Goal: Information Seeking & Learning: Learn about a topic

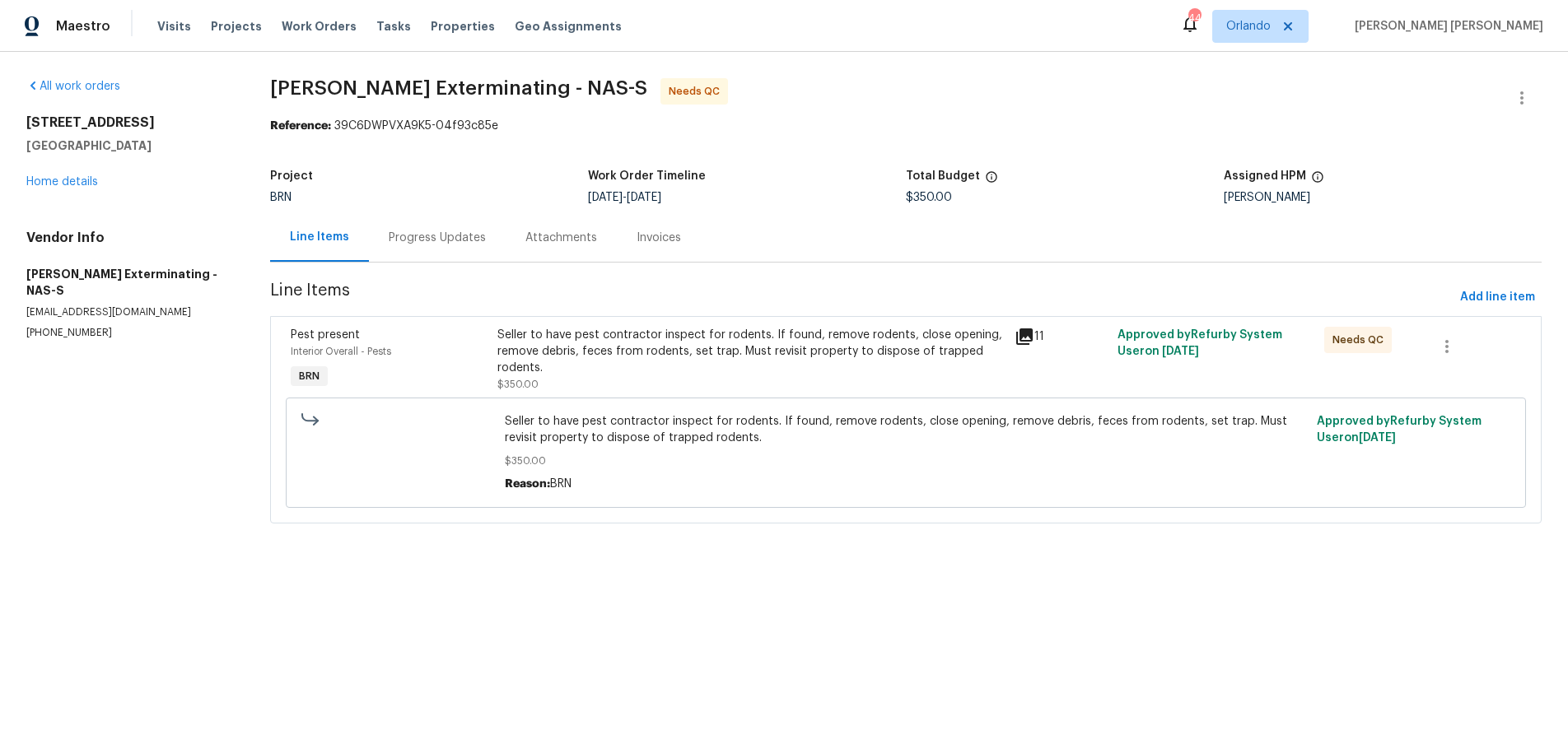
click at [1024, 338] on icon at bounding box center [1024, 336] width 20 height 20
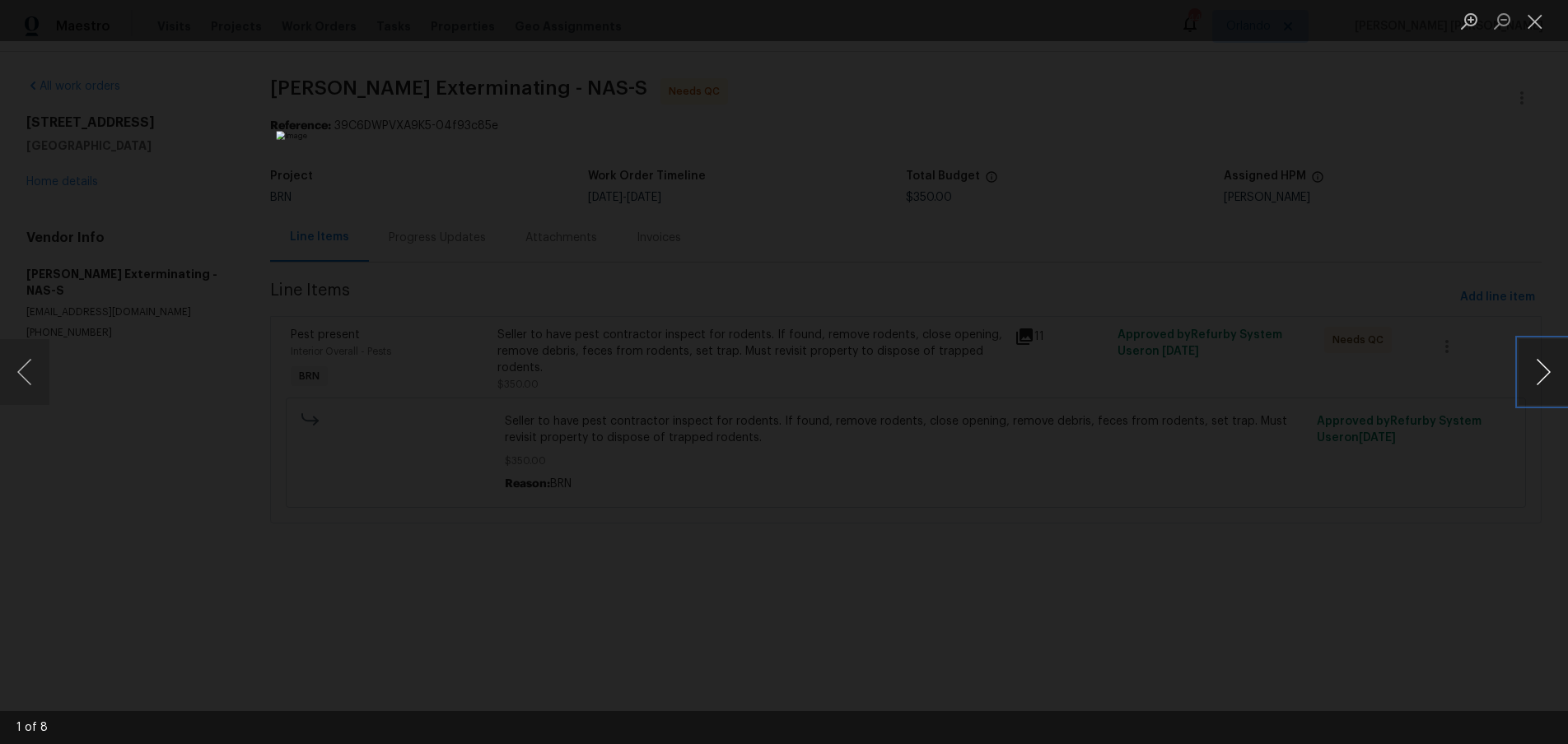
click at [1548, 379] on button "Next image" at bounding box center [1543, 371] width 49 height 66
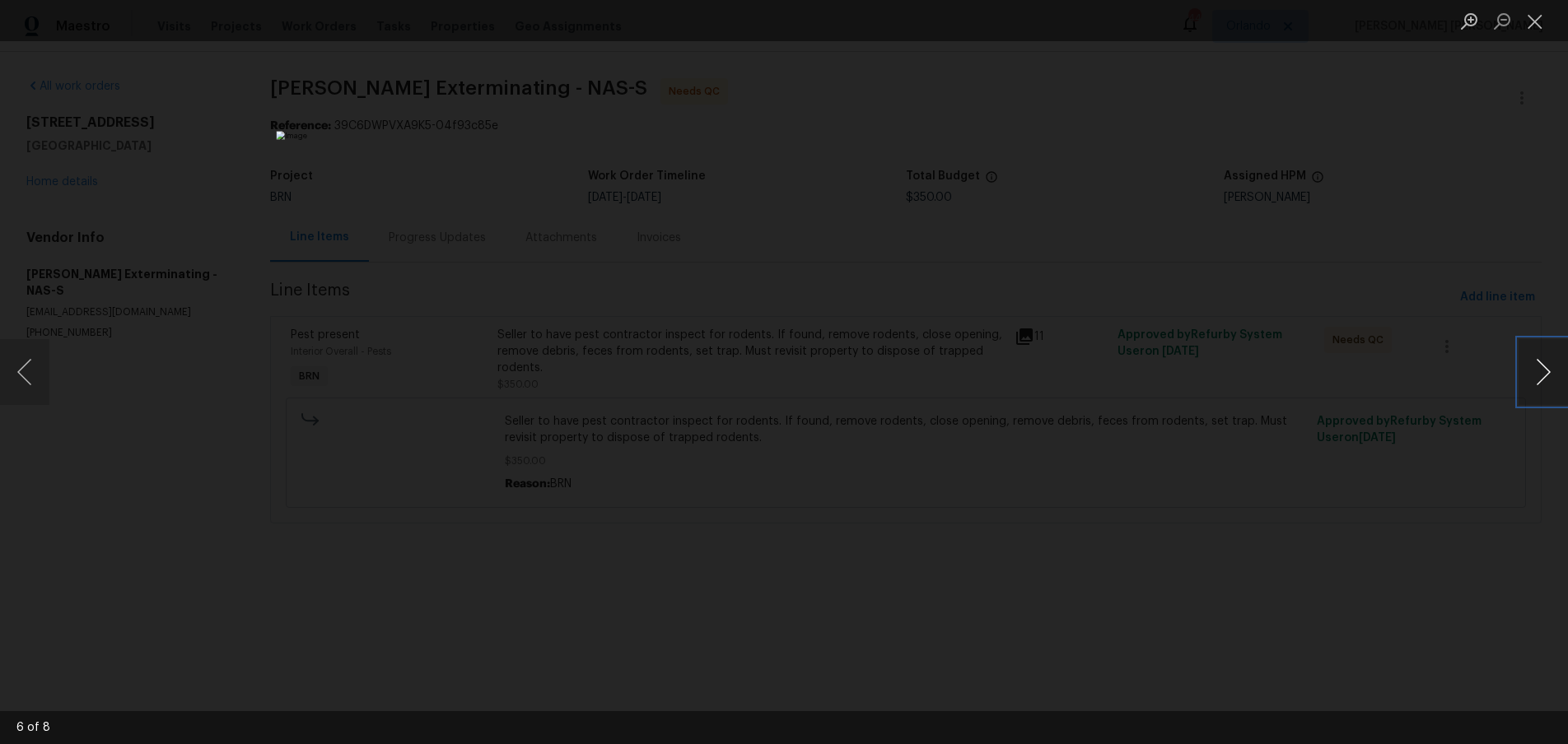
click at [1548, 379] on button "Next image" at bounding box center [1543, 371] width 49 height 66
click at [1462, 492] on div "Lightbox" at bounding box center [784, 372] width 1568 height 744
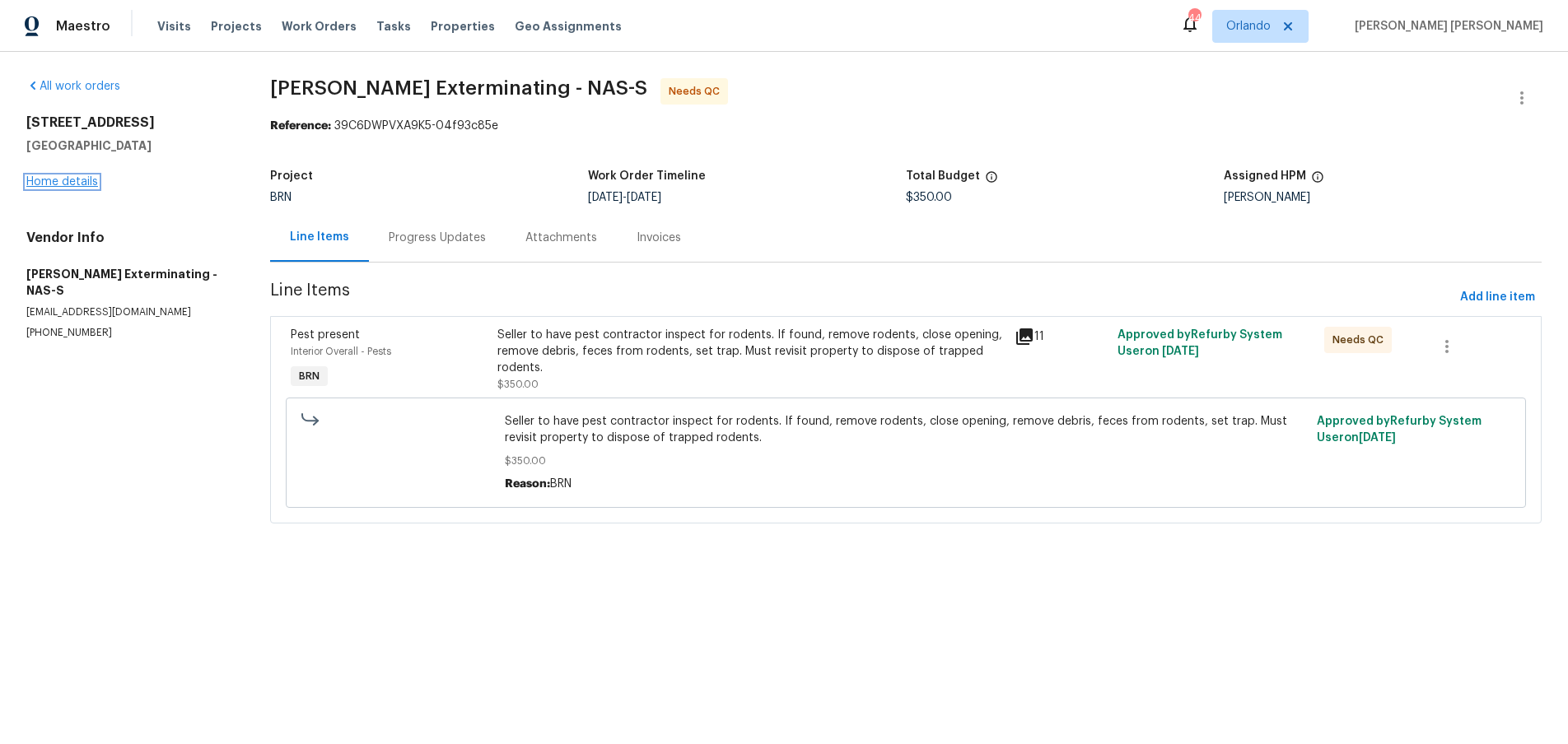
click at [66, 186] on link "Home details" at bounding box center [62, 182] width 72 height 12
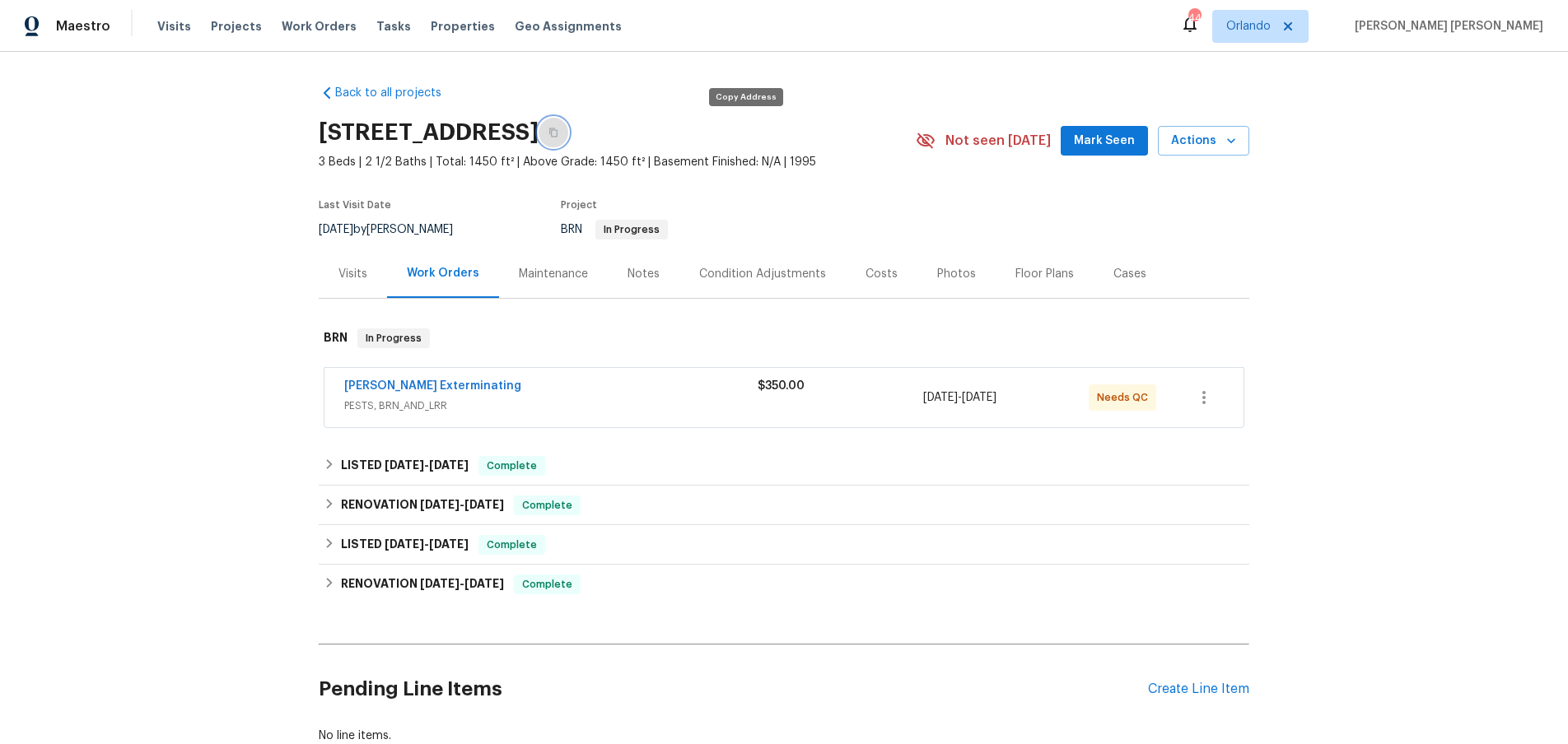
click at [568, 129] on button "button" at bounding box center [553, 132] width 30 height 30
click at [481, 383] on link "Belle Meade Exterminating" at bounding box center [433, 386] width 177 height 12
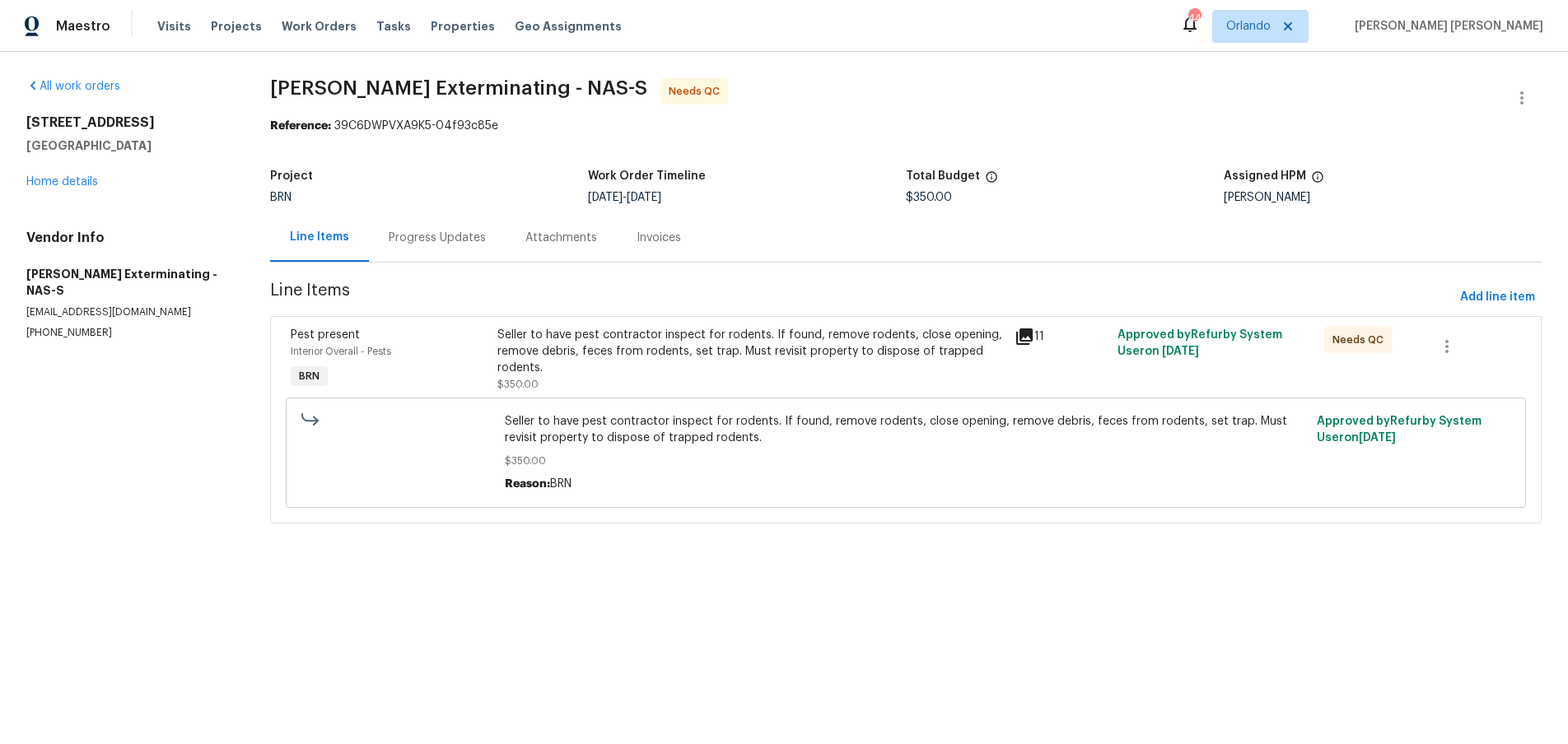
click at [1026, 337] on icon at bounding box center [1024, 336] width 16 height 16
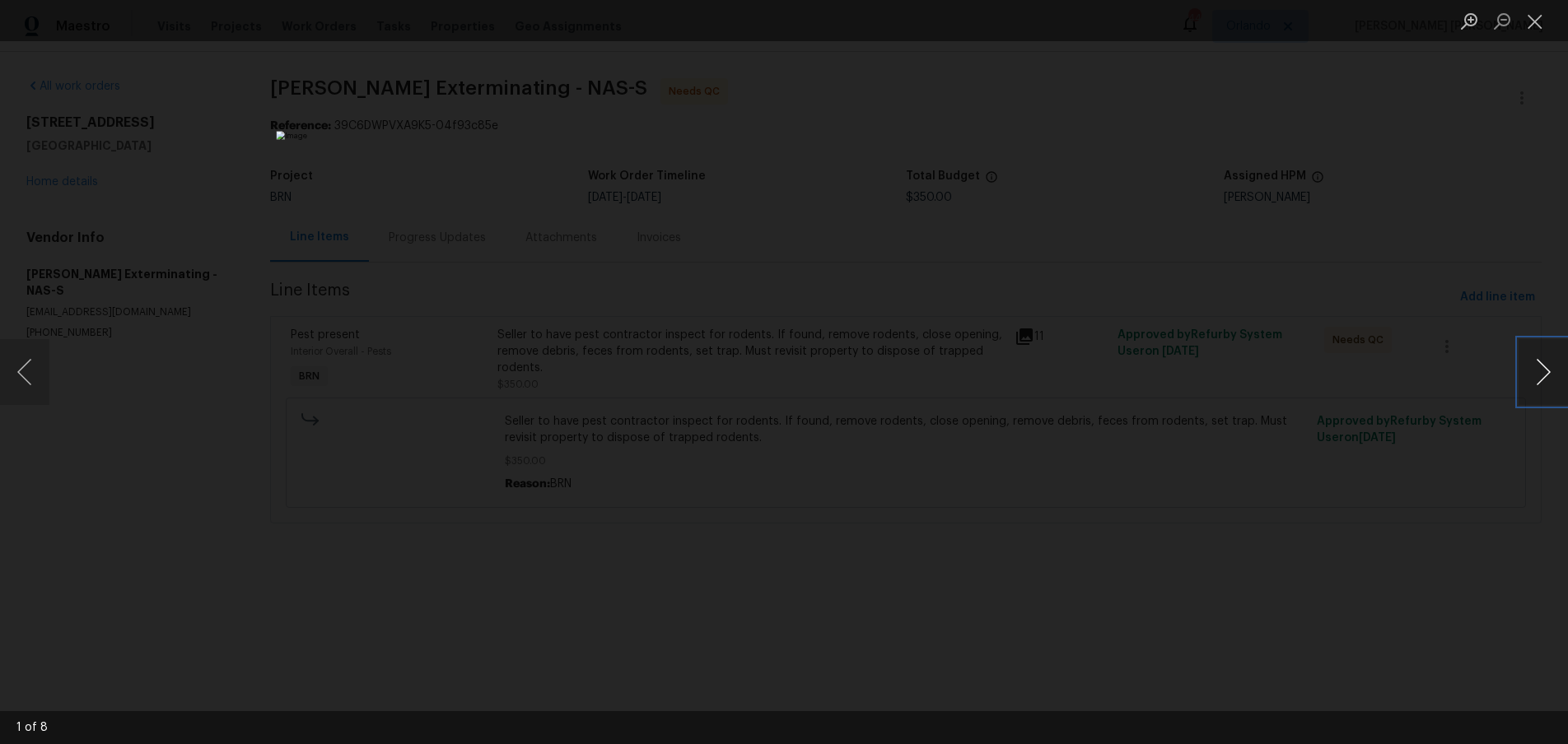
click at [1548, 387] on button "Next image" at bounding box center [1543, 371] width 49 height 66
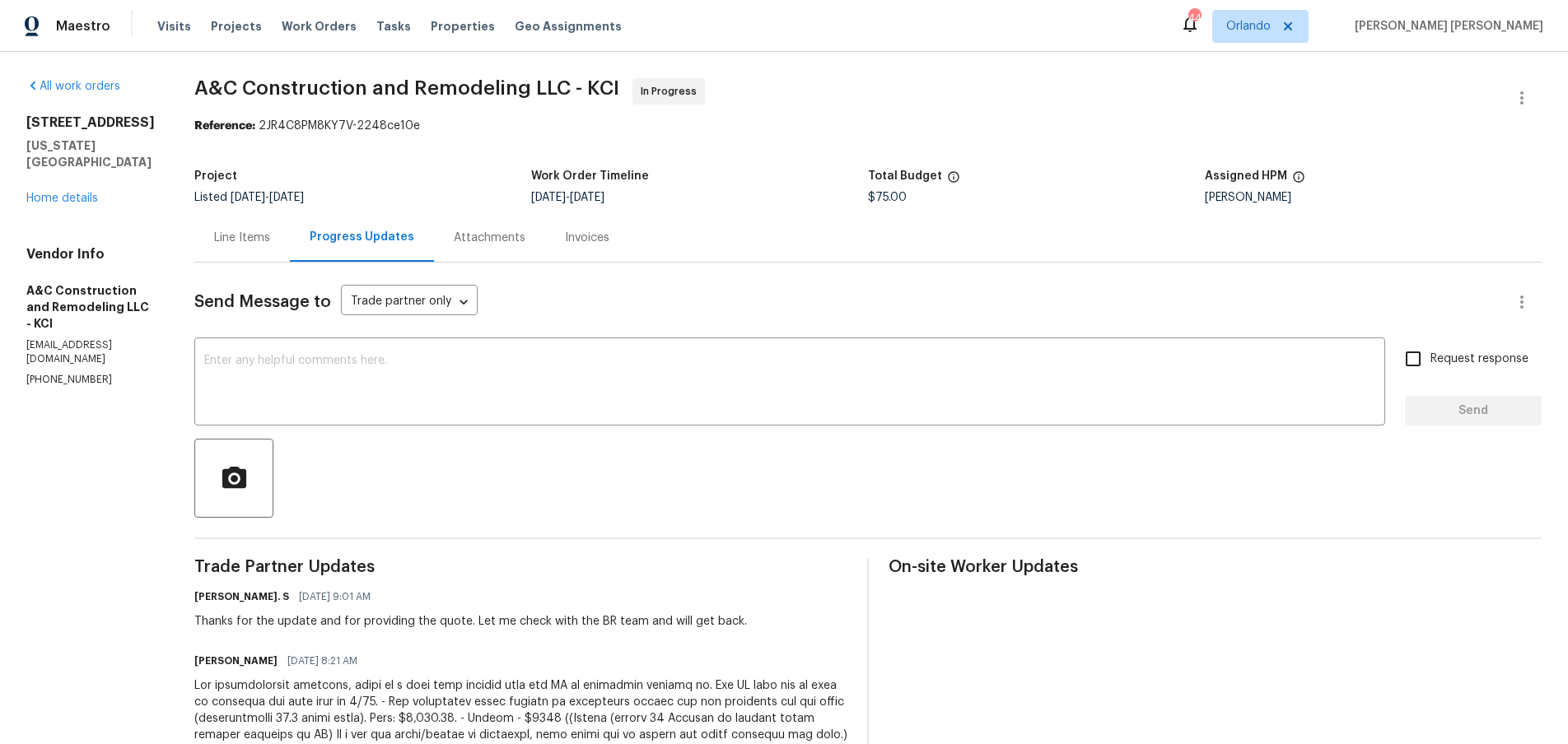
click at [258, 239] on div "Line Items" at bounding box center [242, 238] width 56 height 16
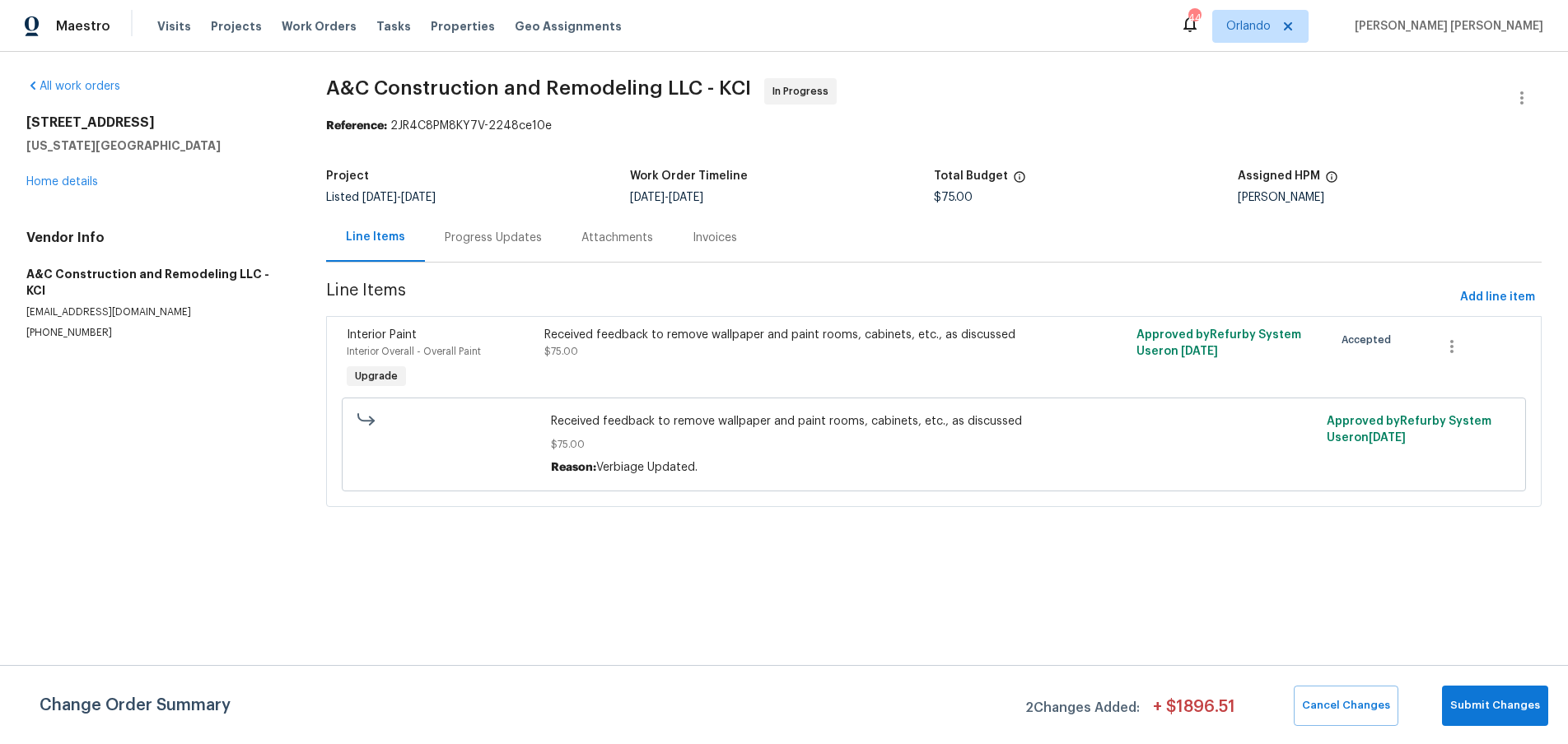
click at [640, 363] on div "Received feedback to remove wallpaper and paint rooms, cabinets, etc., as discu…" at bounding box center [785, 359] width 493 height 76
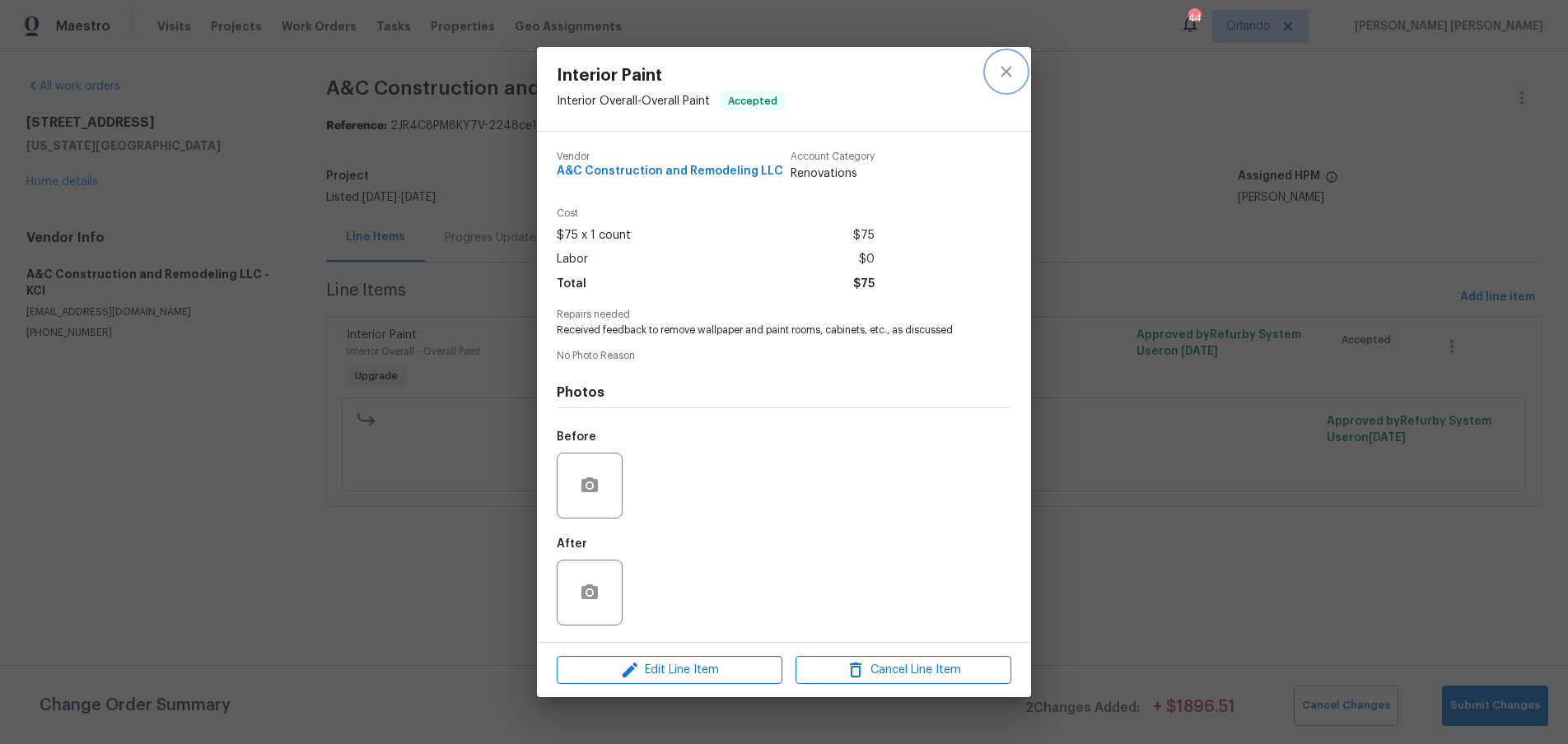
click at [1005, 71] on icon "close" at bounding box center [1006, 71] width 11 height 11
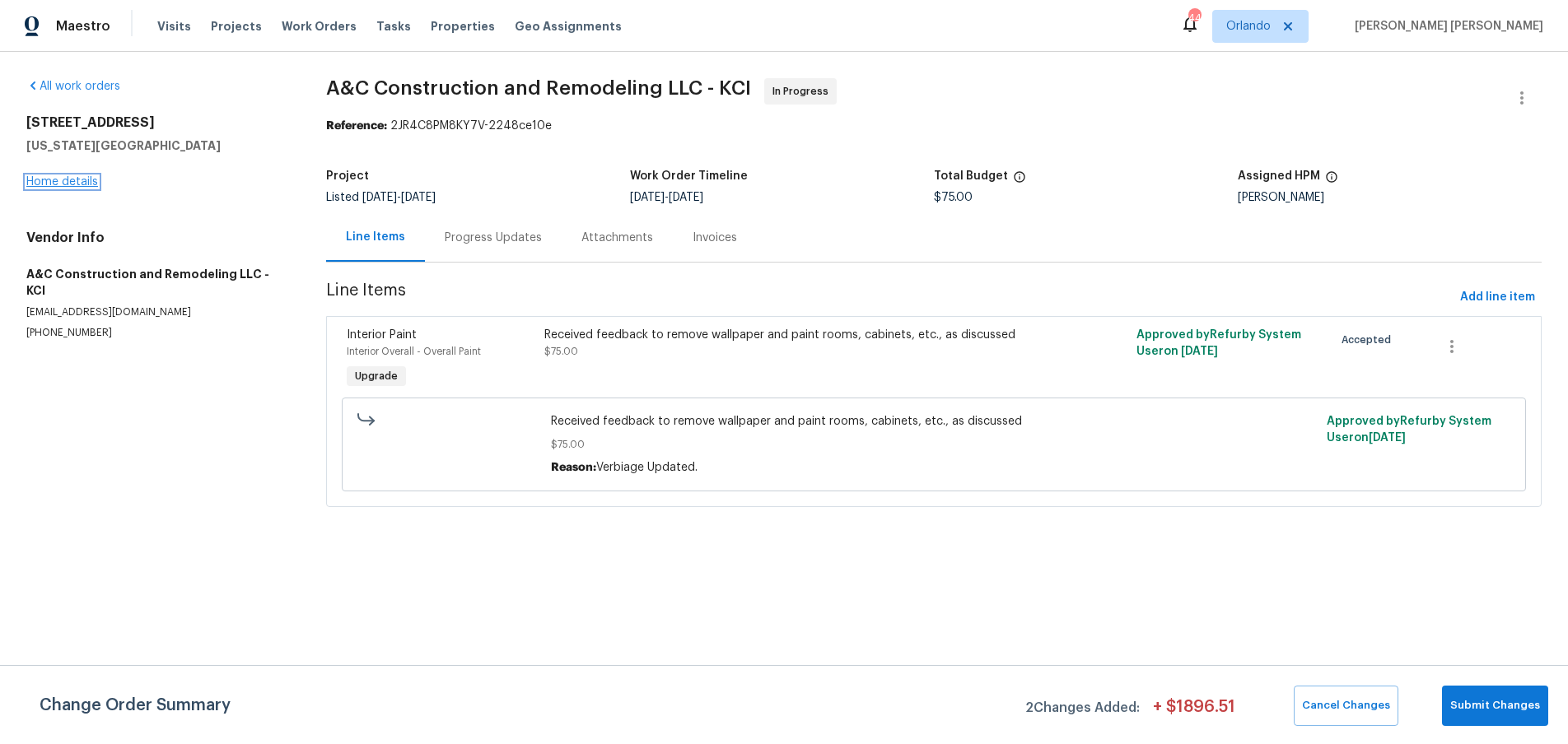
click at [81, 181] on link "Home details" at bounding box center [62, 182] width 72 height 12
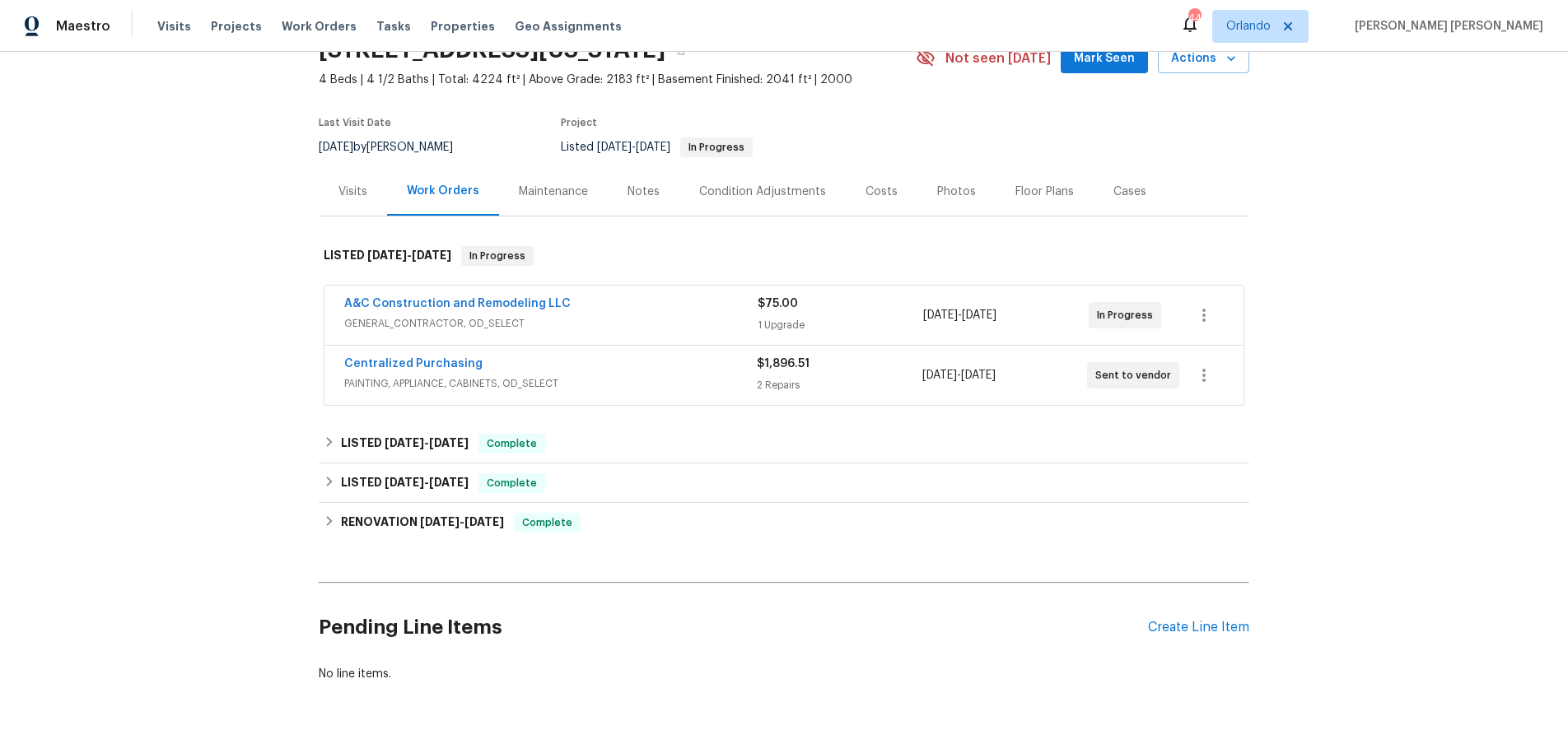
scroll to position [86, 0]
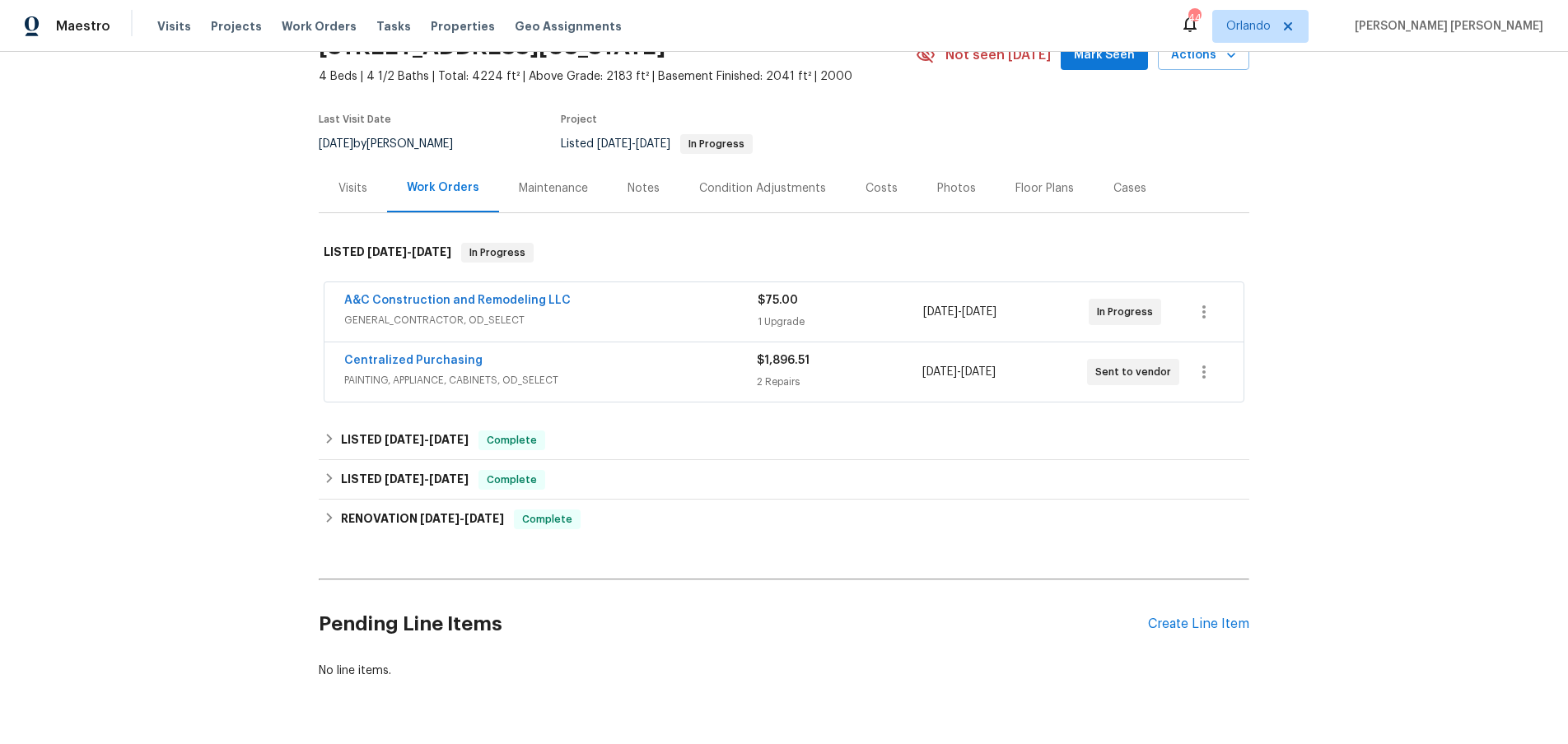
click at [645, 386] on span "PAINTING, APPLIANCE, CABINETS, OD_SELECT" at bounding box center [550, 380] width 413 height 16
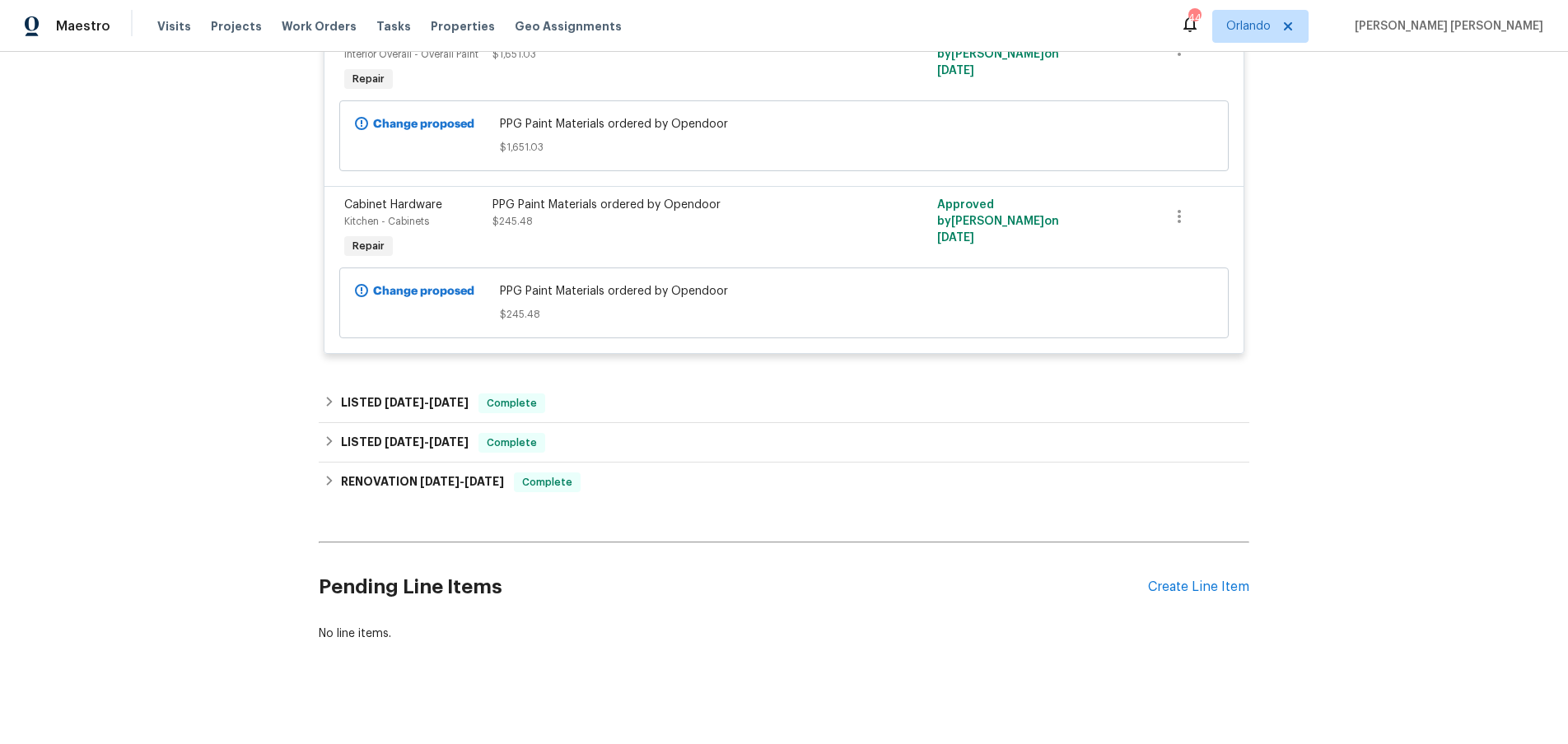
scroll to position [520, 0]
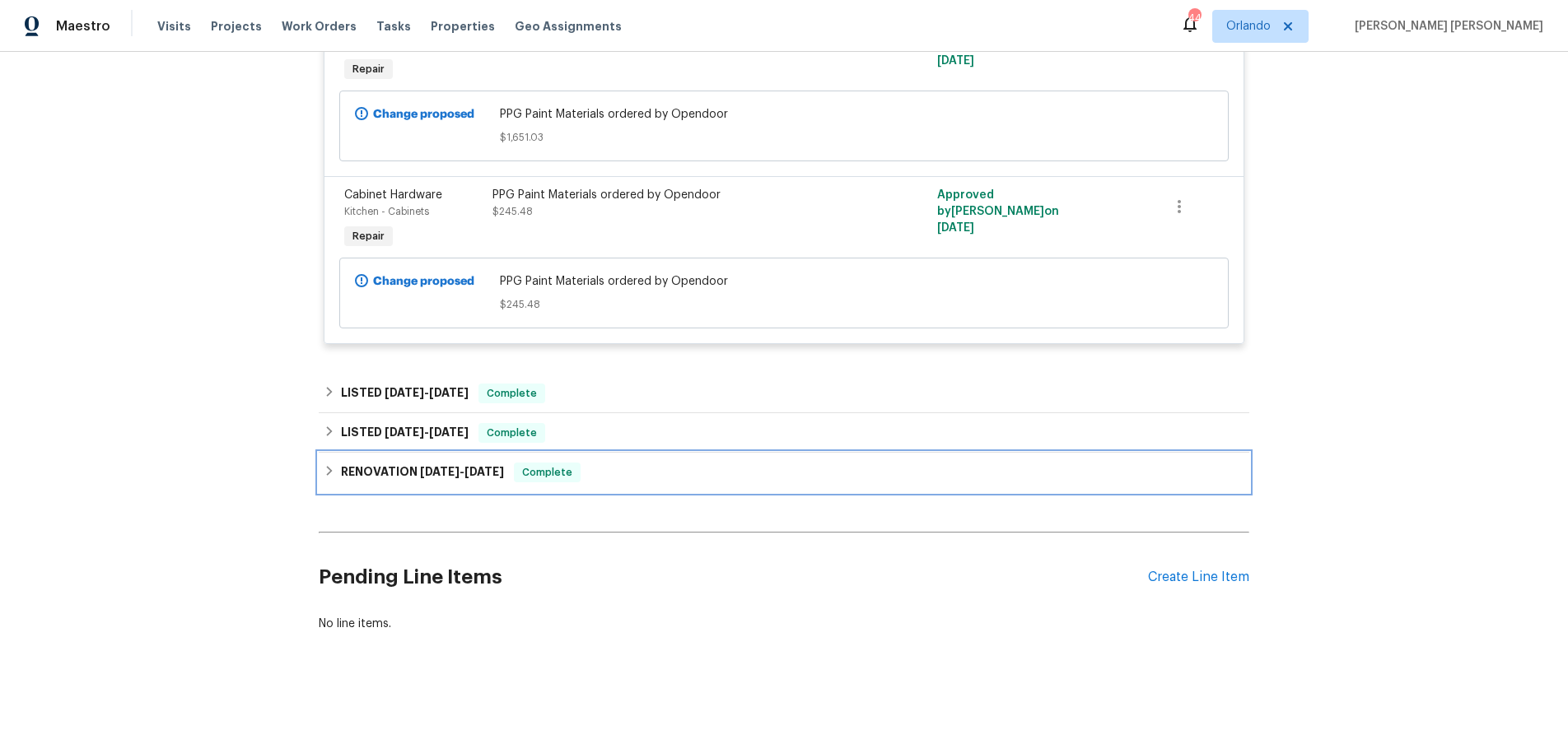
click at [326, 467] on icon at bounding box center [330, 471] width 12 height 12
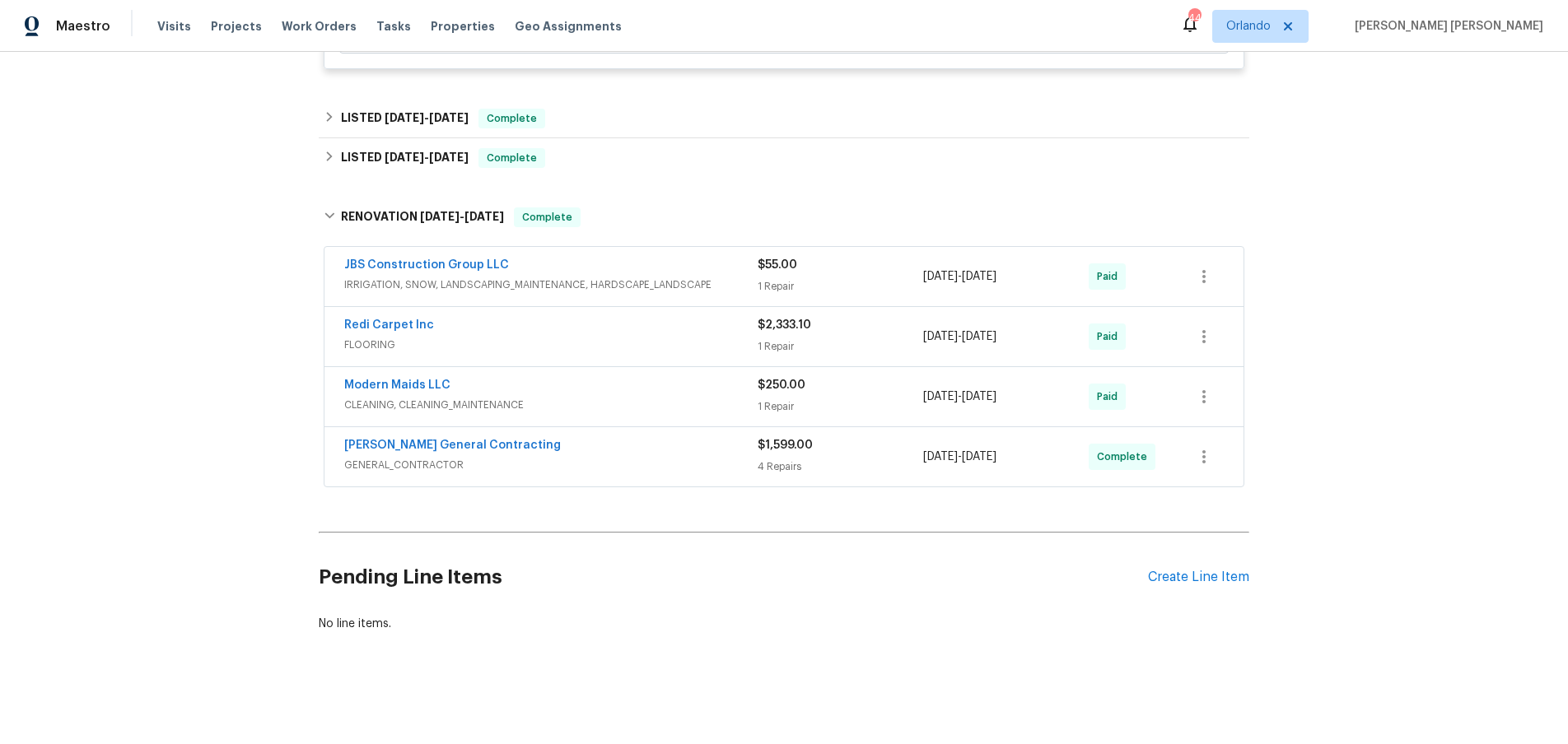
scroll to position [0, 0]
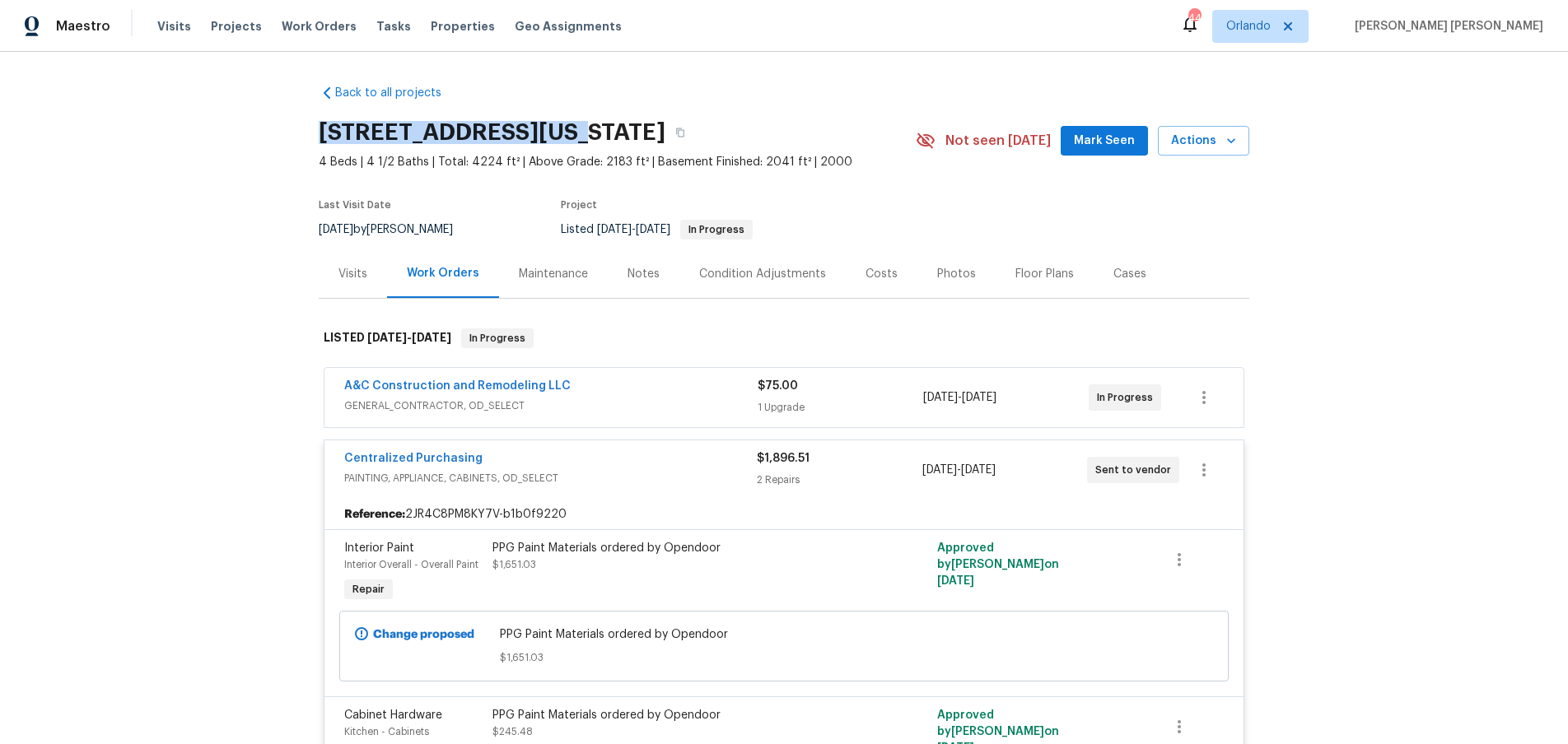
drag, startPoint x: 319, startPoint y: 131, endPoint x: 533, endPoint y: 127, distance: 214.0
click at [533, 127] on h2 "10105 River Hills Dr, Kansas City, MO 64152" at bounding box center [491, 132] width 347 height 16
copy h2 "10105 River Hills Dr"
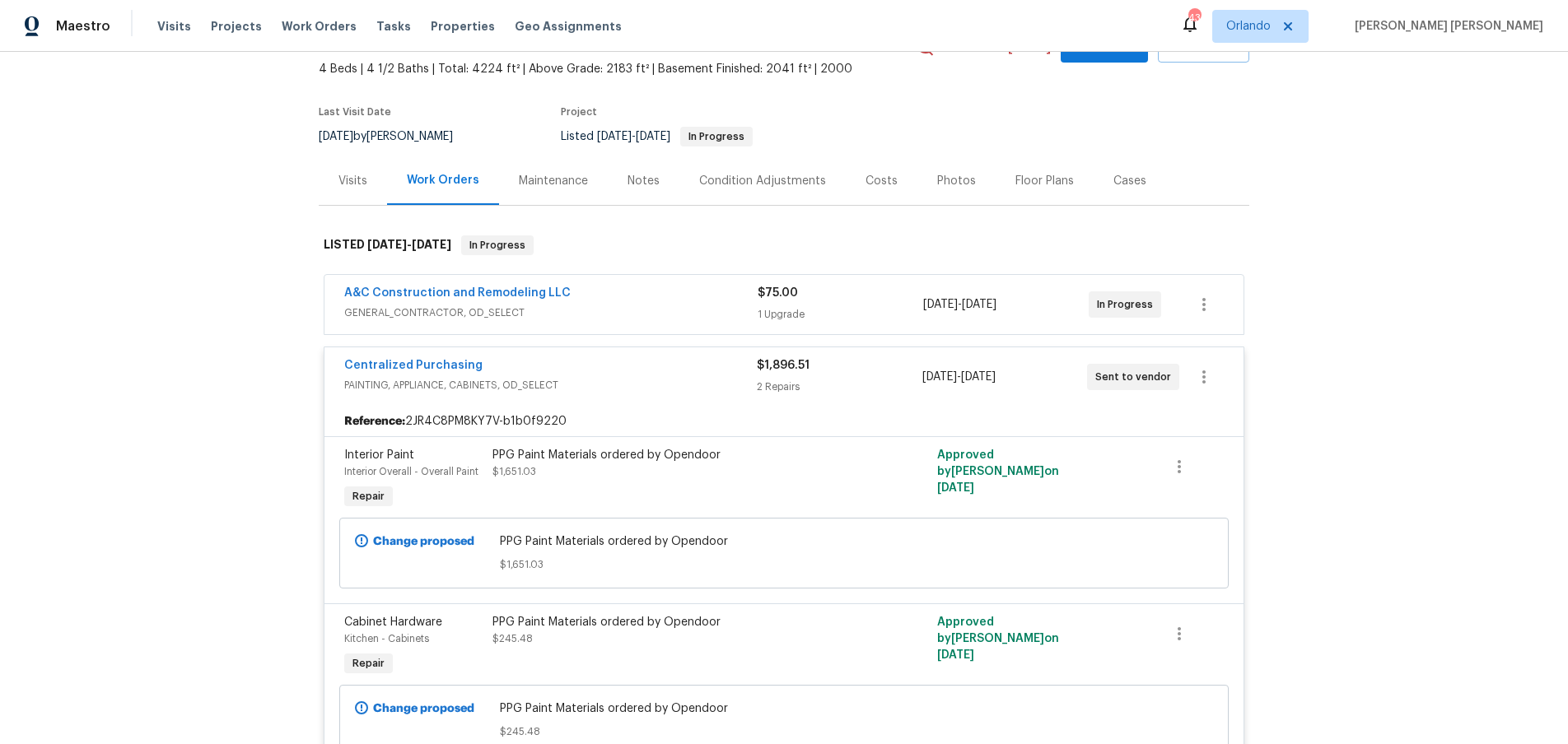
scroll to position [152, 0]
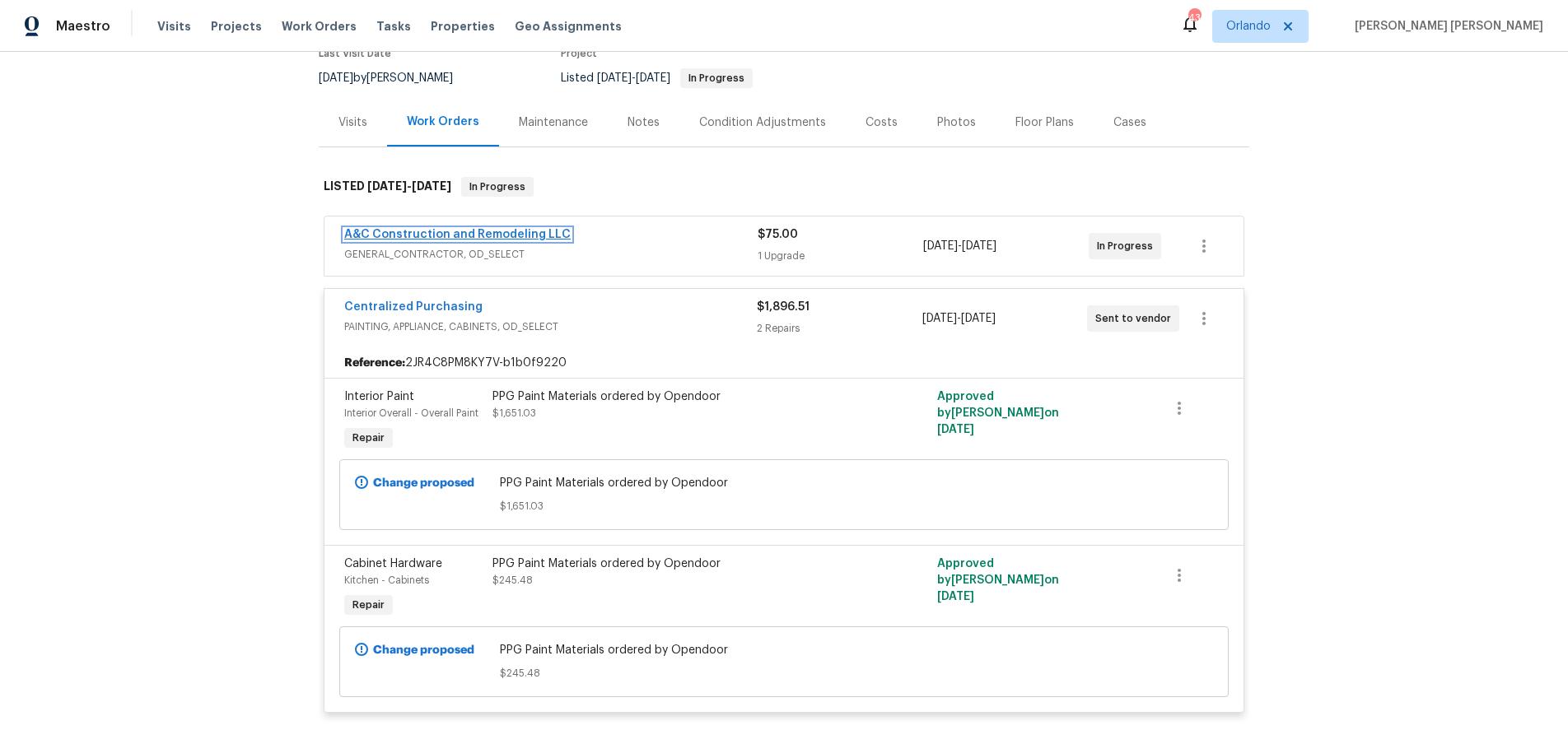
click at [527, 235] on link "A&C Construction and Remodeling LLC" at bounding box center [457, 235] width 227 height 12
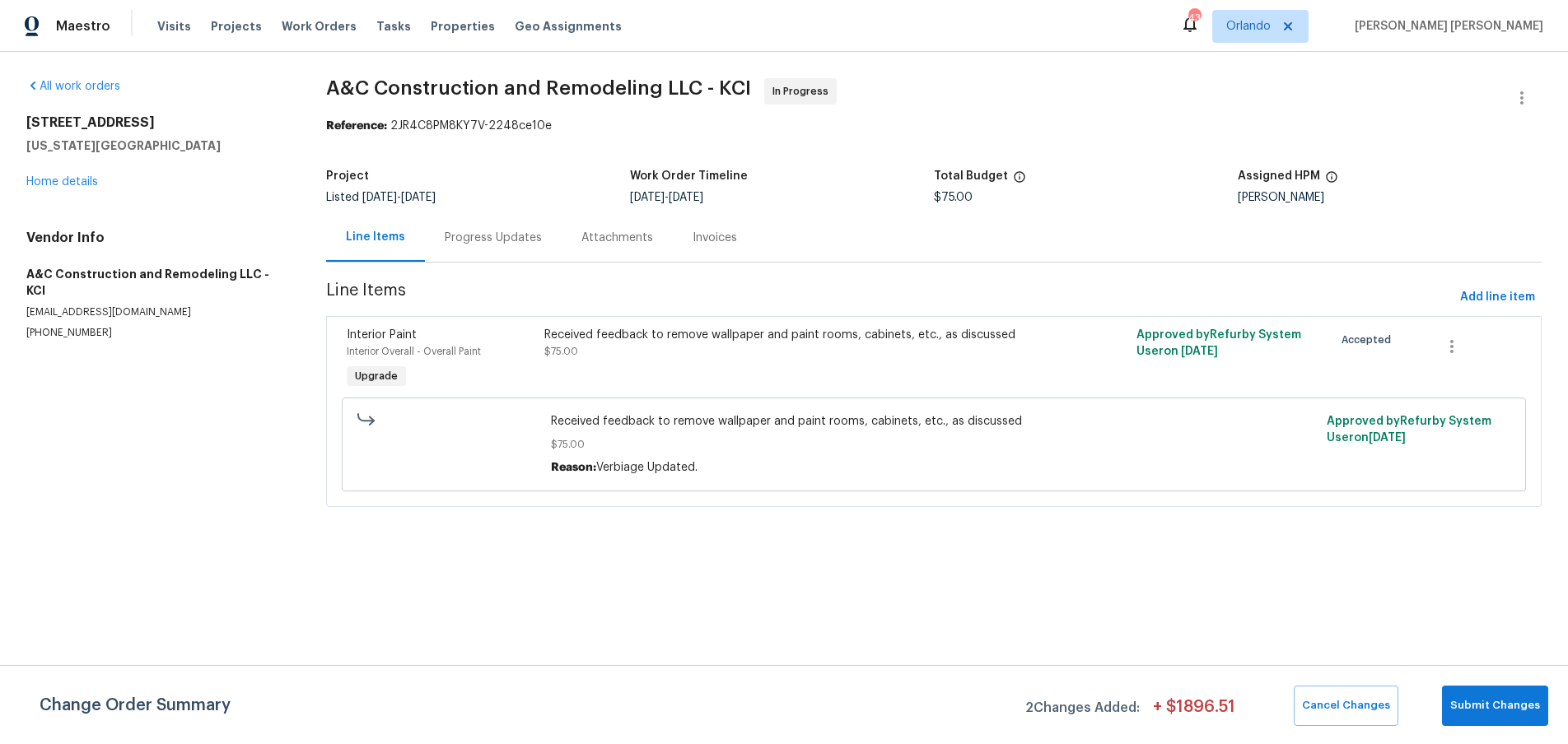
click at [706, 353] on div "Received feedback to remove wallpaper and paint rooms, cabinets, etc., as discu…" at bounding box center [786, 343] width 484 height 33
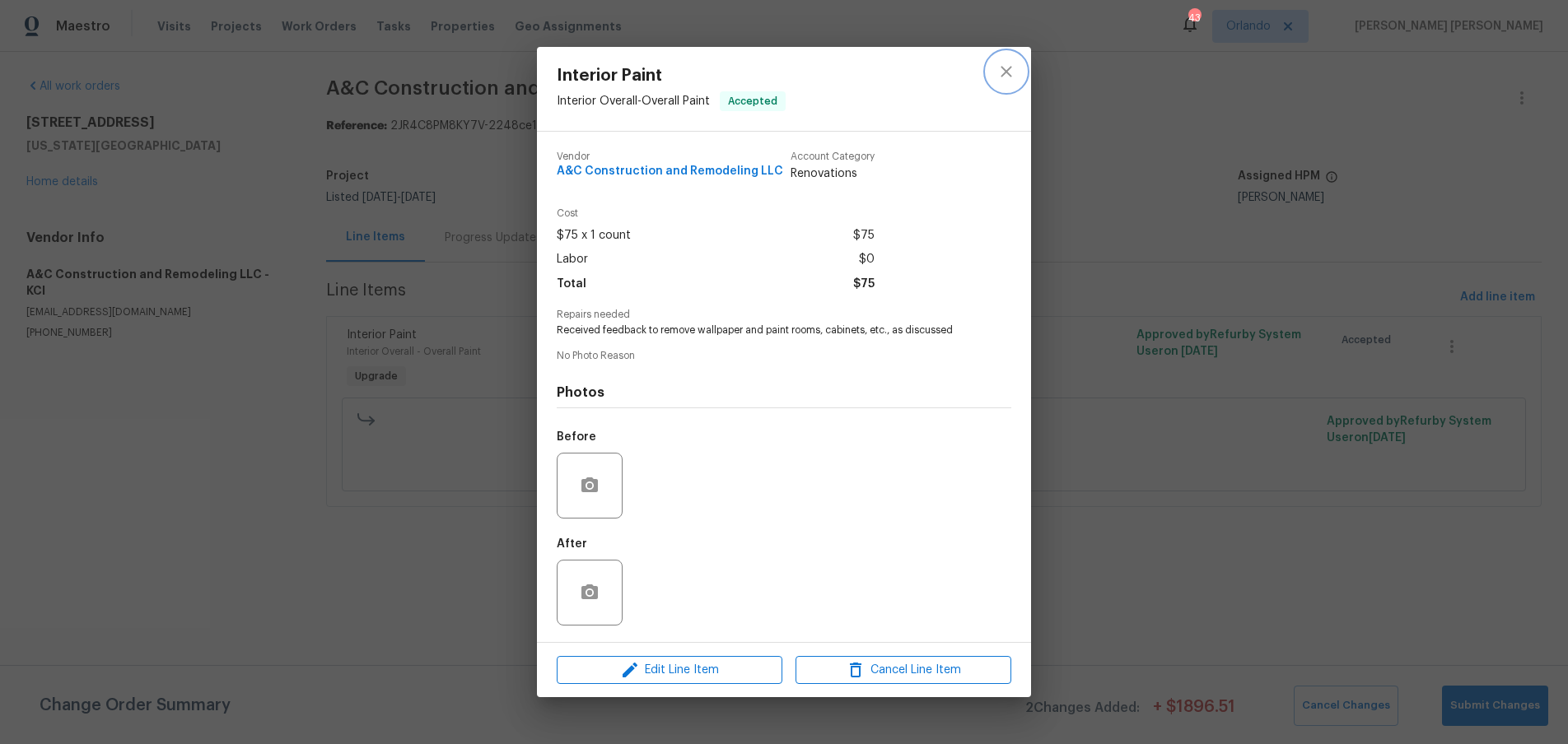
click at [1005, 72] on icon "close" at bounding box center [1006, 71] width 11 height 11
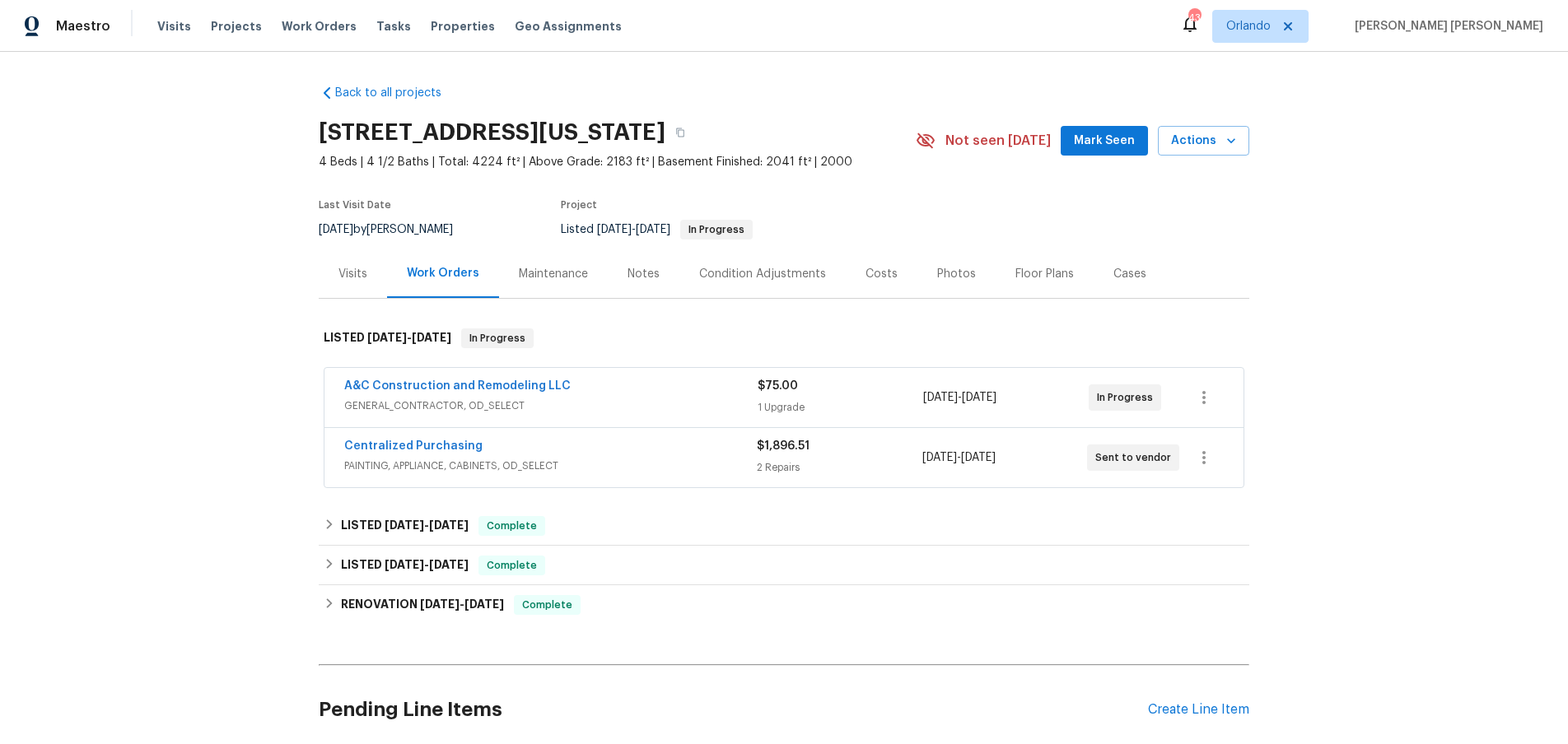
click at [671, 393] on div "A&C Construction and Remodeling LLC" at bounding box center [550, 387] width 413 height 20
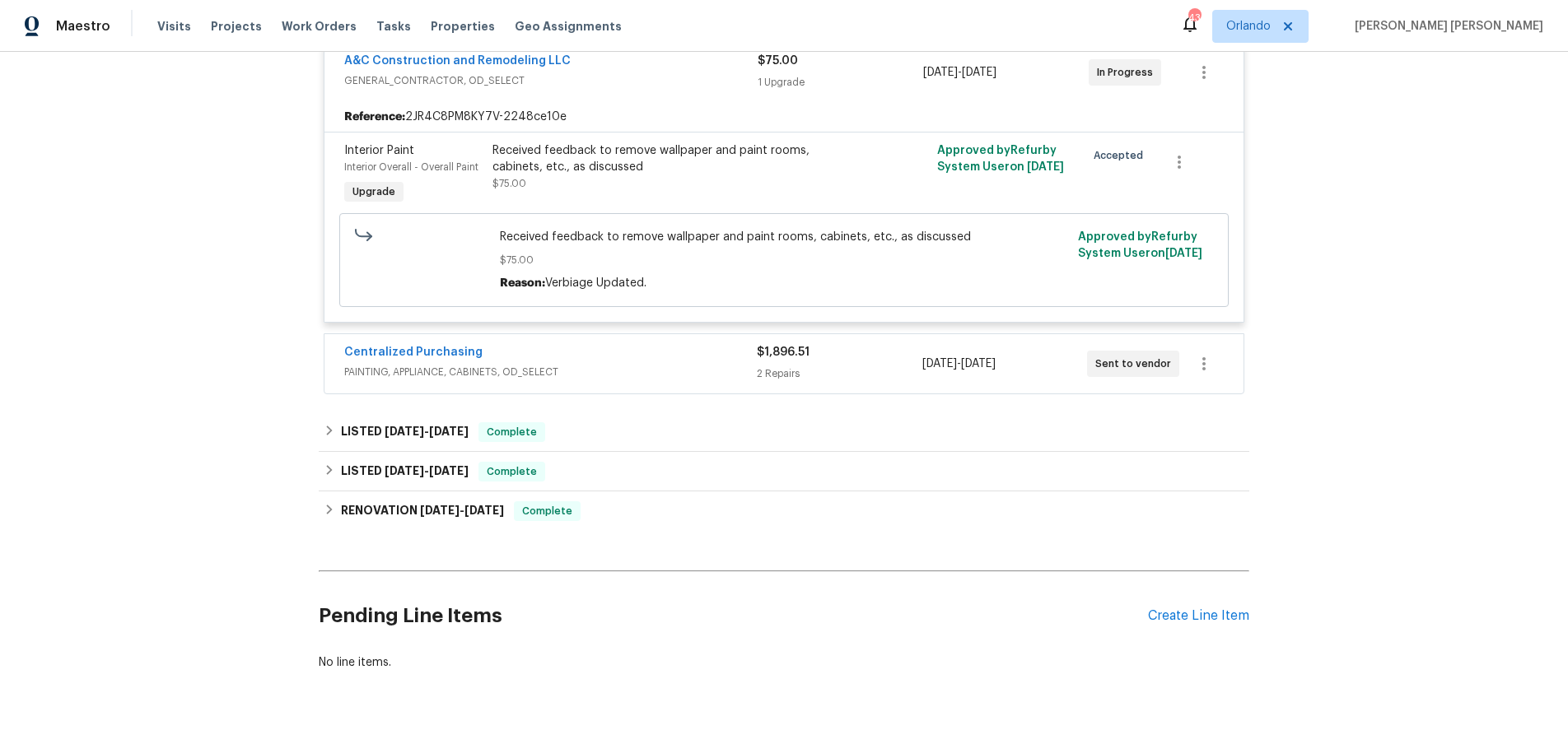
scroll to position [377, 0]
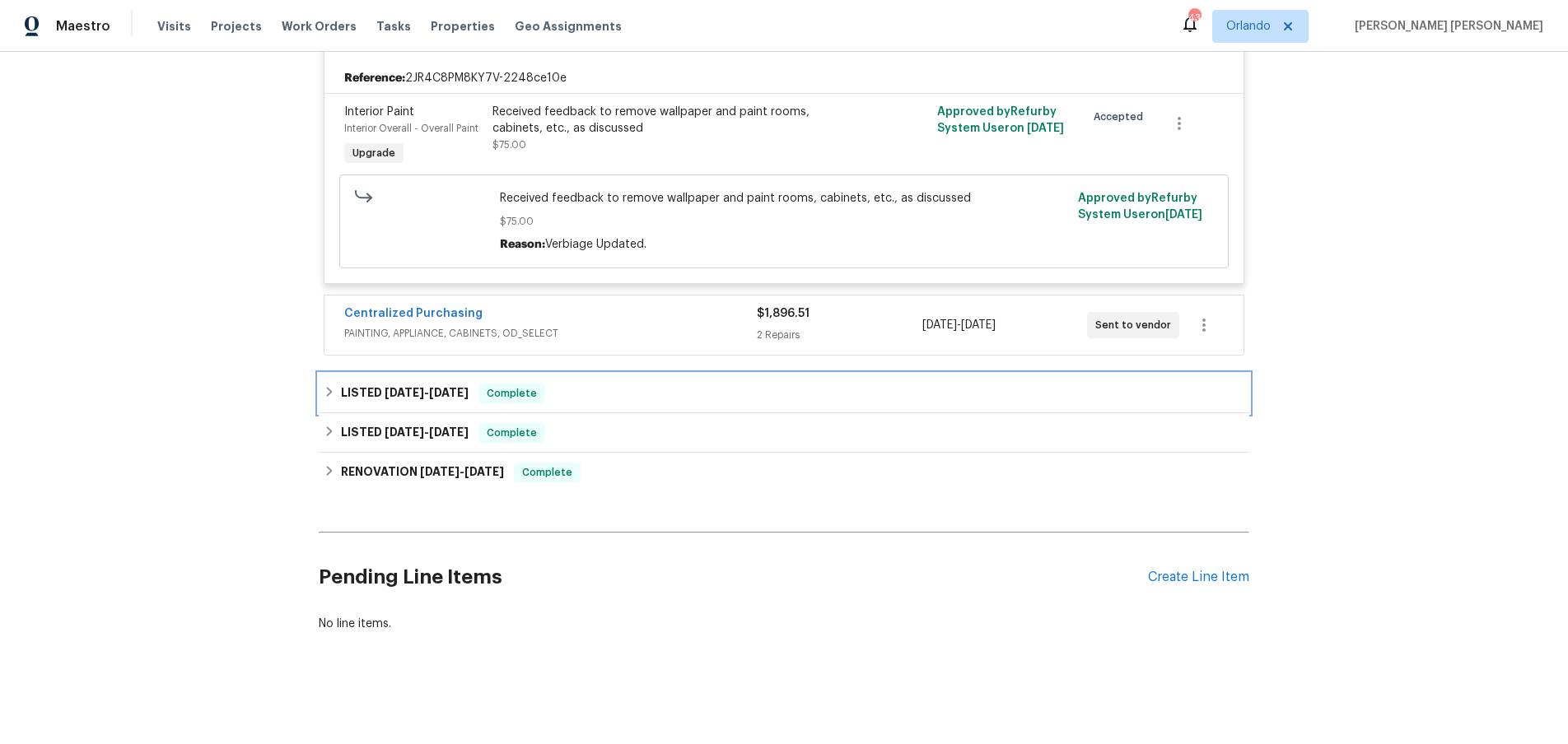
click at [319, 387] on div "LISTED 7/29/25 - 8/5/25 Complete" at bounding box center [784, 393] width 931 height 39
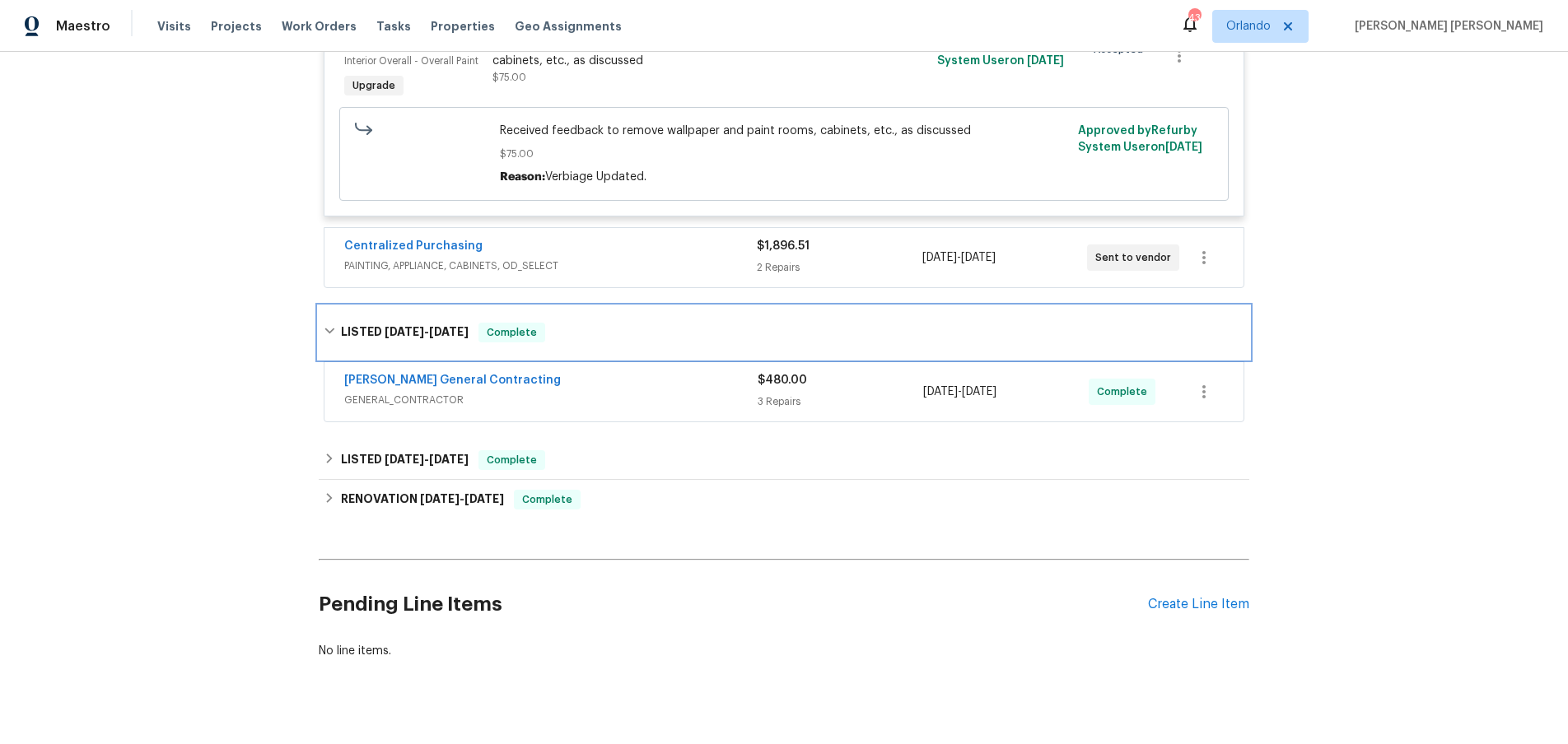
scroll to position [472, 0]
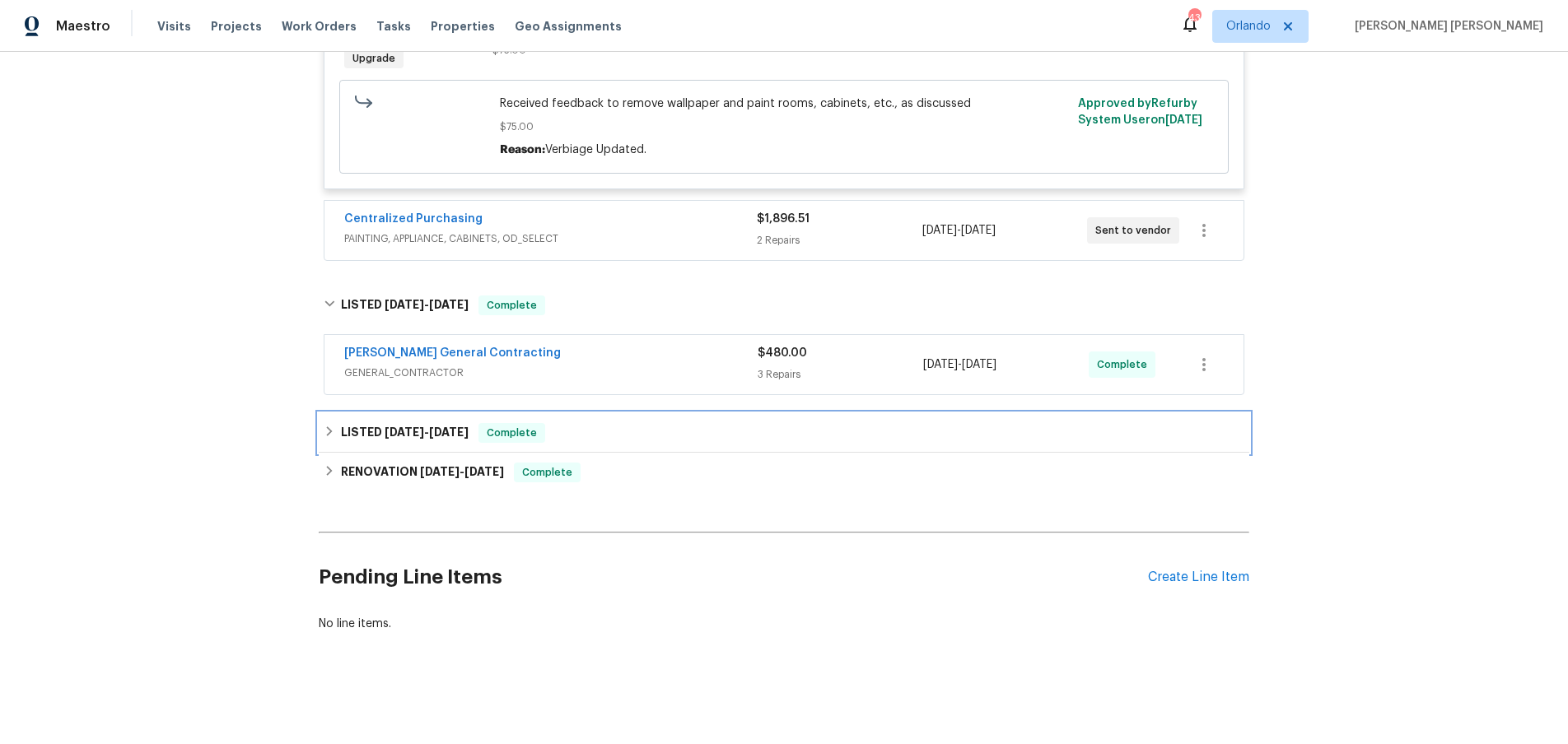
click at [325, 428] on icon at bounding box center [330, 432] width 12 height 12
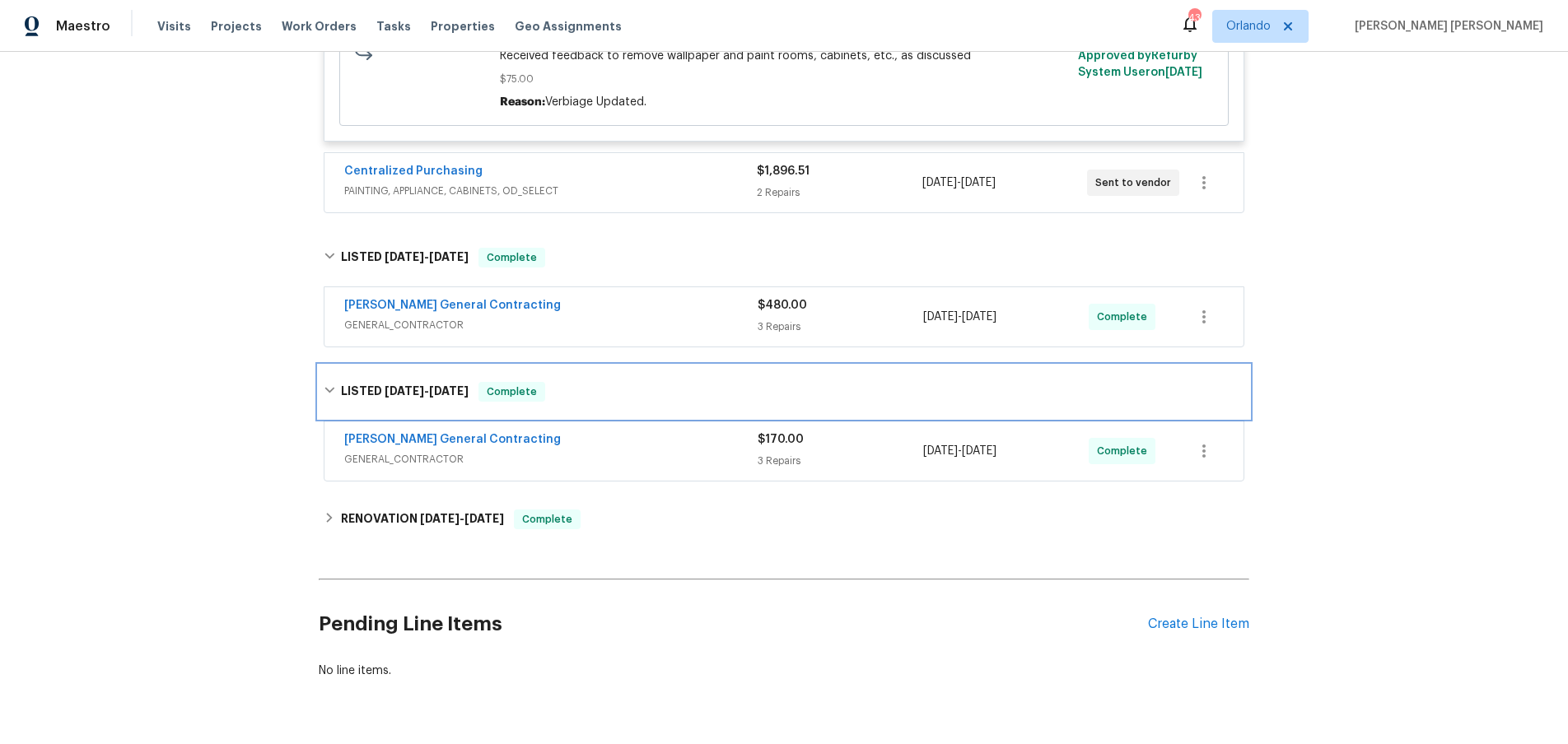
scroll to position [566, 0]
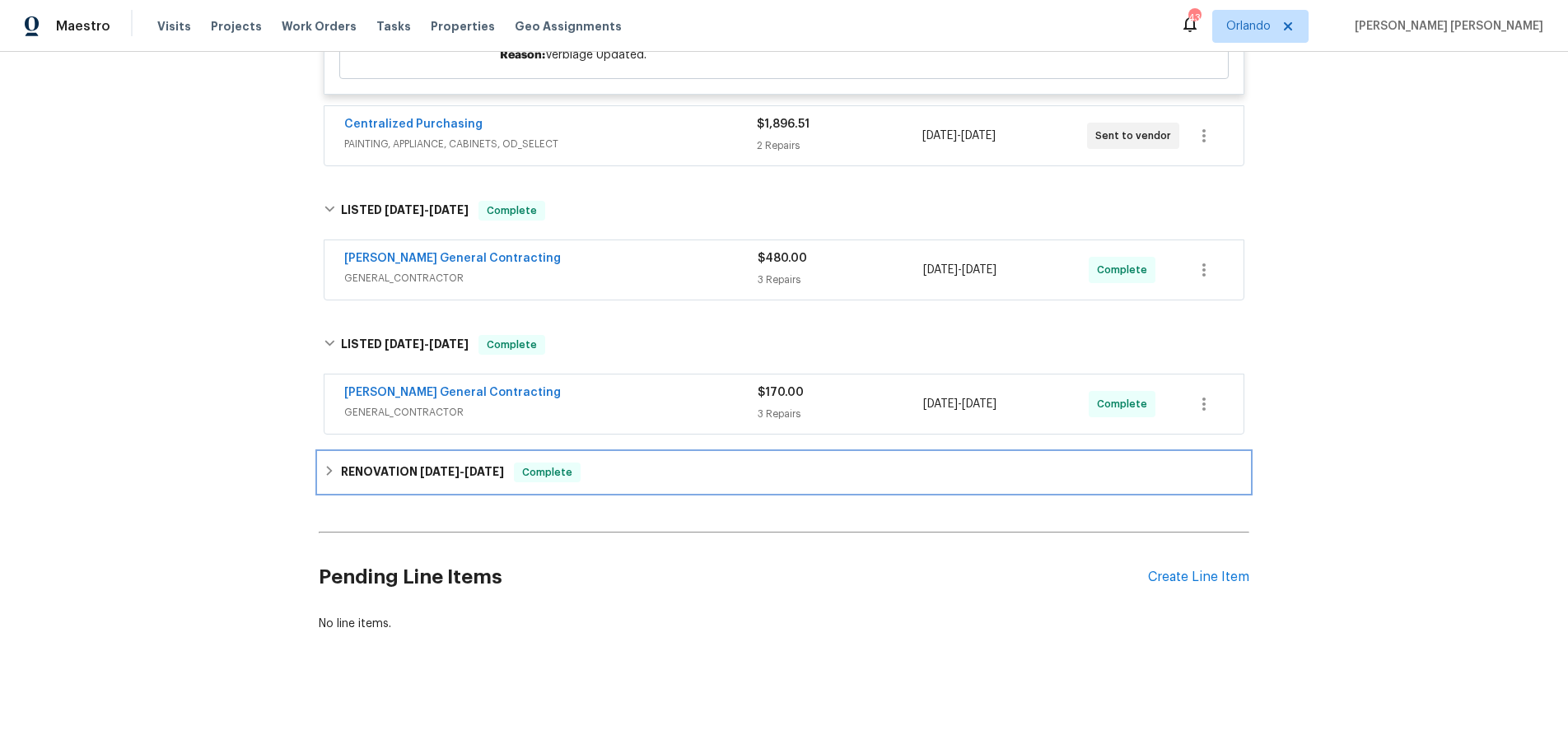
drag, startPoint x: 339, startPoint y: 470, endPoint x: 369, endPoint y: 472, distance: 30.1
click at [339, 470] on div "RENOVATION 7/10/25 - 7/14/25 Complete" at bounding box center [784, 472] width 921 height 20
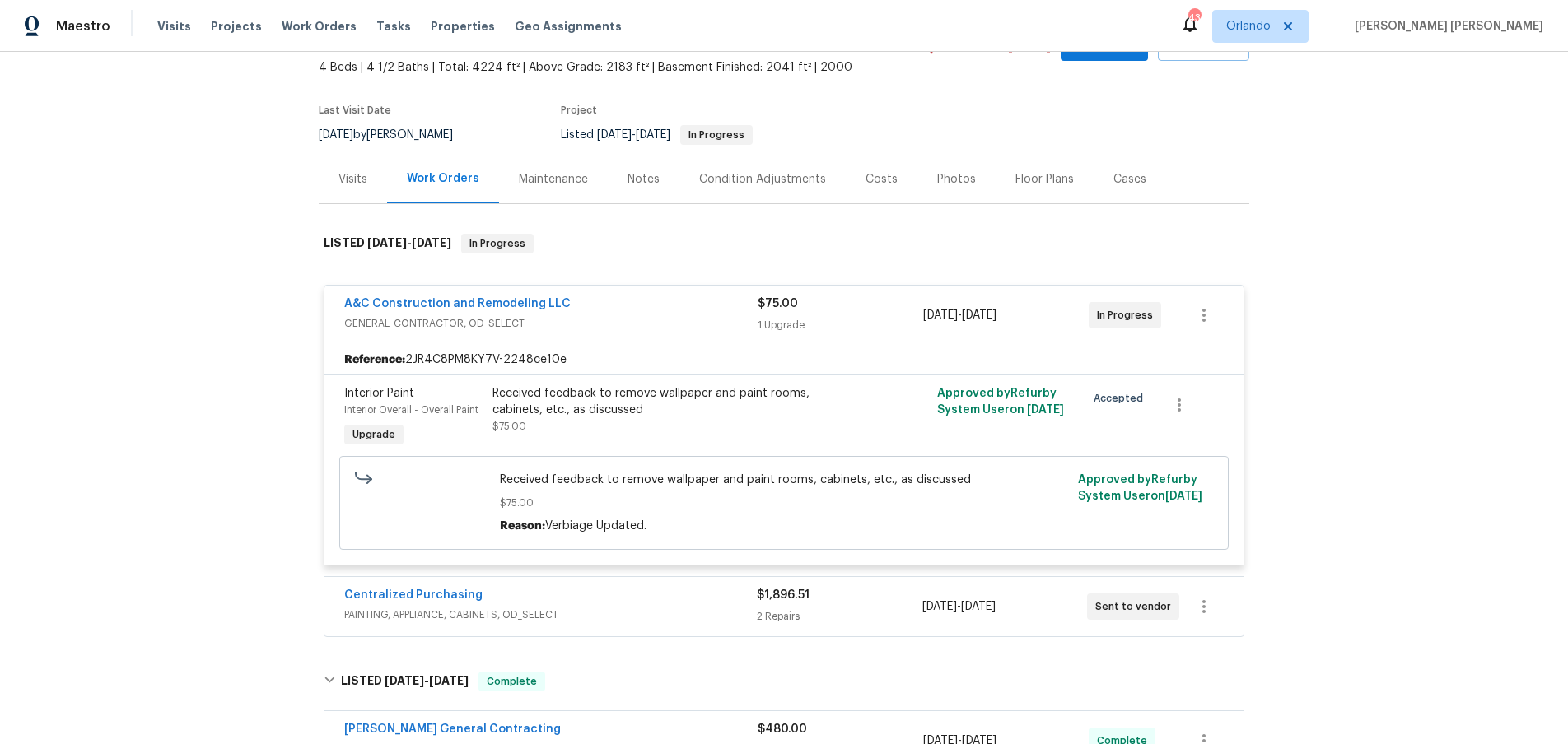
scroll to position [0, 0]
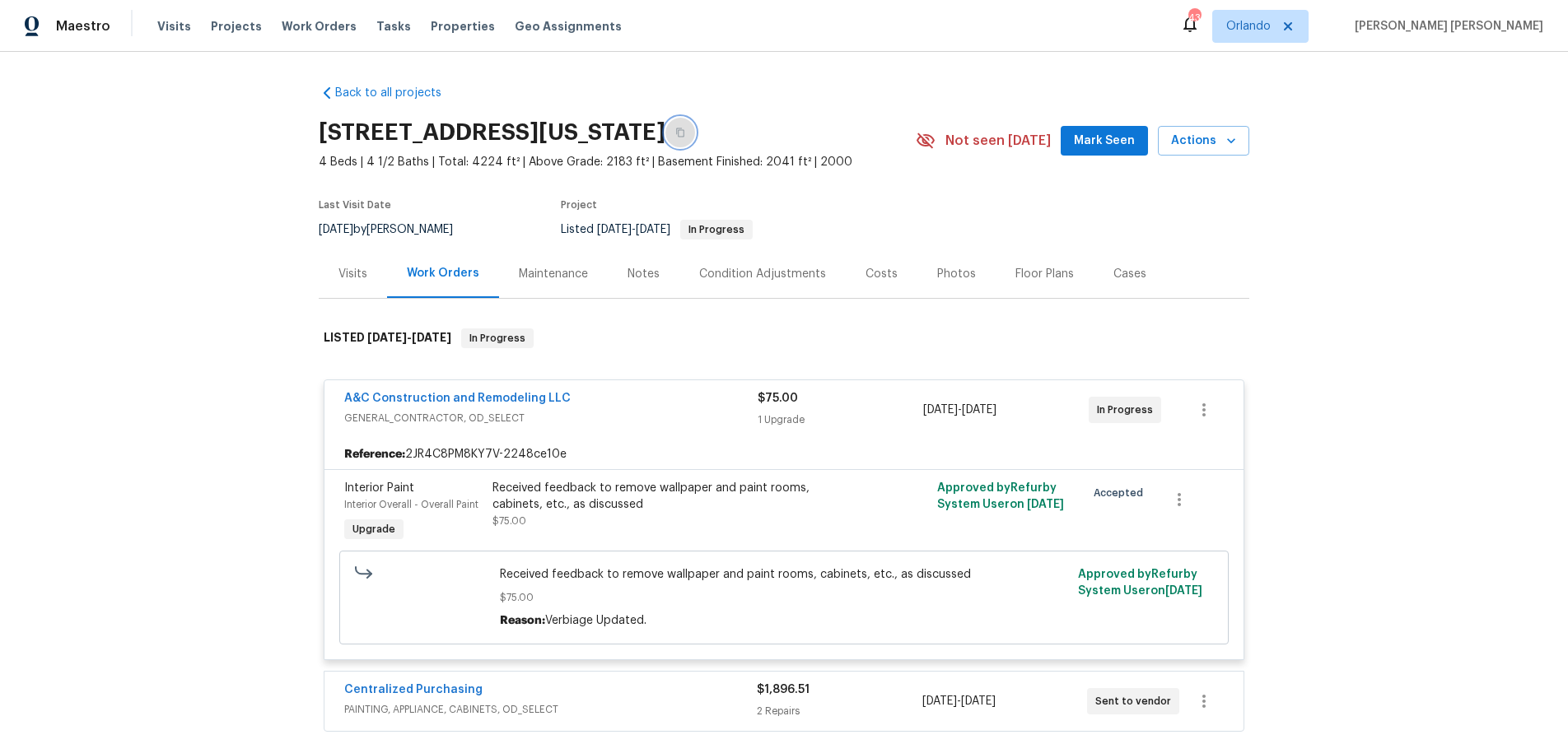
click at [686, 130] on icon "button" at bounding box center [681, 133] width 10 height 10
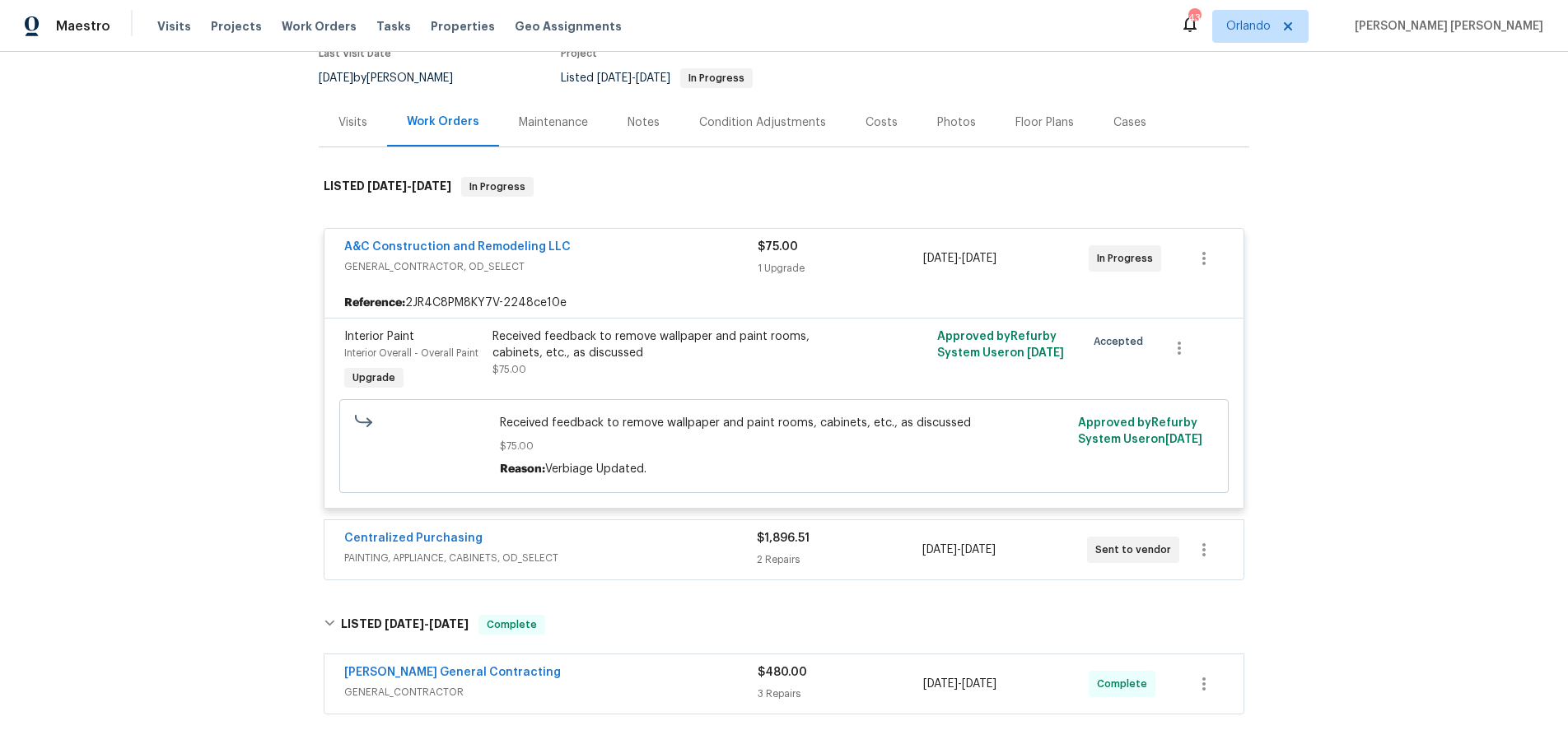
scroll to position [138, 0]
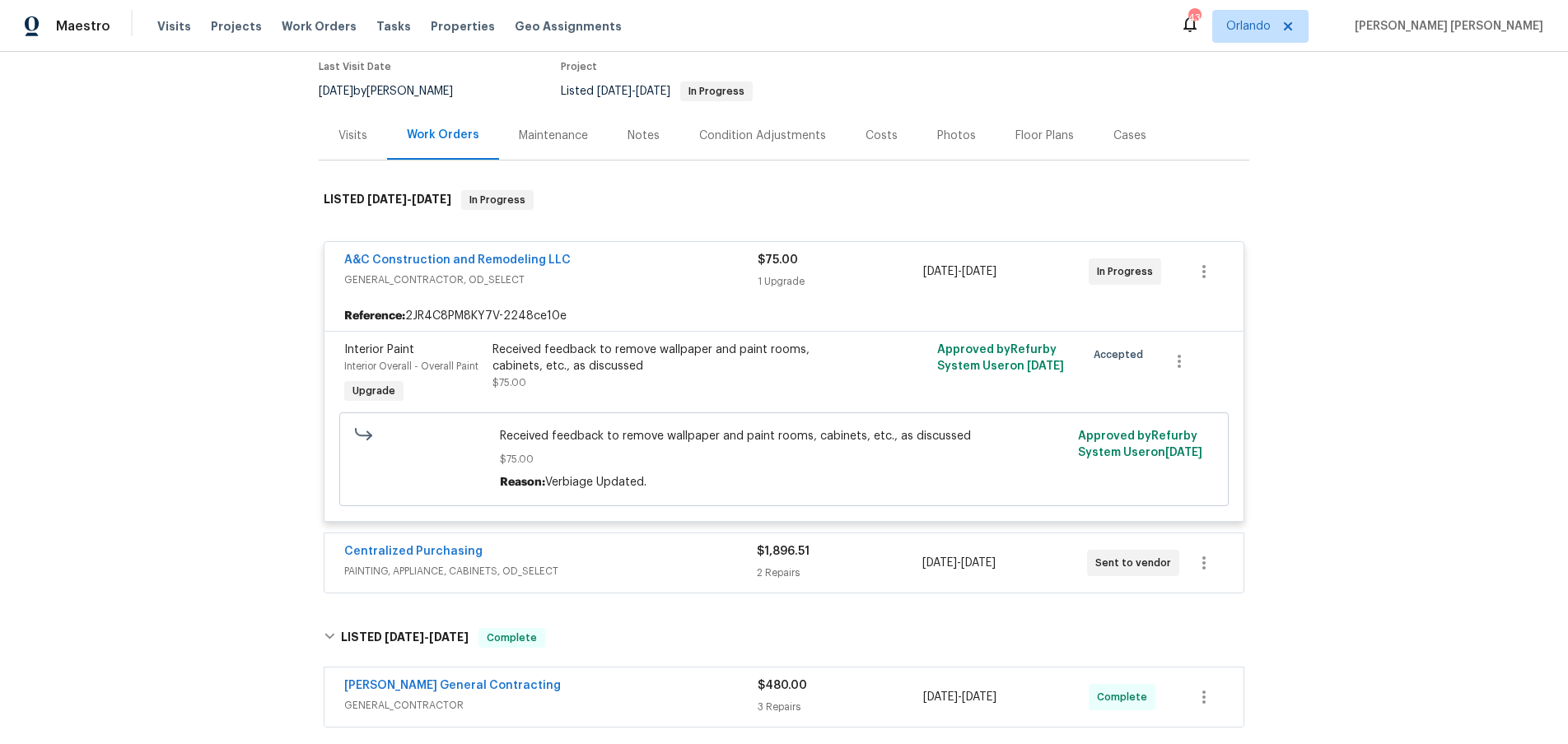
click at [1028, 133] on div "Floor Plans" at bounding box center [1044, 135] width 59 height 16
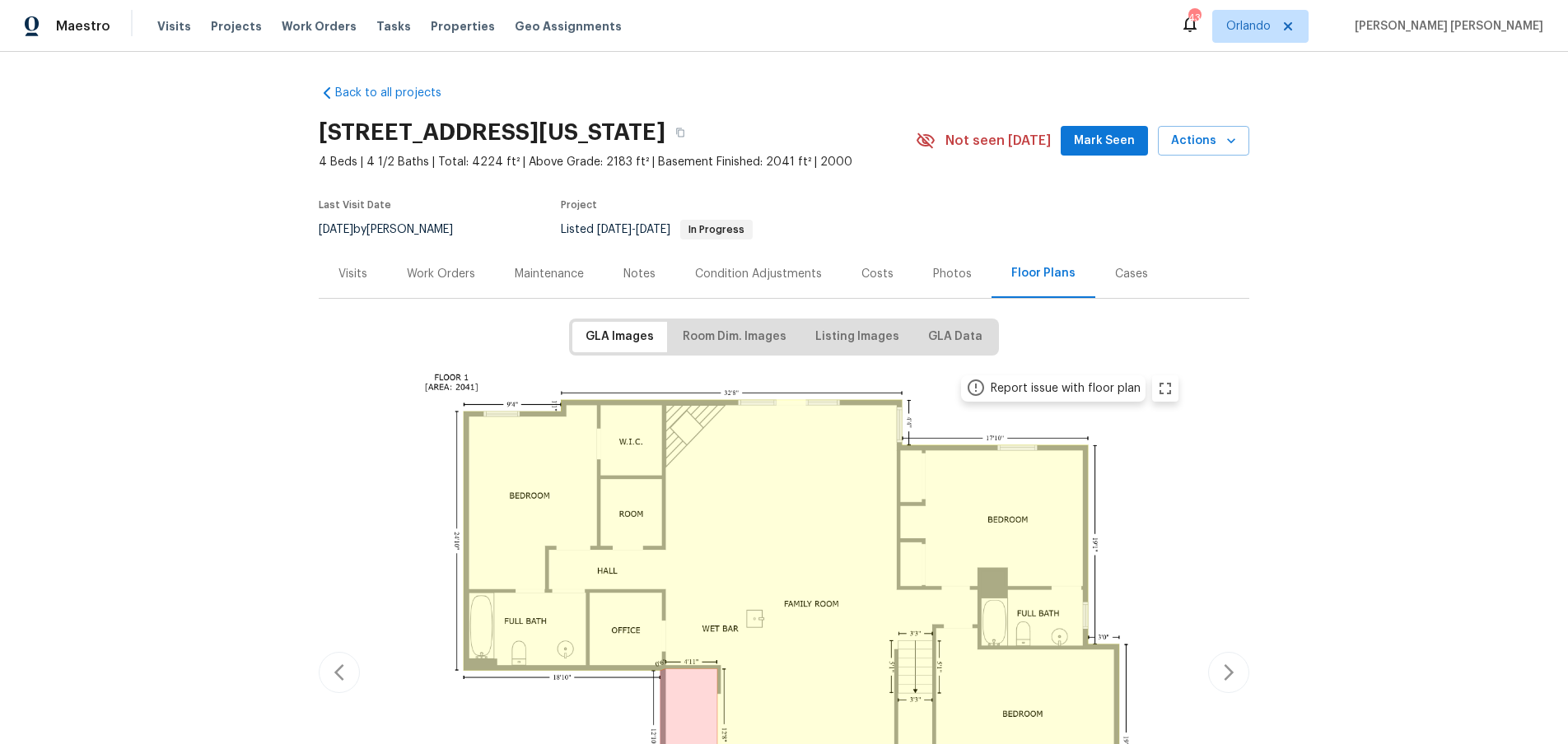
click at [867, 275] on div "Costs" at bounding box center [878, 273] width 32 height 16
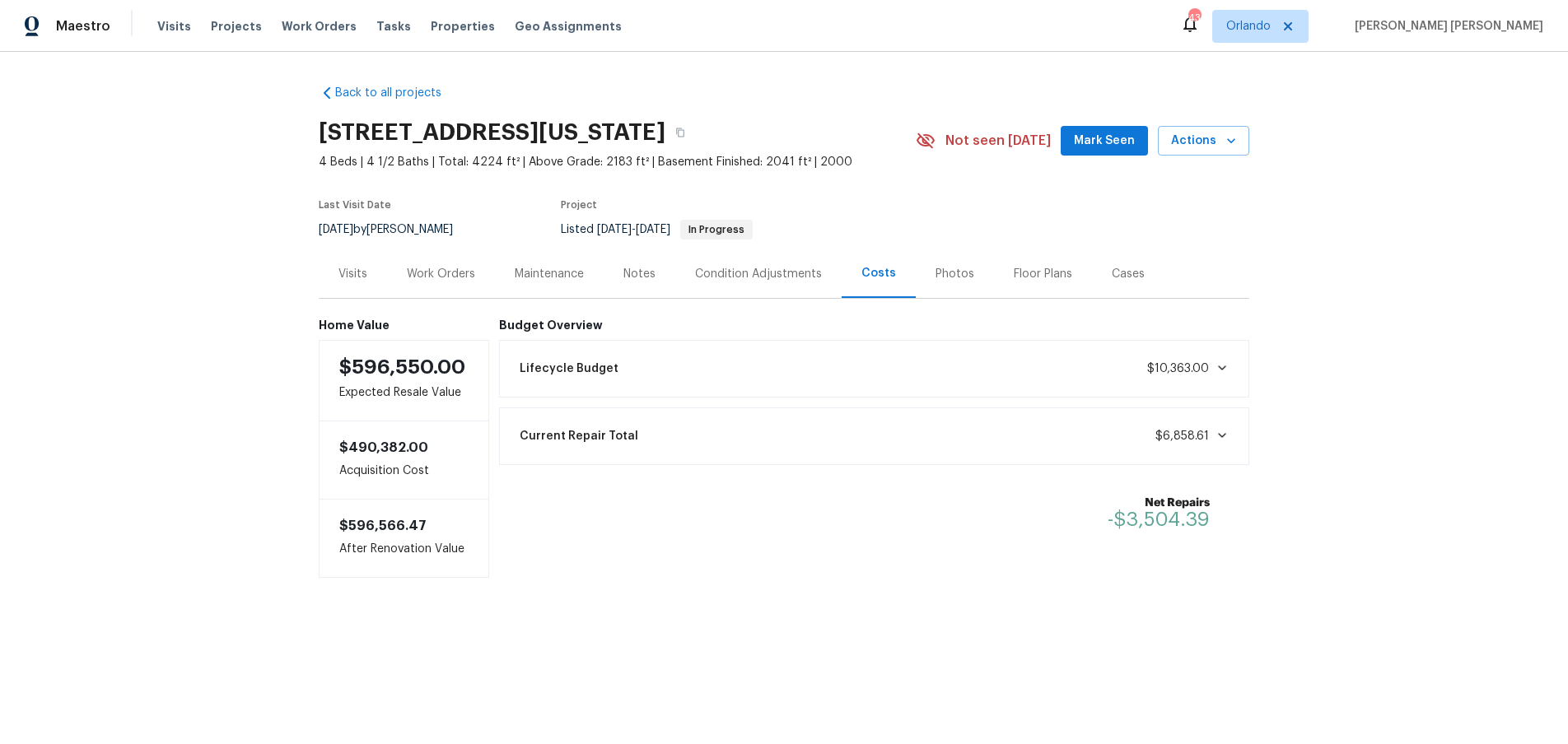
click at [1222, 435] on icon at bounding box center [1221, 435] width 13 height 13
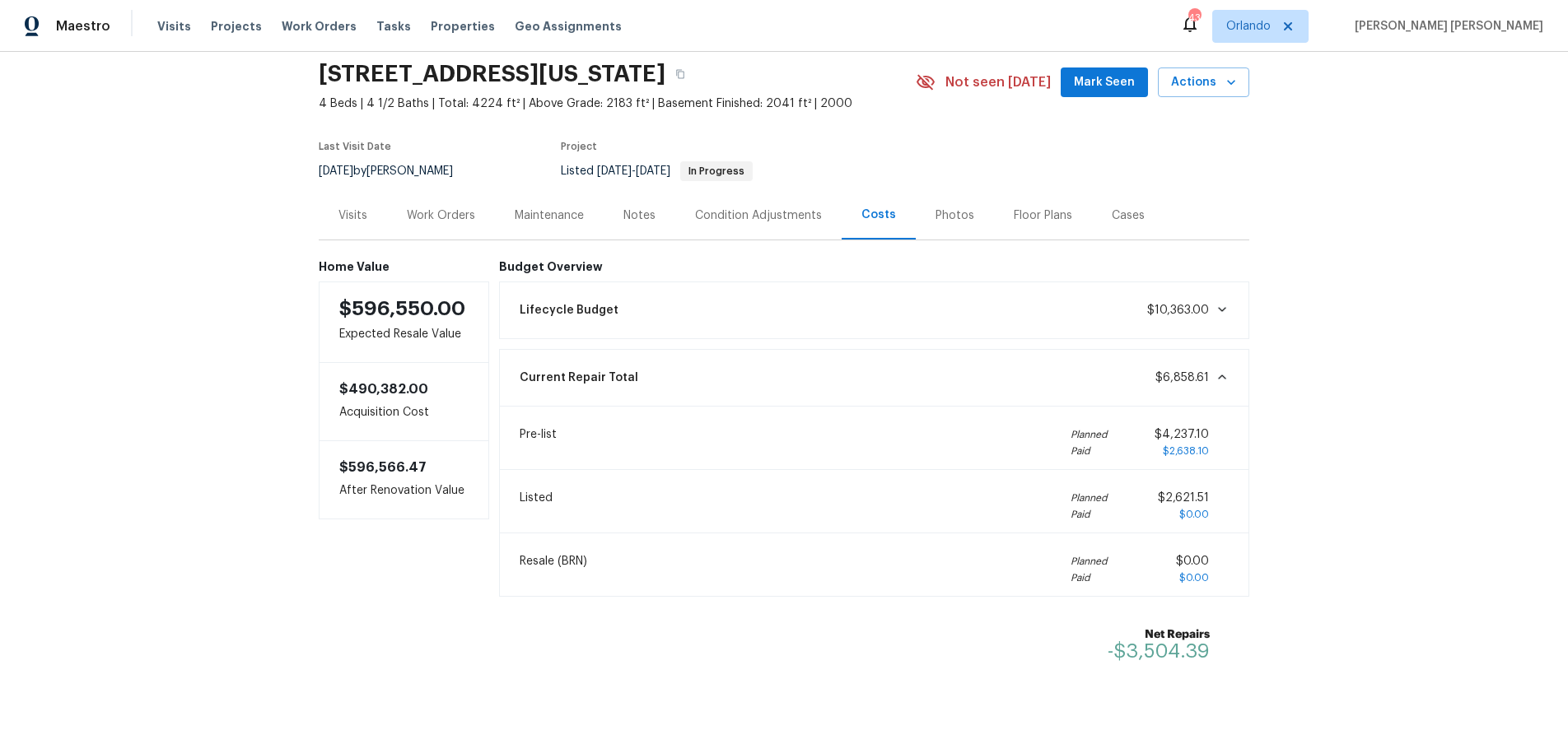
scroll to position [95, 0]
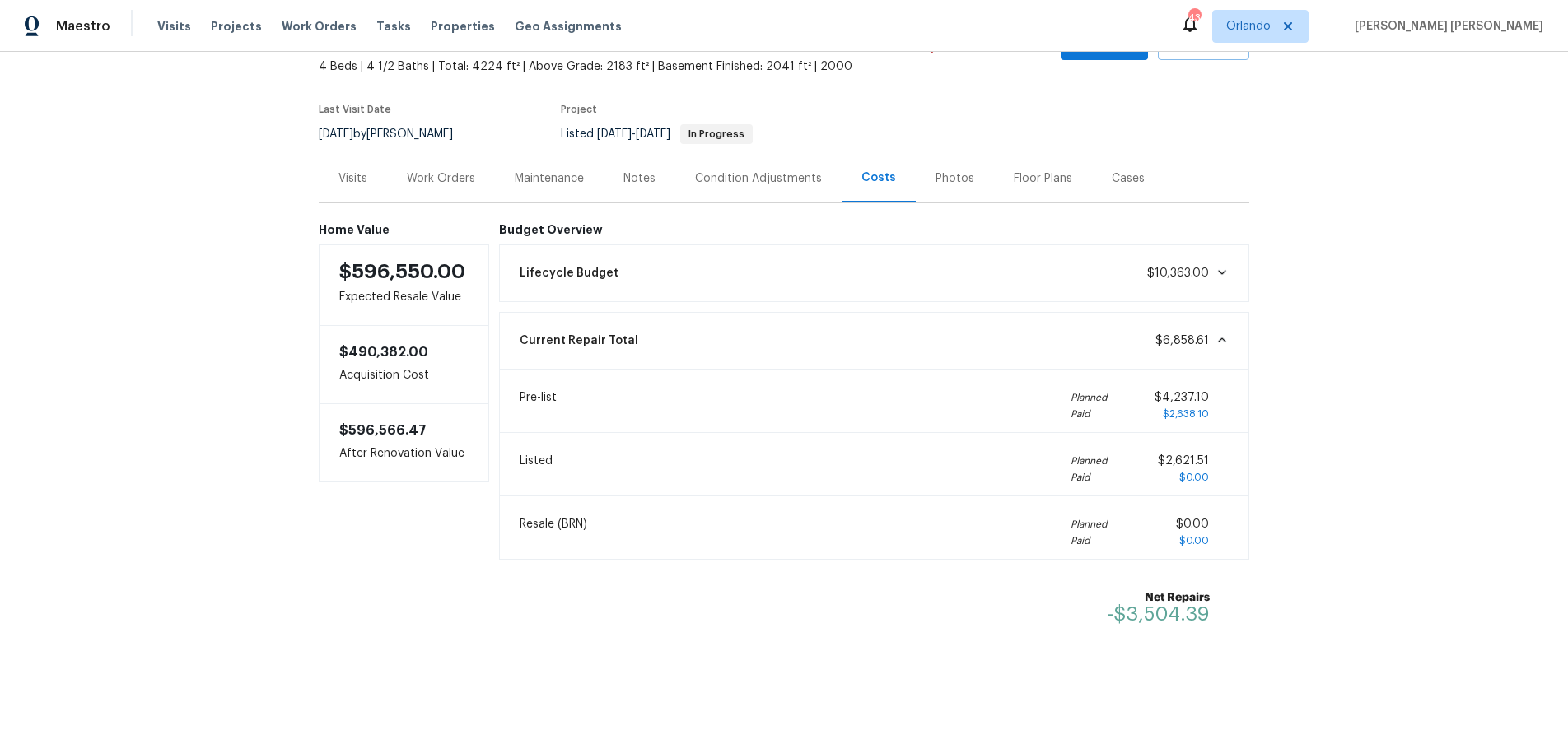
click at [344, 182] on div "Visits" at bounding box center [353, 178] width 29 height 16
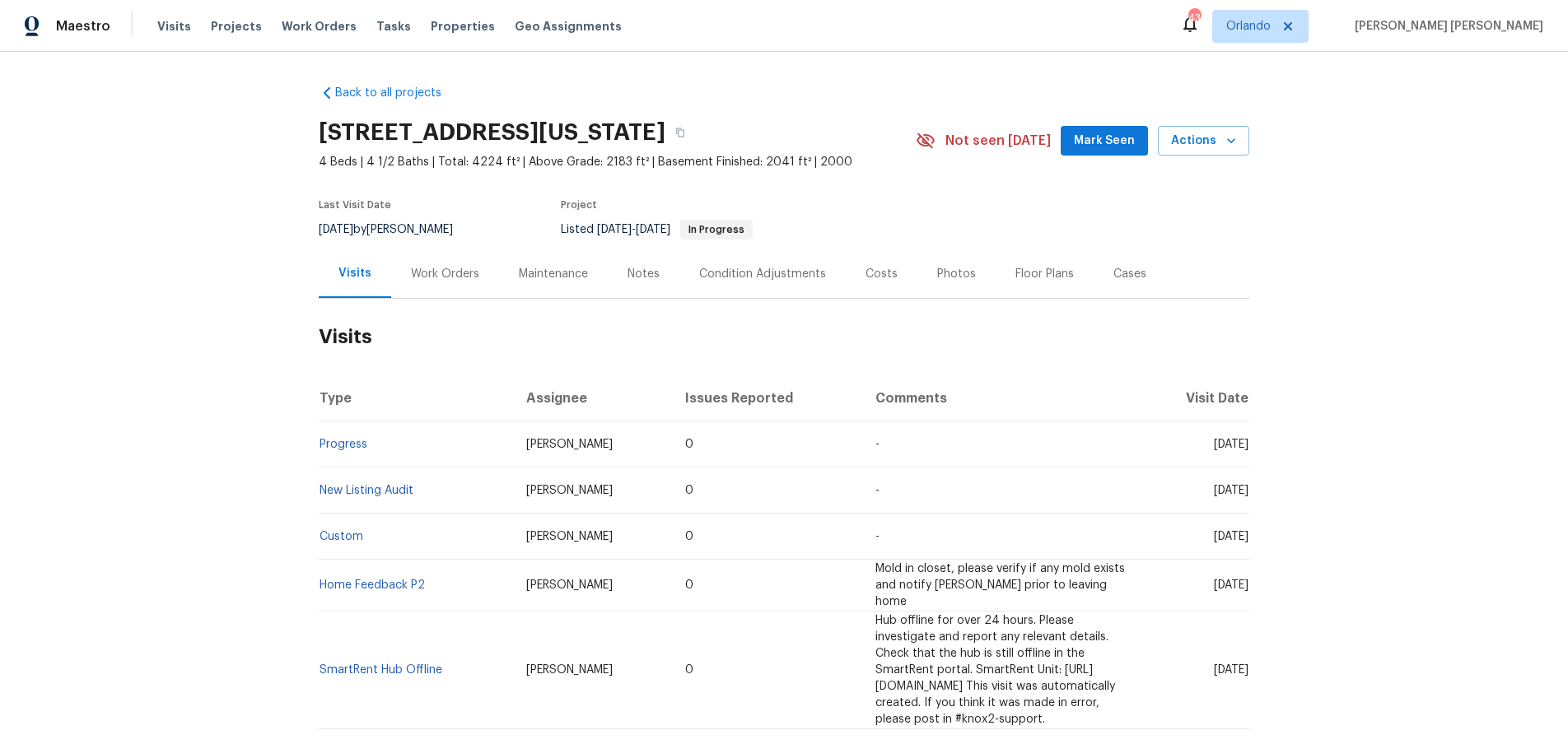
click at [447, 276] on div "Work Orders" at bounding box center [445, 273] width 68 height 16
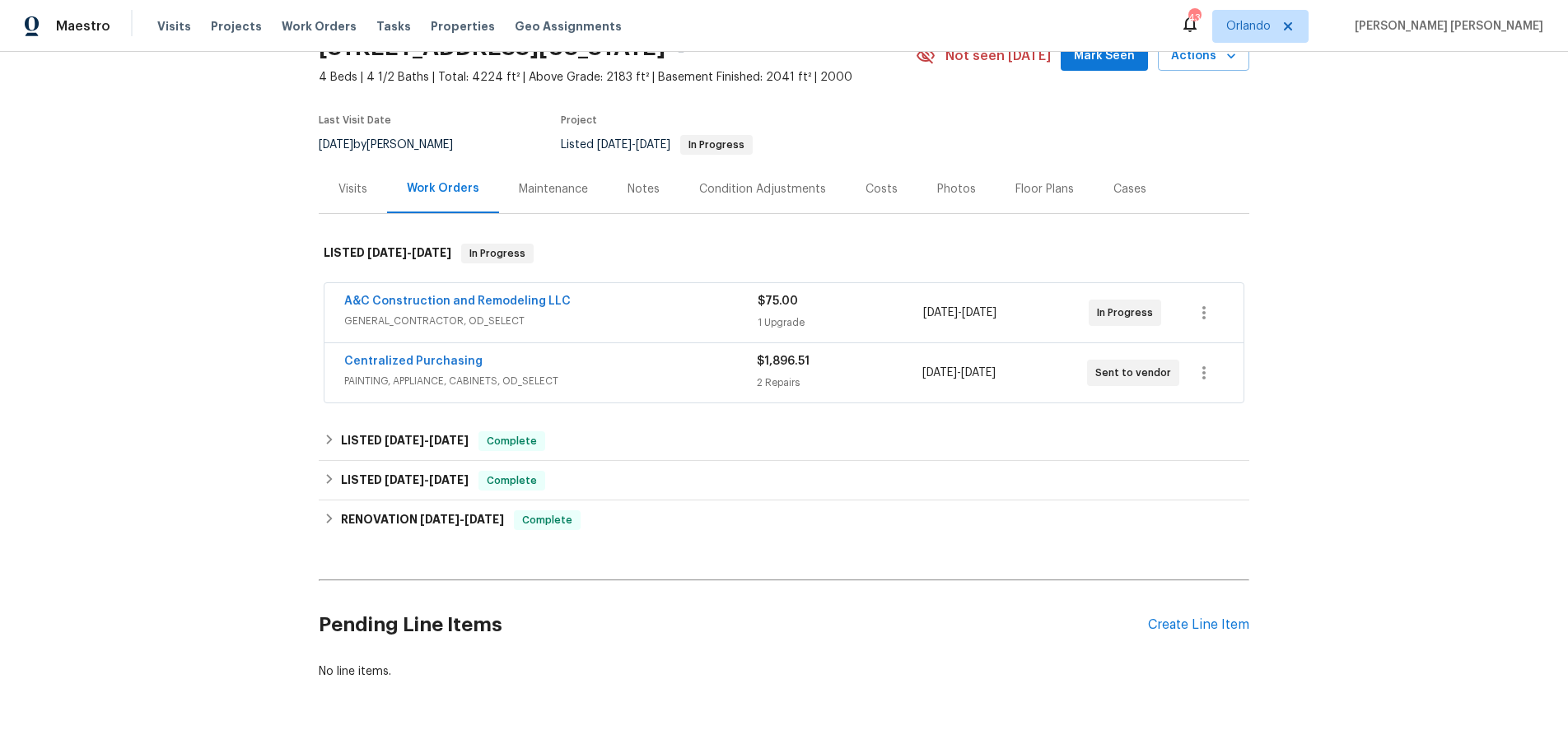
scroll to position [133, 0]
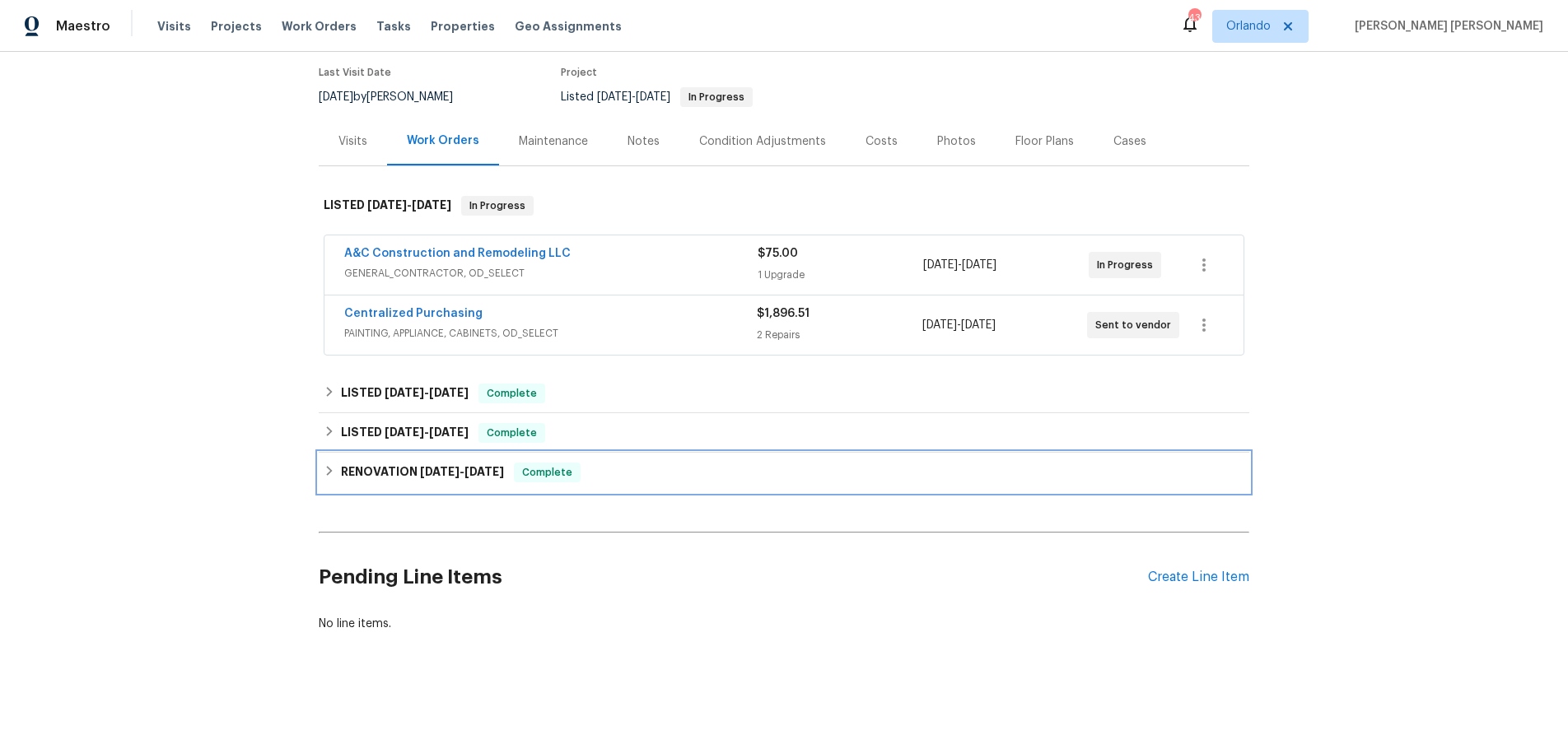
click at [333, 466] on icon at bounding box center [330, 471] width 12 height 12
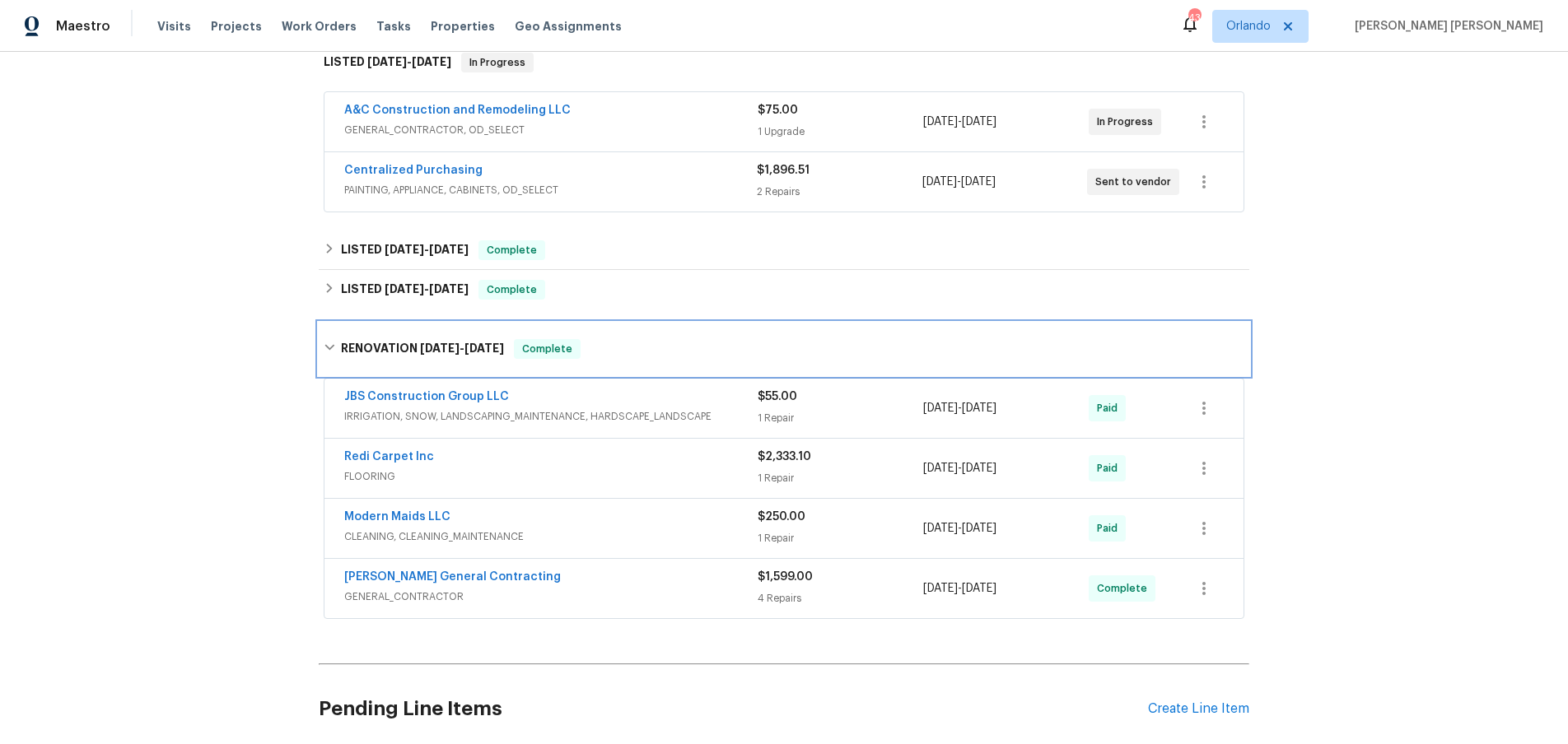
scroll to position [256, 0]
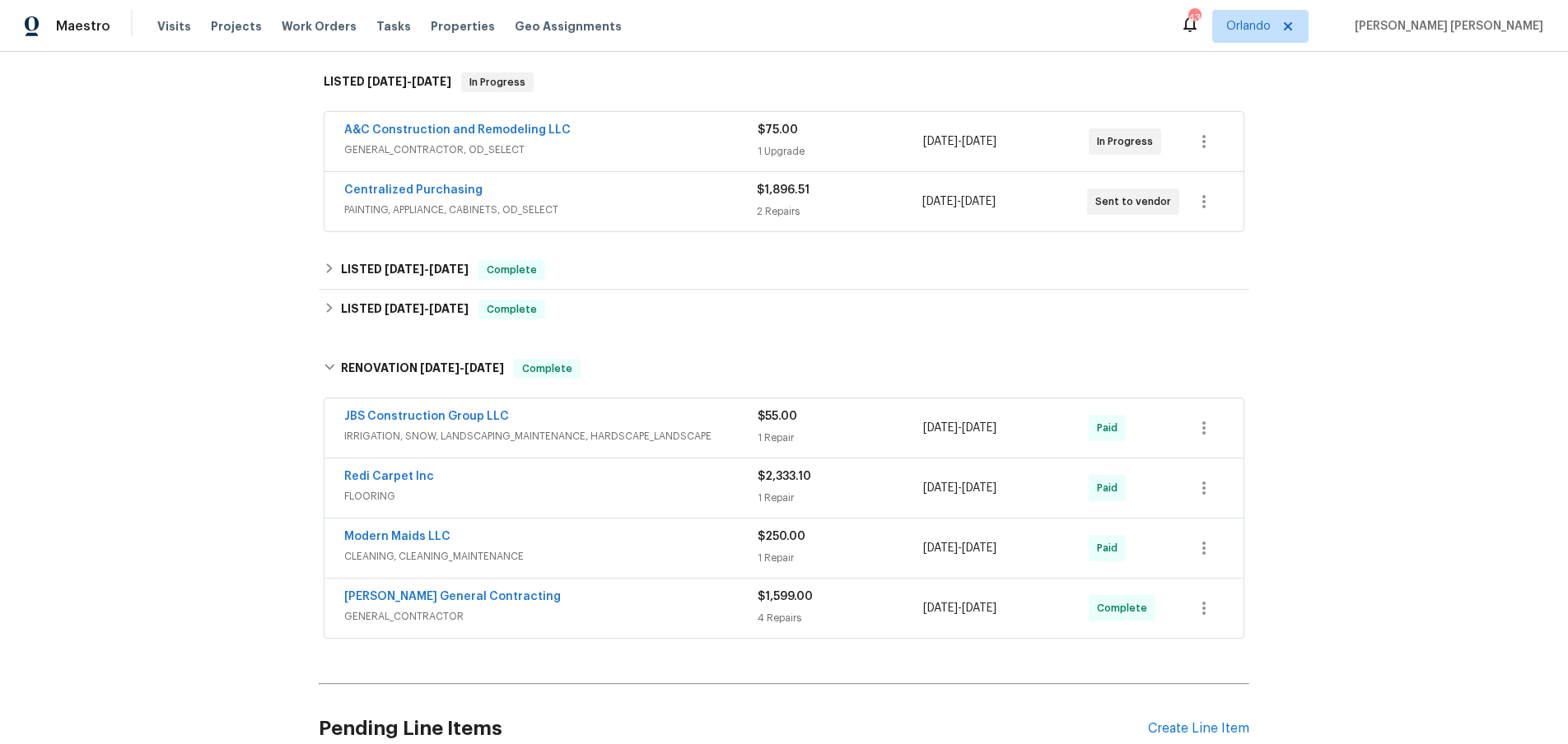
click at [701, 208] on span "PAINTING, APPLIANCE, CABINETS, OD_SELECT" at bounding box center [550, 209] width 413 height 16
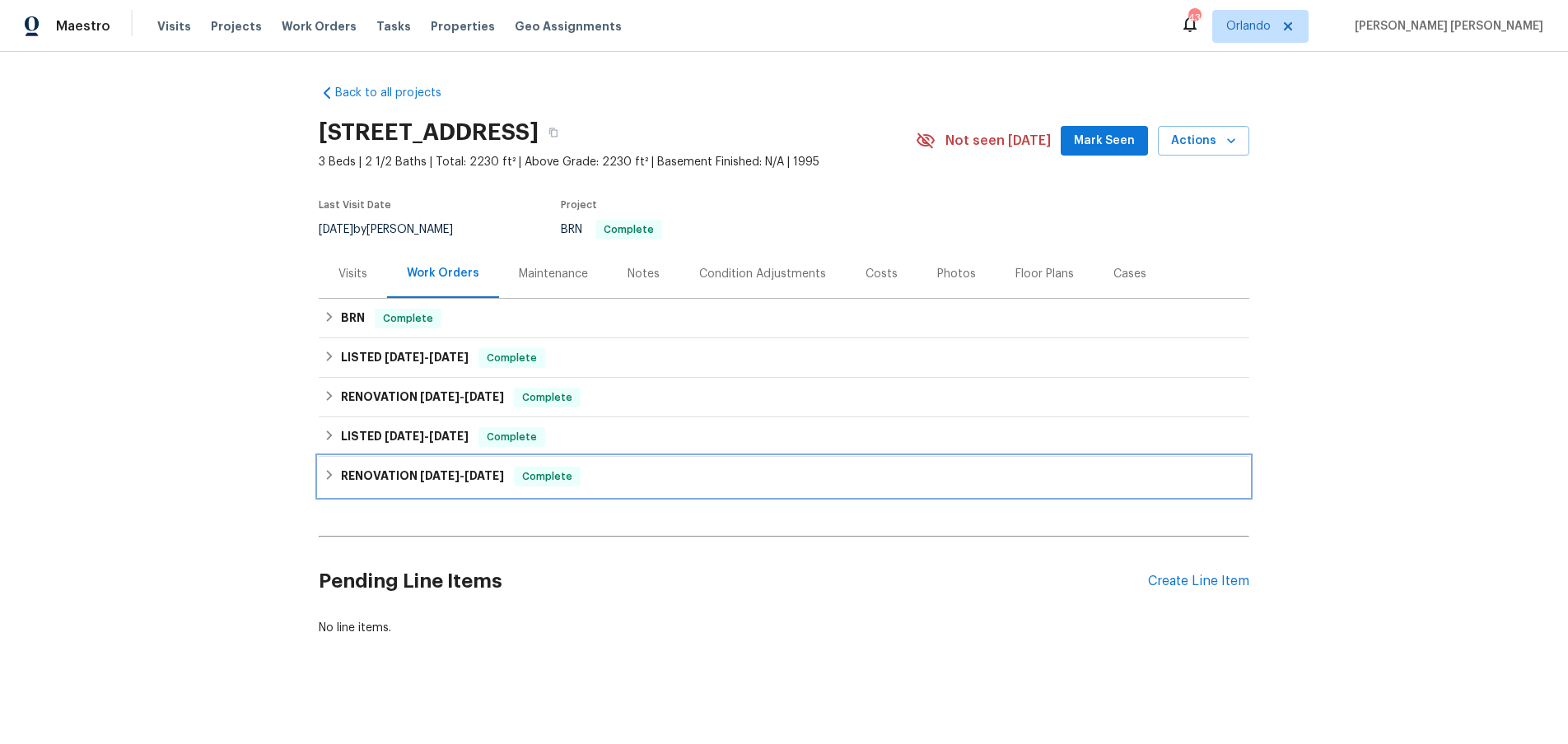
click at [330, 485] on div "RENOVATION [DATE] - [DATE] Complete" at bounding box center [784, 476] width 921 height 20
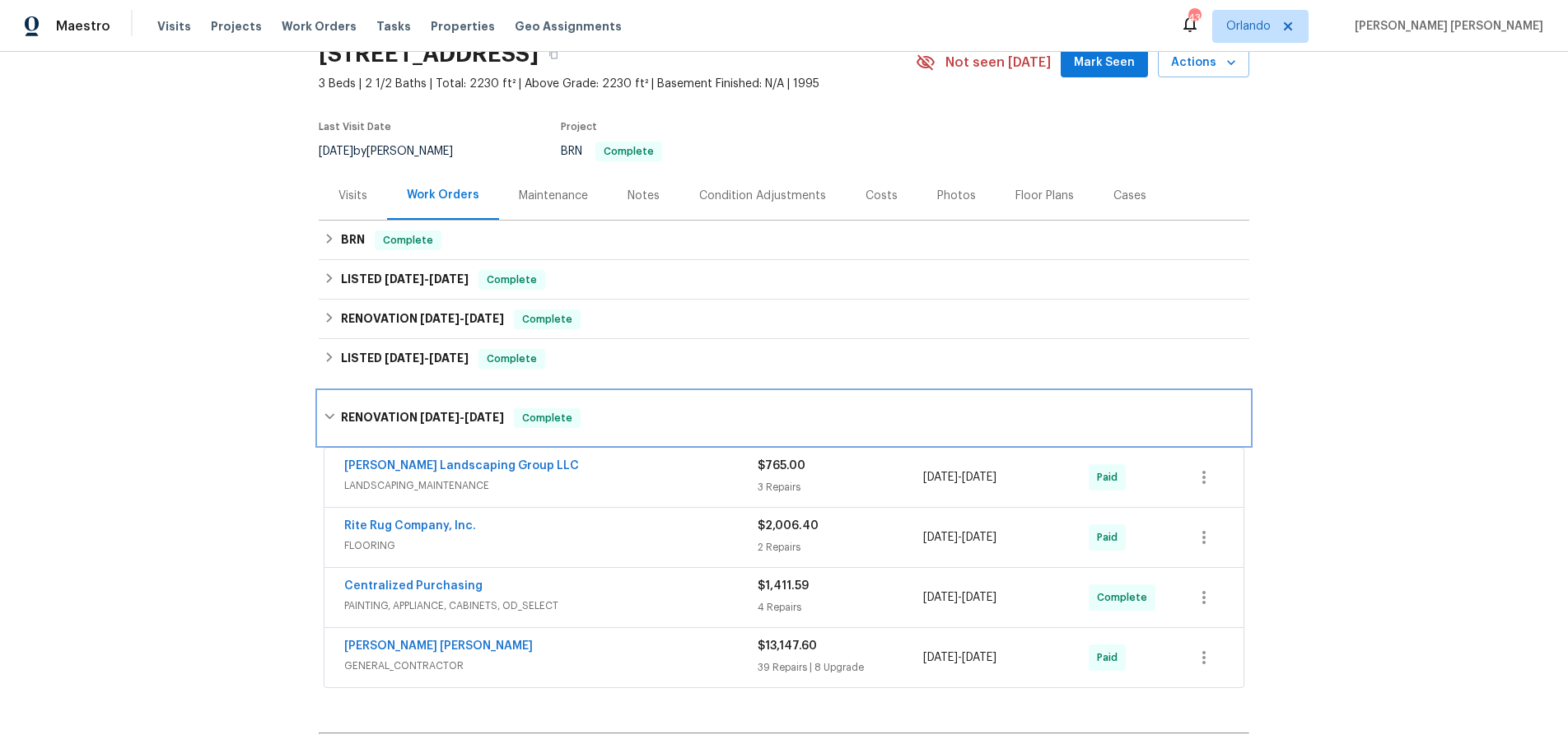
scroll to position [199, 0]
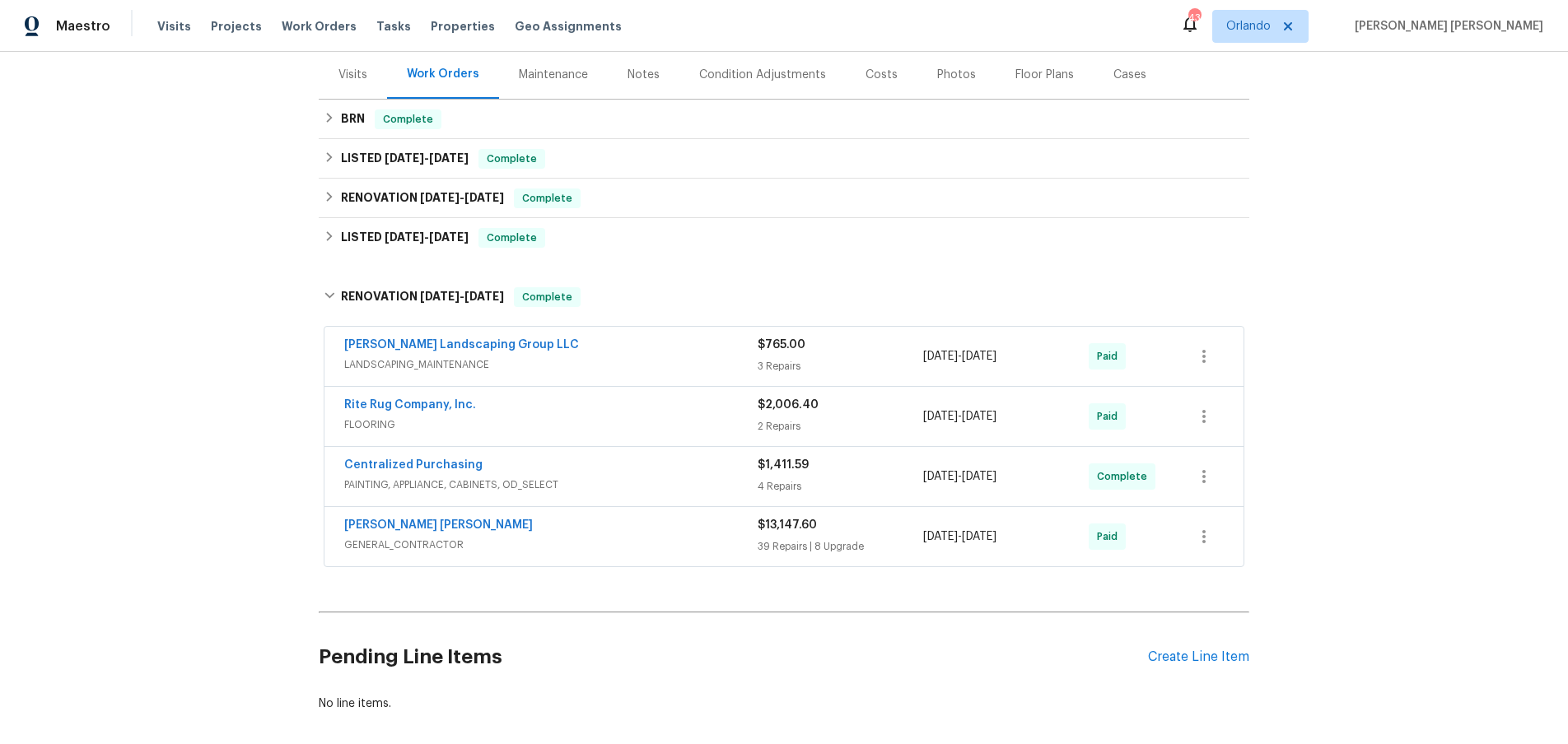
click at [716, 541] on span "GENERAL_CONTRACTOR" at bounding box center [550, 545] width 413 height 16
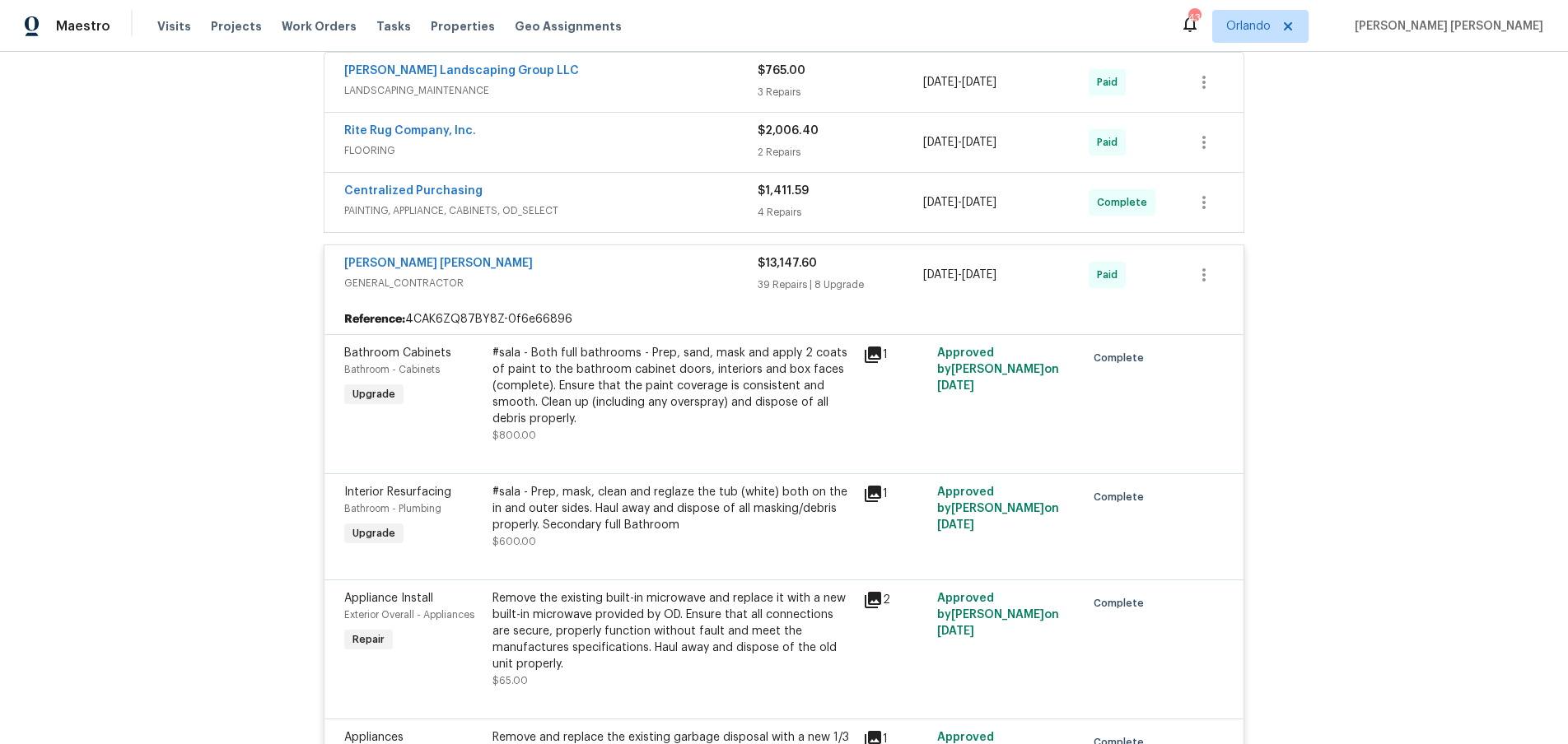
scroll to position [474, 0]
click at [874, 351] on icon at bounding box center [872, 353] width 16 height 16
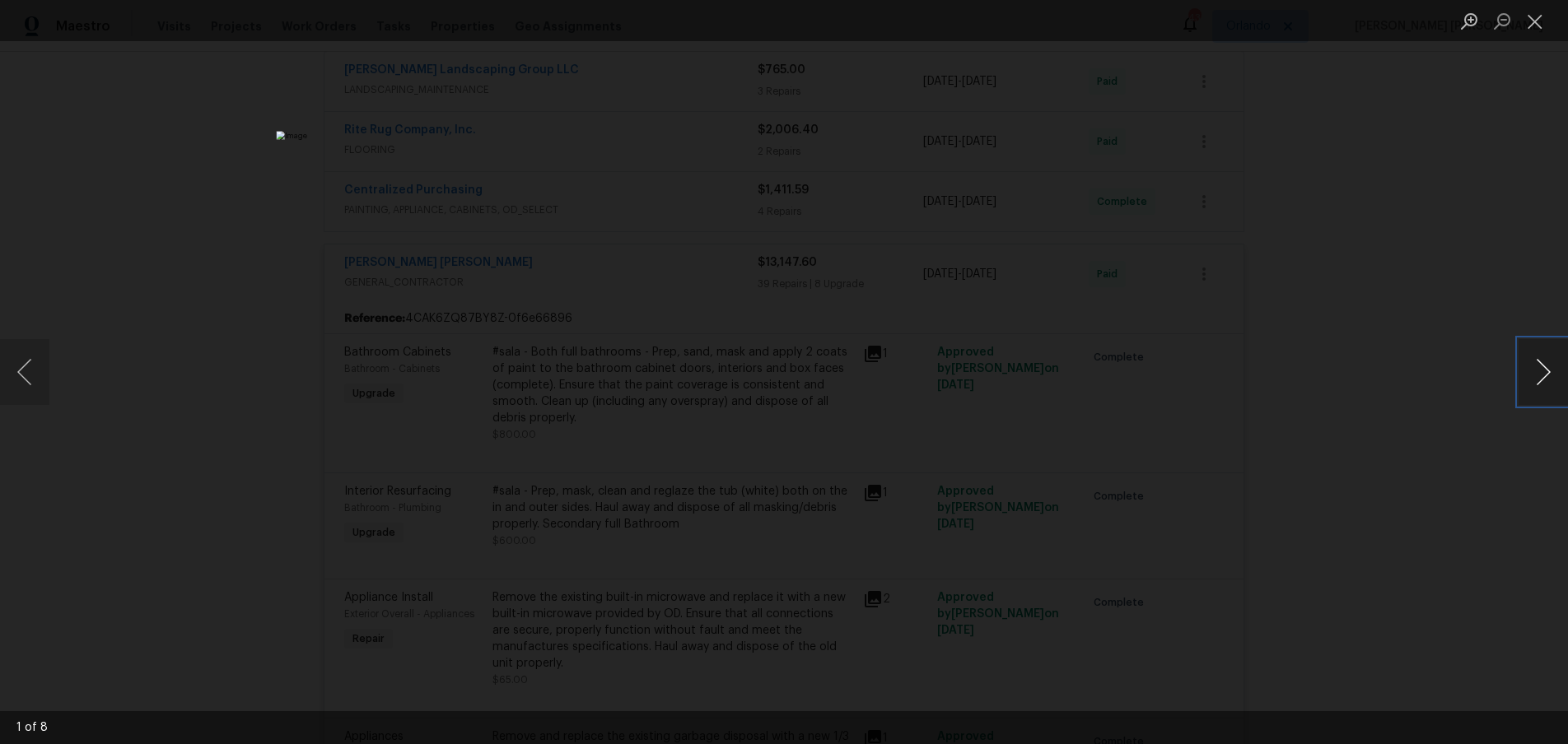
click at [1533, 390] on button "Next image" at bounding box center [1543, 371] width 49 height 66
click at [1359, 575] on div "Lightbox" at bounding box center [784, 372] width 1568 height 744
drag, startPoint x: 1301, startPoint y: 572, endPoint x: 1318, endPoint y: 572, distance: 17.0
click at [1312, 571] on div "Lightbox" at bounding box center [784, 372] width 1568 height 744
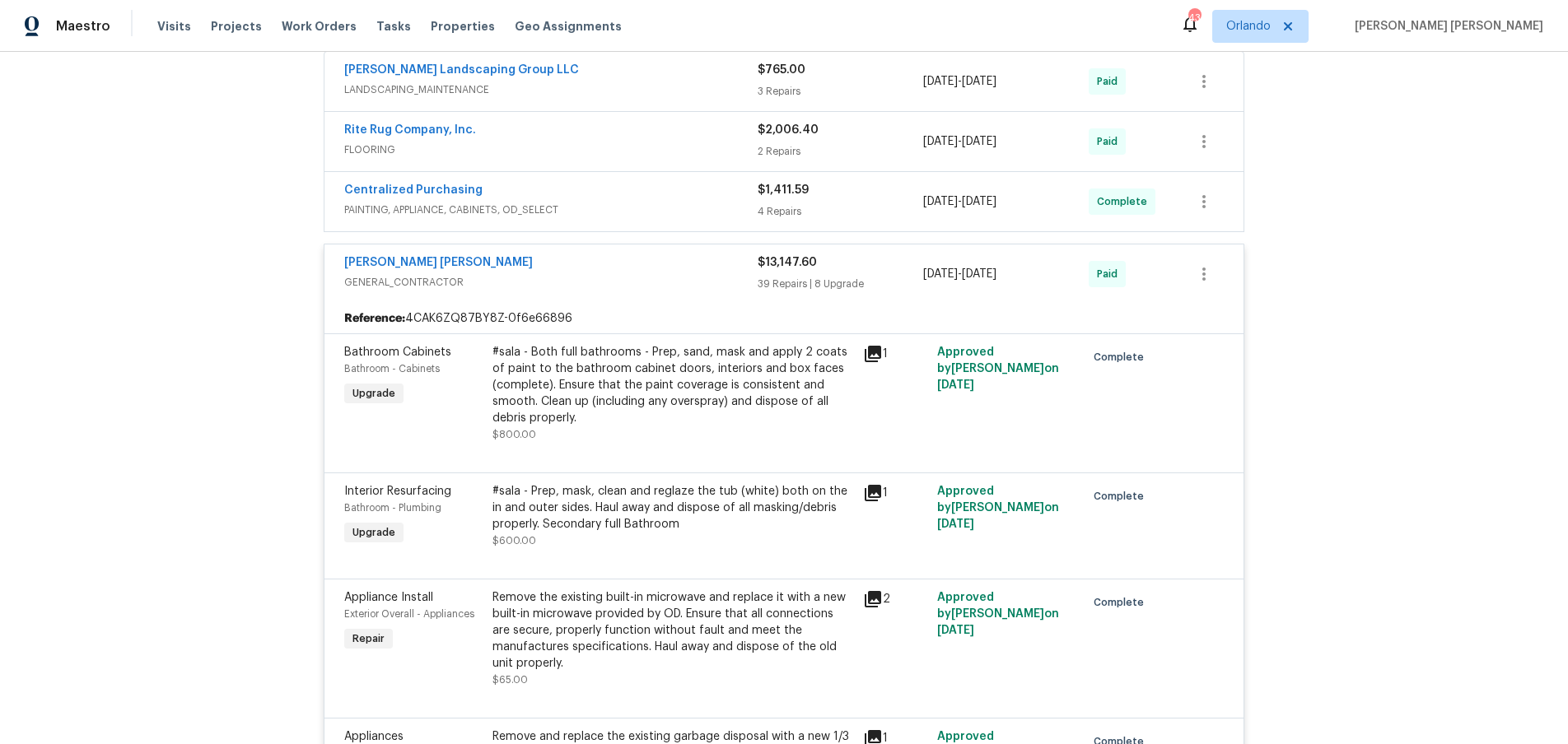
click at [1318, 572] on div "Lightbox" at bounding box center [784, 372] width 1568 height 744
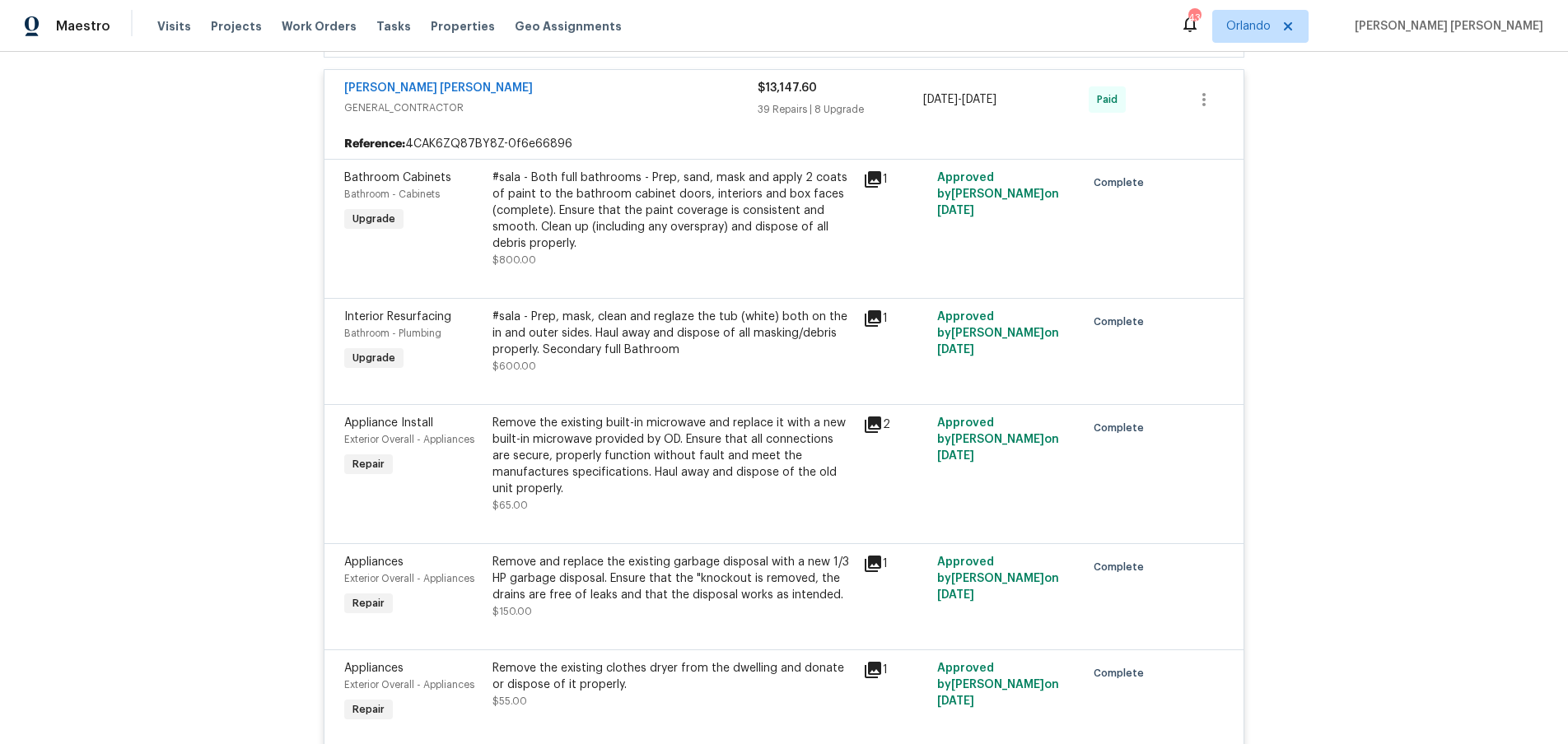
scroll to position [650, 0]
click at [883, 318] on div "1" at bounding box center [895, 317] width 64 height 20
click at [871, 316] on icon at bounding box center [872, 317] width 16 height 16
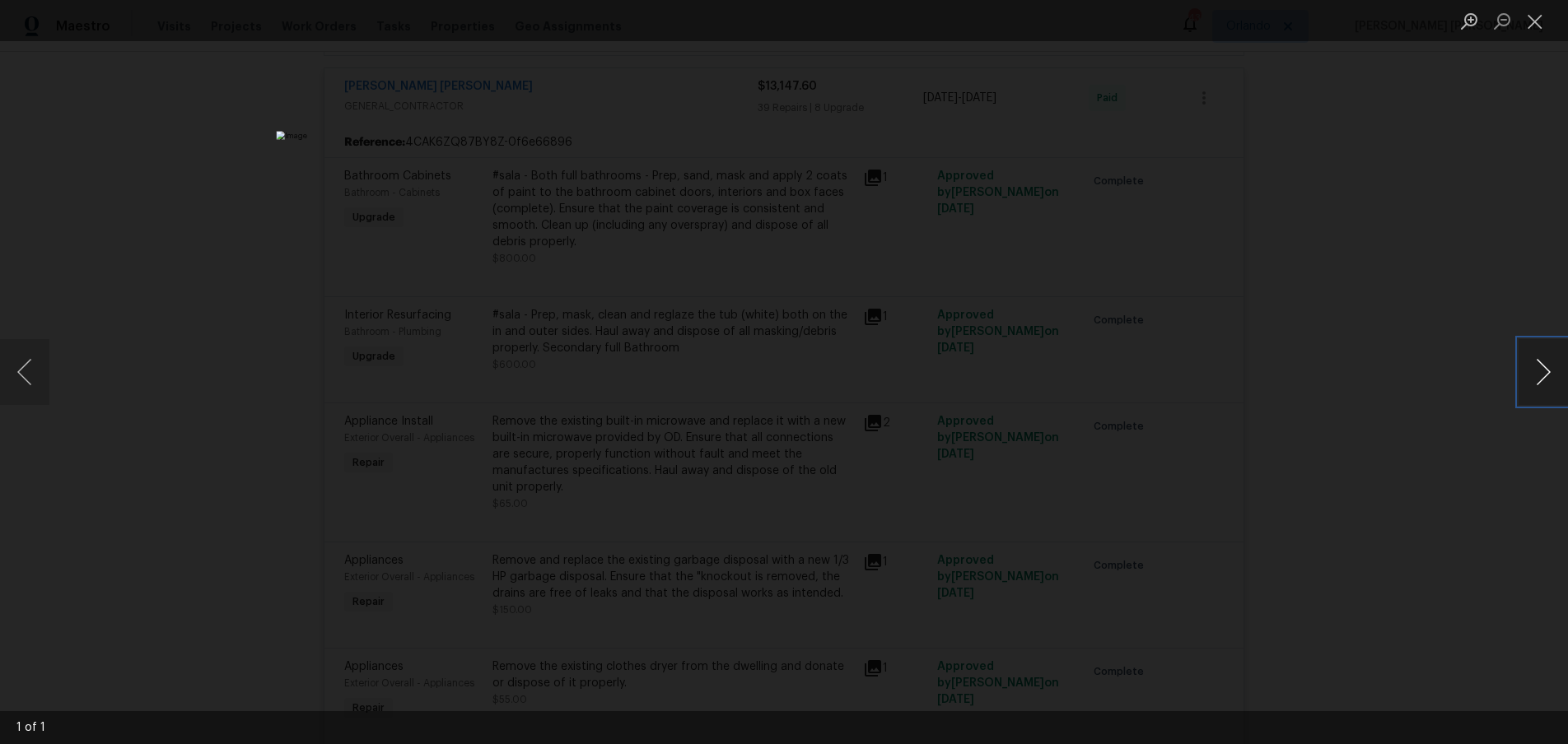
click at [1536, 386] on button "Next image" at bounding box center [1543, 371] width 49 height 66
click at [1295, 529] on div "Lightbox" at bounding box center [784, 372] width 1568 height 744
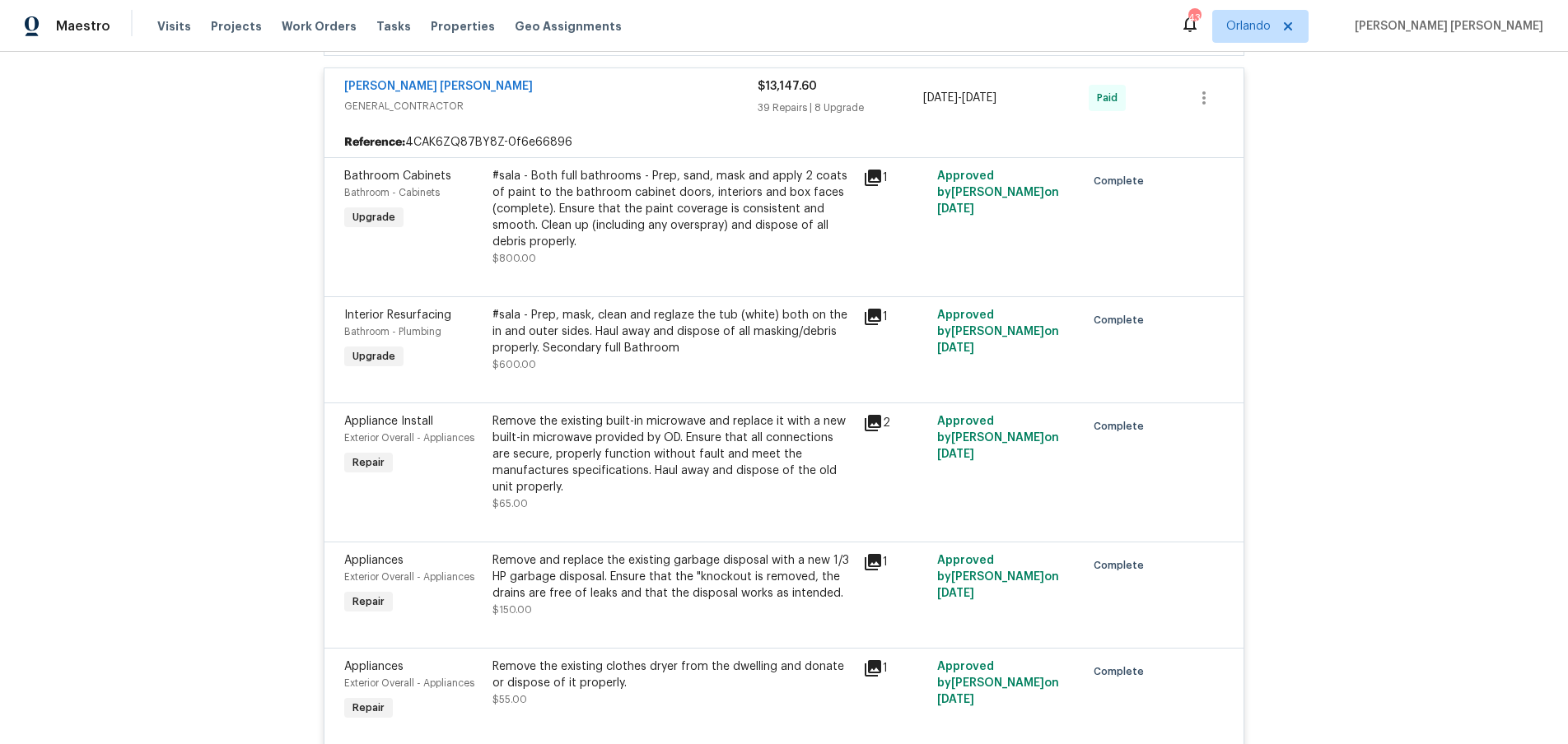
click at [1335, 542] on div "Back to all projects 2011 Glastonbury Dr, Franklin, TN 37069 3 Beds | 2 1/2 Bat…" at bounding box center [784, 398] width 1568 height 692
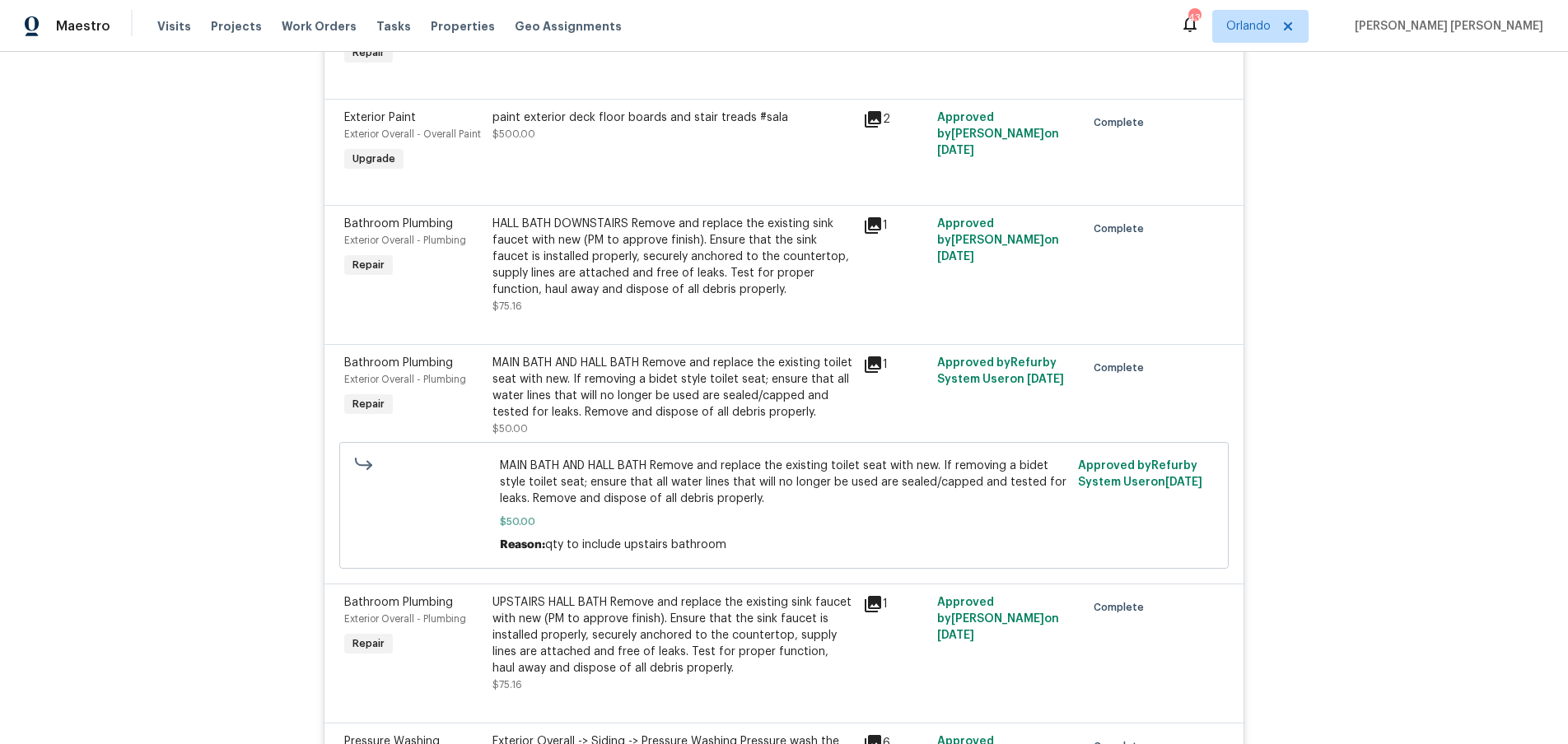
scroll to position [4615, 0]
click at [870, 220] on icon at bounding box center [872, 221] width 16 height 16
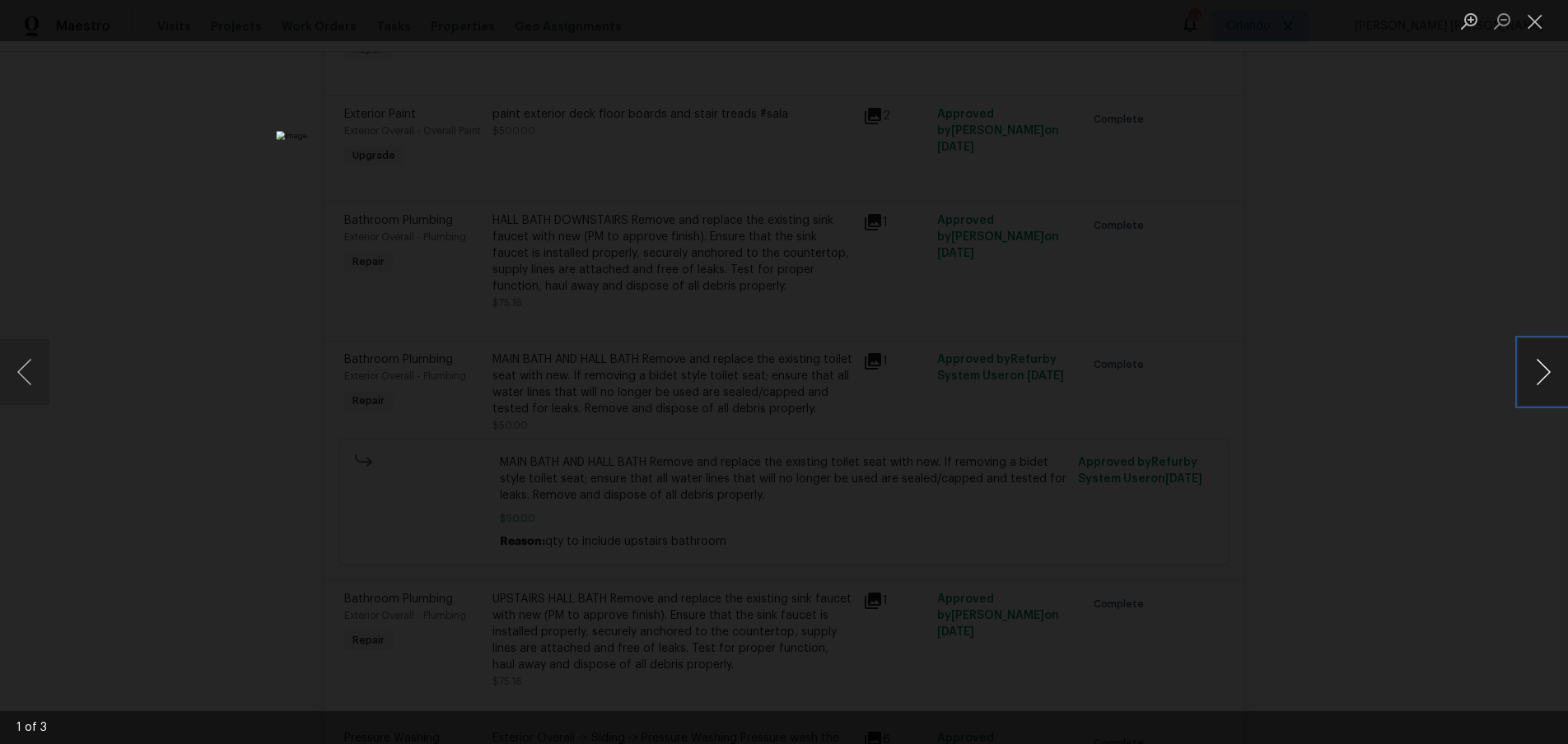
click at [1532, 376] on button "Next image" at bounding box center [1543, 371] width 49 height 66
click at [1442, 508] on div "Lightbox" at bounding box center [784, 372] width 1568 height 744
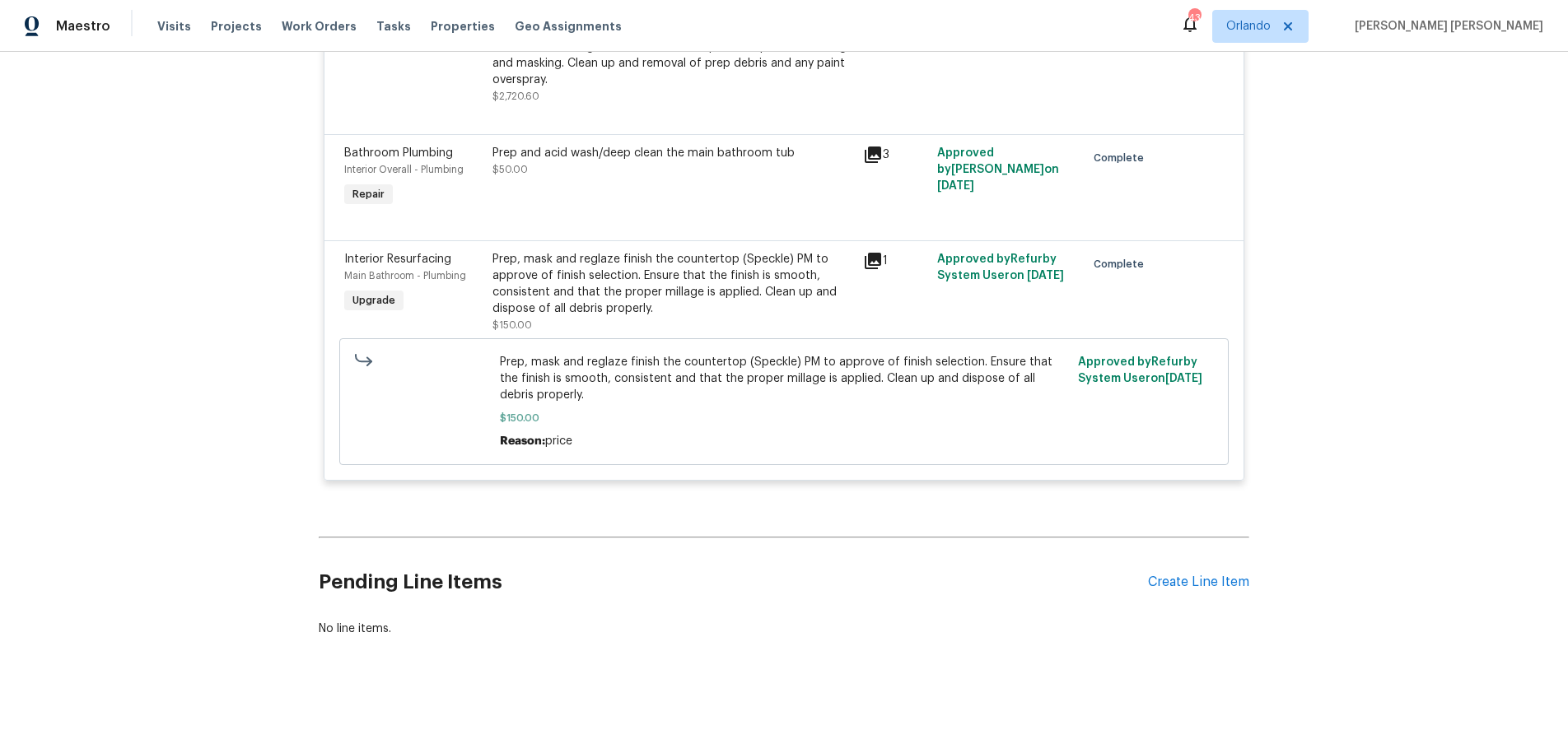
scroll to position [6947, 0]
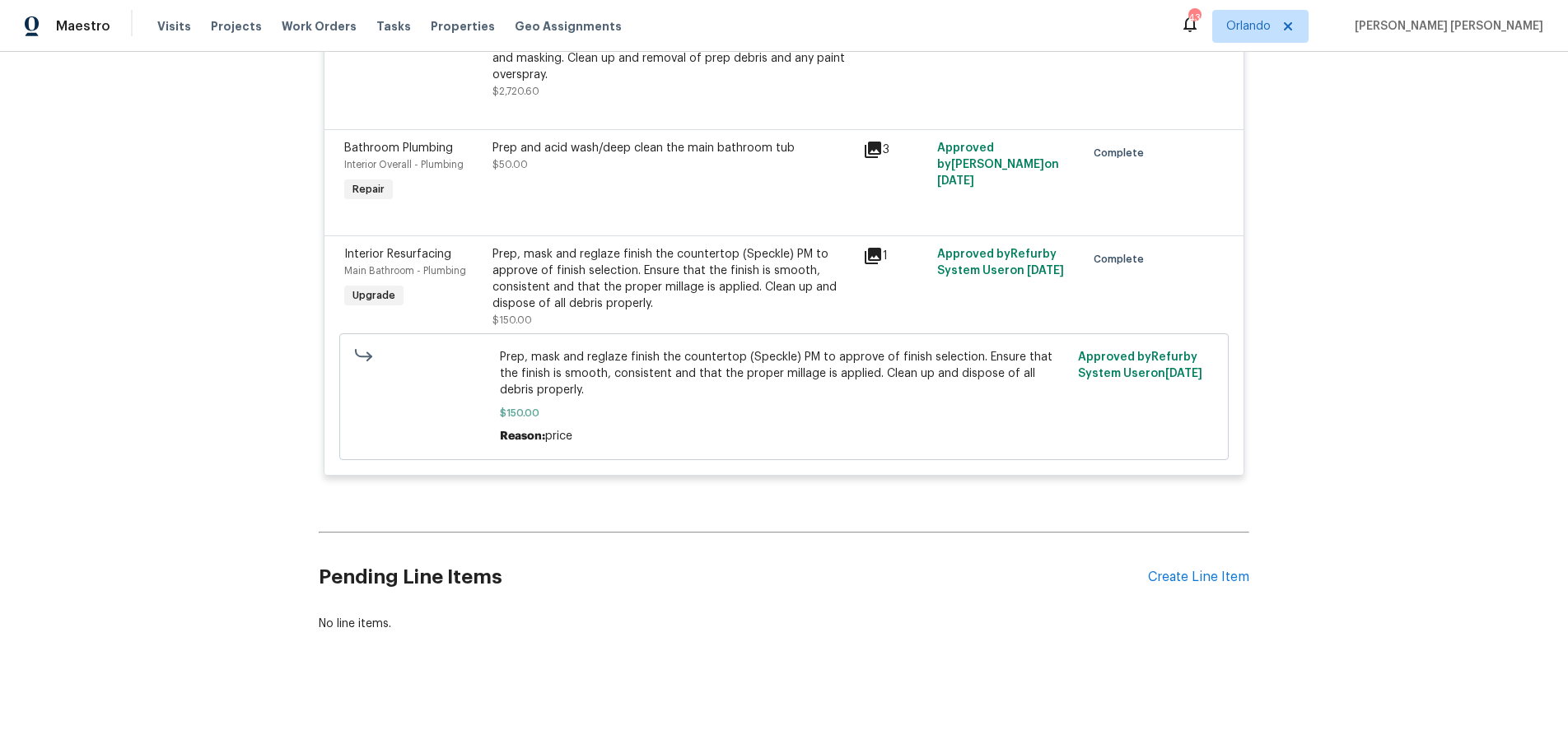
click at [866, 146] on icon at bounding box center [873, 149] width 20 height 20
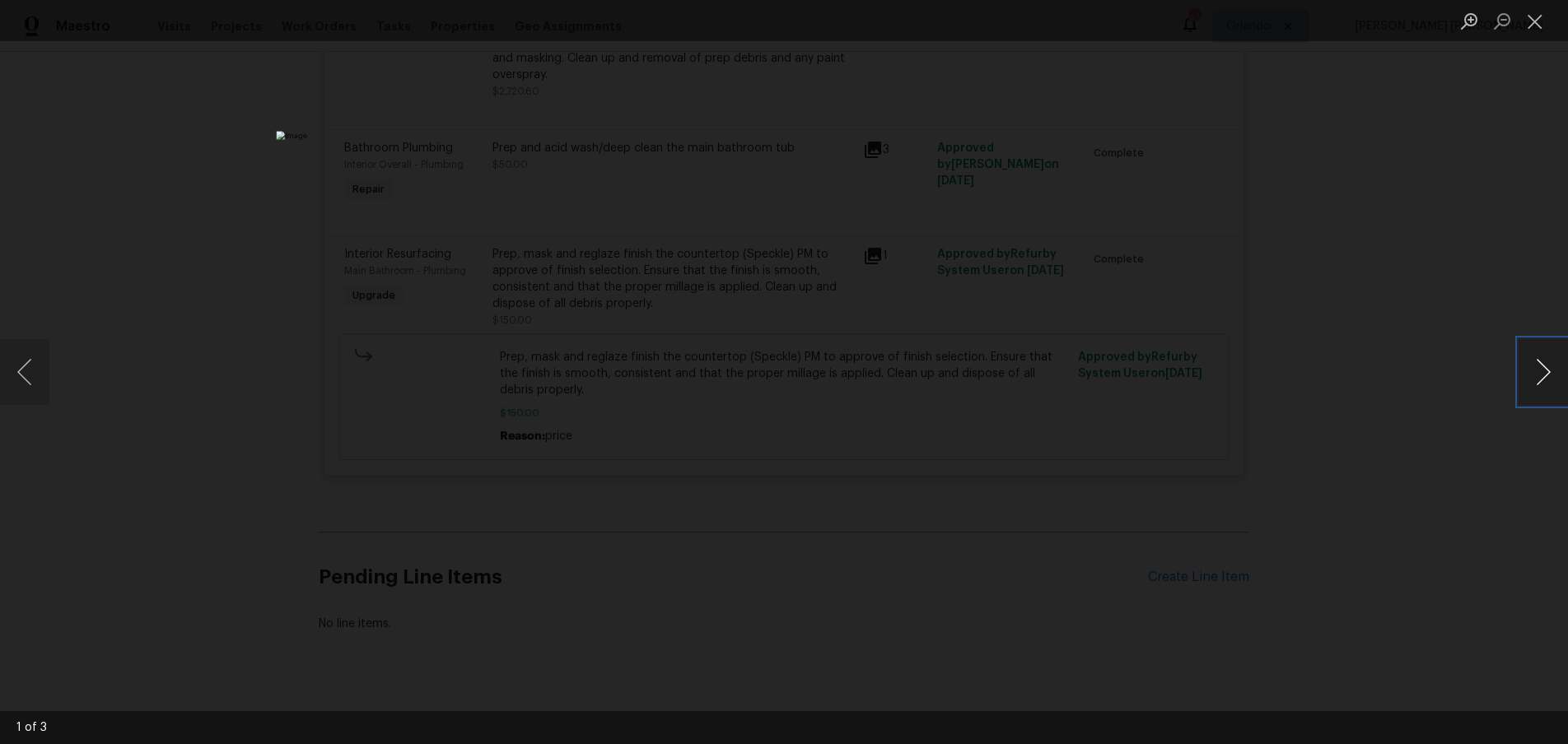
click at [1541, 387] on button "Next image" at bounding box center [1543, 371] width 49 height 66
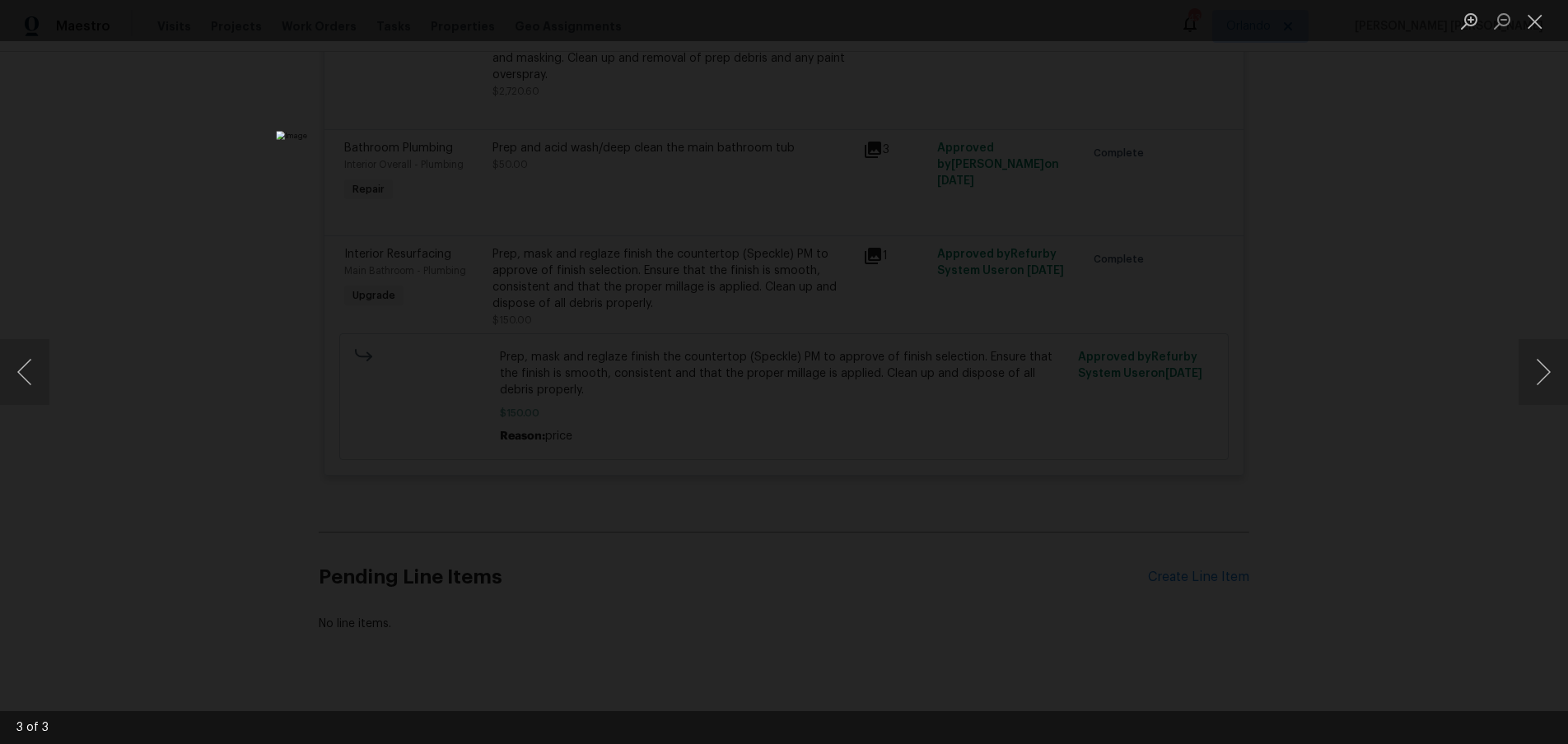
drag, startPoint x: 1473, startPoint y: 508, endPoint x: 1462, endPoint y: 489, distance: 22.0
click at [1454, 499] on div "Lightbox" at bounding box center [784, 372] width 1568 height 744
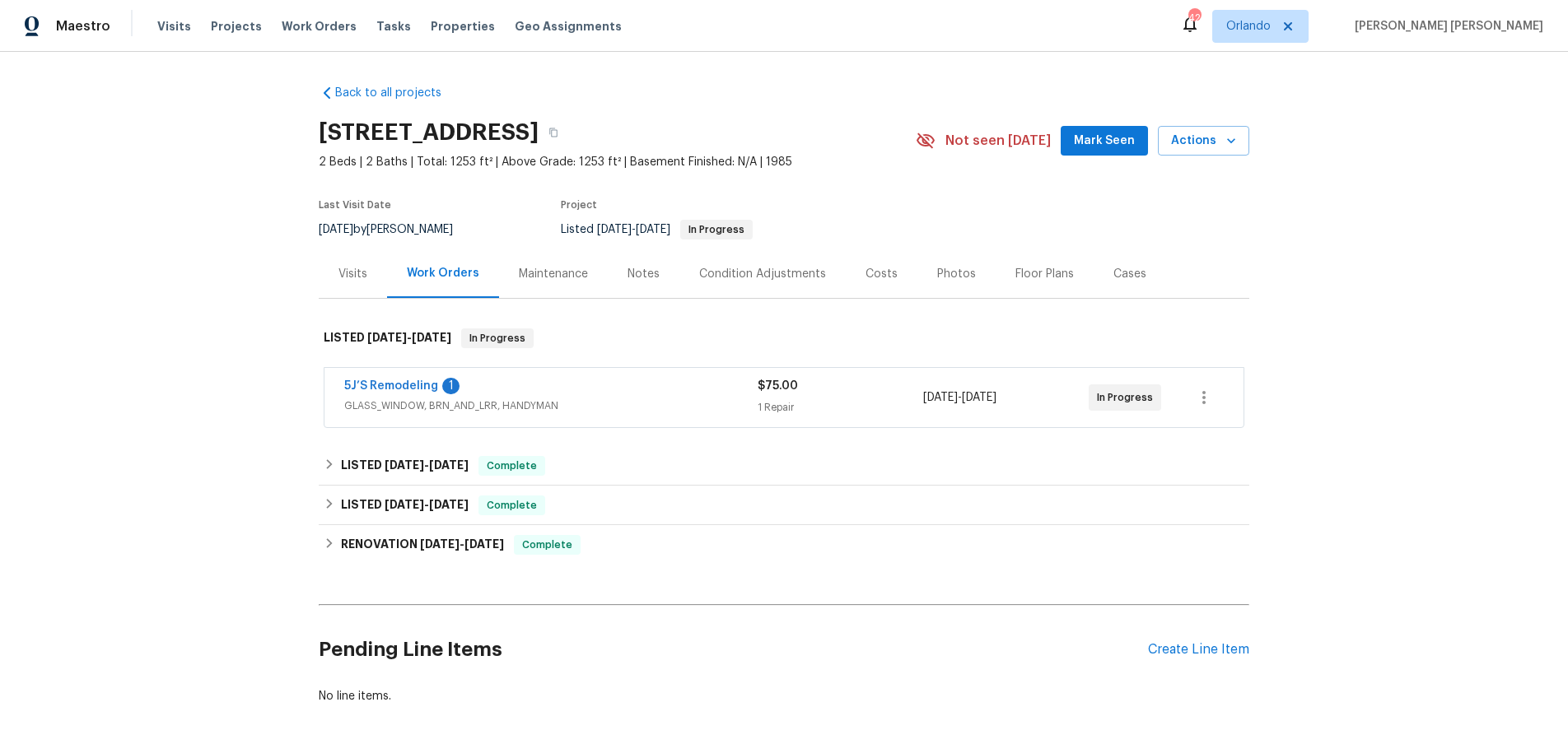
click at [627, 393] on div "5J’S Remodeling 1" at bounding box center [550, 387] width 413 height 20
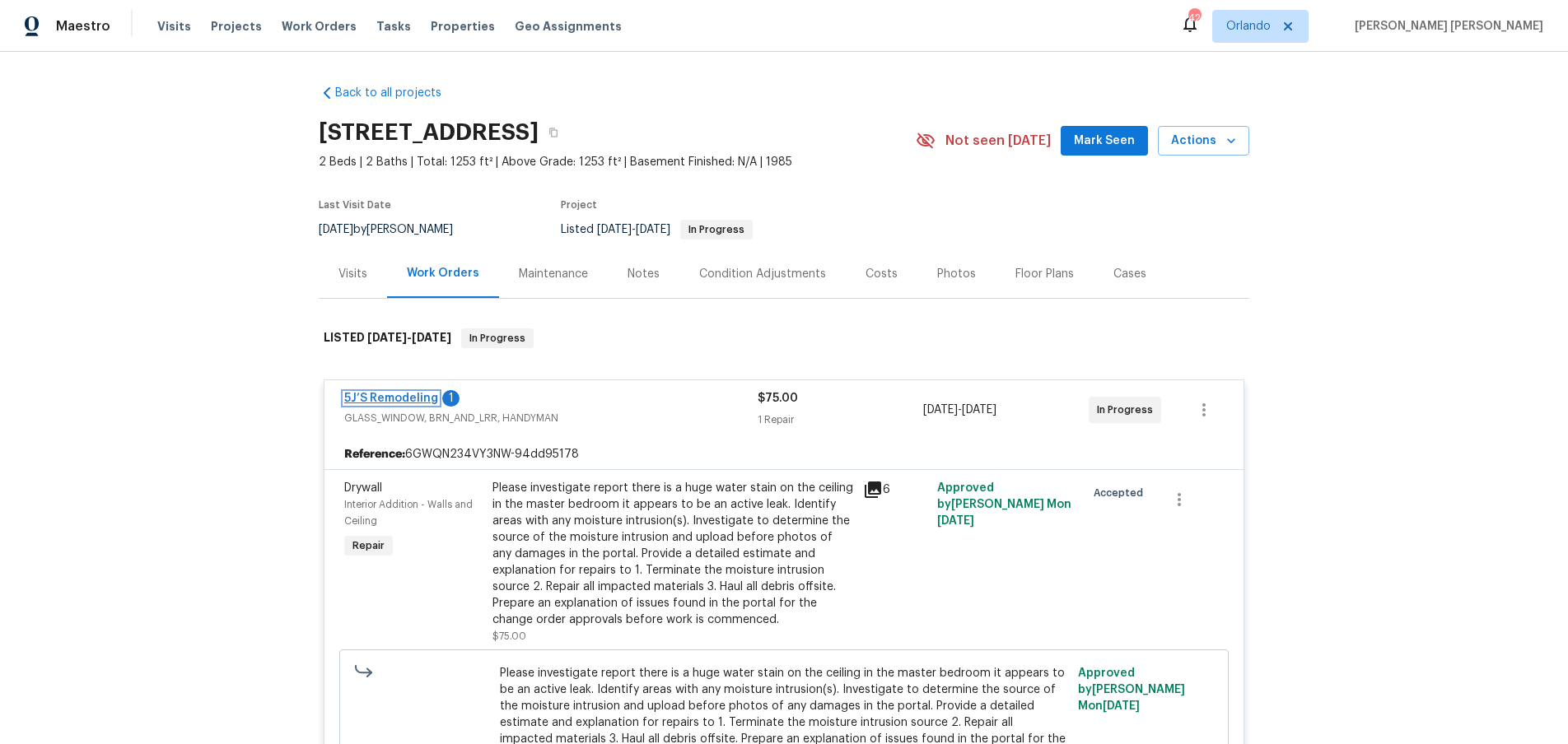
click at [397, 402] on link "5J’S Remodeling" at bounding box center [391, 398] width 94 height 12
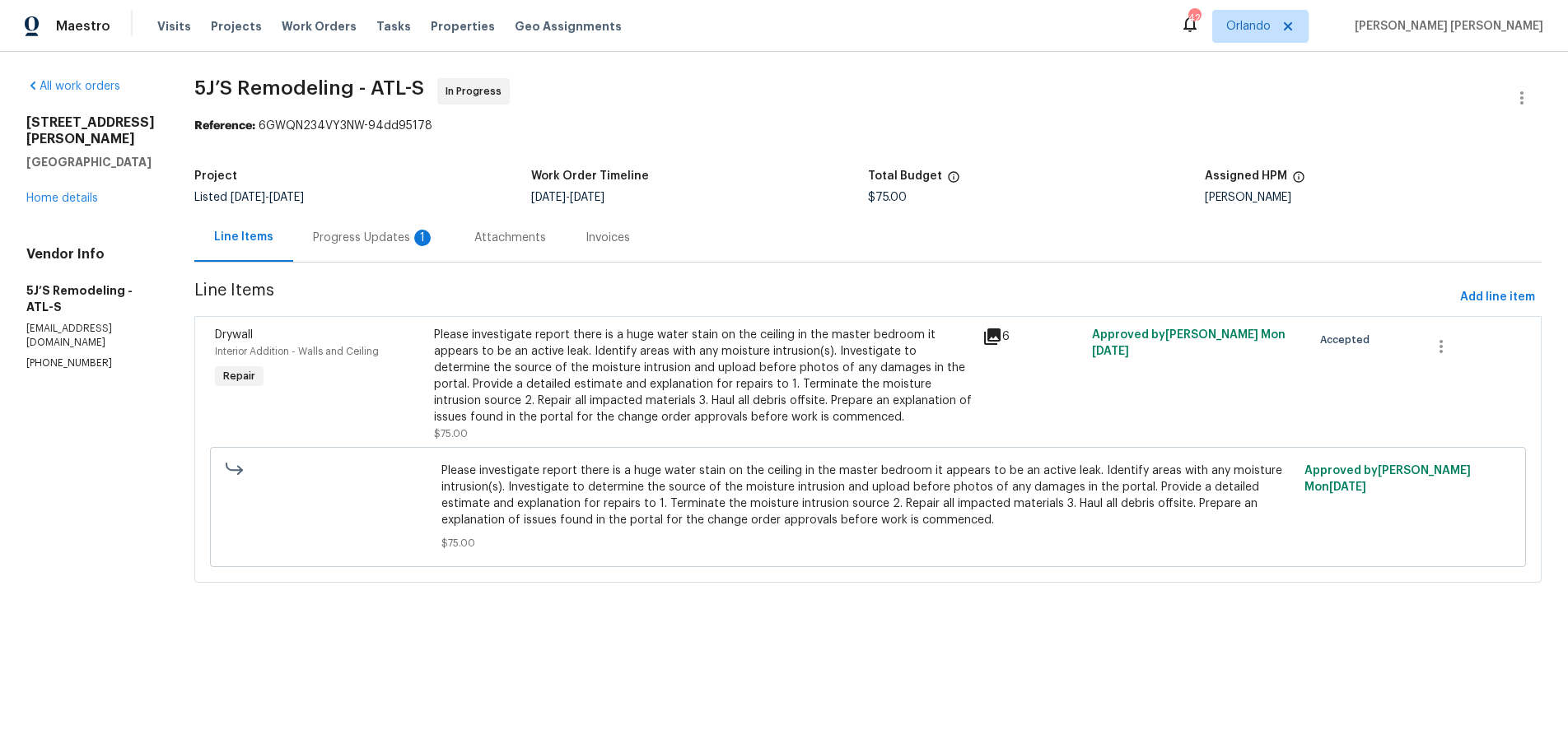
click at [365, 238] on div "Progress Updates 1" at bounding box center [373, 238] width 122 height 16
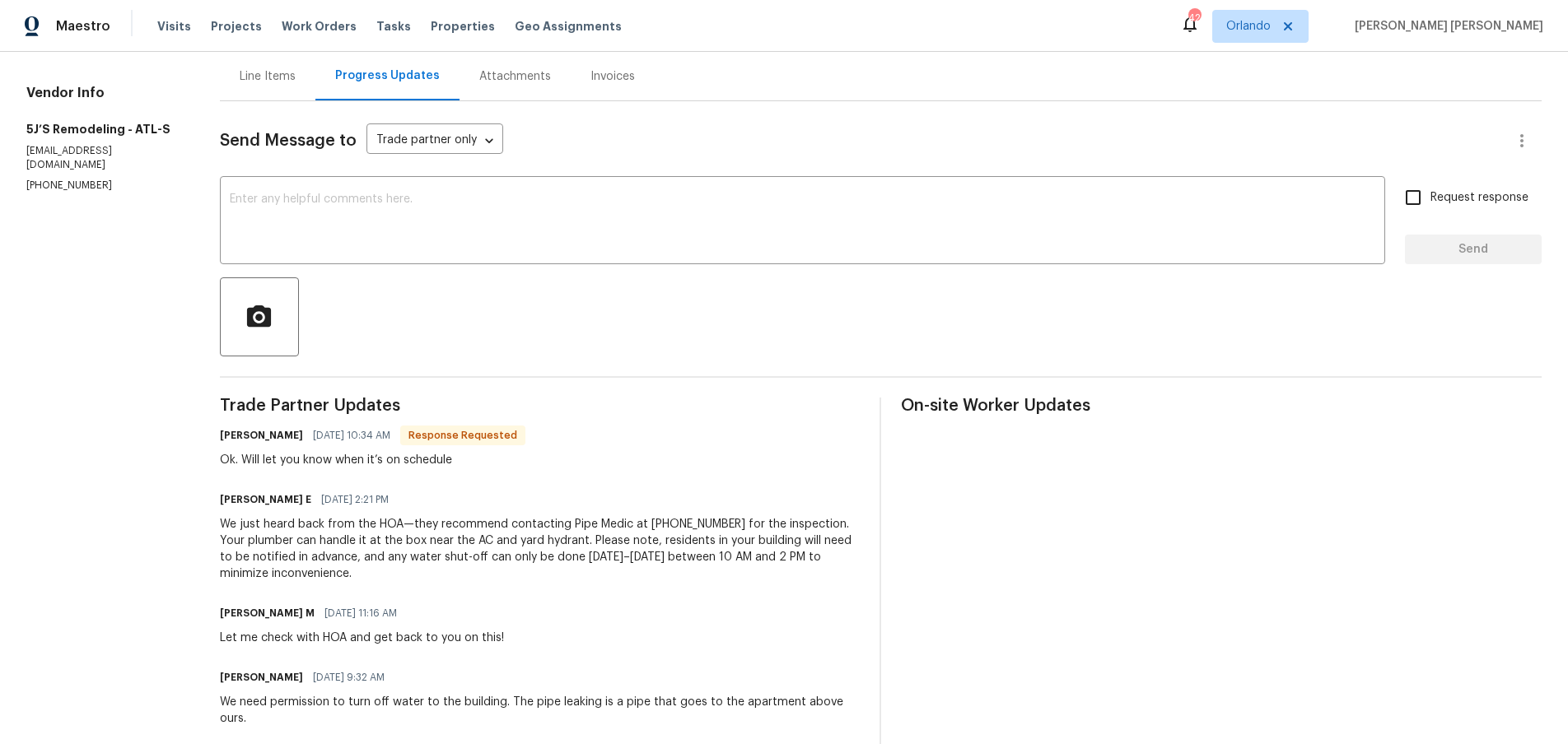
scroll to position [160, 0]
click at [273, 73] on div "Line Items" at bounding box center [267, 77] width 56 height 16
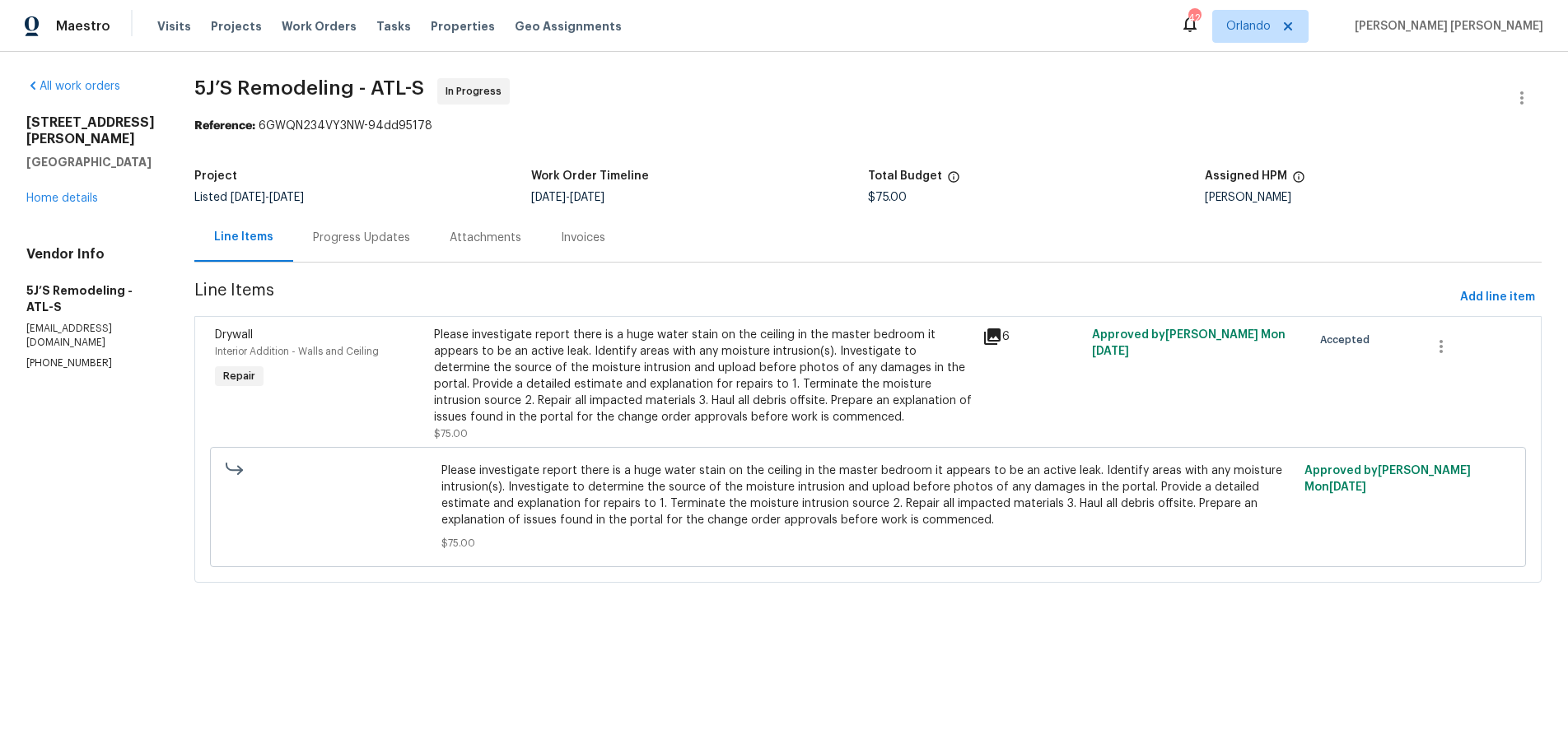
click at [997, 346] on icon at bounding box center [992, 336] width 20 height 20
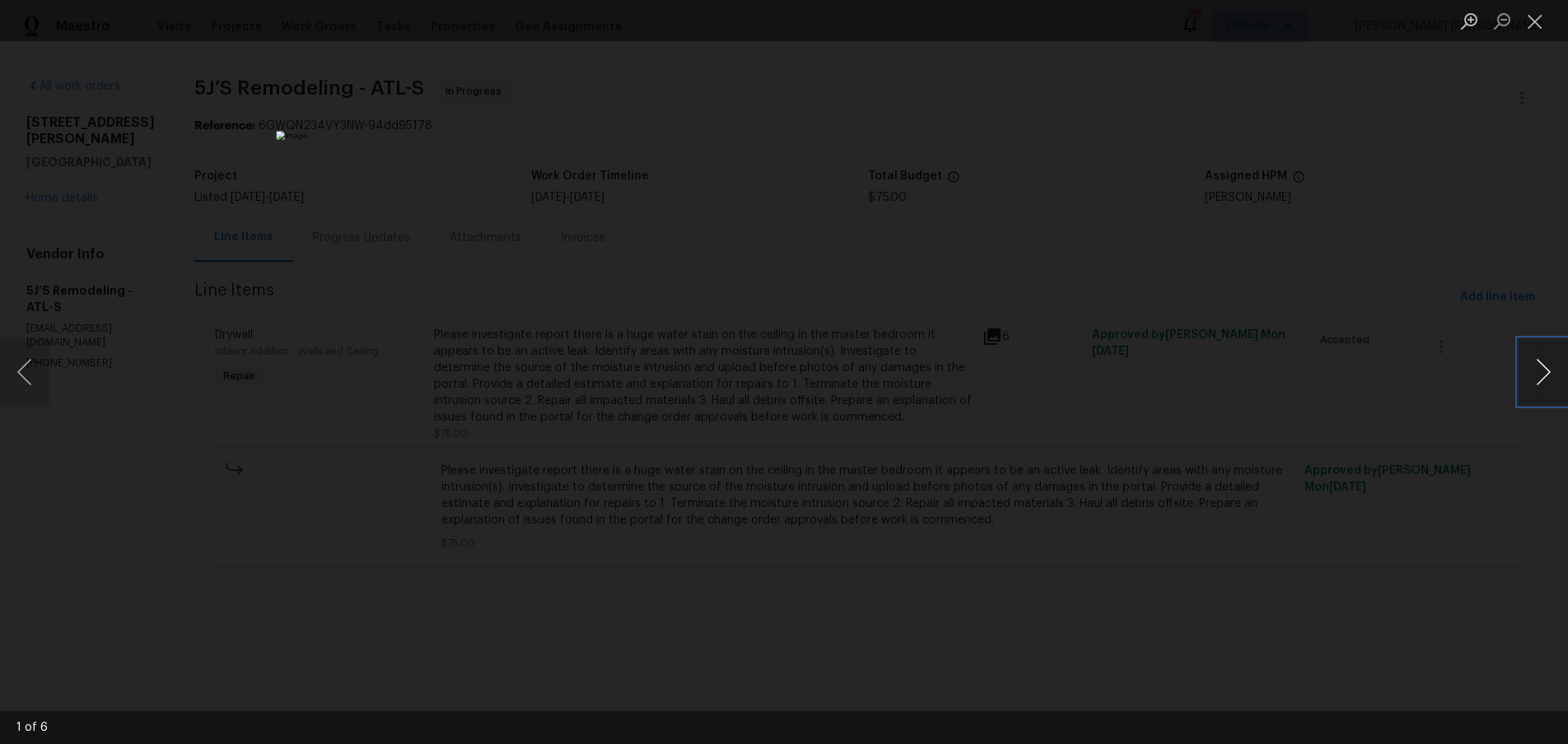
click at [1542, 373] on button "Next image" at bounding box center [1543, 371] width 49 height 66
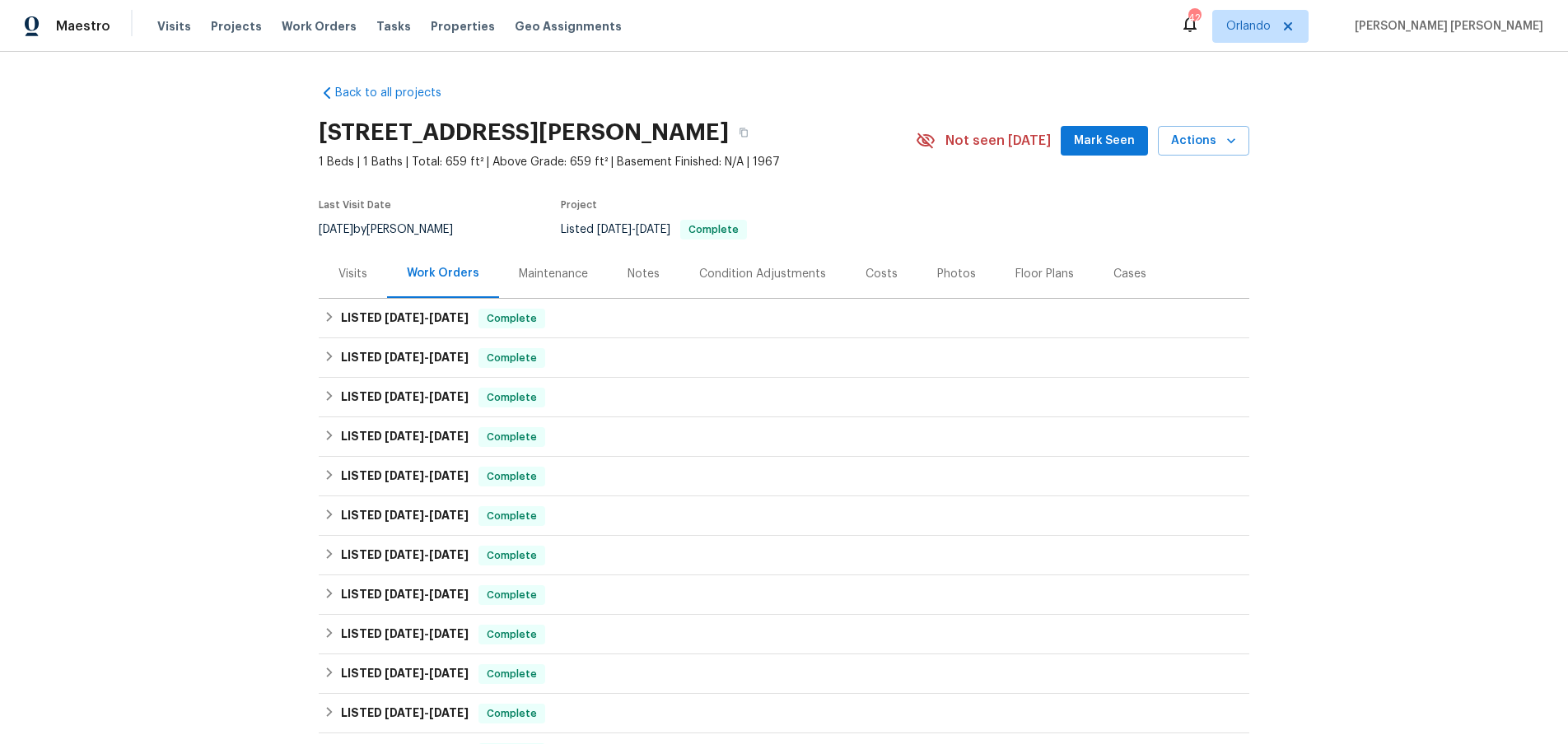
click at [350, 263] on div "Visits" at bounding box center [353, 273] width 68 height 49
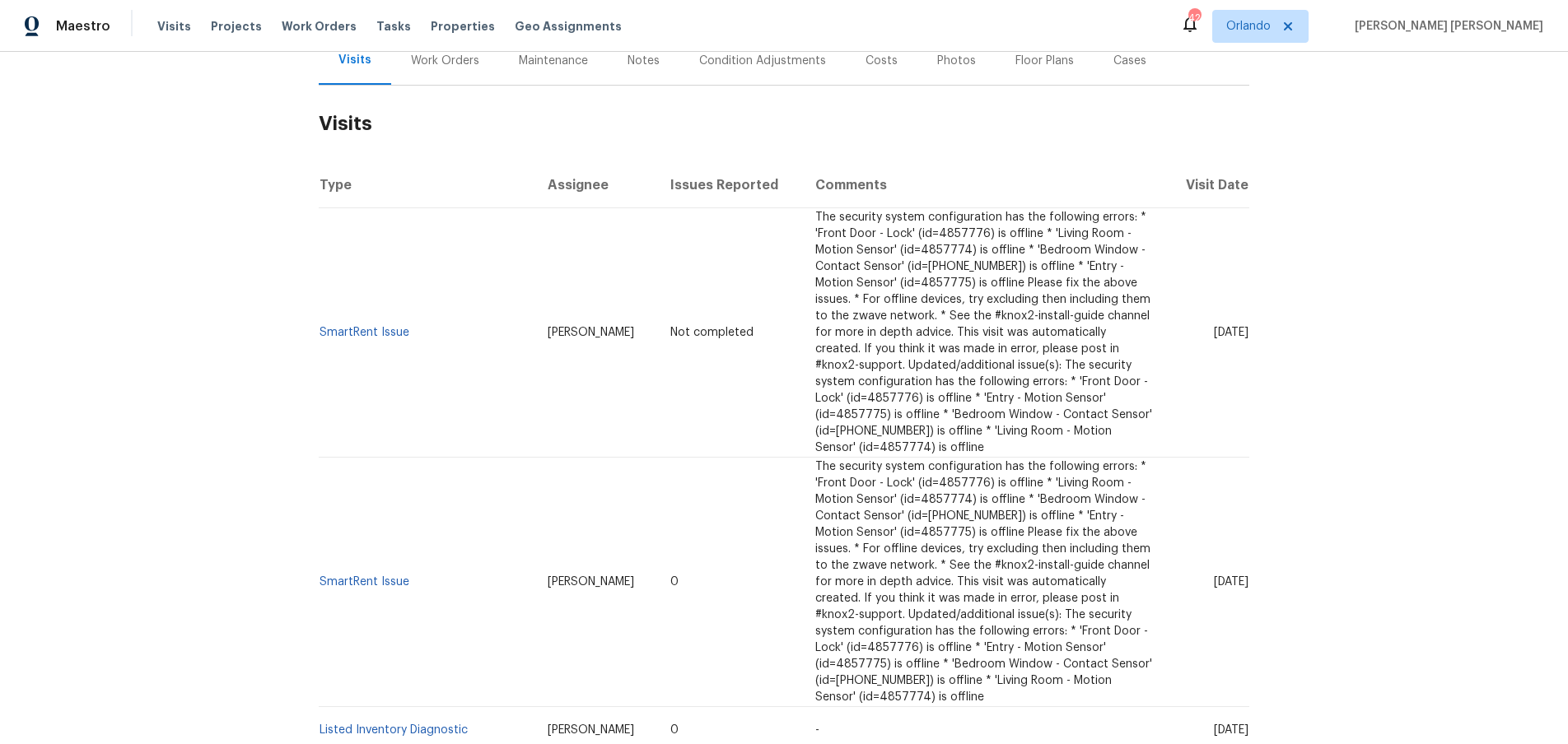
scroll to position [249, 0]
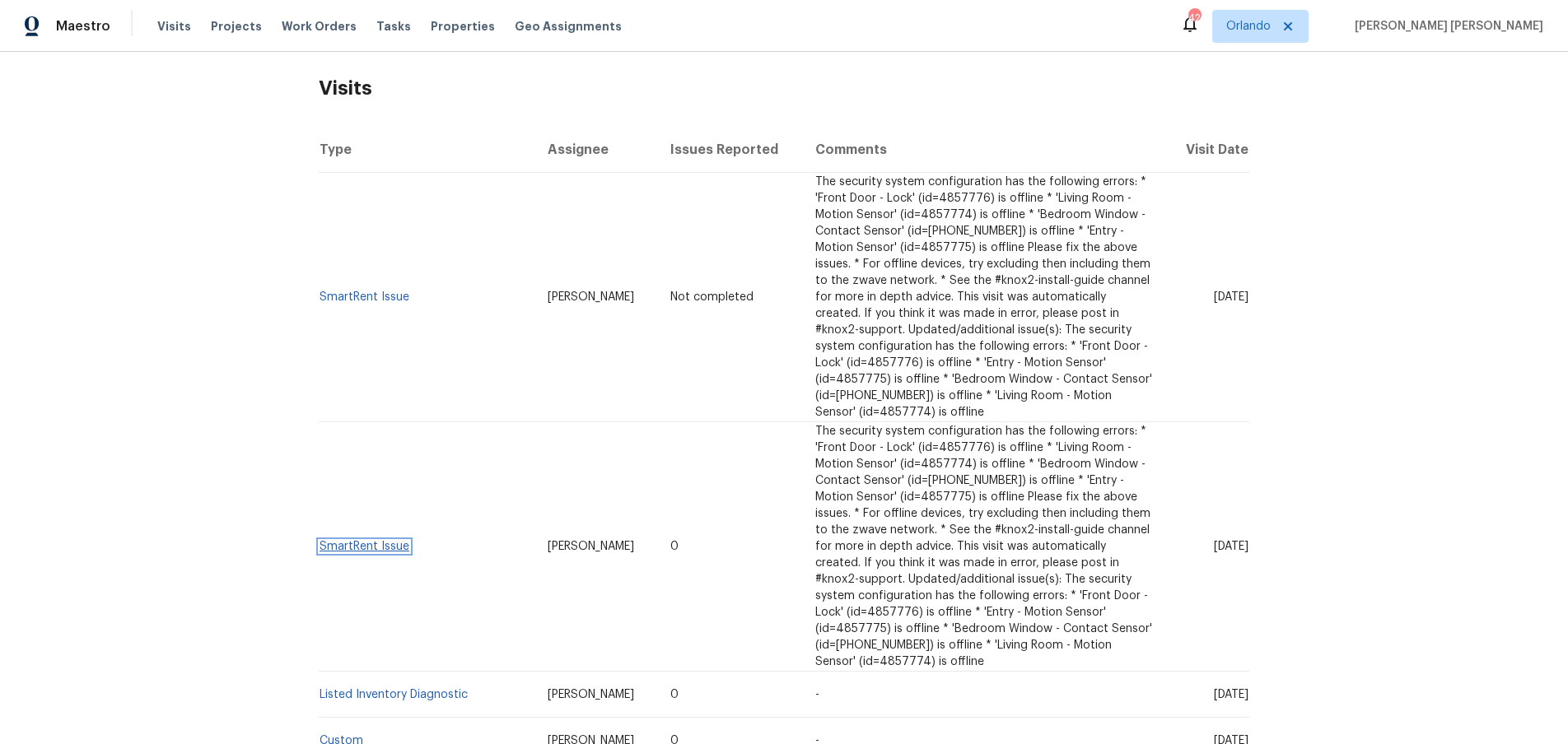
click at [330, 541] on link "SmartRent Issue" at bounding box center [364, 547] width 89 height 12
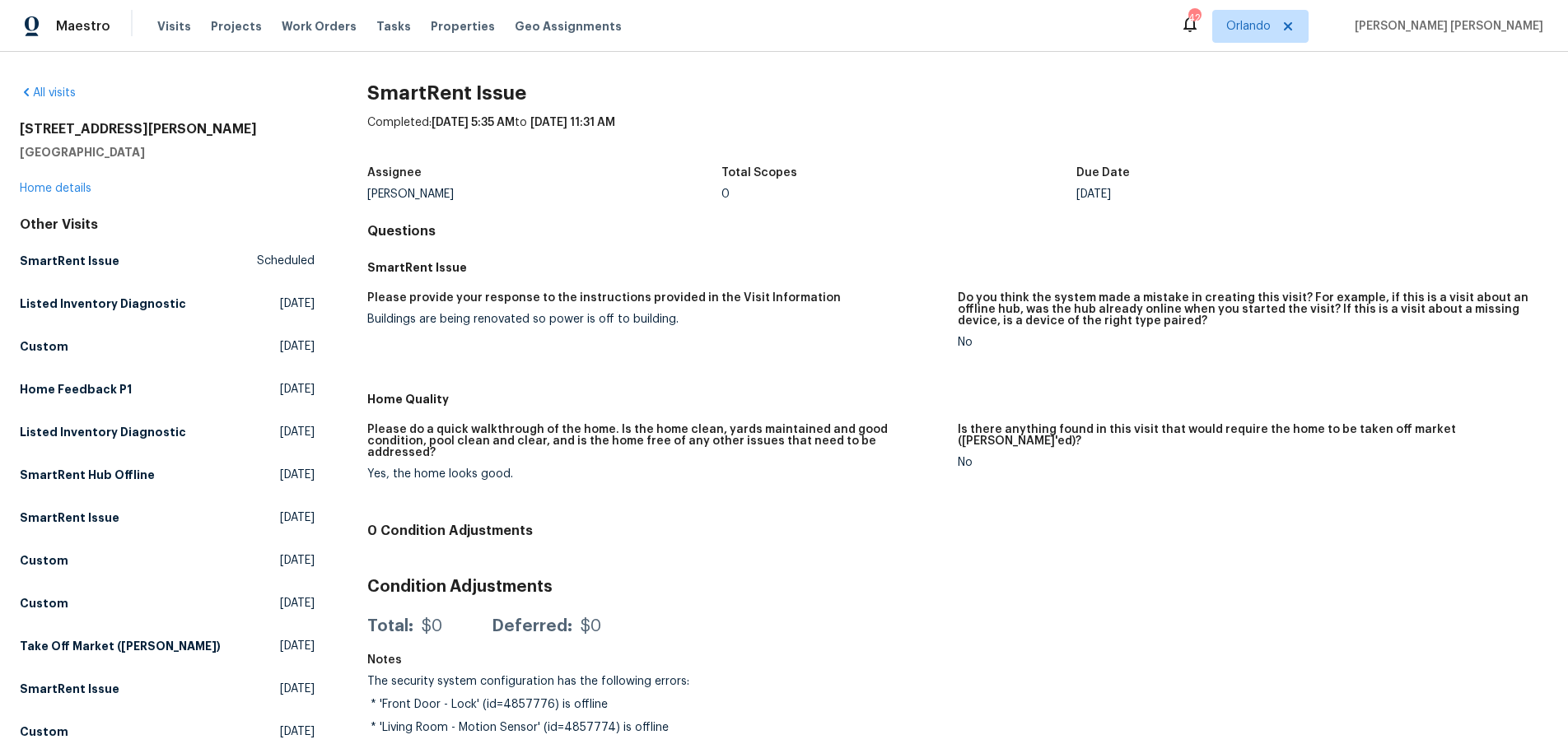
click at [72, 194] on div "[STREET_ADDRESS][PERSON_NAME] Home details" at bounding box center [167, 158] width 295 height 76
click at [71, 186] on link "Home details" at bounding box center [55, 189] width 72 height 12
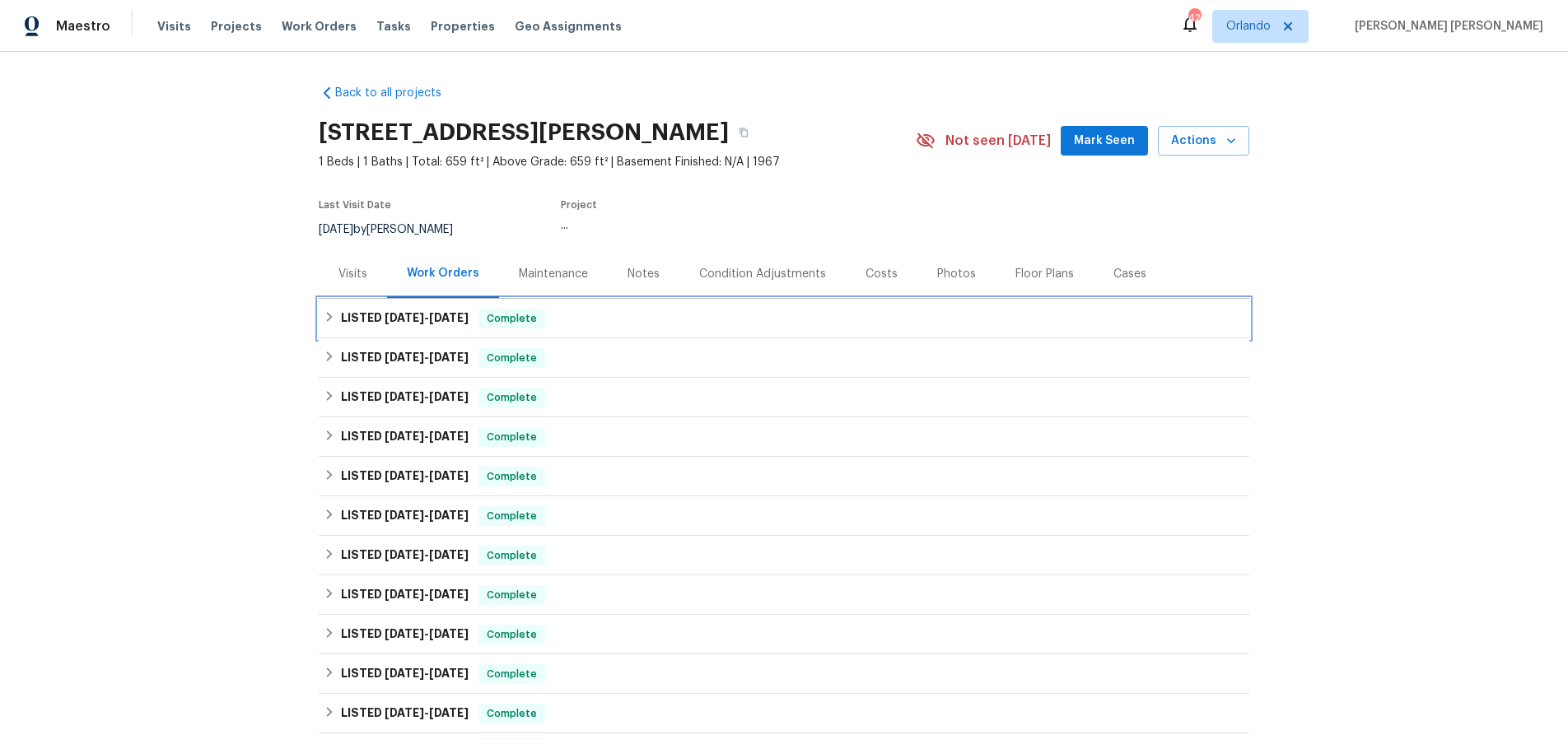
click at [349, 319] on h6 "LISTED [DATE] - [DATE]" at bounding box center [405, 318] width 128 height 20
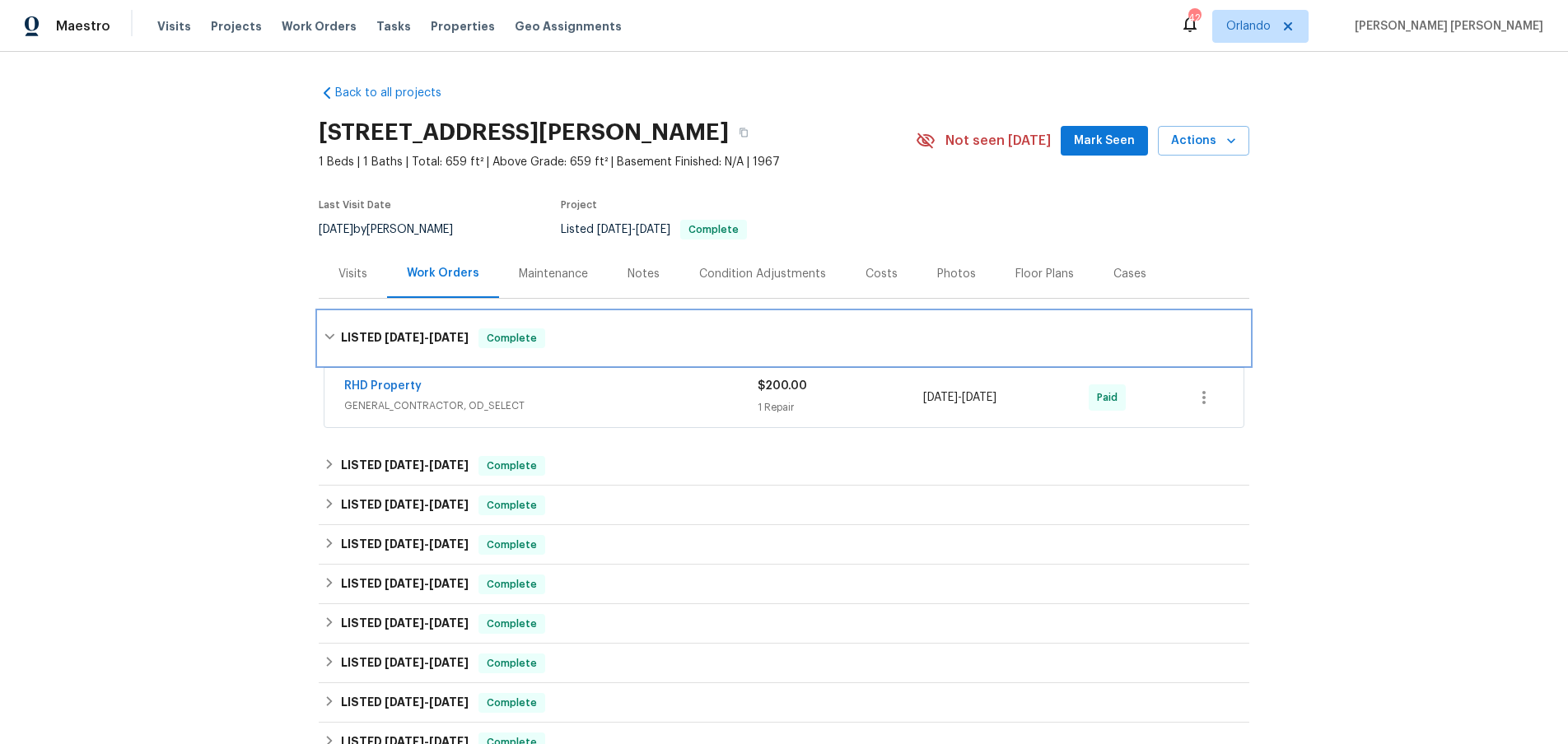
click at [349, 319] on div "LISTED [DATE] - [DATE] Complete" at bounding box center [784, 339] width 931 height 53
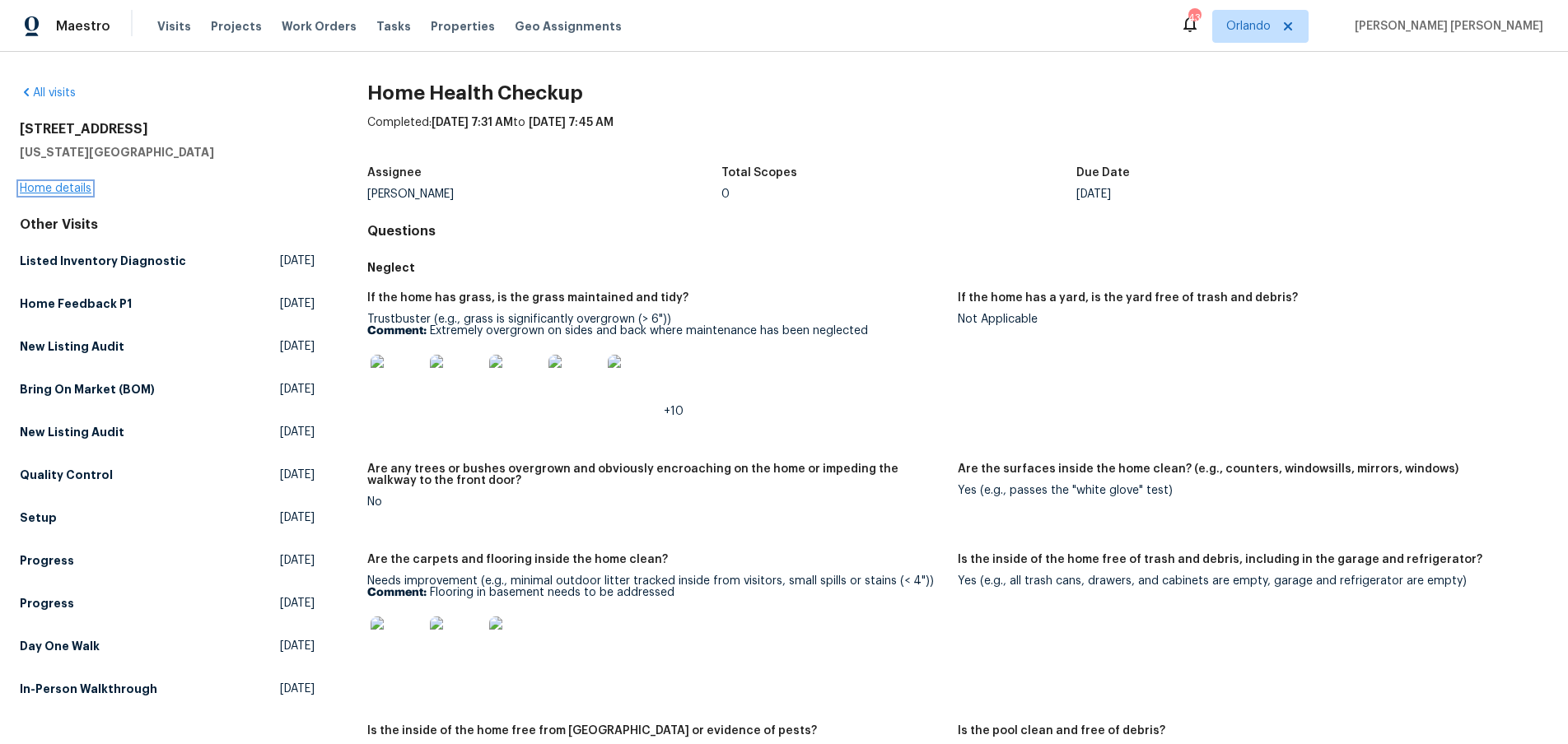
click at [71, 192] on link "Home details" at bounding box center [55, 189] width 72 height 12
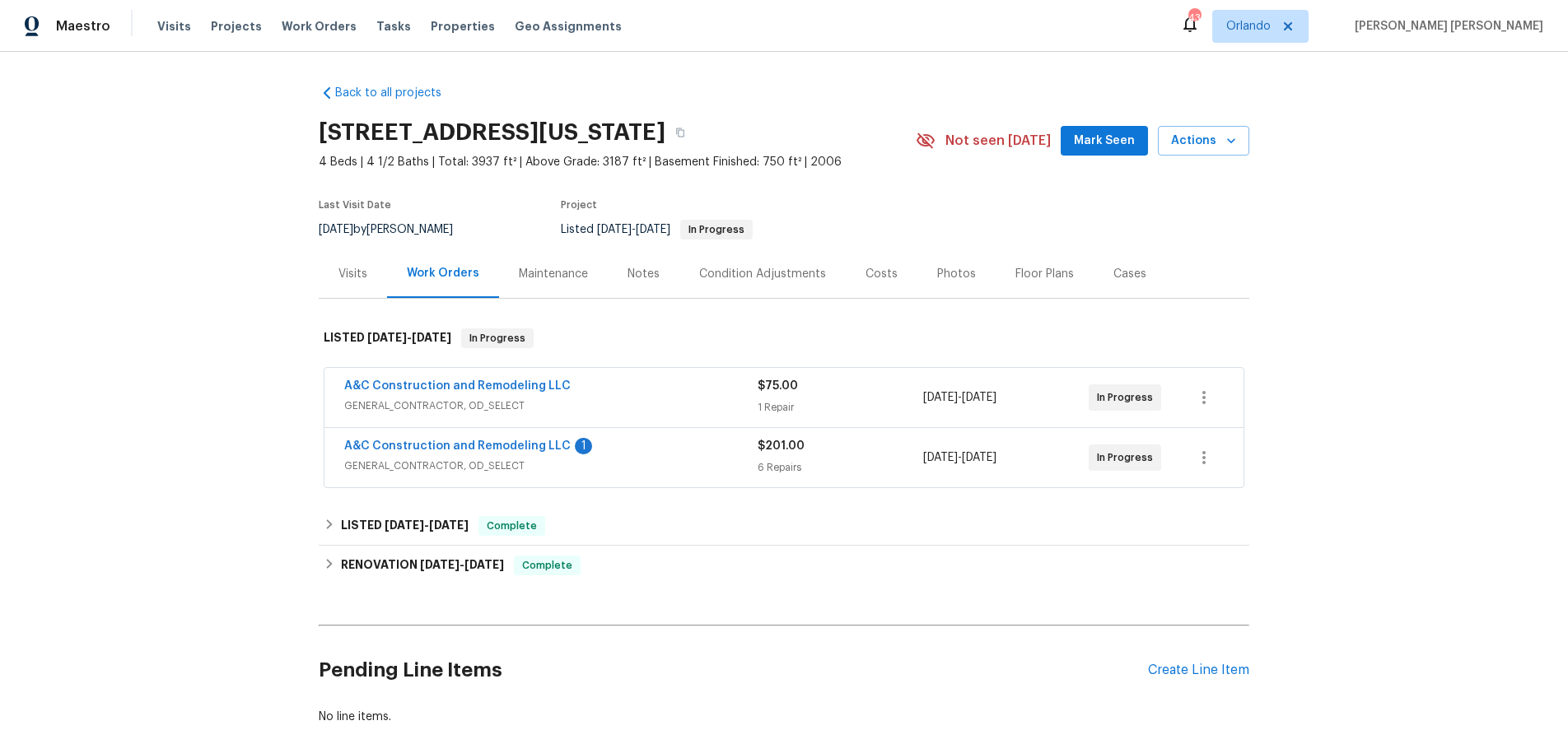
click at [711, 478] on div "A&C Construction and Remodeling LLC 1 GENERAL_CONTRACTOR, OD_SELECT $201.00 6 R…" at bounding box center [784, 458] width 919 height 60
click at [709, 449] on div "A&C Construction and Remodeling LLC 1" at bounding box center [550, 447] width 413 height 20
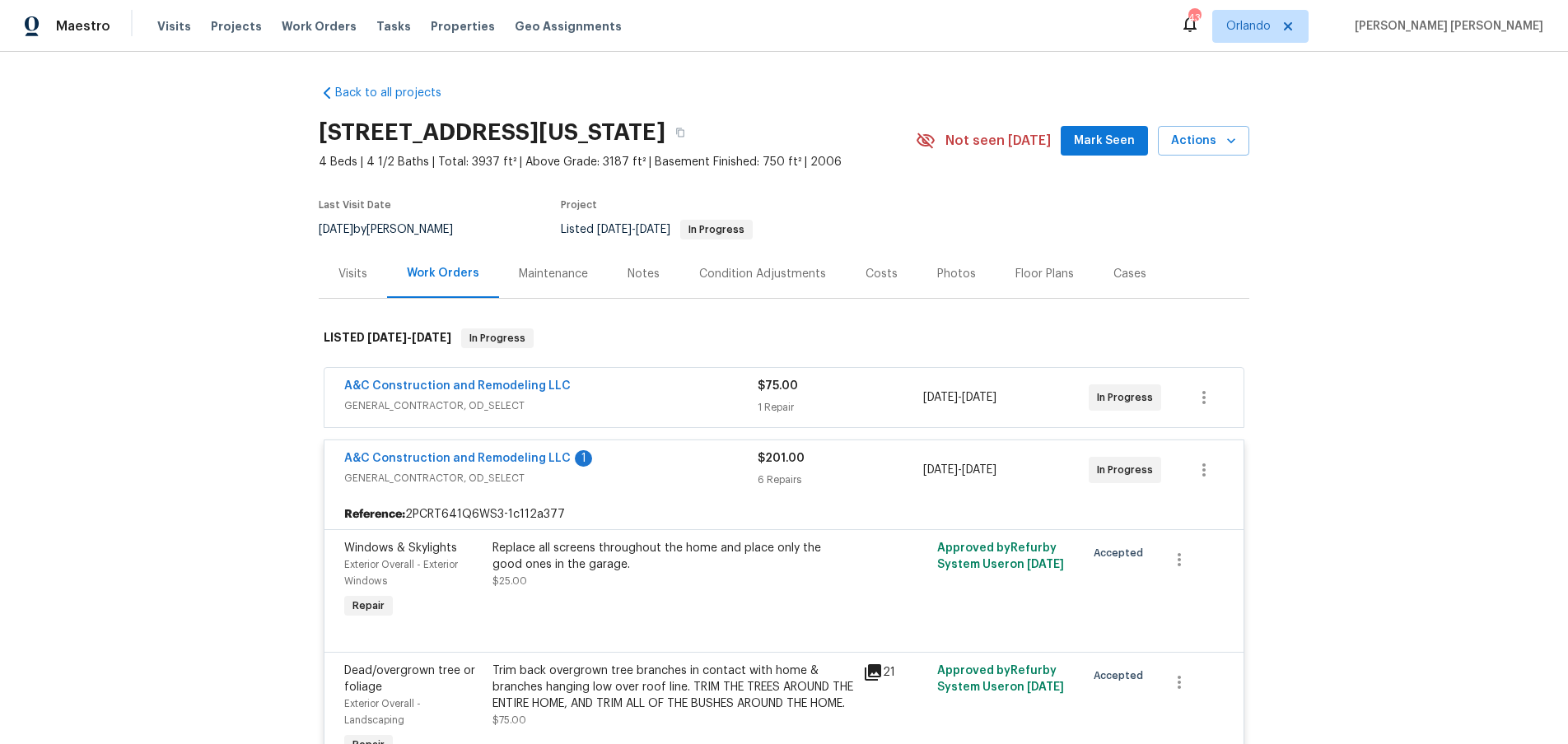
click at [680, 407] on span "GENERAL_CONTRACTOR, OD_SELECT" at bounding box center [550, 405] width 413 height 16
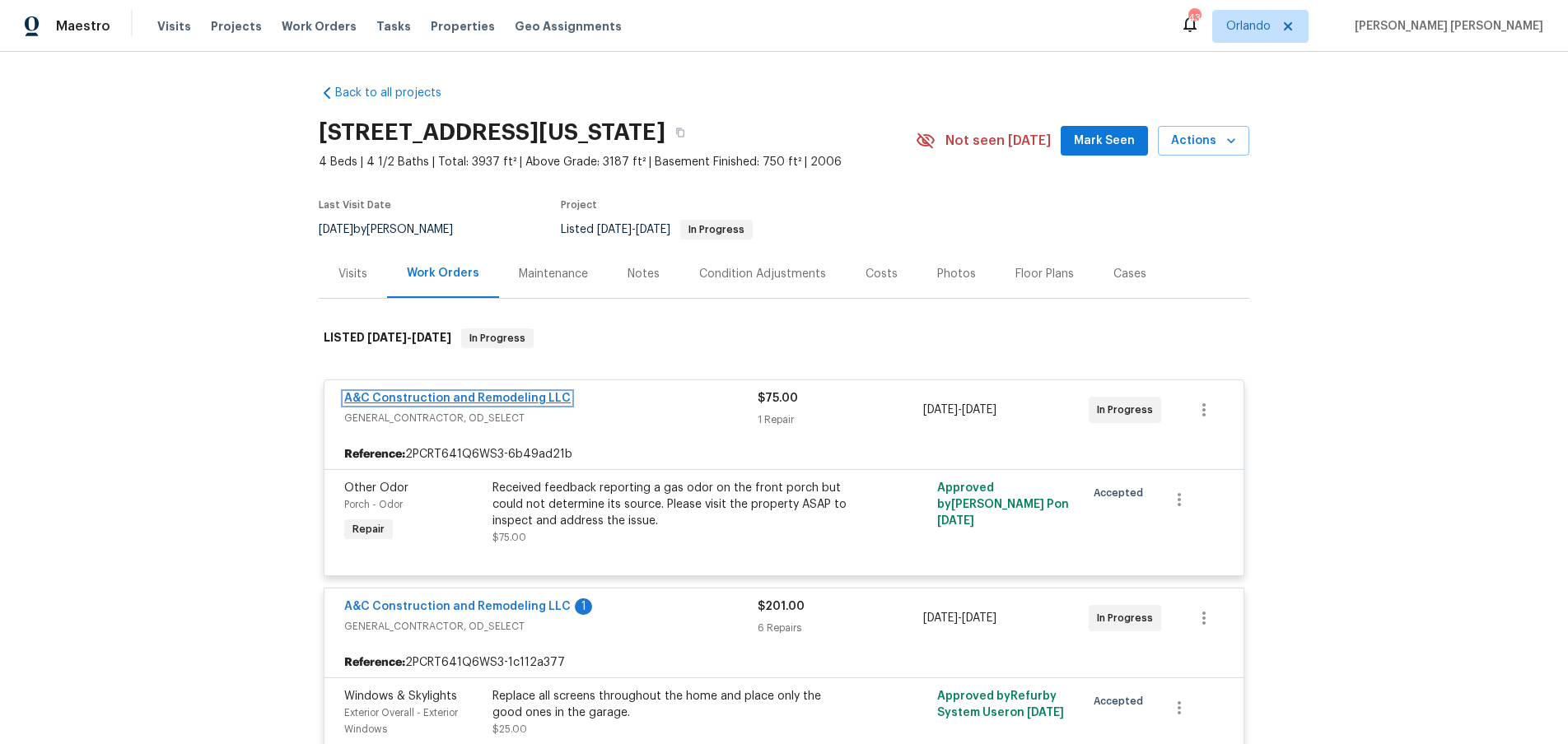
click at [468, 392] on link "A&C Construction and Remodeling LLC" at bounding box center [457, 398] width 227 height 12
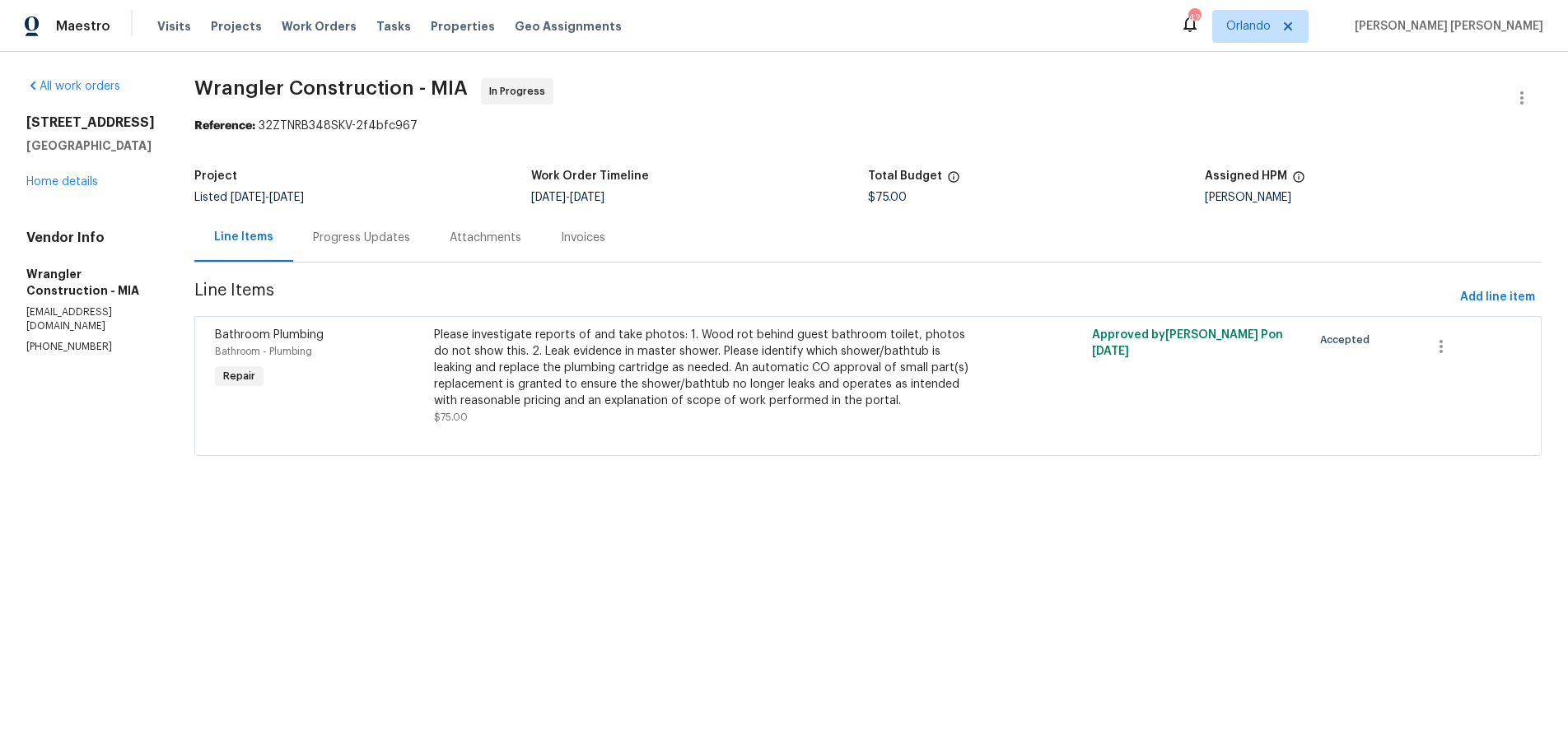
click at [333, 232] on div "Progress Updates" at bounding box center [361, 238] width 97 height 16
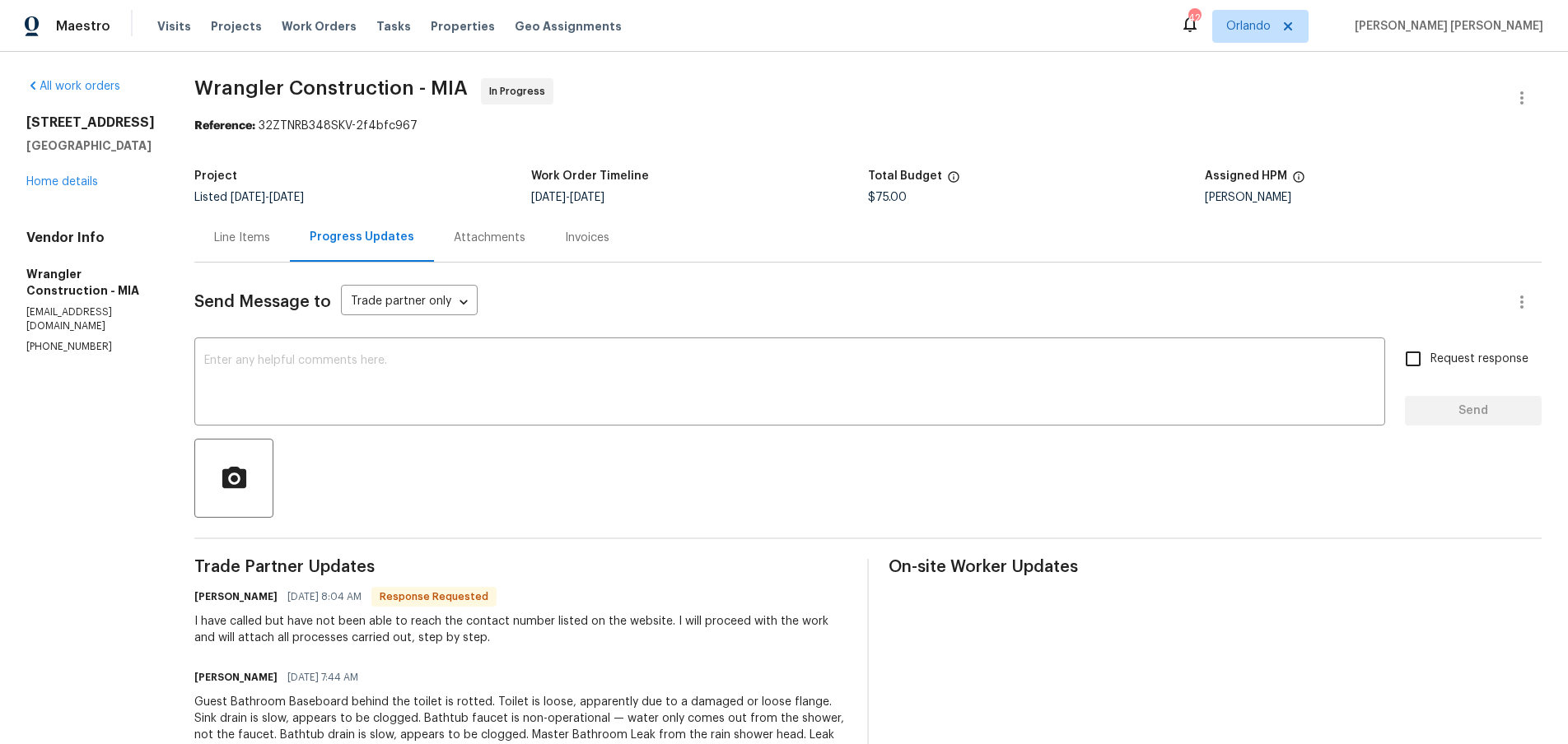
click at [214, 239] on div "Line Items" at bounding box center [242, 238] width 56 height 16
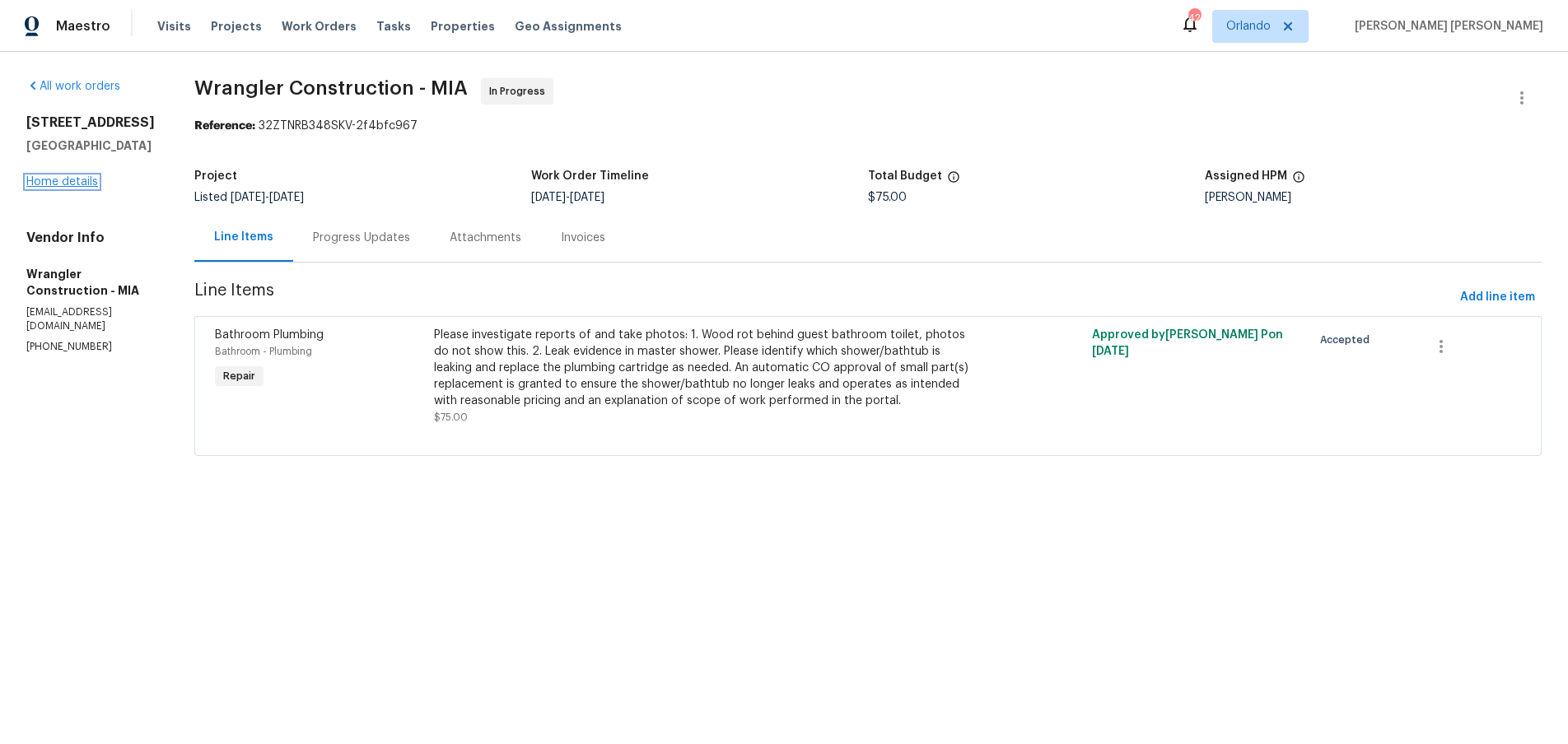
click at [69, 187] on link "Home details" at bounding box center [62, 182] width 72 height 12
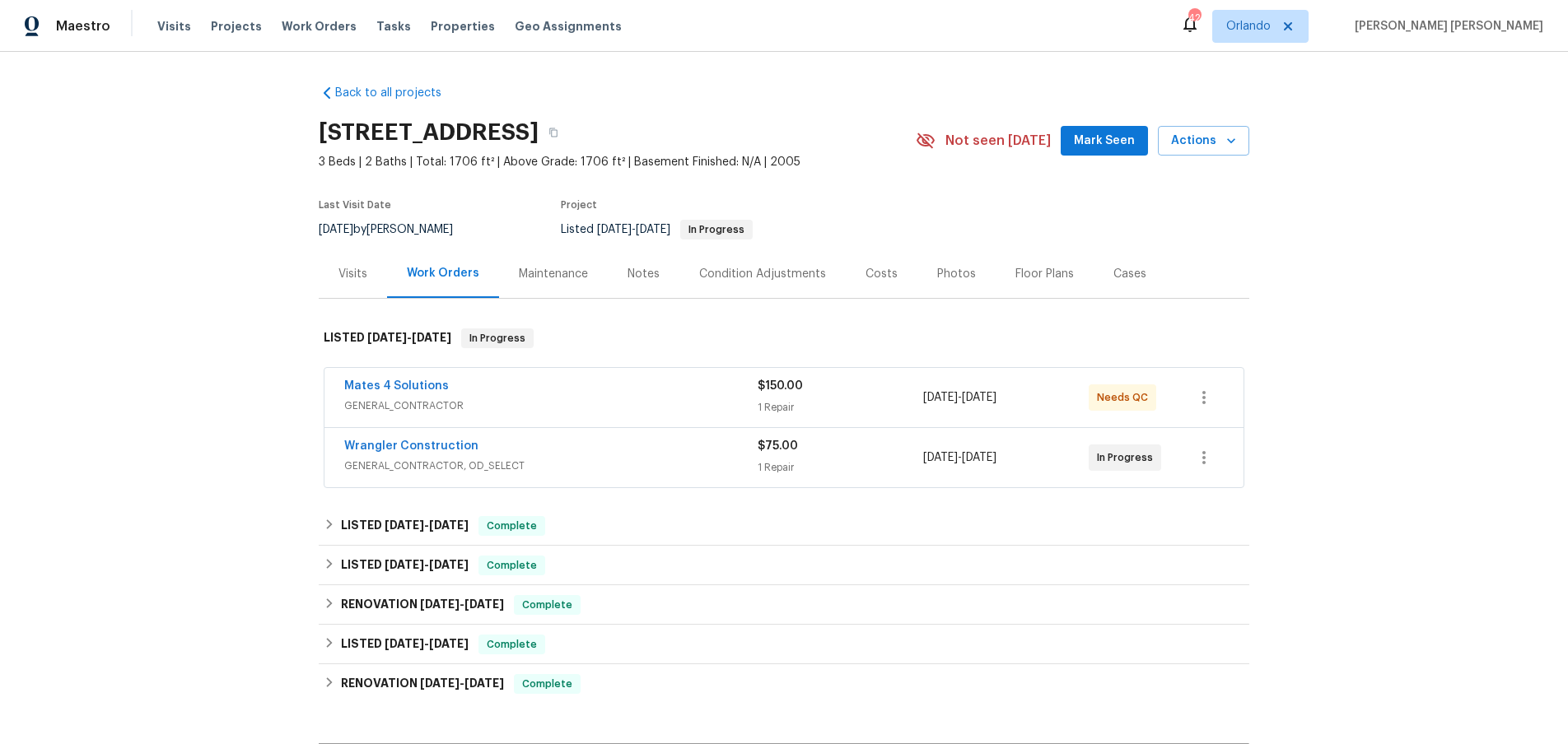
click at [681, 392] on div "Mates 4 Solutions" at bounding box center [550, 387] width 413 height 20
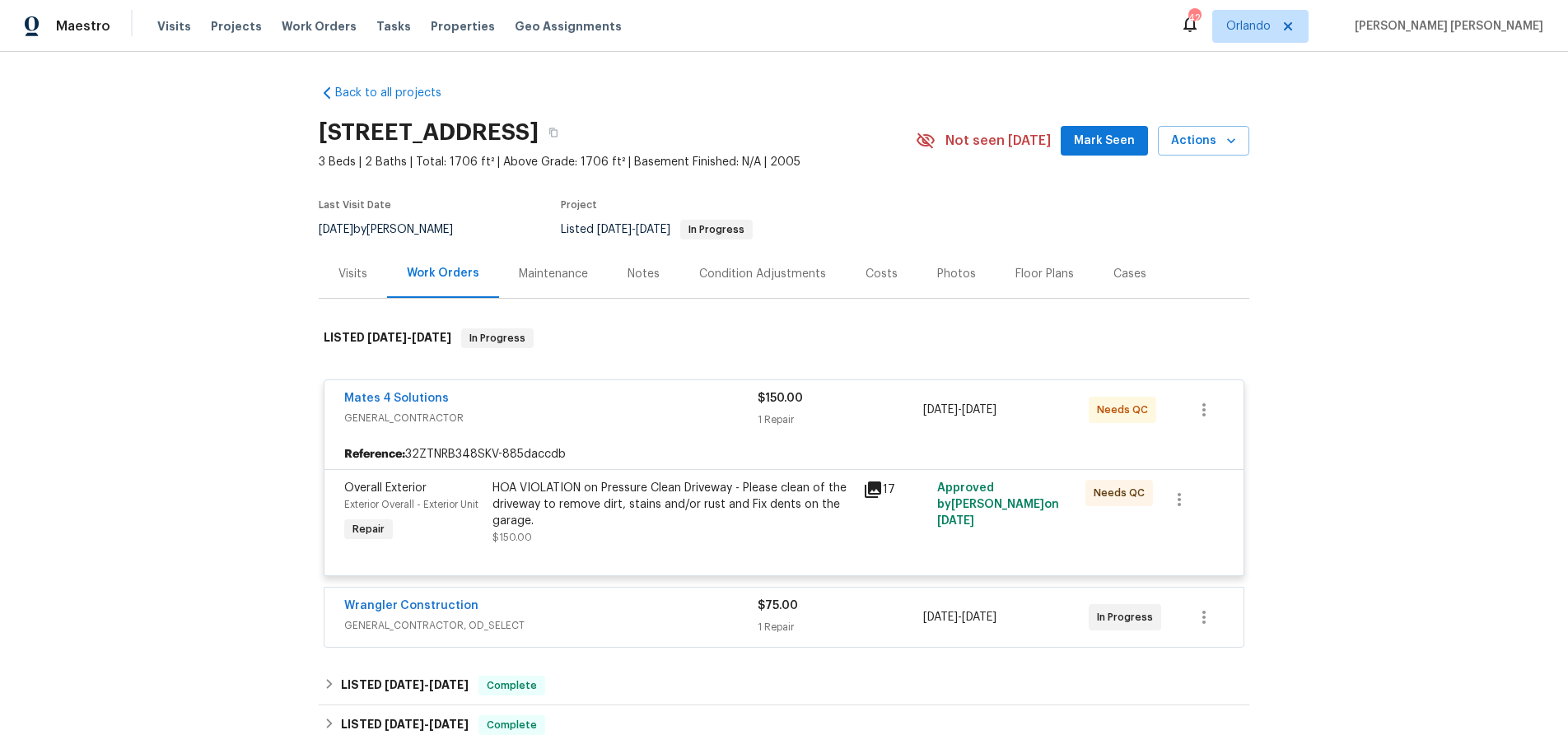
click at [681, 392] on div "Mates 4 Solutions" at bounding box center [550, 399] width 413 height 20
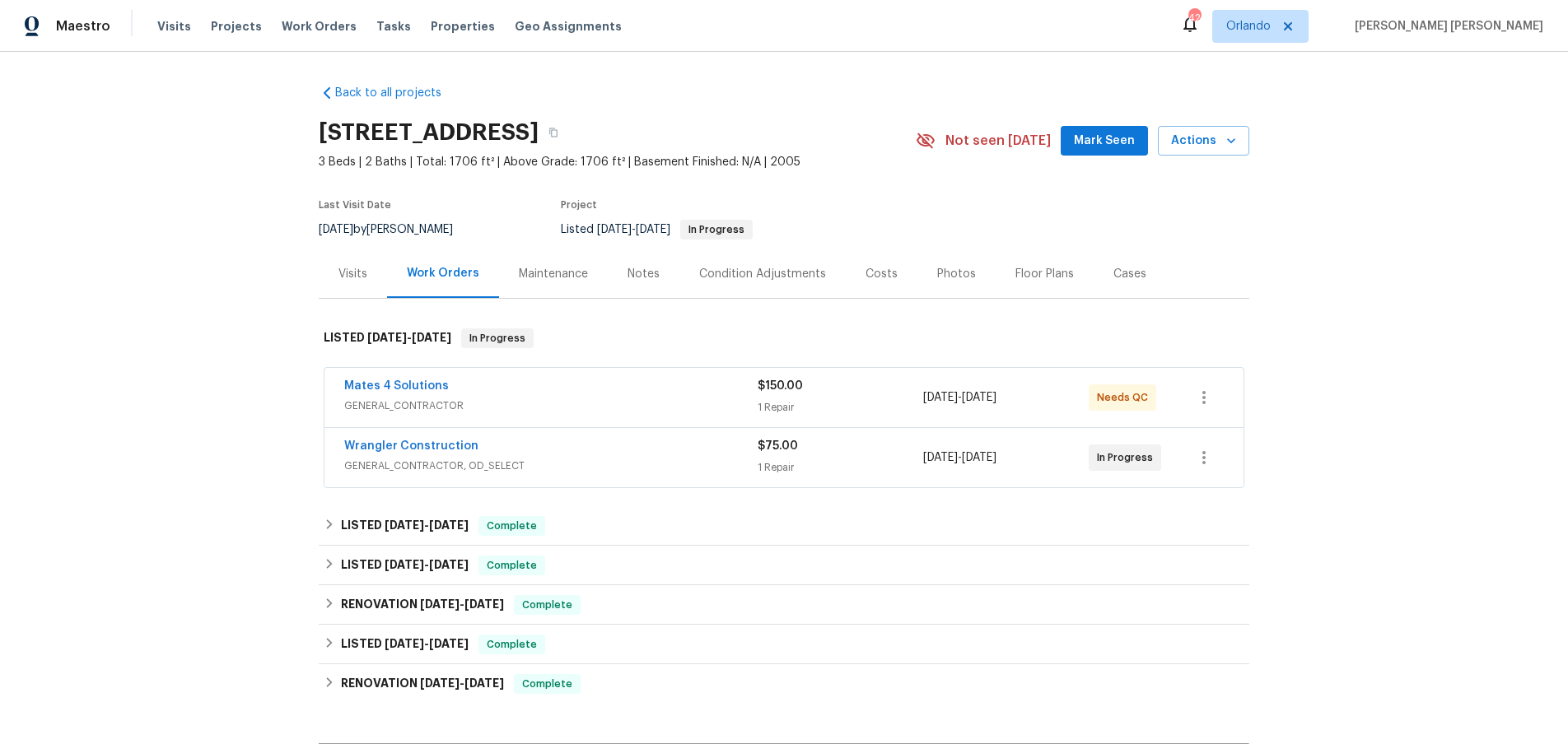
click at [681, 392] on div "Mates 4 Solutions" at bounding box center [550, 387] width 413 height 20
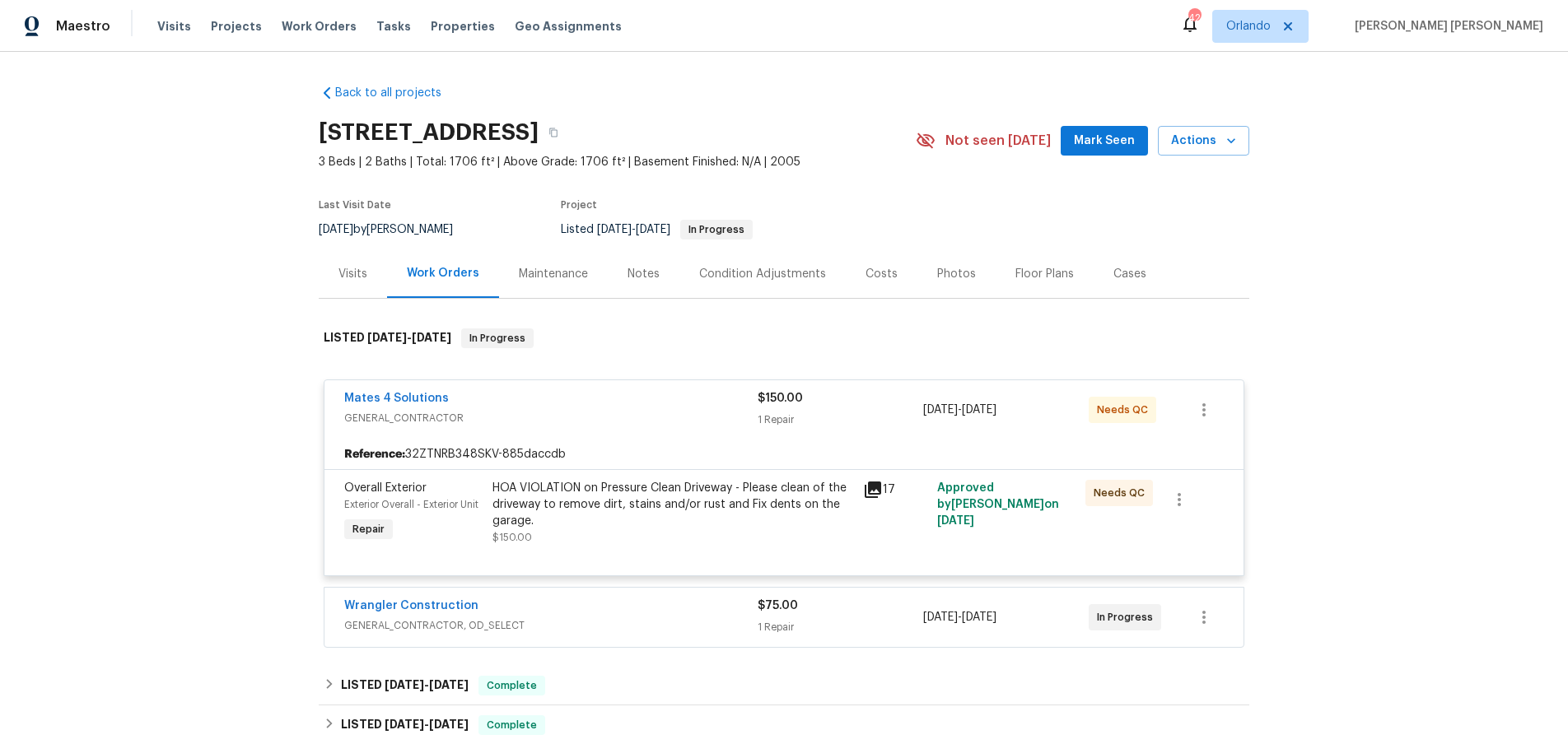
drag, startPoint x: 643, startPoint y: 425, endPoint x: 659, endPoint y: 417, distance: 17.9
click at [644, 425] on span "GENERAL_CONTRACTOR" at bounding box center [550, 418] width 413 height 16
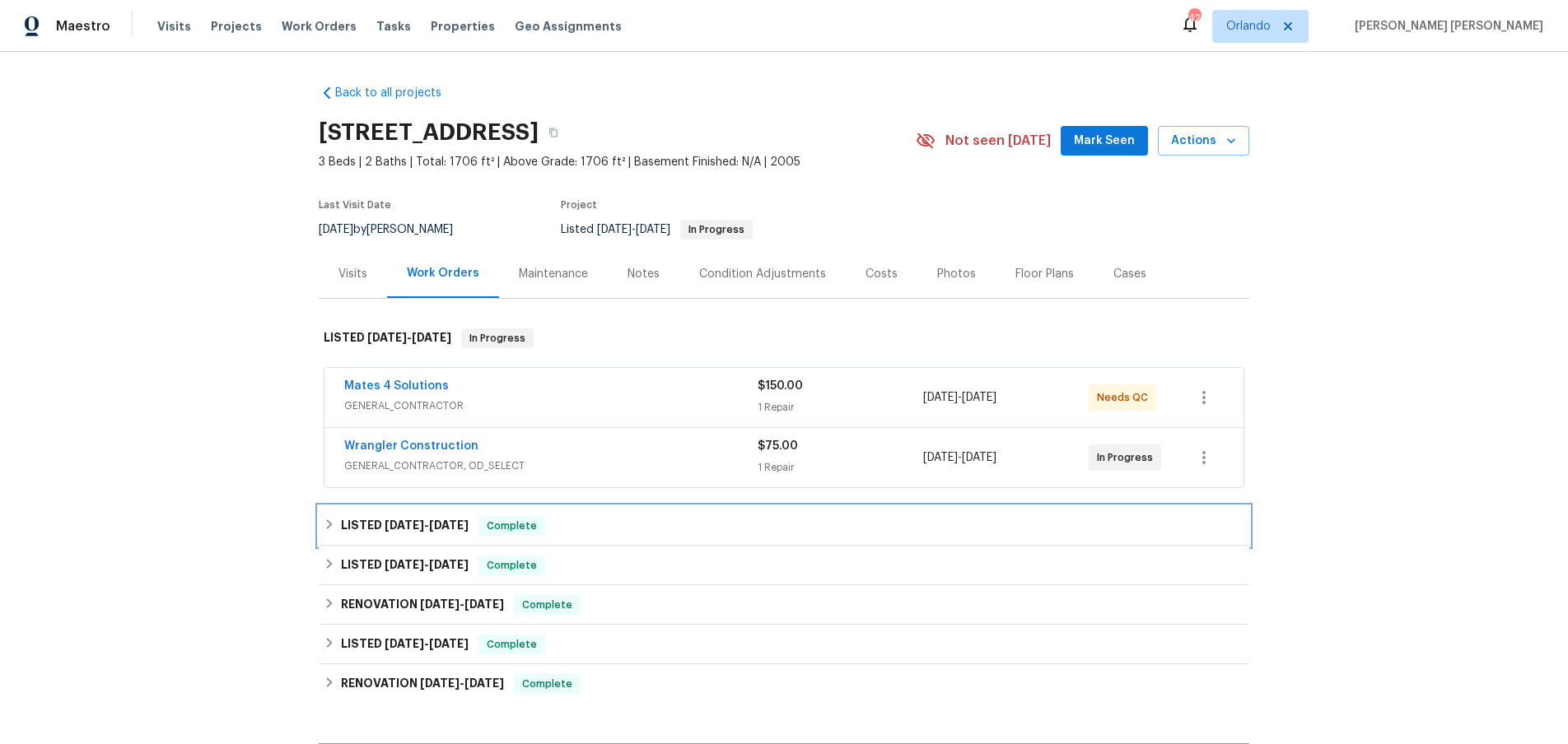
click at [332, 527] on icon at bounding box center [330, 524] width 12 height 12
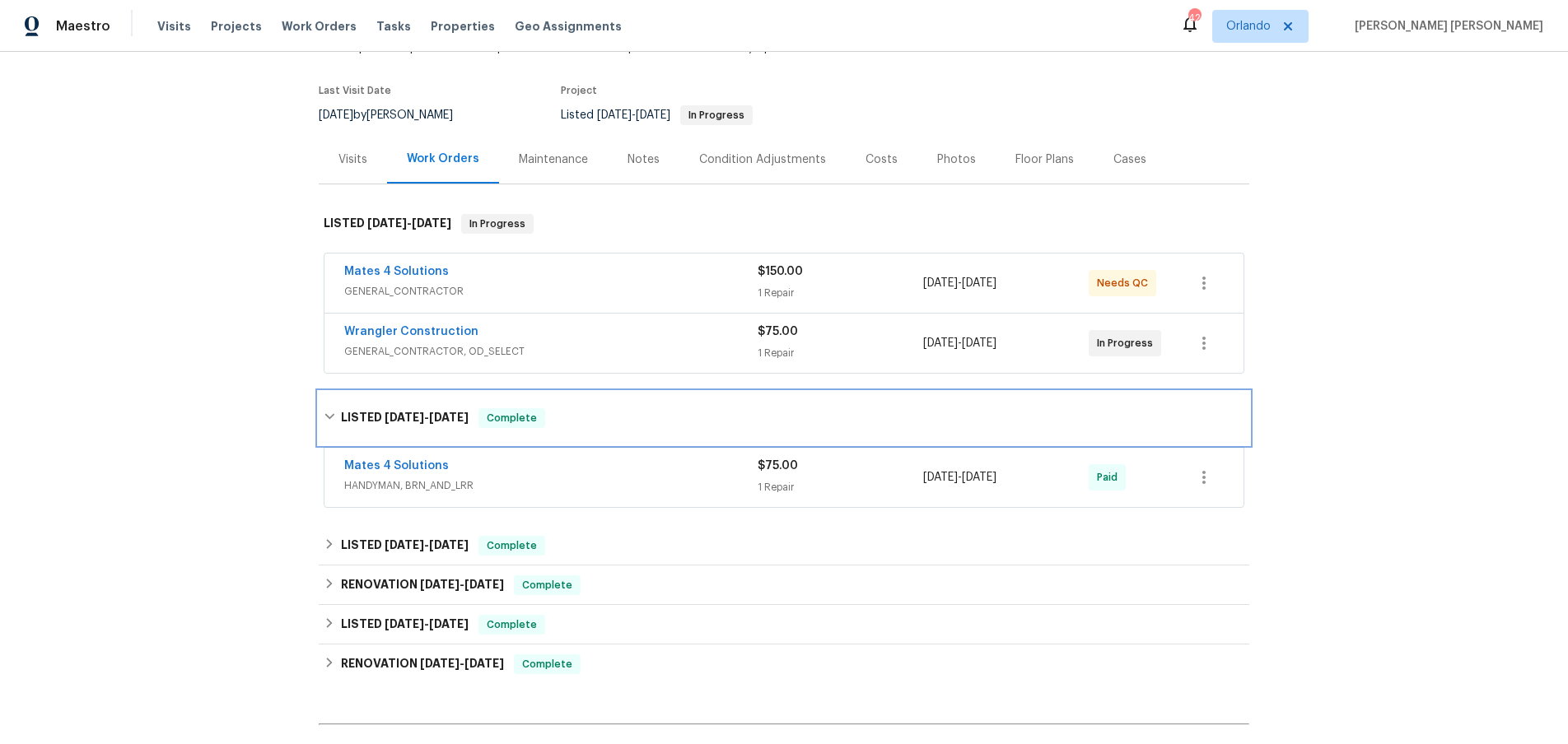
scroll to position [160, 0]
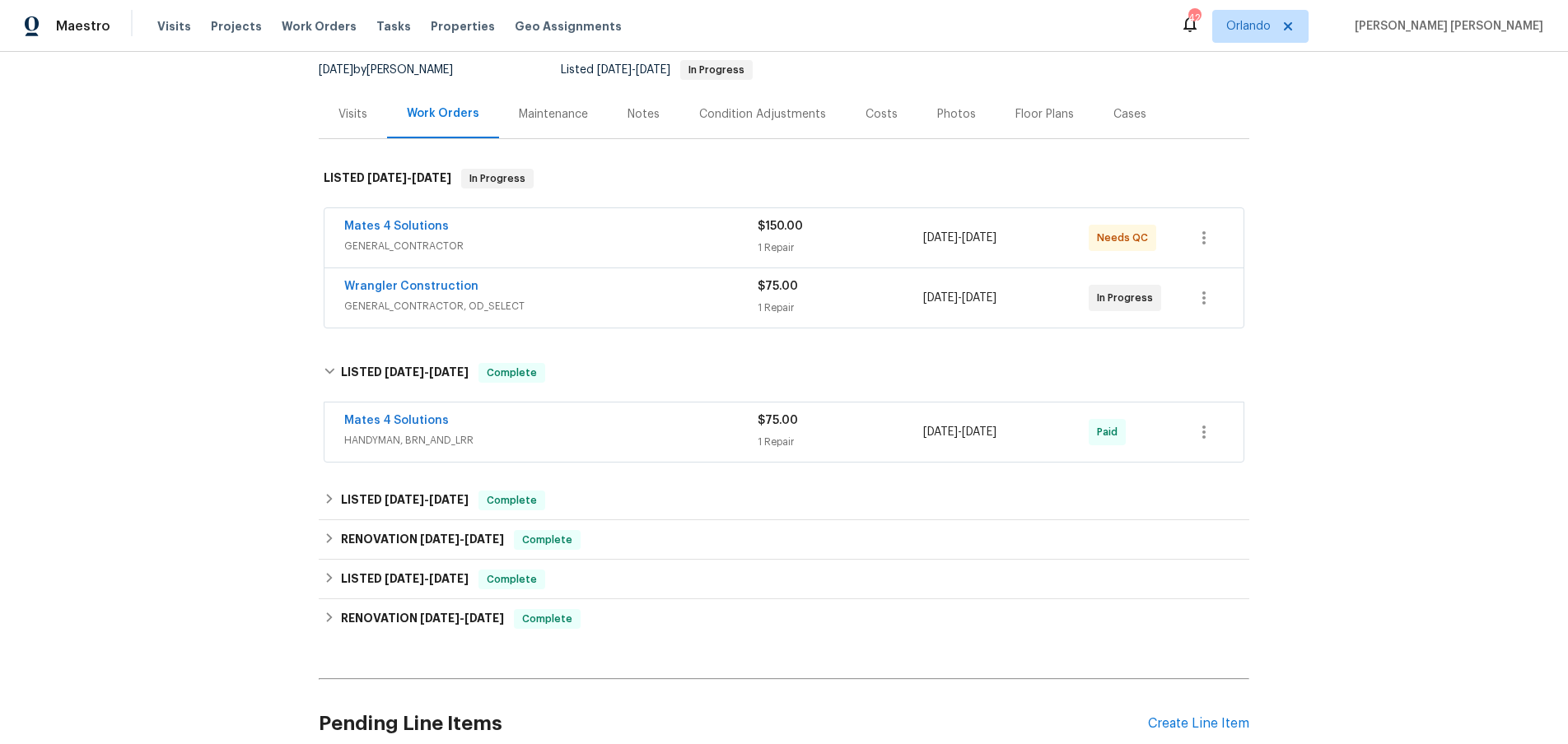
click at [686, 428] on div "Mates 4 Solutions" at bounding box center [550, 422] width 413 height 20
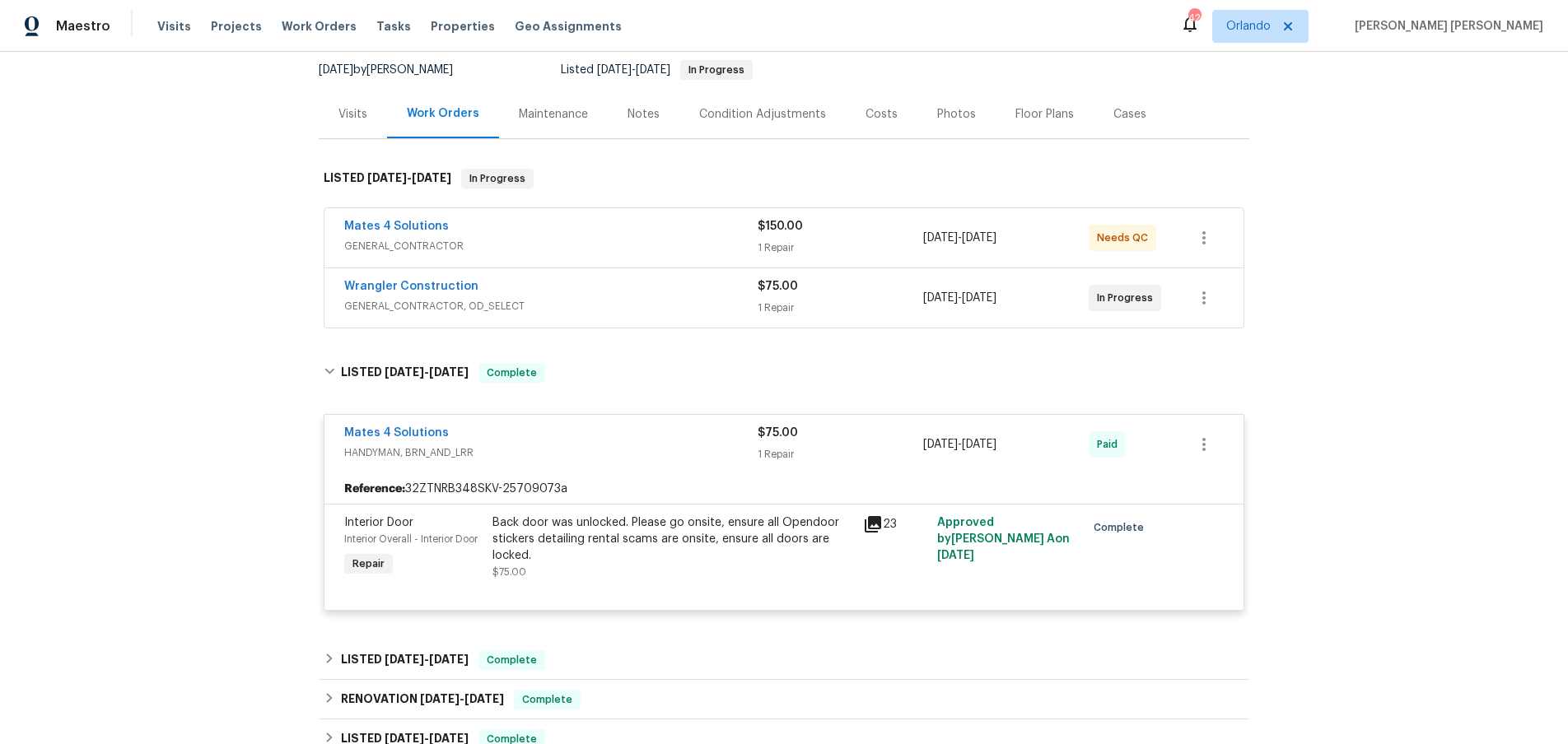
click at [665, 440] on div "Mates 4 Solutions" at bounding box center [550, 434] width 413 height 20
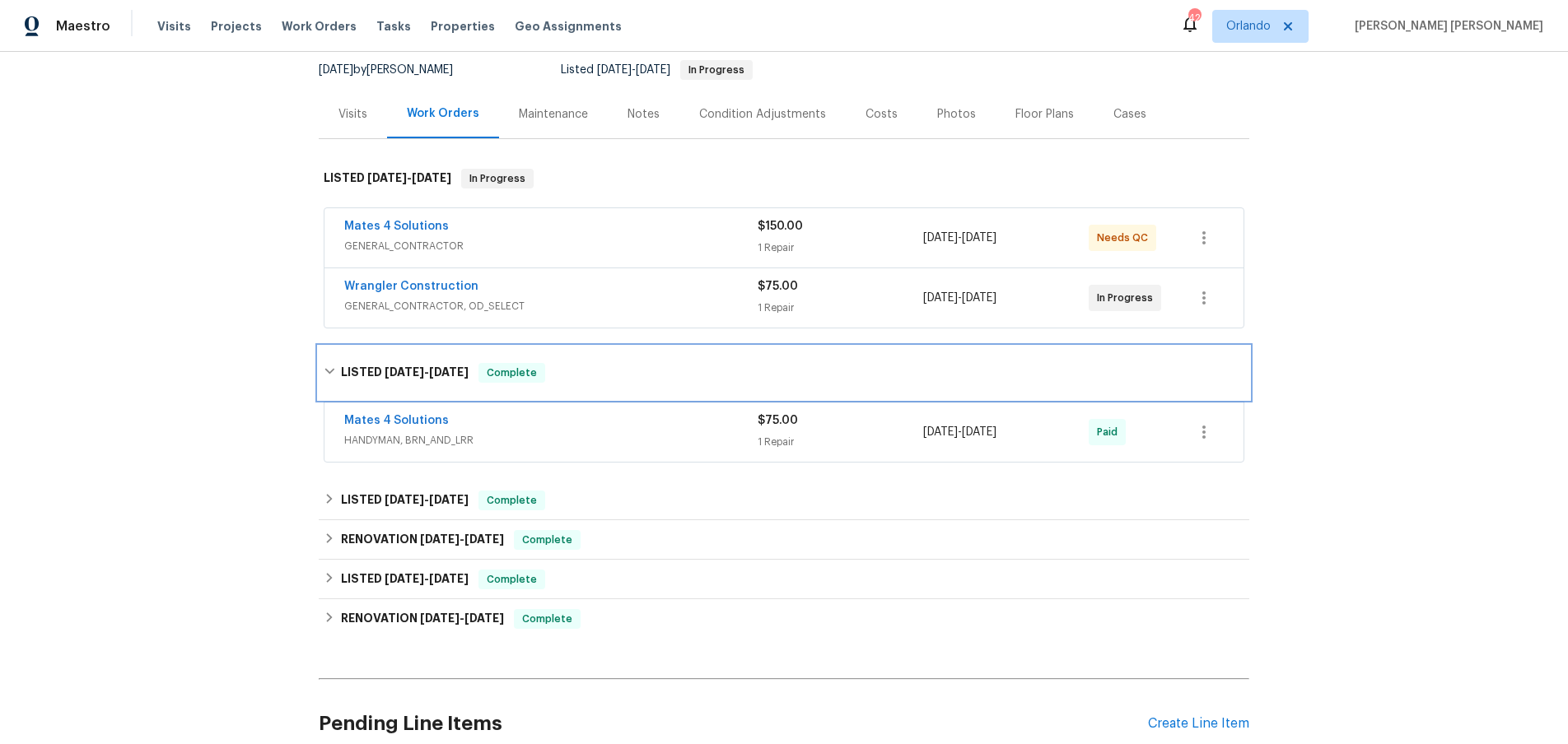
click at [333, 372] on icon at bounding box center [330, 371] width 12 height 12
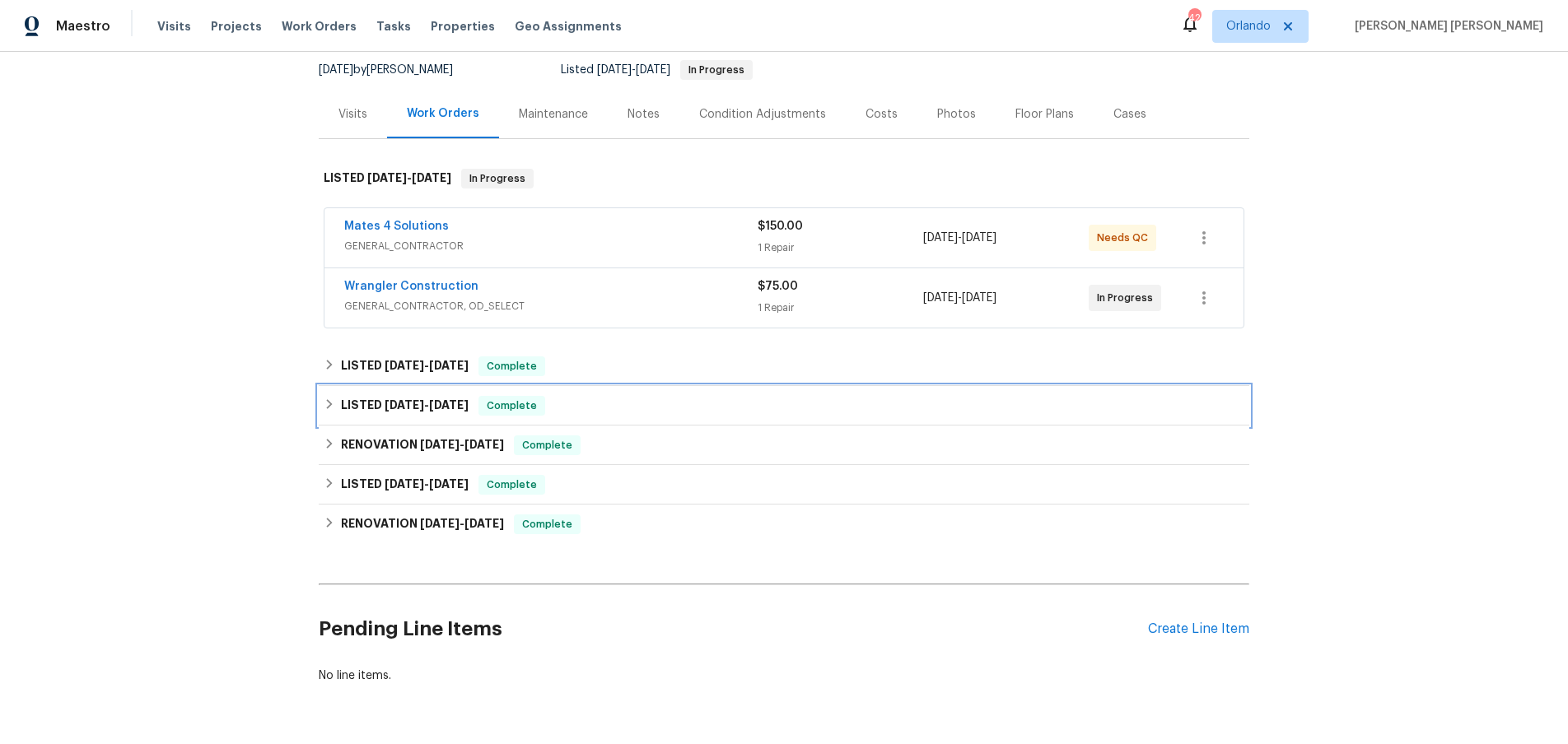
click at [326, 405] on icon at bounding box center [330, 404] width 12 height 12
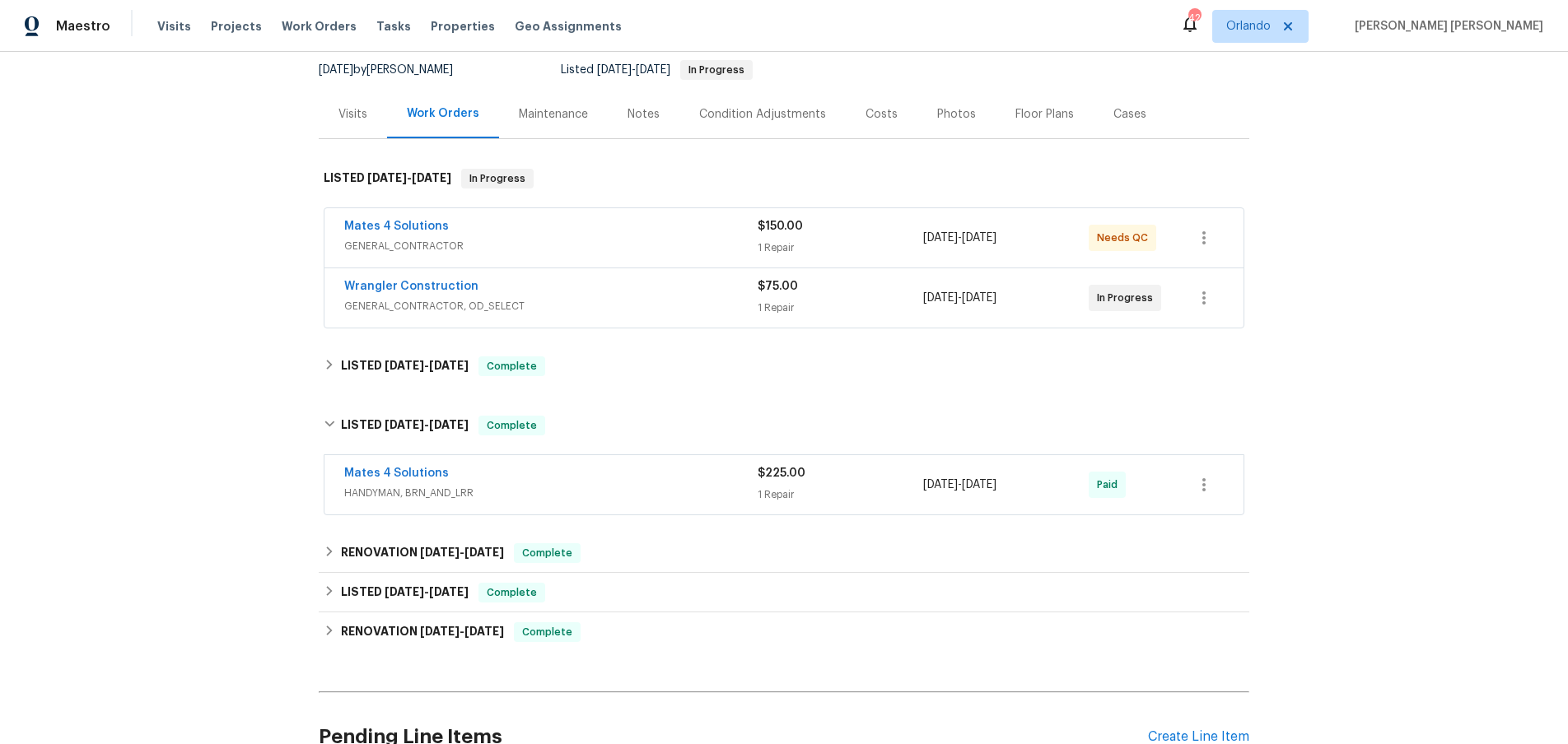
click at [657, 495] on span "HANDYMAN, BRN_AND_LRR" at bounding box center [550, 493] width 413 height 16
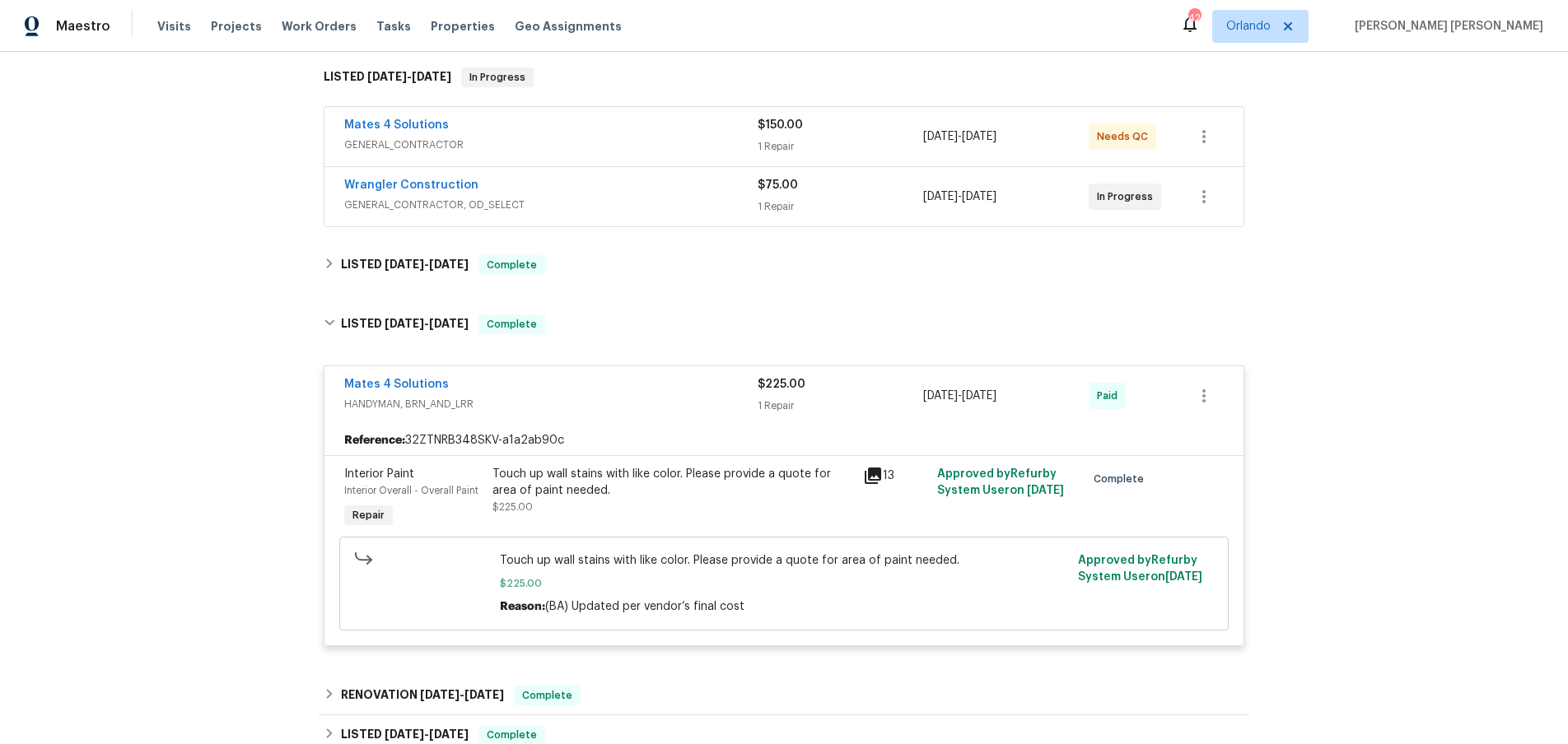
scroll to position [278, 0]
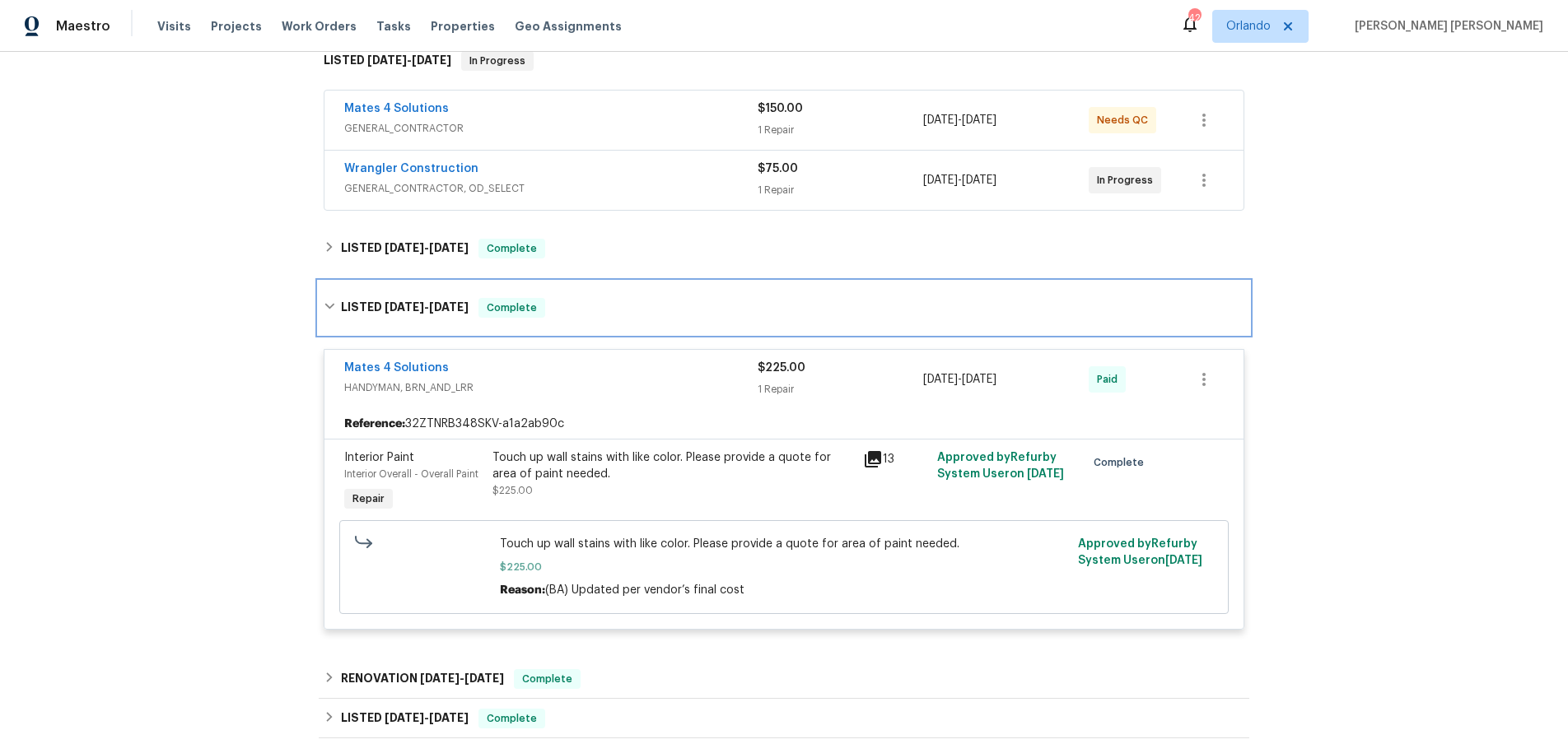
click at [330, 303] on icon at bounding box center [330, 306] width 12 height 12
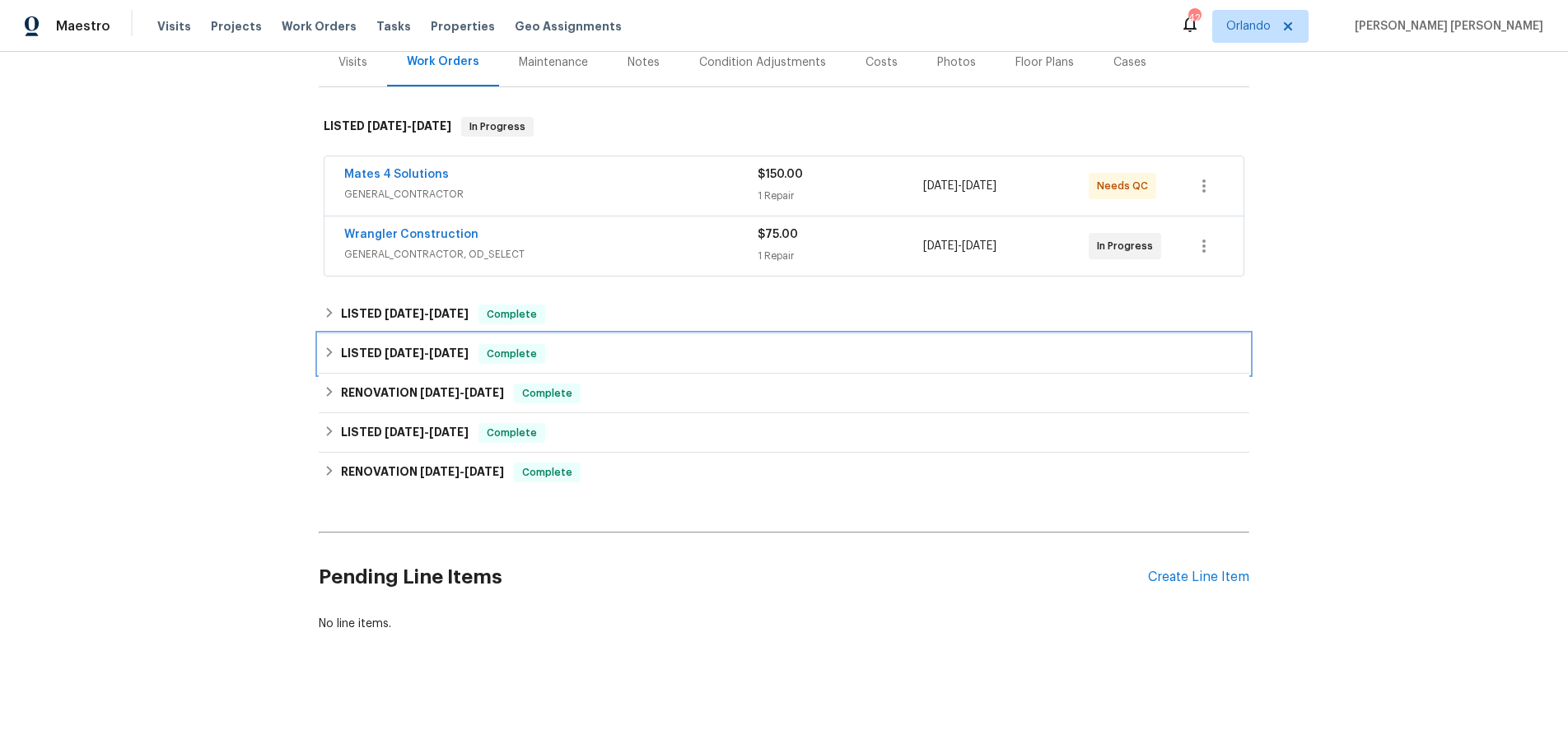
scroll to position [212, 0]
click at [329, 312] on icon at bounding box center [330, 313] width 6 height 10
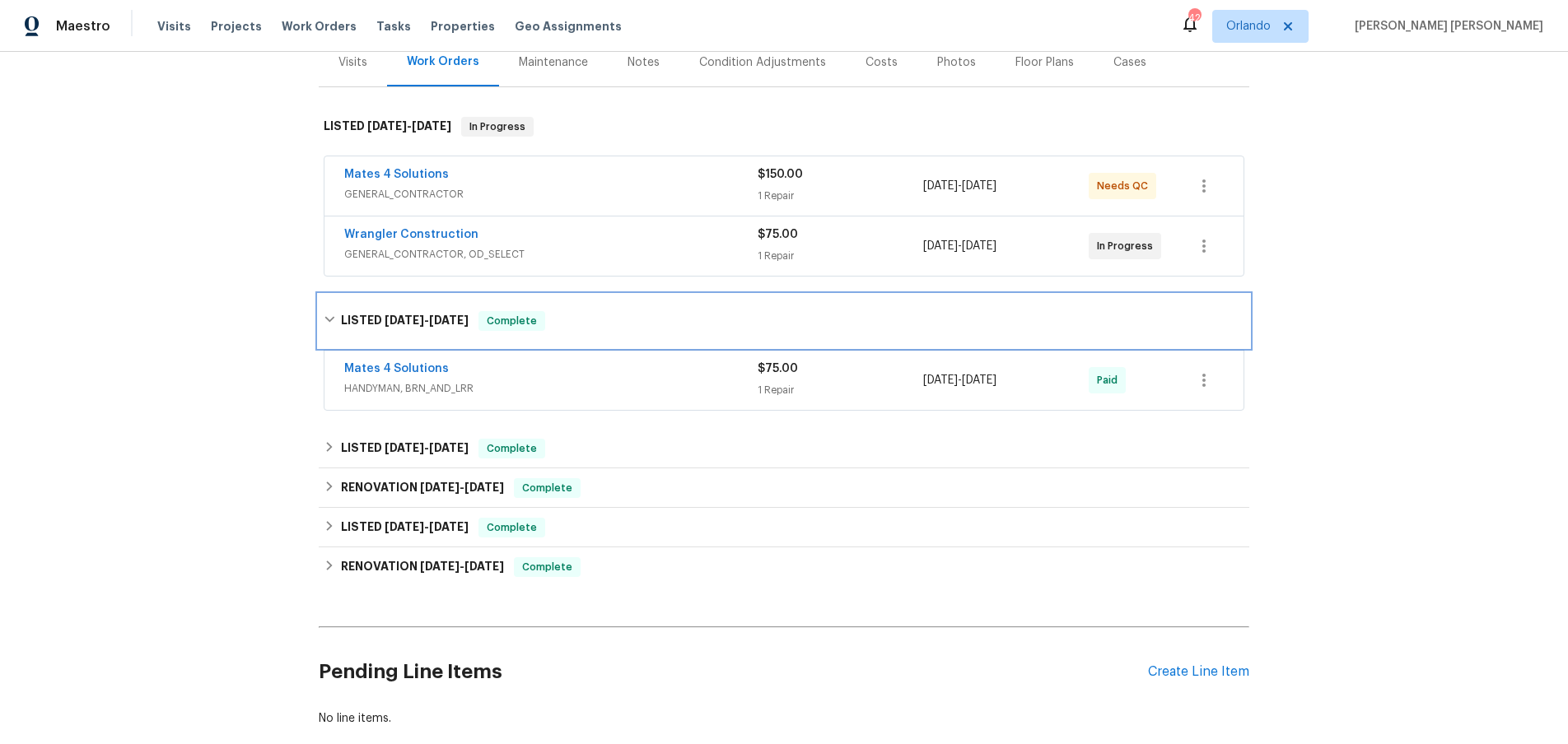
click at [332, 318] on icon at bounding box center [330, 319] width 10 height 6
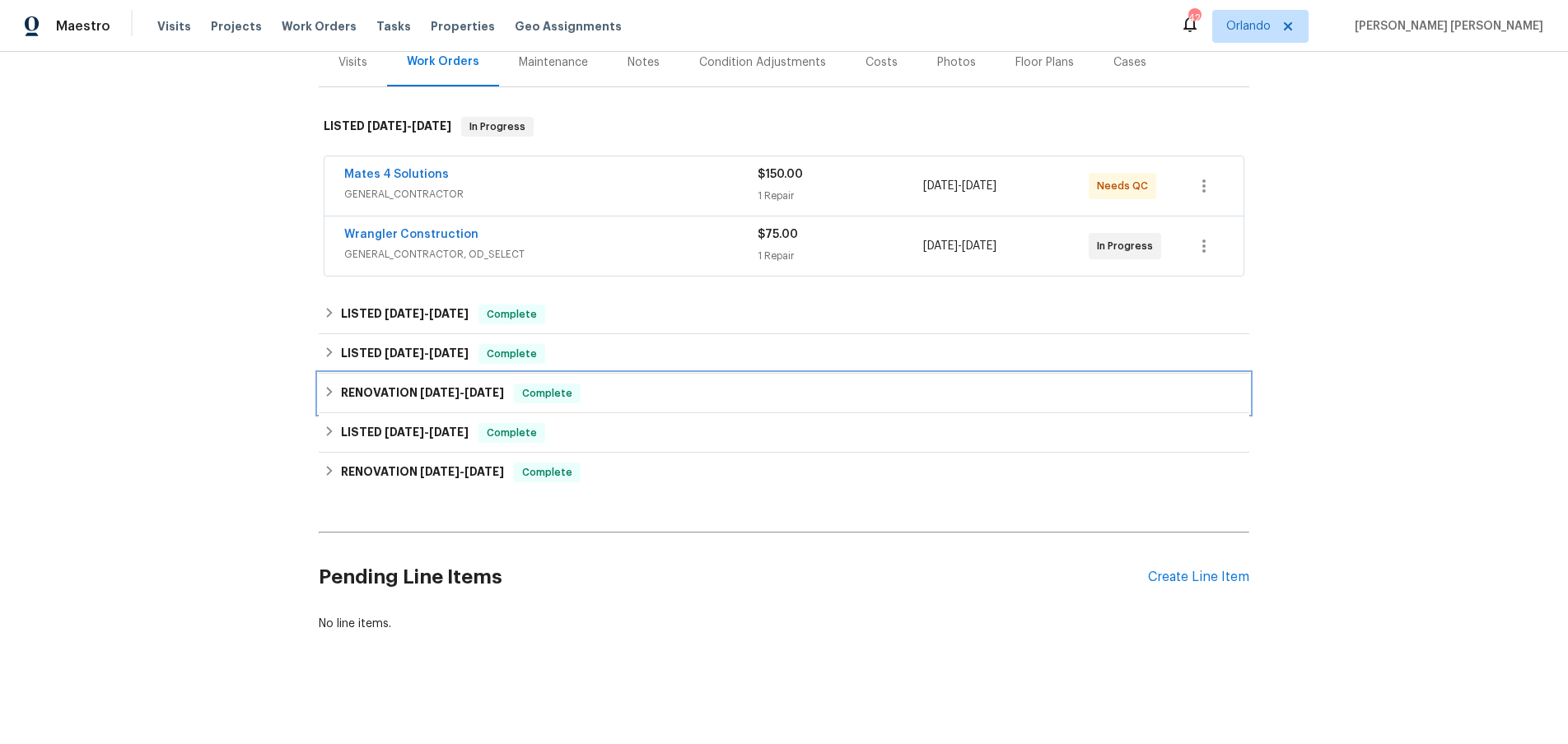
click at [332, 397] on icon at bounding box center [330, 392] width 12 height 12
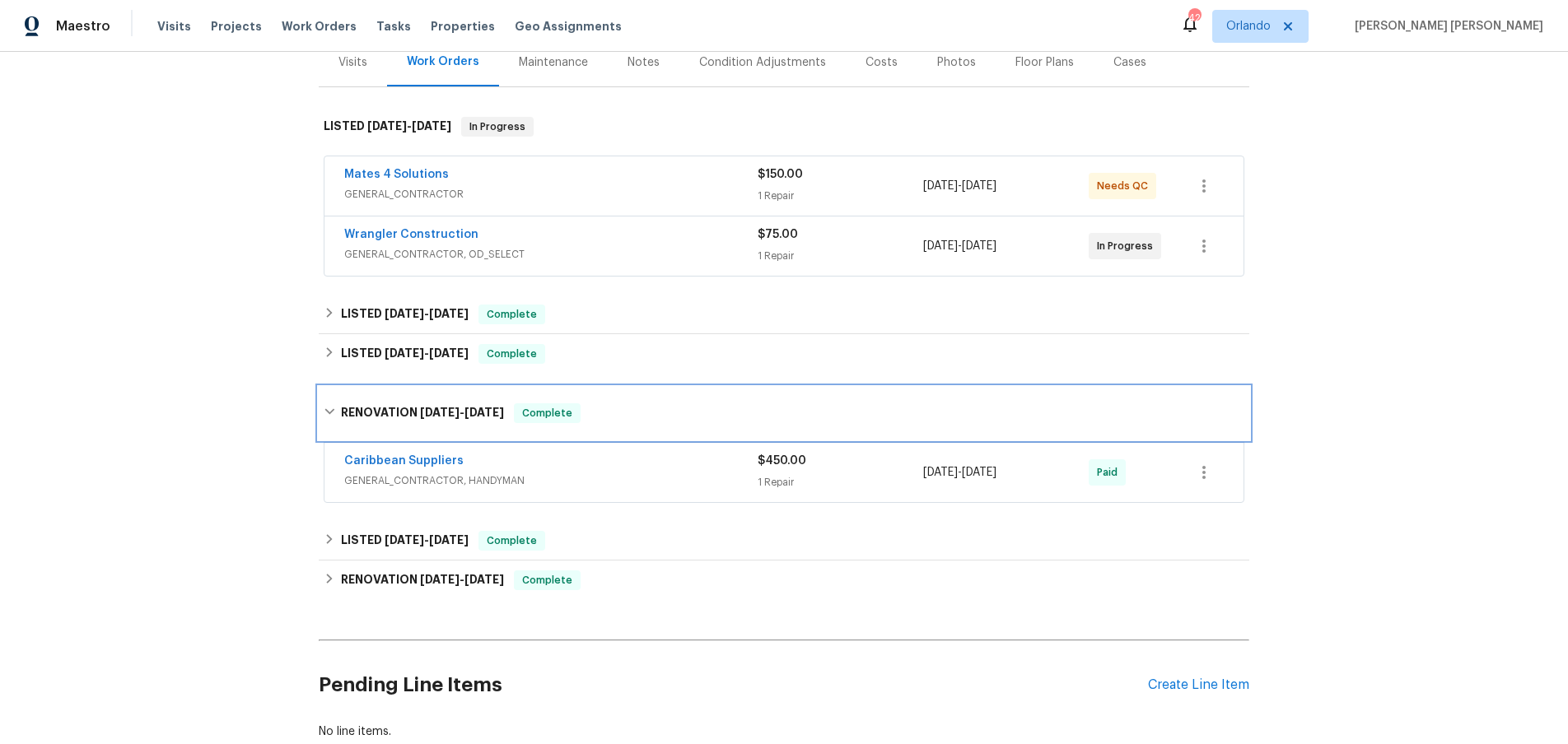
click at [332, 397] on div "RENOVATION 5/24/25 - 5/26/25 Complete" at bounding box center [784, 414] width 931 height 53
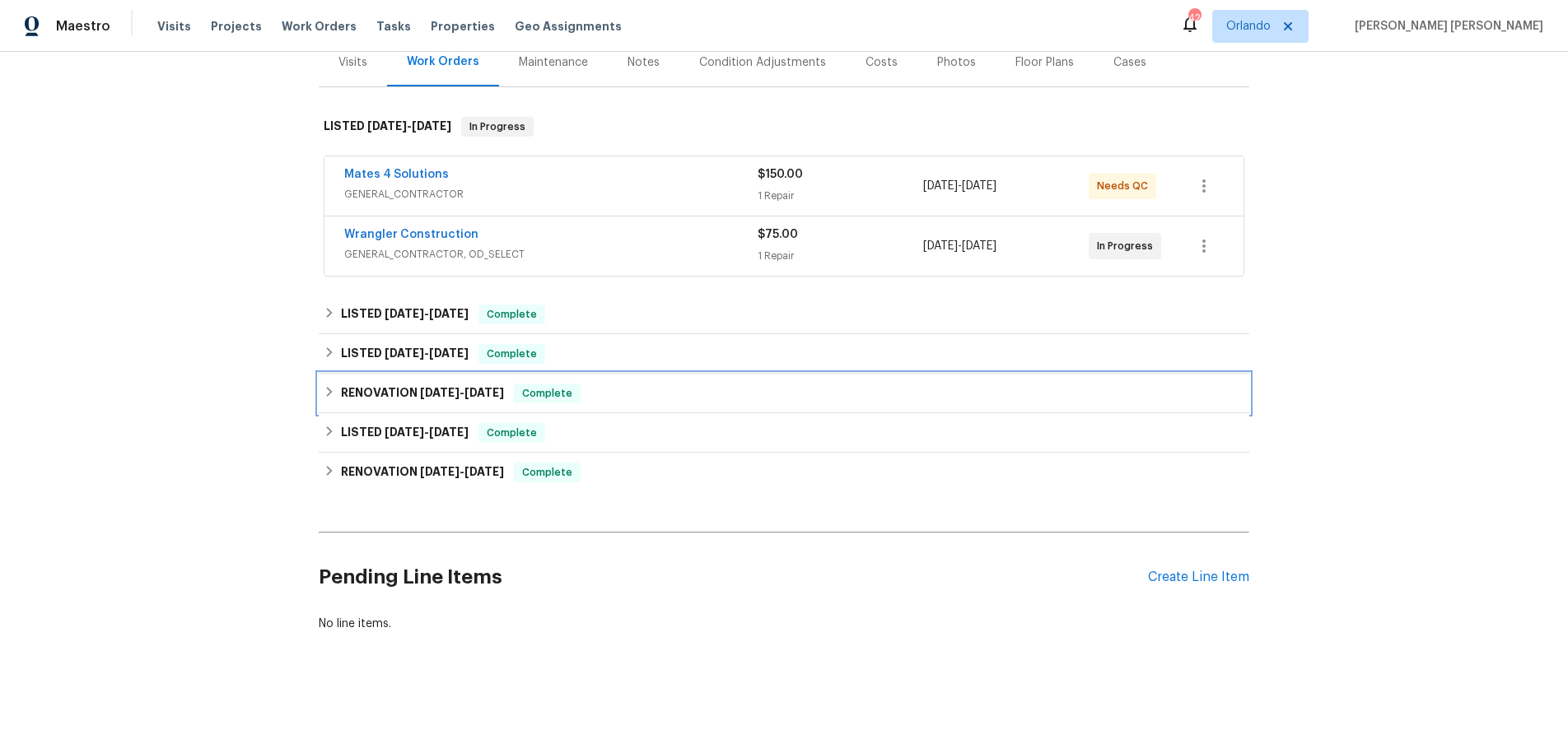
click at [332, 397] on icon at bounding box center [330, 392] width 12 height 12
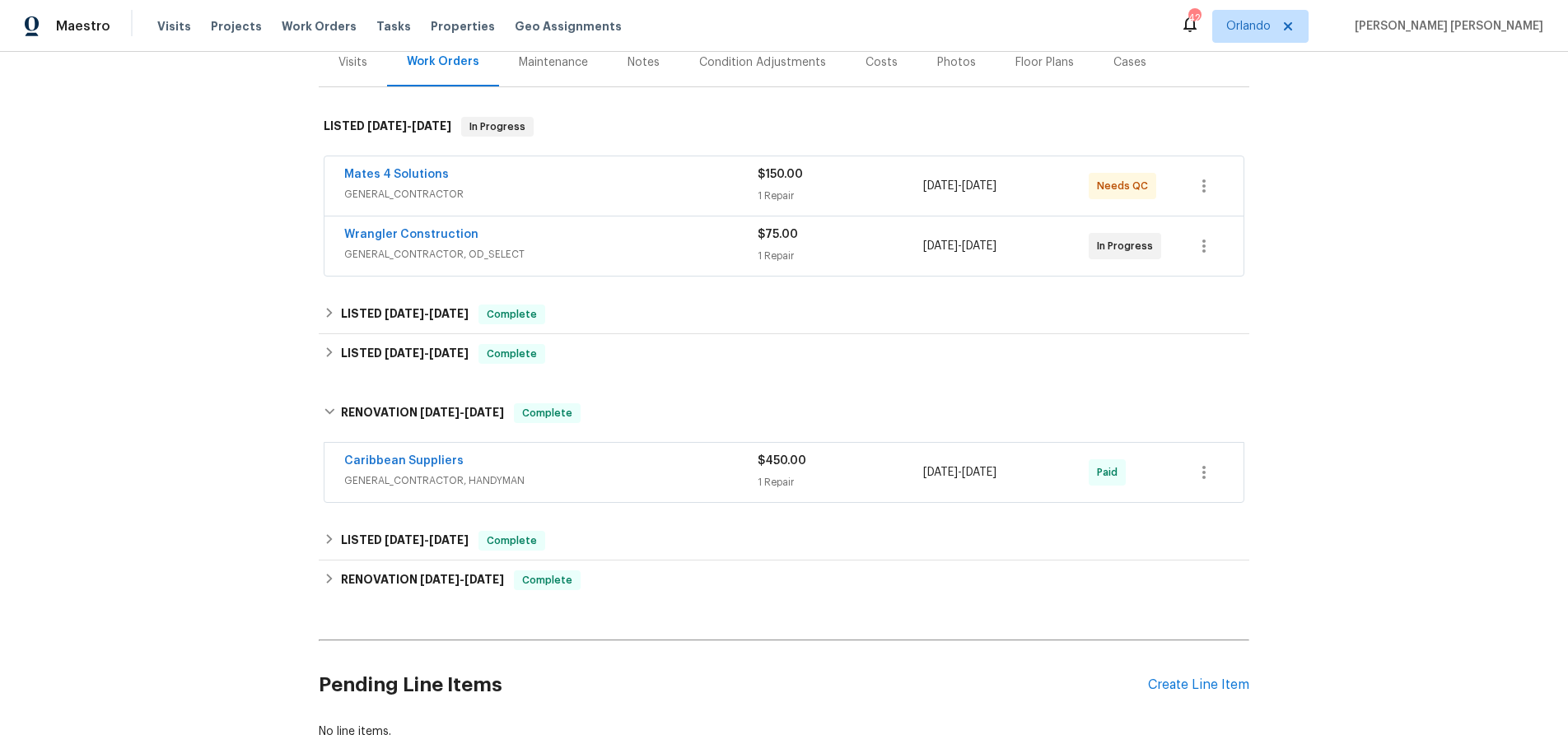
click at [598, 469] on div "Caribbean Suppliers" at bounding box center [550, 462] width 413 height 20
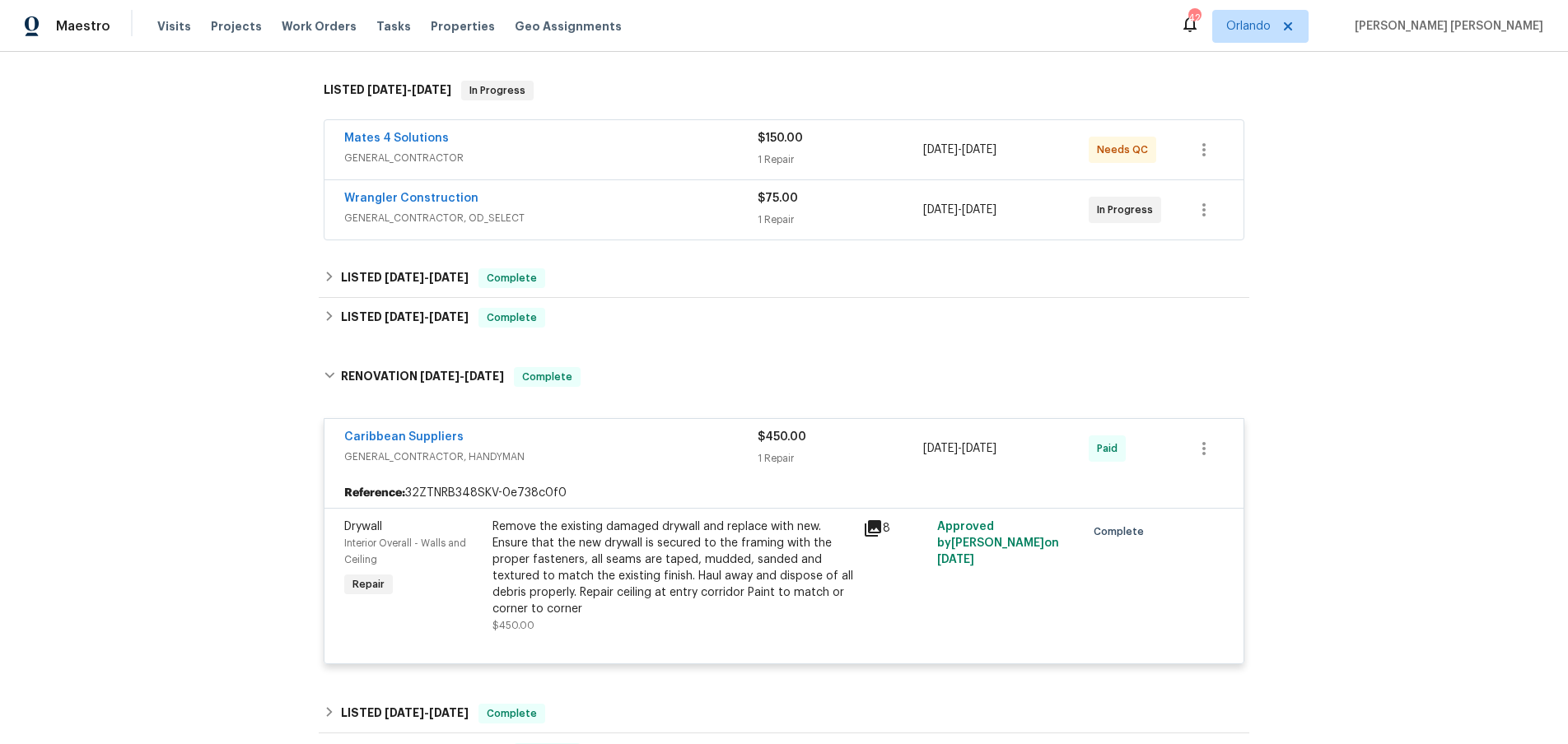
scroll to position [266, 0]
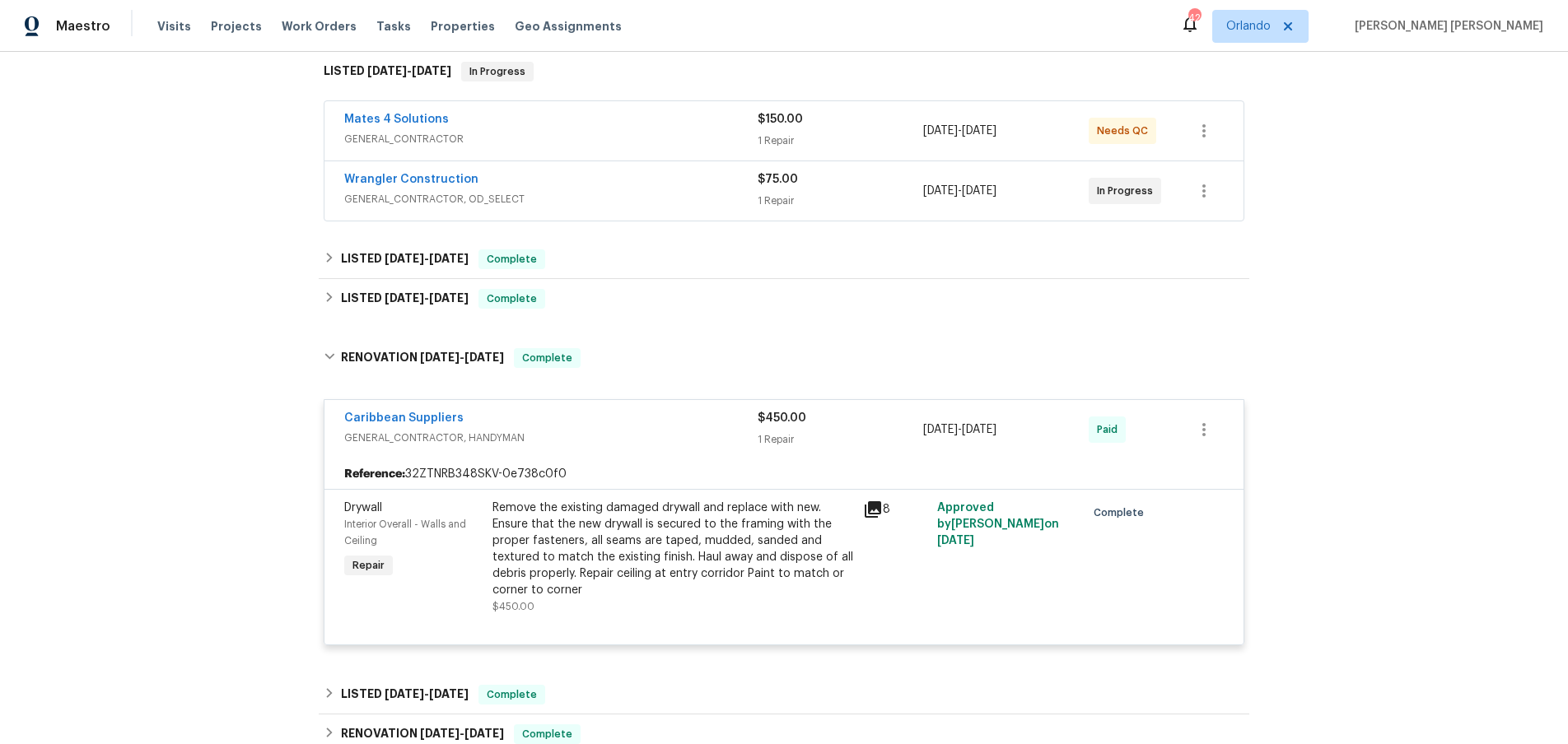
click at [870, 510] on icon at bounding box center [872, 509] width 16 height 16
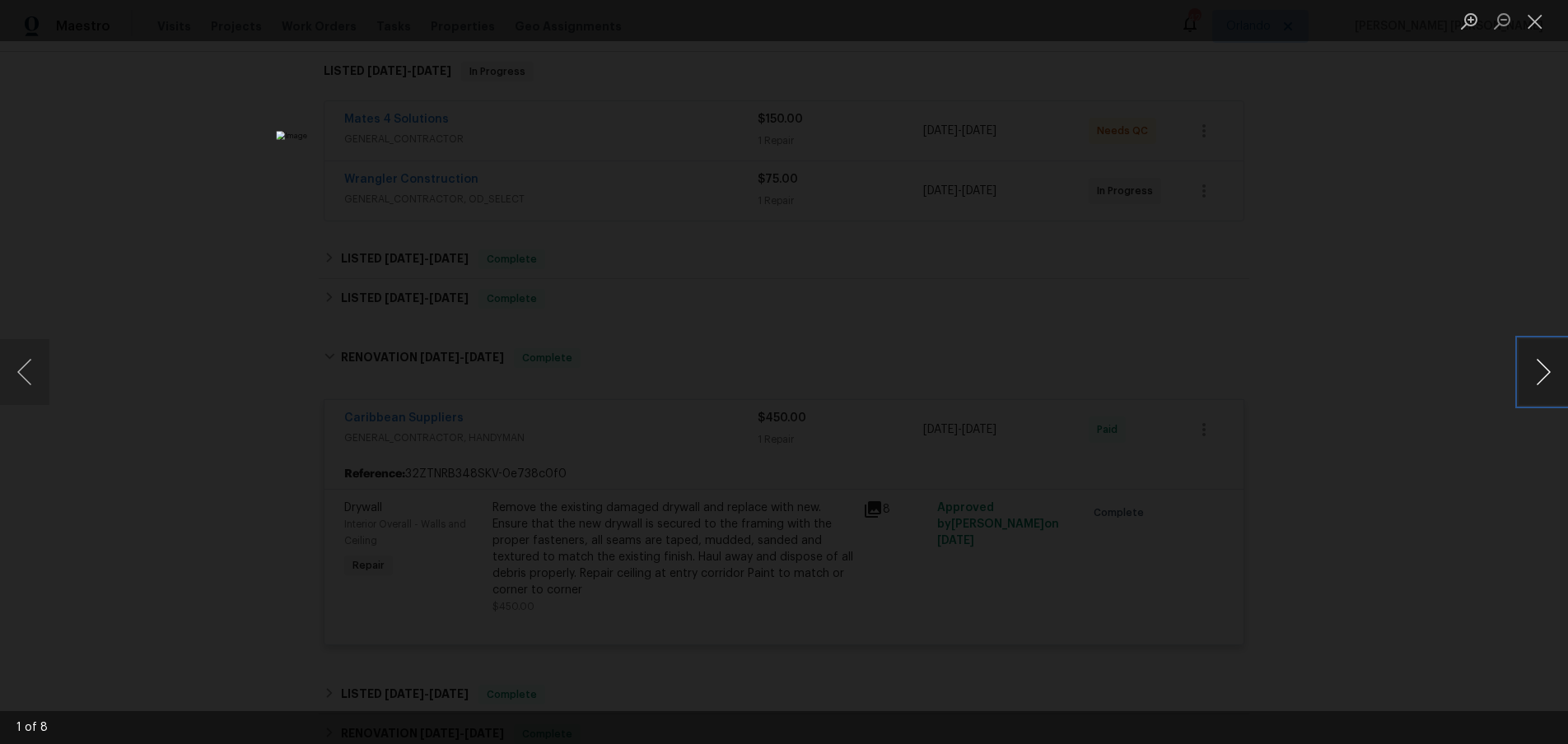
click at [1535, 380] on button "Next image" at bounding box center [1543, 371] width 49 height 66
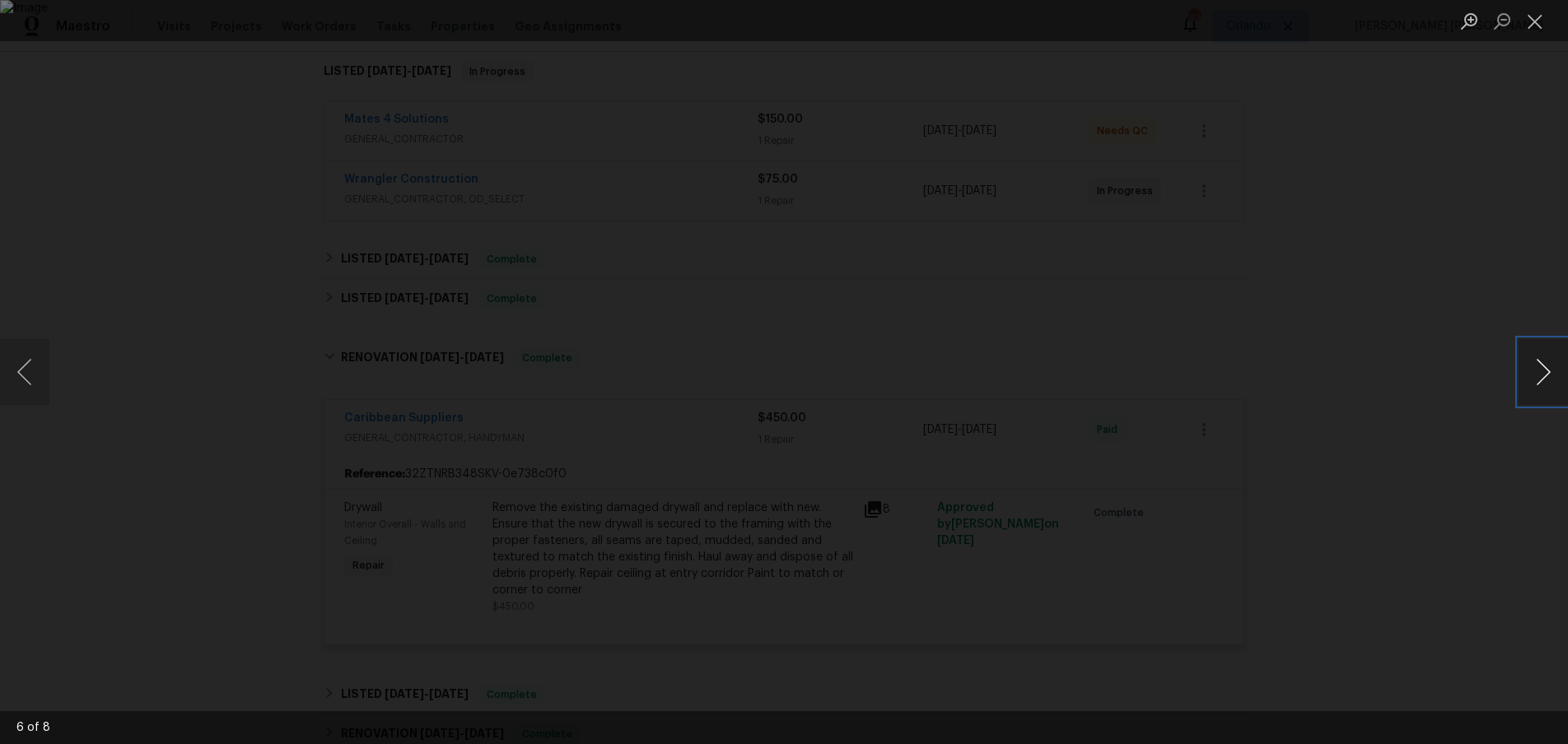
click at [1535, 380] on button "Next image" at bounding box center [1543, 371] width 49 height 66
drag, startPoint x: 1510, startPoint y: 416, endPoint x: 1468, endPoint y: 416, distance: 42.0
click at [1503, 416] on div "Lightbox" at bounding box center [784, 372] width 1568 height 744
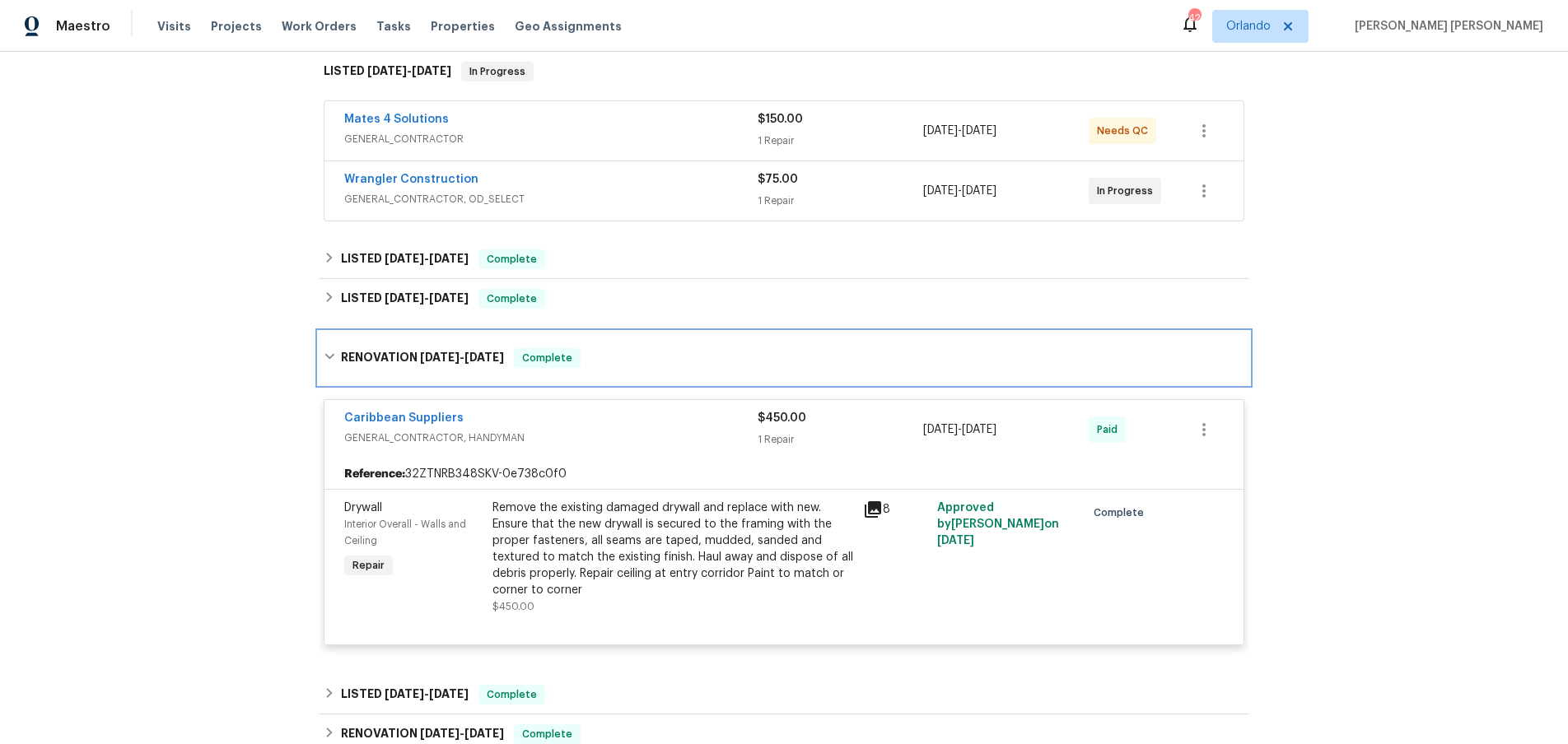
click at [327, 358] on icon at bounding box center [330, 357] width 12 height 12
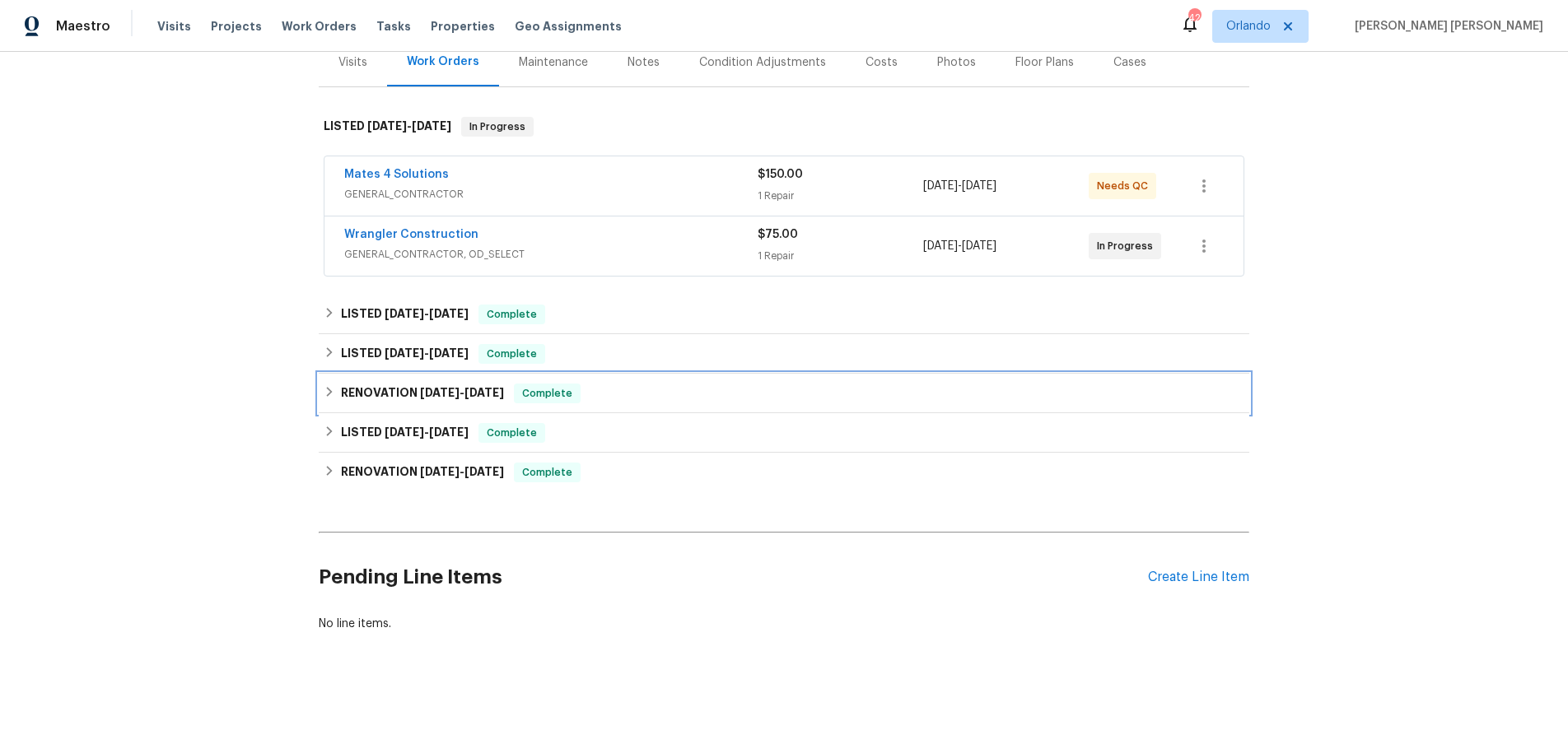
scroll to position [212, 0]
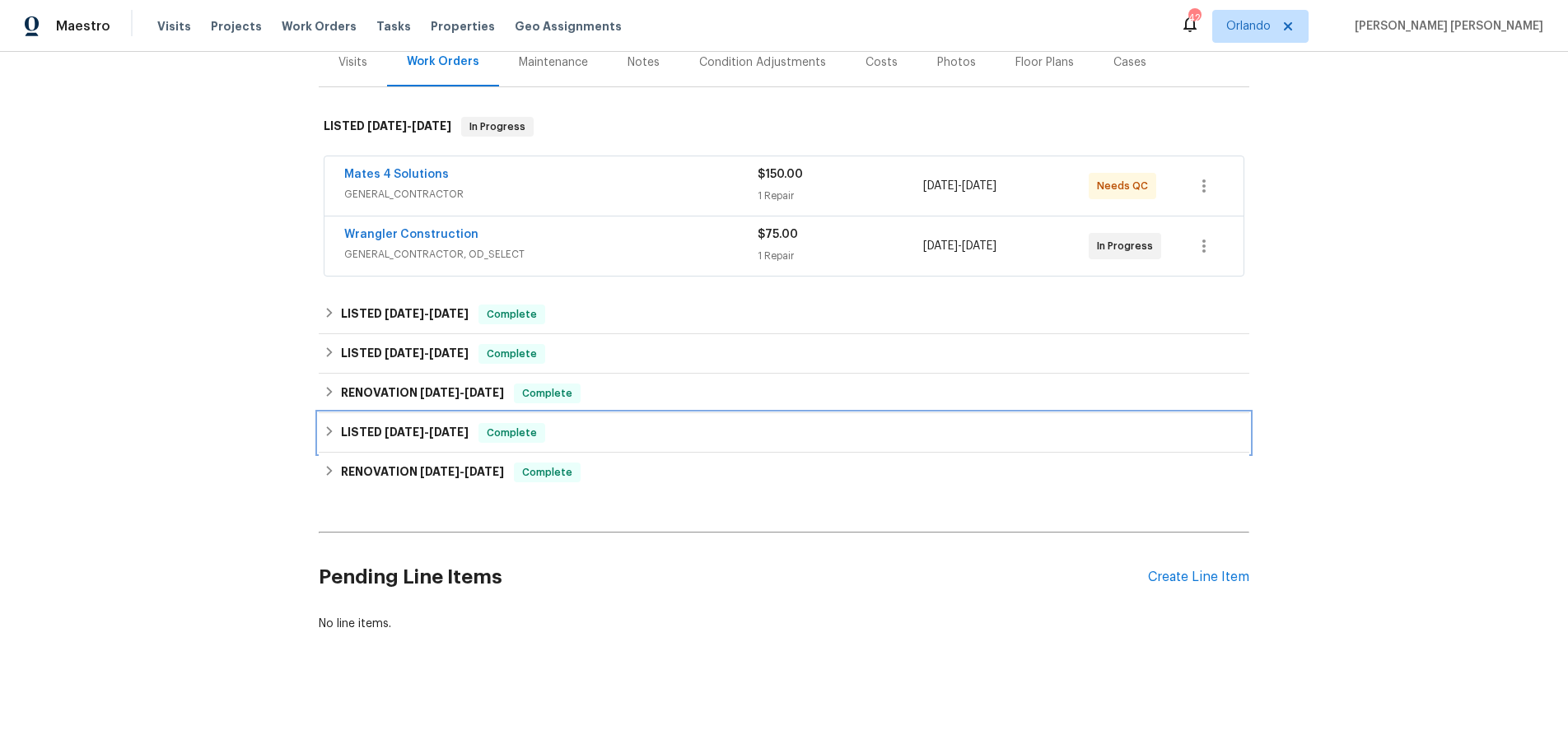
click at [330, 428] on icon at bounding box center [330, 432] width 12 height 12
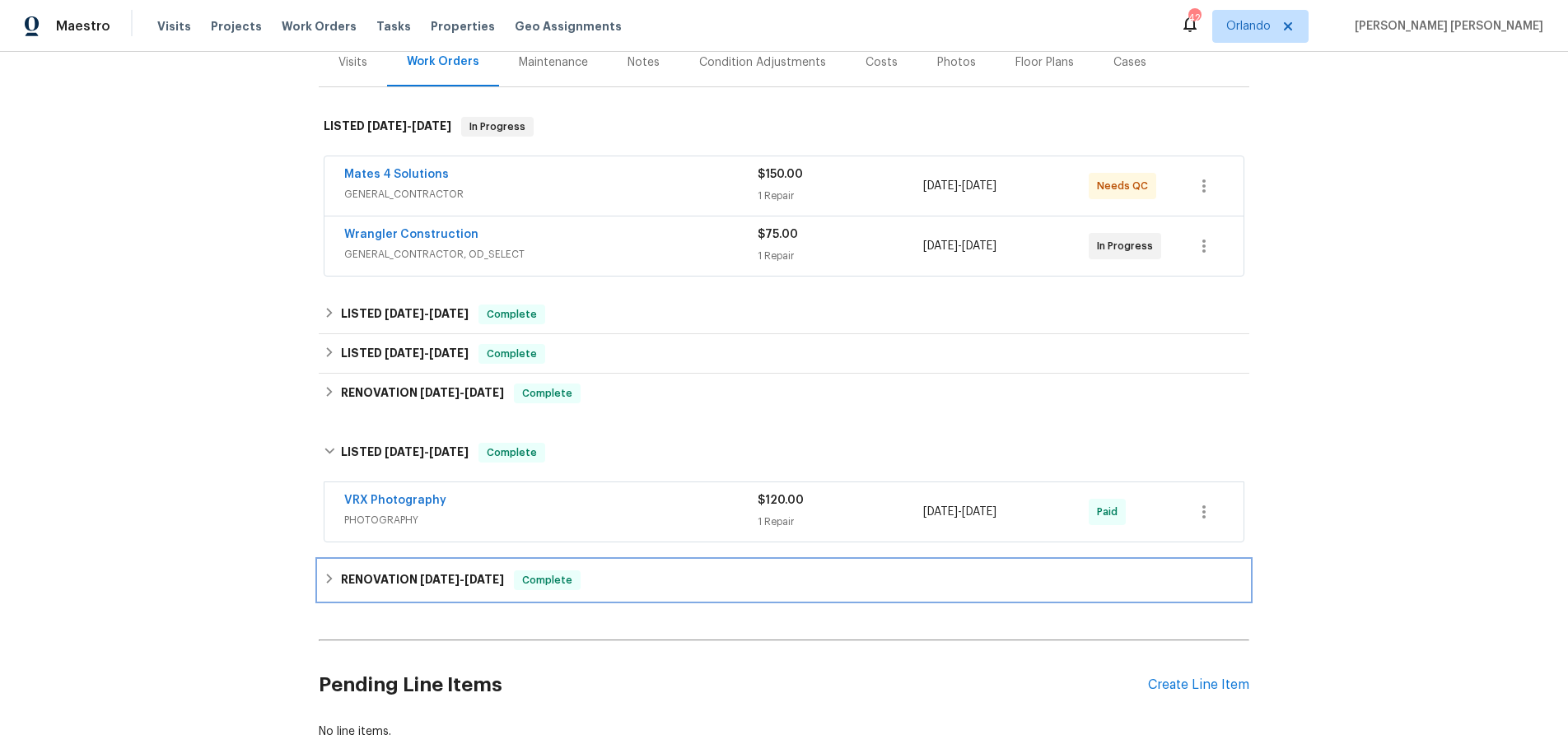
click at [332, 586] on div "RENOVATION 4/18/25 - 5/2/25 Complete" at bounding box center [784, 580] width 921 height 20
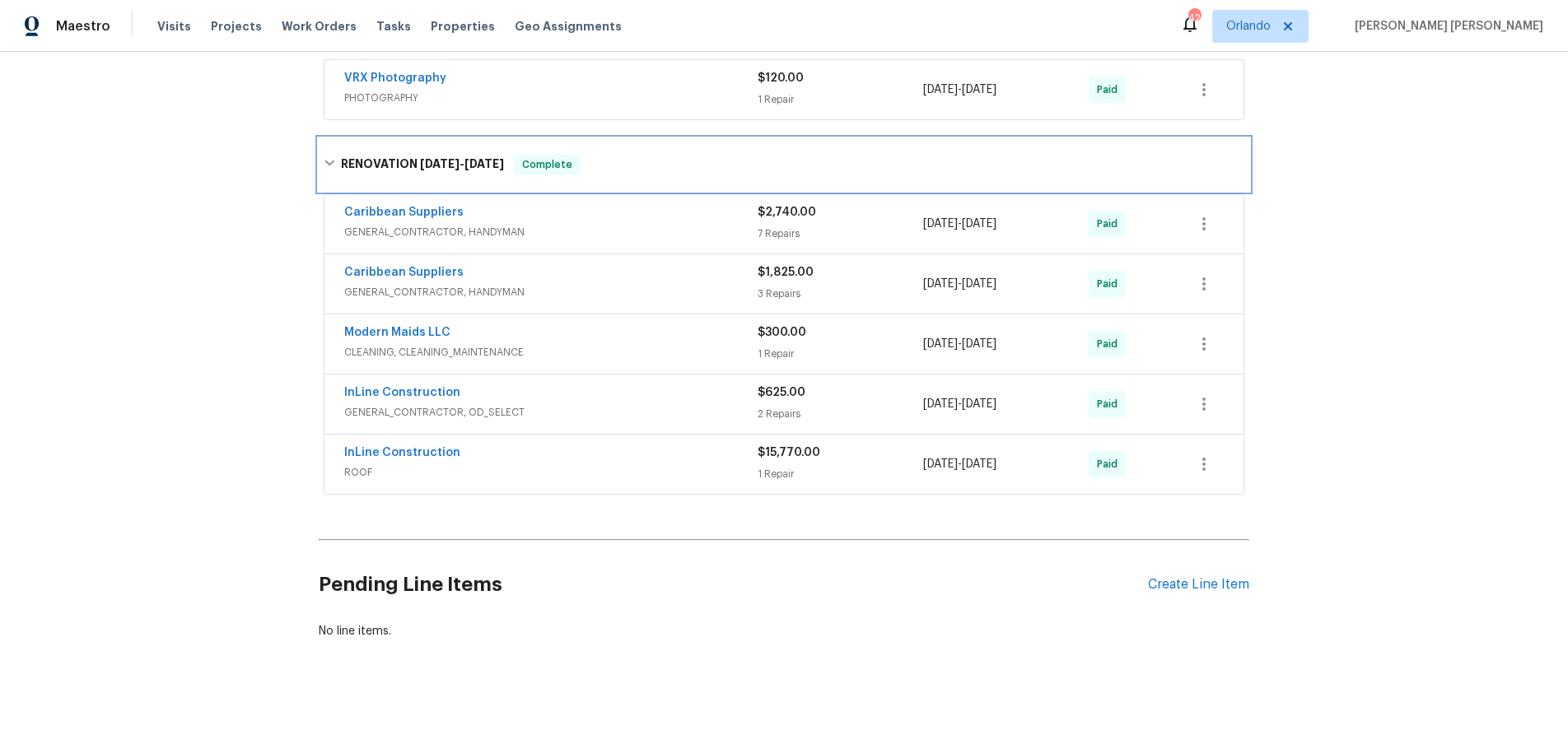
scroll to position [641, 0]
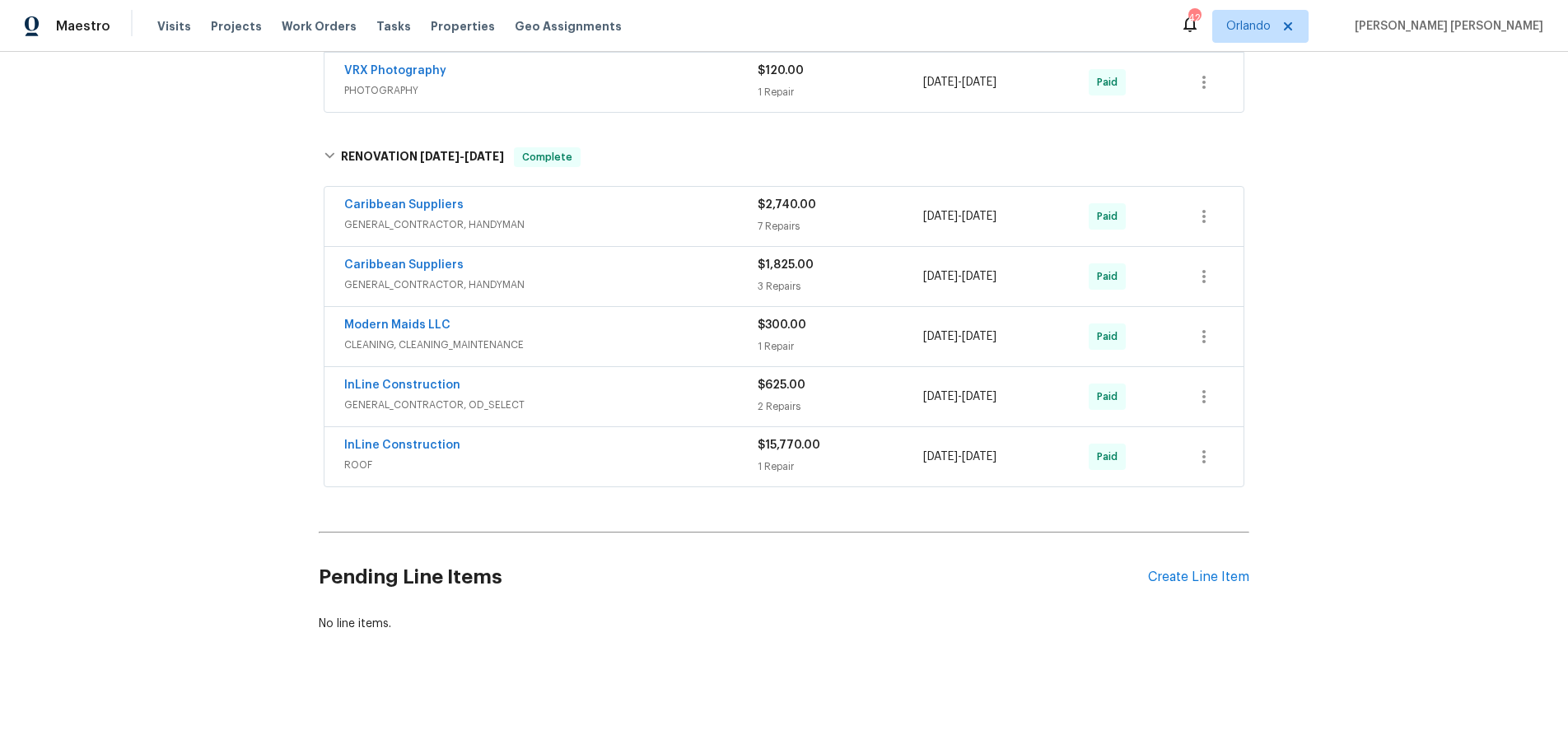
click at [664, 215] on div "Caribbean Suppliers" at bounding box center [550, 206] width 413 height 20
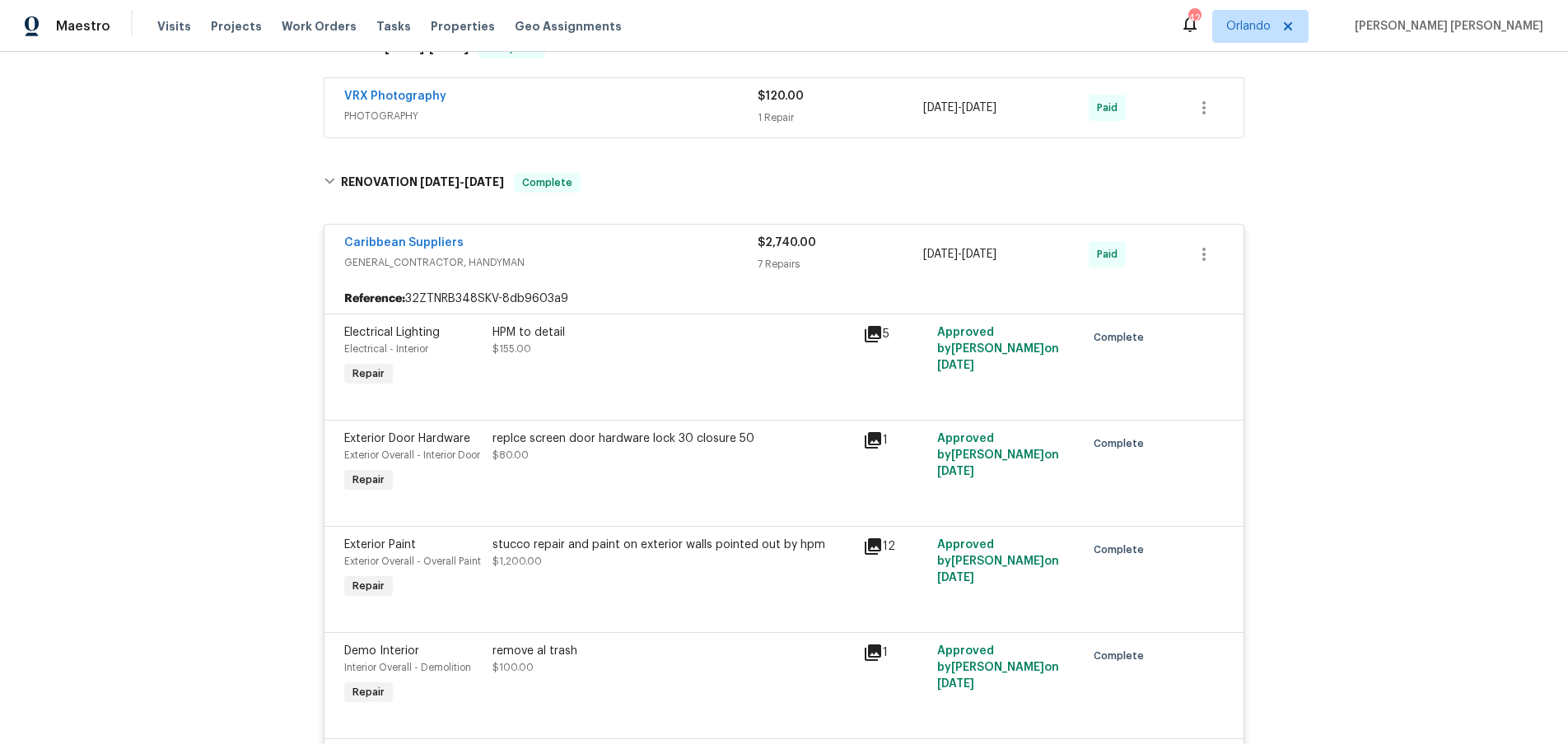
scroll to position [0, 0]
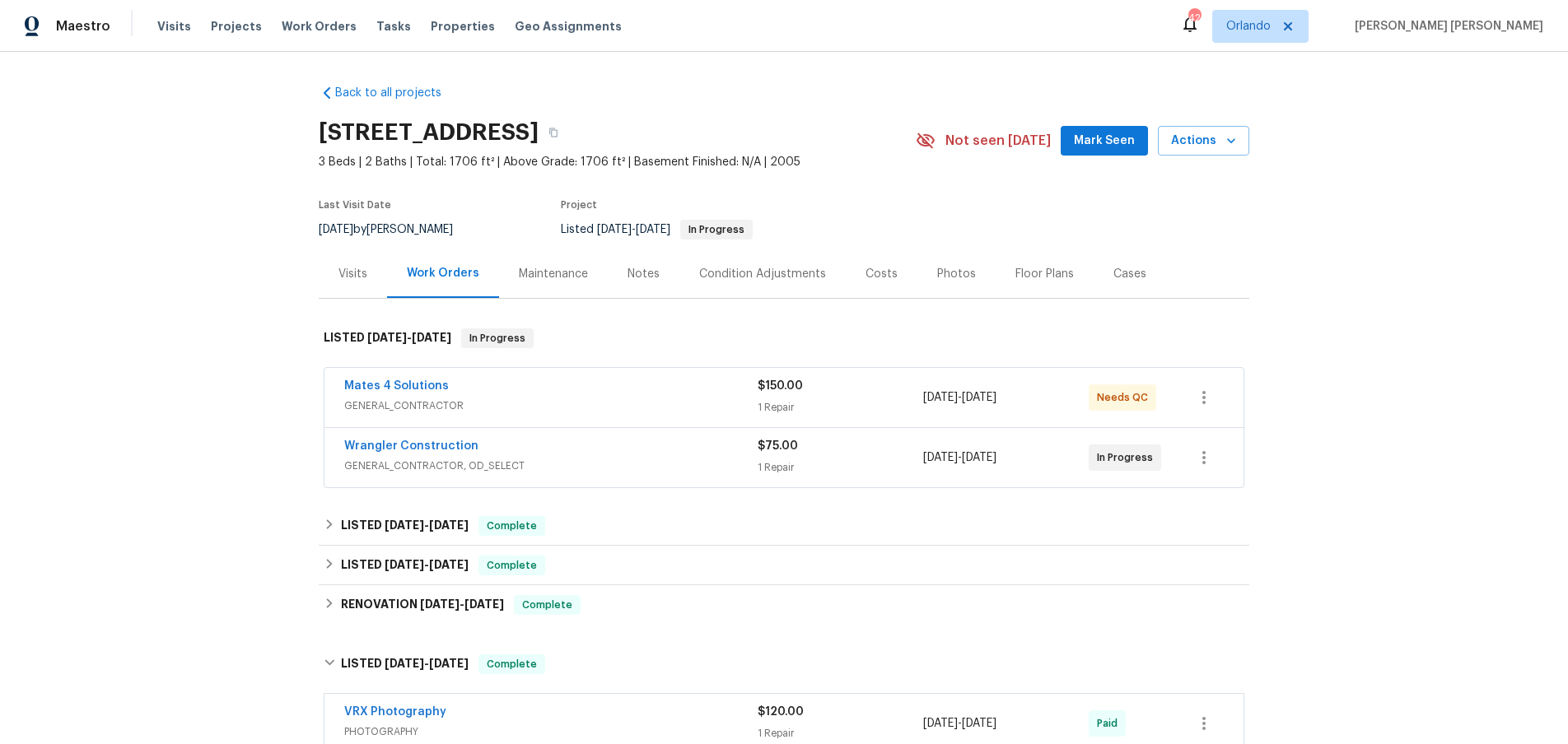
click at [365, 267] on div "Visits" at bounding box center [353, 273] width 29 height 16
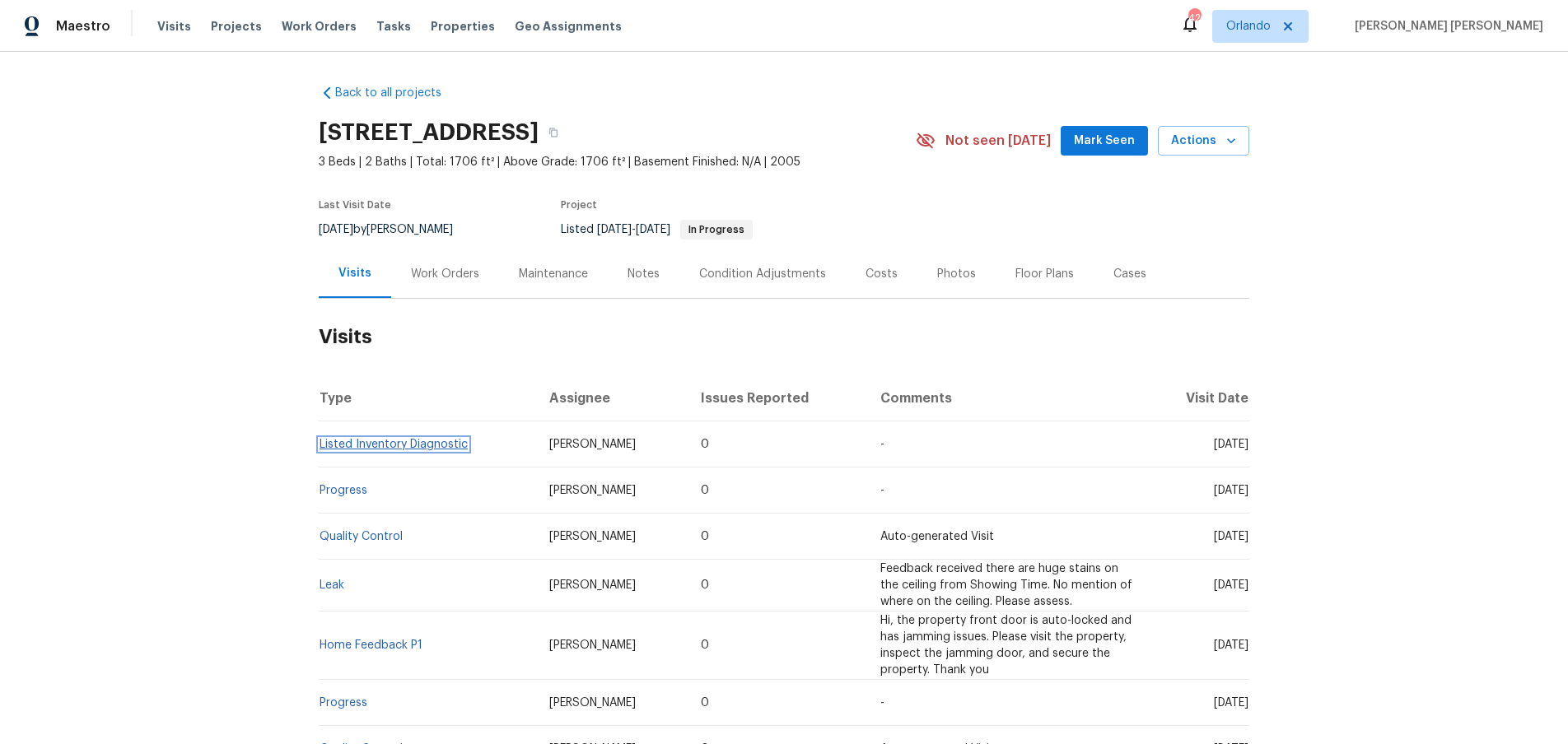
click at [389, 441] on link "Listed Inventory Diagnostic" at bounding box center [393, 444] width 148 height 12
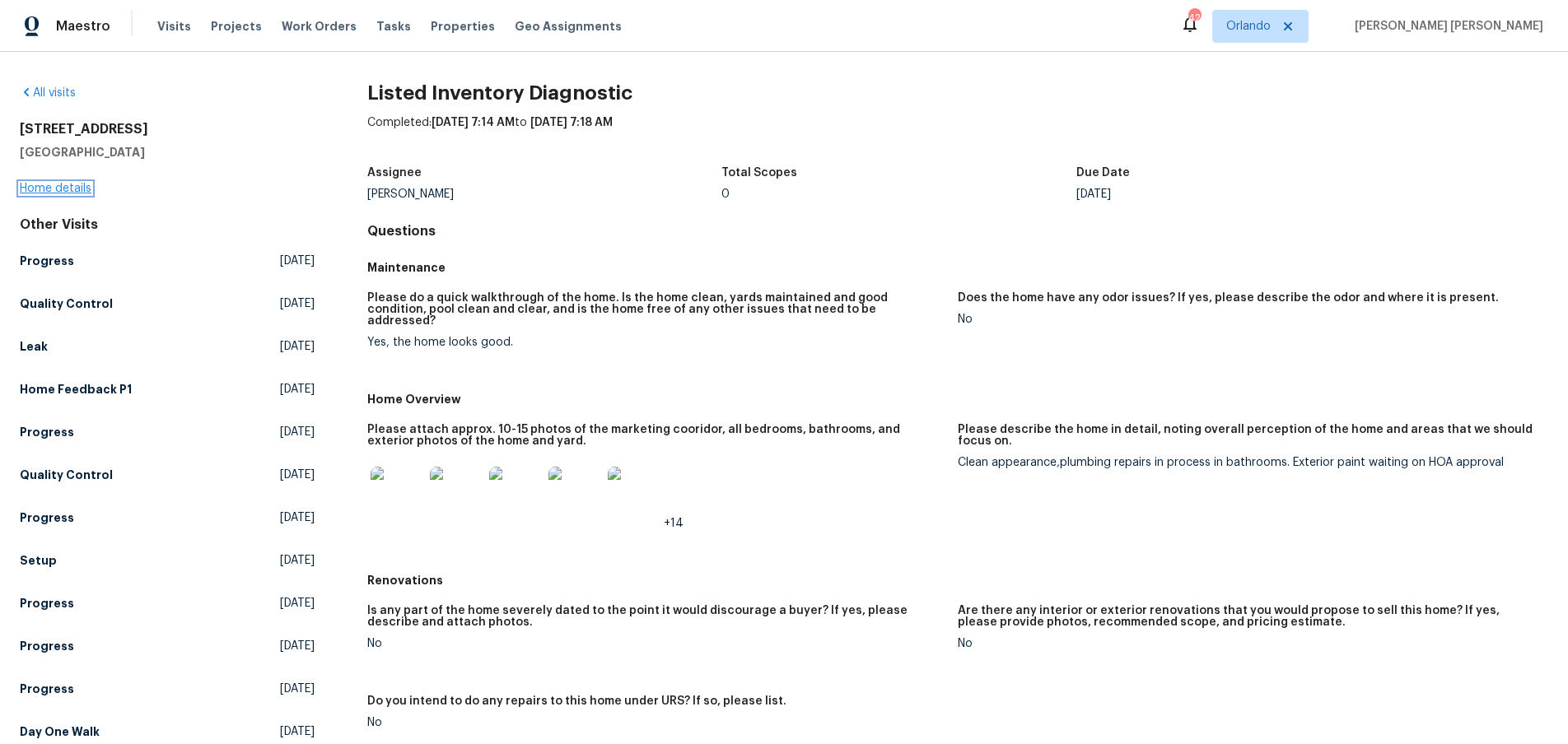
click at [55, 187] on link "Home details" at bounding box center [55, 189] width 72 height 12
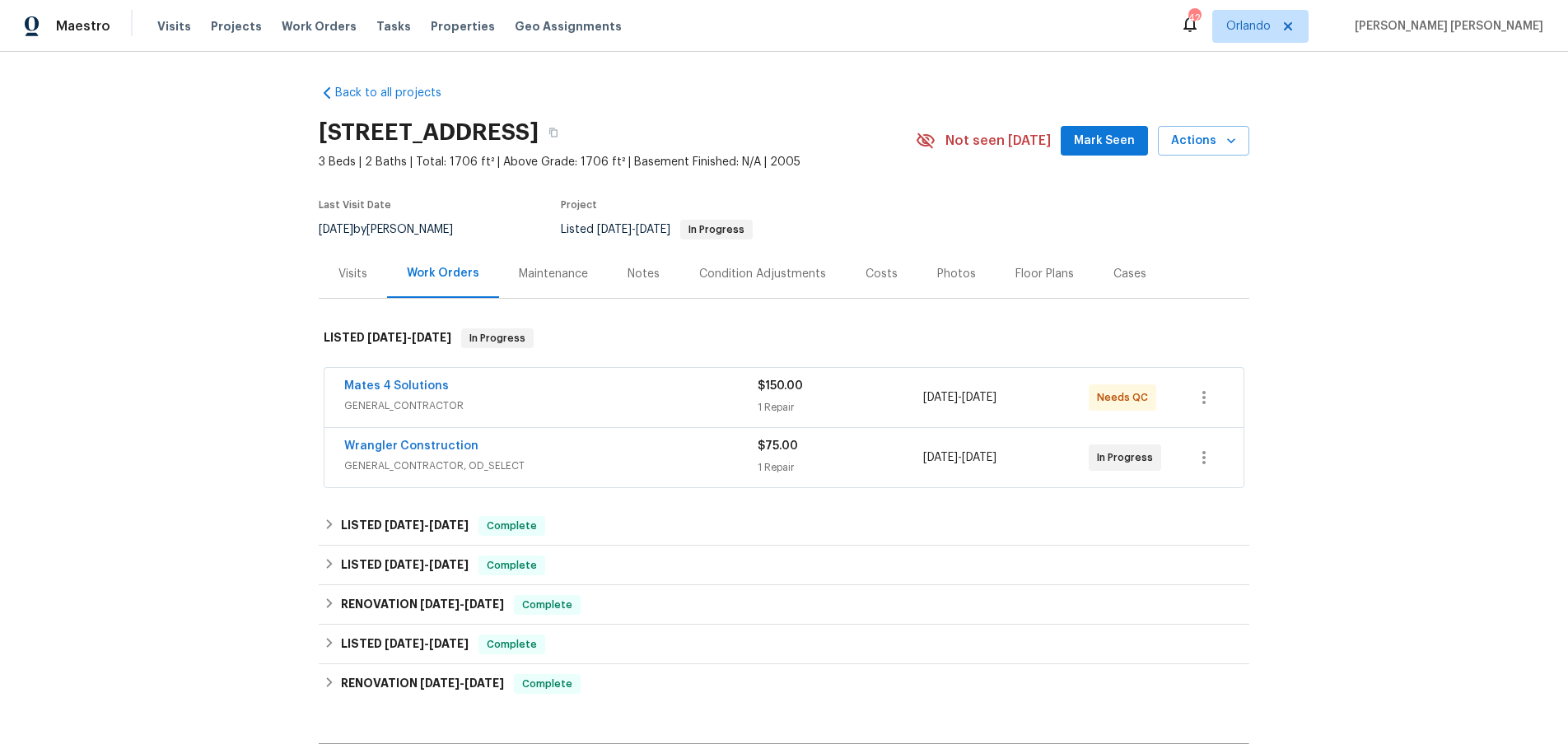
click at [571, 403] on span "GENERAL_CONTRACTOR" at bounding box center [550, 405] width 413 height 16
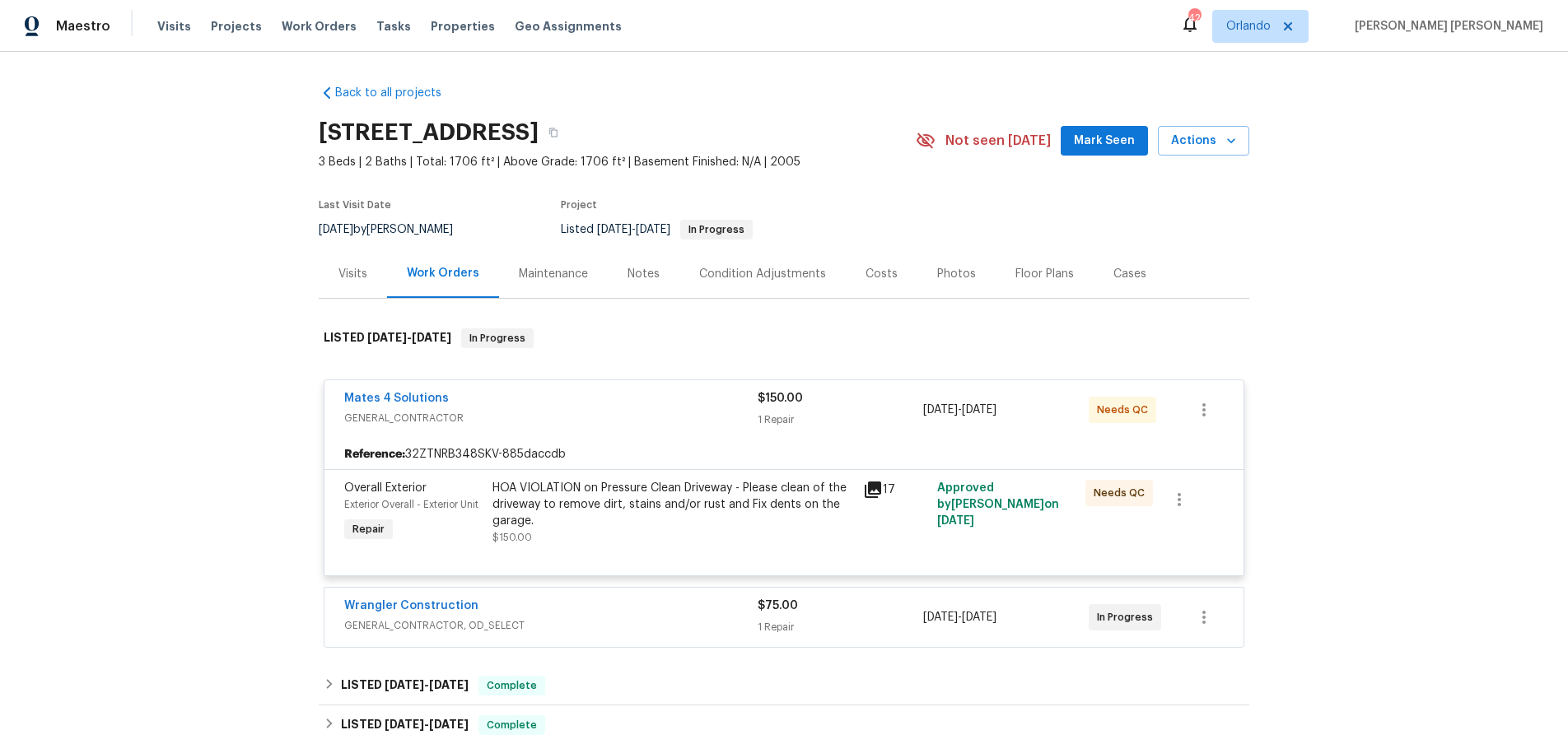
click at [608, 598] on div "Wrangler Construction GENERAL_CONTRACTOR, OD_SELECT $75.00 1 Repair 8/13/2025 -…" at bounding box center [784, 618] width 919 height 60
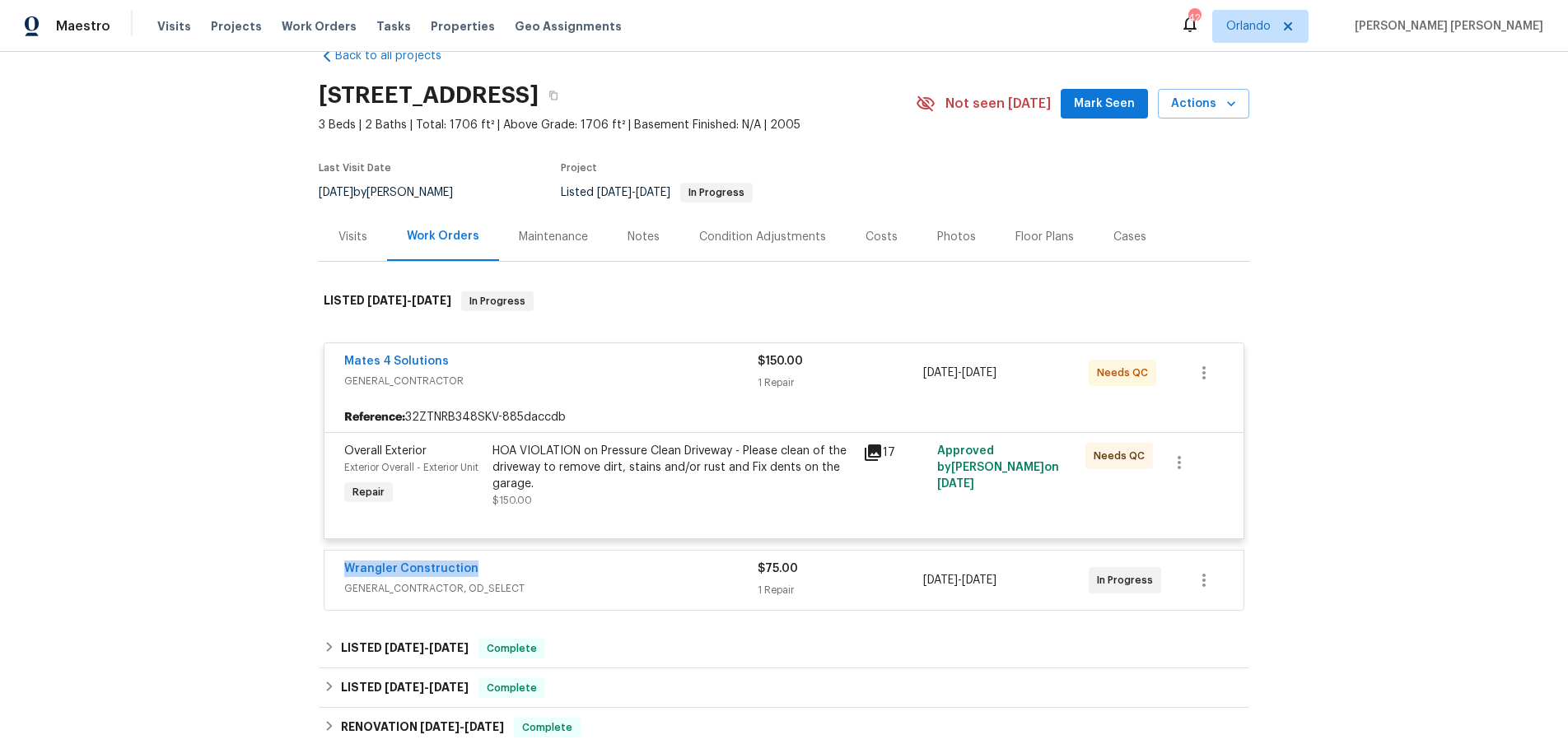
click at [661, 569] on div "Wrangler Construction" at bounding box center [550, 570] width 413 height 20
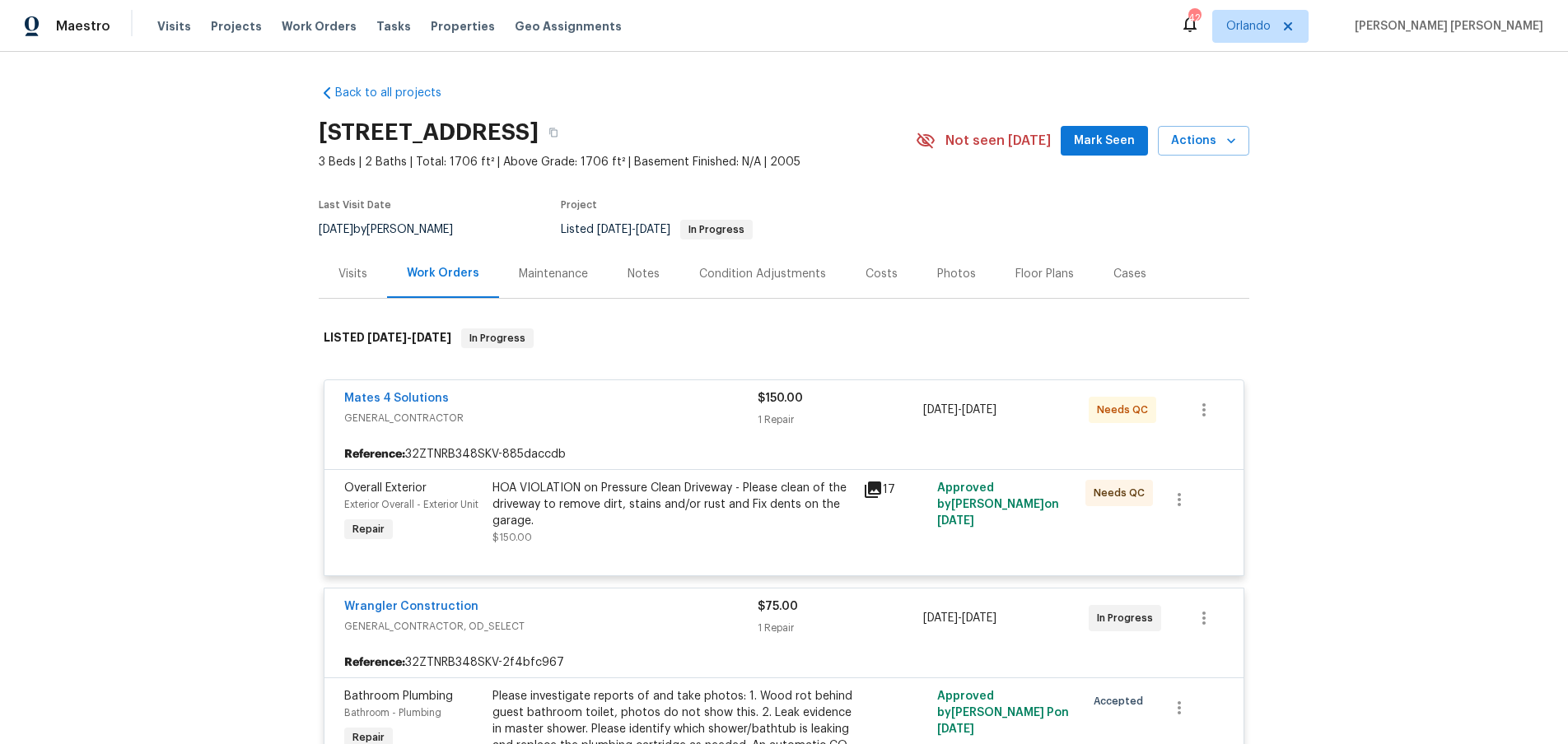
drag, startPoint x: 356, startPoint y: 275, endPoint x: 428, endPoint y: 283, distance: 72.4
click at [357, 275] on div "Visits" at bounding box center [353, 273] width 29 height 16
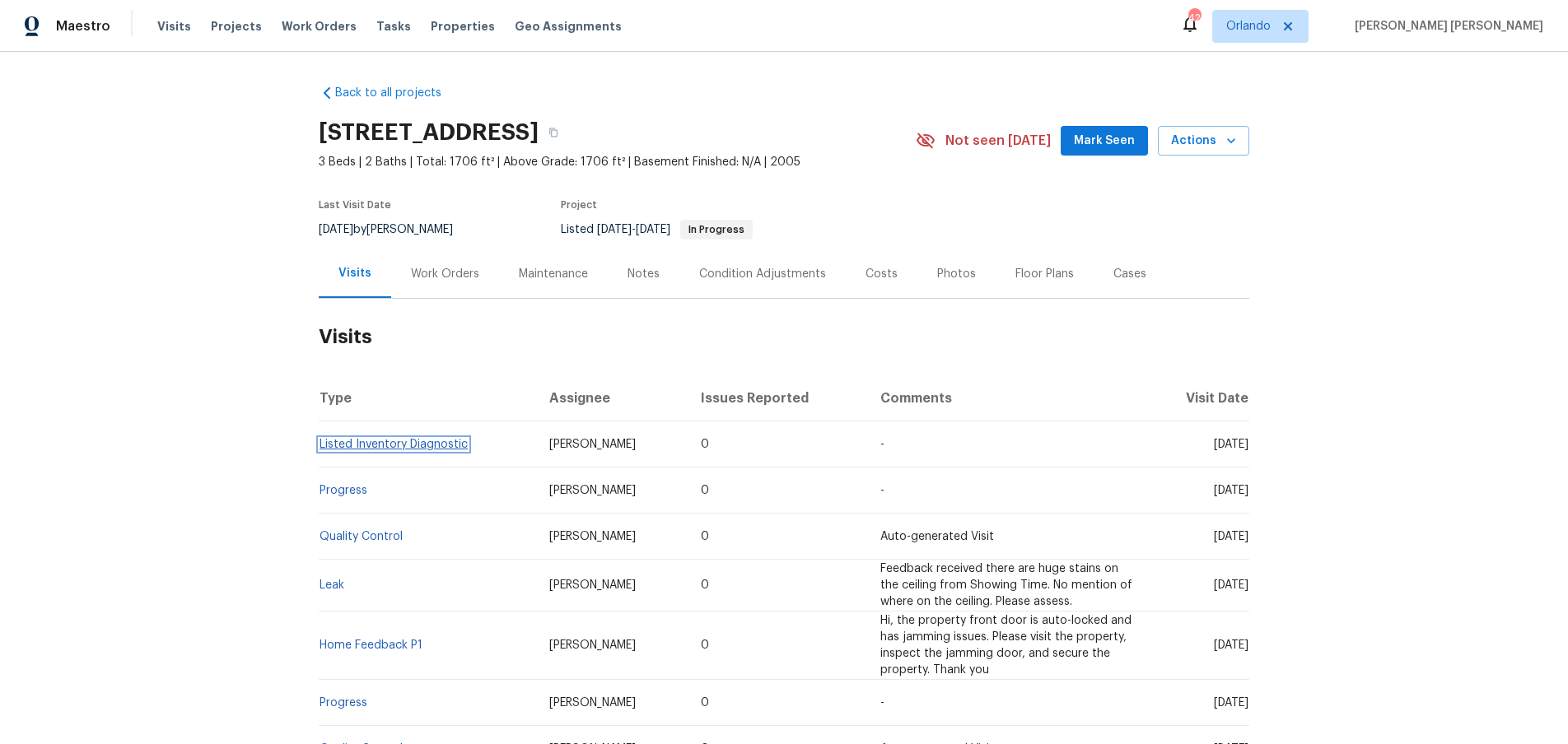
click at [396, 445] on link "Listed Inventory Diagnostic" at bounding box center [393, 444] width 148 height 12
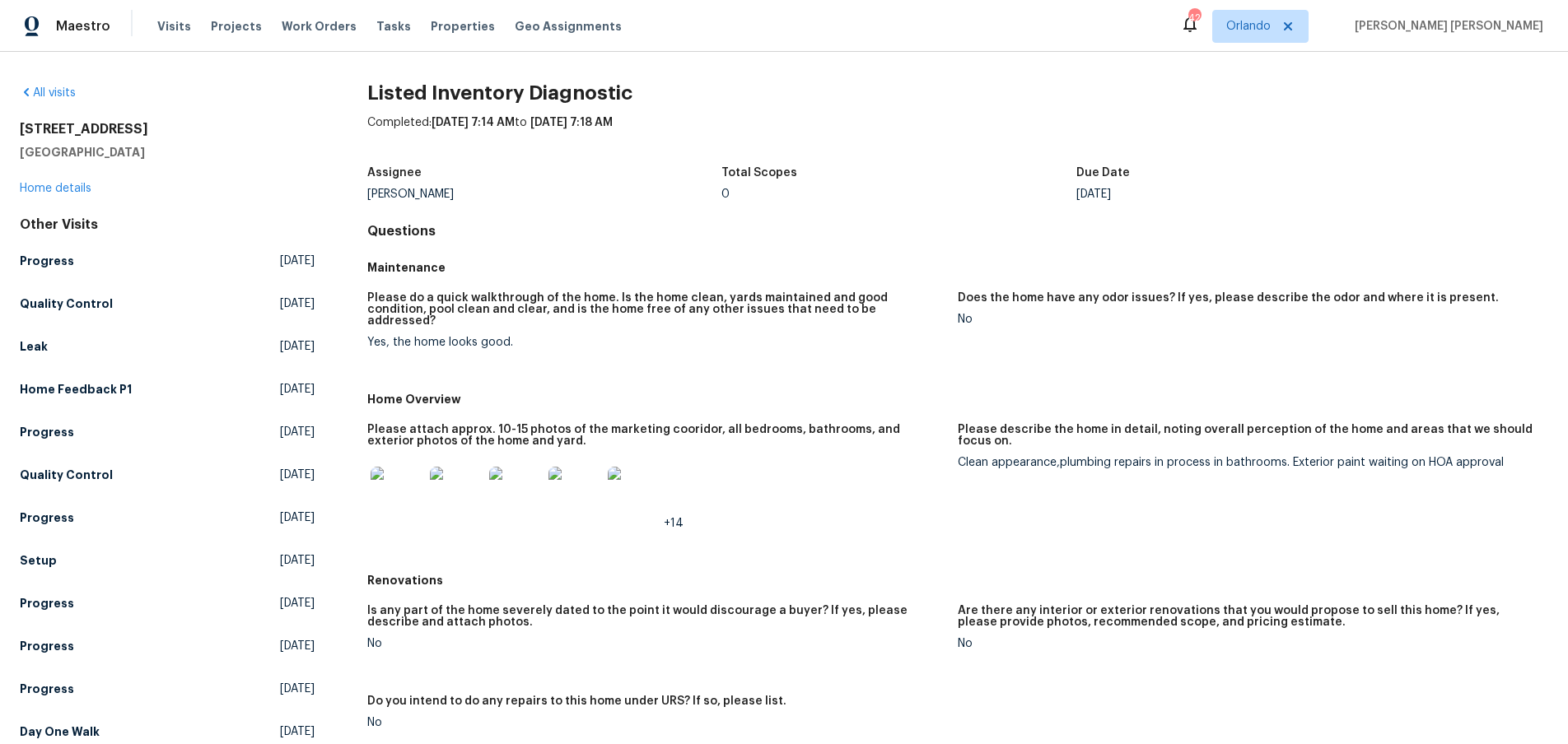
click at [399, 468] on img at bounding box center [397, 493] width 53 height 53
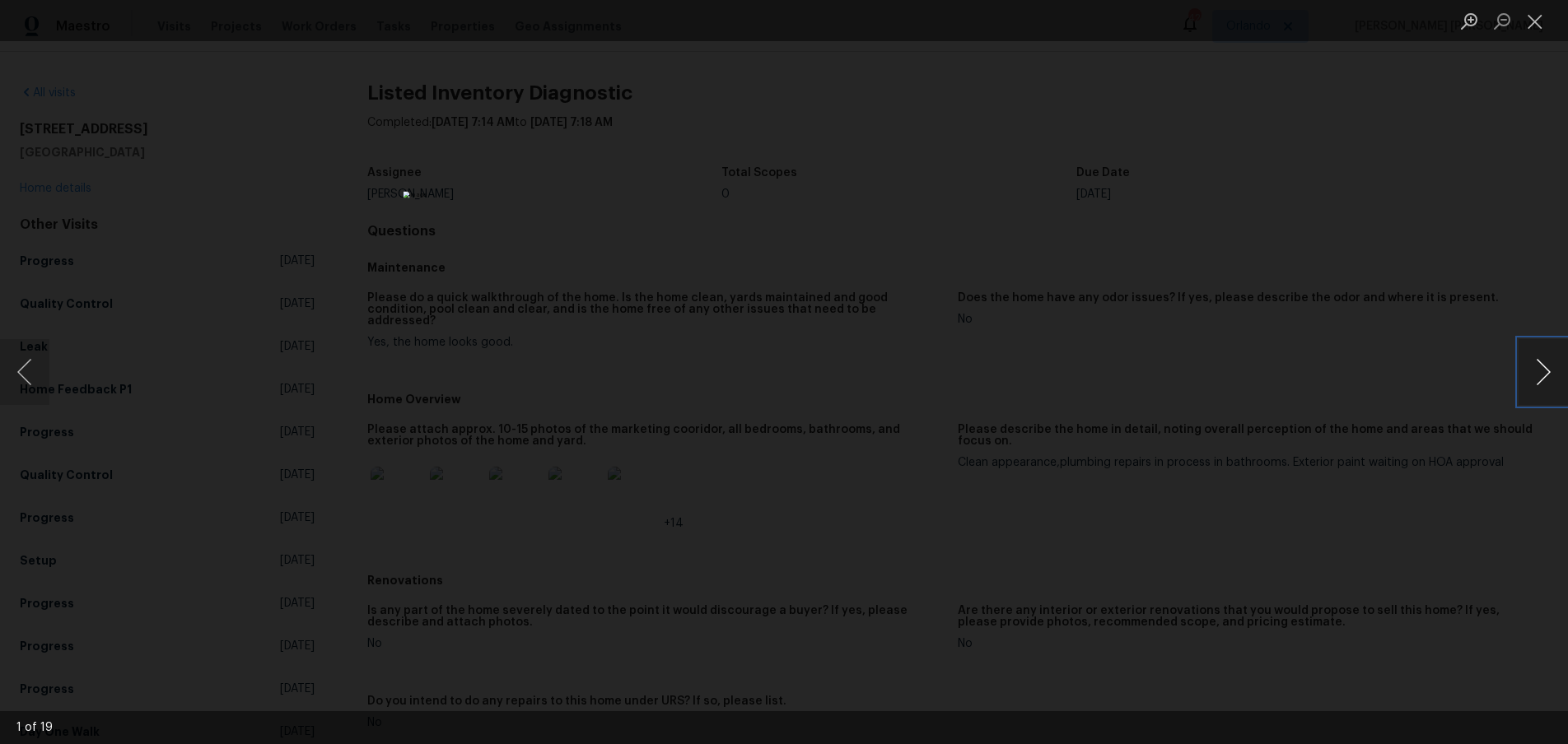
click at [1554, 387] on button "Next image" at bounding box center [1543, 371] width 49 height 66
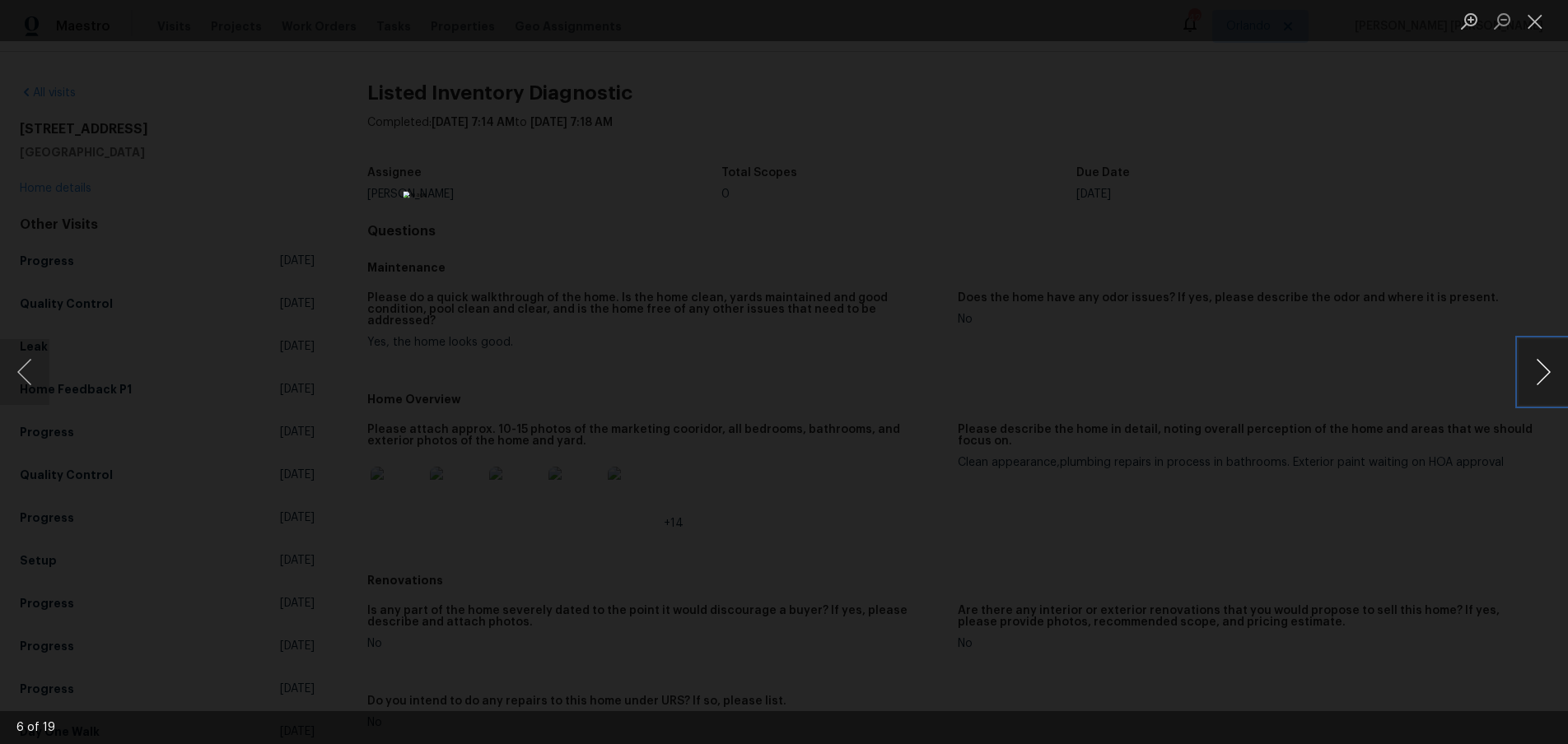
click at [1554, 387] on button "Next image" at bounding box center [1543, 371] width 49 height 66
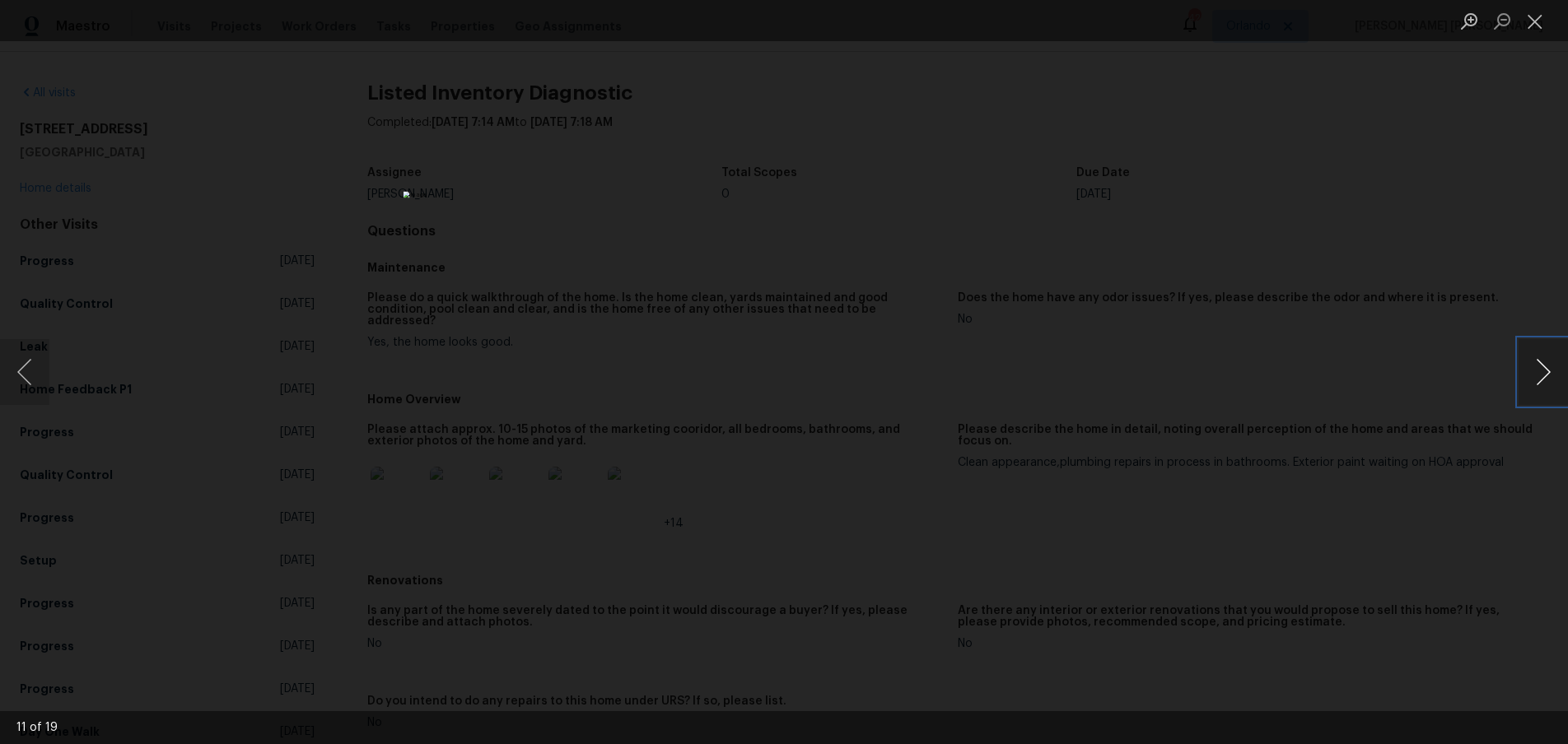
click at [1554, 387] on button "Next image" at bounding box center [1543, 371] width 49 height 66
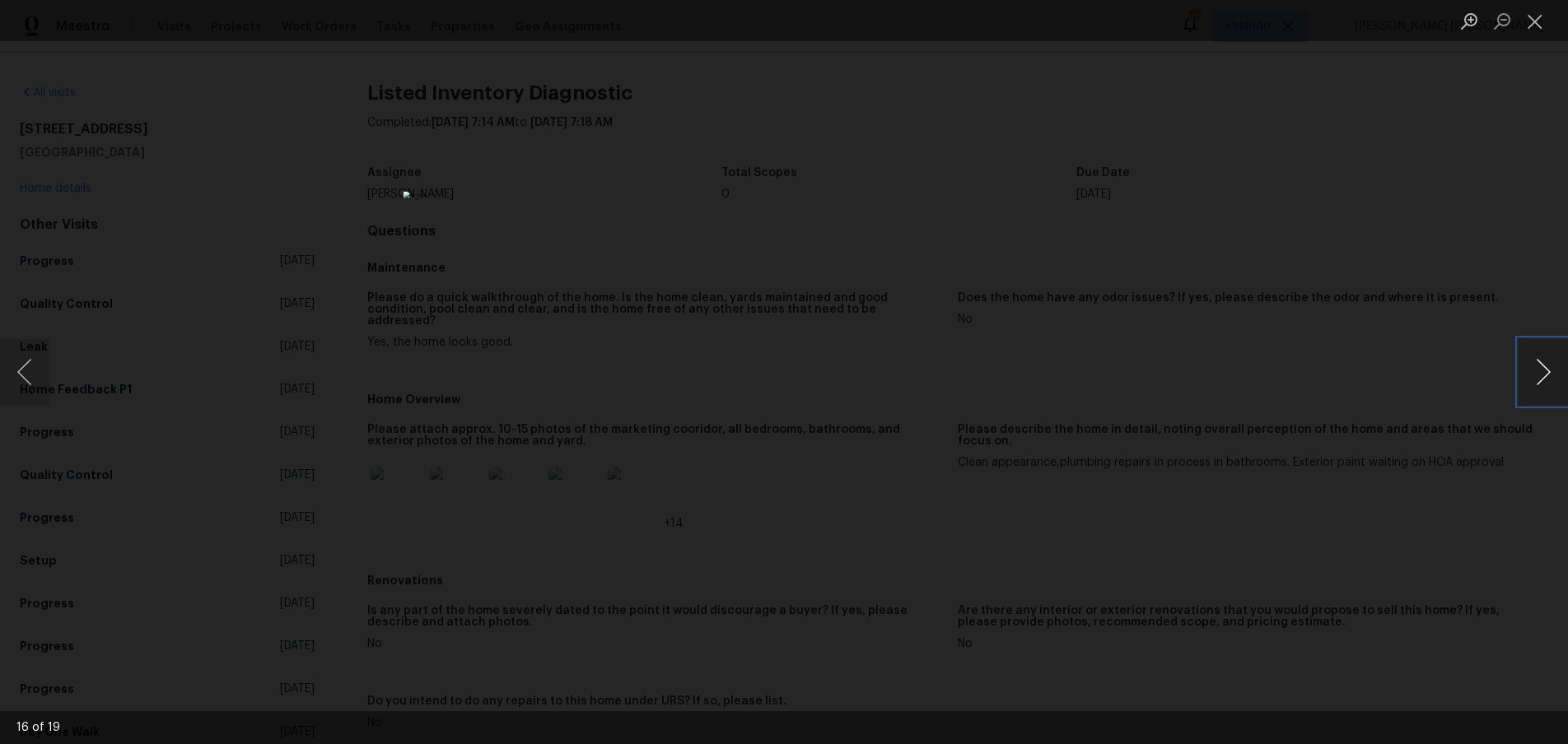
click at [1554, 387] on button "Next image" at bounding box center [1543, 371] width 49 height 66
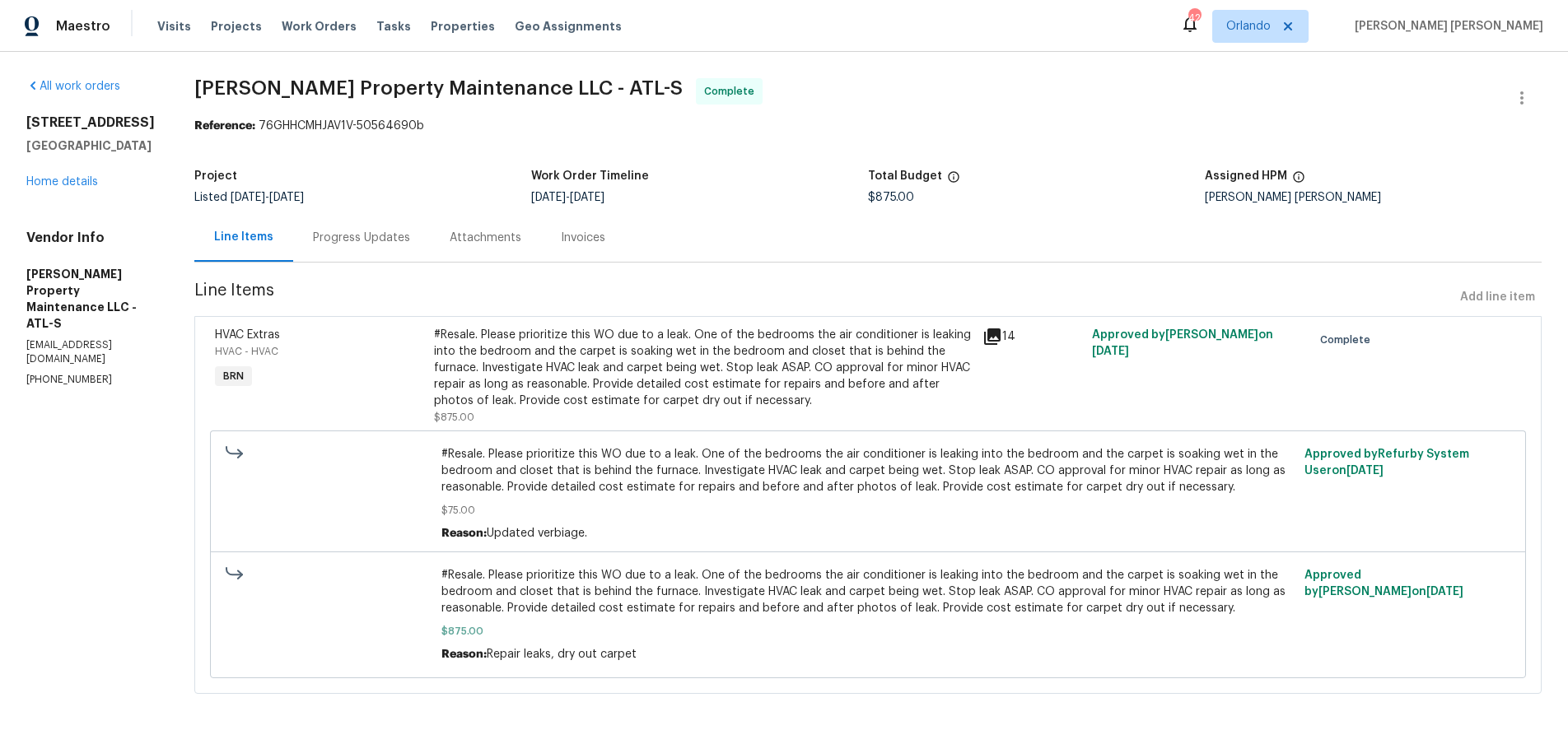
click at [994, 335] on icon at bounding box center [992, 336] width 16 height 16
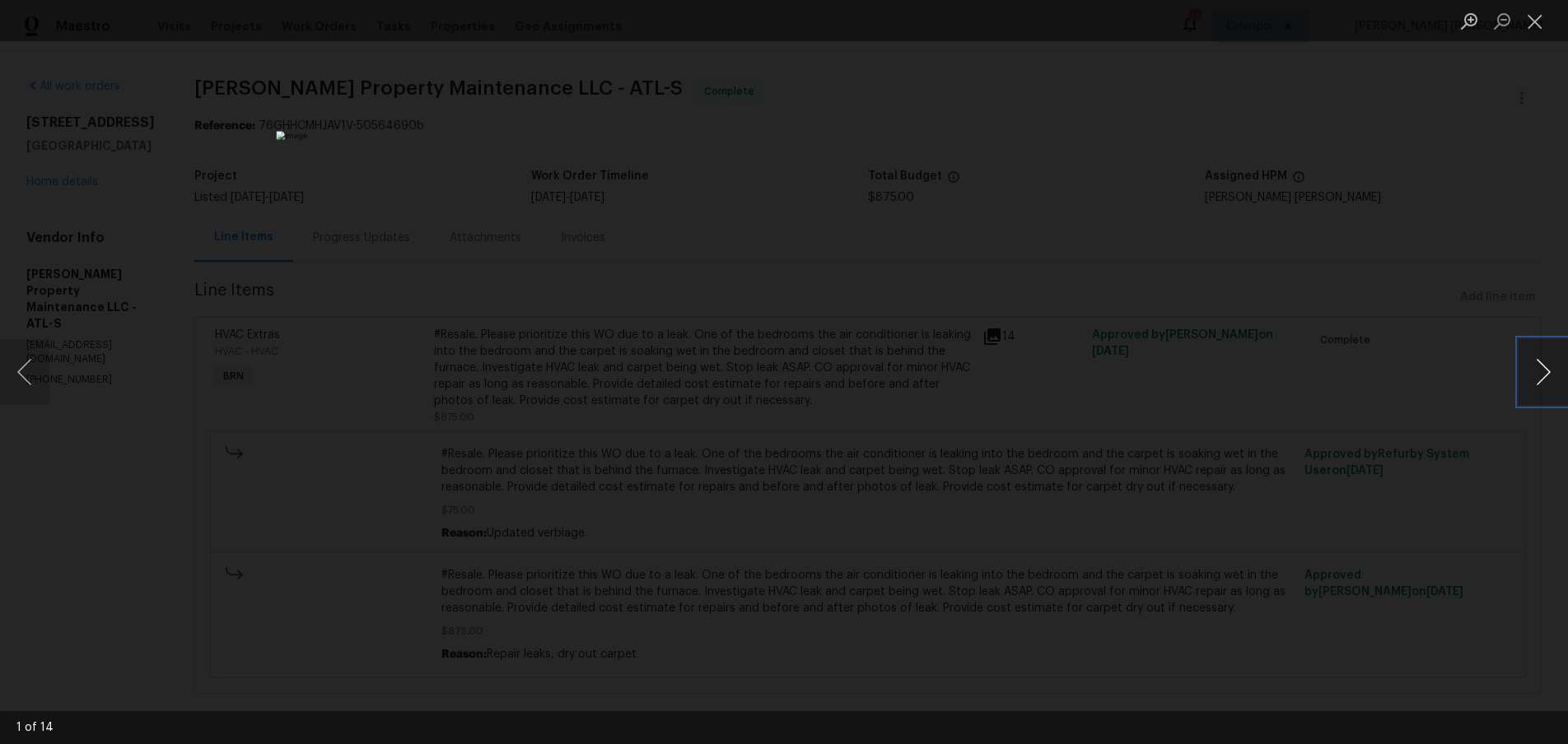
click at [1542, 378] on button "Next image" at bounding box center [1543, 371] width 49 height 66
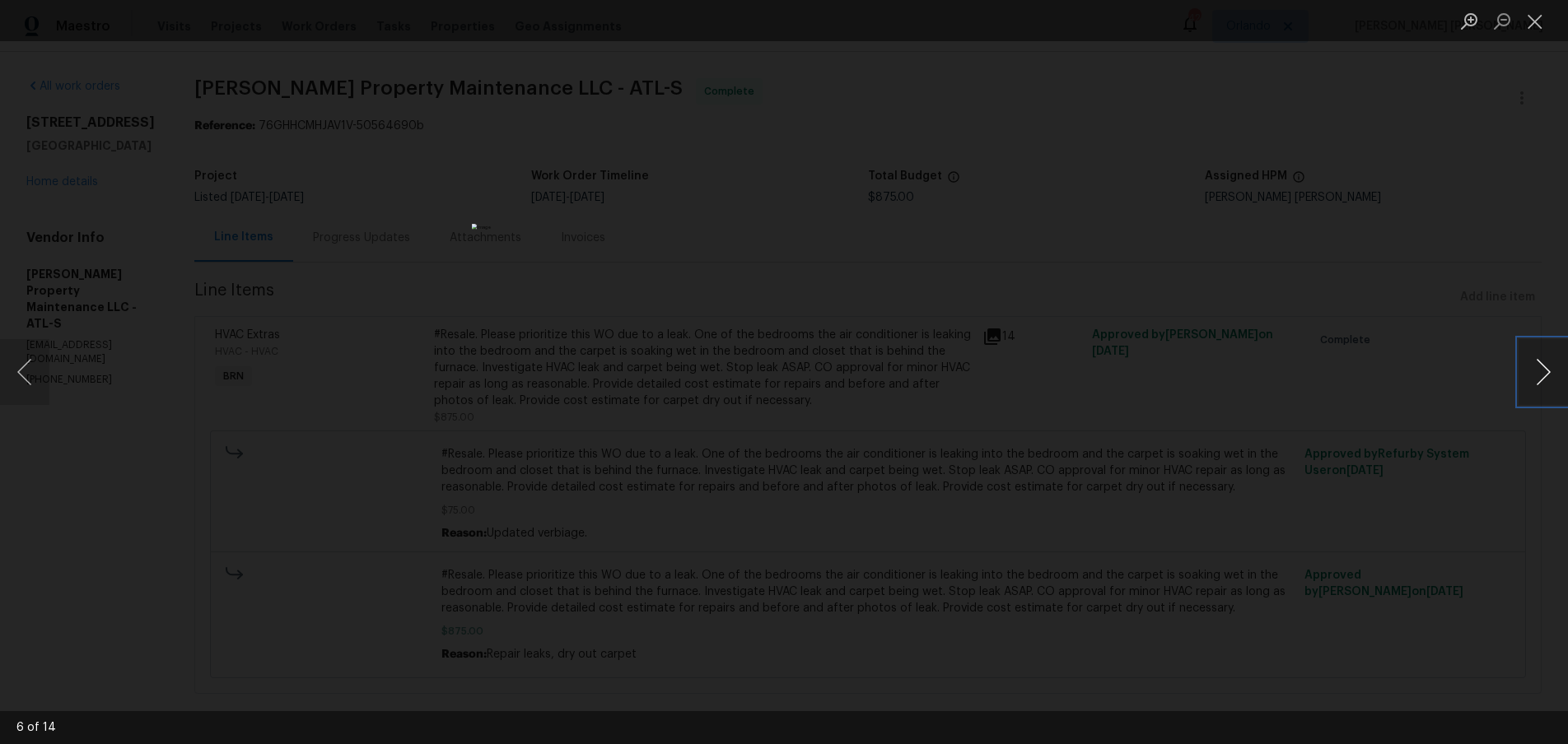
click at [1542, 378] on button "Next image" at bounding box center [1543, 371] width 49 height 66
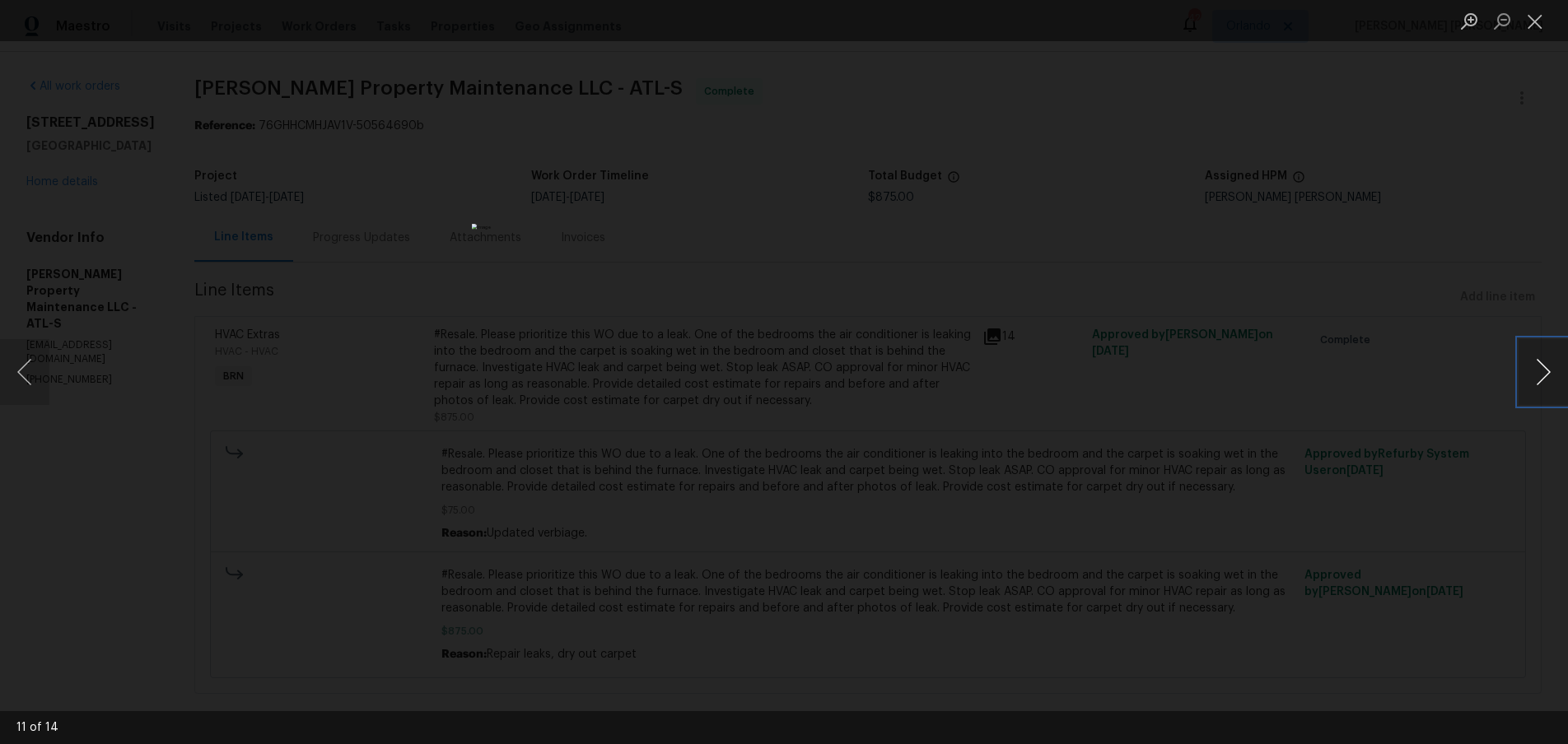
click at [1542, 378] on button "Next image" at bounding box center [1543, 371] width 49 height 66
drag, startPoint x: 1400, startPoint y: 512, endPoint x: 1415, endPoint y: 524, distance: 19.2
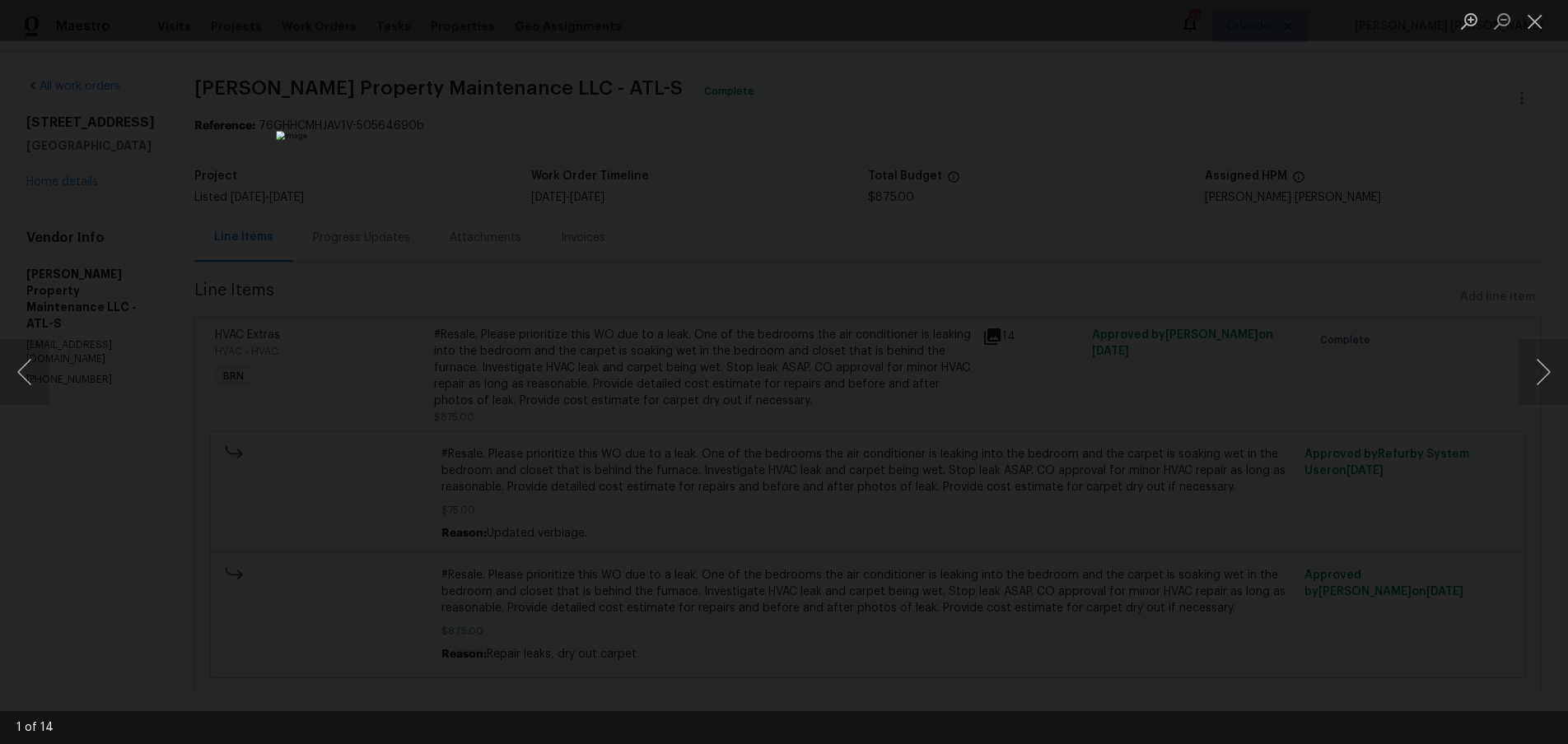
click at [1399, 512] on div "Lightbox" at bounding box center [784, 372] width 1568 height 744
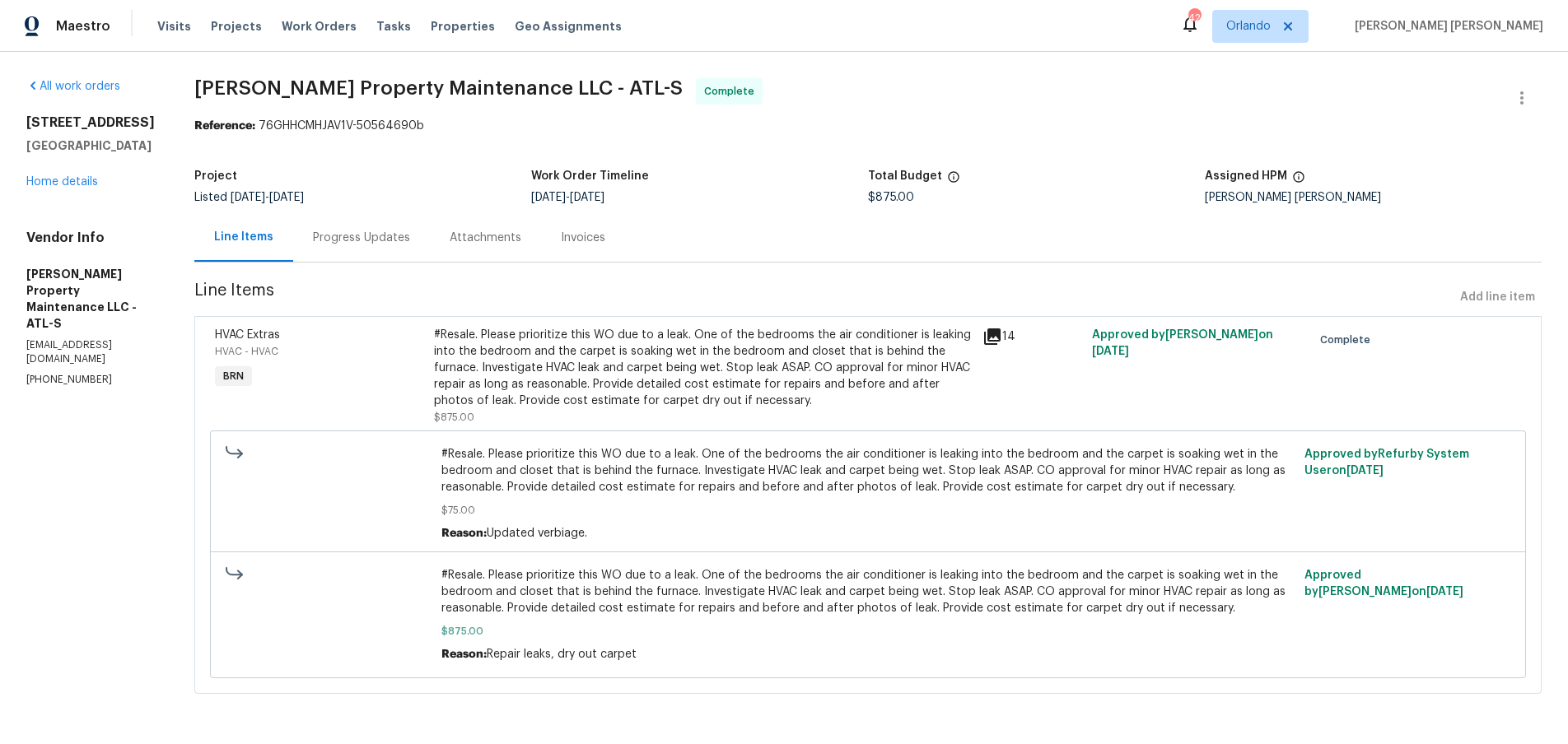
click at [357, 238] on div "Progress Updates" at bounding box center [361, 238] width 97 height 16
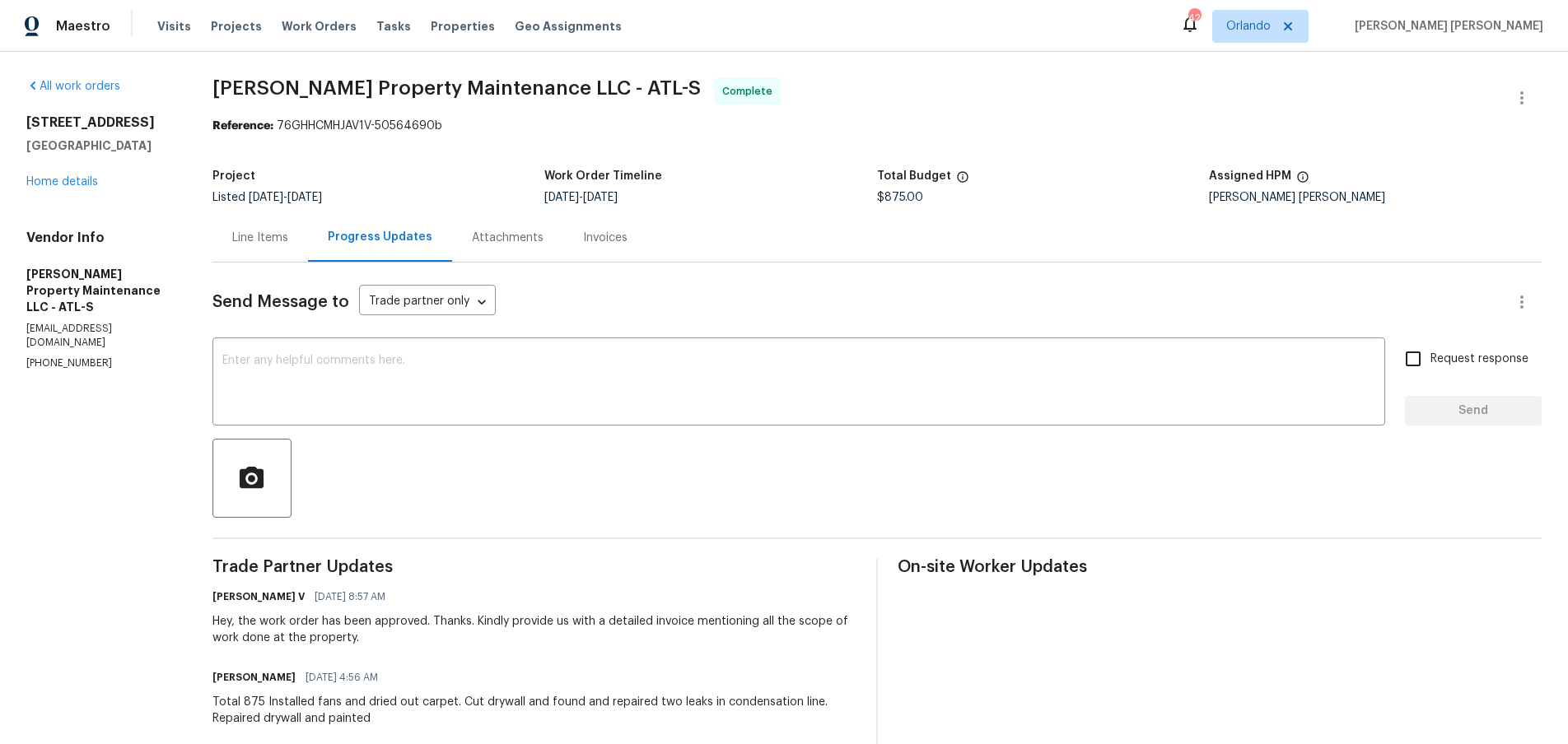
click at [281, 244] on div "Line Items" at bounding box center [261, 238] width 56 height 16
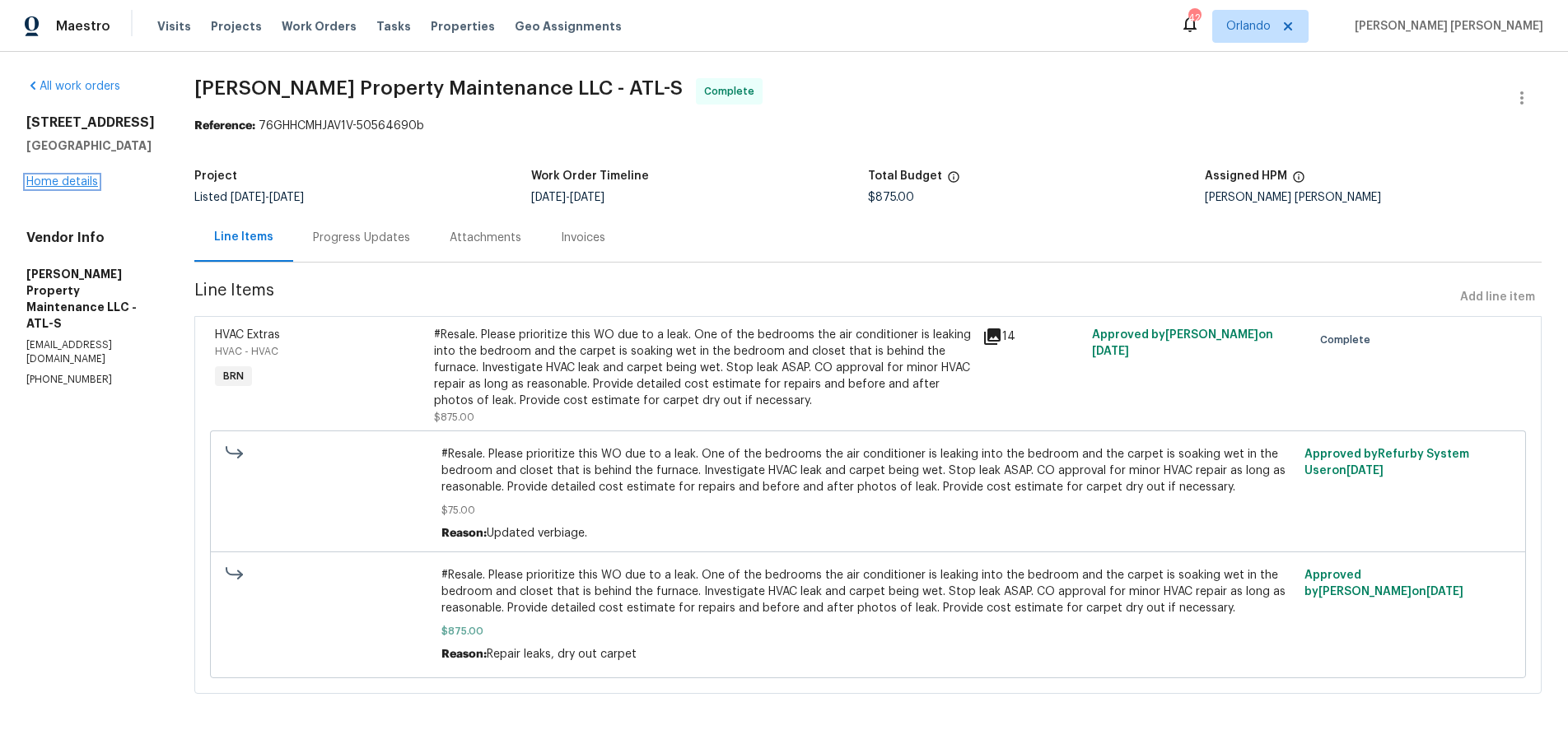
click at [69, 183] on link "Home details" at bounding box center [62, 182] width 72 height 12
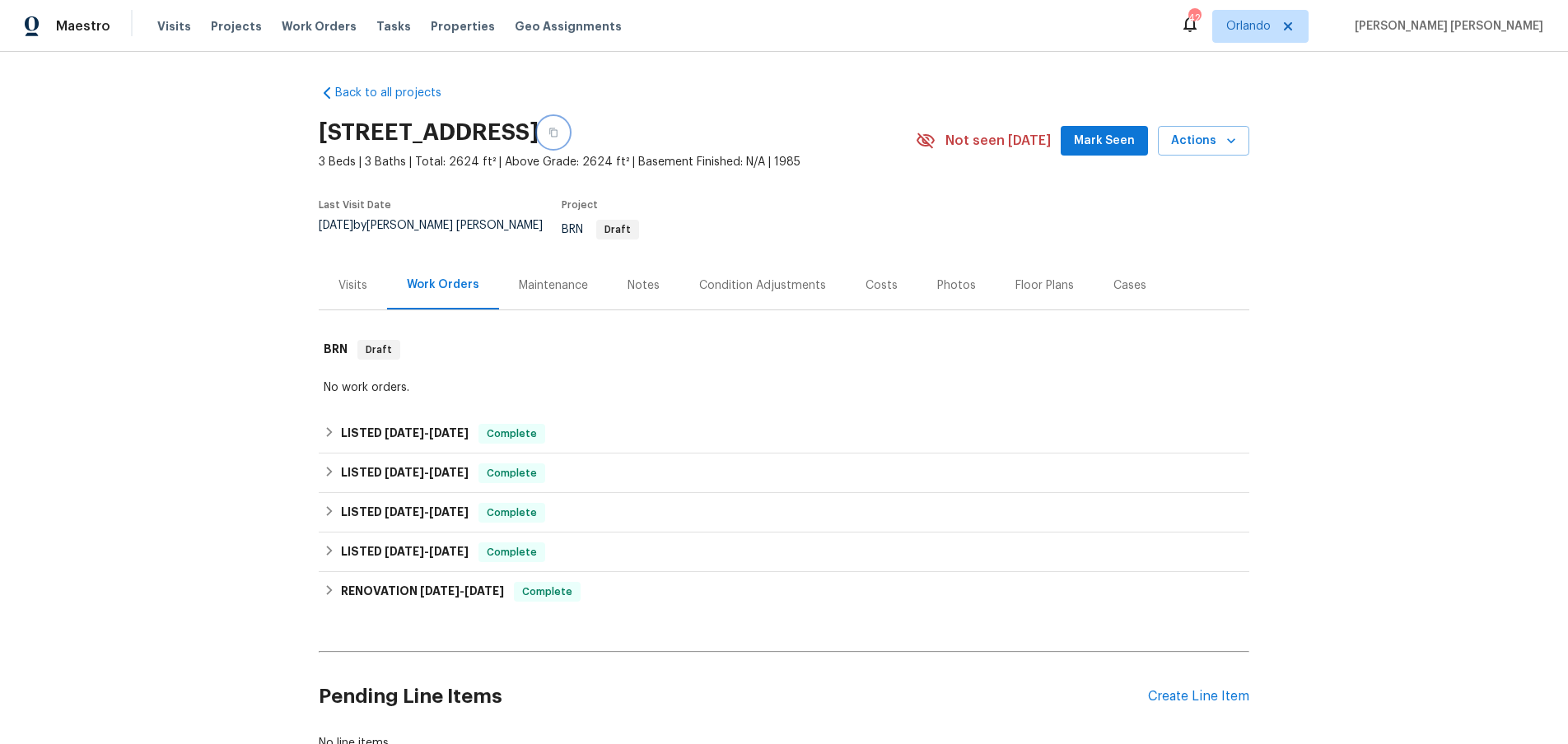
click at [559, 133] on icon "button" at bounding box center [554, 133] width 10 height 10
drag, startPoint x: 336, startPoint y: 419, endPoint x: 341, endPoint y: 412, distance: 8.6
click at [338, 424] on div "LISTED 7/31/25 - 8/7/25 Complete" at bounding box center [784, 433] width 921 height 20
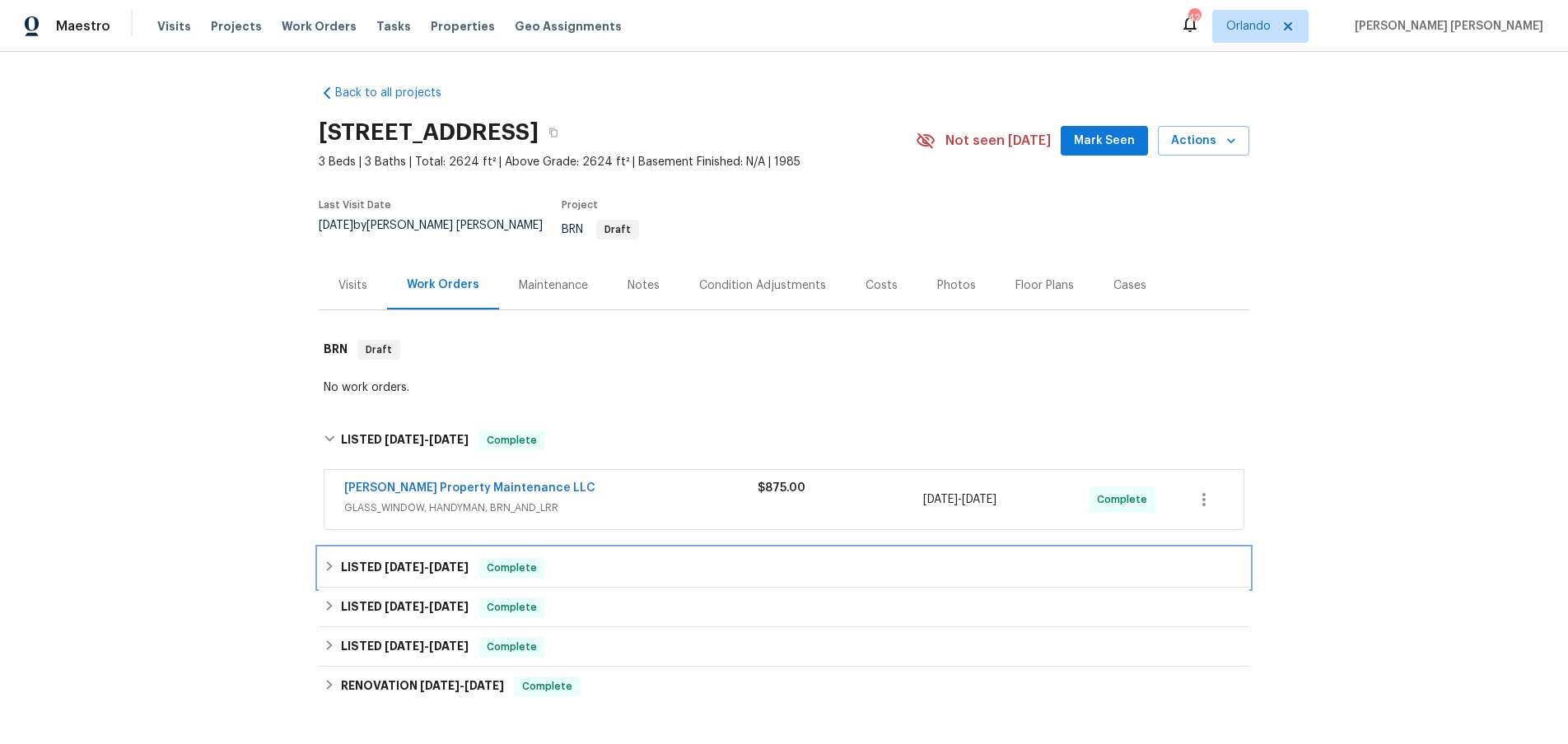
click at [330, 562] on icon at bounding box center [330, 567] width 6 height 10
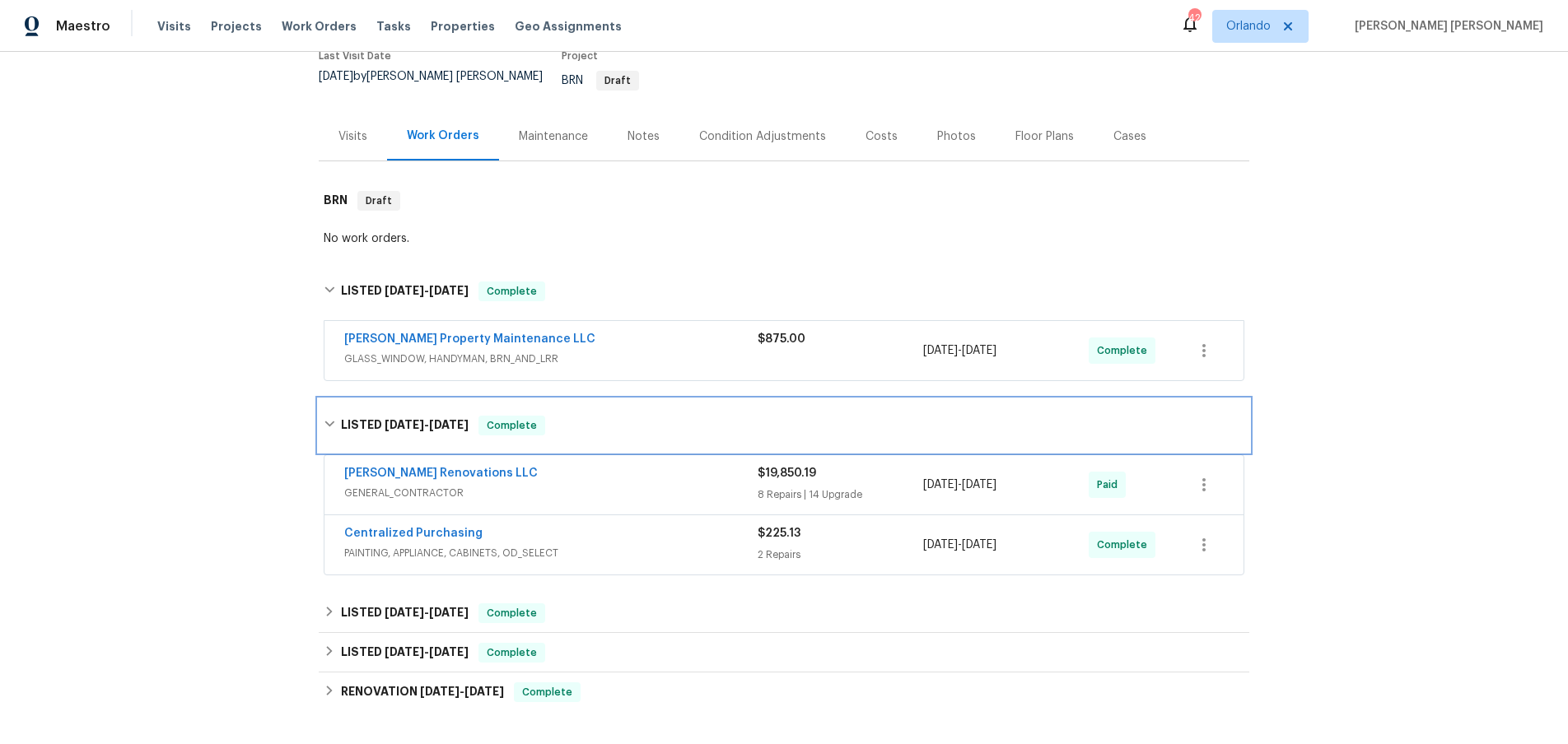
scroll to position [151, 0]
click at [649, 493] on div "Aseem Renovations LLC GENERAL_CONTRACTOR $19,850.19 8 Repairs | 14 Upgrade 6/19…" at bounding box center [784, 484] width 919 height 60
click at [692, 484] on span "GENERAL_CONTRACTOR" at bounding box center [550, 491] width 413 height 16
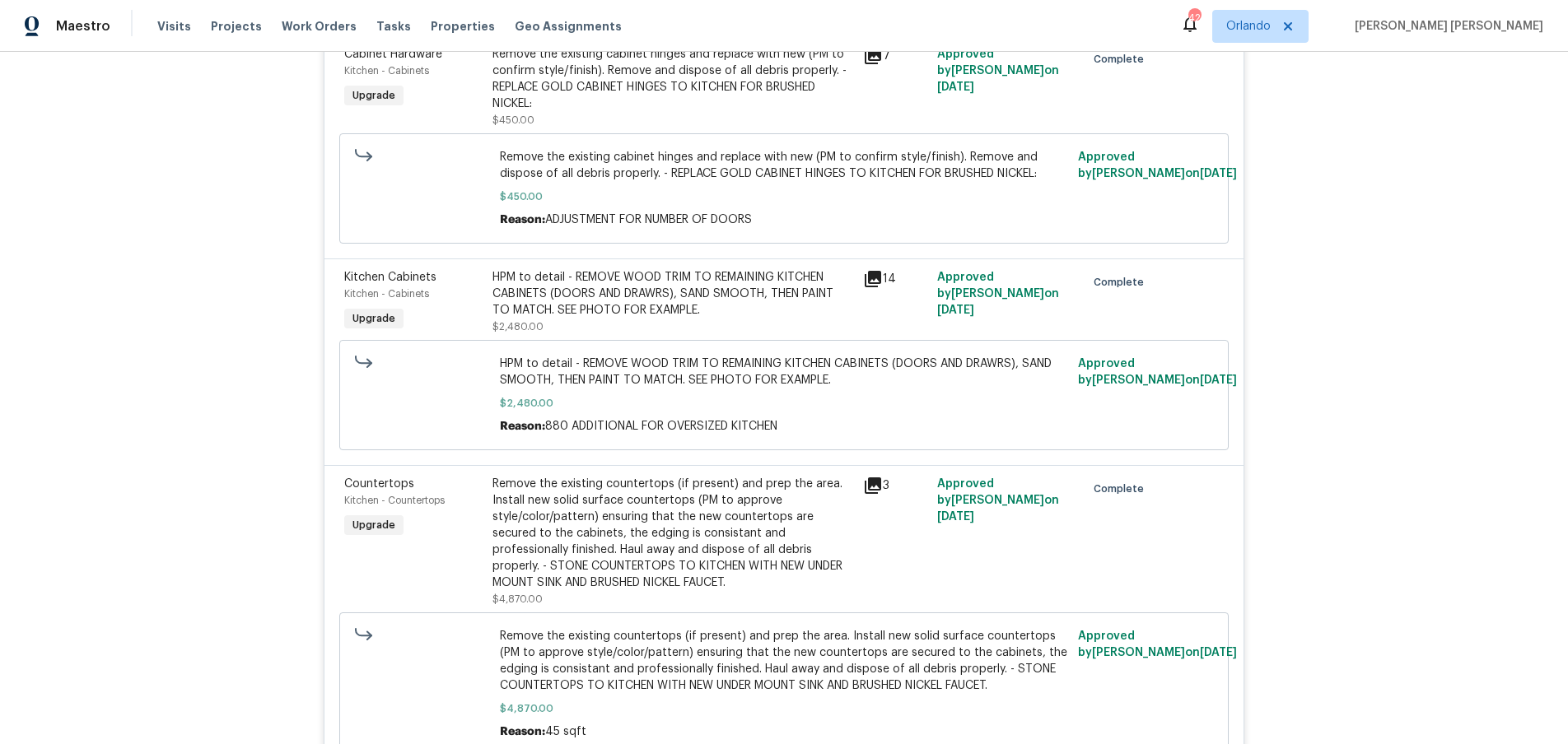
scroll to position [2800, 0]
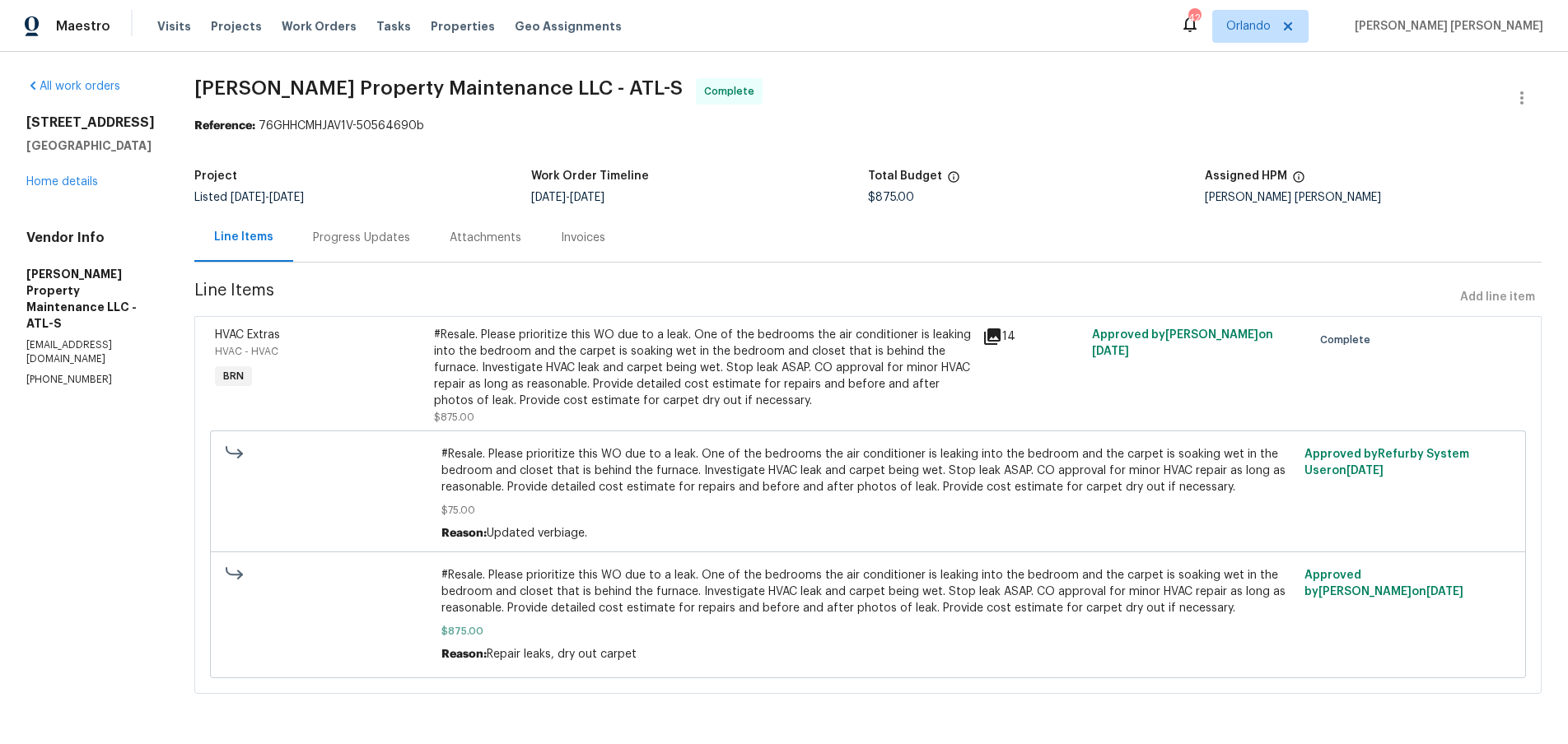
click at [570, 236] on div "Invoices" at bounding box center [583, 238] width 44 height 16
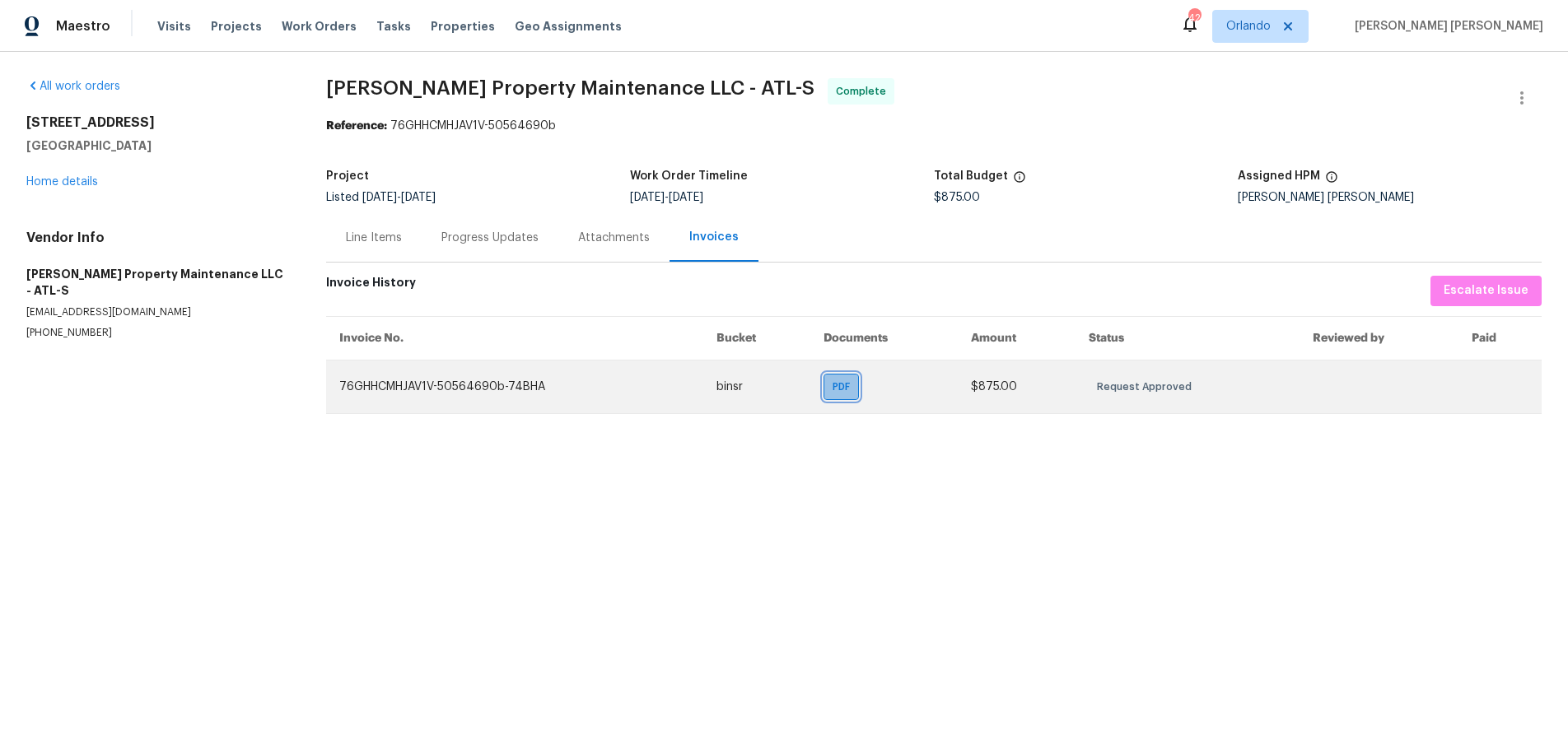
click at [852, 390] on span "PDF" at bounding box center [845, 386] width 24 height 16
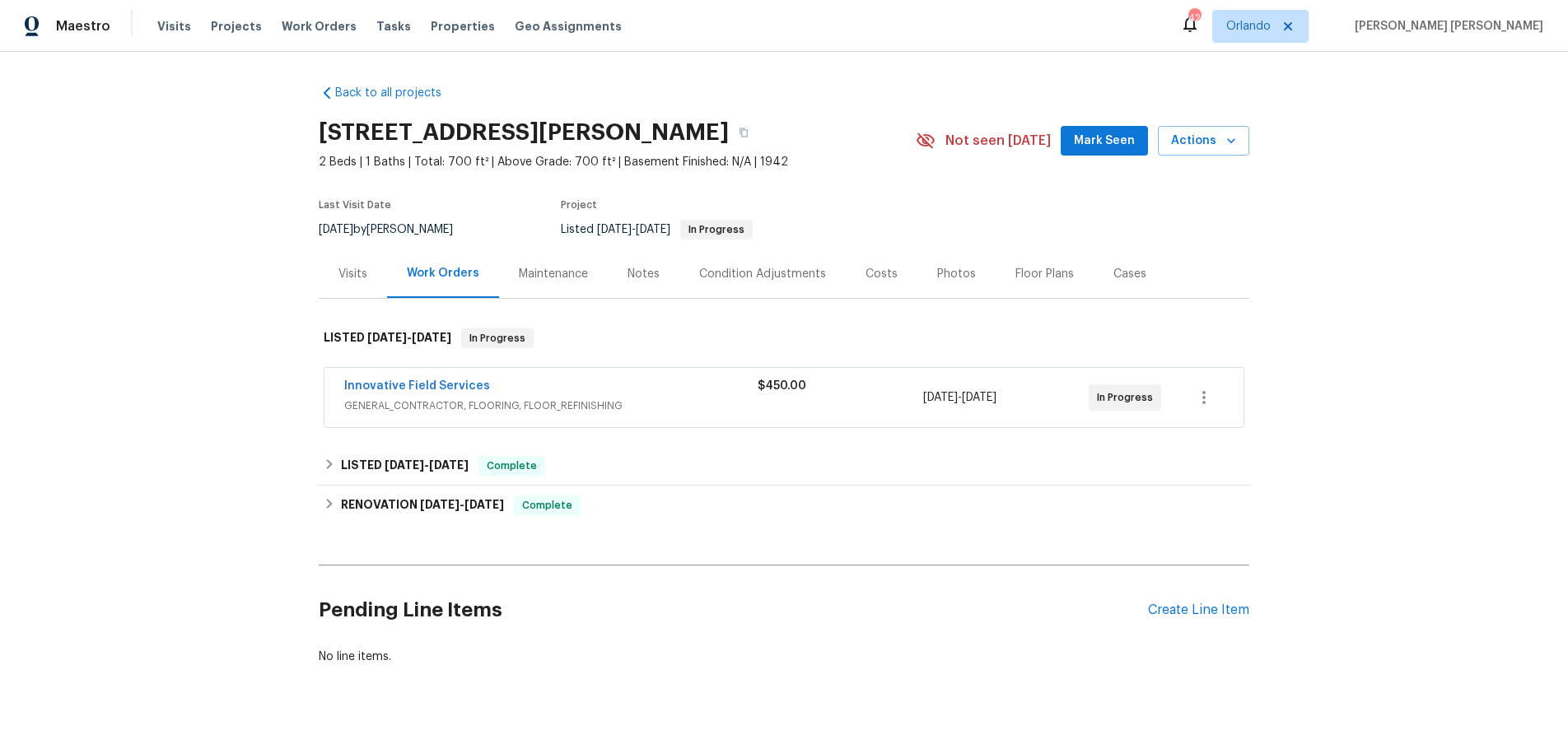
click at [651, 400] on span "GENERAL_CONTRACTOR, FLOORING, FLOOR_REFINISHING" at bounding box center [550, 405] width 413 height 16
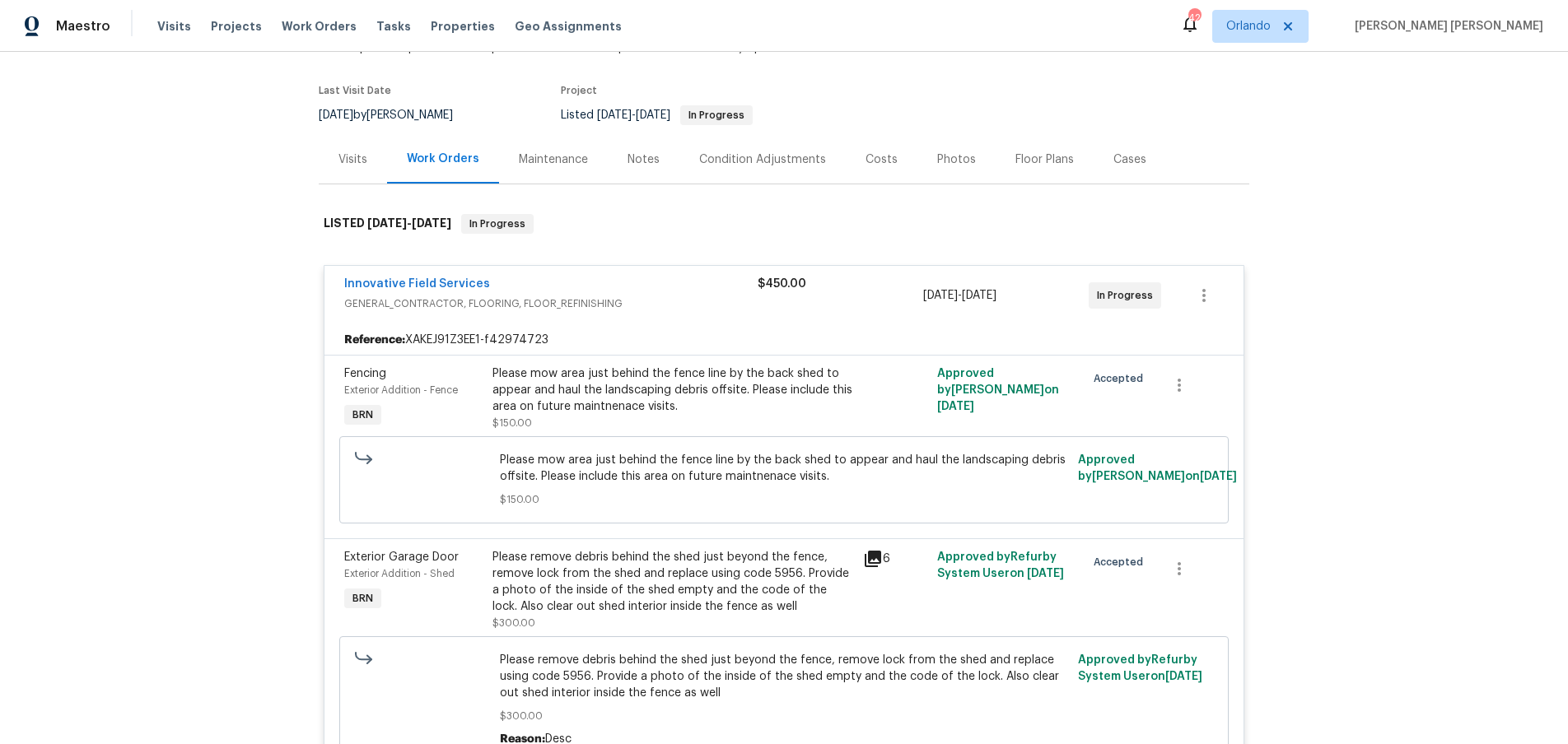
scroll to position [249, 0]
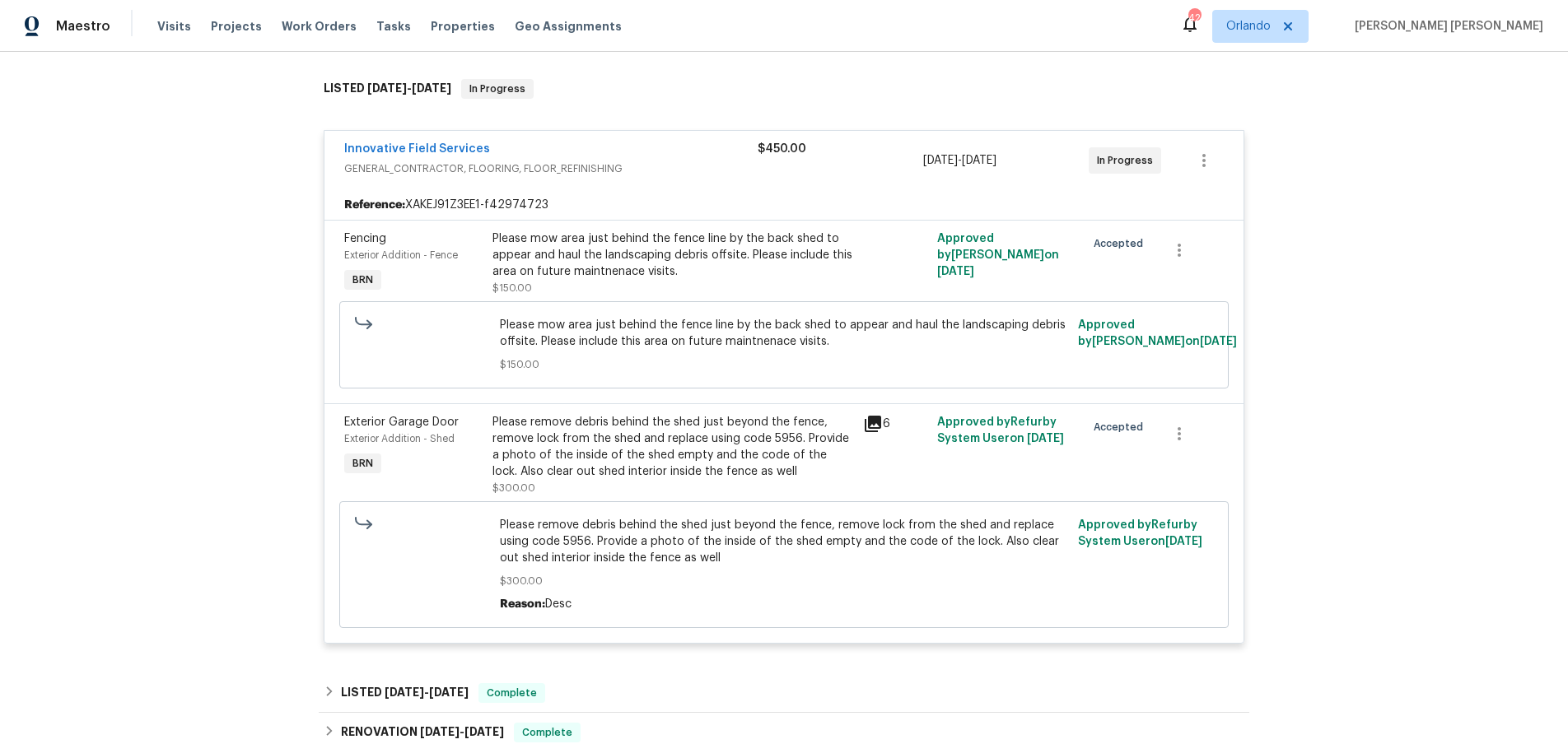
drag, startPoint x: 877, startPoint y: 422, endPoint x: 813, endPoint y: 439, distance: 66.2
click at [876, 421] on icon at bounding box center [872, 423] width 16 height 16
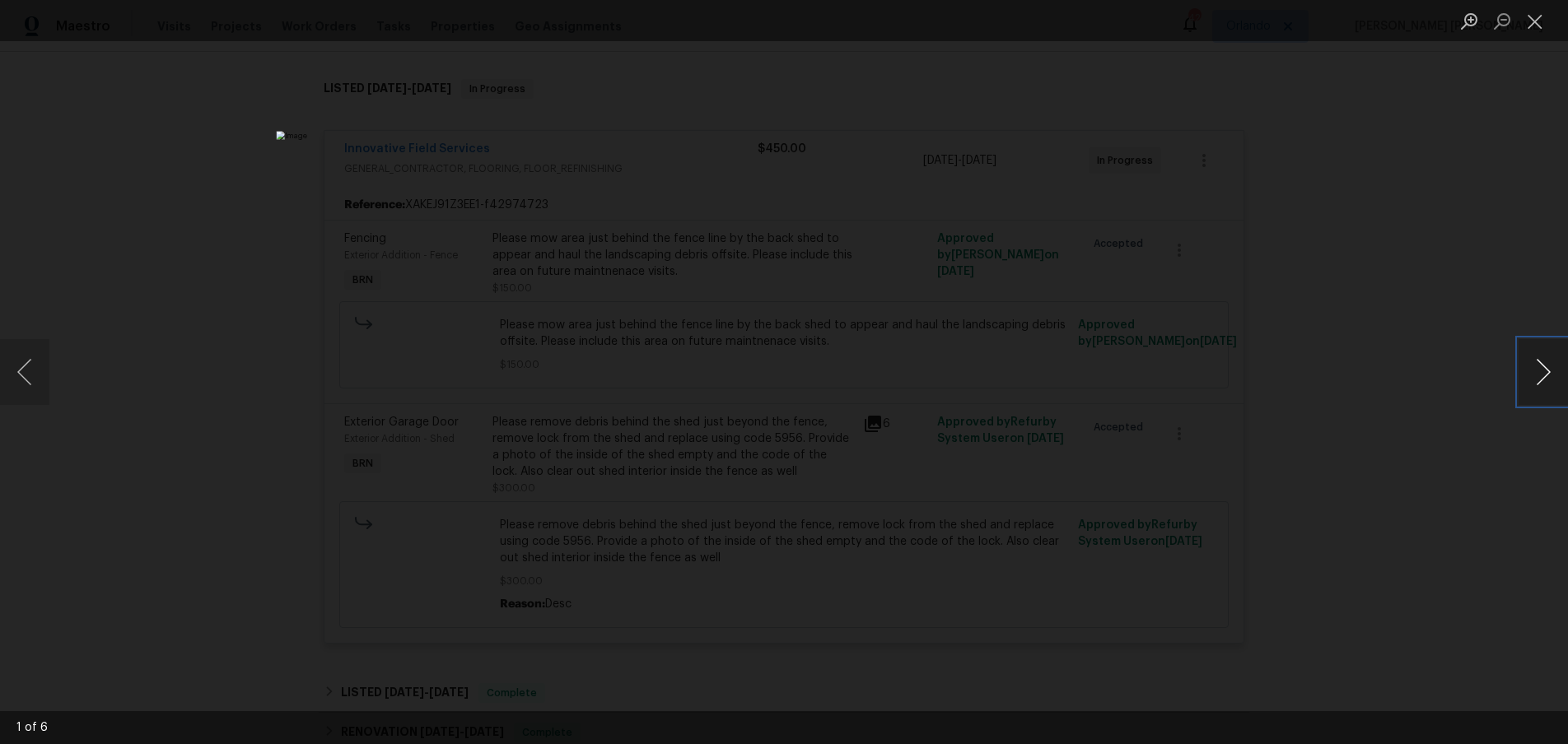
click at [1549, 375] on button "Next image" at bounding box center [1543, 371] width 49 height 66
click at [790, 459] on img "Lightbox" at bounding box center [1163, 478] width 5017 height 2381
click at [694, 363] on img "Lightbox" at bounding box center [724, 465] width 5017 height 2381
click at [1550, 379] on button "Next image" at bounding box center [1543, 371] width 49 height 66
click at [1549, 379] on button "Next image" at bounding box center [1543, 371] width 49 height 66
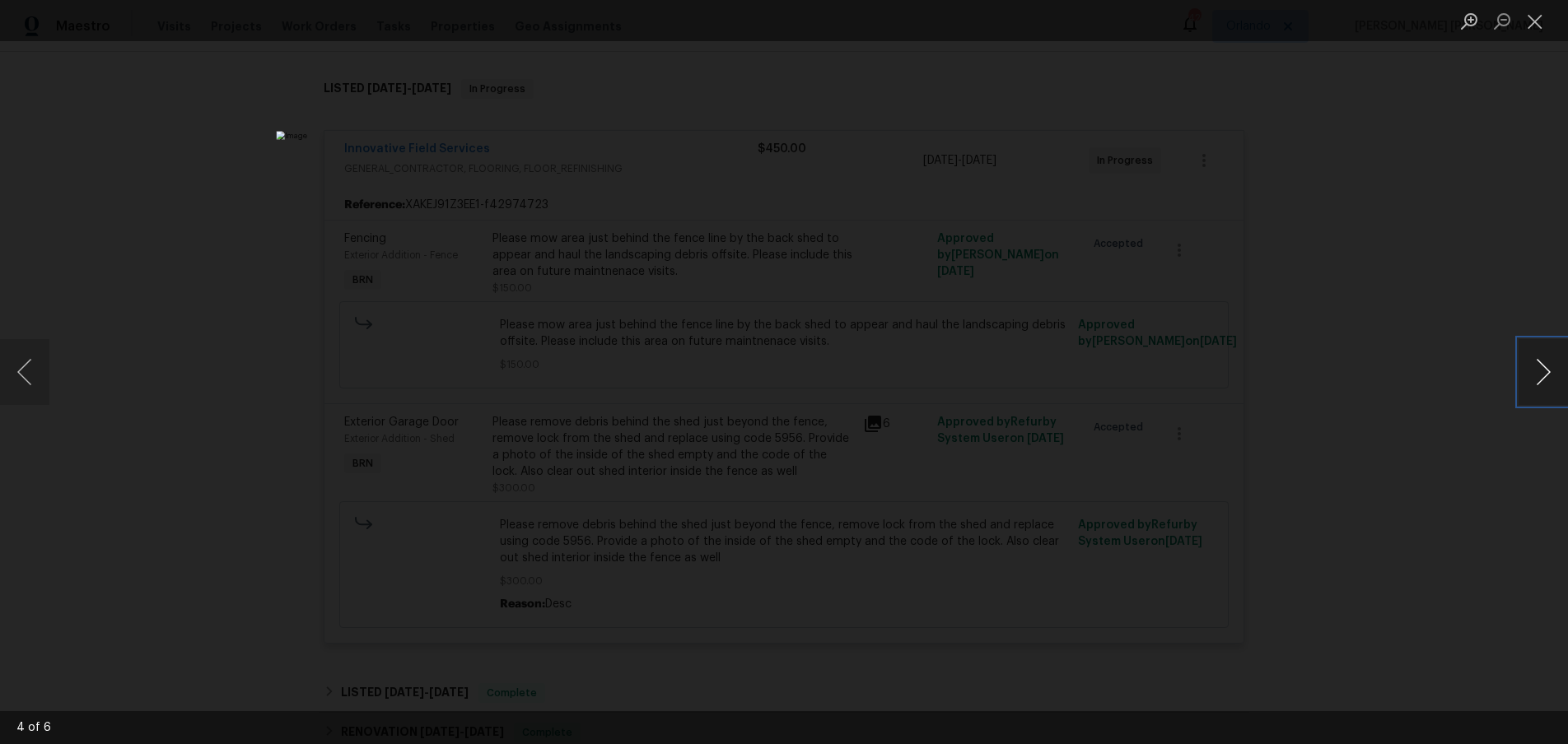
click at [1549, 379] on button "Next image" at bounding box center [1543, 371] width 49 height 66
click at [1550, 379] on button "Next image" at bounding box center [1543, 371] width 49 height 66
drag, startPoint x: 1361, startPoint y: 535, endPoint x: 1375, endPoint y: 532, distance: 14.3
click at [1365, 535] on div "Lightbox" at bounding box center [784, 372] width 1568 height 744
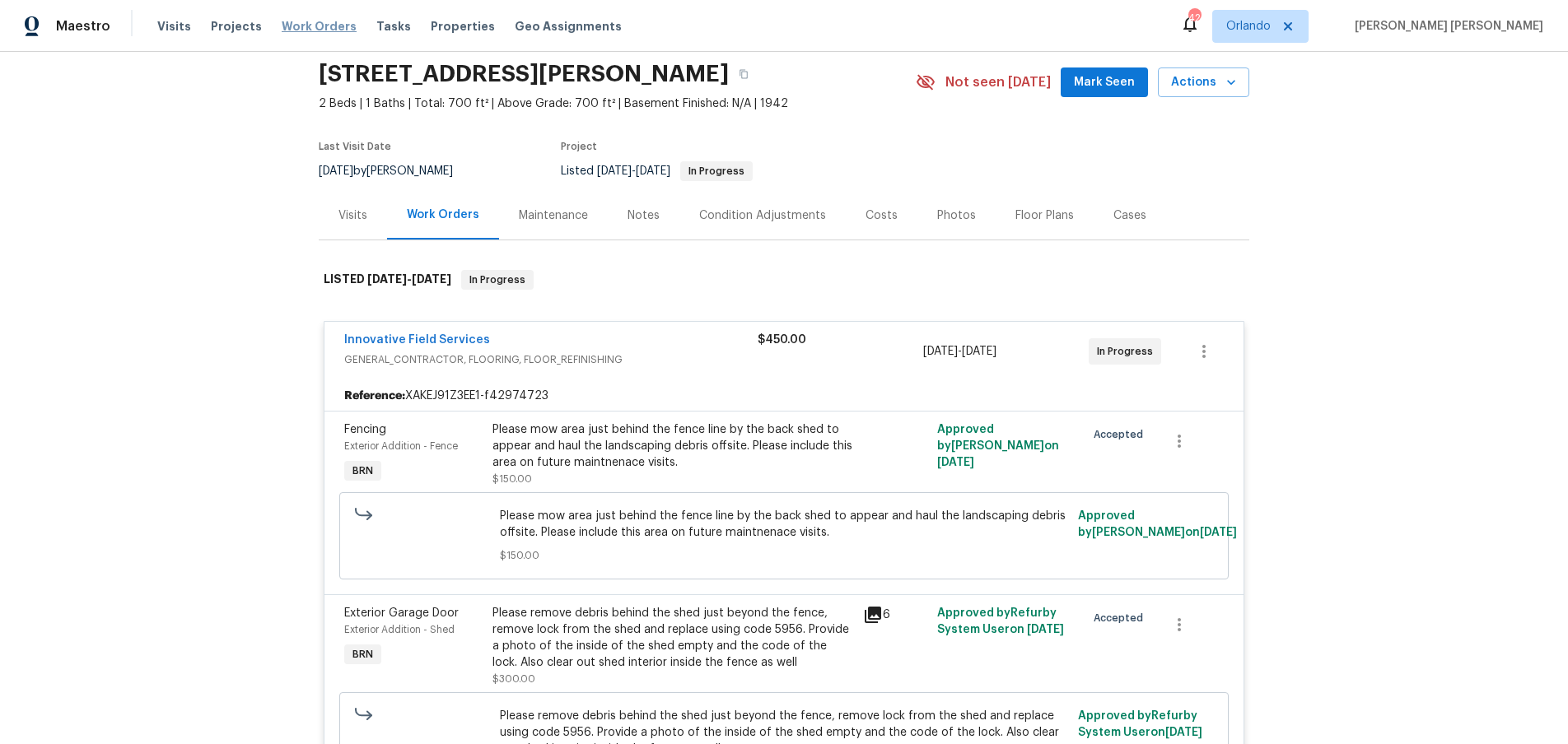
scroll to position [0, 0]
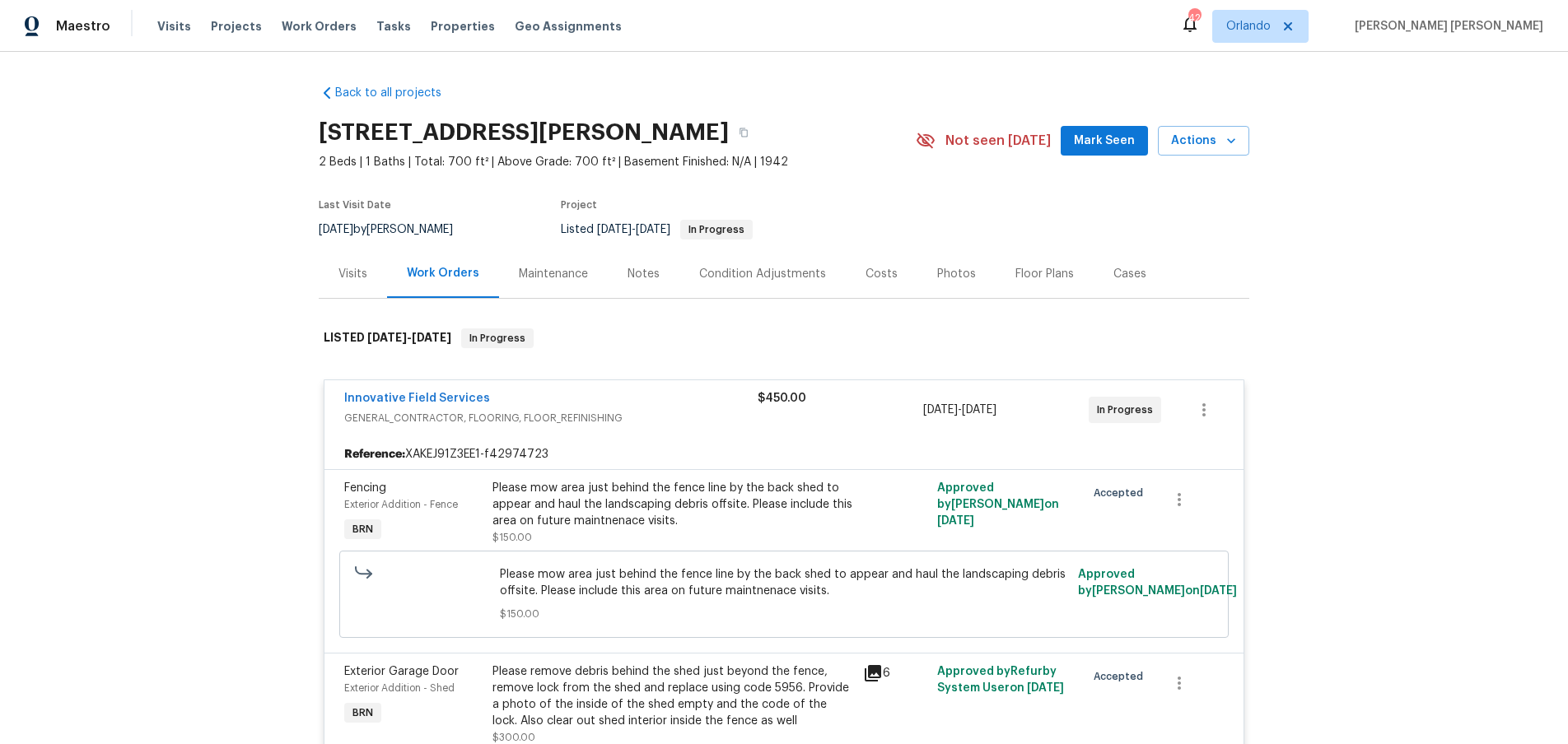
click at [353, 274] on div "Visits" at bounding box center [353, 273] width 29 height 16
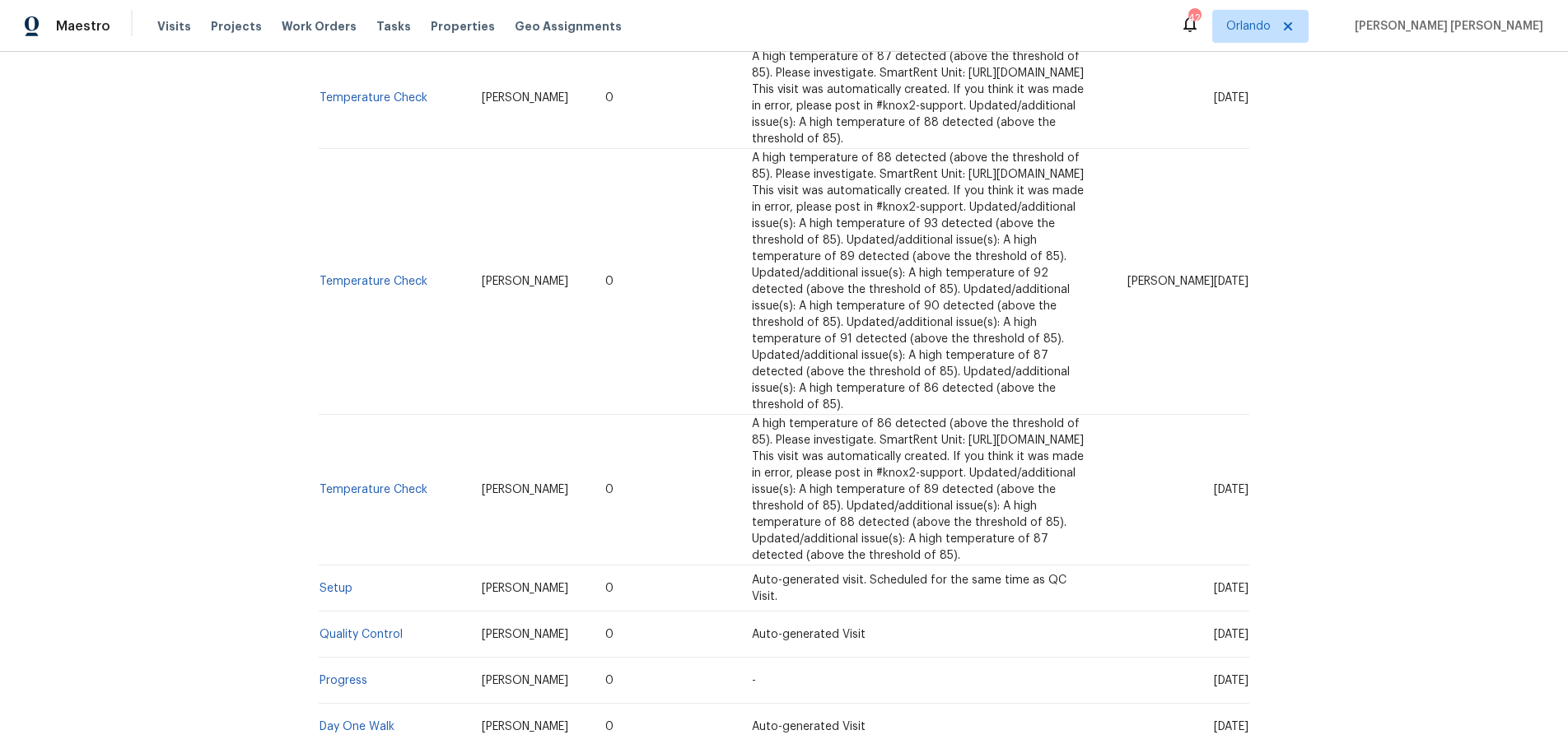
scroll to position [2443, 0]
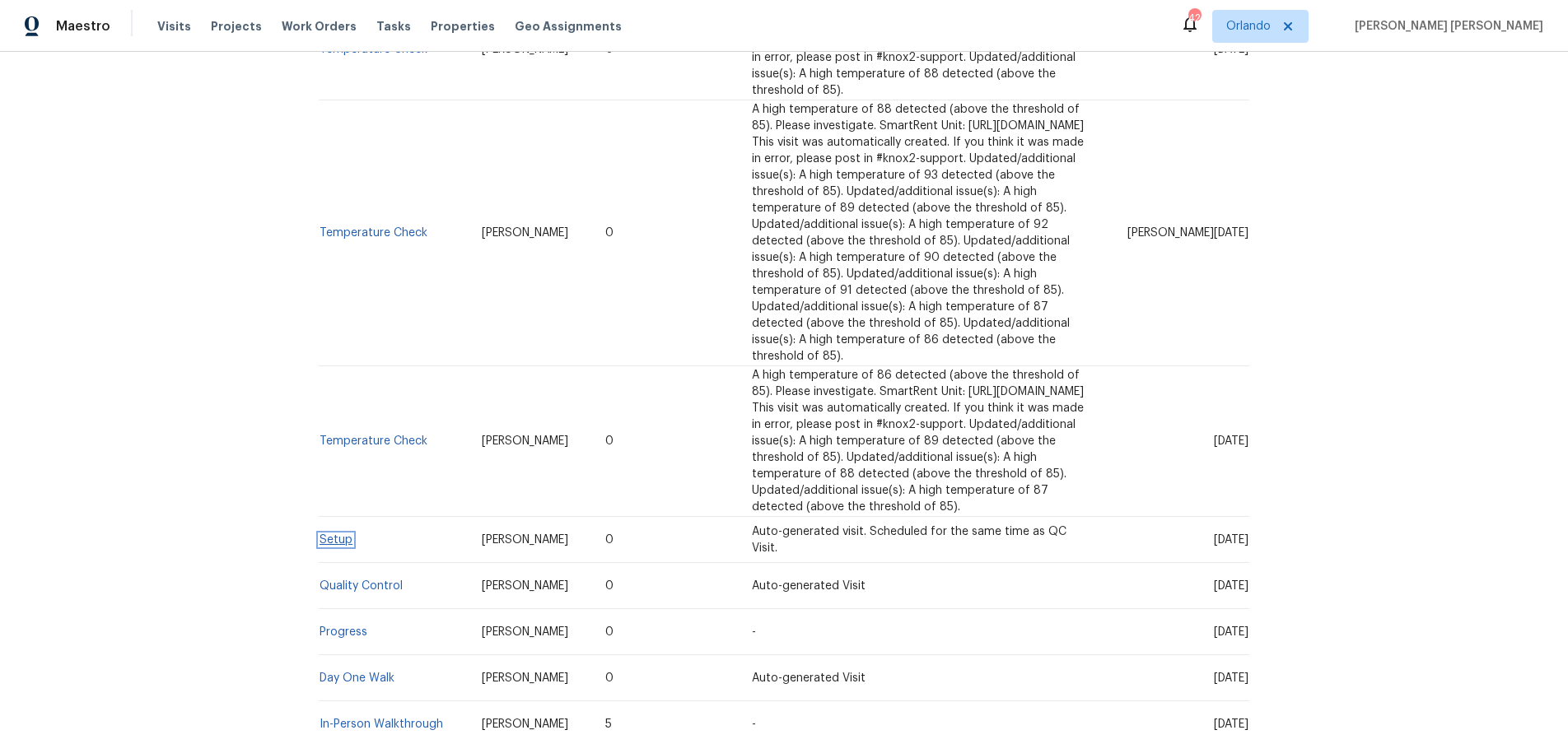
click at [337, 535] on link "Setup" at bounding box center [336, 541] width 33 height 12
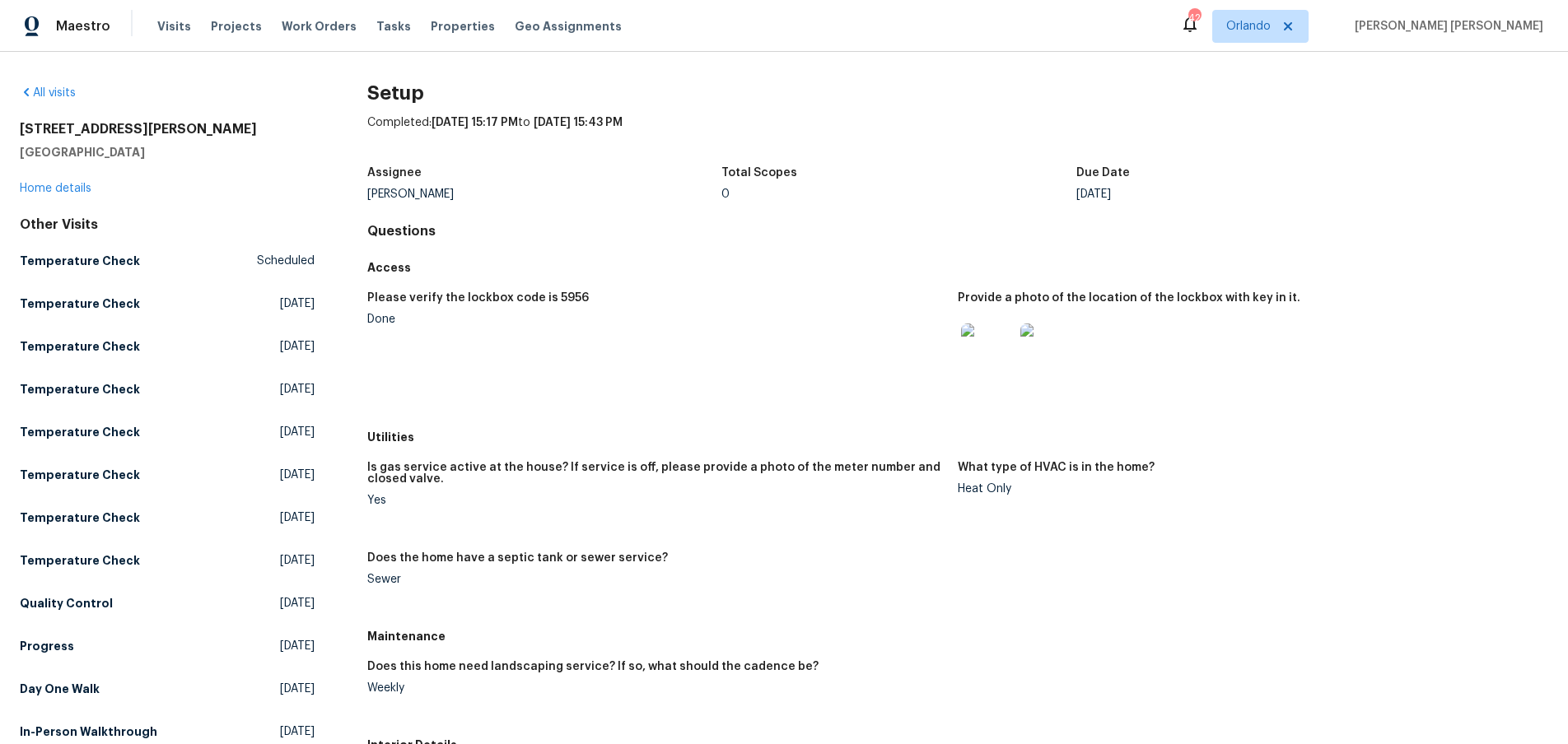
click at [1050, 352] on img at bounding box center [1047, 350] width 53 height 53
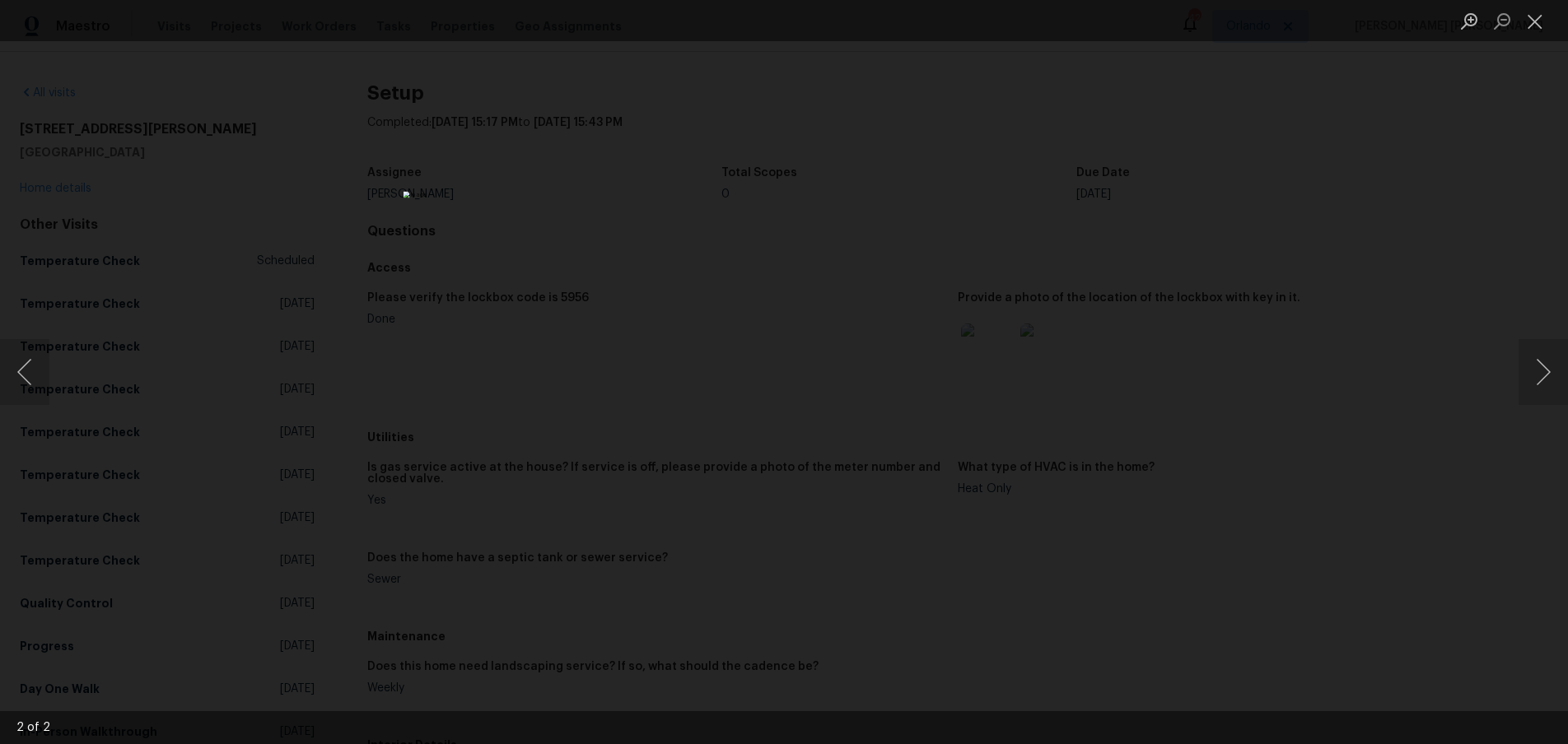
click at [1313, 472] on div "Lightbox" at bounding box center [784, 372] width 1568 height 744
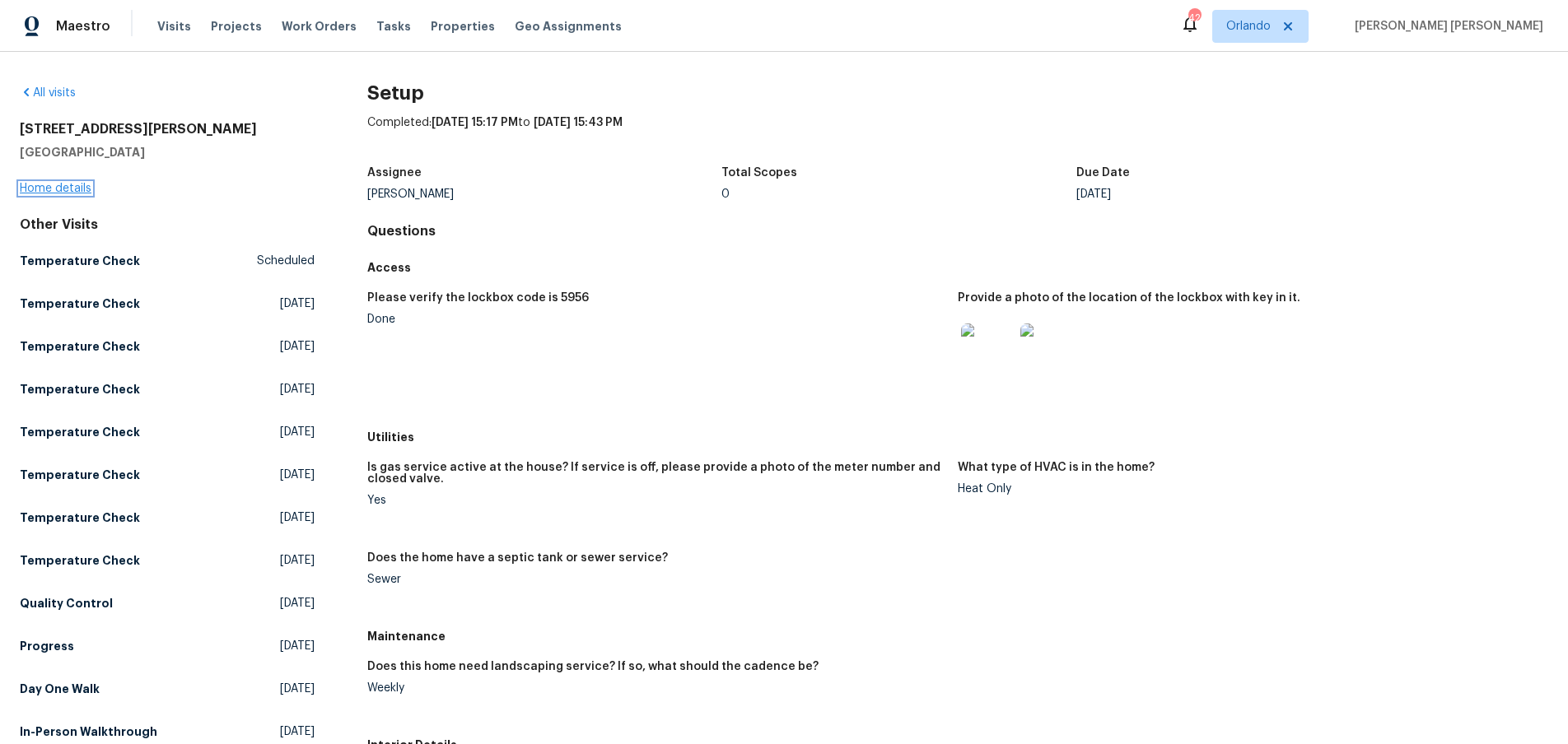
click at [72, 188] on link "Home details" at bounding box center [55, 189] width 72 height 12
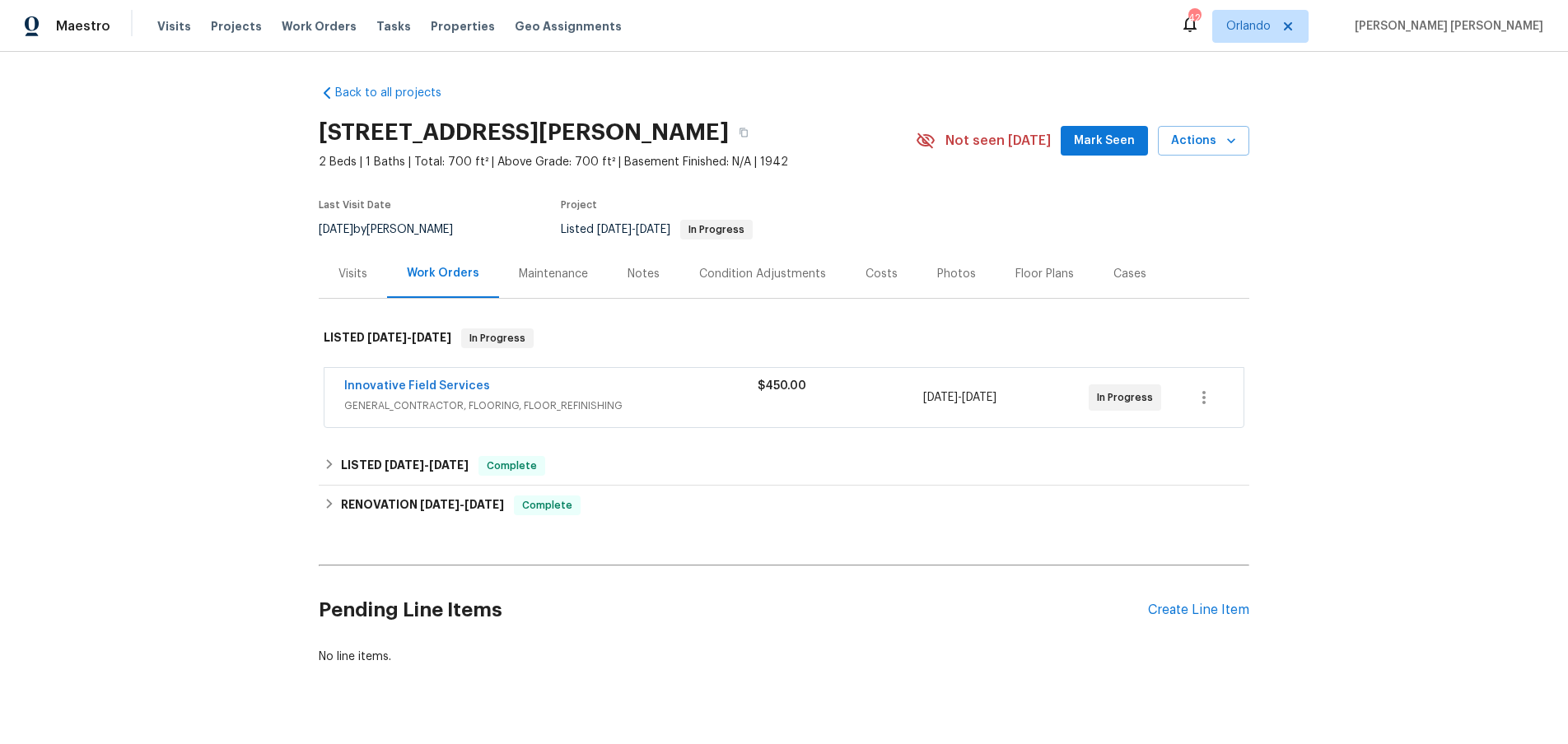
click at [682, 403] on span "GENERAL_CONTRACTOR, FLOORING, FLOOR_REFINISHING" at bounding box center [550, 405] width 413 height 16
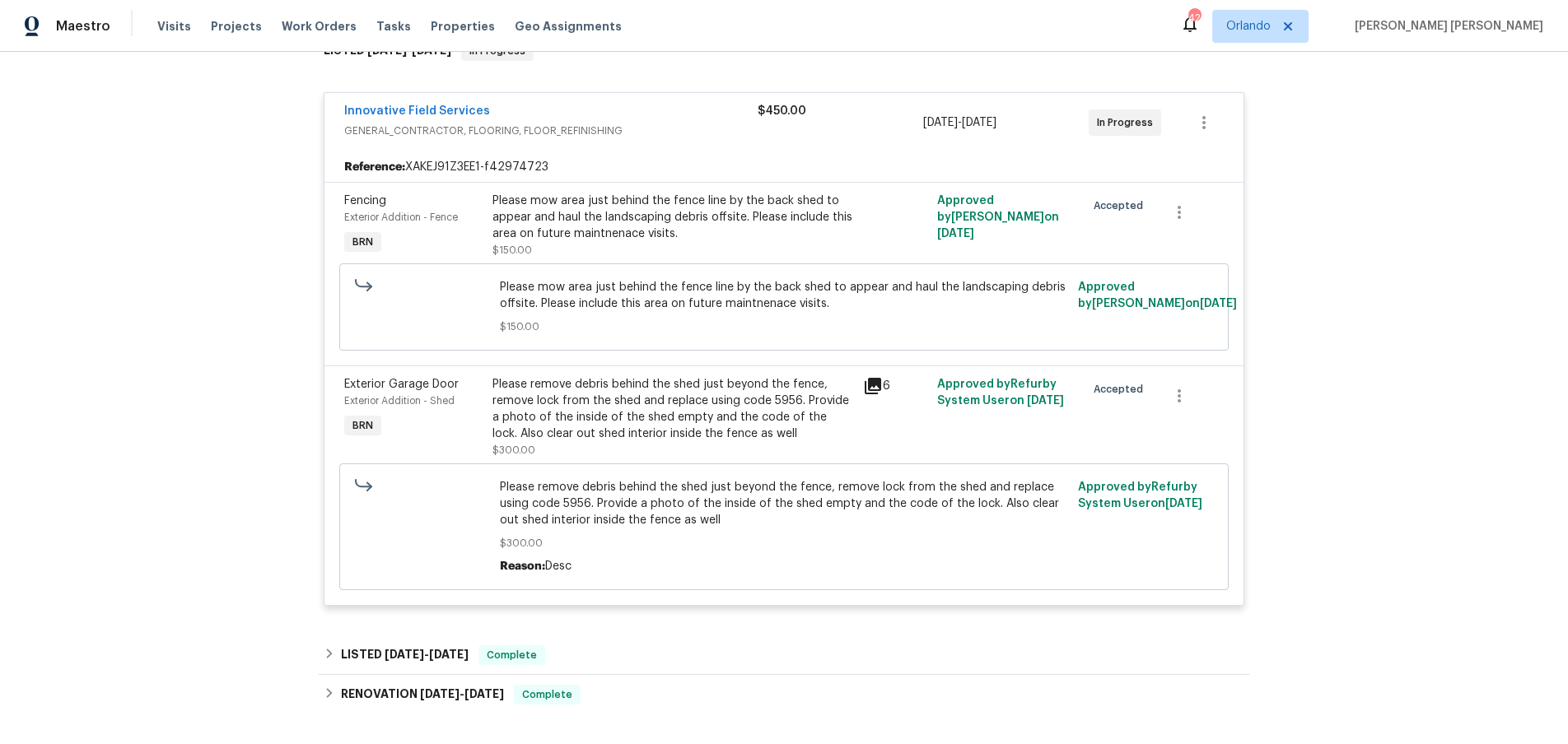
scroll to position [300, 0]
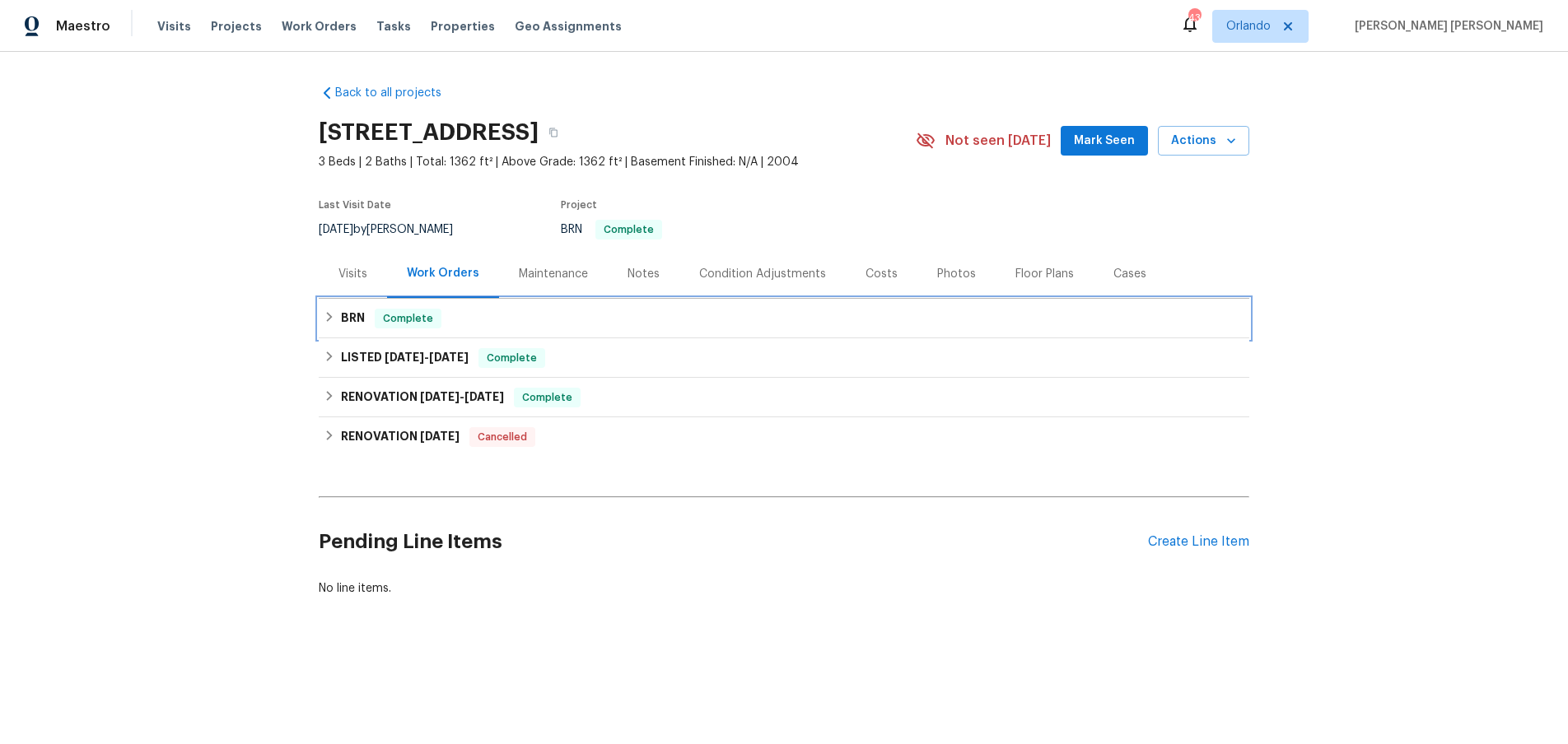
drag, startPoint x: 321, startPoint y: 316, endPoint x: 347, endPoint y: 320, distance: 26.3
click at [330, 316] on div "BRN Complete" at bounding box center [784, 318] width 931 height 39
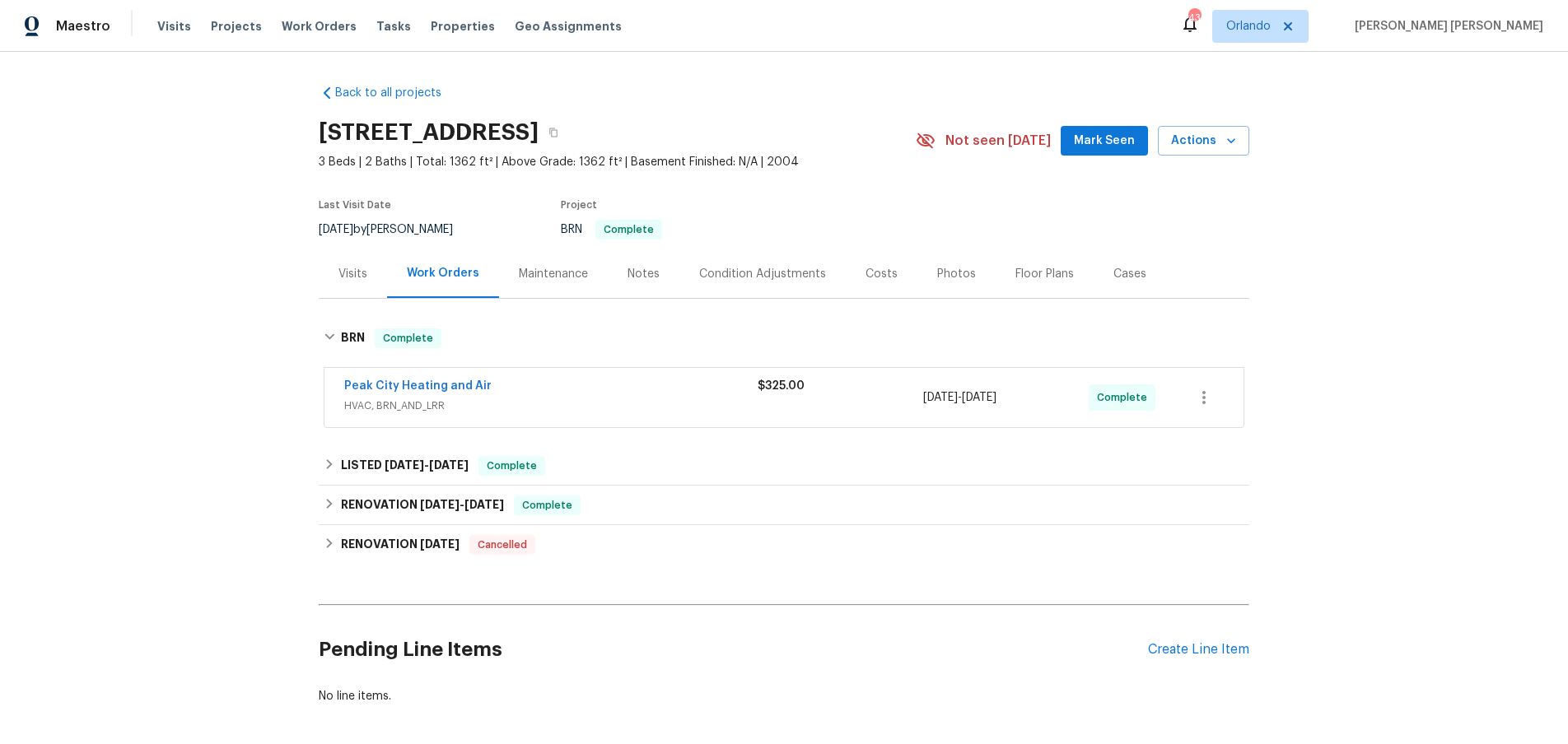
drag, startPoint x: 613, startPoint y: 395, endPoint x: 624, endPoint y: 395, distance: 11.0
click at [613, 395] on div "Peak City Heating and Air" at bounding box center [550, 387] width 413 height 20
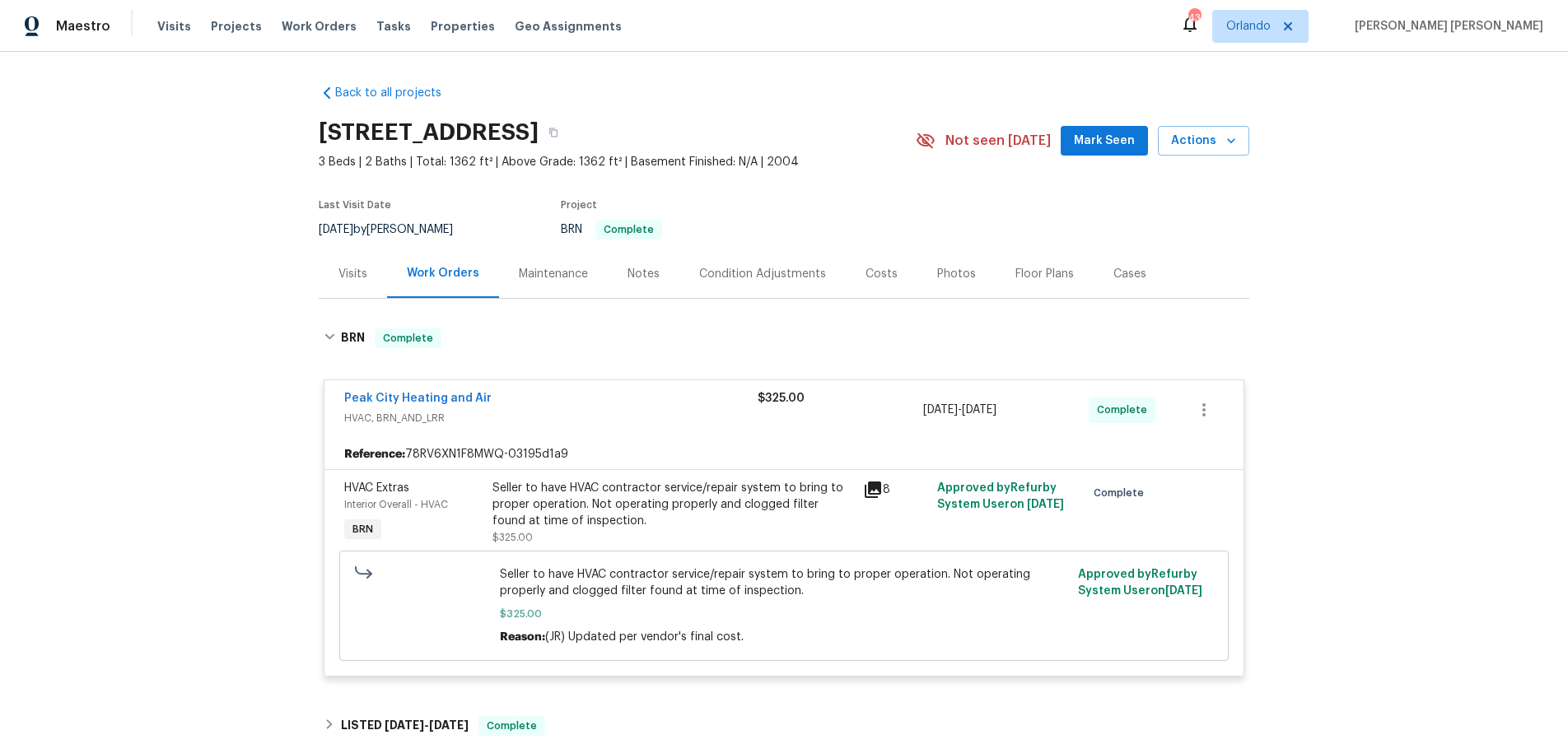
click at [873, 490] on icon at bounding box center [872, 489] width 16 height 16
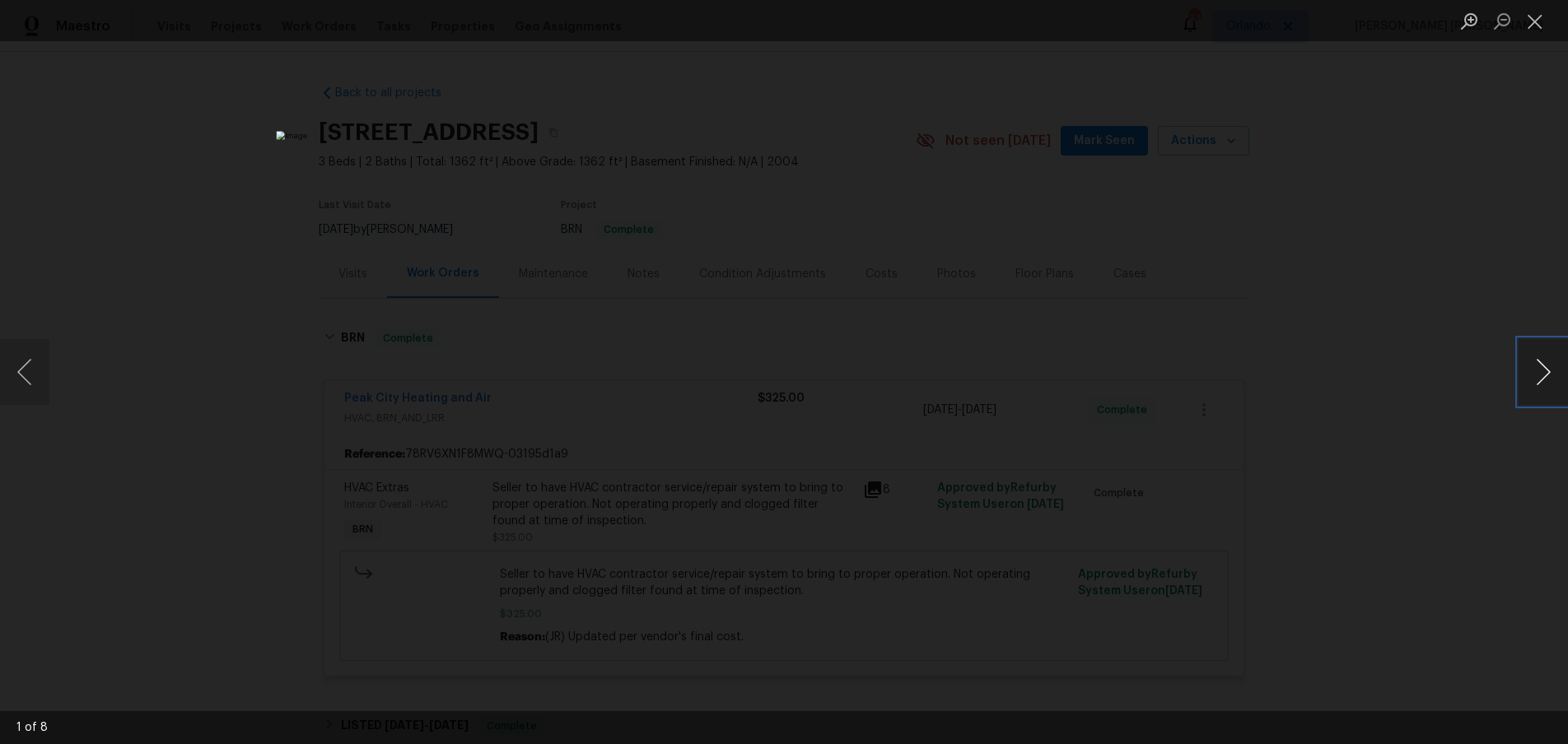
click at [1546, 377] on button "Next image" at bounding box center [1543, 371] width 49 height 66
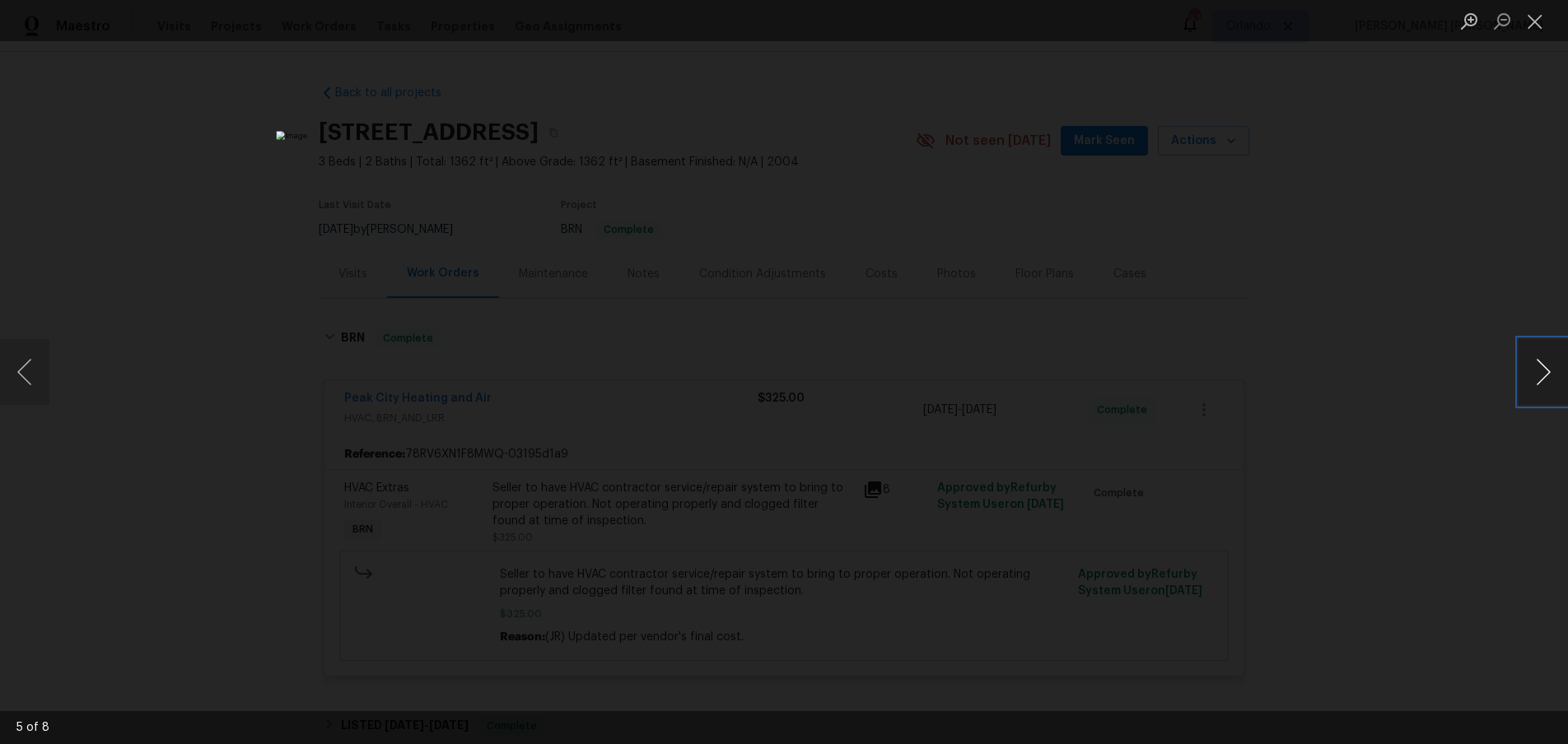
click at [1546, 377] on button "Next image" at bounding box center [1543, 371] width 49 height 66
drag, startPoint x: 1488, startPoint y: 274, endPoint x: 1473, endPoint y: 272, distance: 15.1
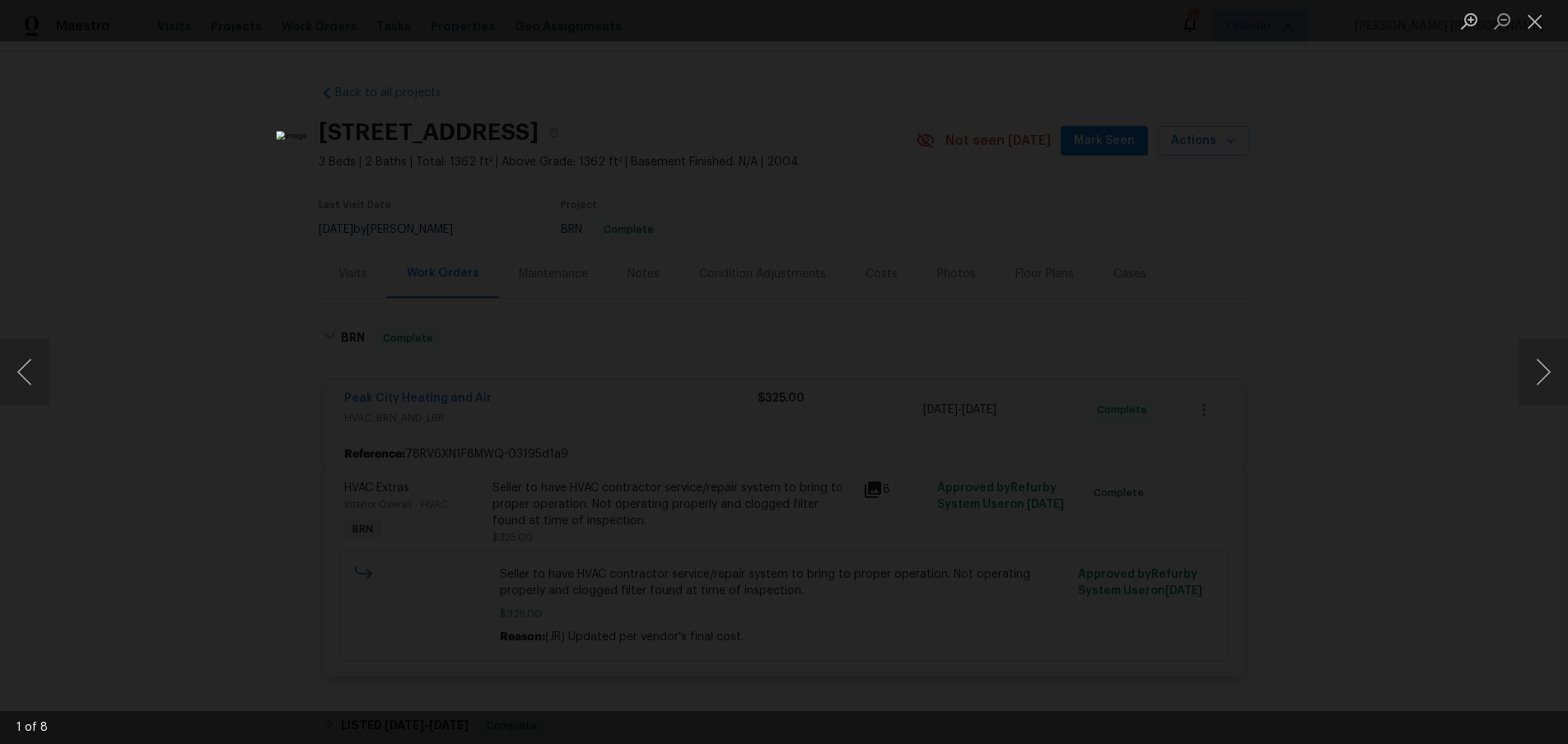
click at [1478, 272] on div "Lightbox" at bounding box center [784, 372] width 1568 height 744
click at [1473, 272] on div "Lightbox" at bounding box center [784, 372] width 1568 height 744
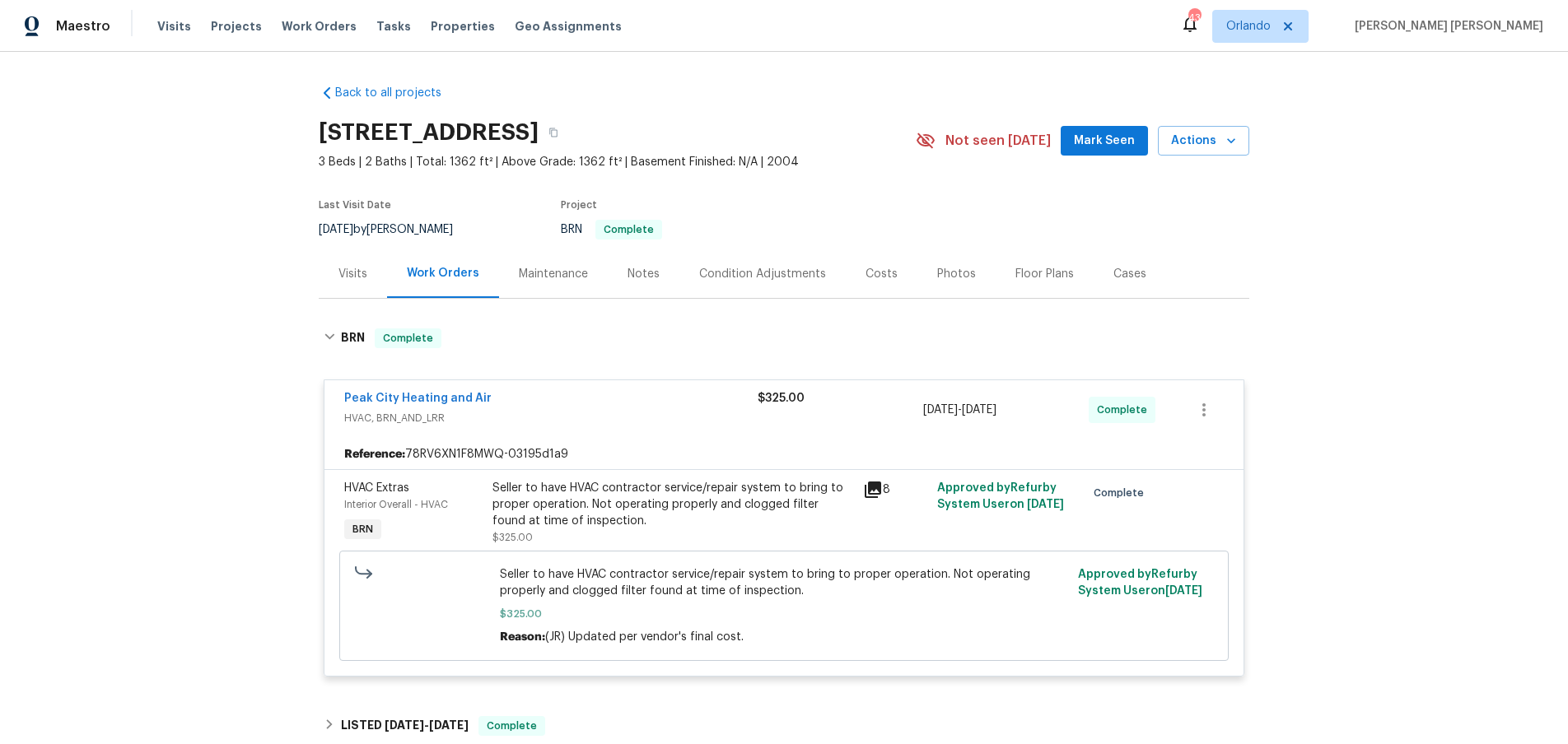
click at [333, 138] on h2 "[STREET_ADDRESS]" at bounding box center [428, 132] width 220 height 16
drag, startPoint x: 329, startPoint y: 135, endPoint x: 515, endPoint y: 134, distance: 186.0
click at [516, 134] on div "Back to all projects [STREET_ADDRESS] 3 Beds | 2 Baths | Total: 1362 ft² | Abov…" at bounding box center [784, 398] width 1568 height 692
copy h2 "[STREET_ADDRESS]"
click at [878, 490] on icon at bounding box center [872, 489] width 16 height 16
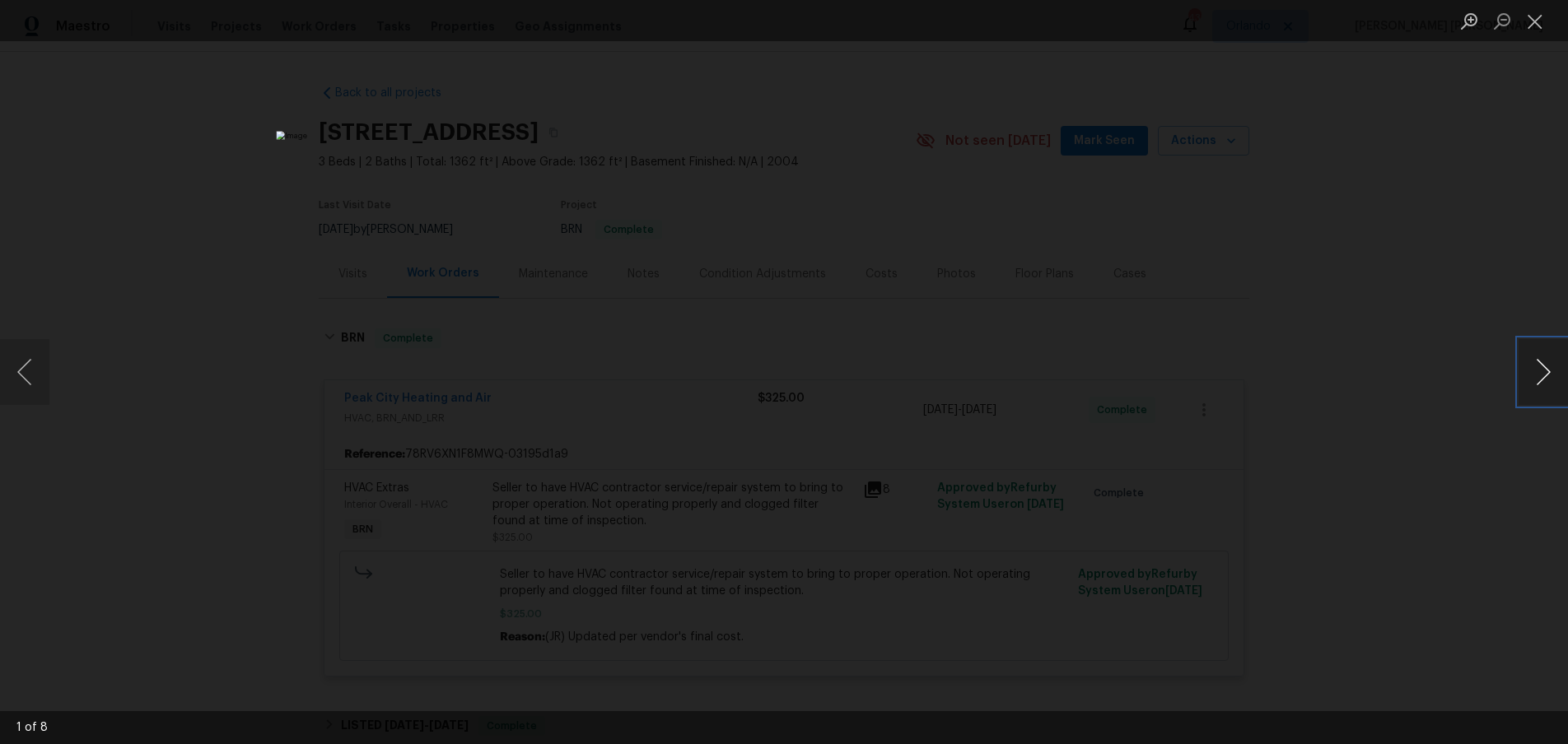
click at [1541, 378] on button "Next image" at bounding box center [1543, 371] width 49 height 66
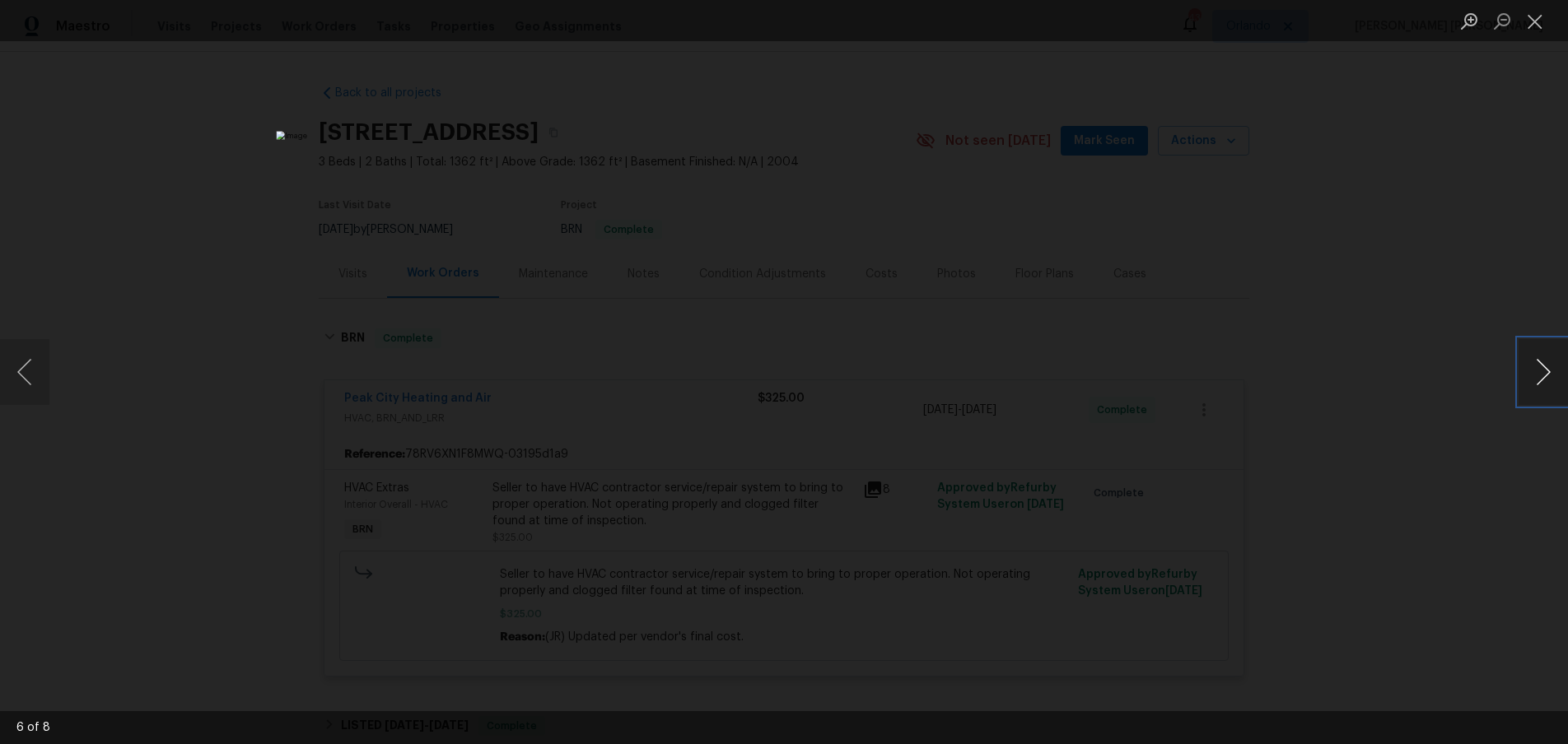
click at [1541, 378] on button "Next image" at bounding box center [1543, 371] width 49 height 66
click at [1499, 492] on div "Lightbox" at bounding box center [784, 372] width 1568 height 744
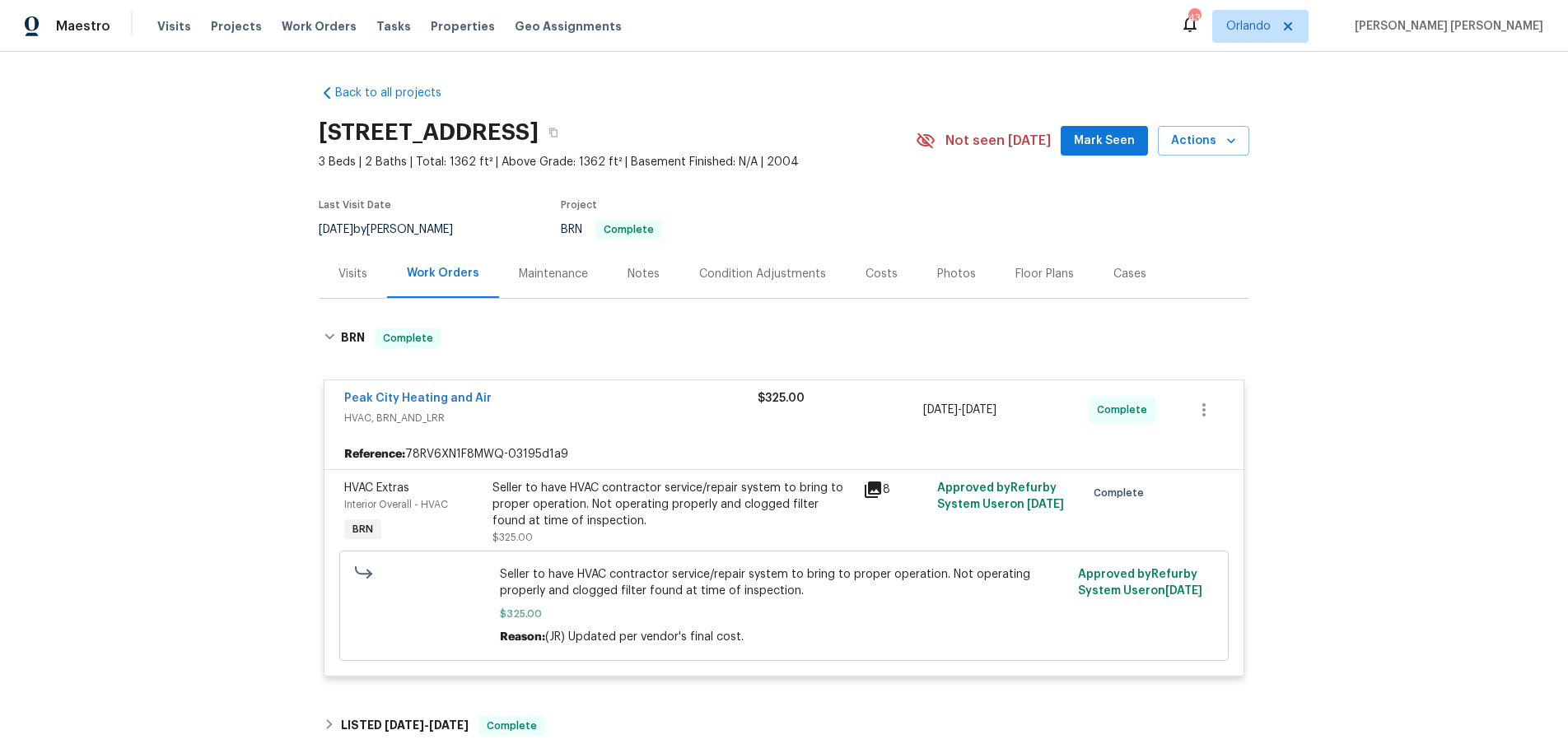
click at [1478, 497] on div "Lightbox" at bounding box center [784, 372] width 1568 height 744
drag, startPoint x: 1048, startPoint y: 278, endPoint x: 1054, endPoint y: 300, distance: 22.8
click at [1048, 278] on div "Floor Plans" at bounding box center [1044, 273] width 59 height 16
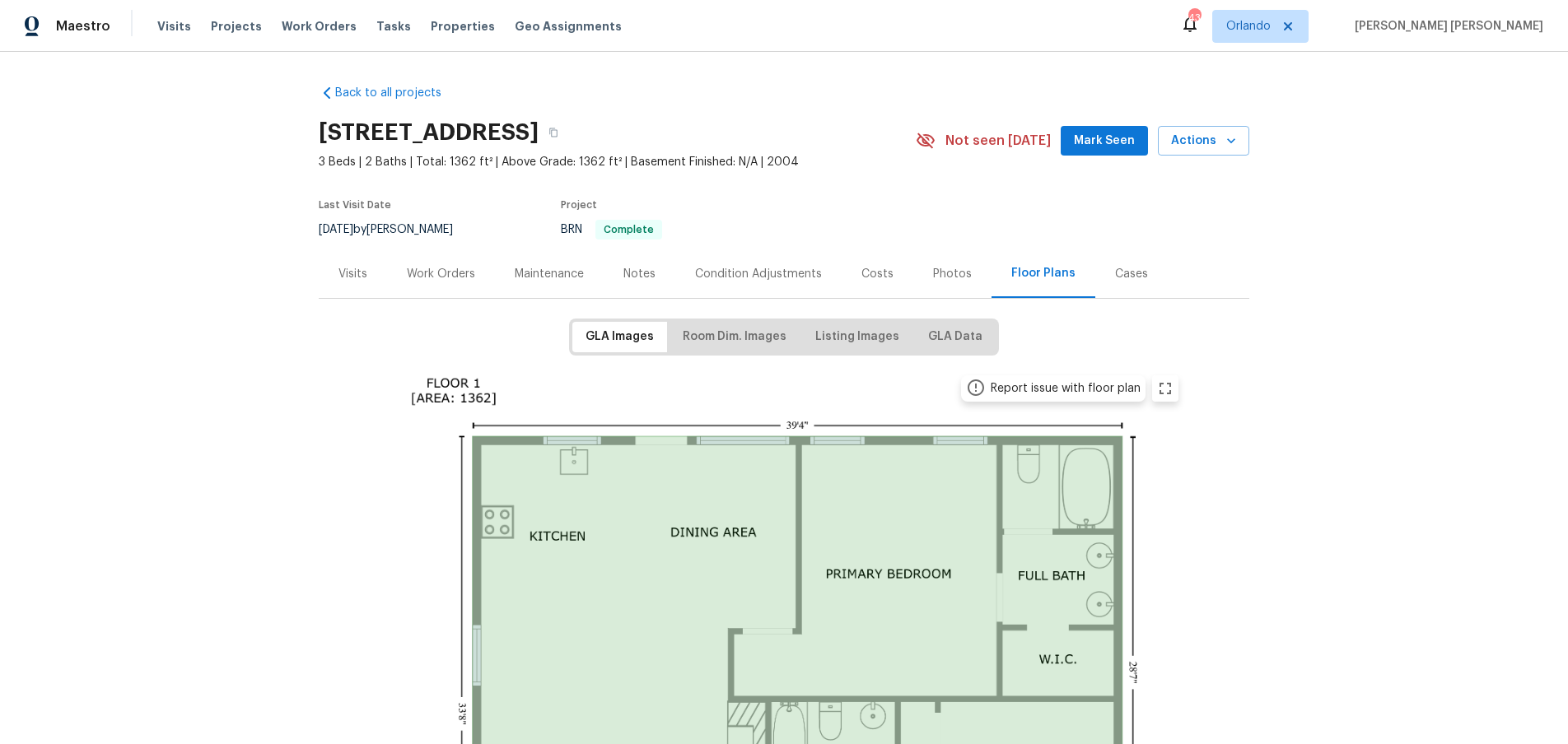
click at [352, 273] on div "Visits" at bounding box center [353, 273] width 29 height 16
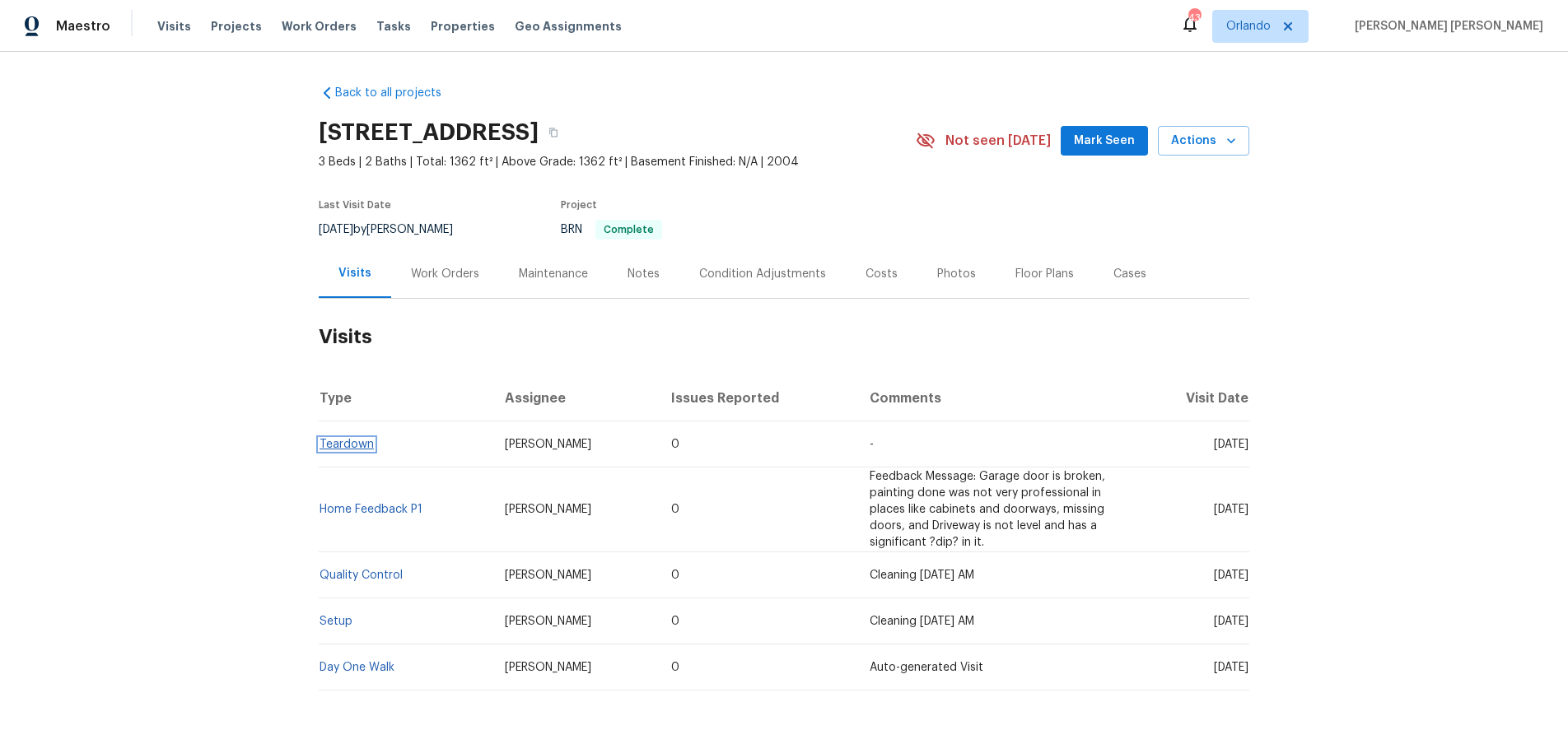
click at [363, 442] on link "Teardown" at bounding box center [347, 444] width 55 height 12
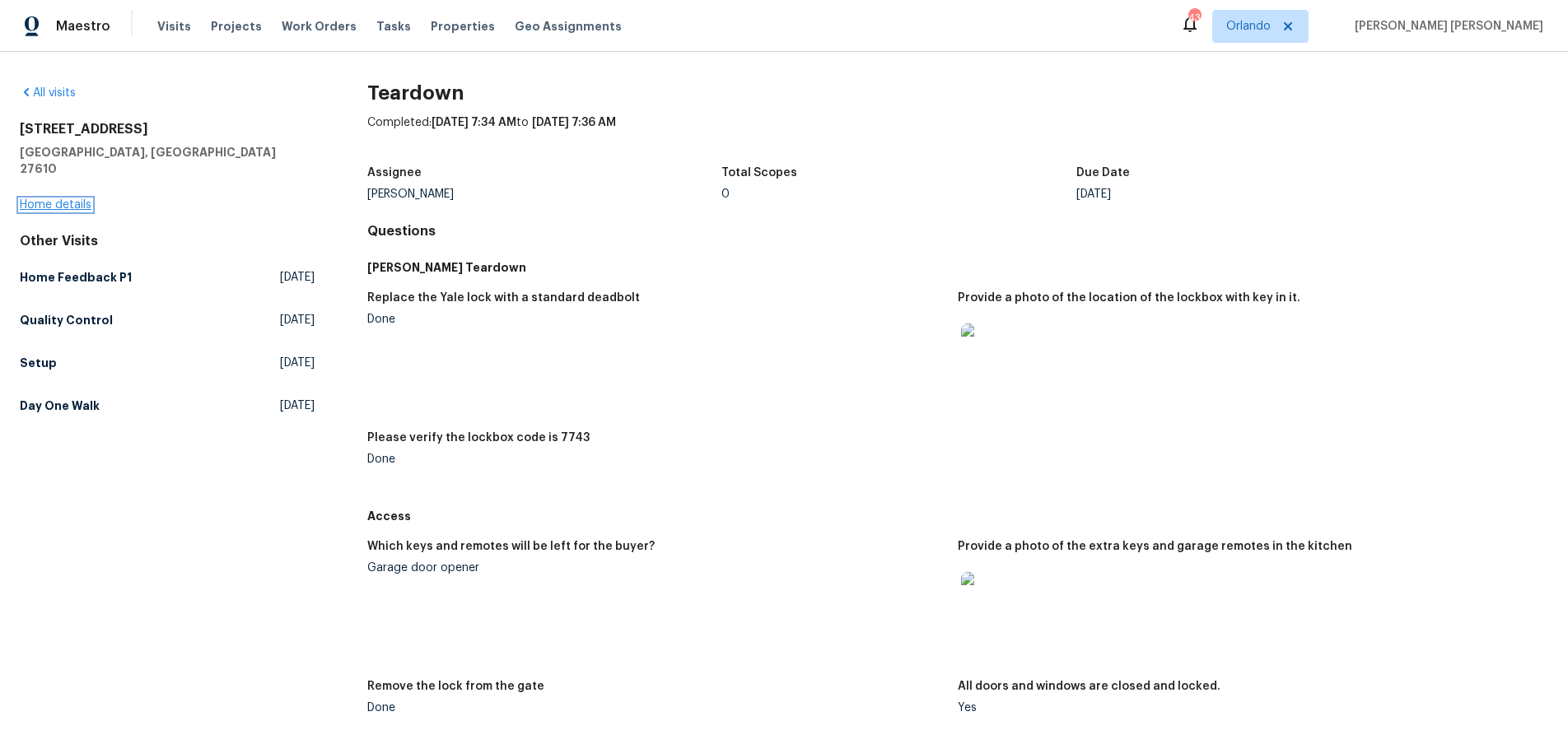
click at [75, 199] on link "Home details" at bounding box center [55, 205] width 72 height 12
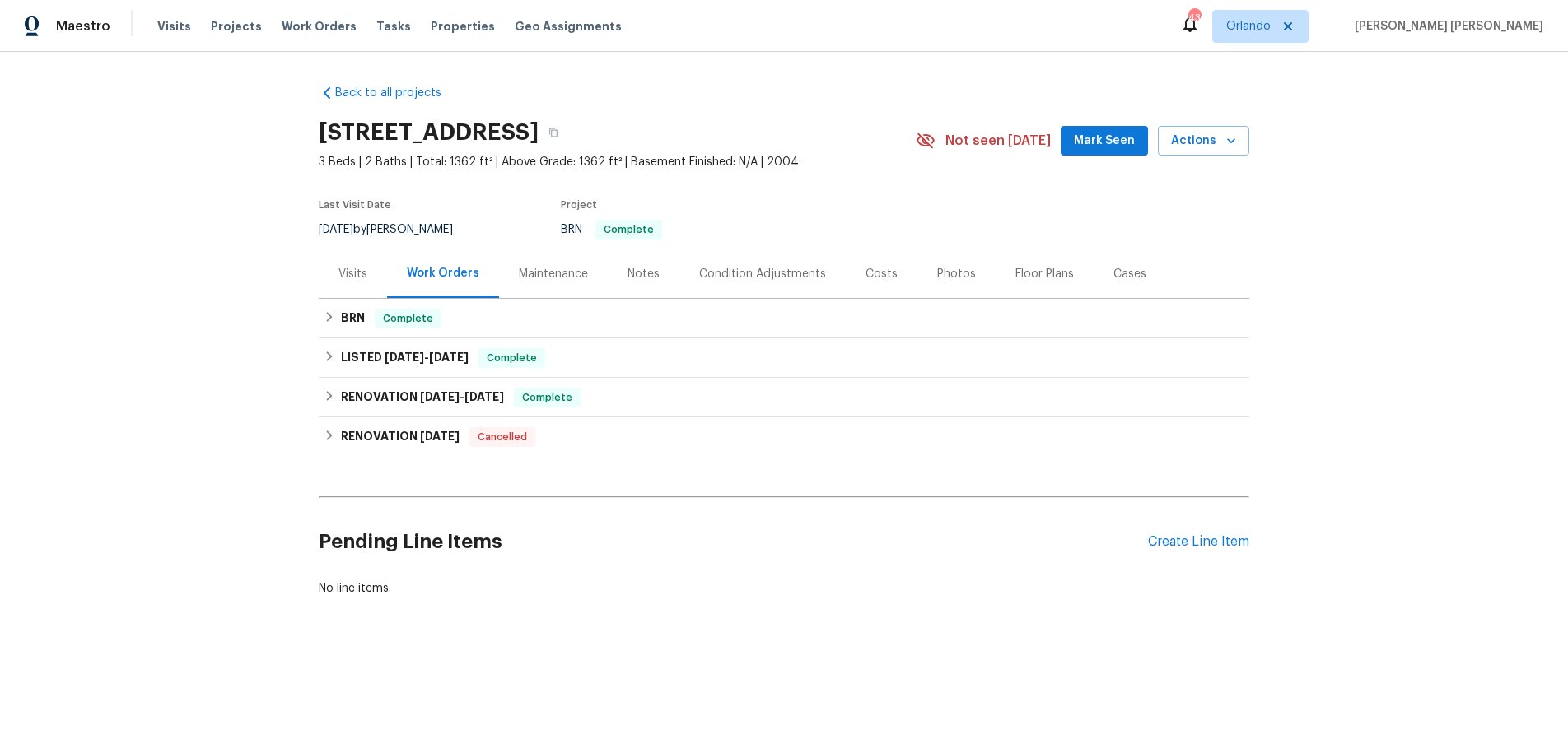
click at [1026, 280] on div "Floor Plans" at bounding box center [1044, 273] width 59 height 16
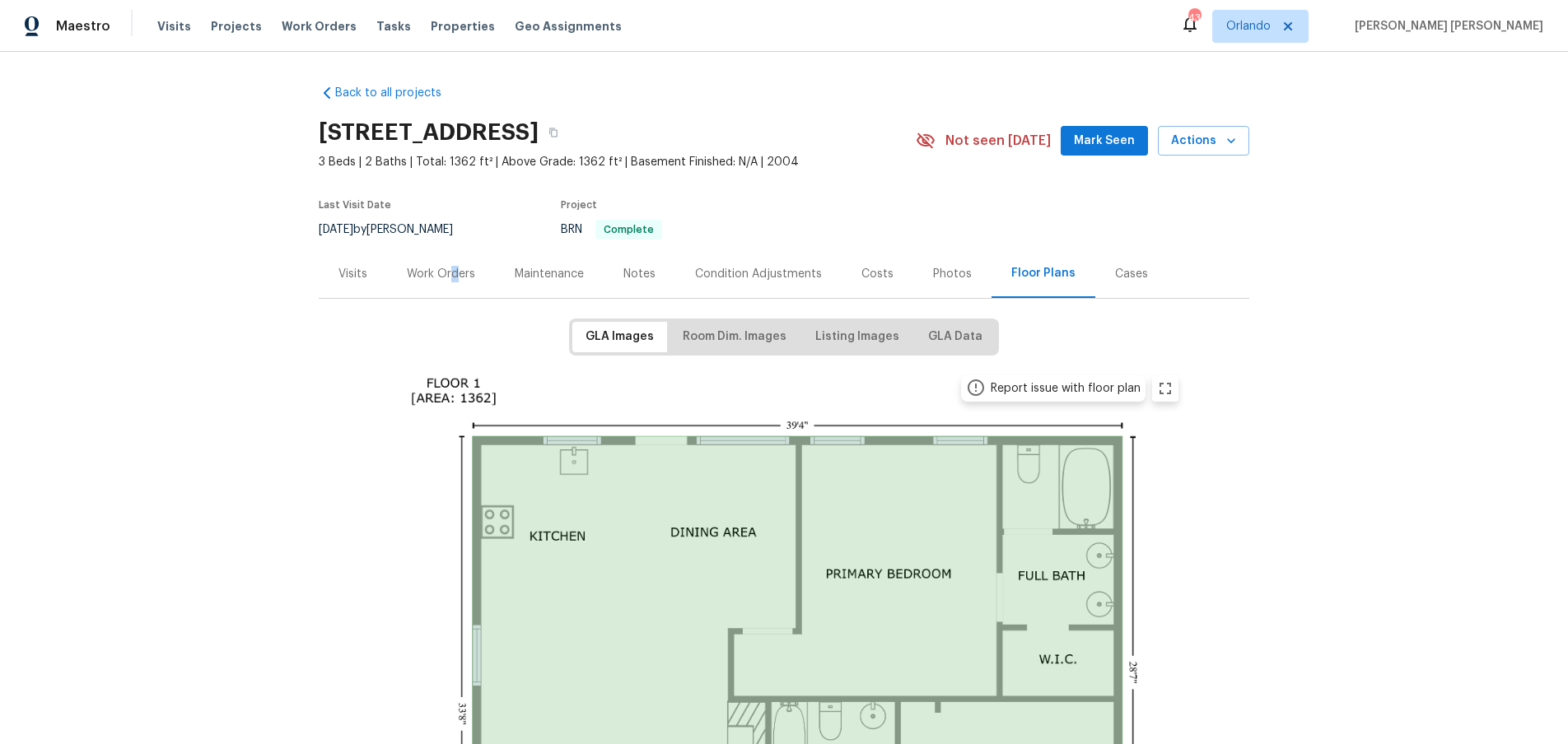
click at [453, 277] on div "Work Orders" at bounding box center [441, 273] width 68 height 16
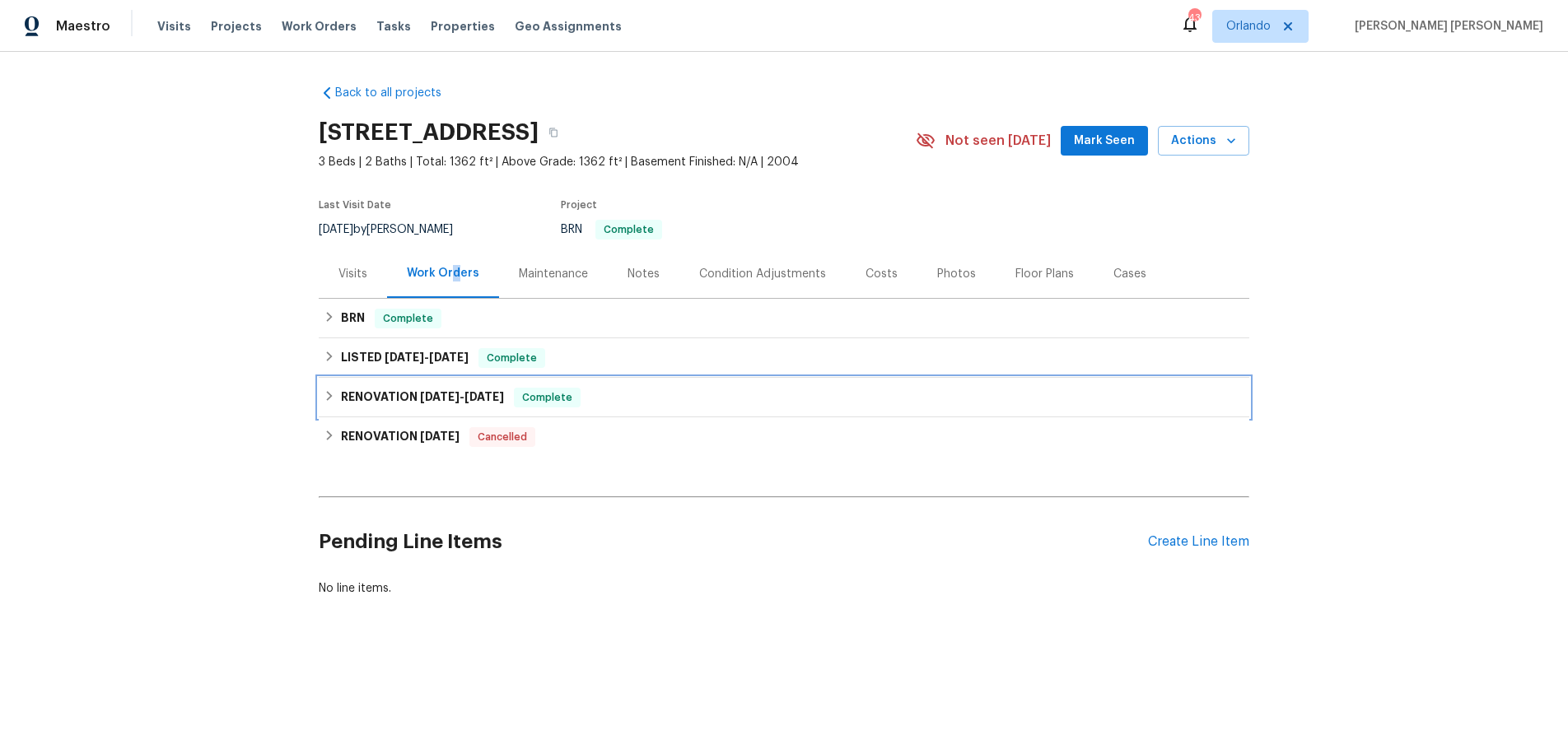
click at [327, 402] on div "RENOVATION [DATE] - [DATE] Complete" at bounding box center [784, 397] width 921 height 20
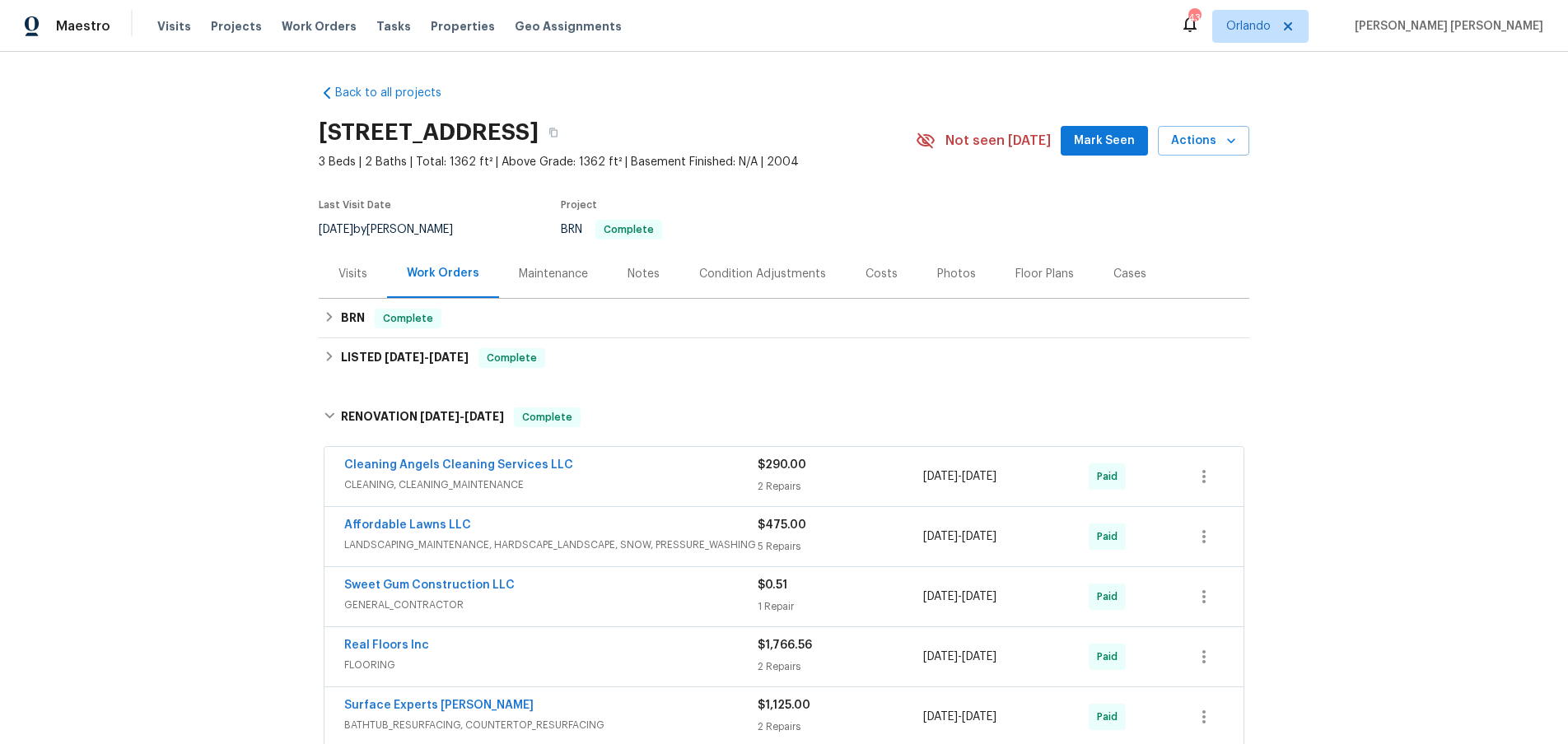
click at [630, 533] on div "Affordable Lawns LLC" at bounding box center [550, 526] width 413 height 20
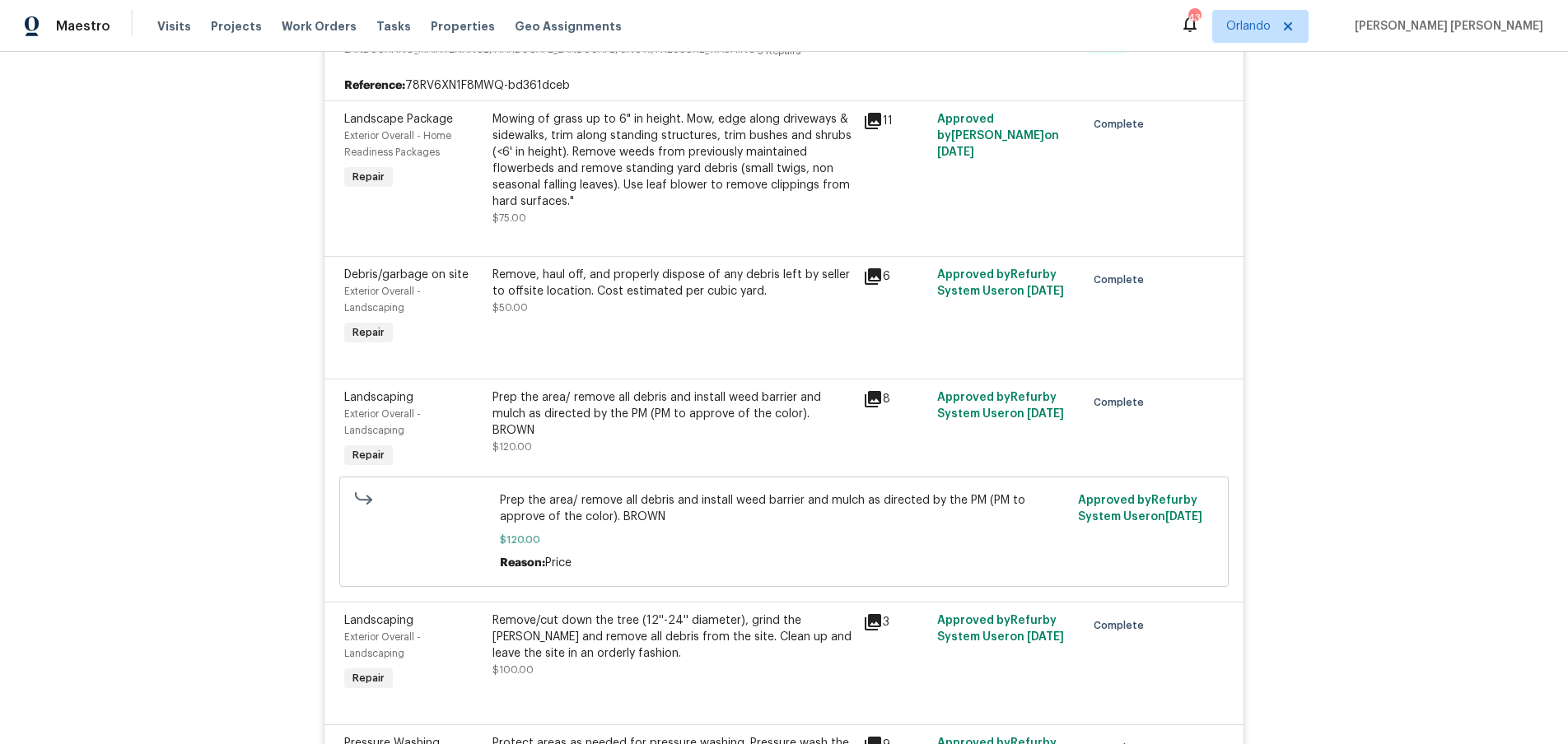
scroll to position [509, 0]
click at [874, 123] on icon at bounding box center [872, 120] width 16 height 16
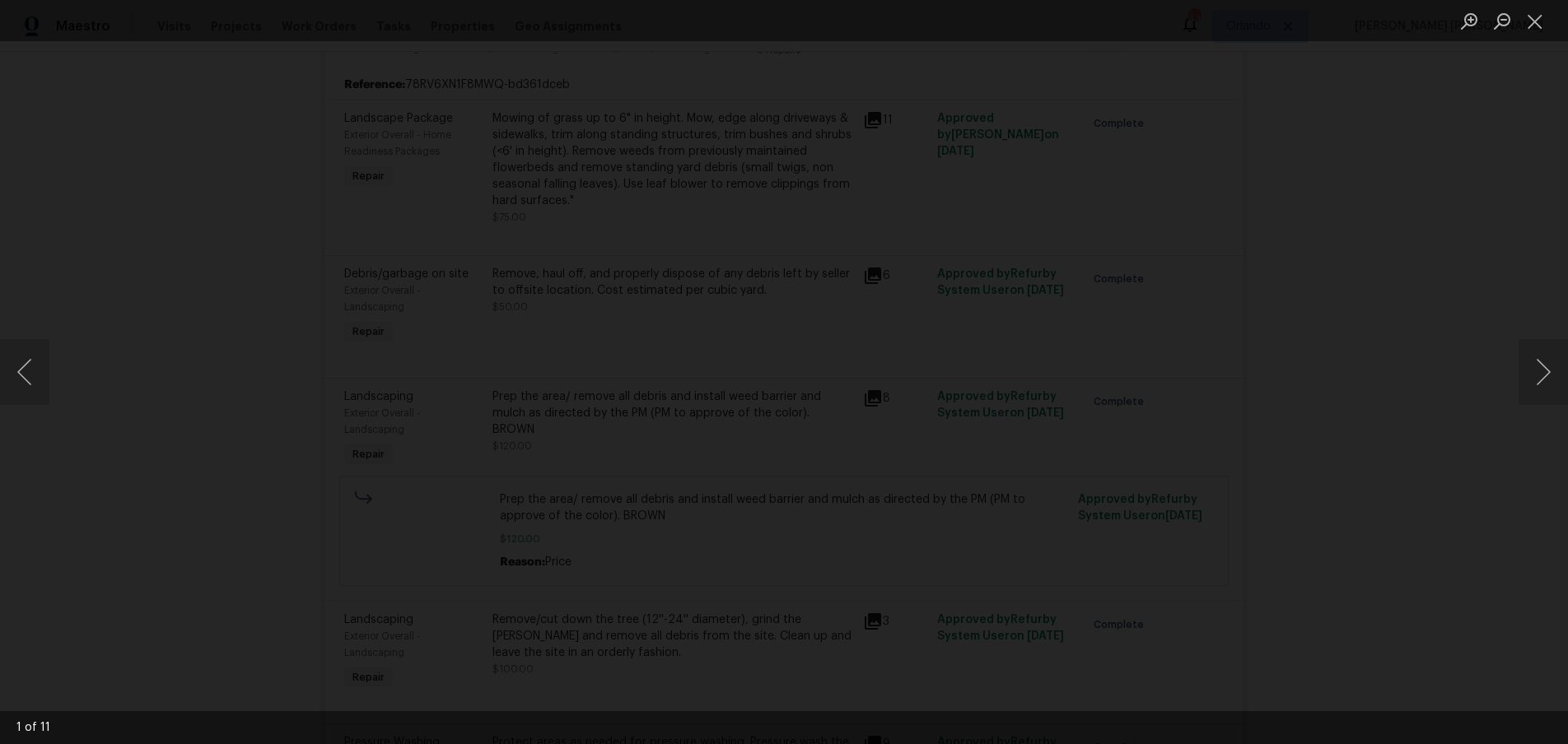
click at [1385, 284] on div "Lightbox" at bounding box center [784, 372] width 1568 height 744
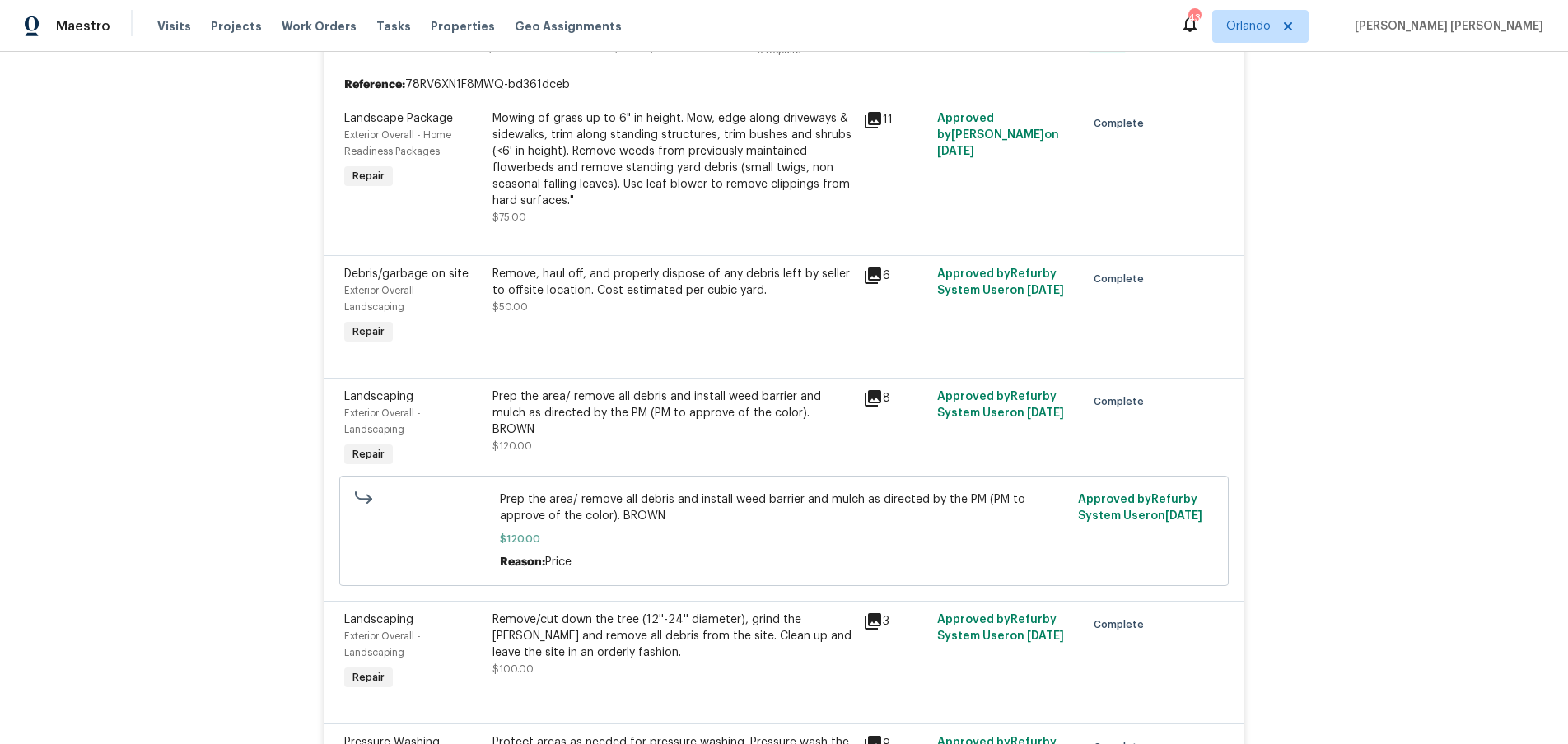
click at [1385, 284] on div "Lightbox" at bounding box center [784, 372] width 1568 height 744
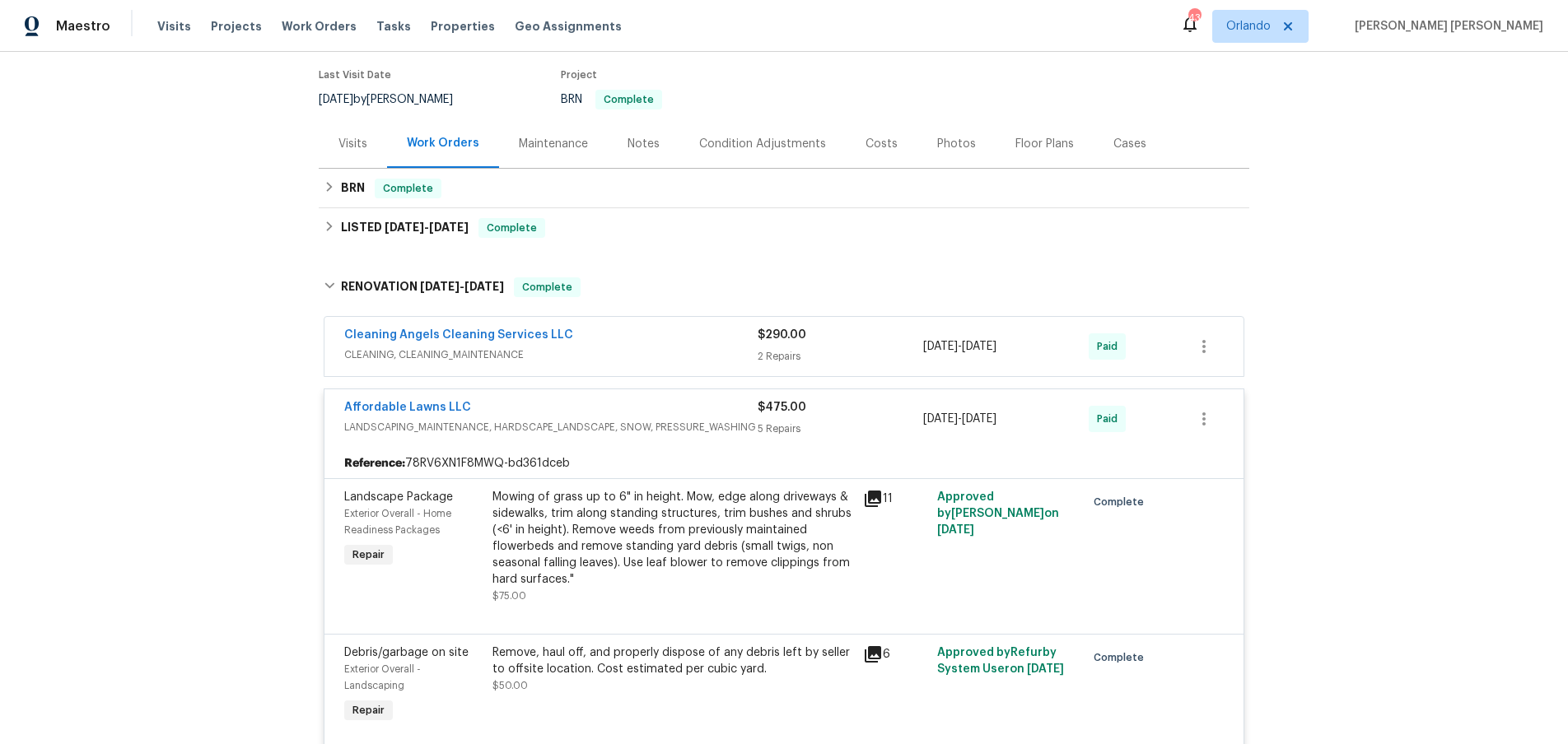
scroll to position [0, 0]
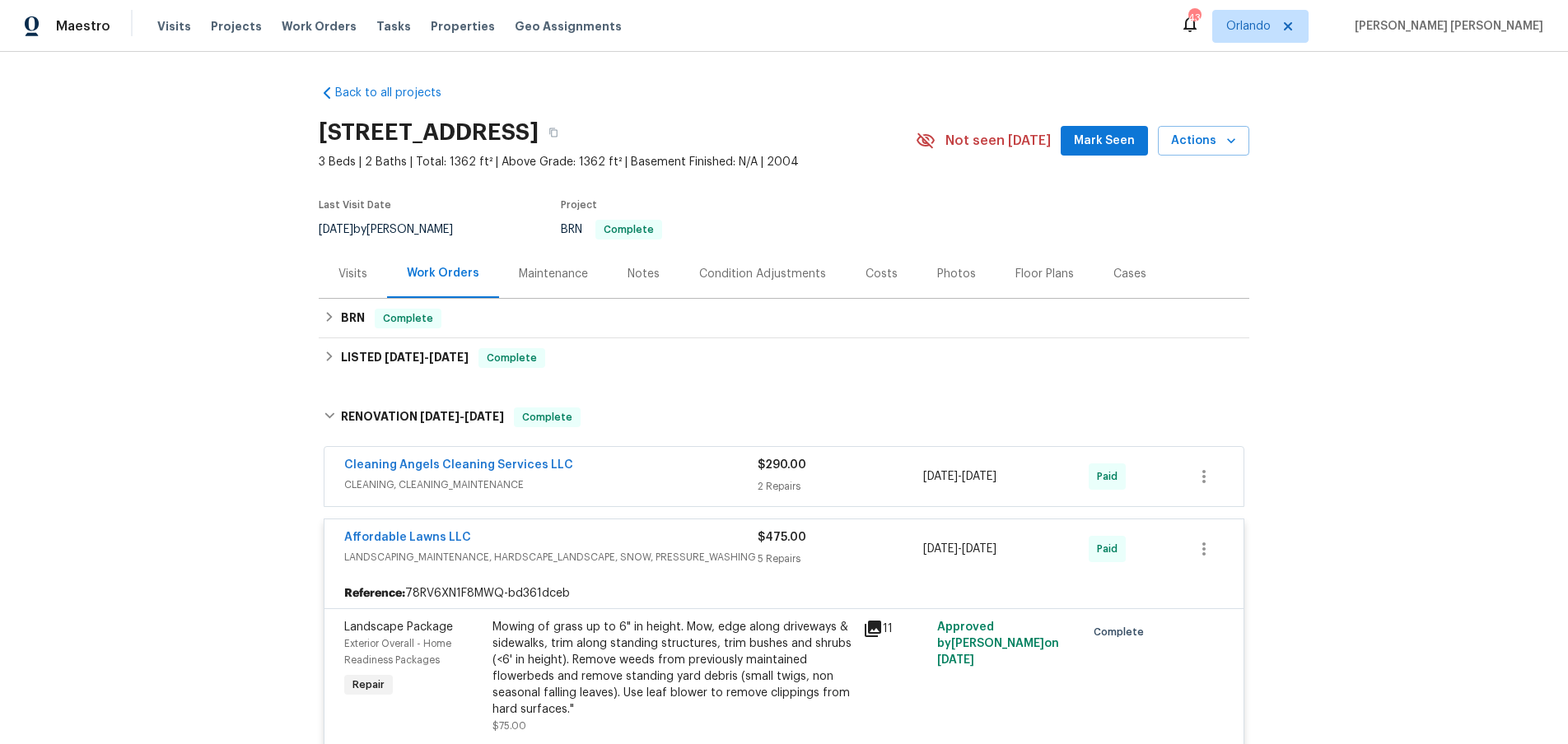
click at [315, 354] on div "Back to all projects [STREET_ADDRESS] 3 Beds | 2 Baths | Total: 1362 ft² | Abov…" at bounding box center [784, 398] width 1568 height 692
click at [324, 315] on icon at bounding box center [330, 318] width 12 height 12
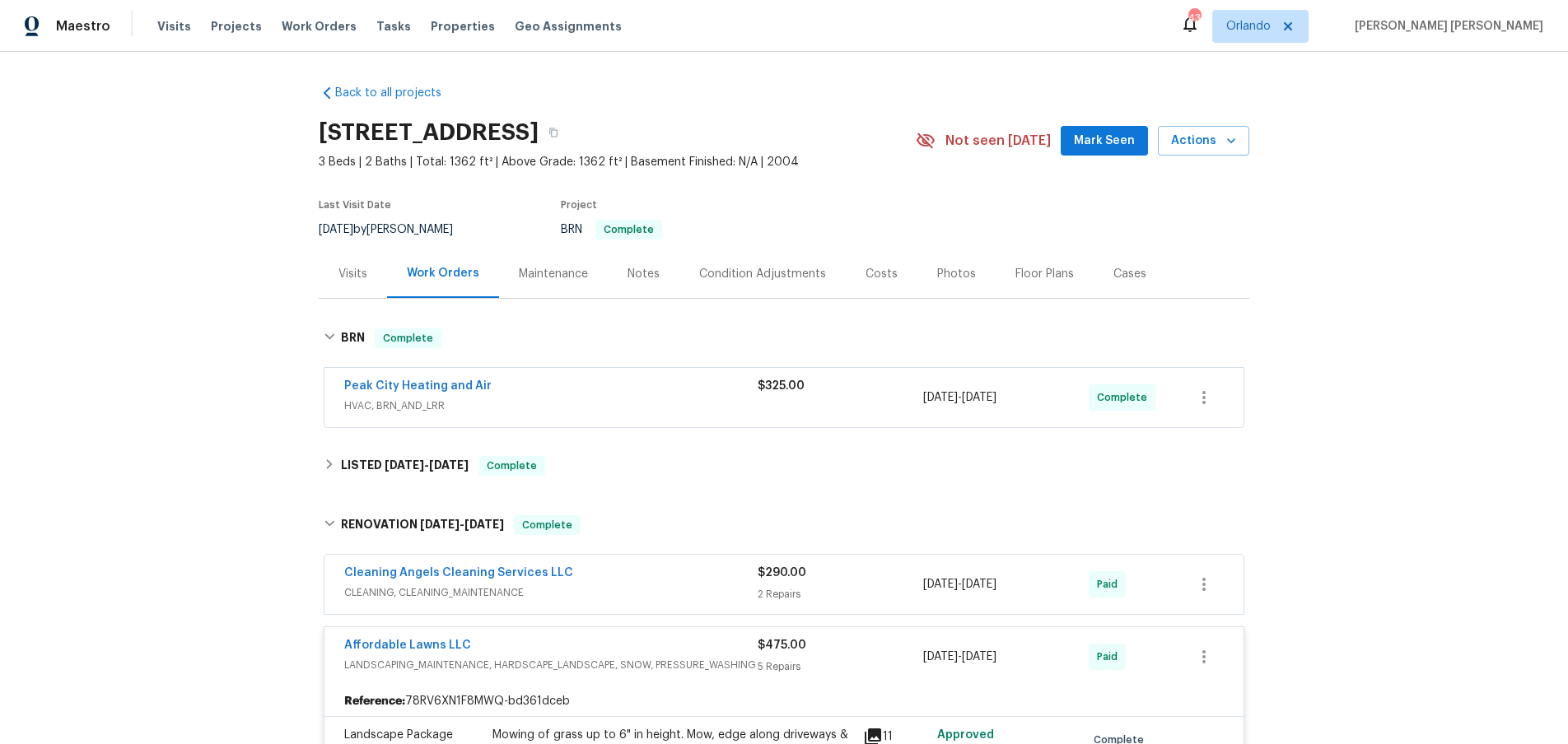
click at [563, 385] on div "Peak City Heating and Air" at bounding box center [550, 387] width 413 height 20
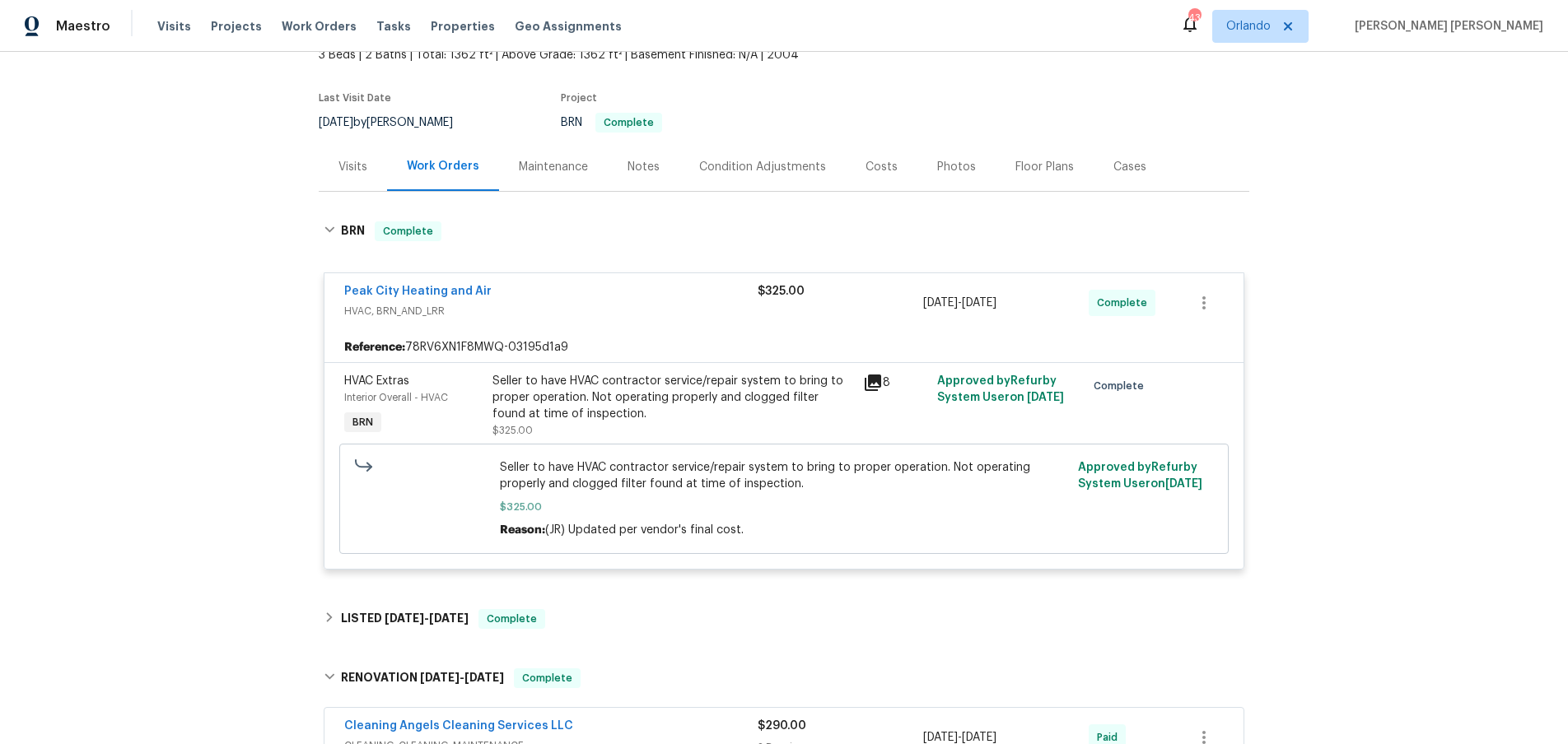
scroll to position [148, 0]
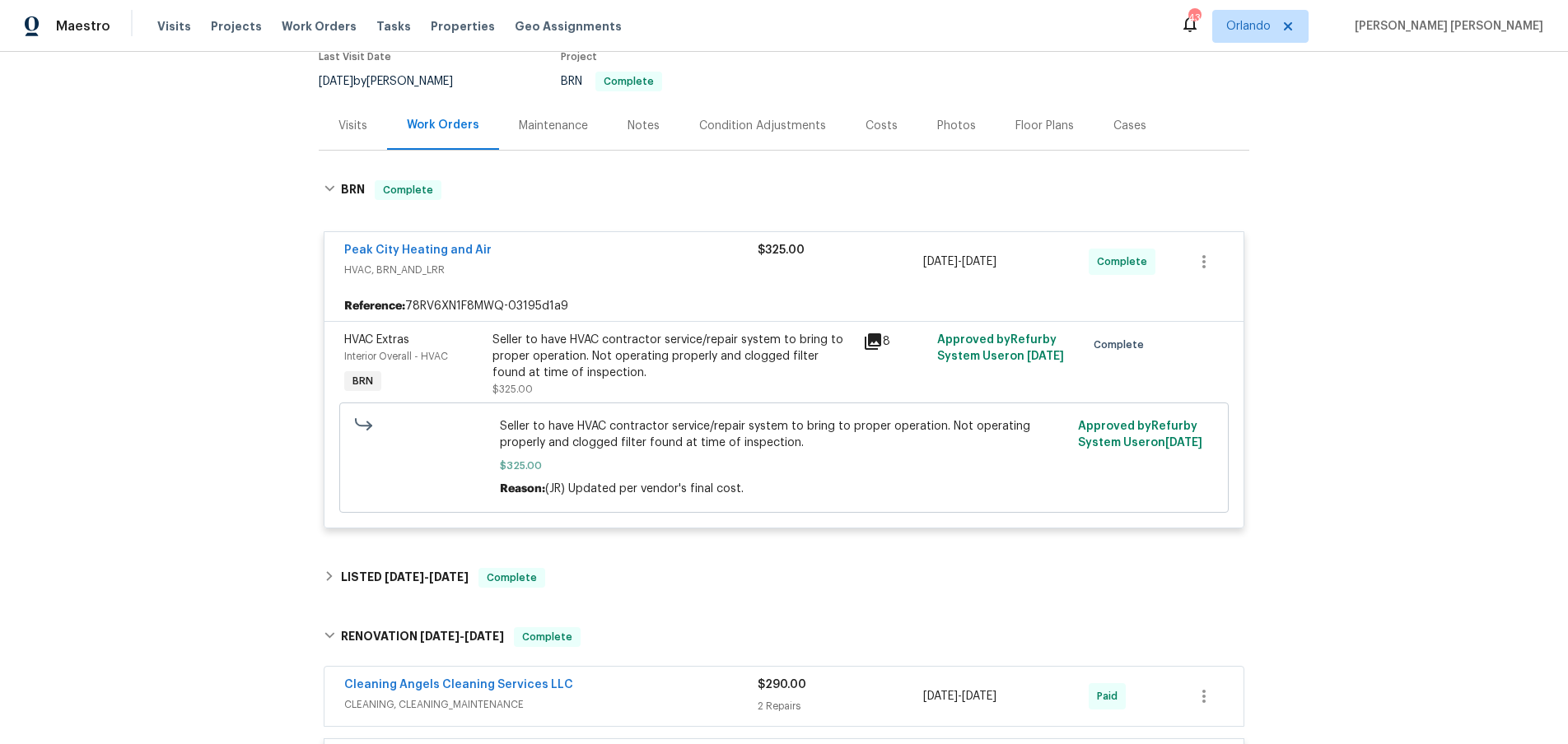
click at [870, 340] on icon at bounding box center [872, 341] width 16 height 16
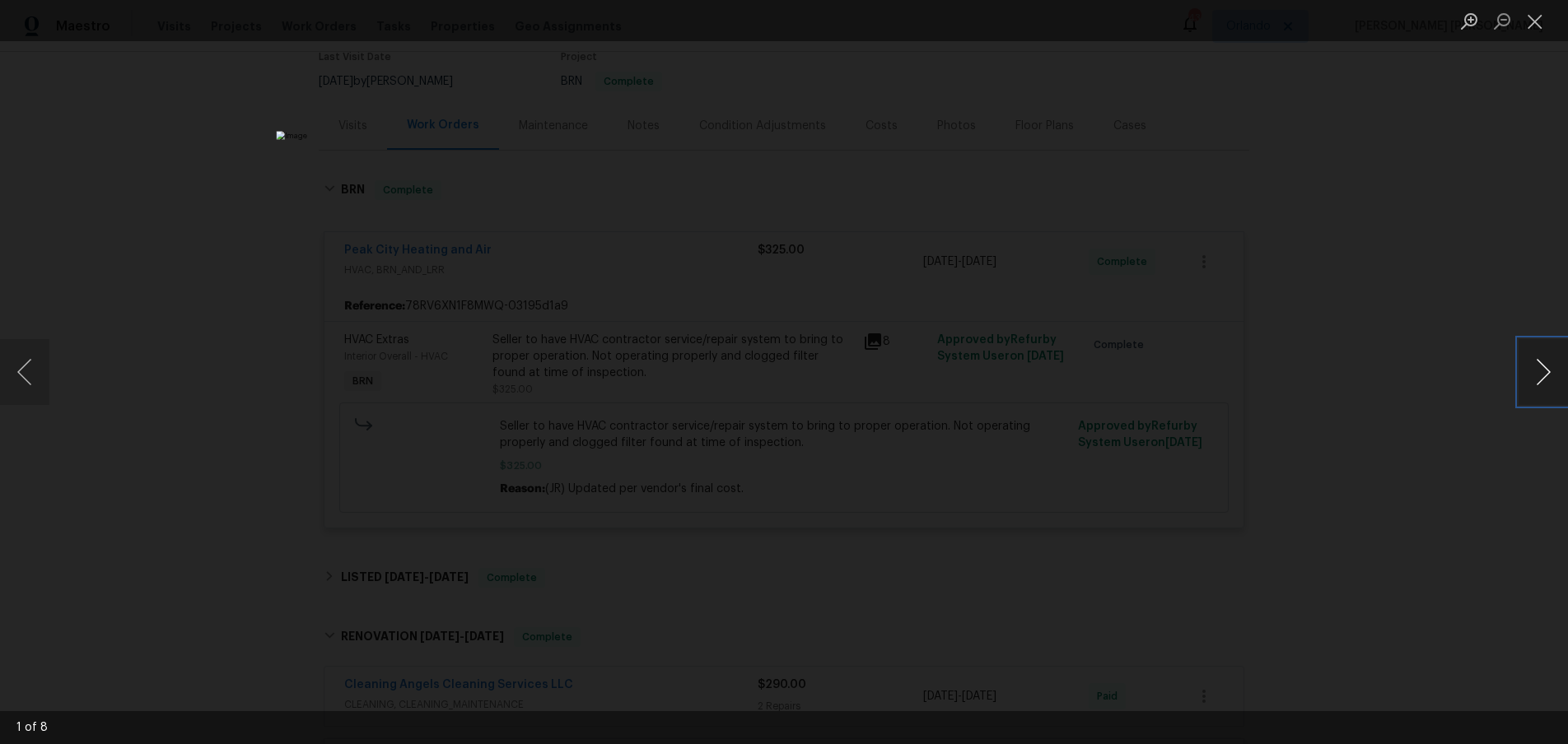
click at [1539, 382] on button "Next image" at bounding box center [1543, 371] width 49 height 66
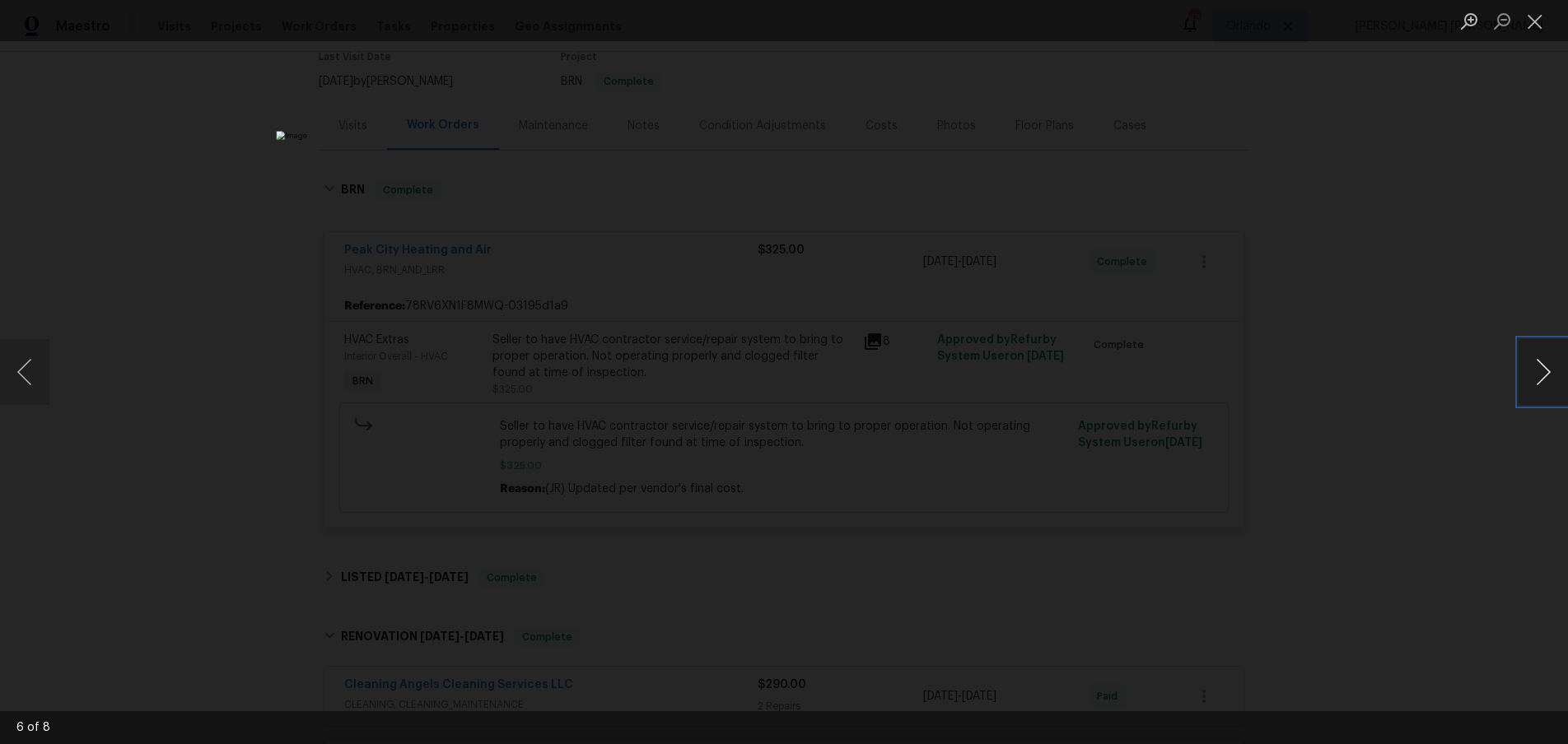
click at [1539, 382] on button "Next image" at bounding box center [1543, 371] width 49 height 66
click at [1191, 272] on div "Lightbox" at bounding box center [784, 372] width 1568 height 744
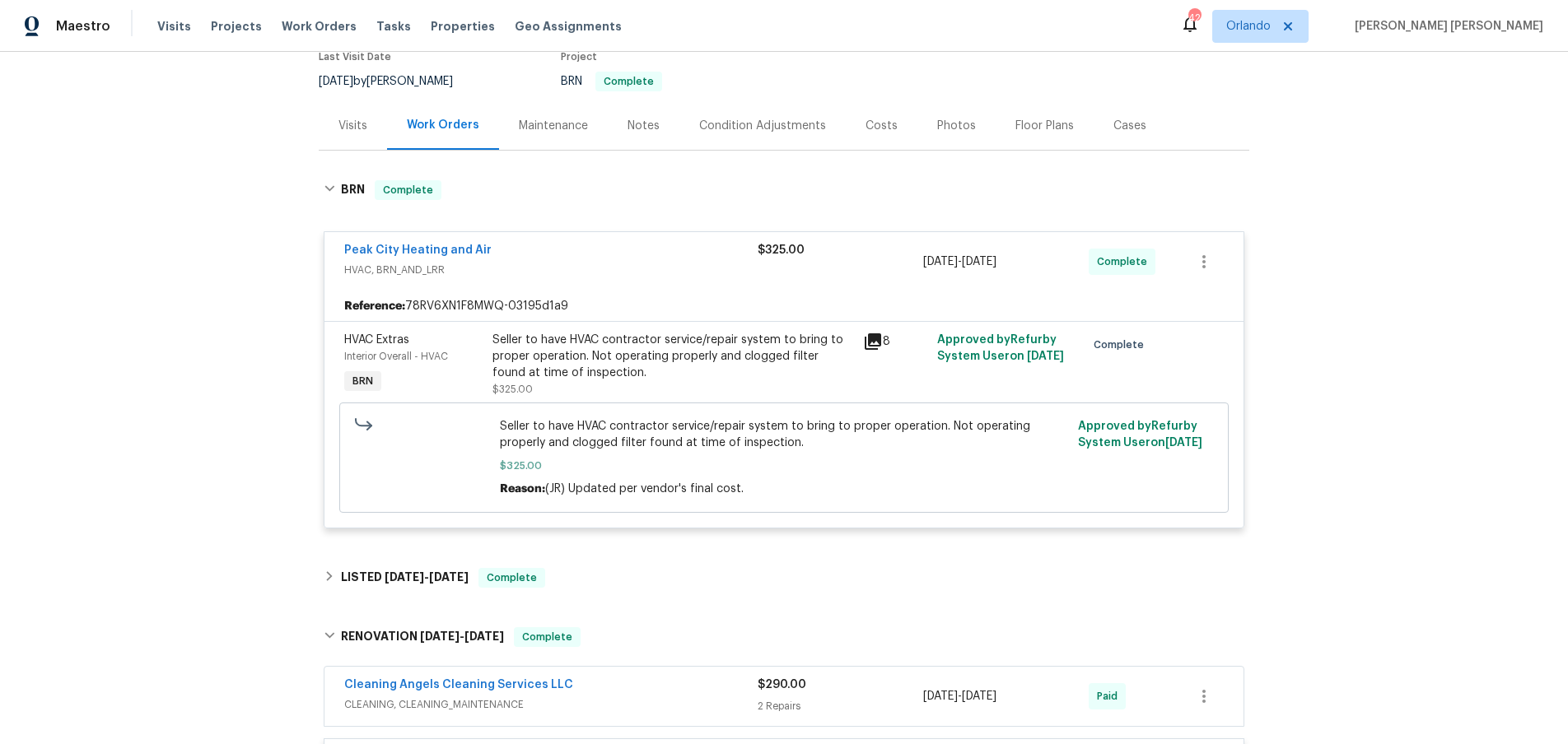
drag, startPoint x: 1191, startPoint y: 272, endPoint x: 869, endPoint y: 255, distance: 322.4
click at [1189, 270] on div "Lightbox" at bounding box center [784, 372] width 1568 height 744
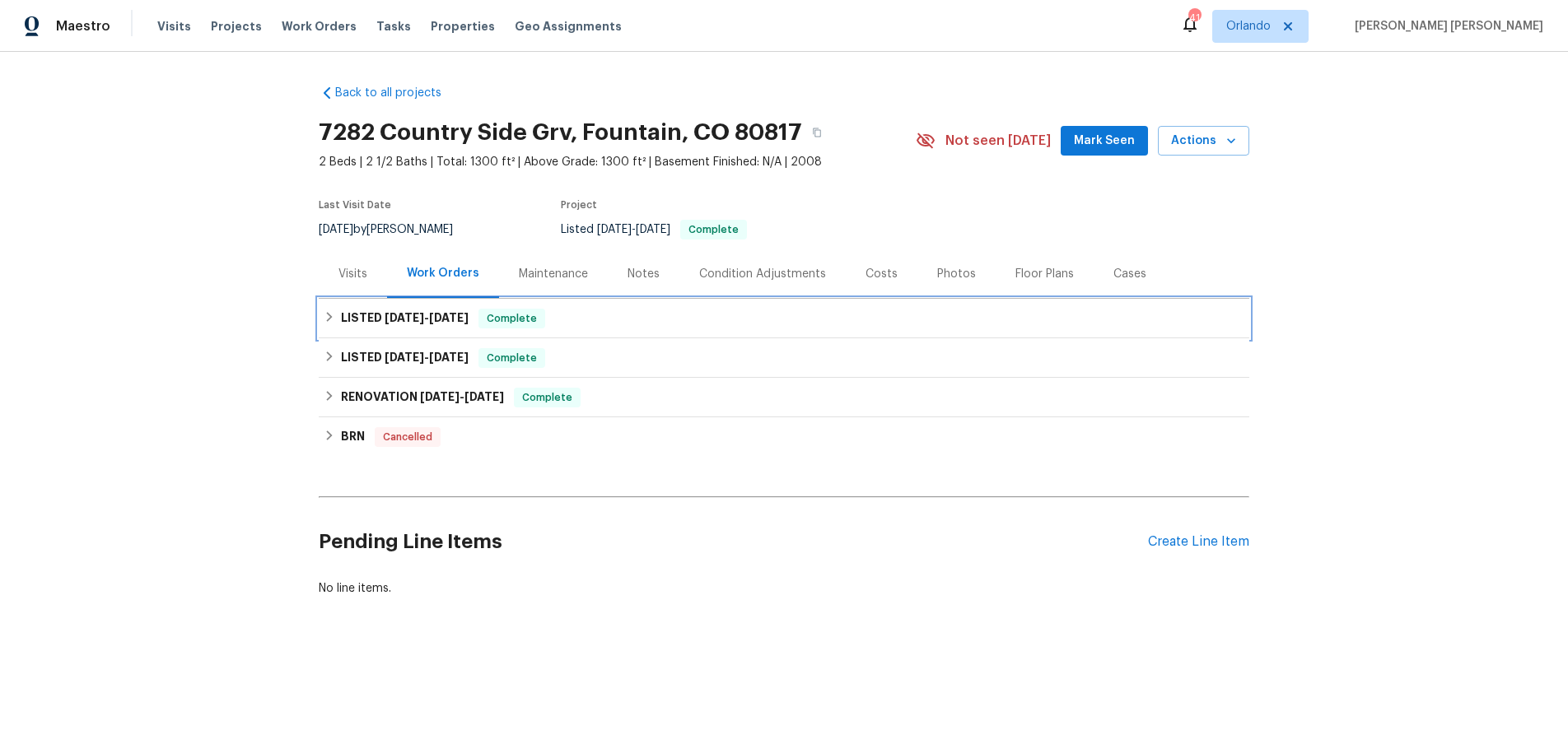
click at [344, 319] on h6 "LISTED 8/7/25 - 8/13/25" at bounding box center [405, 318] width 128 height 20
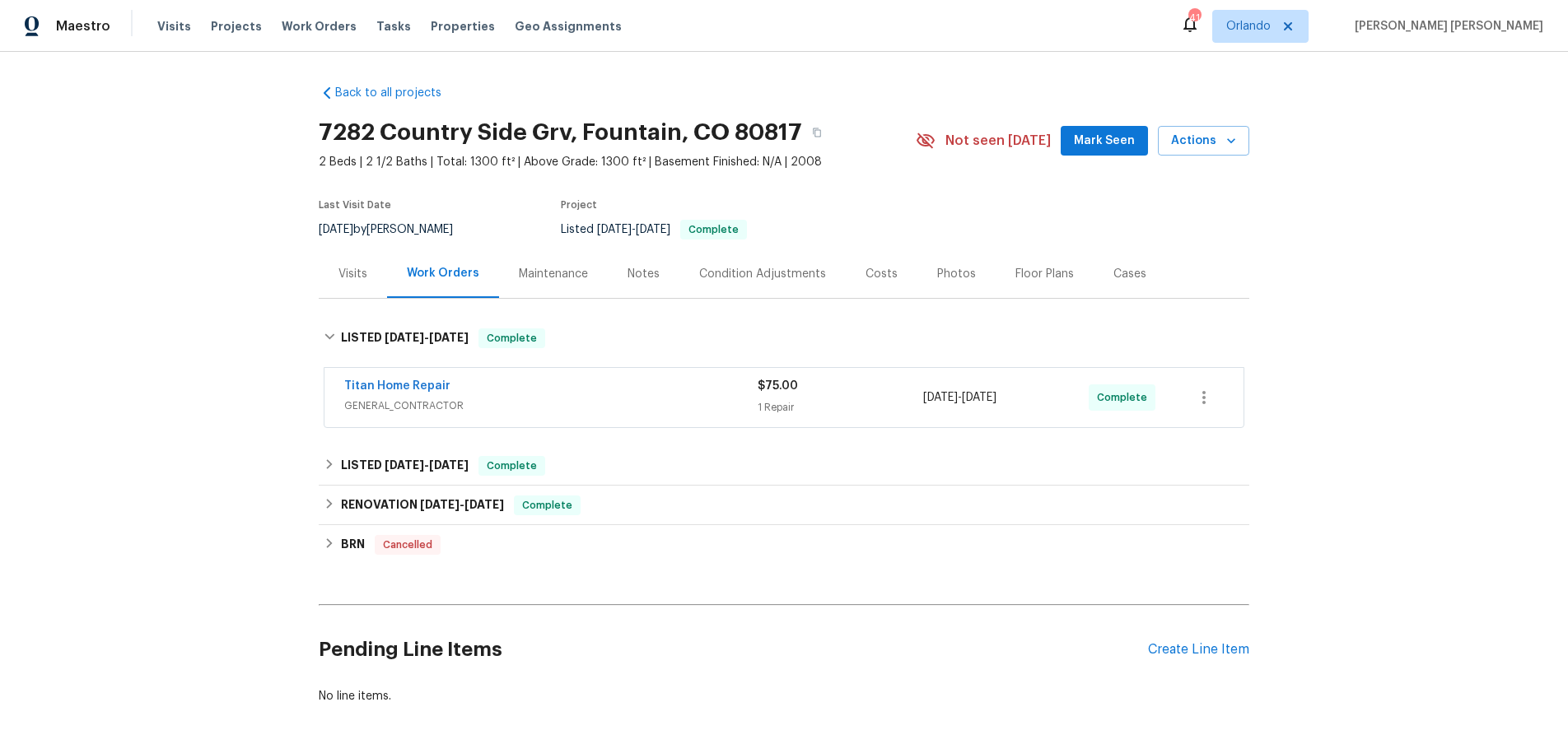
drag, startPoint x: 578, startPoint y: 401, endPoint x: 609, endPoint y: 396, distance: 31.4
click at [578, 401] on span "GENERAL_CONTRACTOR" at bounding box center [550, 405] width 413 height 16
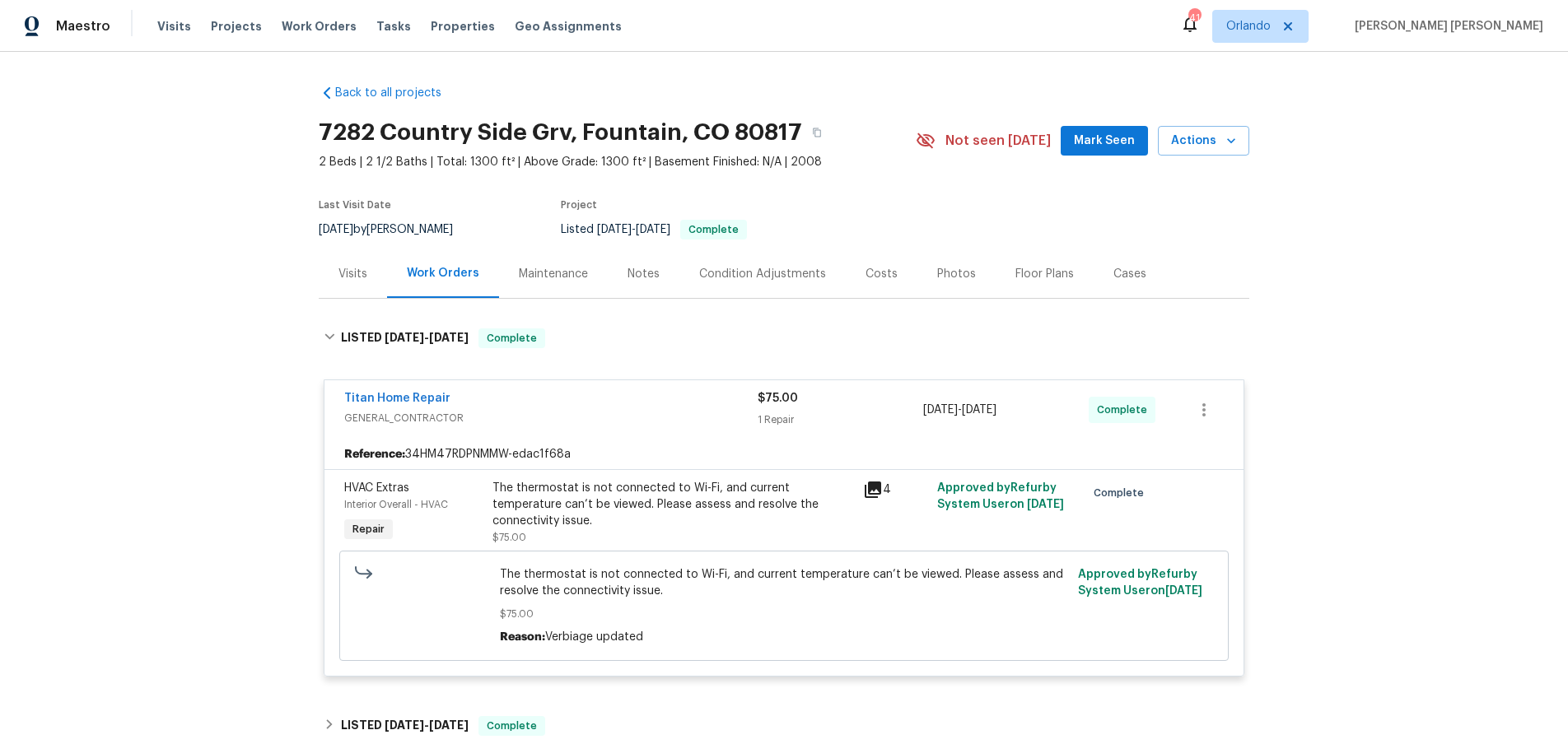
click at [873, 492] on icon at bounding box center [873, 489] width 20 height 20
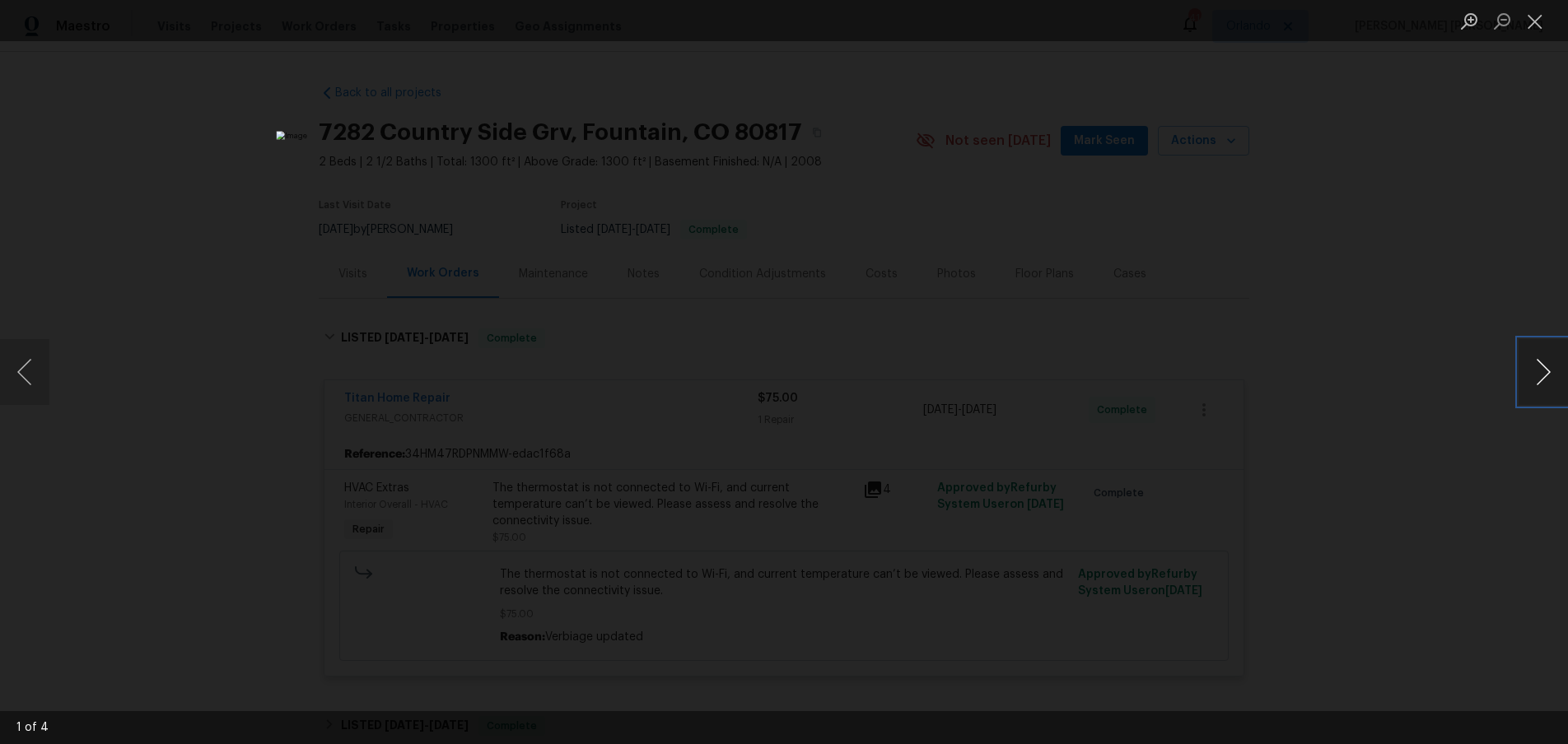
click at [1544, 389] on button "Next image" at bounding box center [1543, 371] width 49 height 66
click at [1415, 525] on div "Lightbox" at bounding box center [784, 372] width 1568 height 744
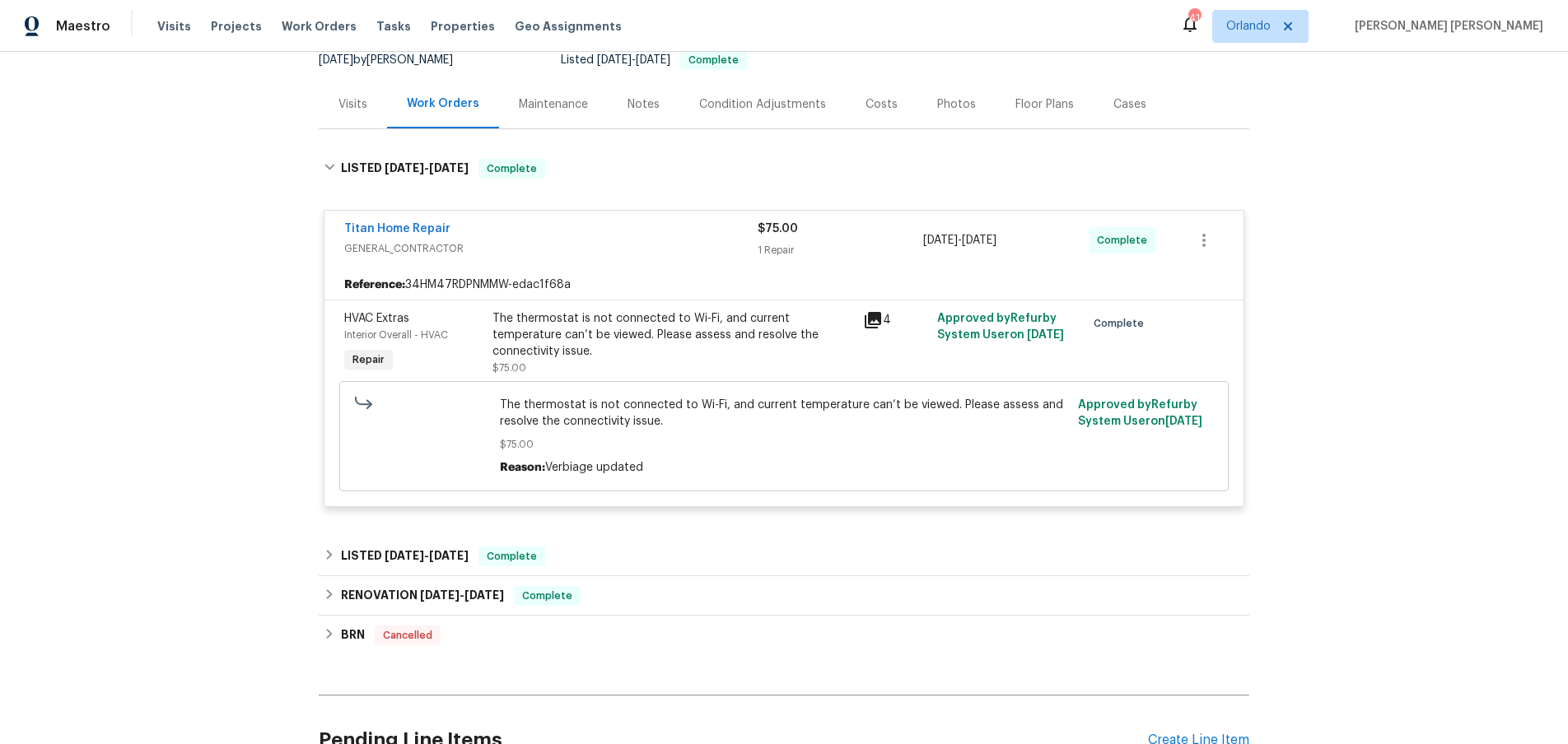
scroll to position [229, 0]
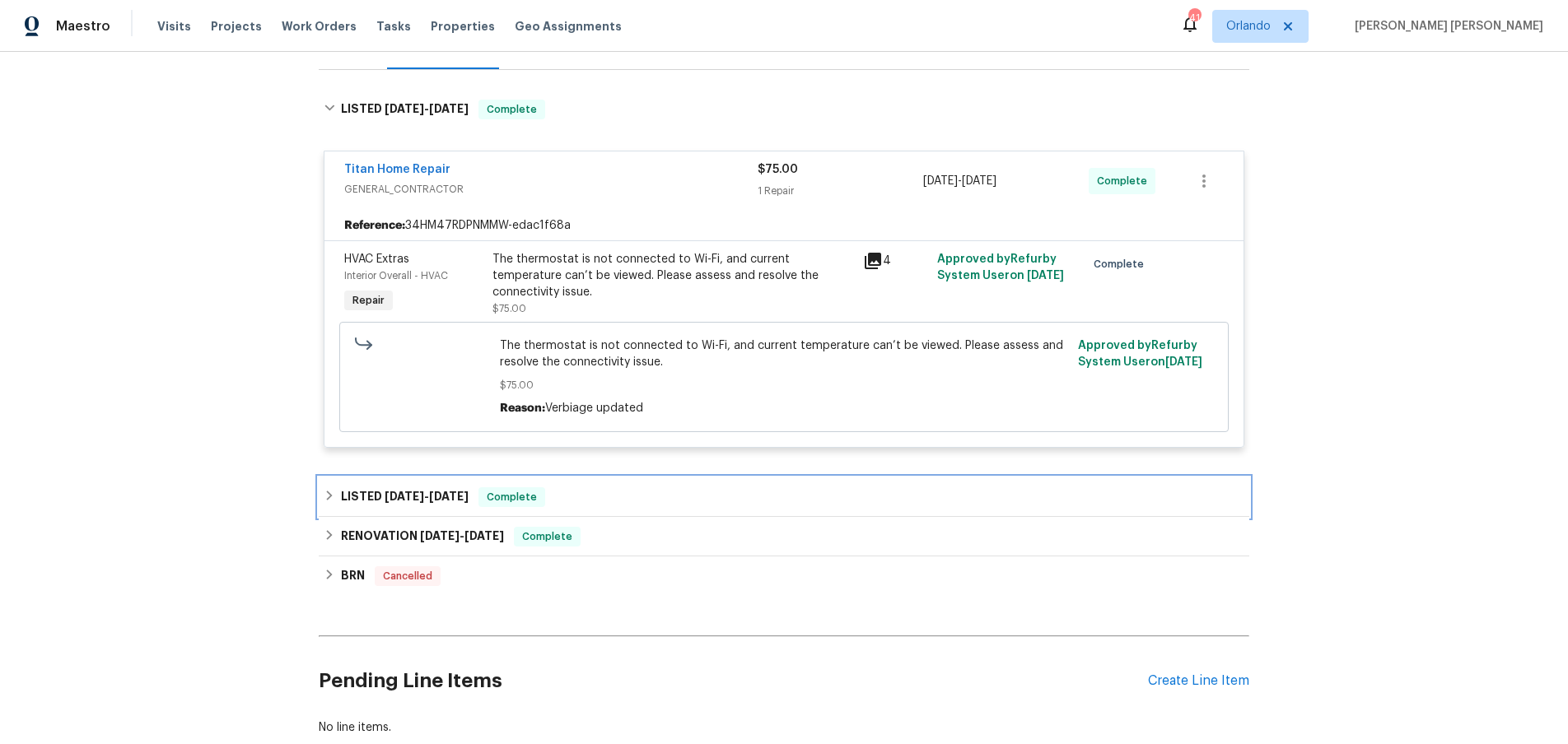
click at [335, 499] on icon at bounding box center [330, 495] width 12 height 12
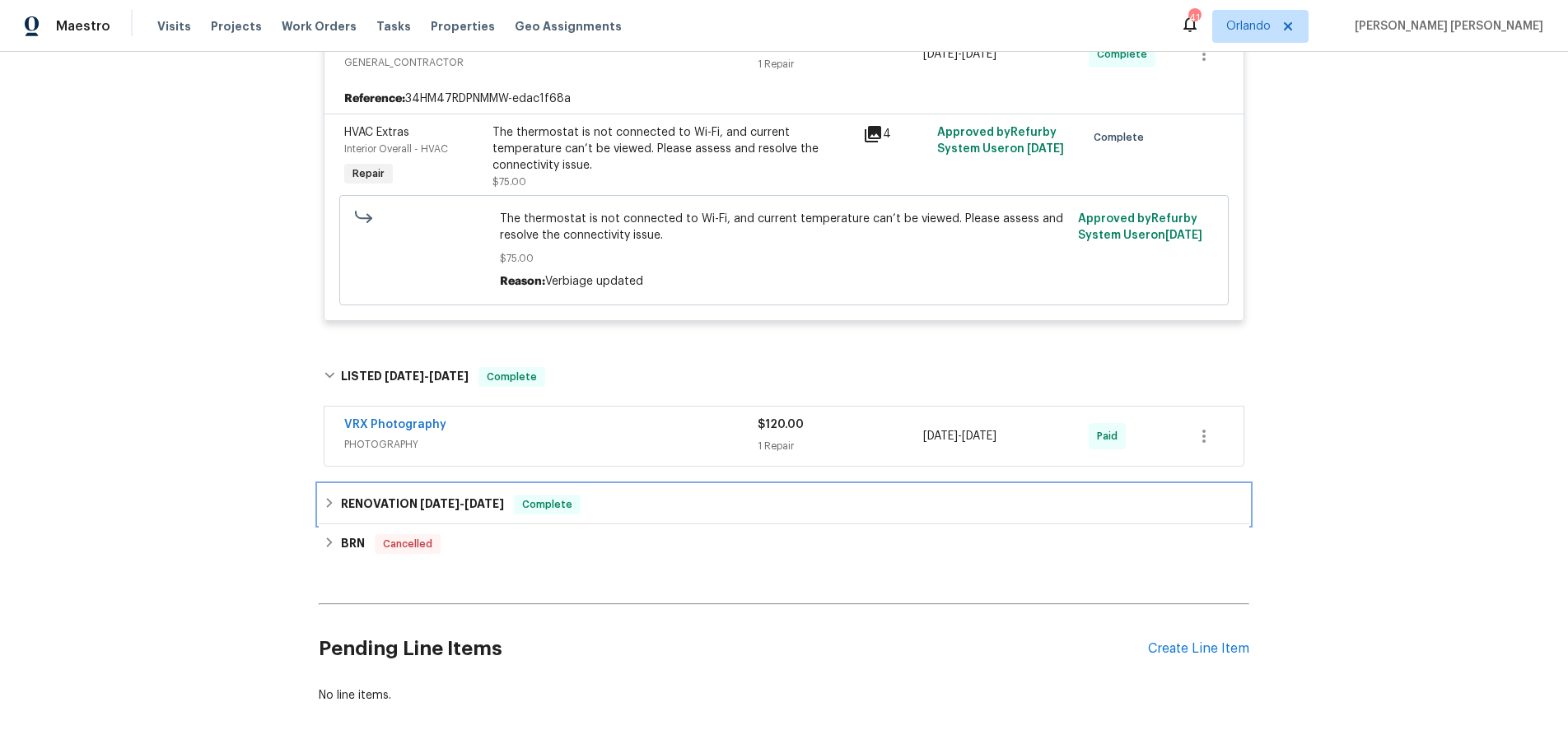
drag, startPoint x: 332, startPoint y: 514, endPoint x: 406, endPoint y: 519, distance: 74.2
click at [332, 514] on div "RENOVATION 2/11/25 - 2/17/25 Complete" at bounding box center [784, 504] width 921 height 20
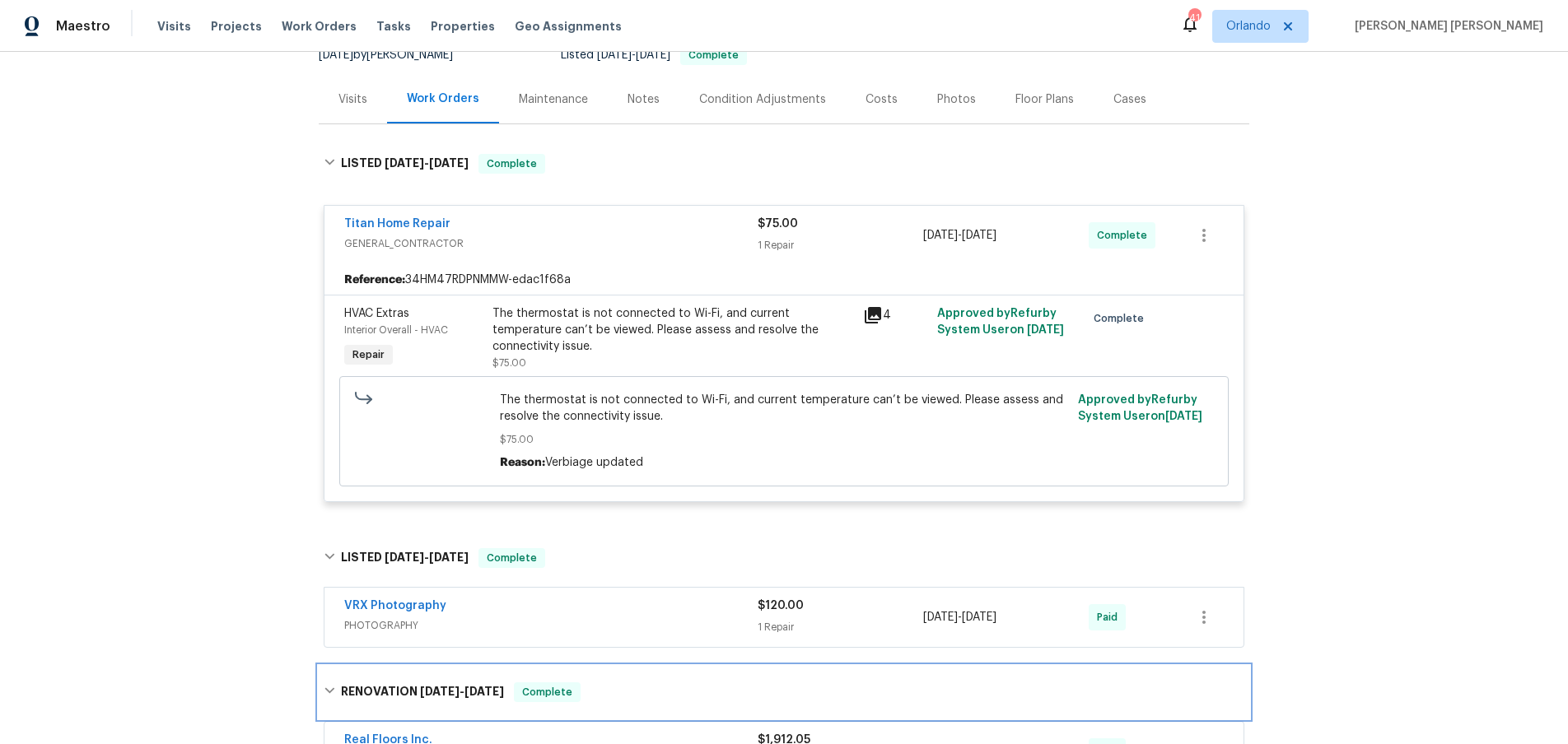
scroll to position [0, 0]
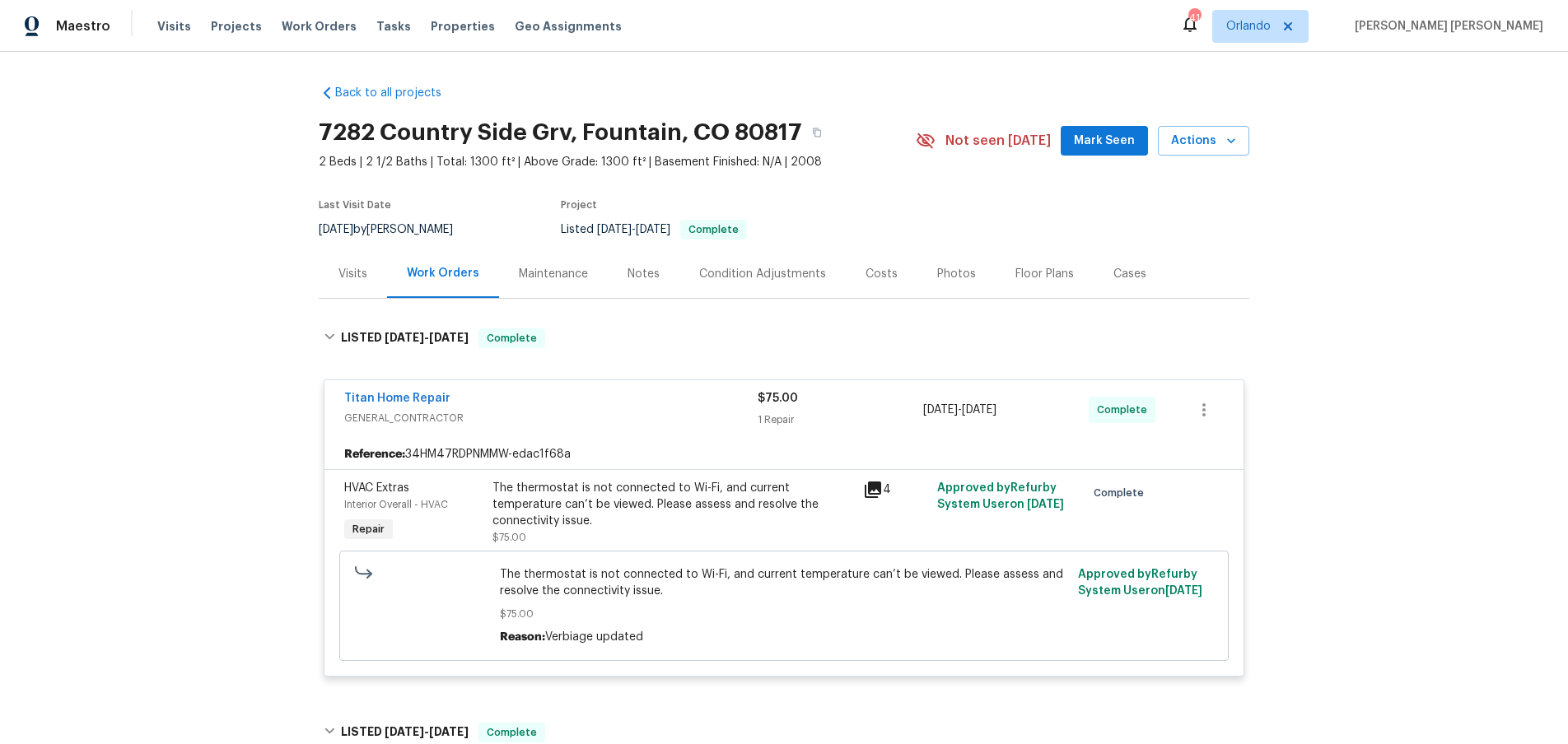
click at [342, 272] on div "Visits" at bounding box center [353, 273] width 29 height 16
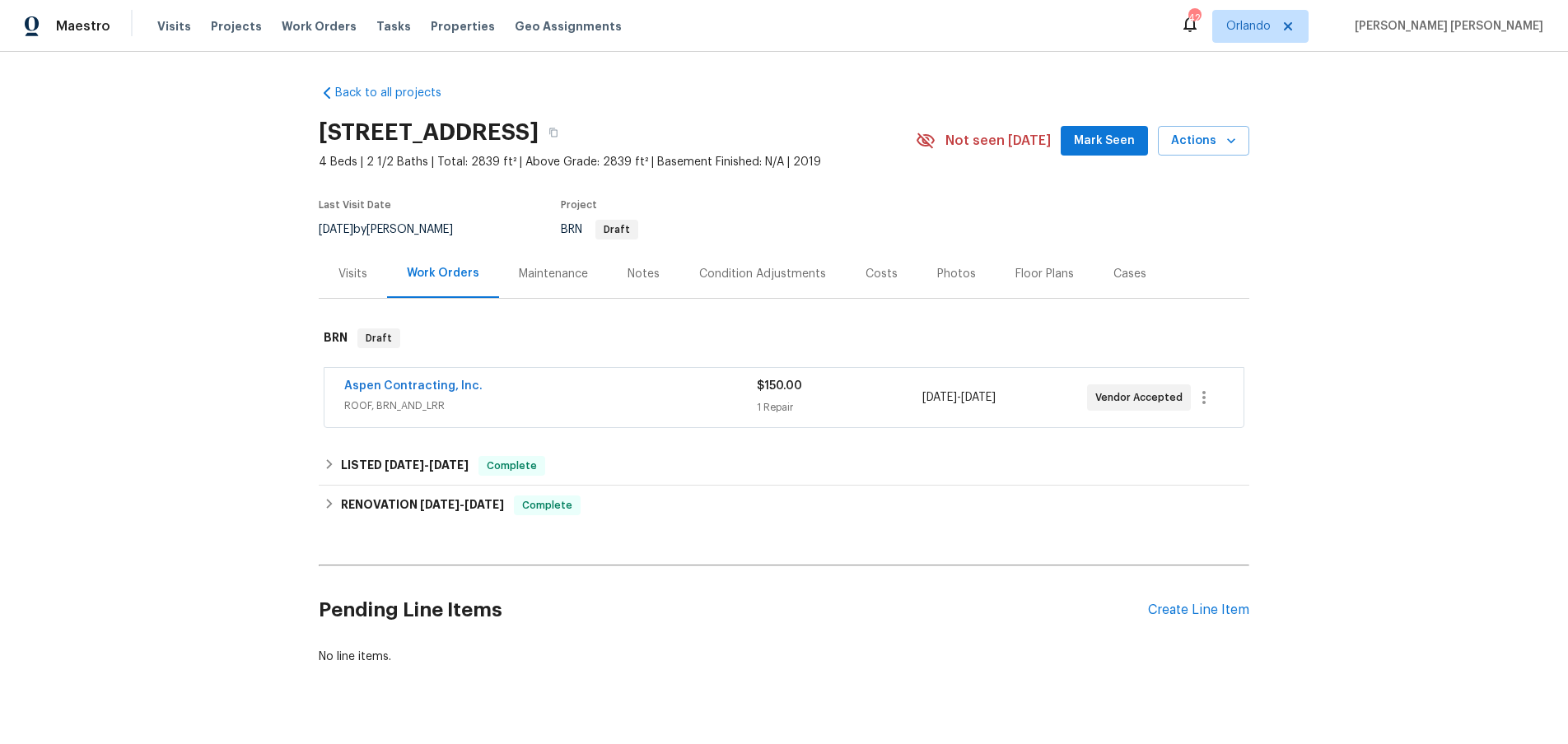
click at [561, 386] on div "Aspen Contracting, Inc." at bounding box center [550, 387] width 413 height 20
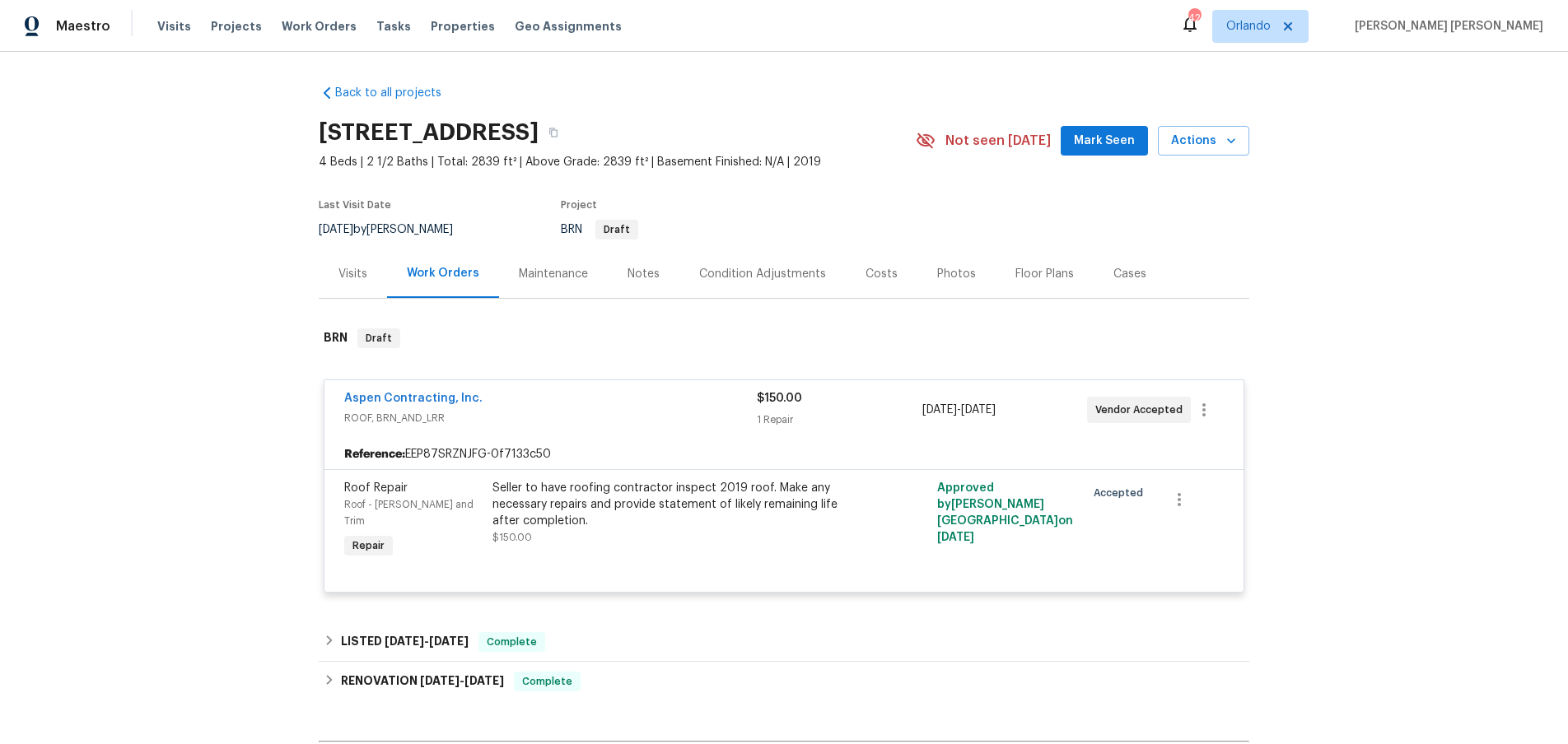
click at [616, 393] on div "Aspen Contracting, Inc." at bounding box center [550, 399] width 413 height 20
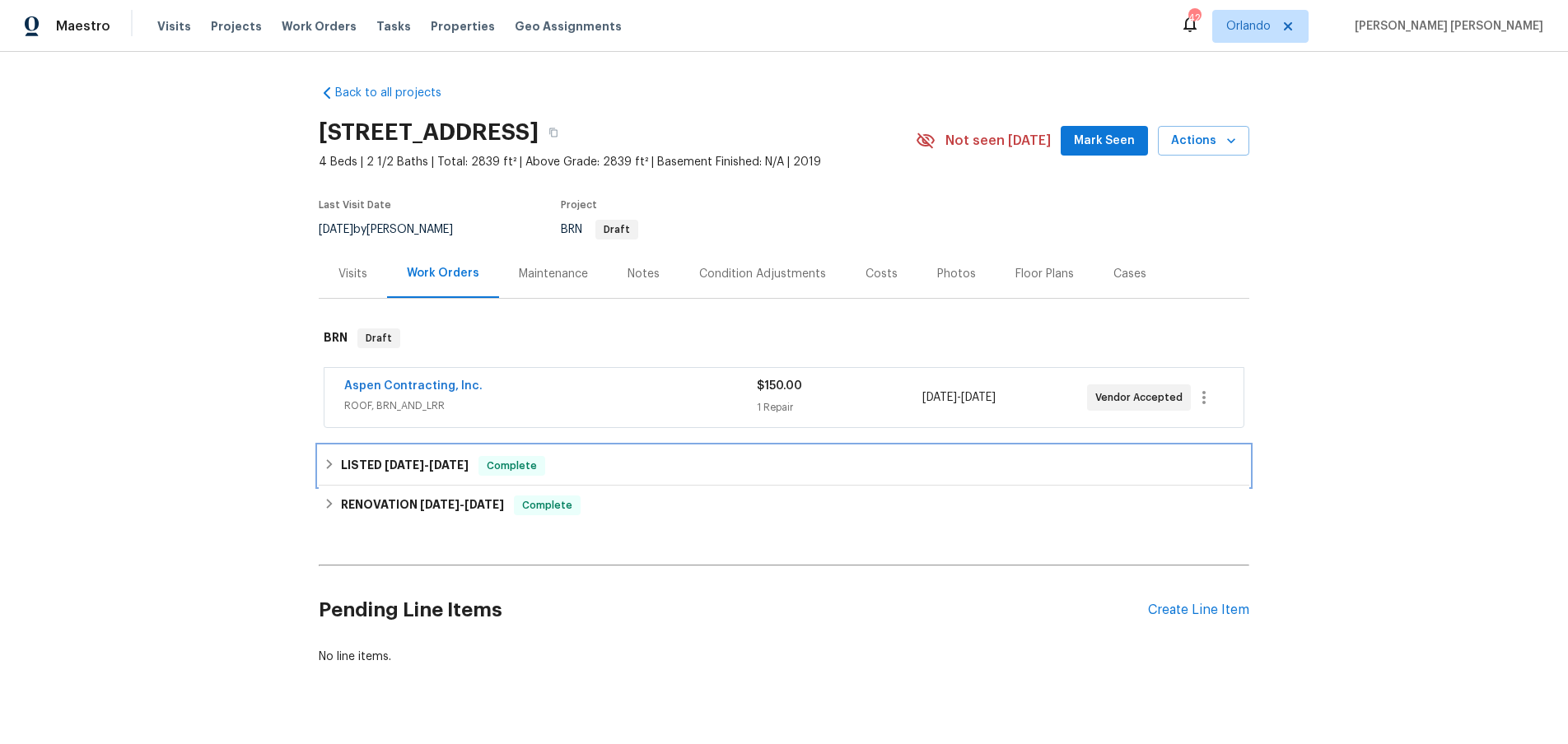
click at [341, 466] on h6 "LISTED [DATE] - [DATE]" at bounding box center [405, 466] width 128 height 20
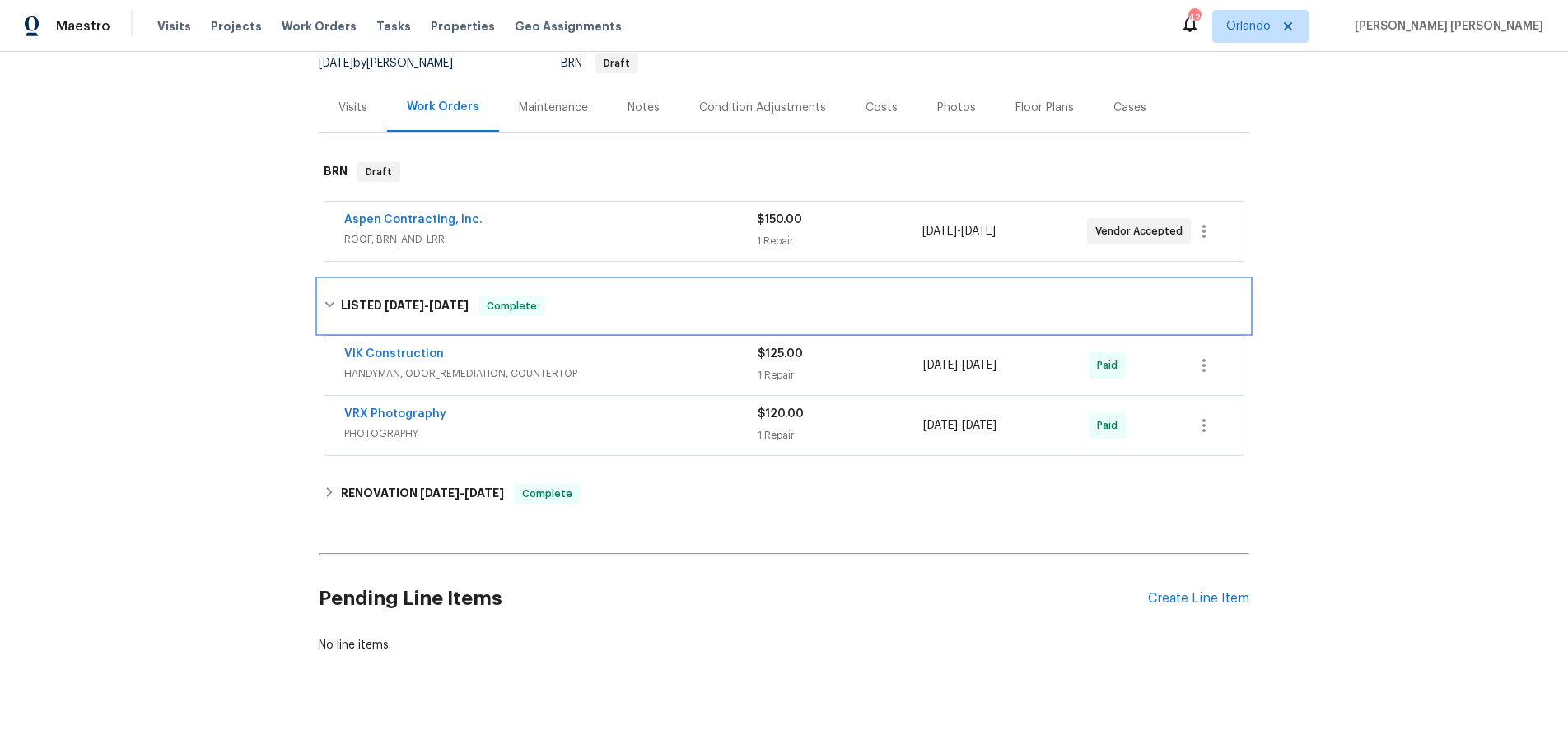
scroll to position [187, 0]
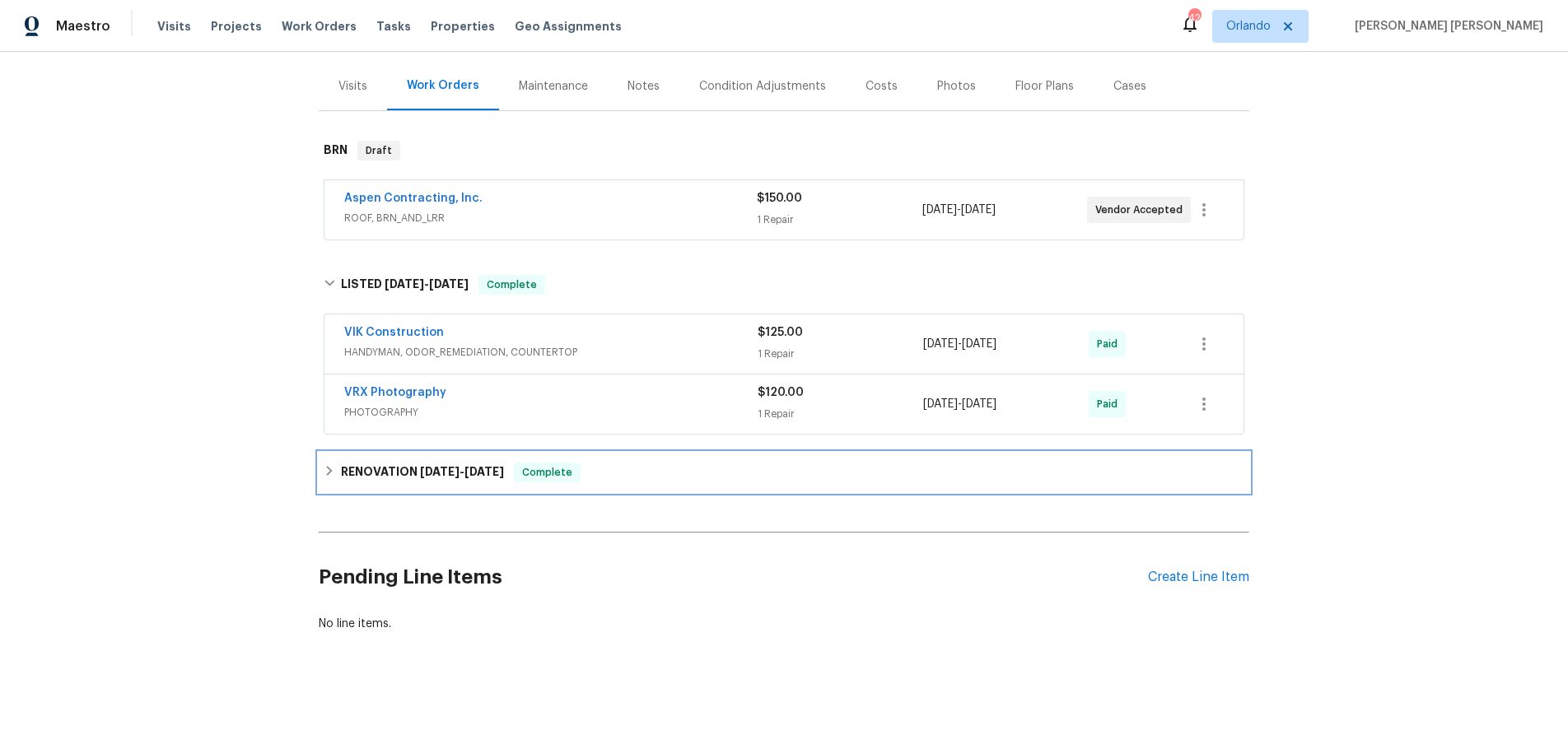
click at [343, 472] on h6 "RENOVATION [DATE] - [DATE]" at bounding box center [422, 472] width 163 height 20
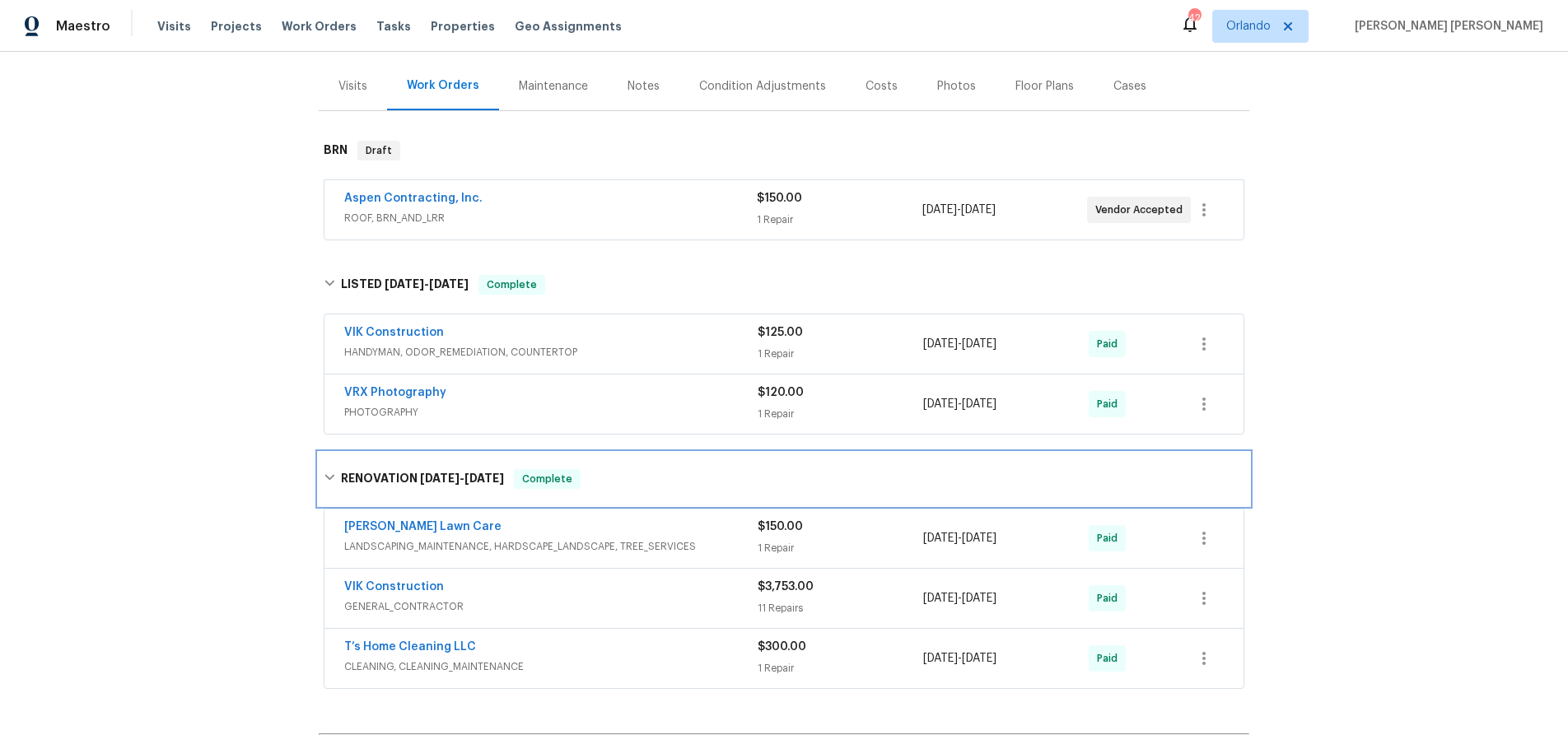
scroll to position [0, 0]
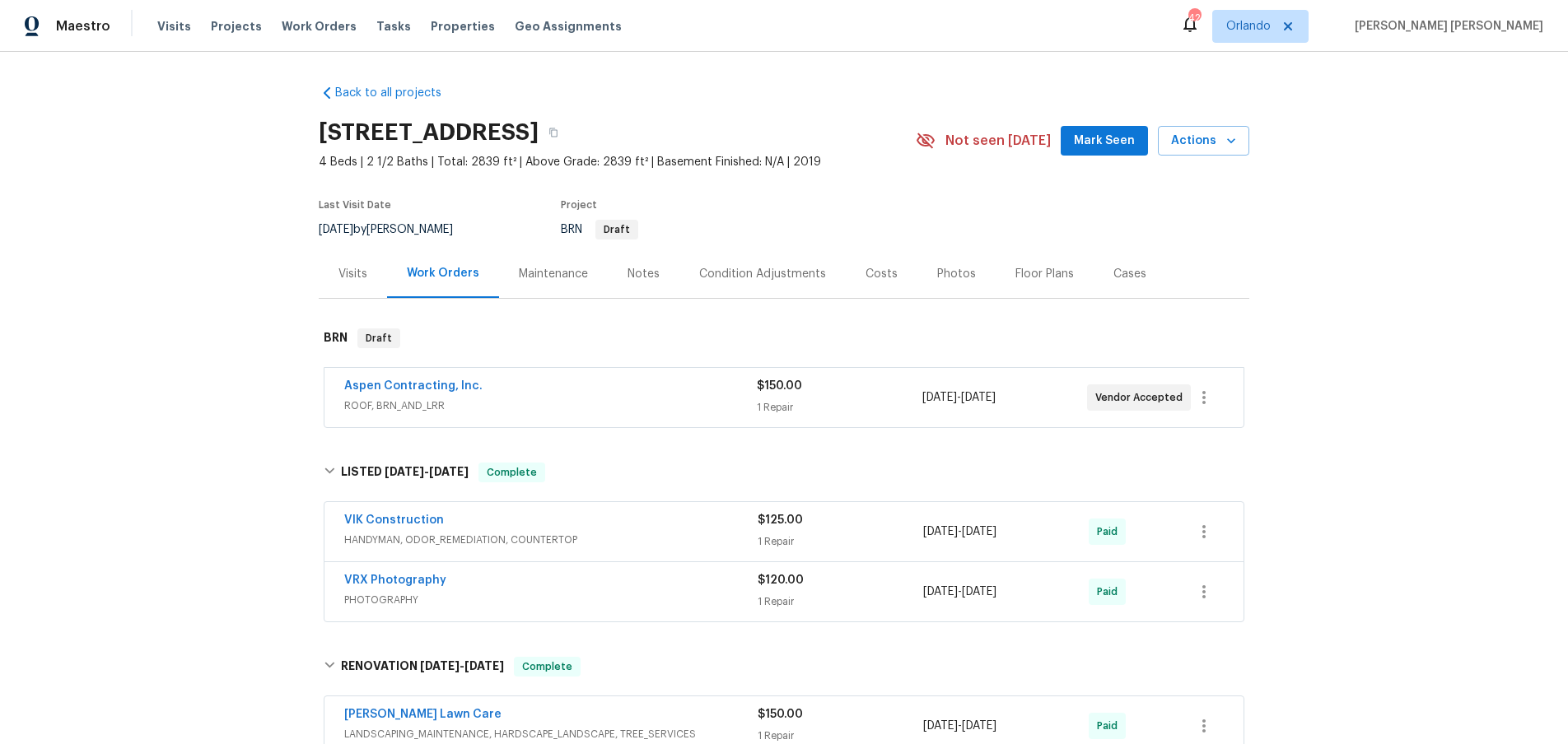
click at [348, 272] on div "Visits" at bounding box center [353, 273] width 29 height 16
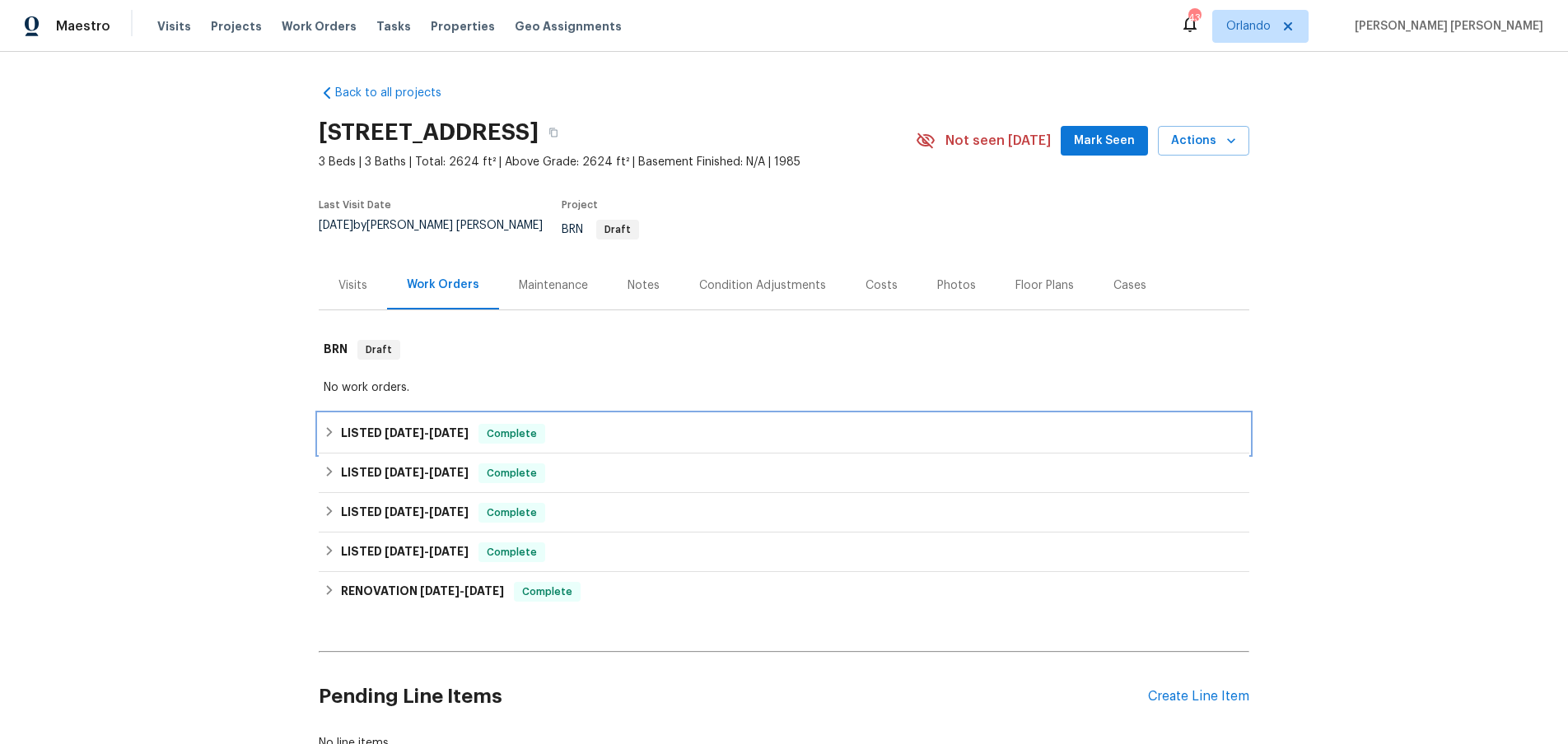
click at [325, 426] on icon at bounding box center [330, 432] width 12 height 12
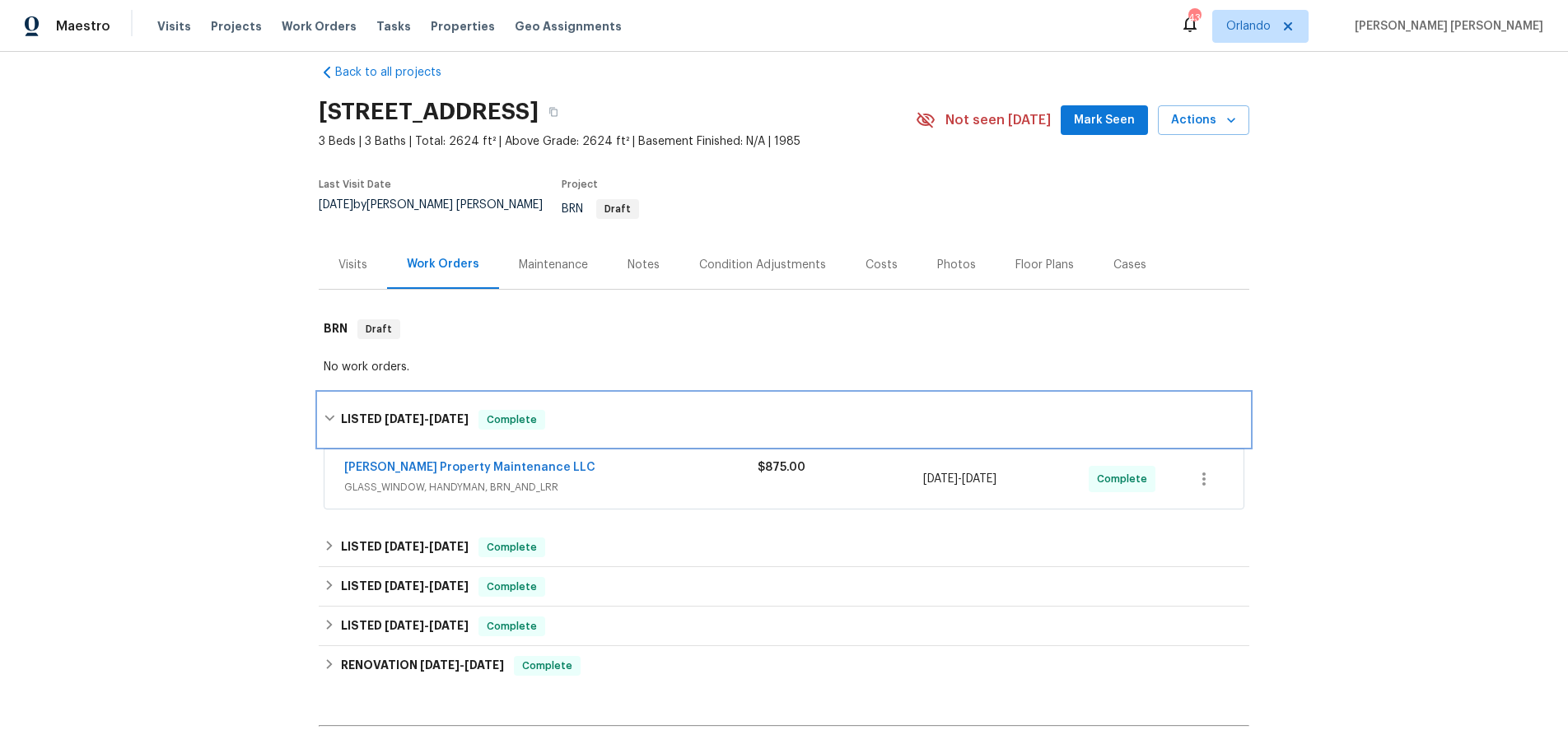
scroll to position [33, 0]
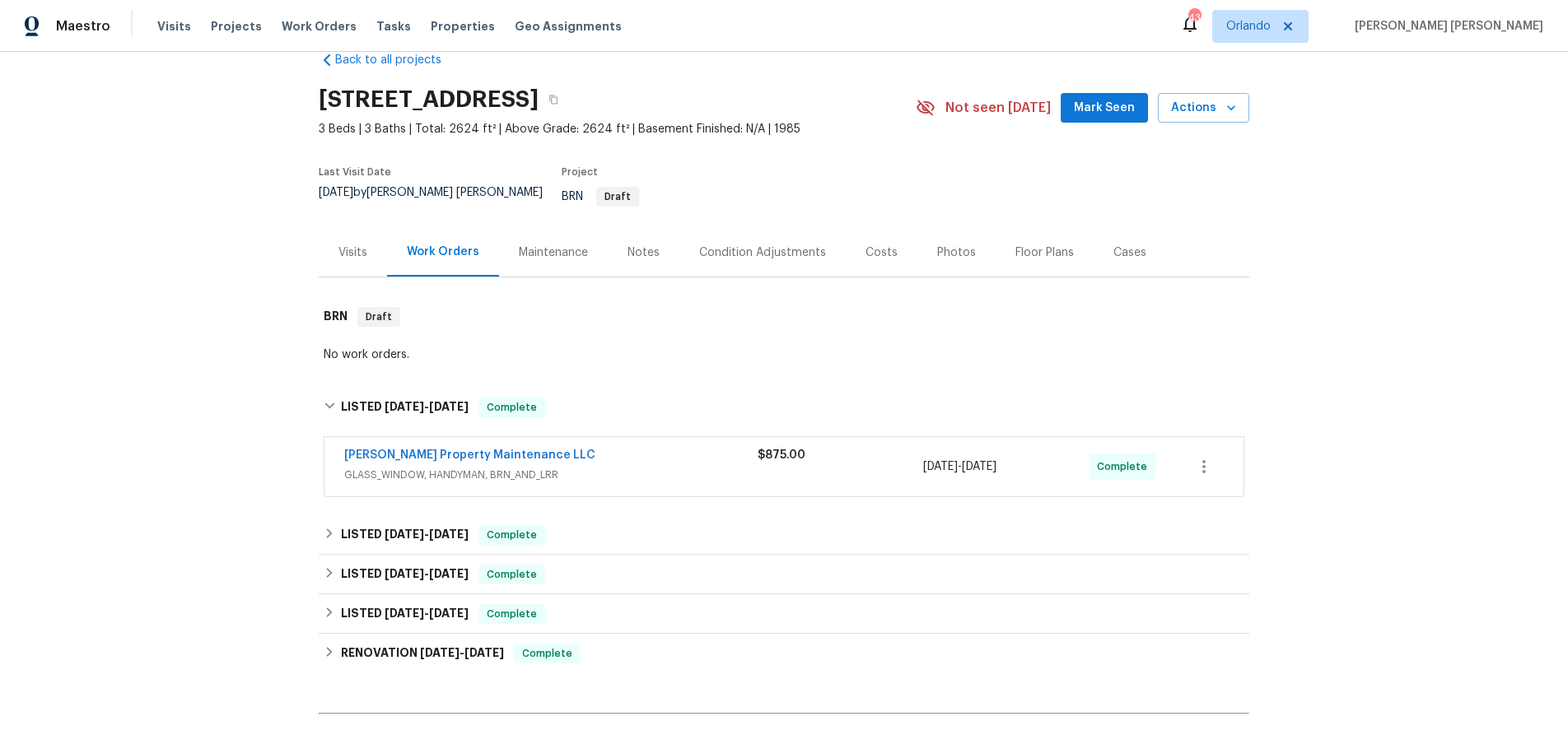
drag, startPoint x: 698, startPoint y: 455, endPoint x: 686, endPoint y: 460, distance: 13.0
click at [698, 466] on span "GLASS_WINDOW, HANDYMAN, BRN_AND_LRR" at bounding box center [550, 474] width 413 height 16
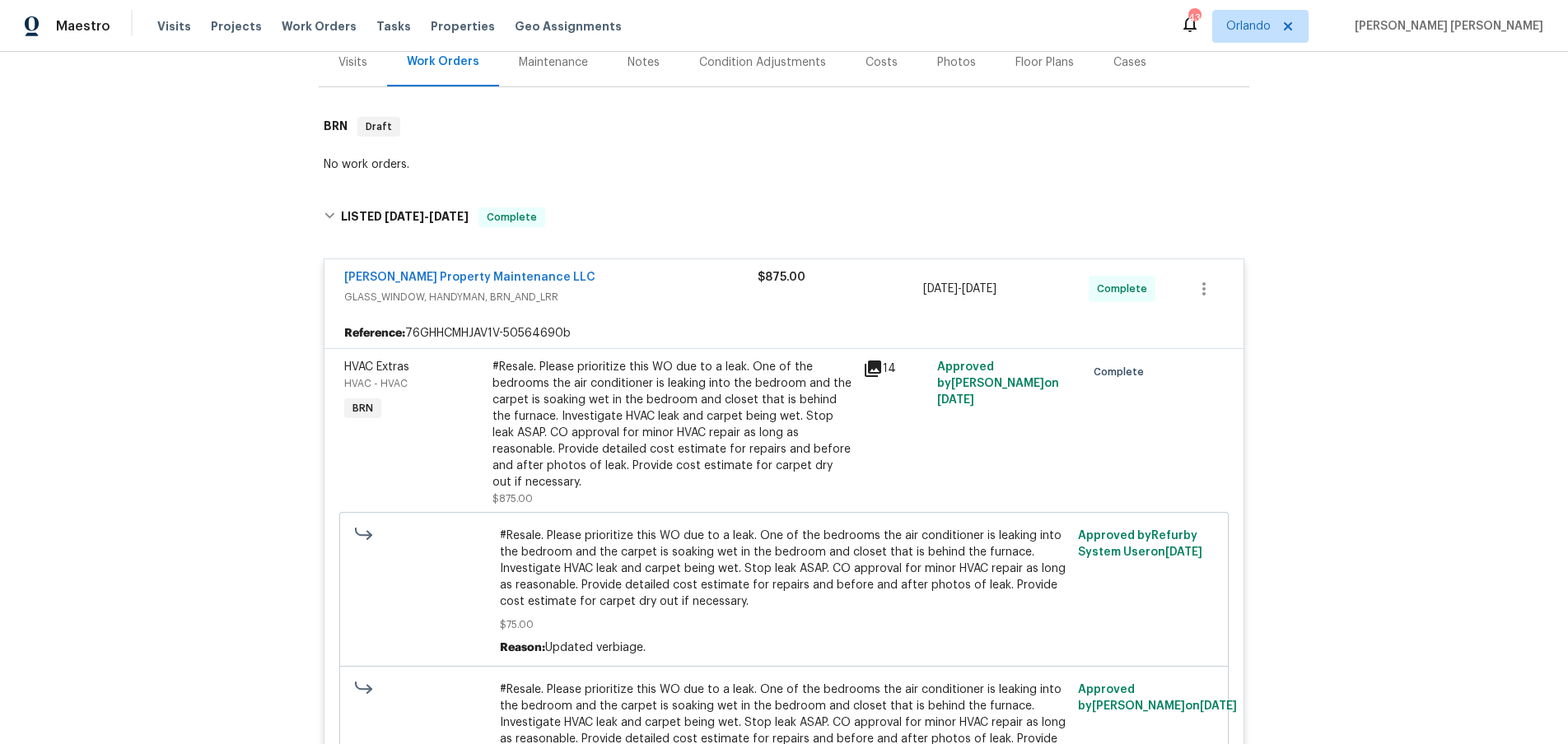
scroll to position [276, 0]
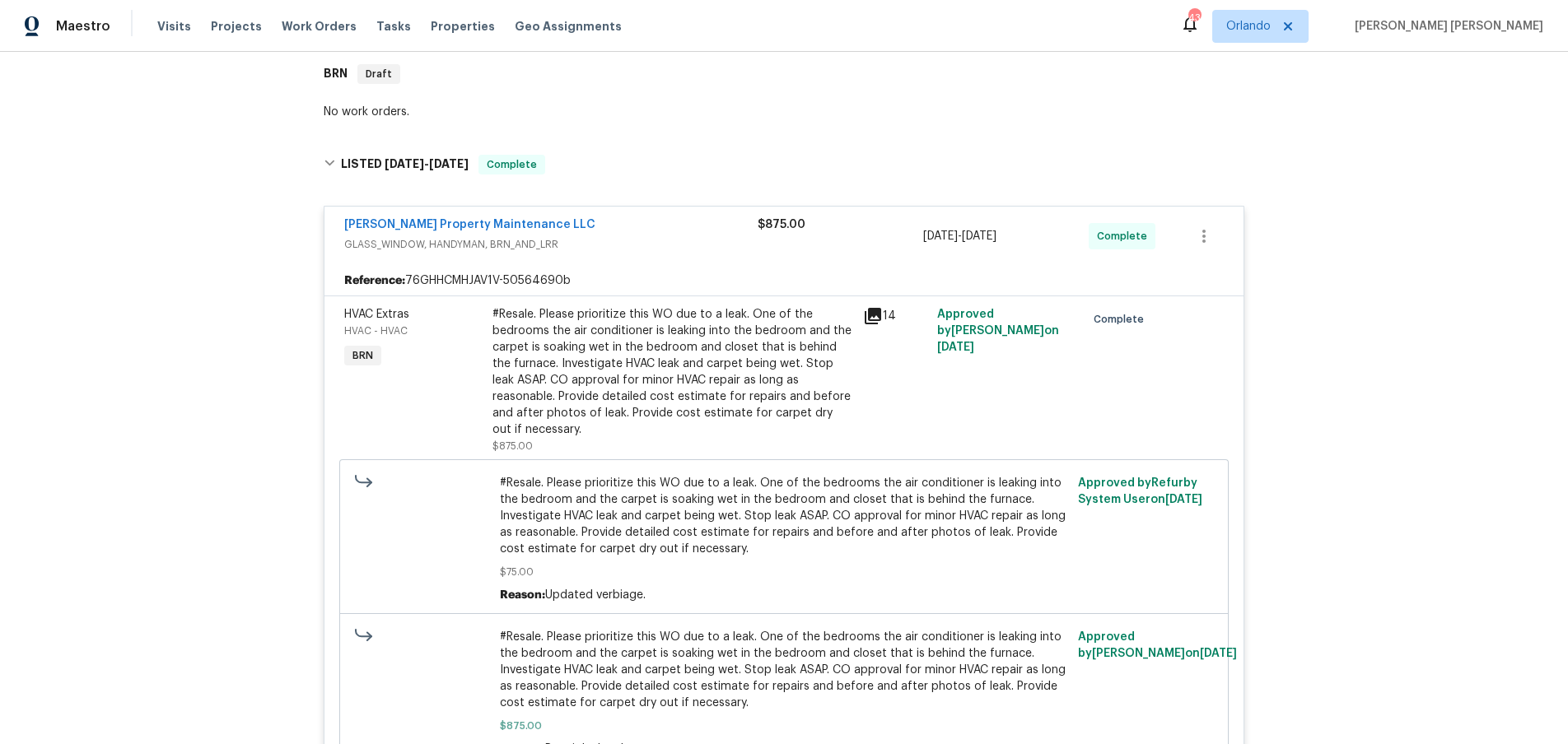
click at [873, 308] on icon at bounding box center [872, 316] width 16 height 16
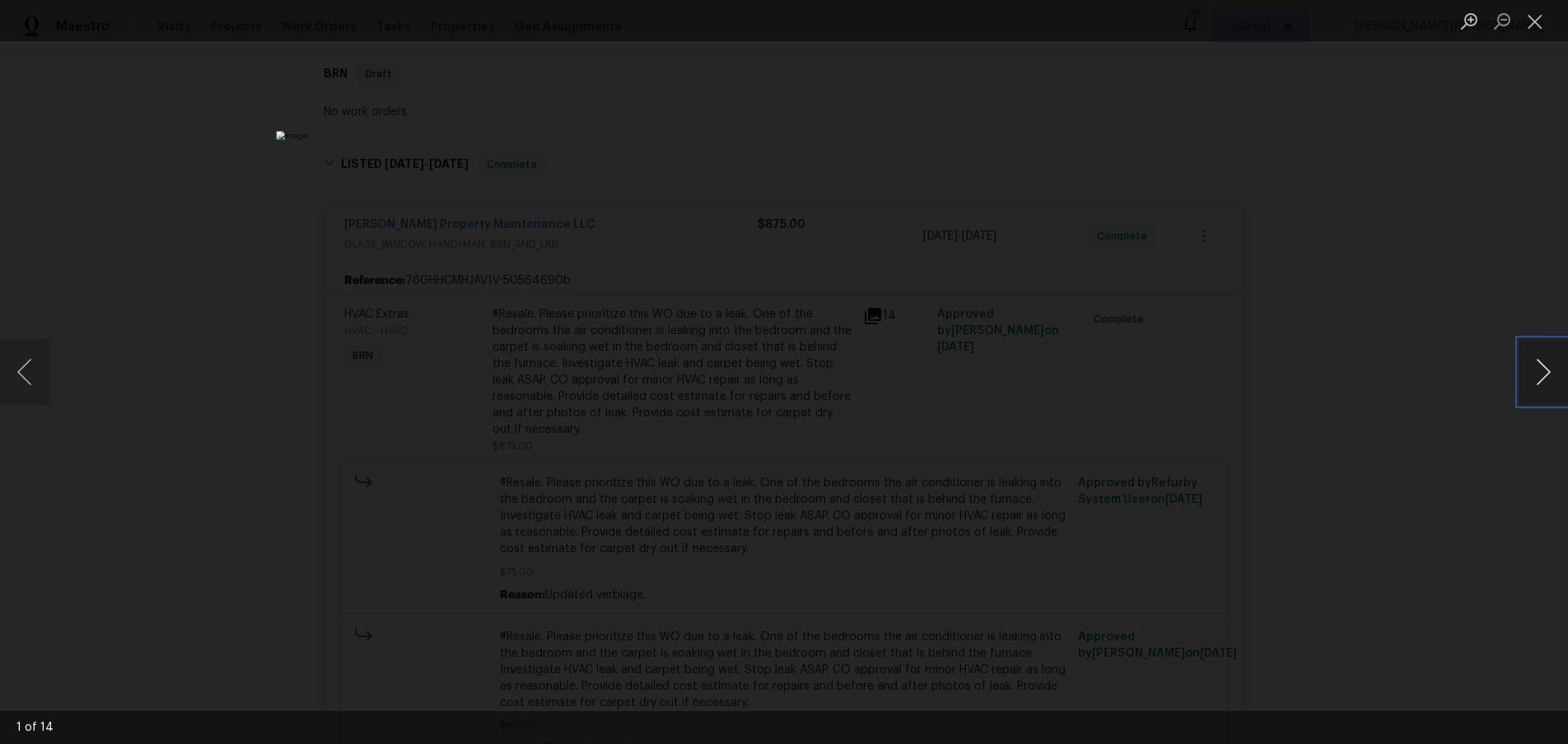
click at [1532, 399] on button "Next image" at bounding box center [1543, 371] width 49 height 66
drag, startPoint x: 32, startPoint y: 374, endPoint x: 56, endPoint y: 369, distance: 24.5
click at [32, 374] on button "Previous image" at bounding box center [25, 371] width 49 height 66
click at [1311, 342] on div "Lightbox" at bounding box center [784, 372] width 1568 height 744
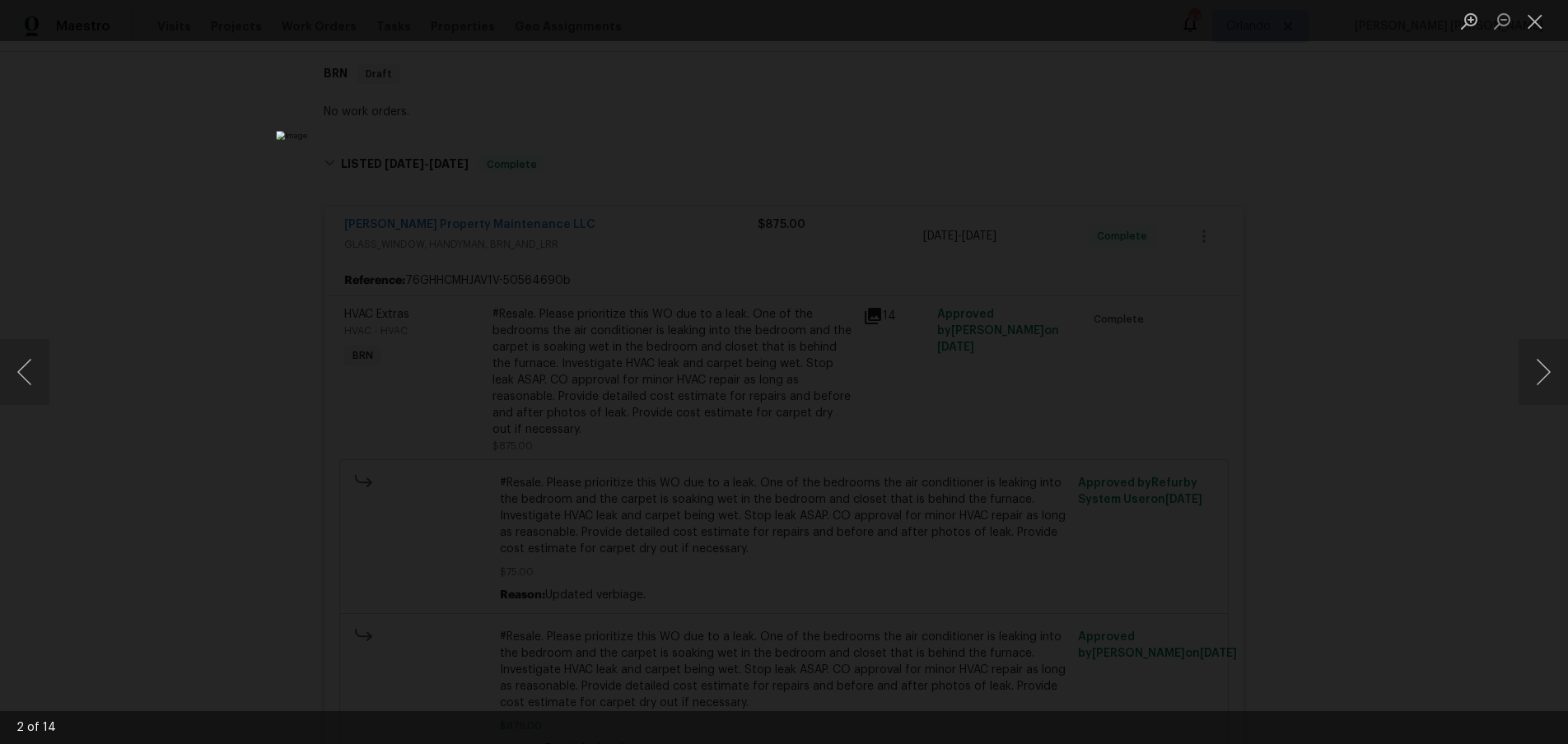
click at [1311, 342] on div "Lightbox" at bounding box center [784, 372] width 1568 height 744
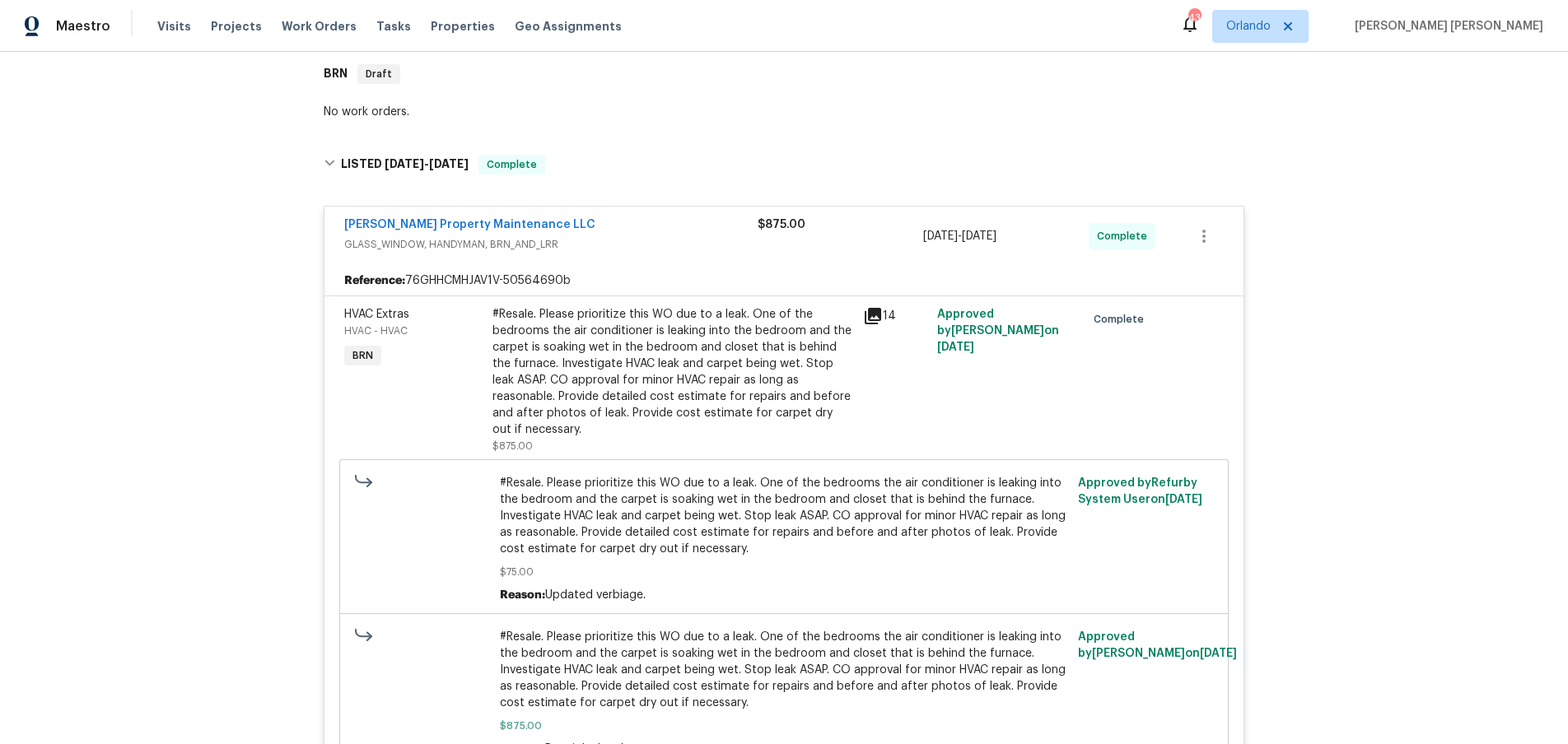
click at [870, 308] on icon at bounding box center [872, 316] width 16 height 16
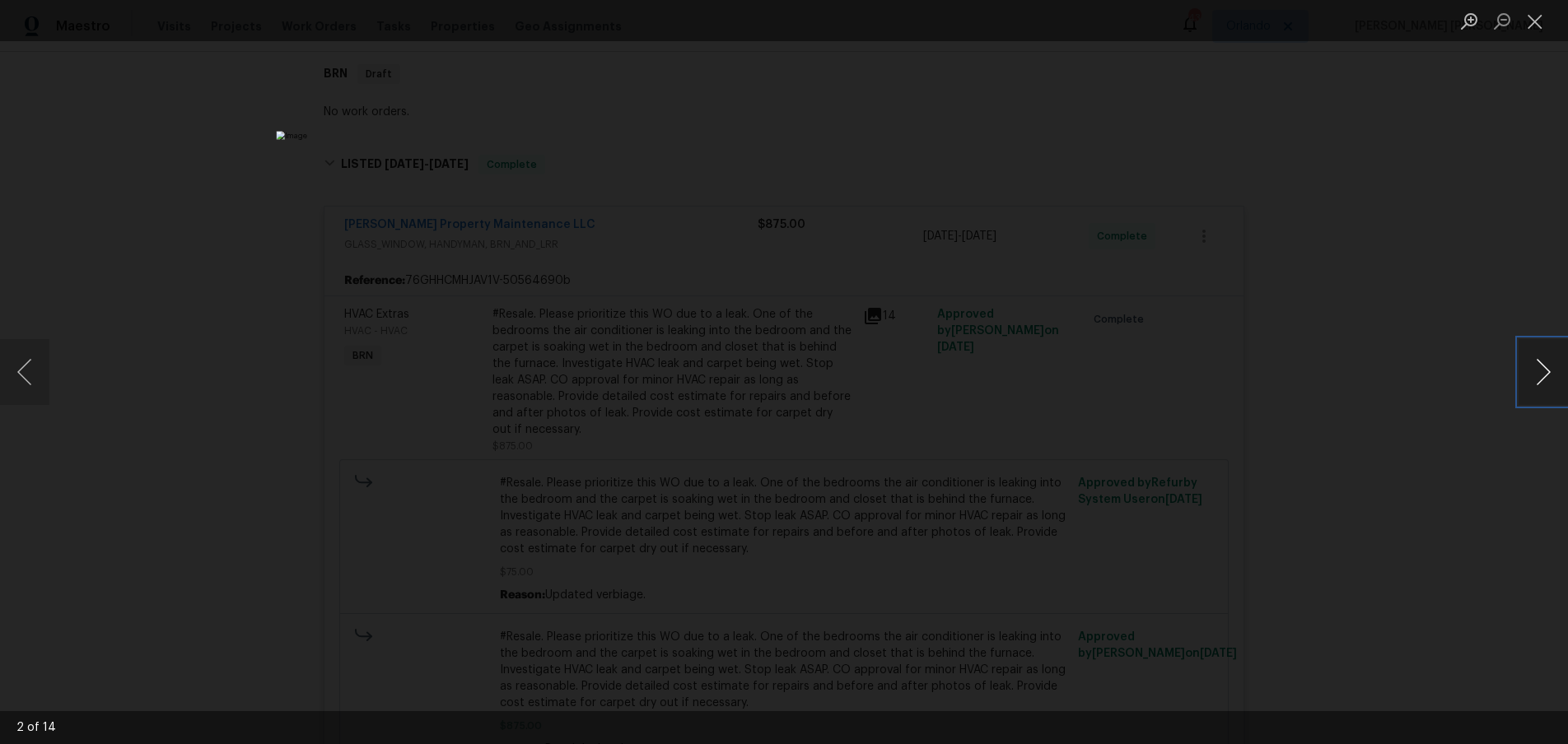
click at [1539, 383] on button "Next image" at bounding box center [1543, 371] width 49 height 66
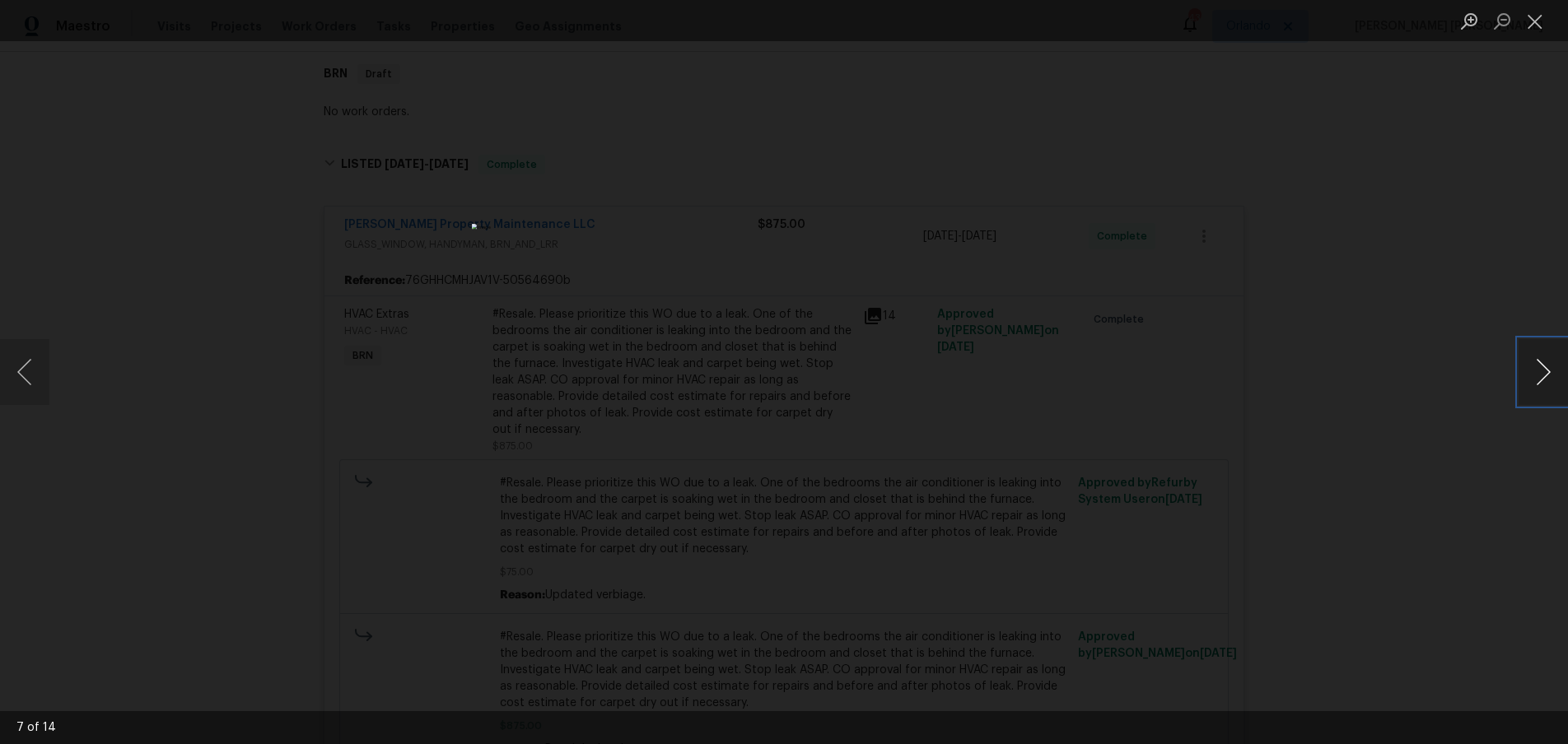
click at [1539, 383] on button "Next image" at bounding box center [1543, 371] width 49 height 66
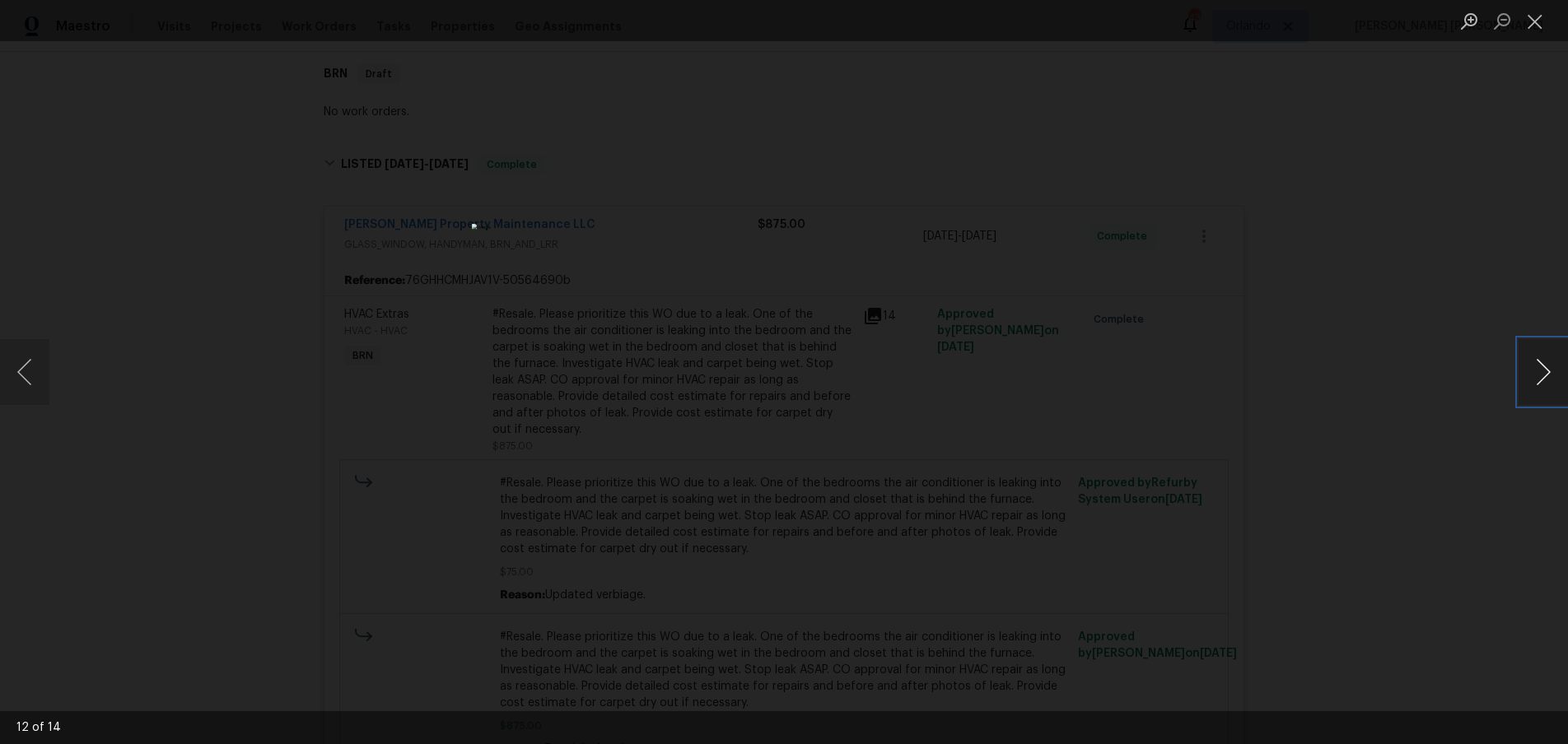
click at [1539, 383] on button "Next image" at bounding box center [1543, 371] width 49 height 66
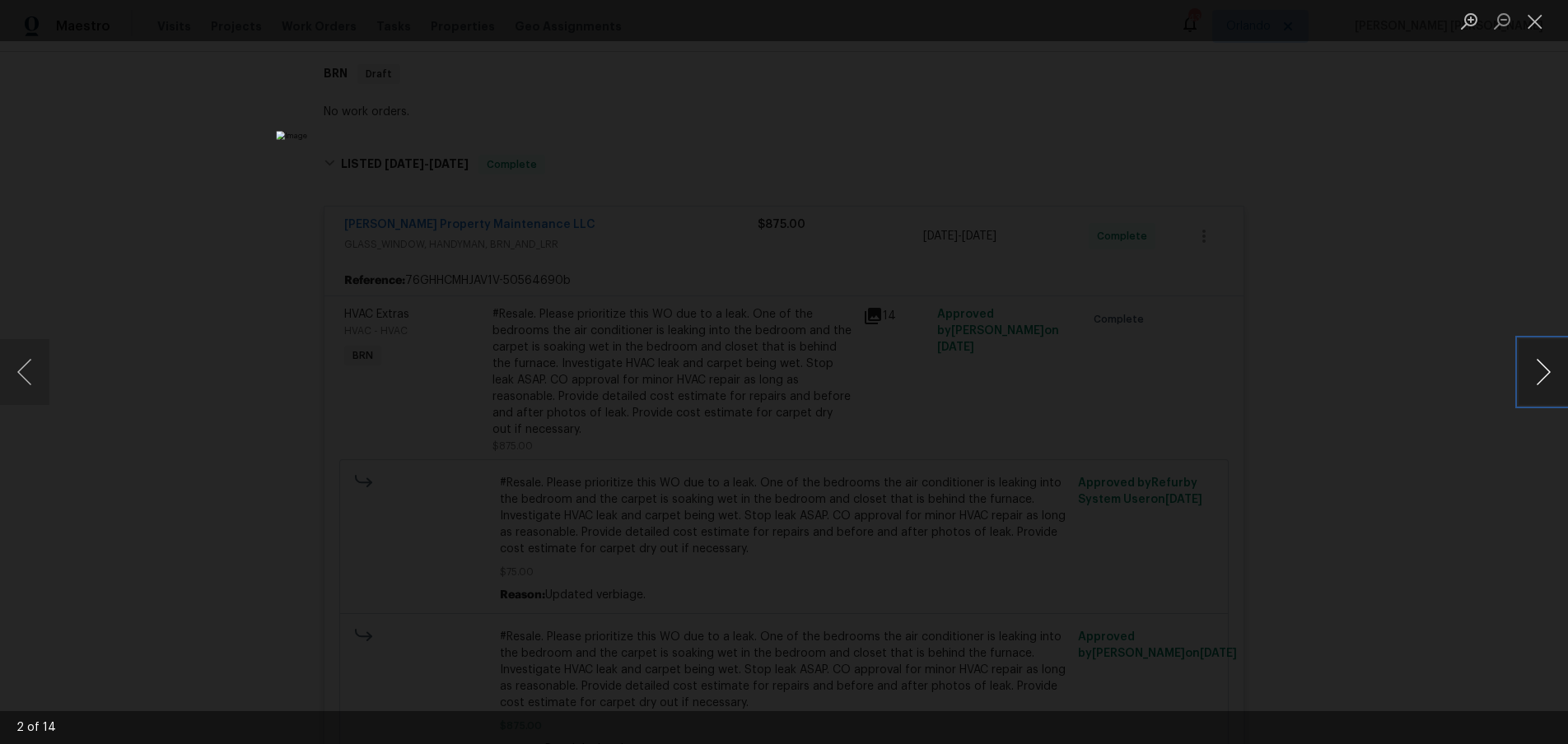
click at [1539, 383] on button "Next image" at bounding box center [1543, 371] width 49 height 66
click at [1534, 378] on button "Next image" at bounding box center [1543, 371] width 49 height 66
click at [1532, 378] on button "Next image" at bounding box center [1543, 371] width 49 height 66
click at [1531, 390] on button "Next image" at bounding box center [1543, 371] width 49 height 66
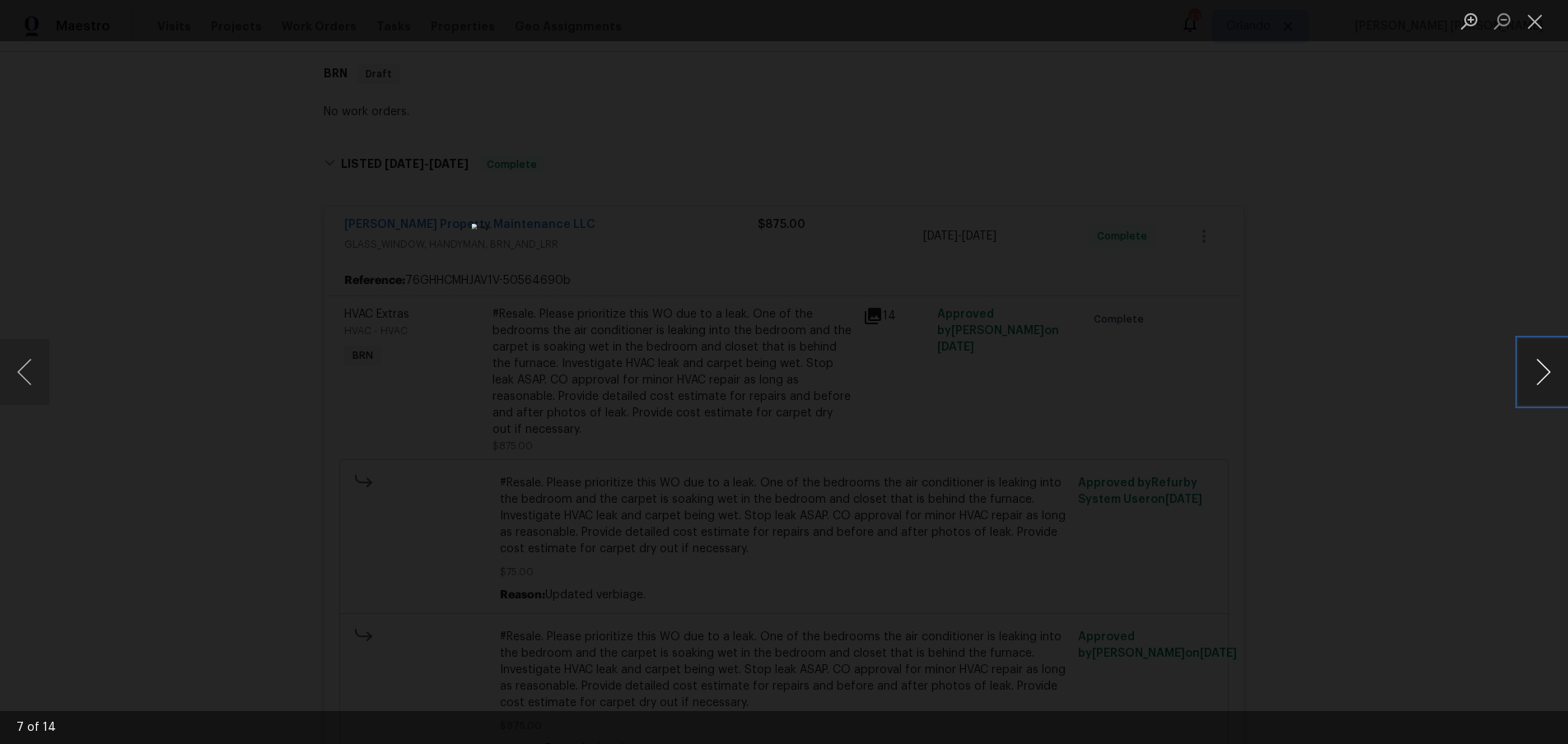
click at [1527, 392] on button "Next image" at bounding box center [1543, 371] width 49 height 66
click at [1535, 382] on button "Next image" at bounding box center [1543, 371] width 49 height 66
click at [517, 376] on div "Lightbox" at bounding box center [784, 372] width 1568 height 744
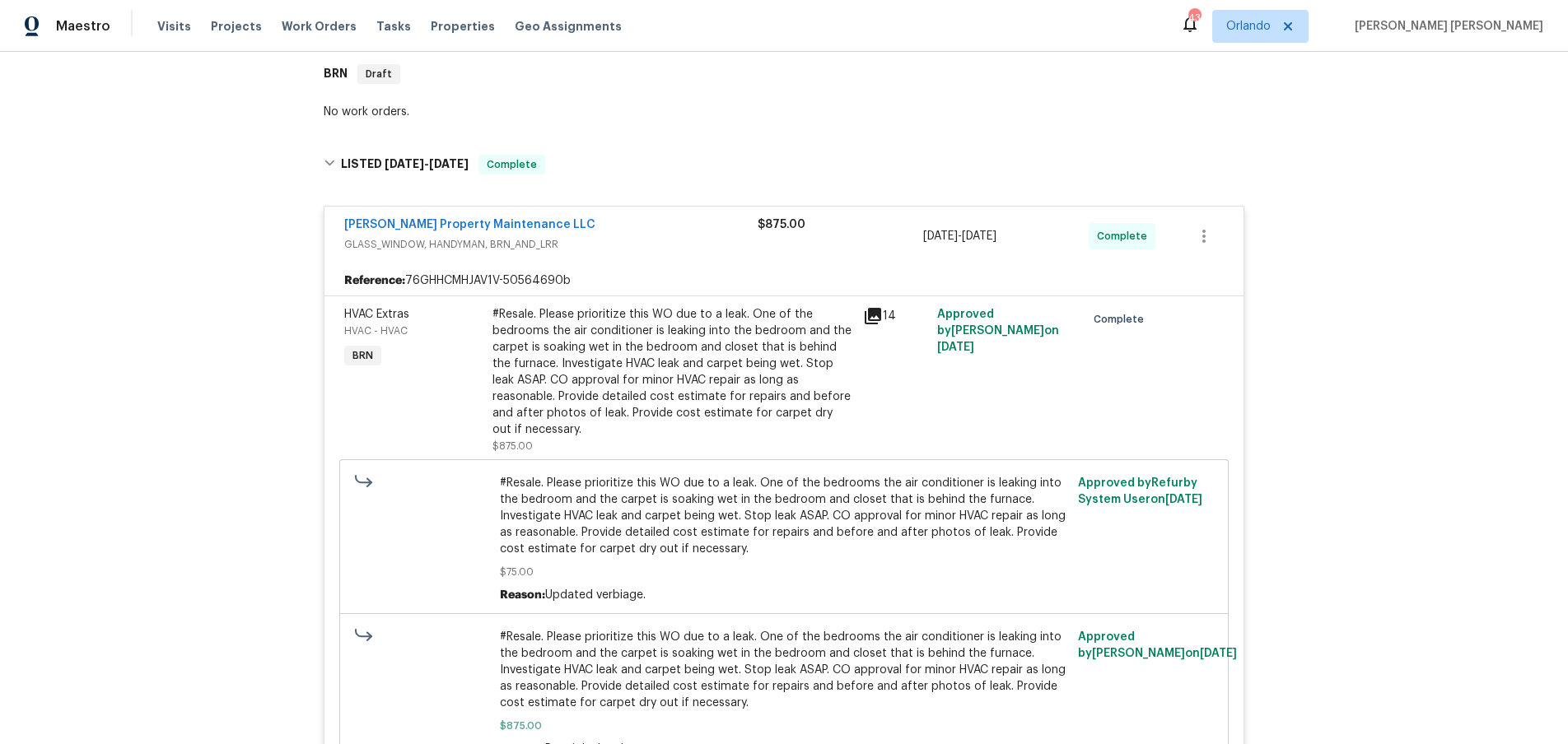
click at [652, 216] on div "[PERSON_NAME] Property Maintenance LLC" at bounding box center [550, 226] width 413 height 20
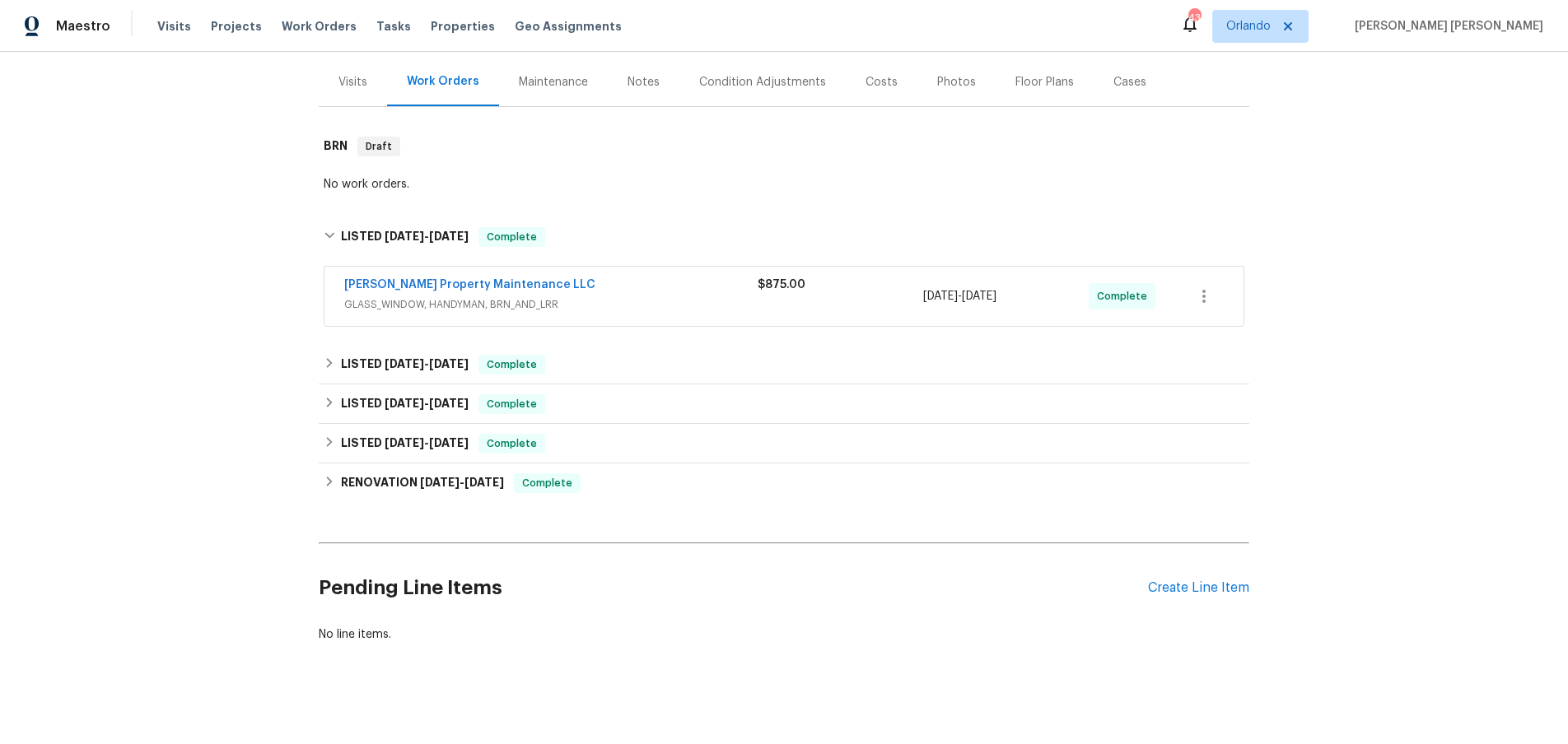
scroll to position [203, 0]
click at [319, 353] on div "LISTED [DATE] - [DATE] Complete" at bounding box center [784, 365] width 931 height 39
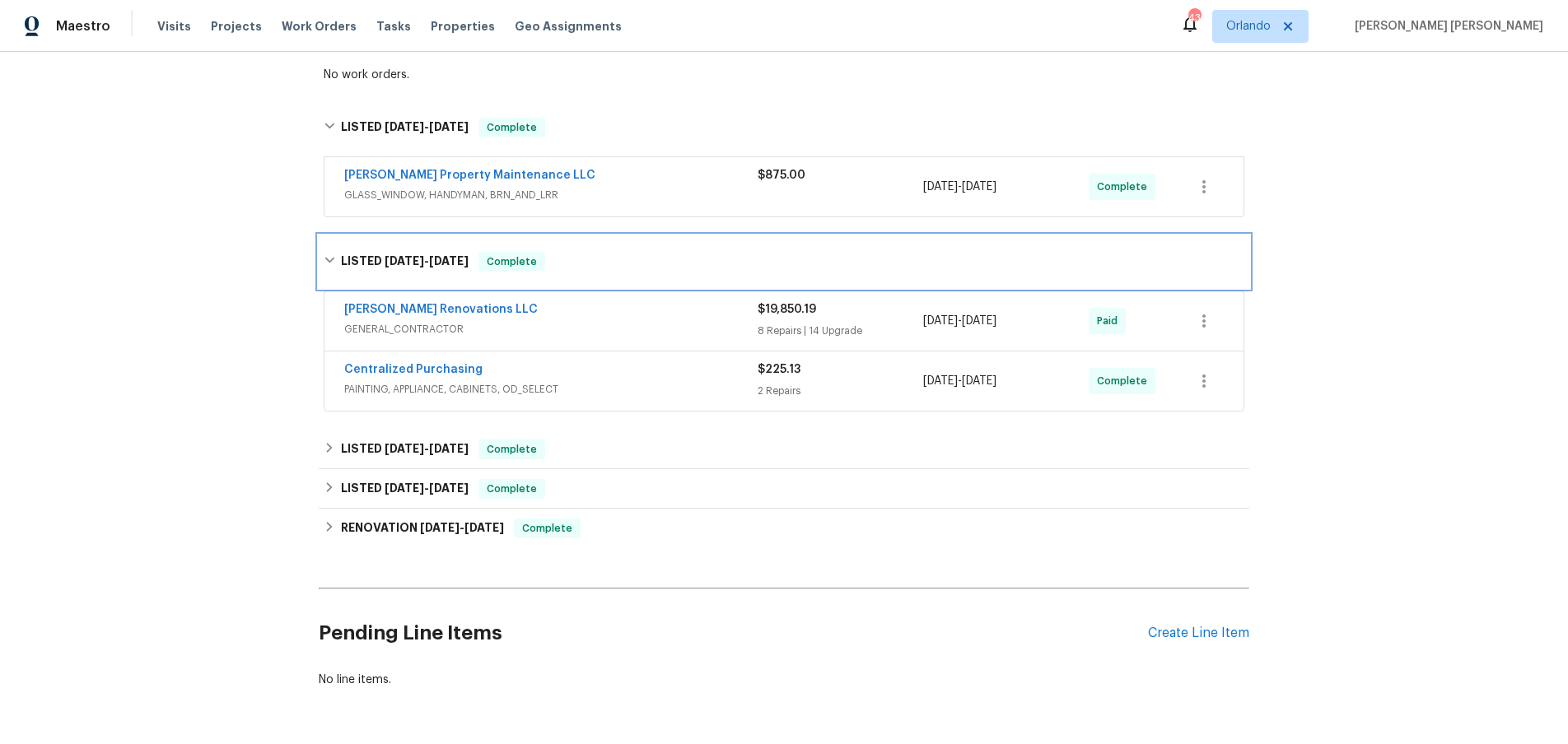
scroll to position [358, 0]
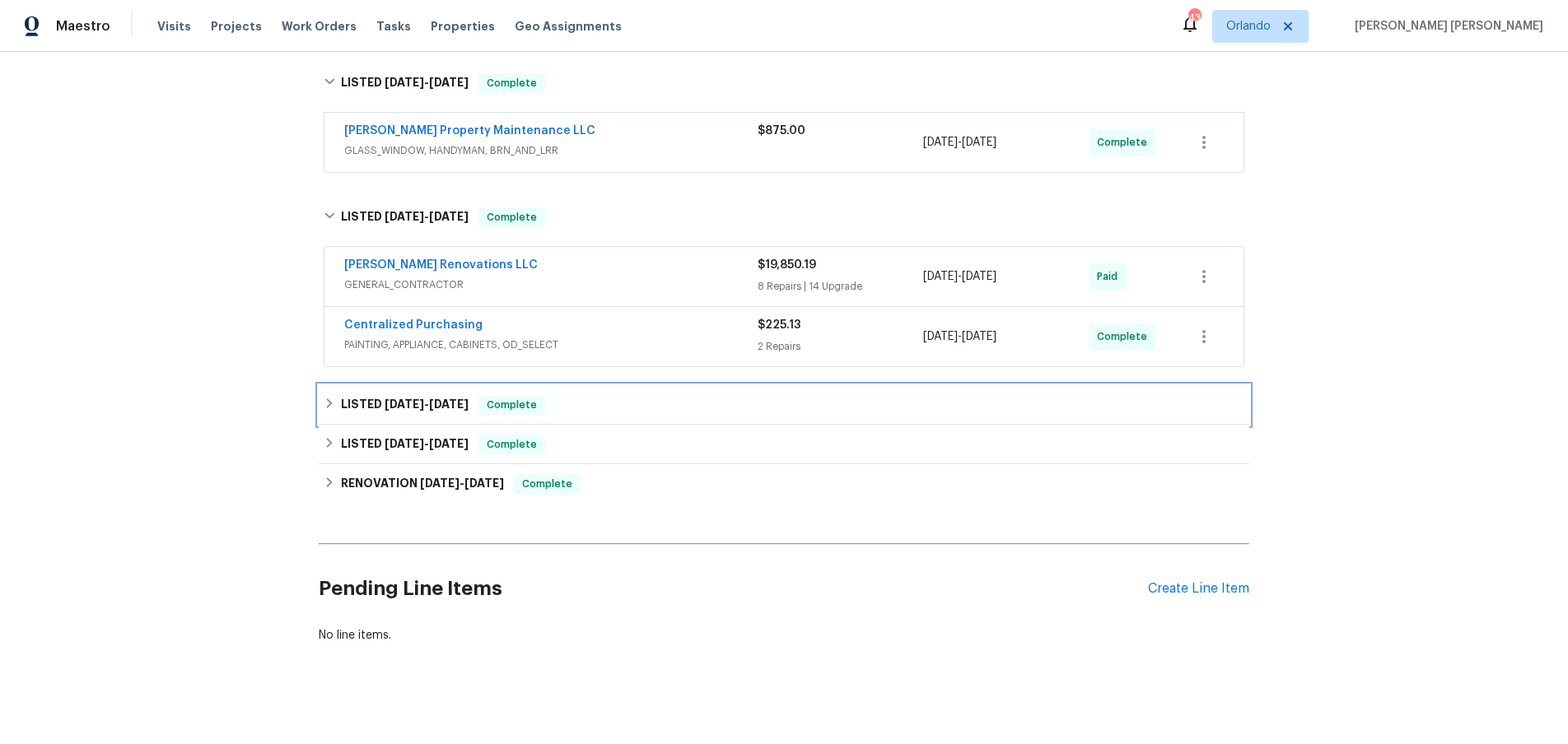
click at [325, 386] on div "LISTED [DATE] - [DATE] Complete" at bounding box center [784, 405] width 931 height 39
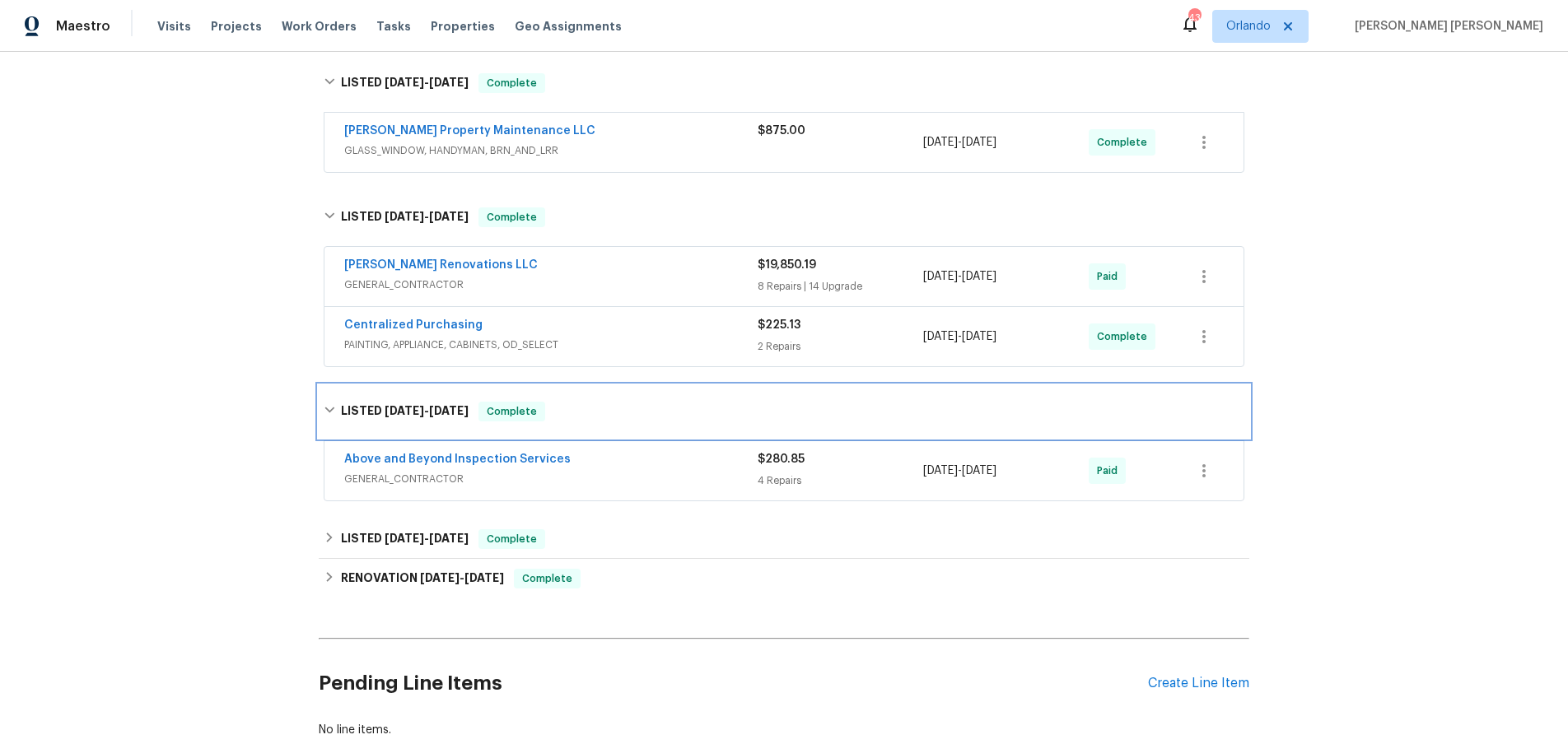
click at [330, 404] on icon at bounding box center [330, 410] width 12 height 12
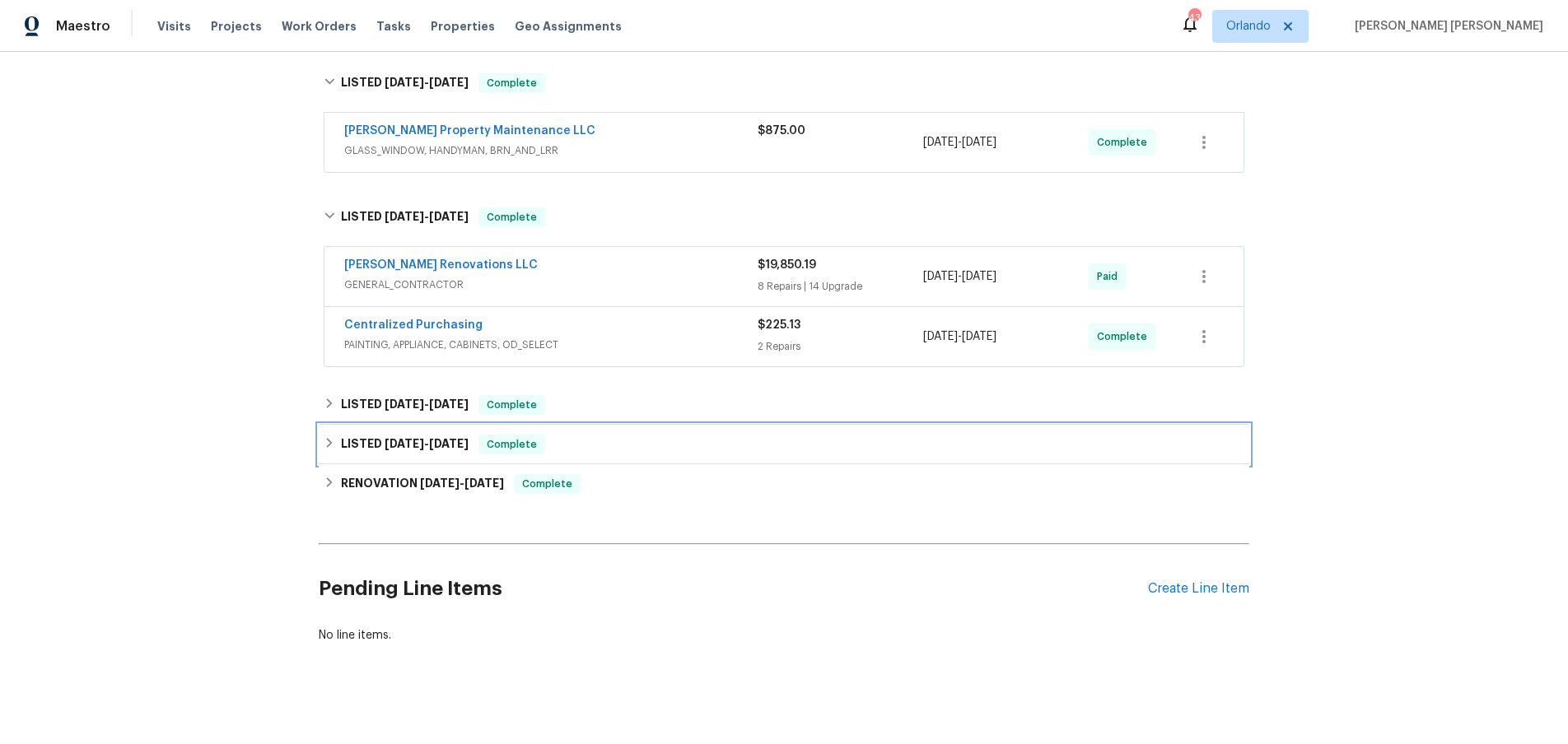
click at [325, 441] on div "LISTED [DATE] - [DATE] Complete" at bounding box center [784, 444] width 921 height 20
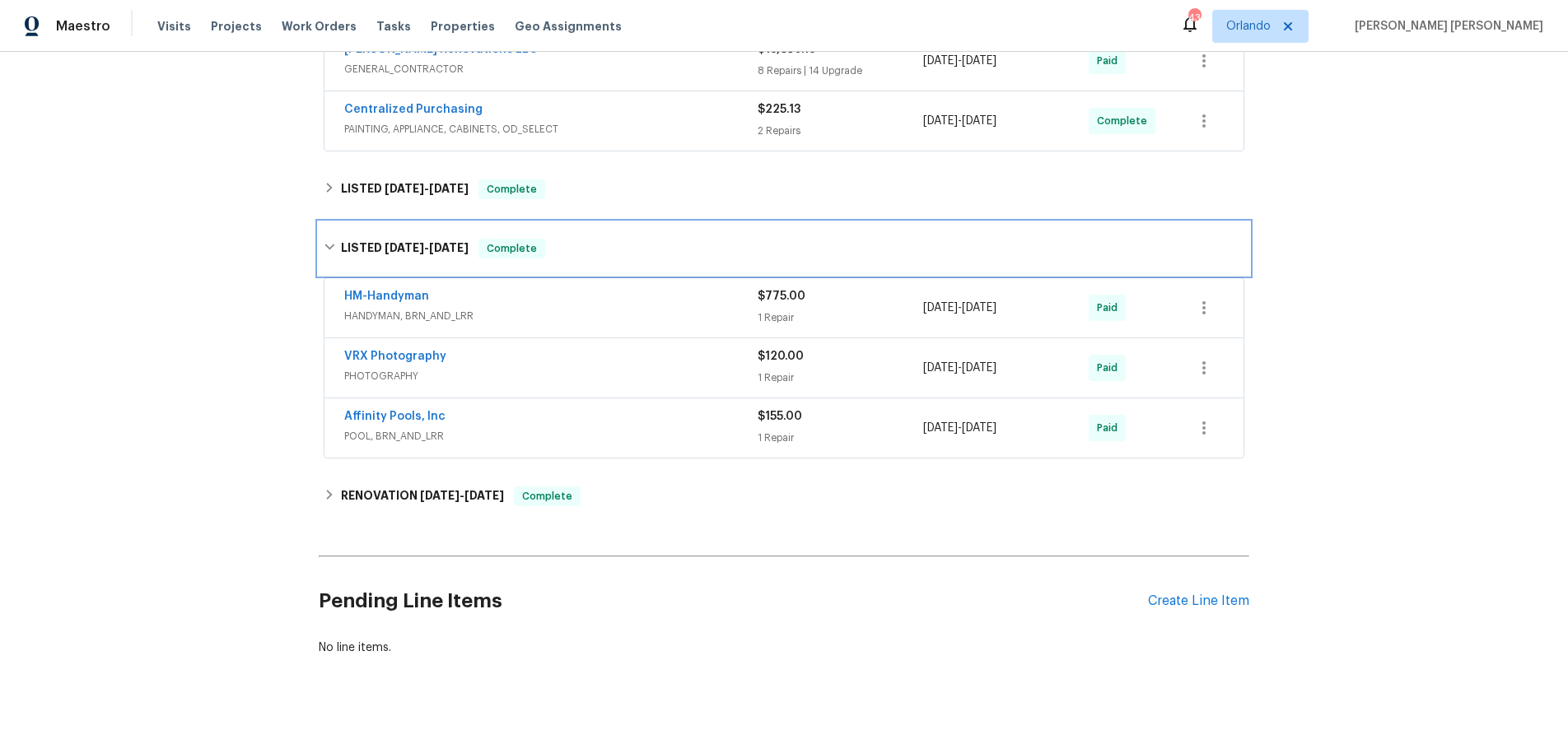
scroll to position [586, 0]
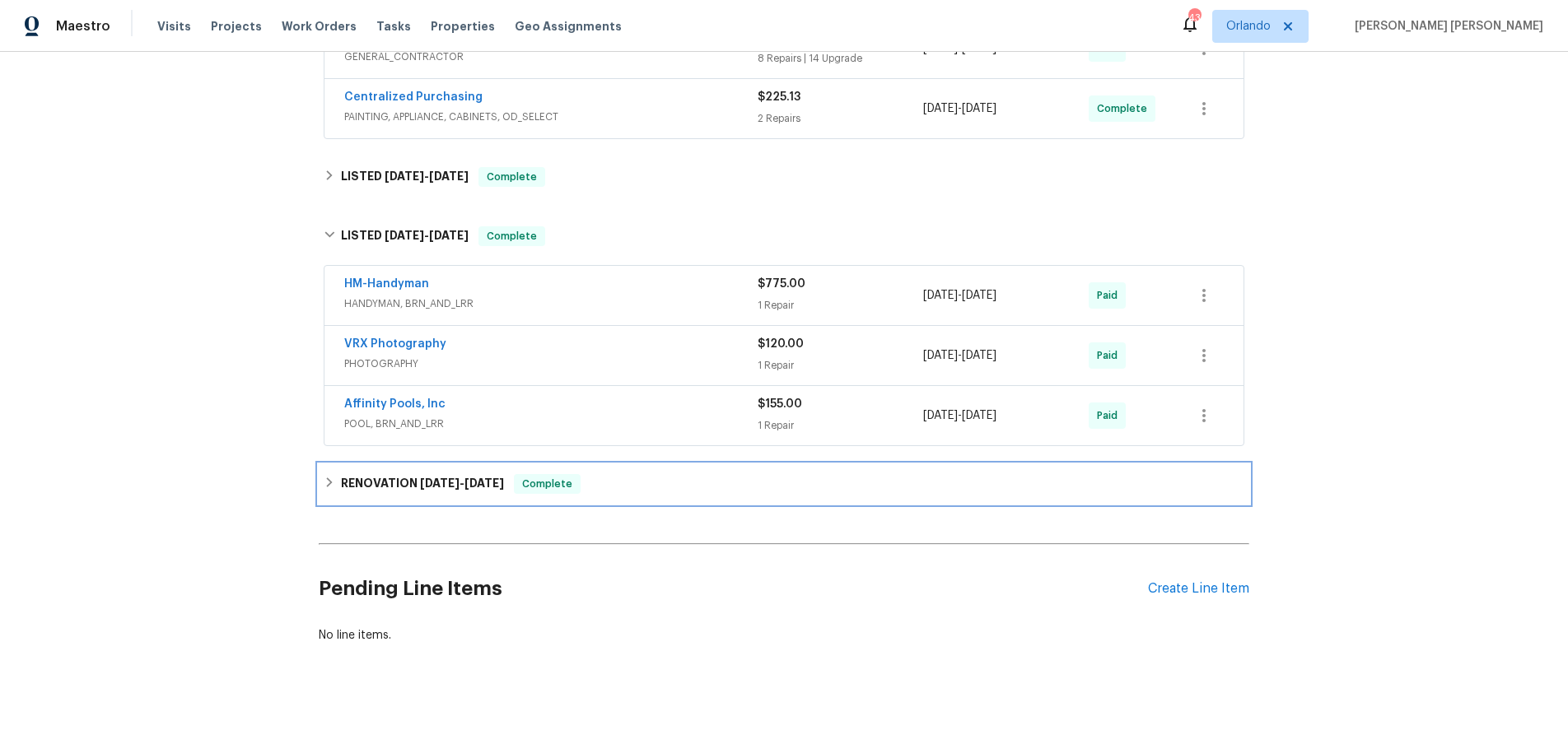
click at [332, 479] on div "RENOVATION [DATE] - [DATE] Complete" at bounding box center [784, 484] width 921 height 20
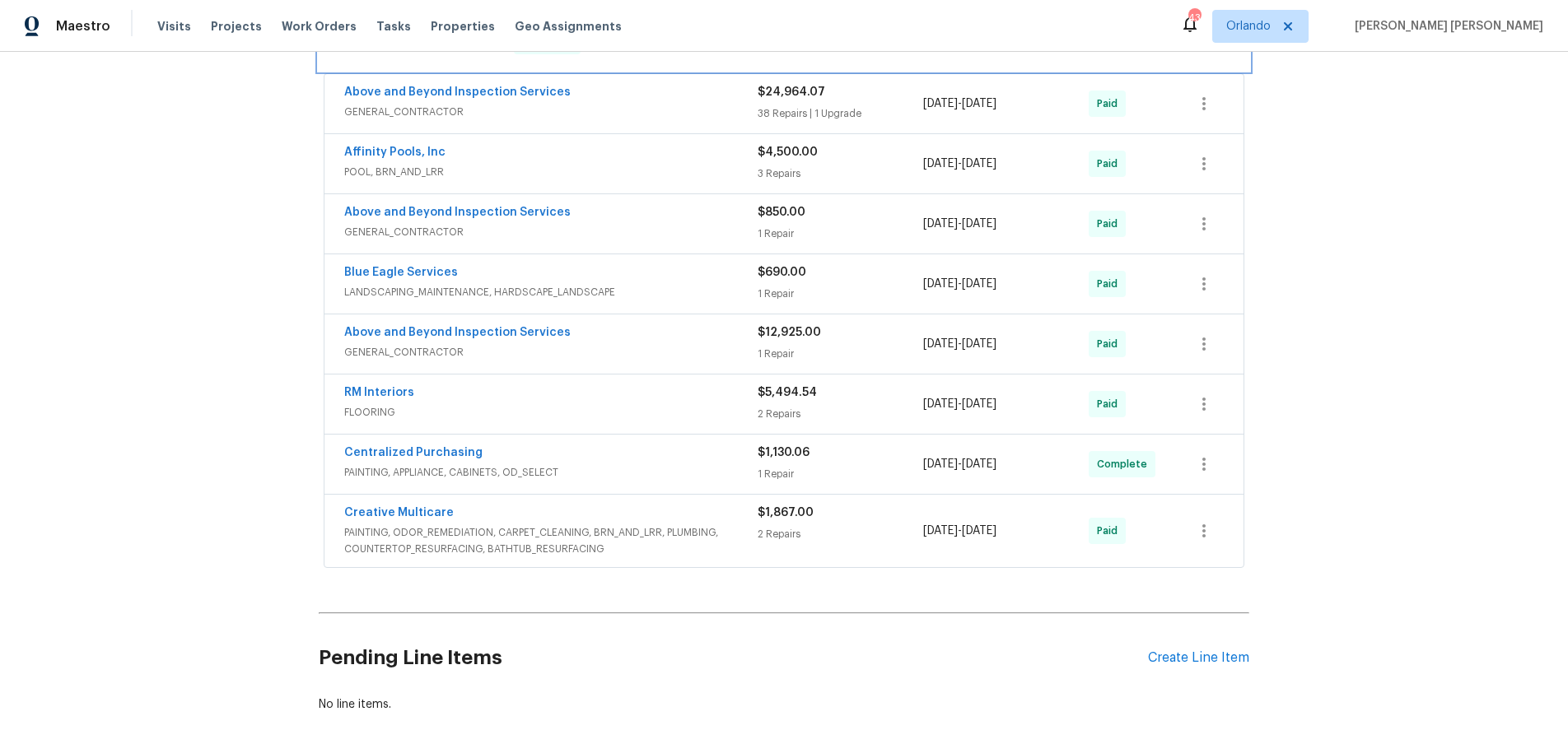
scroll to position [1036, 0]
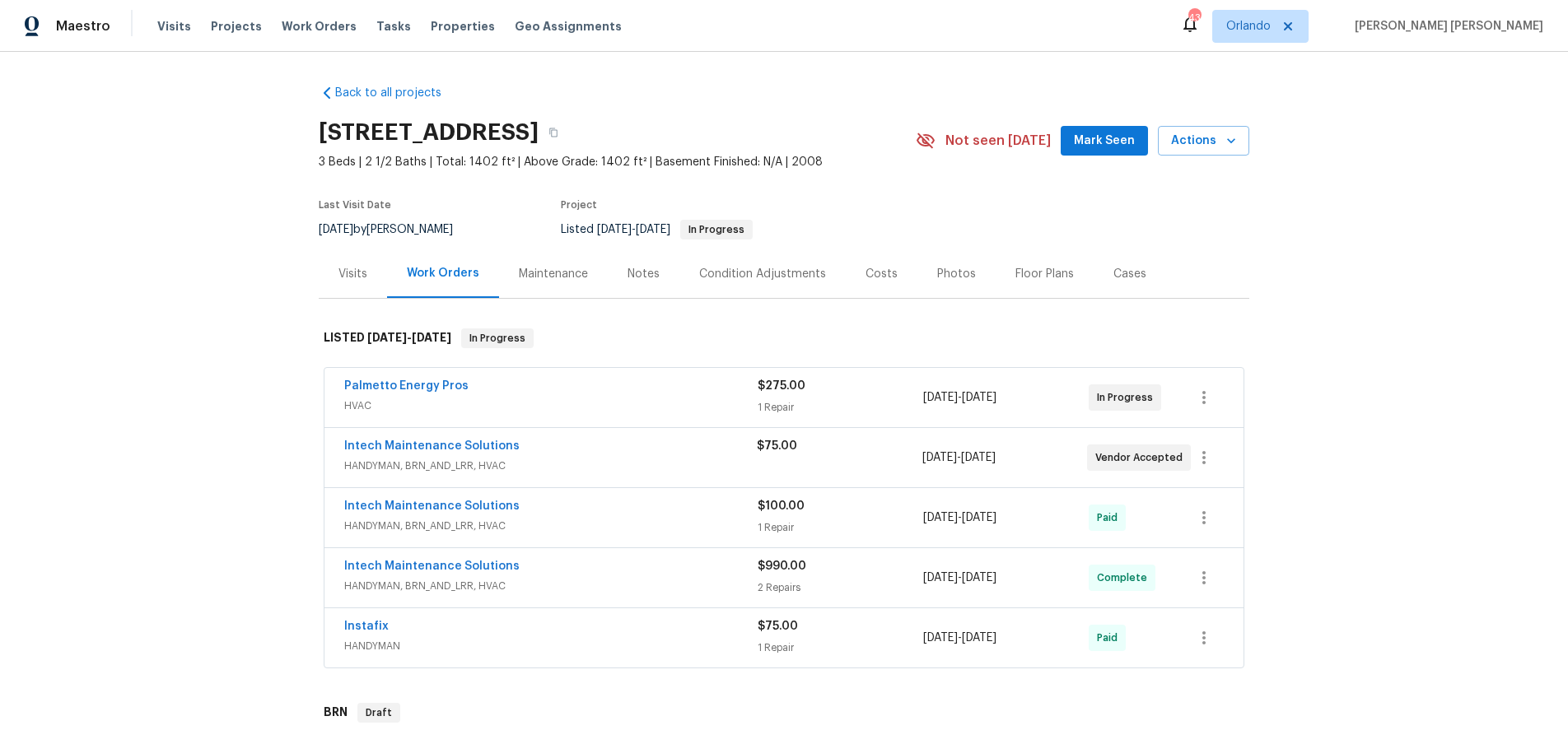
click at [558, 411] on span "HVAC" at bounding box center [550, 405] width 413 height 16
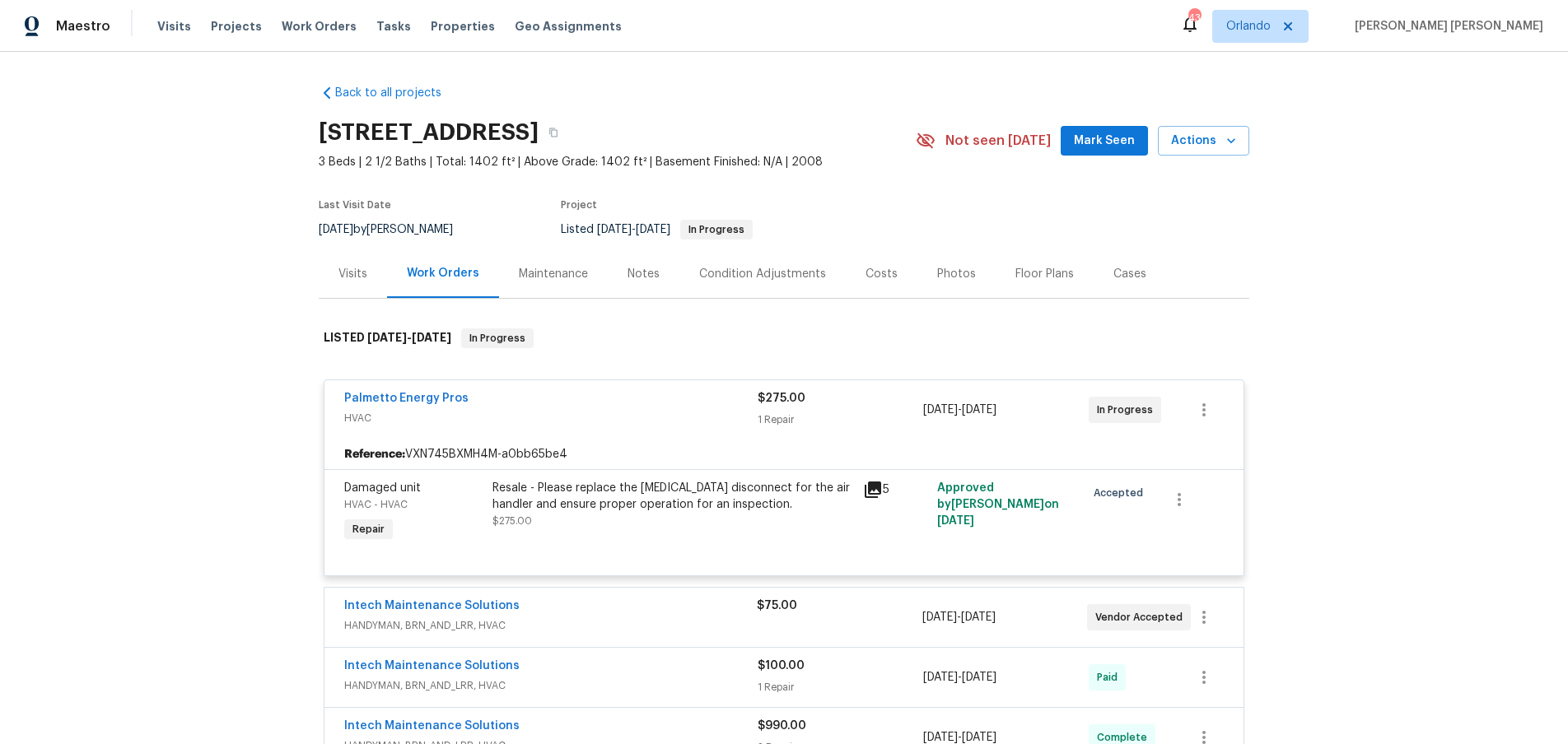
click at [872, 489] on icon at bounding box center [872, 489] width 16 height 16
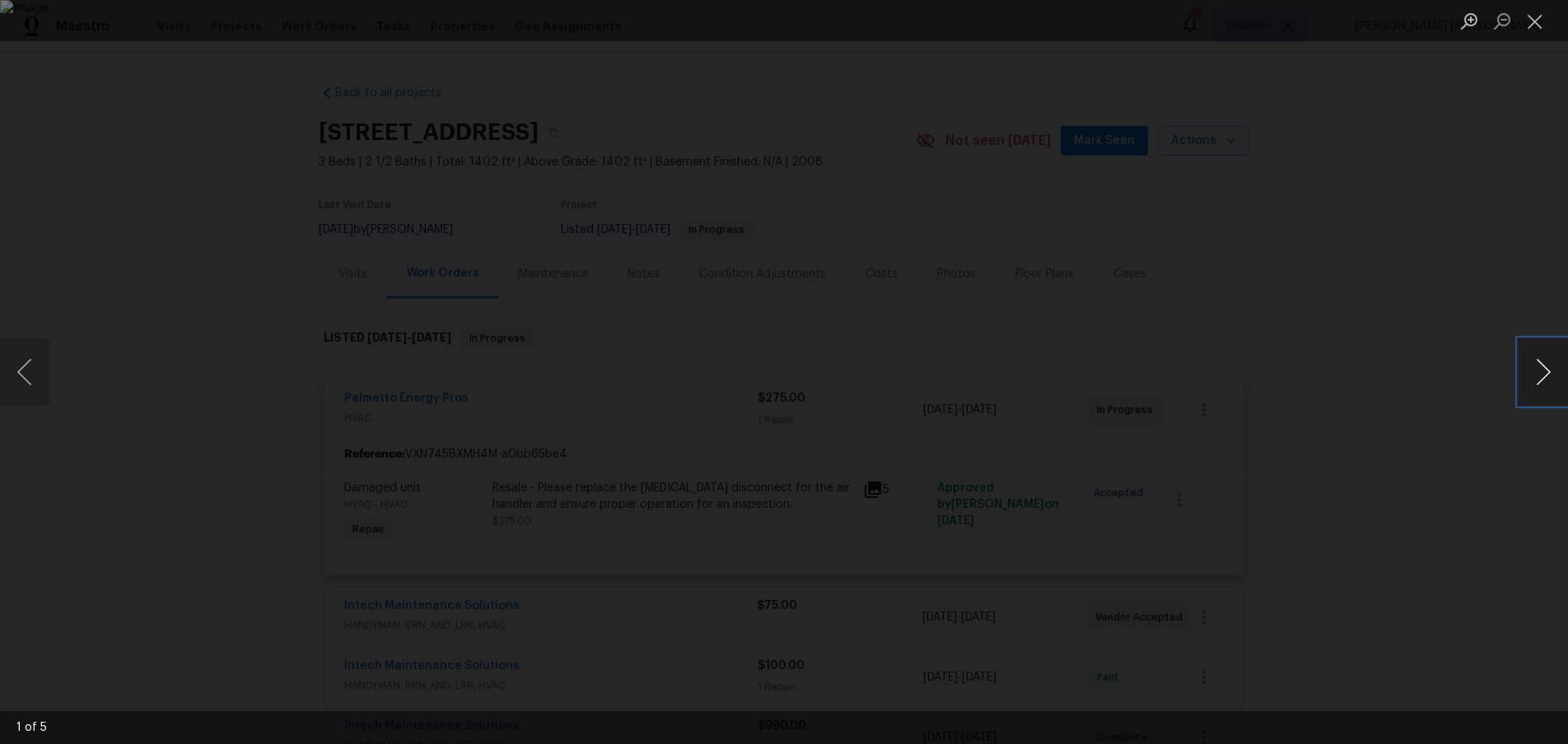
click at [1538, 380] on button "Next image" at bounding box center [1543, 371] width 49 height 66
click at [1517, 394] on div "Lightbox" at bounding box center [784, 372] width 1568 height 744
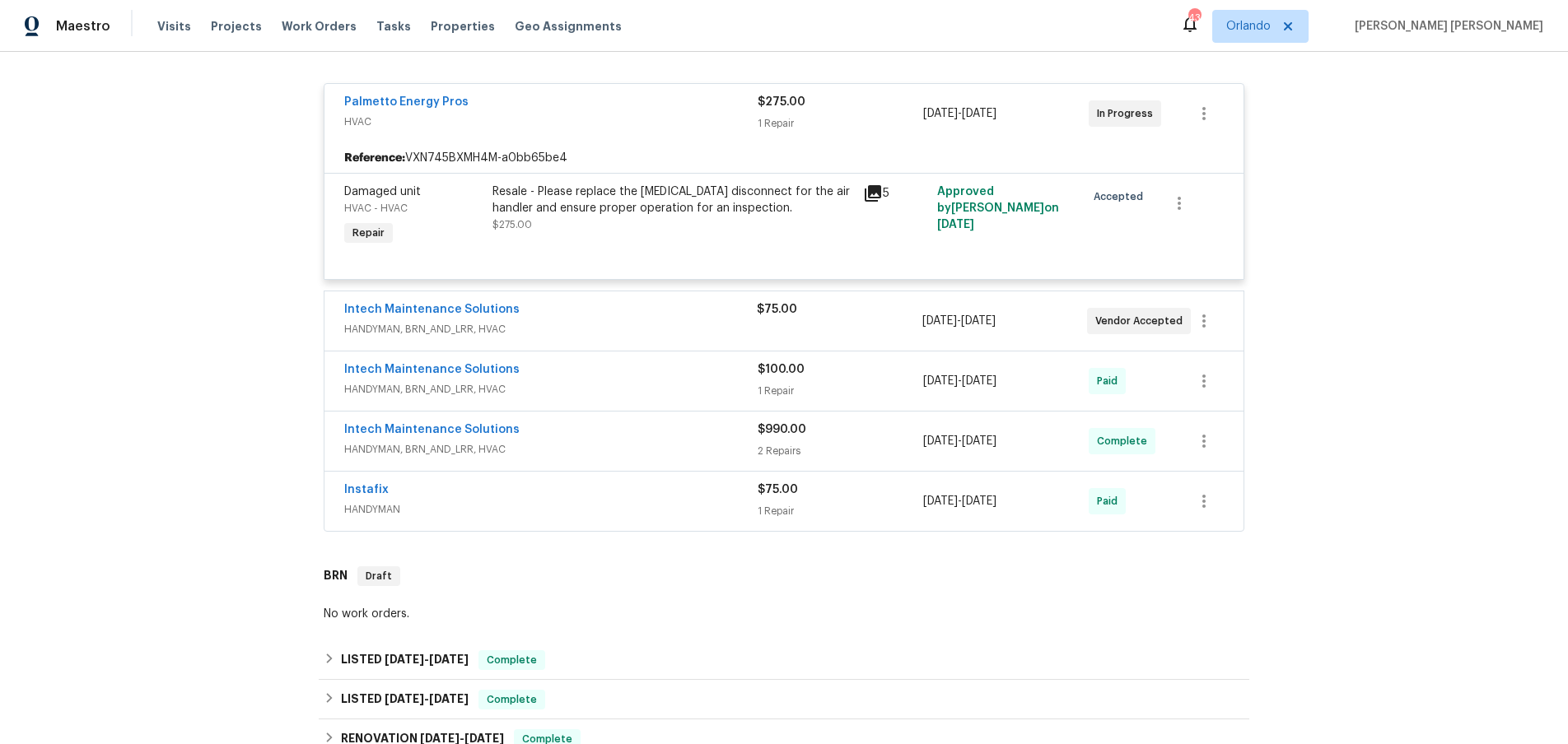
scroll to position [300, 0]
click at [628, 316] on div "Intech Maintenance Solutions" at bounding box center [550, 307] width 413 height 20
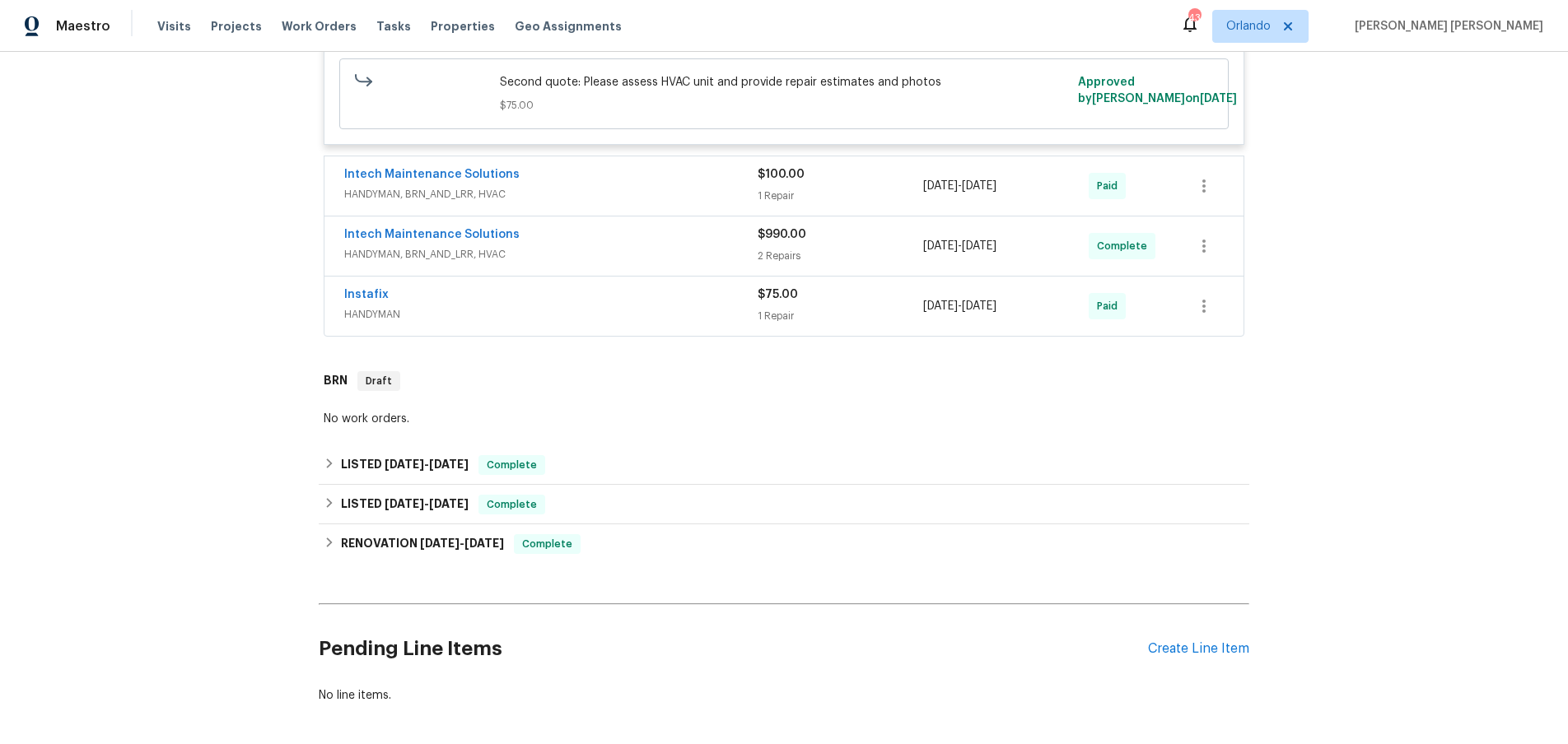
scroll to position [699, 0]
click at [910, 245] on div "$990.00 2 Repairs" at bounding box center [841, 248] width 165 height 39
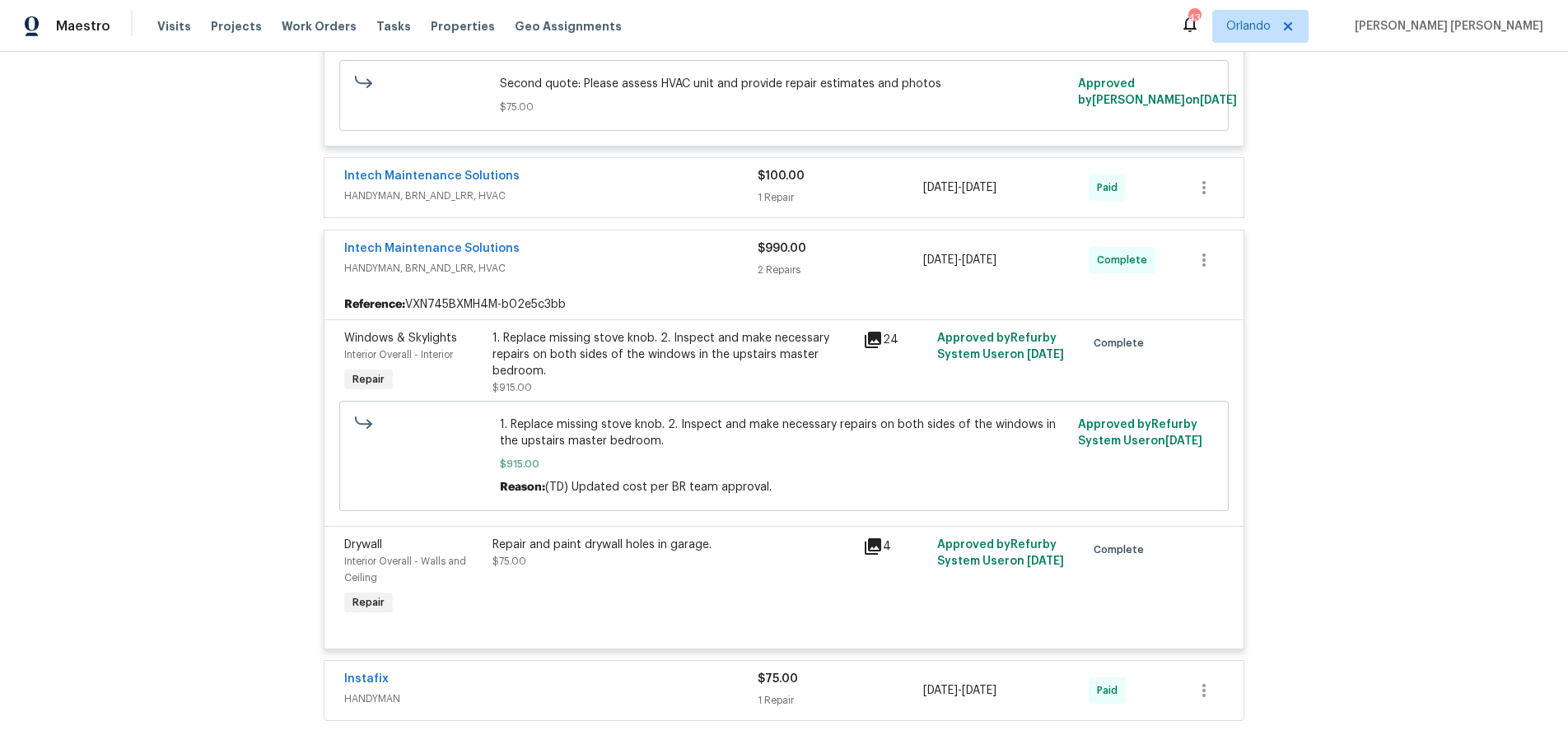
click at [910, 249] on div "$990.00" at bounding box center [841, 248] width 165 height 16
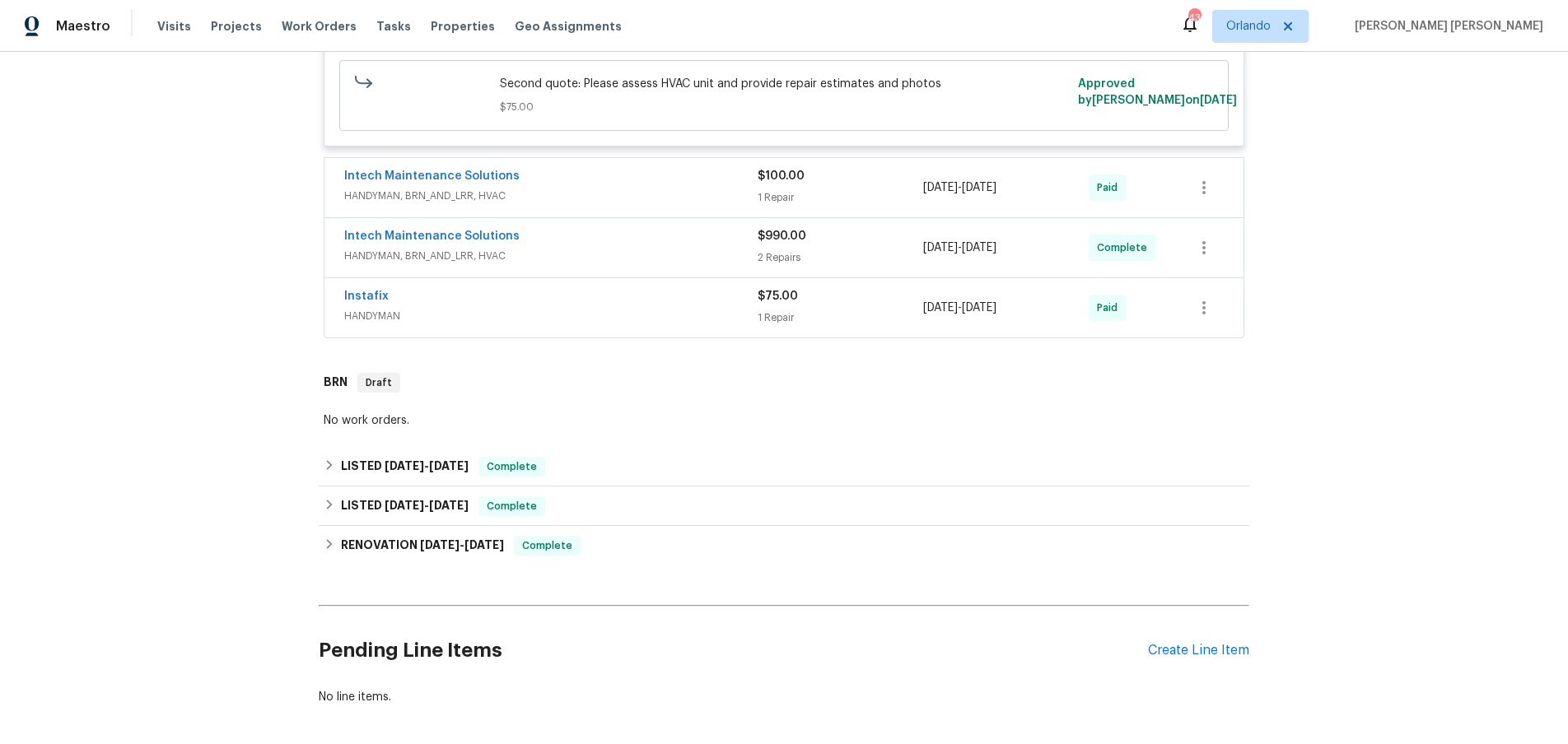
click at [910, 186] on div "$100.00 1 Repair" at bounding box center [841, 187] width 165 height 39
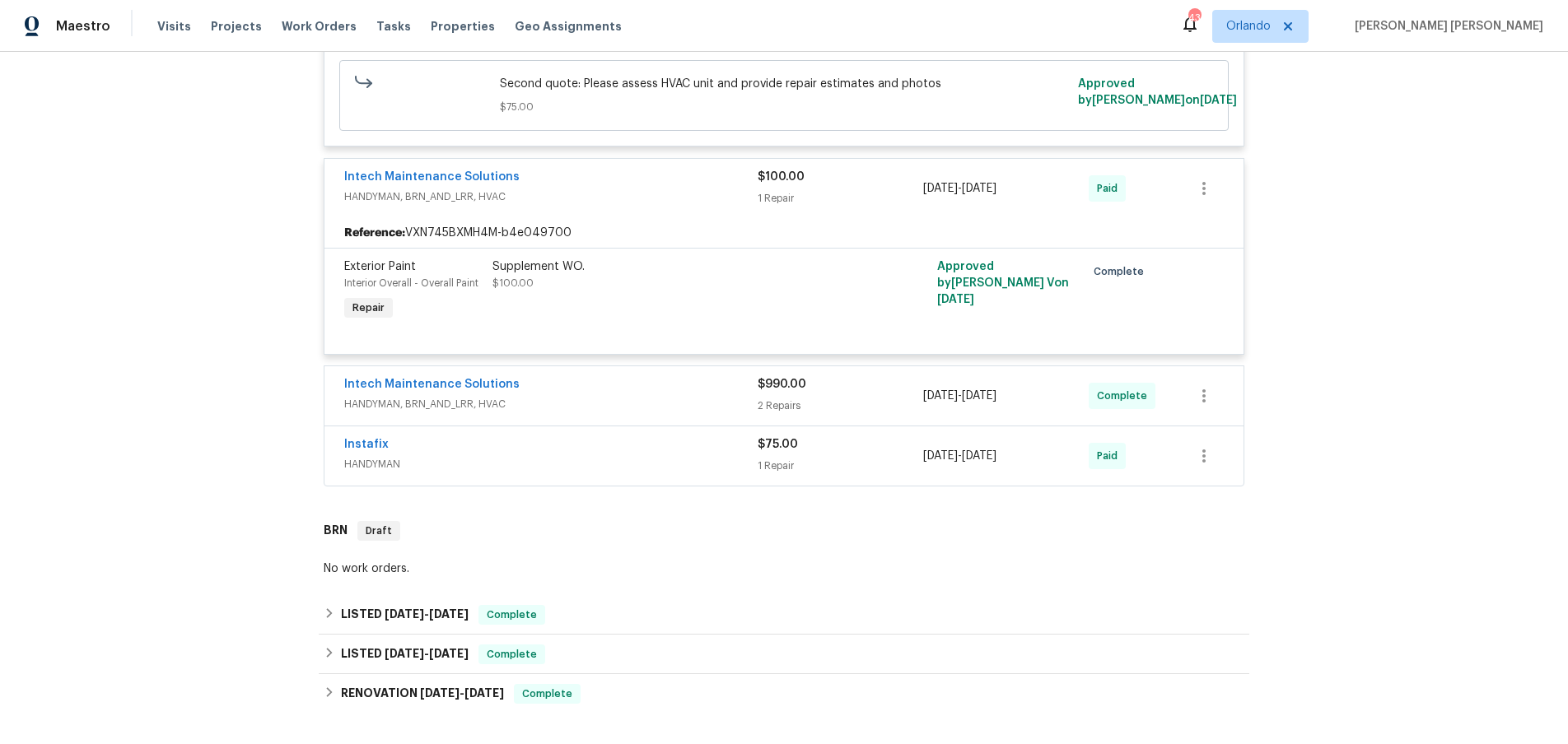
click at [910, 190] on div "1 Repair" at bounding box center [841, 197] width 165 height 16
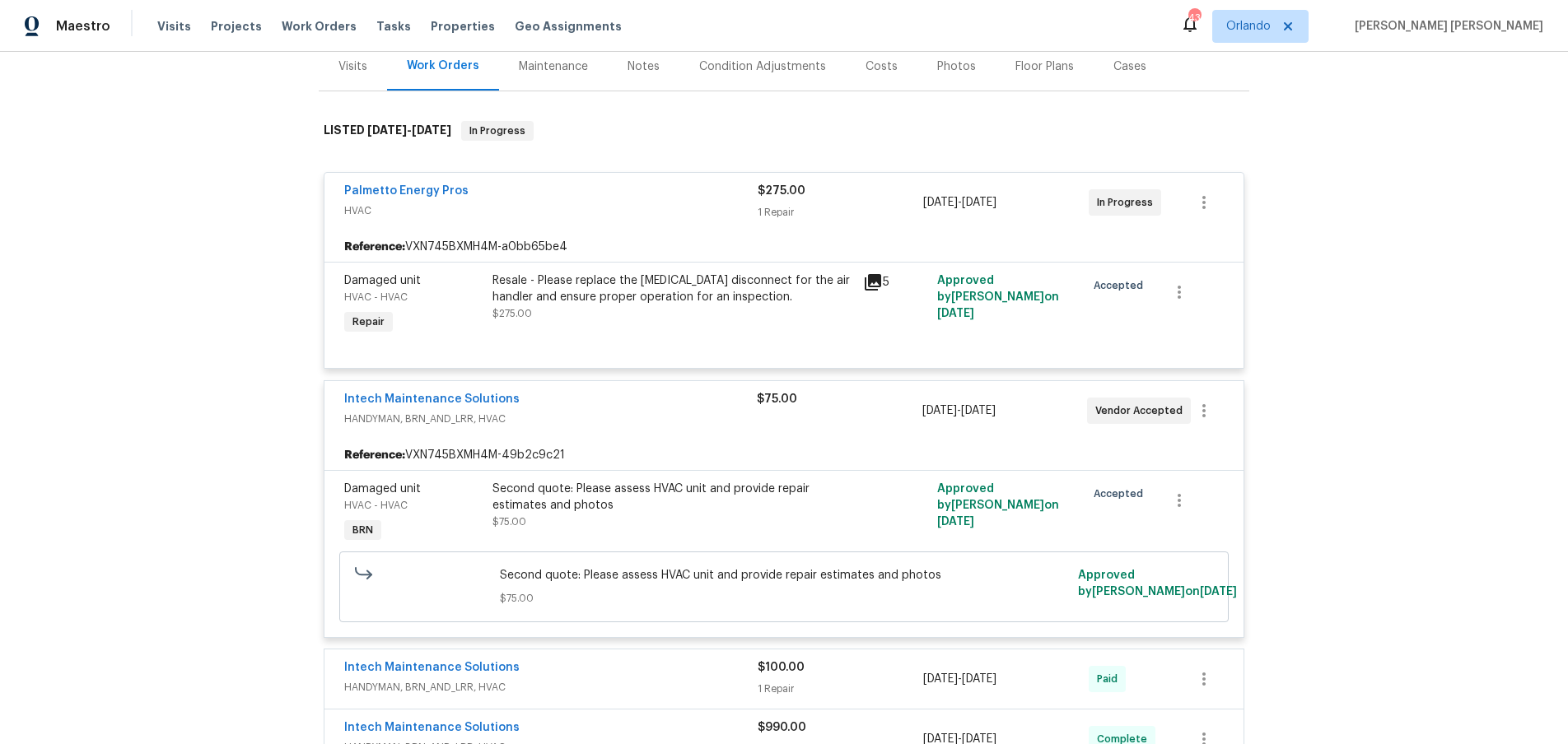
scroll to position [193, 0]
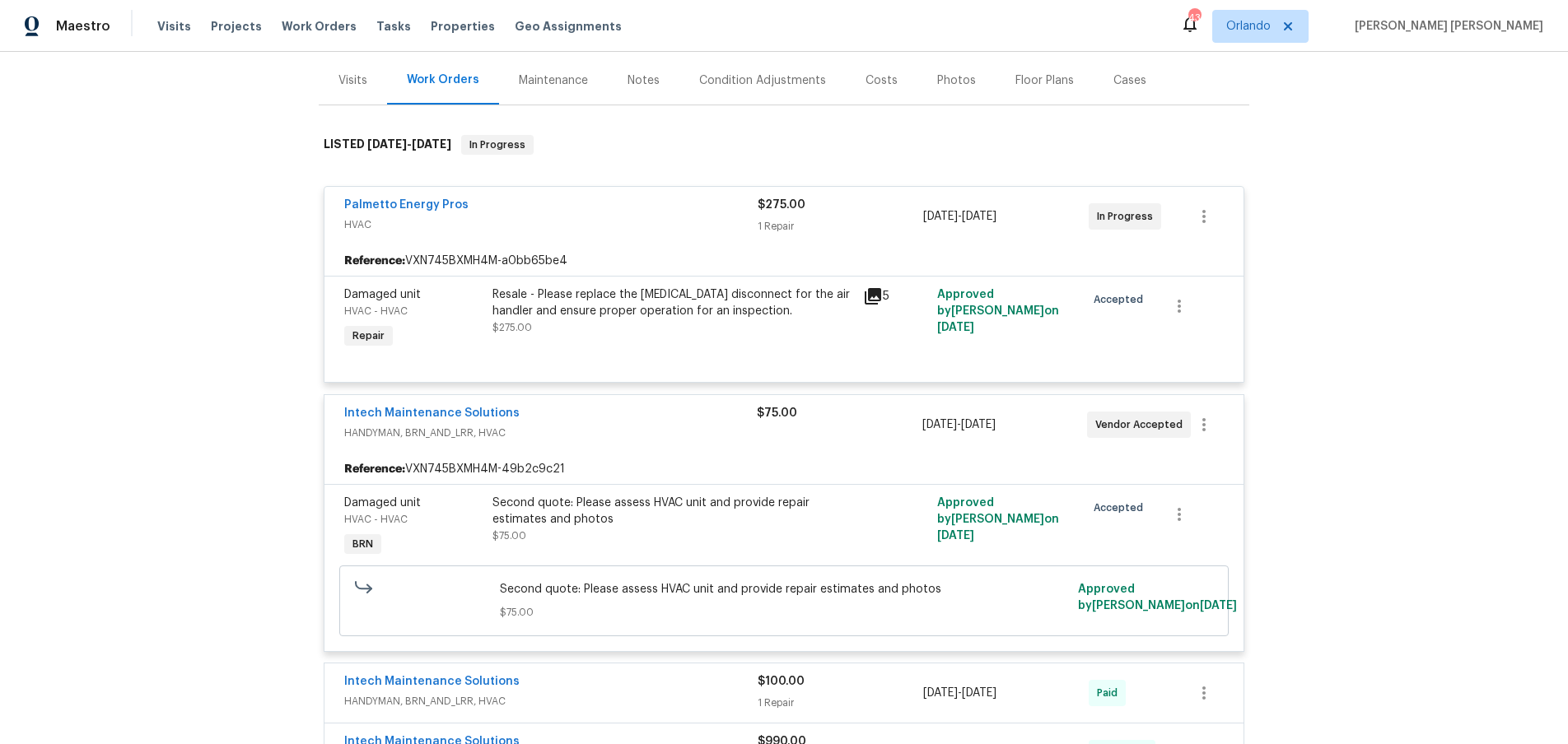
click at [887, 297] on div "5" at bounding box center [895, 296] width 64 height 20
click at [877, 294] on icon at bounding box center [872, 295] width 16 height 16
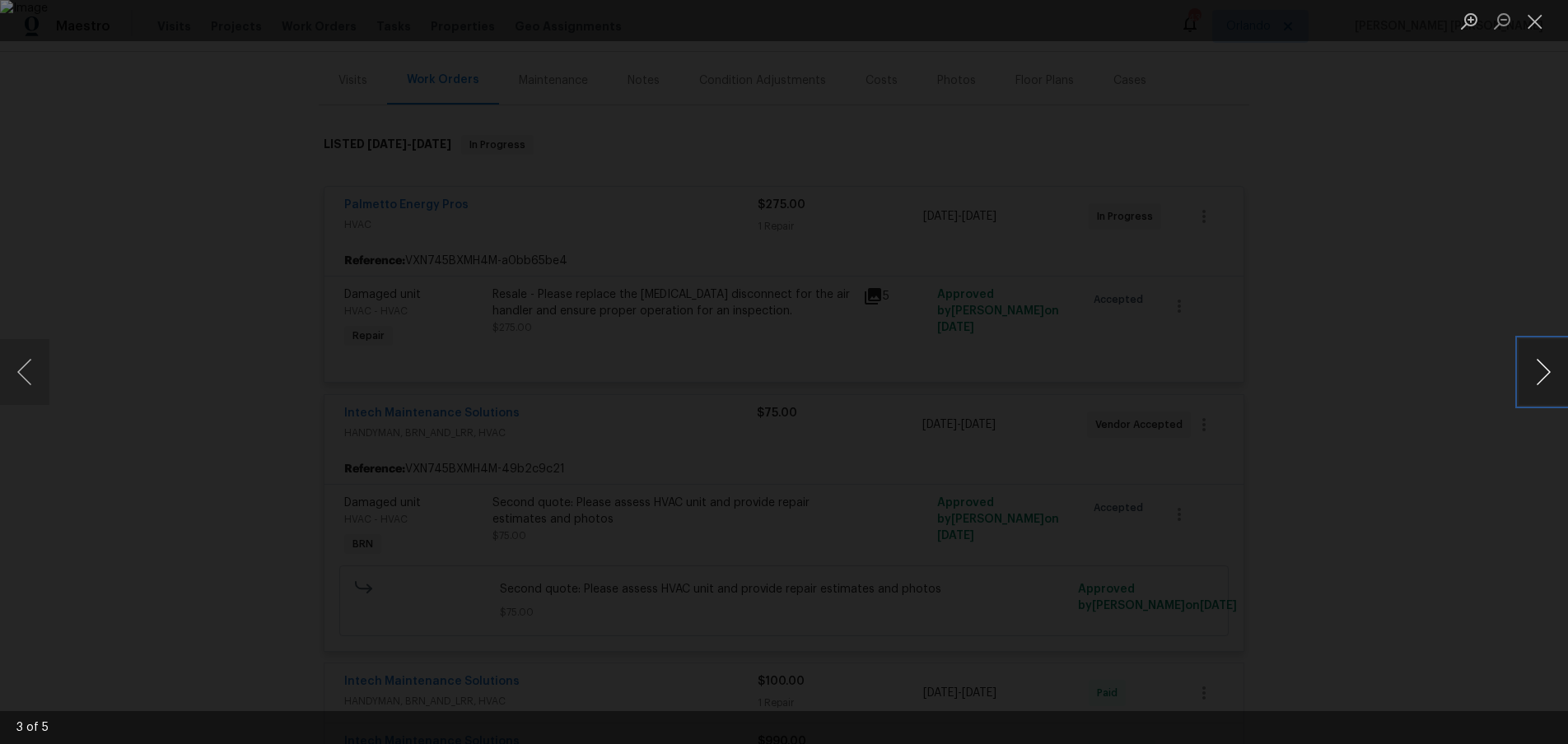
click at [1552, 380] on button "Next image" at bounding box center [1543, 371] width 49 height 66
click at [1499, 423] on div "Lightbox" at bounding box center [784, 372] width 1568 height 744
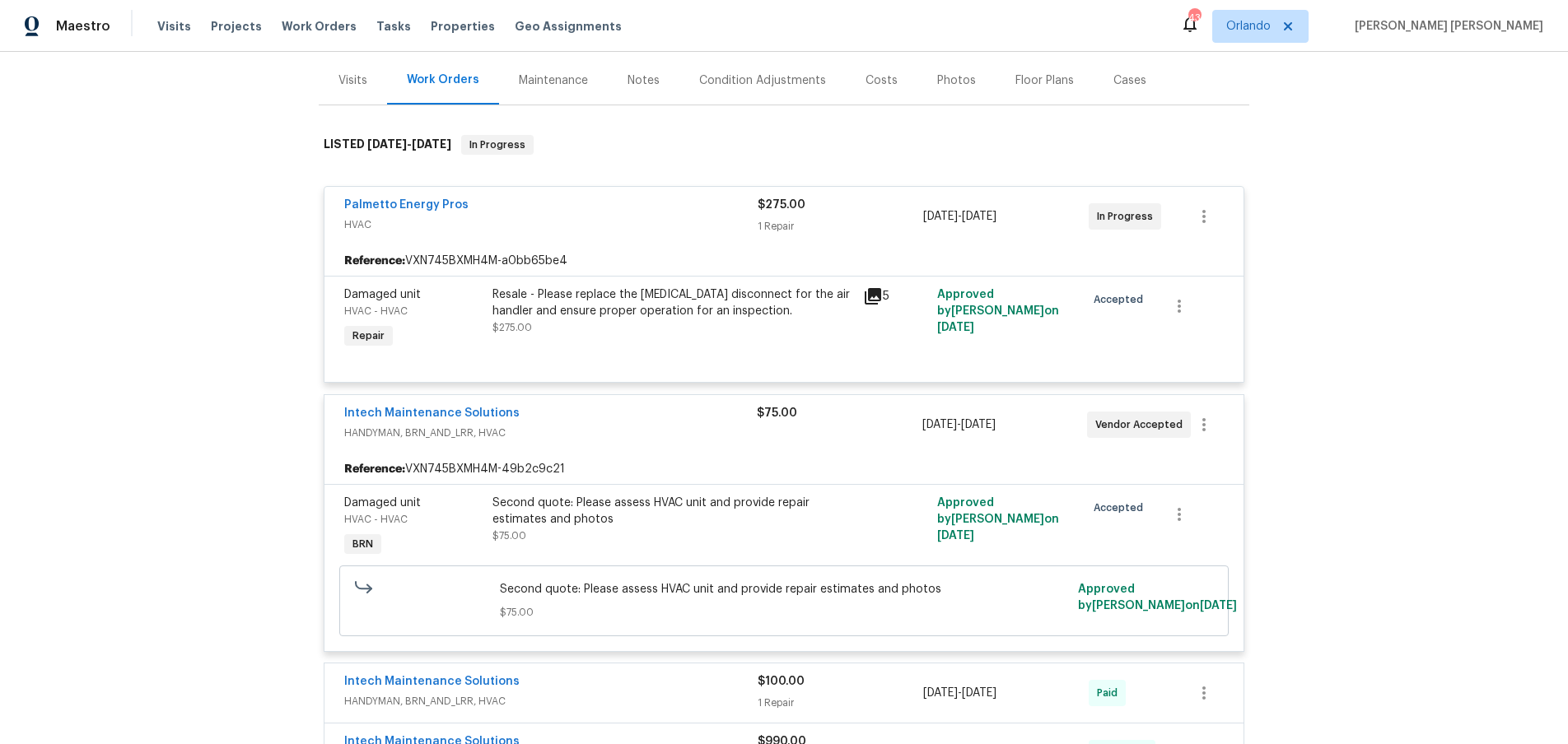
click at [621, 414] on div "Intech Maintenance Solutions" at bounding box center [550, 415] width 413 height 20
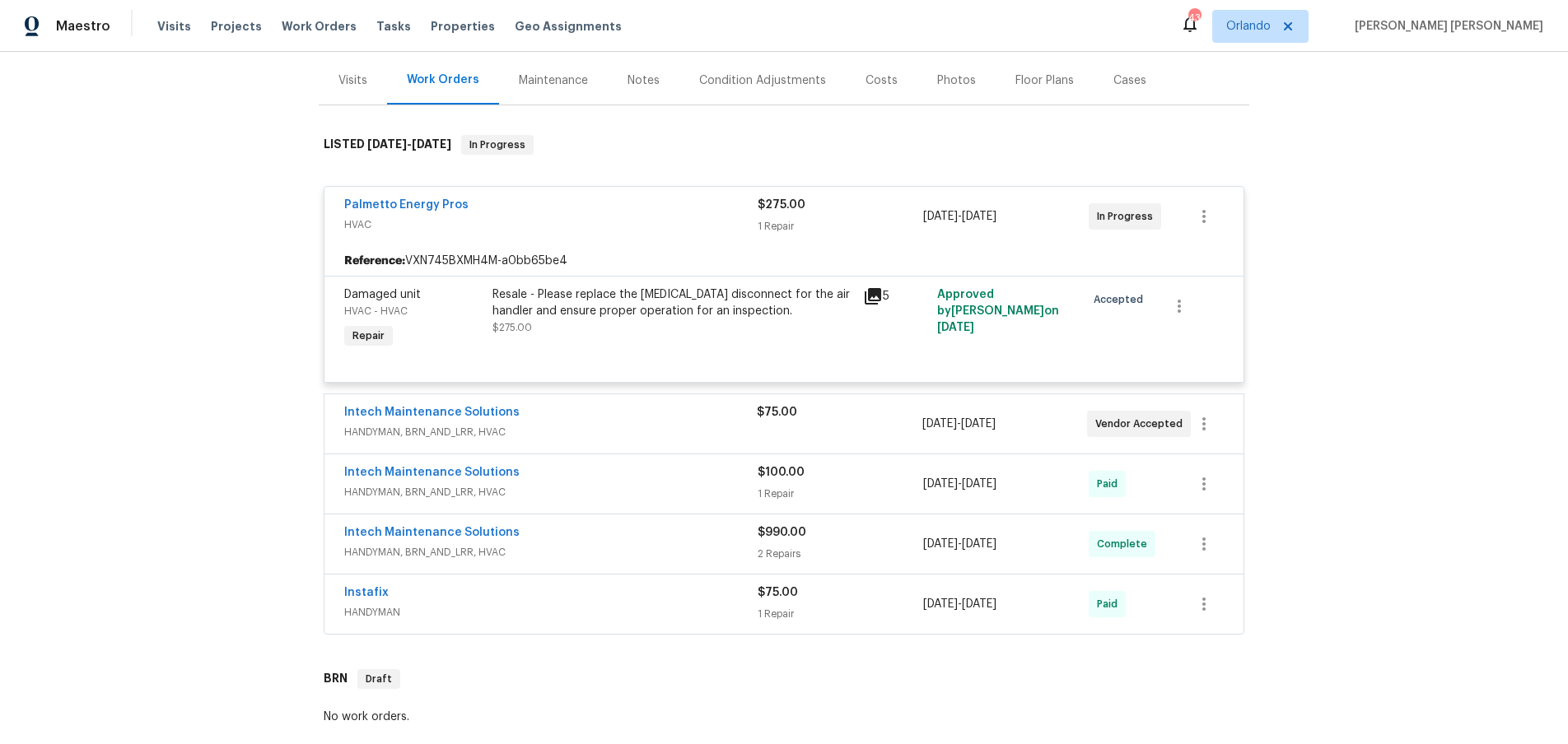
click at [620, 414] on div "Intech Maintenance Solutions" at bounding box center [550, 414] width 413 height 20
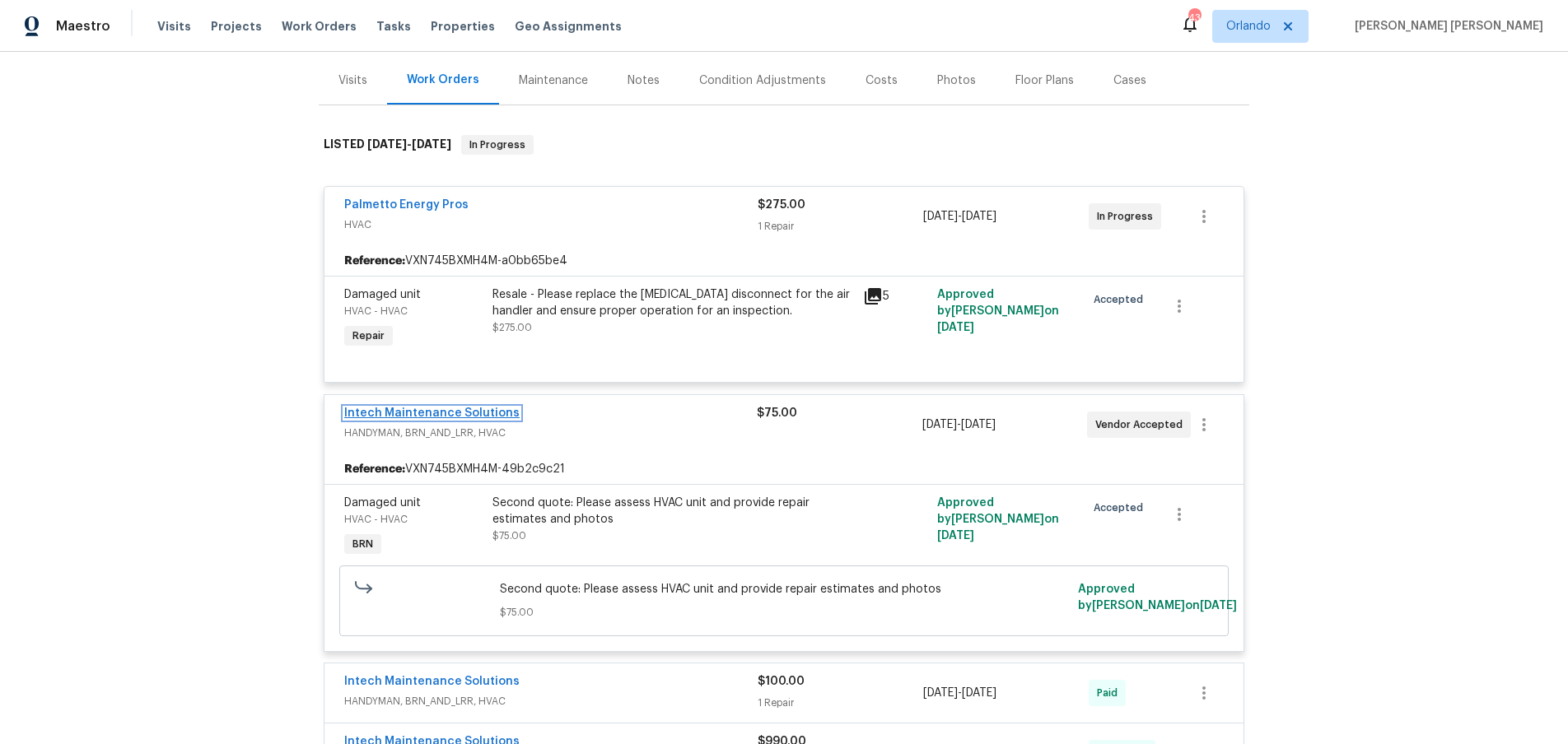
click at [458, 413] on link "Intech Maintenance Solutions" at bounding box center [432, 414] width 175 height 12
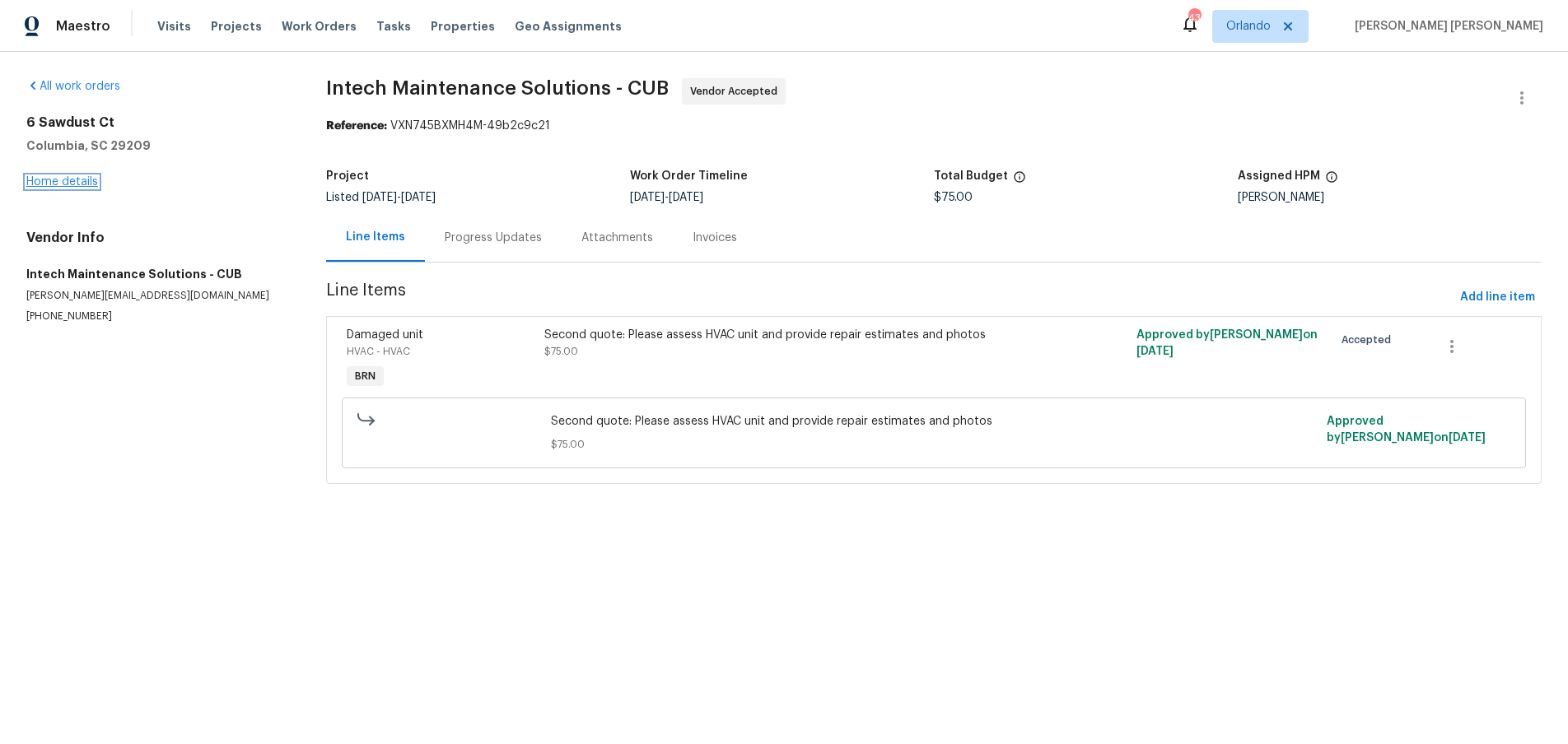
click at [85, 187] on link "Home details" at bounding box center [62, 182] width 72 height 12
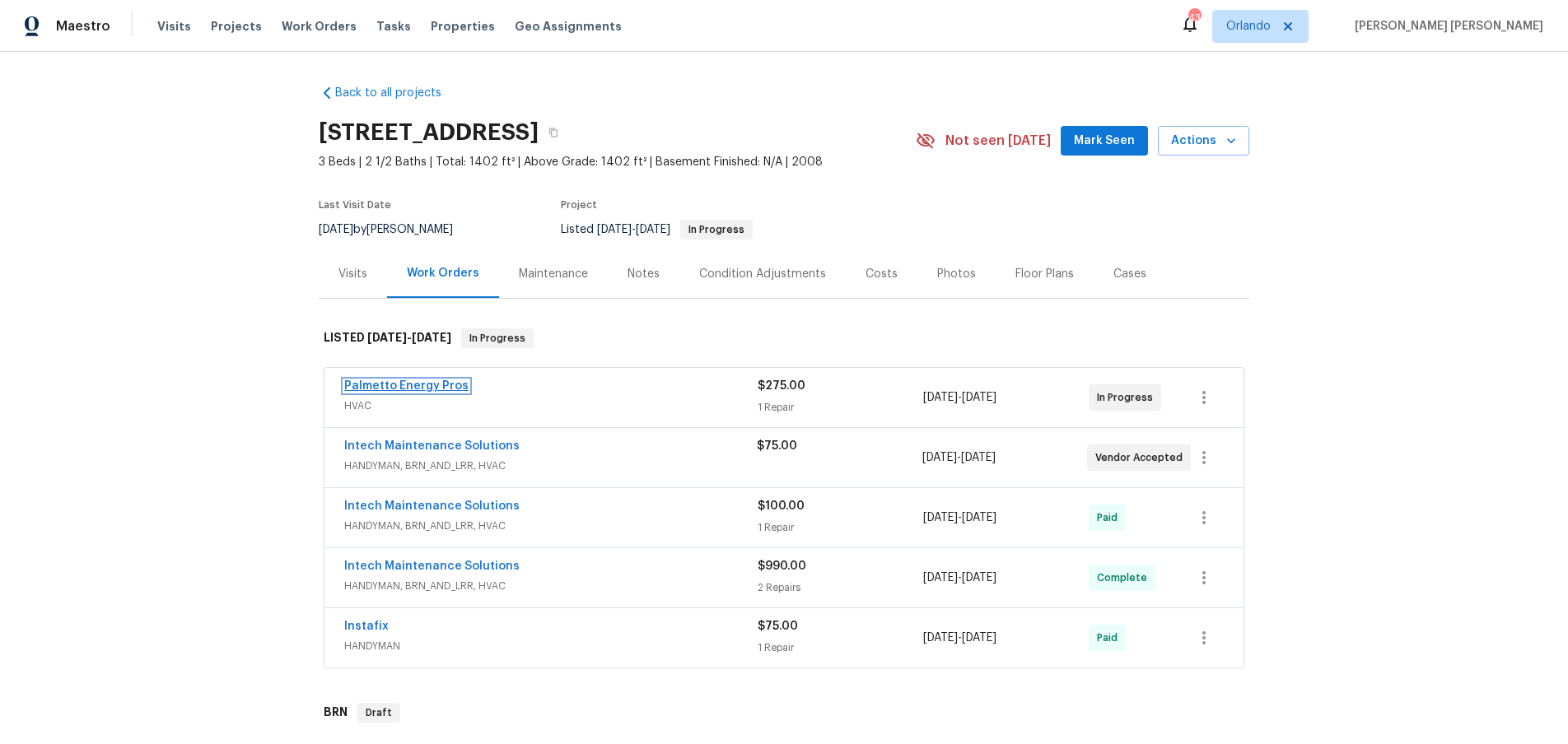
click at [433, 388] on link "Palmetto Energy Pros" at bounding box center [406, 386] width 124 height 12
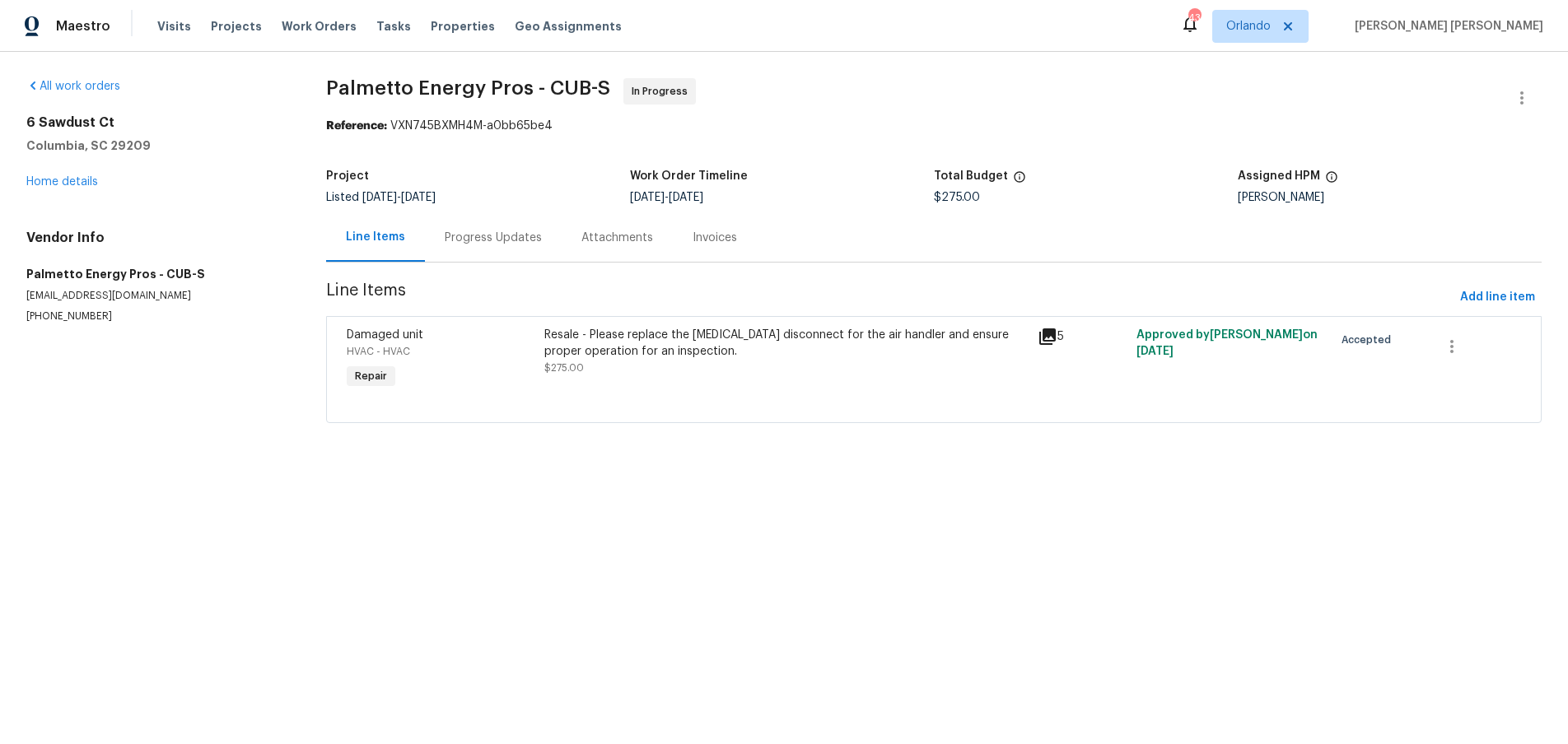
drag, startPoint x: 495, startPoint y: 238, endPoint x: 569, endPoint y: 261, distance: 77.5
click at [495, 239] on div "Progress Updates" at bounding box center [493, 238] width 97 height 16
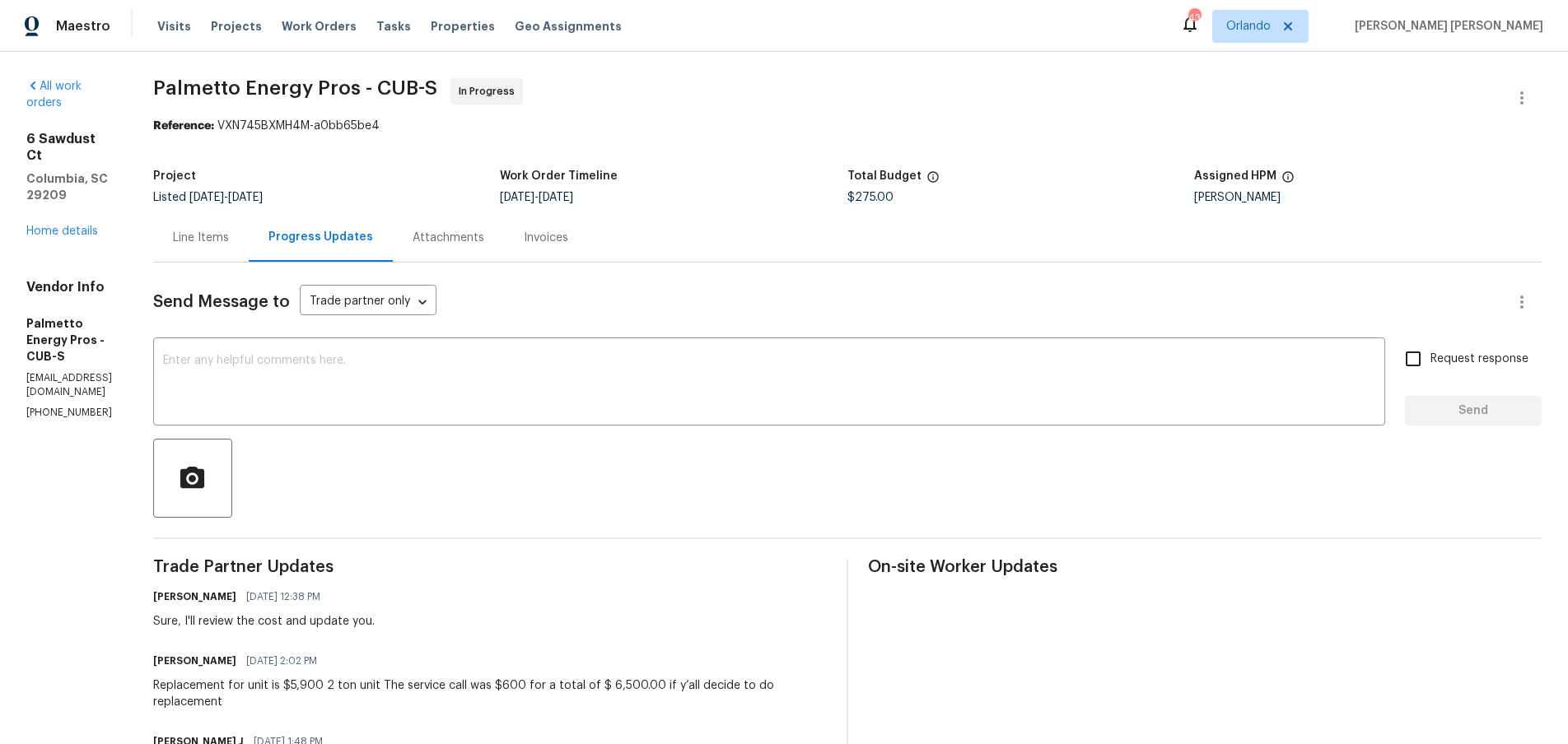
click at [229, 238] on div "Line Items" at bounding box center [201, 238] width 56 height 16
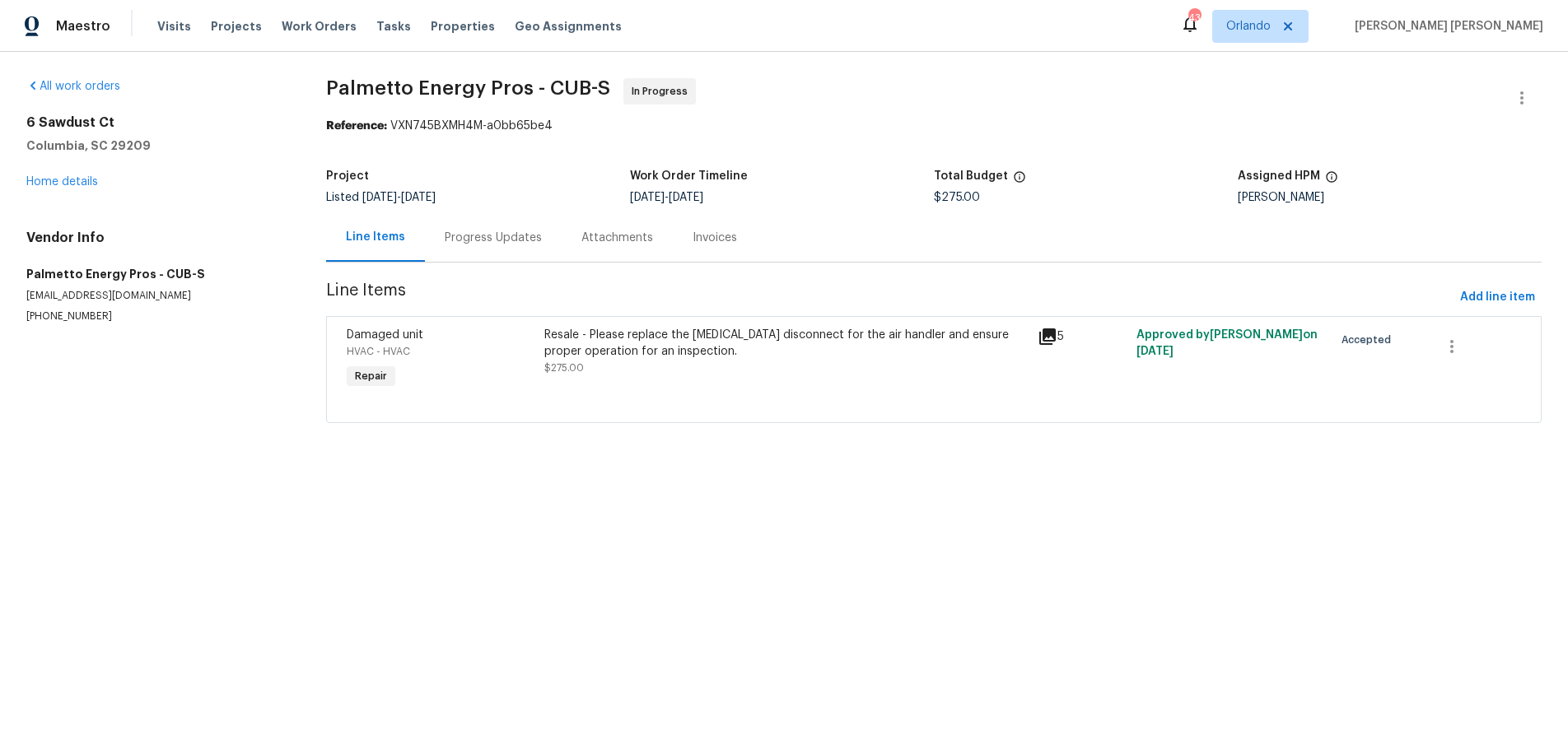
click at [1048, 338] on icon at bounding box center [1048, 336] width 20 height 20
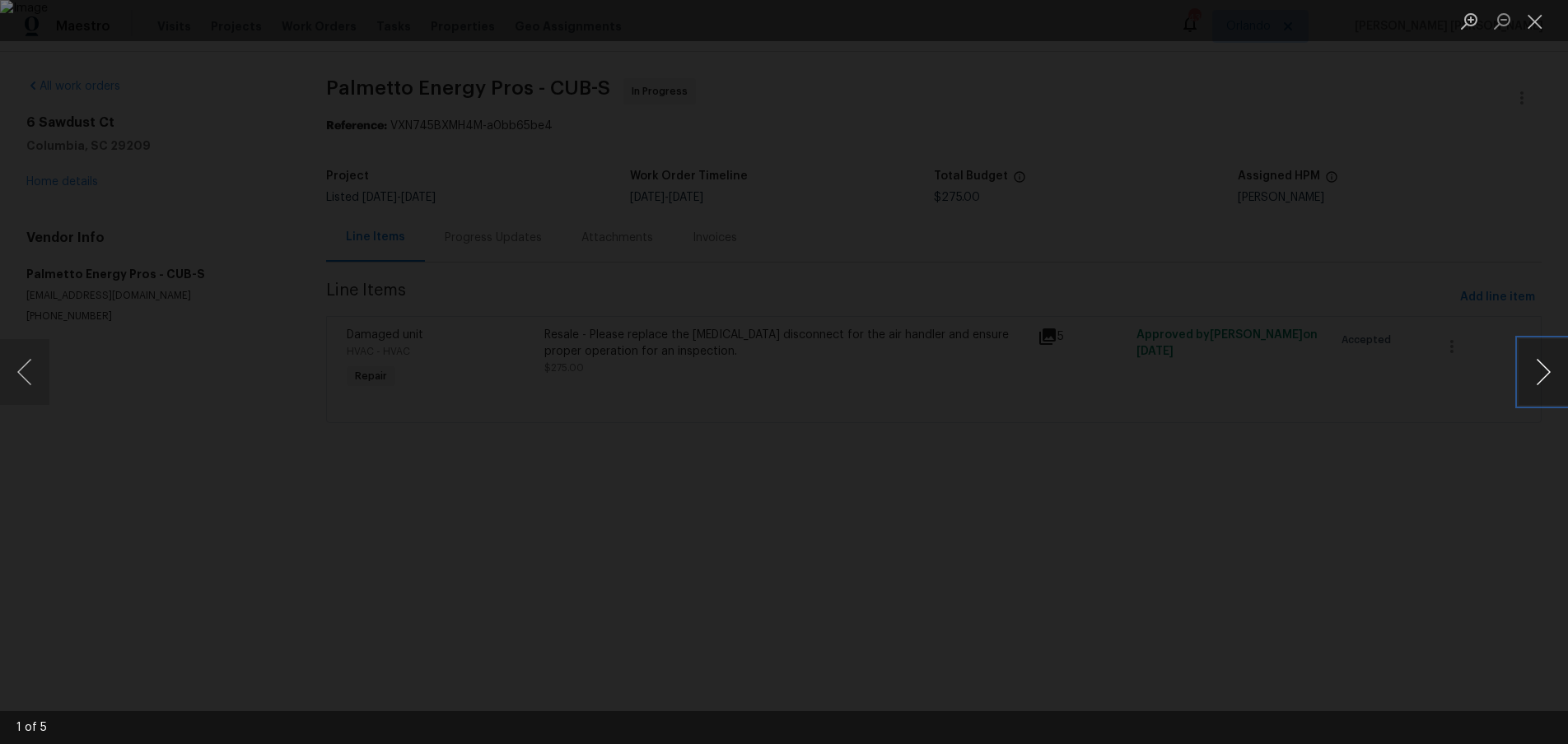
click at [1539, 383] on button "Next image" at bounding box center [1543, 371] width 49 height 66
click at [1333, 500] on div "Lightbox" at bounding box center [784, 372] width 1568 height 744
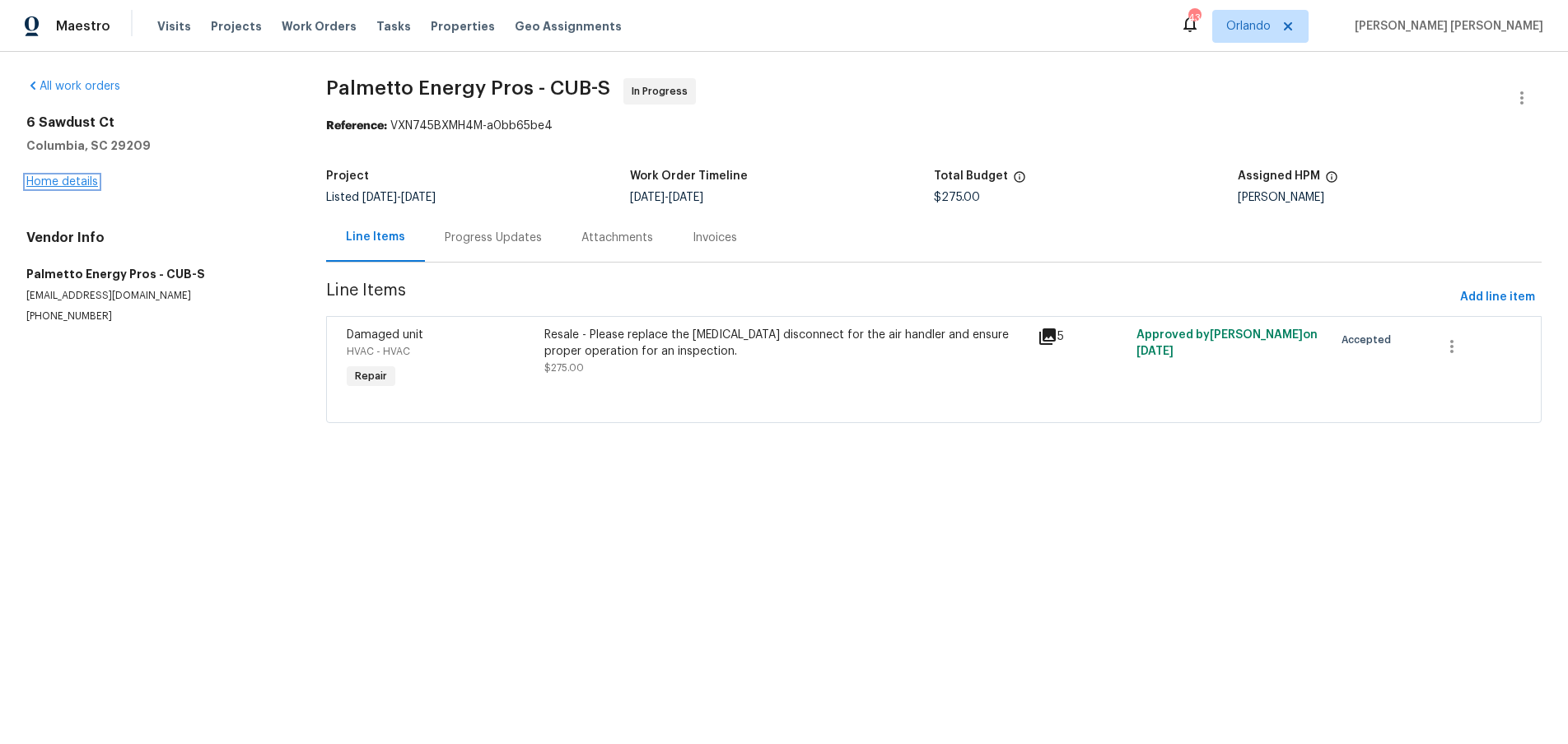
click at [83, 178] on link "Home details" at bounding box center [62, 182] width 72 height 12
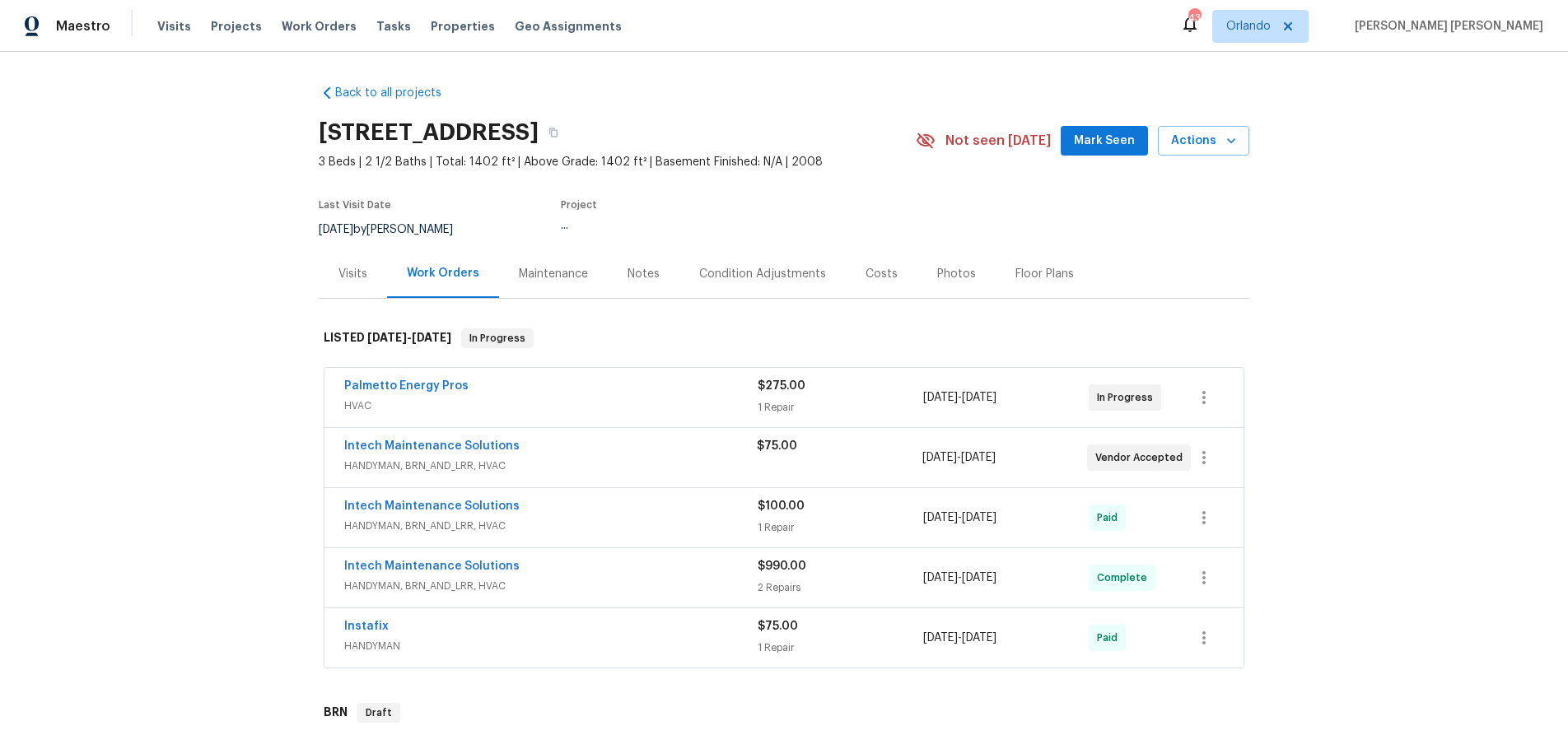
click at [83, 178] on div "Back to all projects [STREET_ADDRESS] 3 Beds | 2 1/2 Baths | Total: 1402 ft² | …" at bounding box center [784, 398] width 1568 height 692
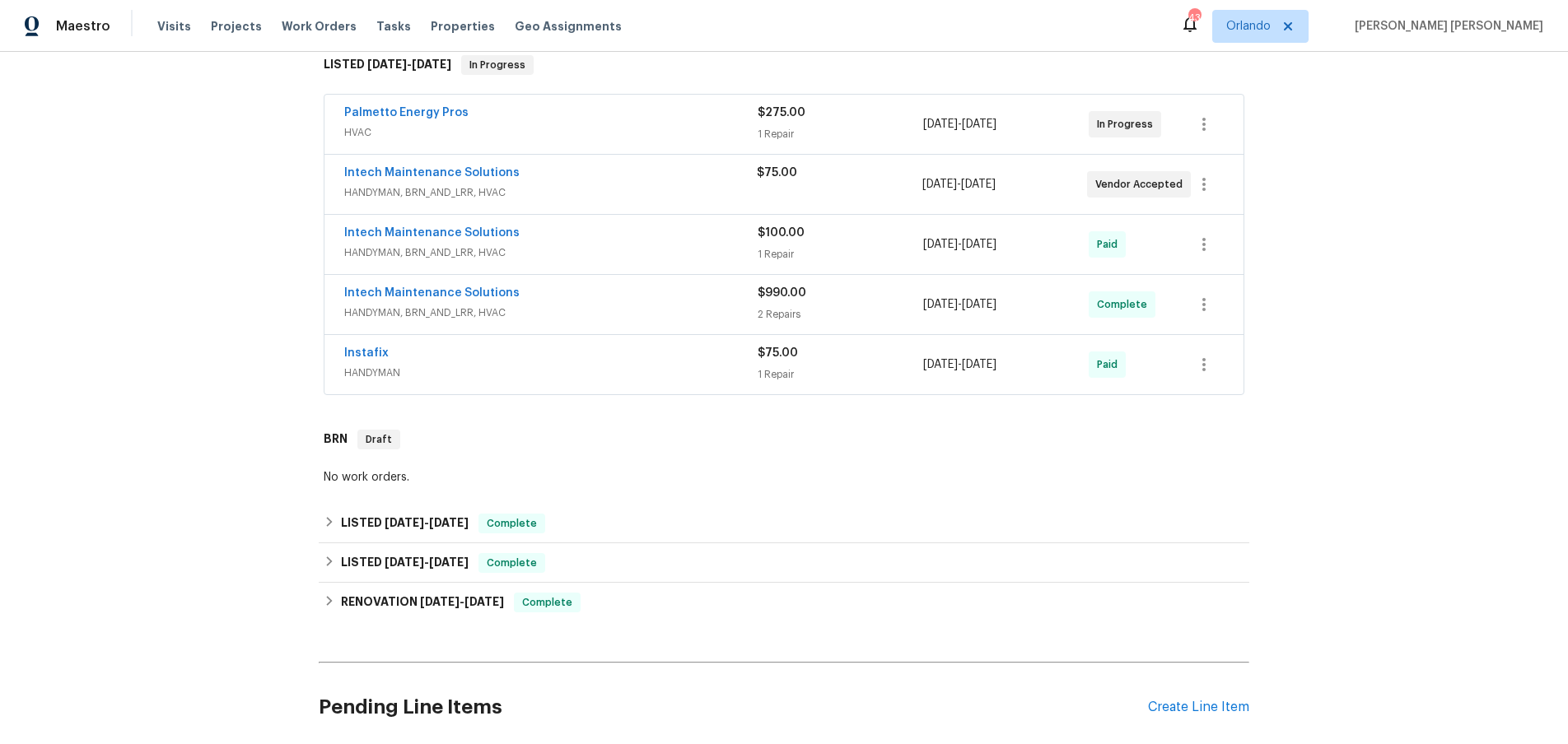
scroll to position [286, 0]
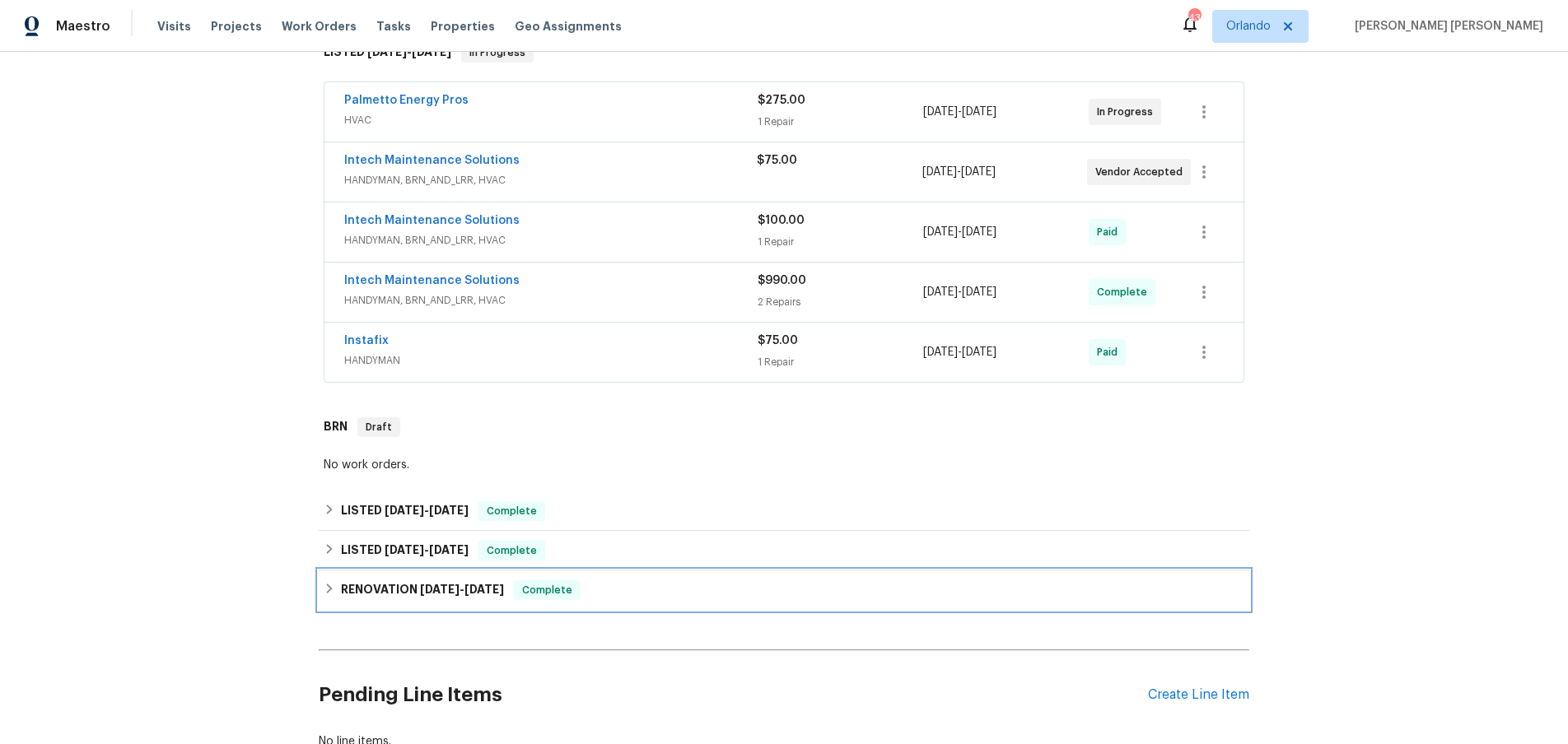
click at [326, 588] on icon at bounding box center [330, 589] width 12 height 12
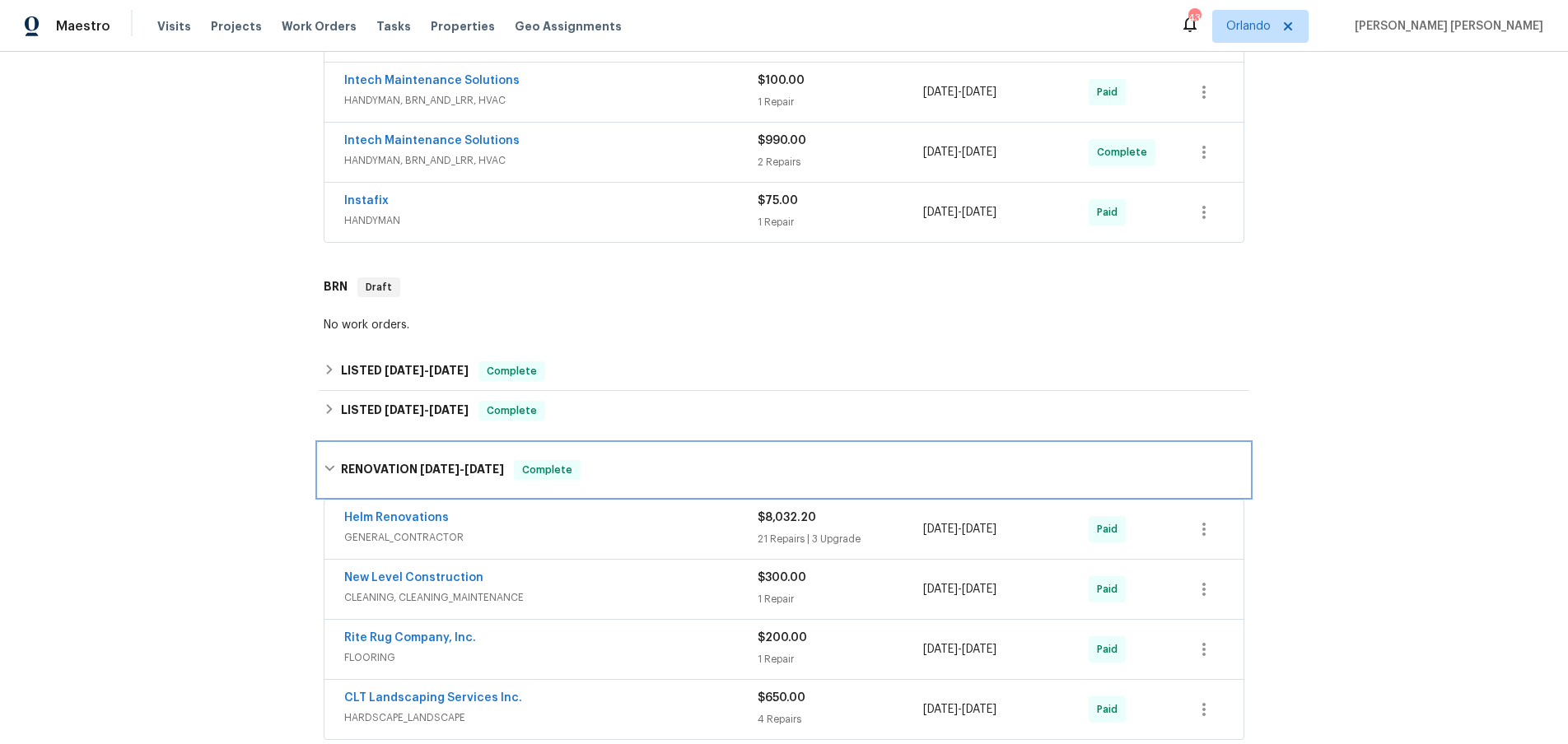
scroll to position [678, 0]
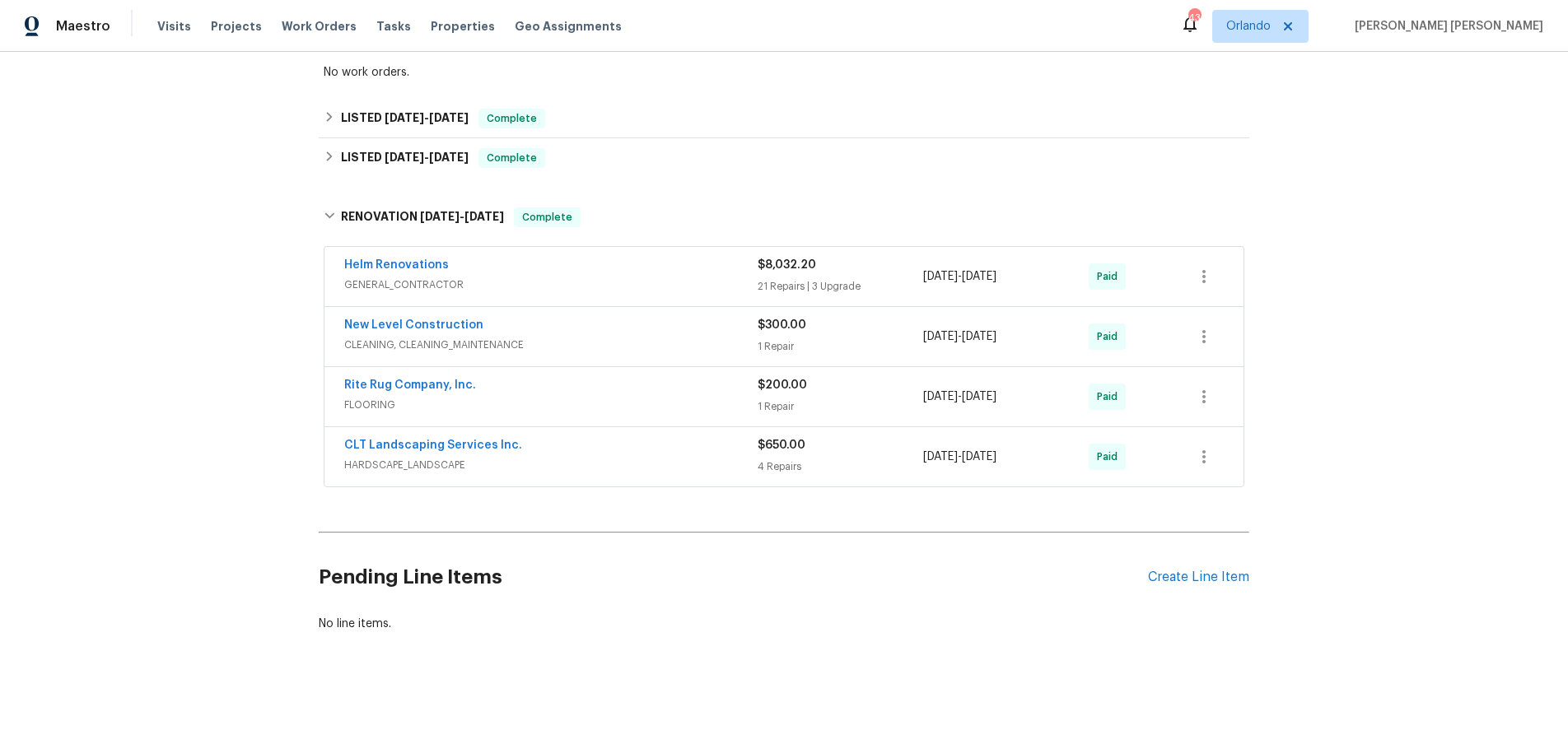
click at [660, 285] on span "GENERAL_CONTRACTOR" at bounding box center [550, 284] width 413 height 16
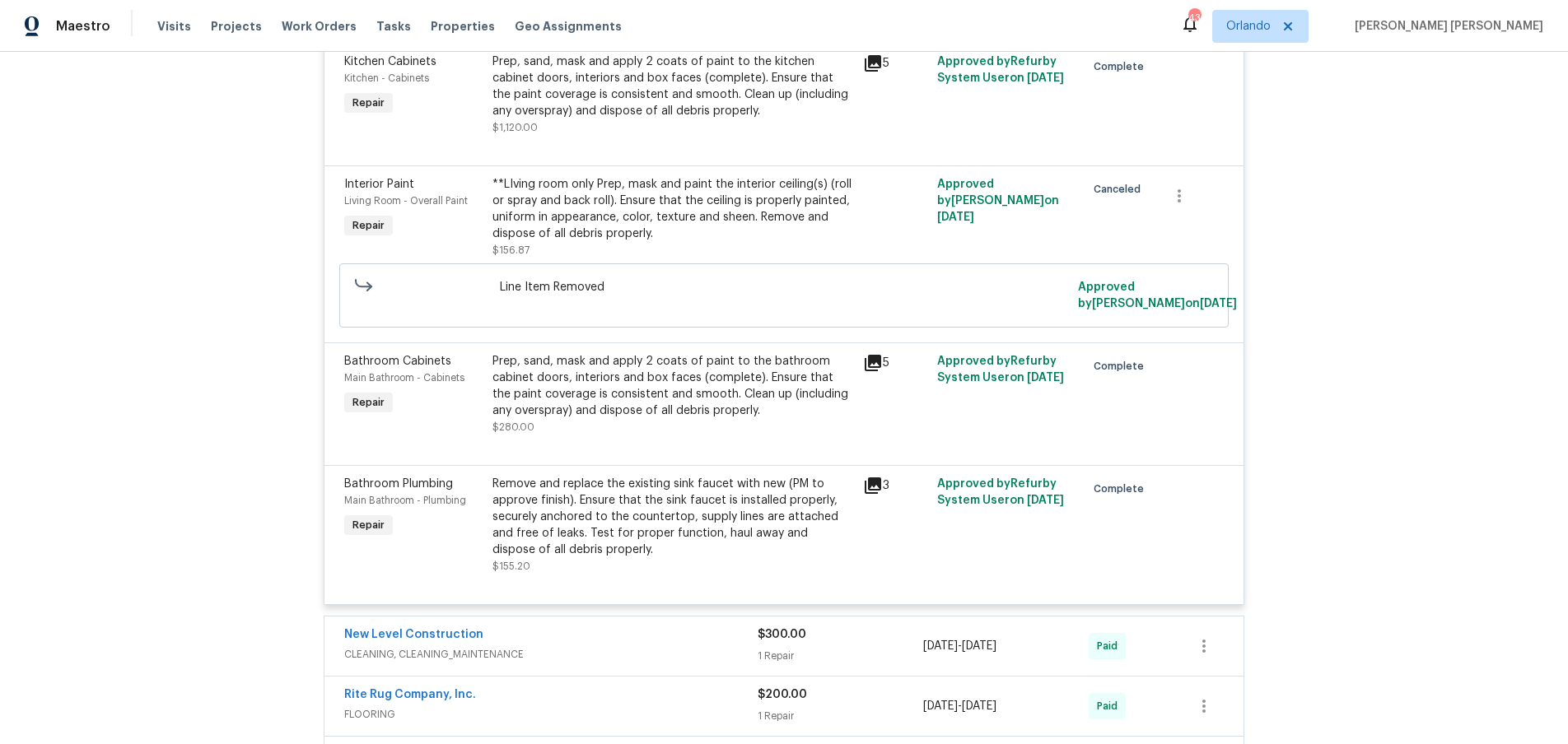
scroll to position [3814, 0]
click at [868, 474] on icon at bounding box center [872, 482] width 16 height 16
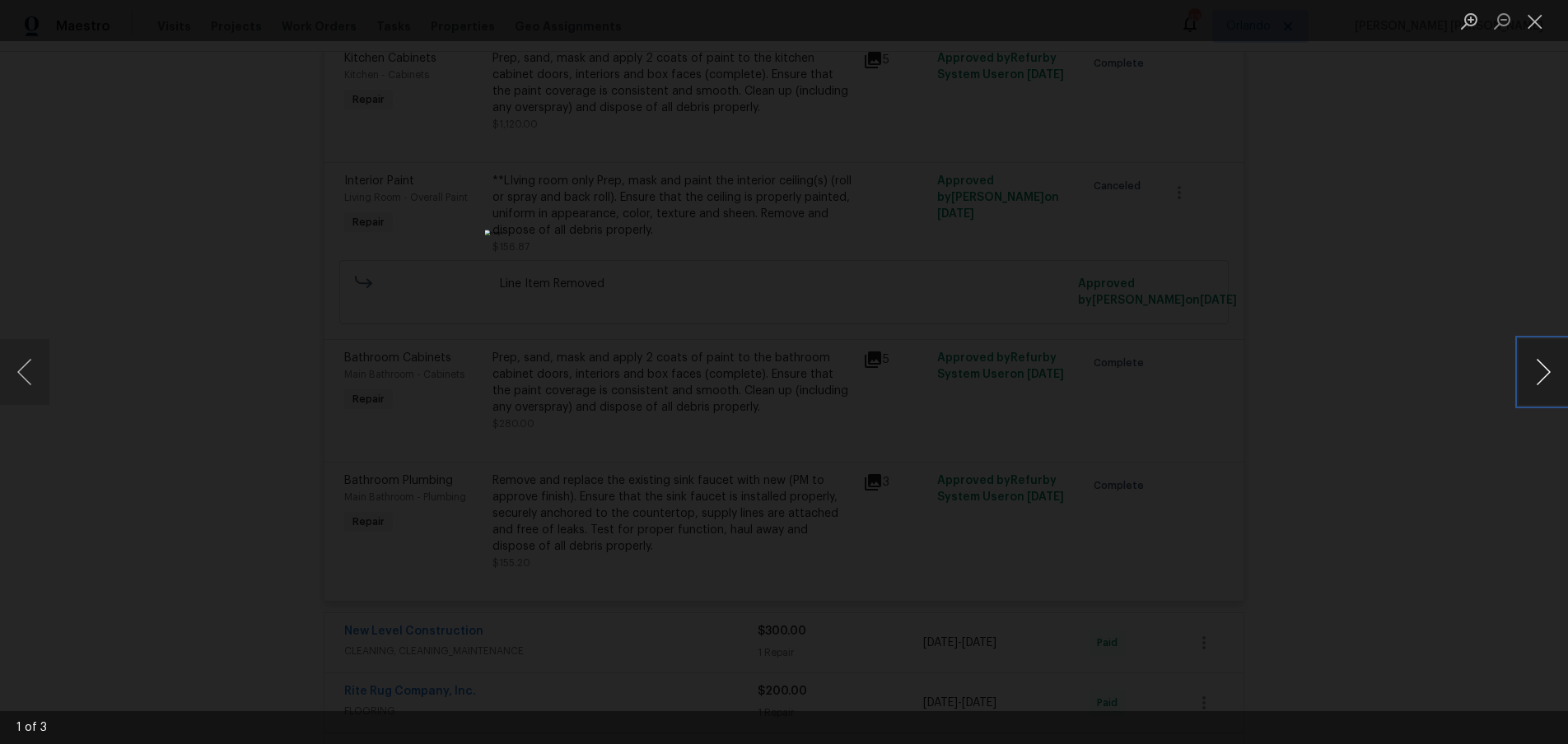
click at [1535, 375] on button "Next image" at bounding box center [1543, 371] width 49 height 66
click at [1414, 511] on div "Lightbox" at bounding box center [784, 372] width 1568 height 744
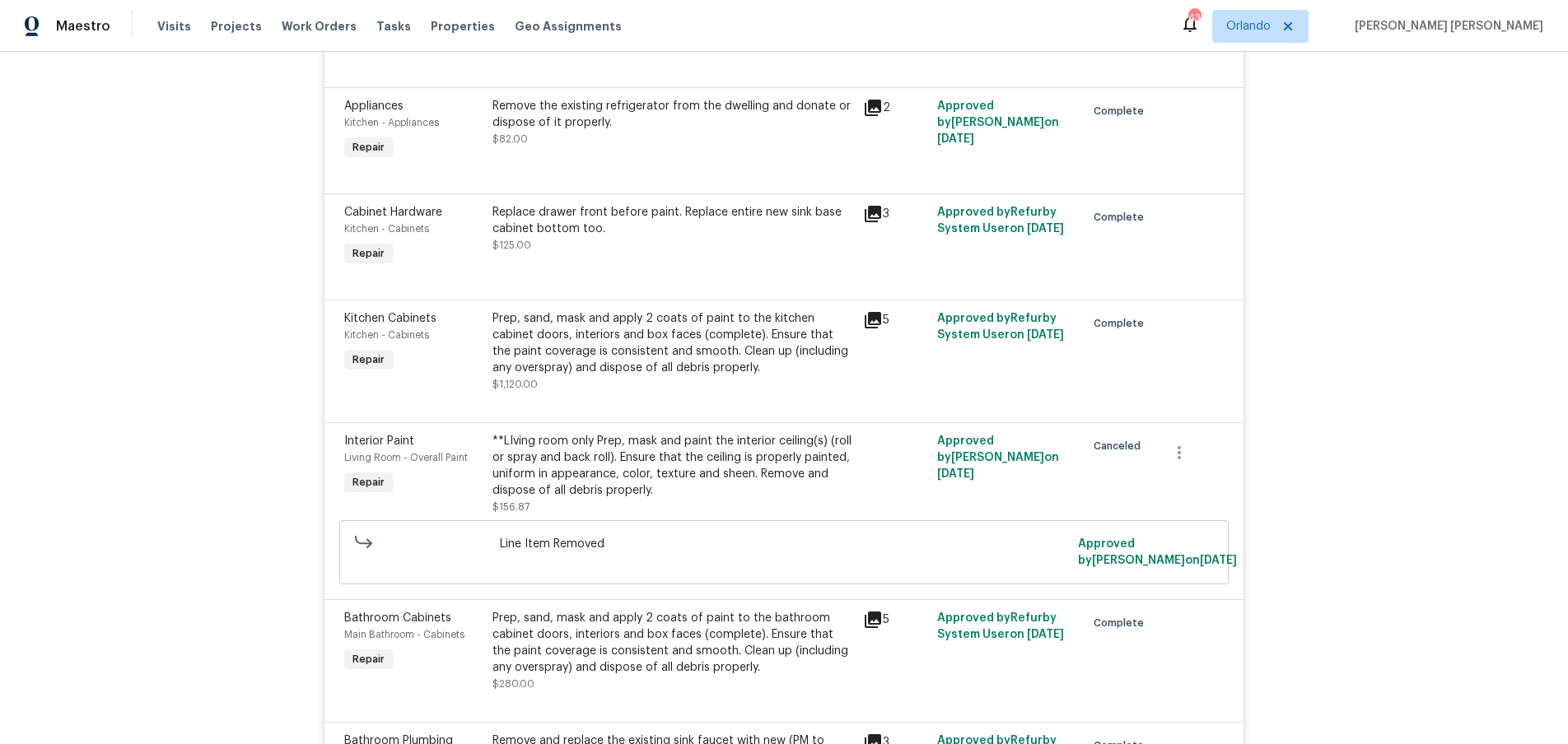
scroll to position [3554, 0]
drag, startPoint x: 872, startPoint y: 308, endPoint x: 826, endPoint y: 356, distance: 66.5
click at [872, 312] on icon at bounding box center [873, 321] width 20 height 20
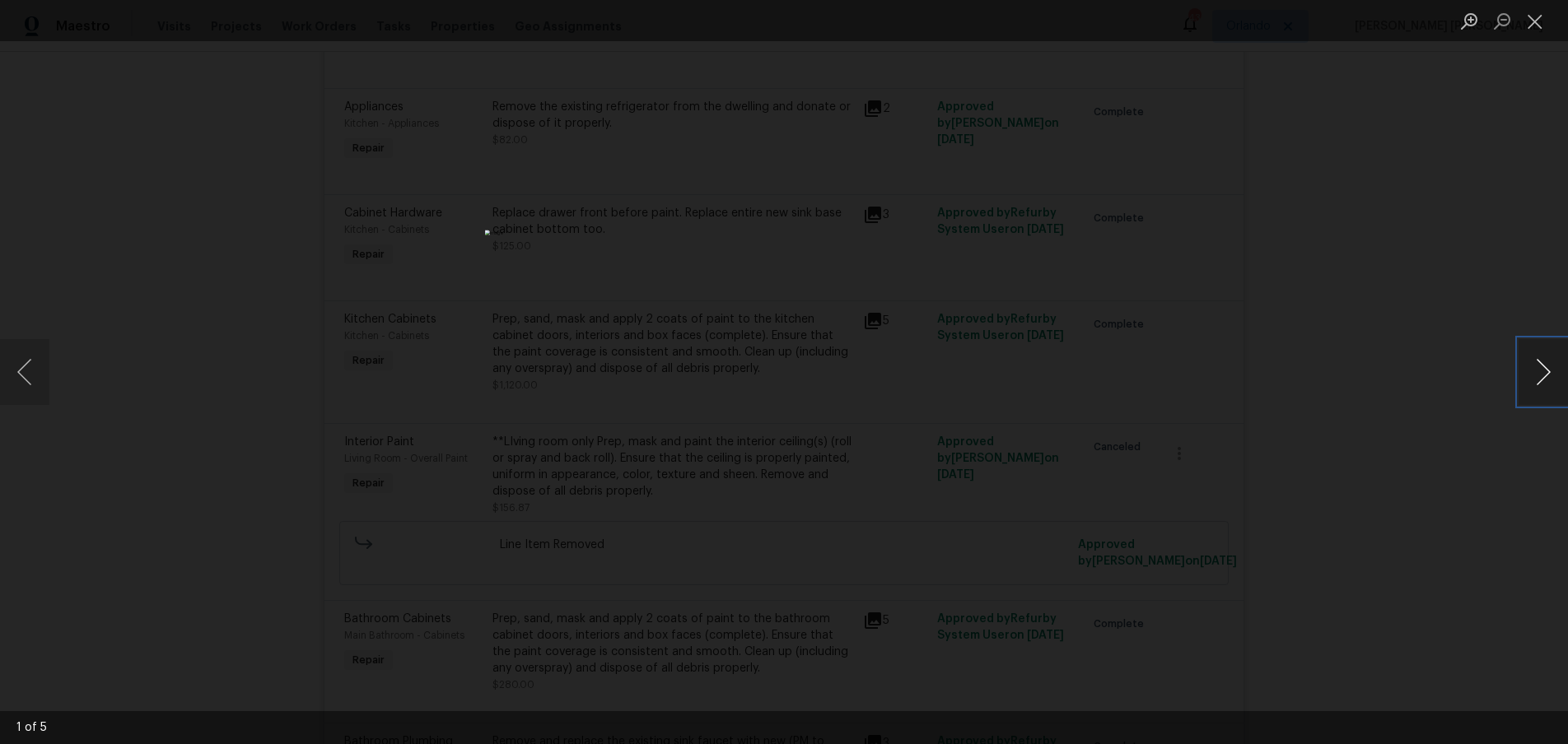
click at [1545, 386] on button "Next image" at bounding box center [1543, 371] width 49 height 66
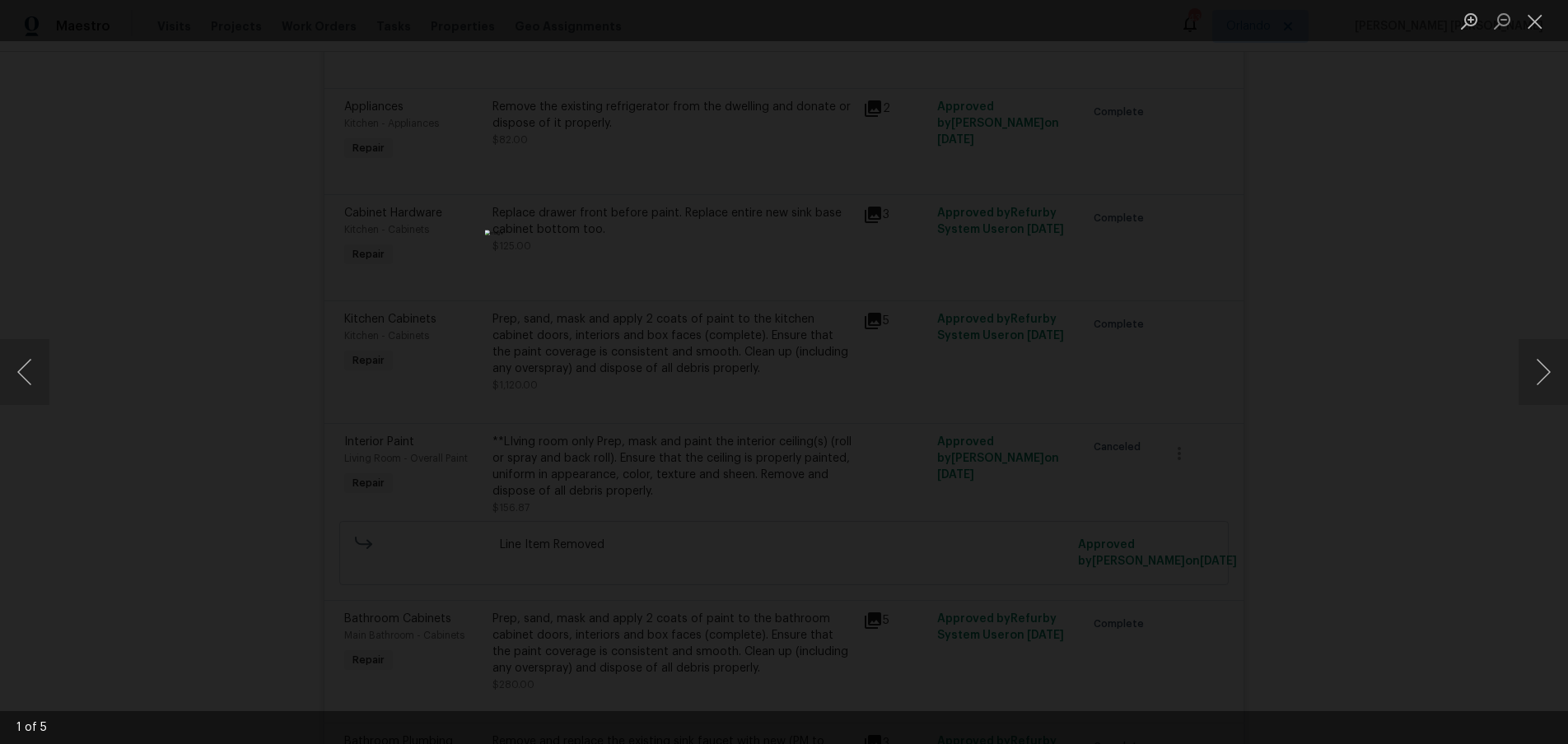
click at [1385, 498] on div "Lightbox" at bounding box center [784, 372] width 1568 height 744
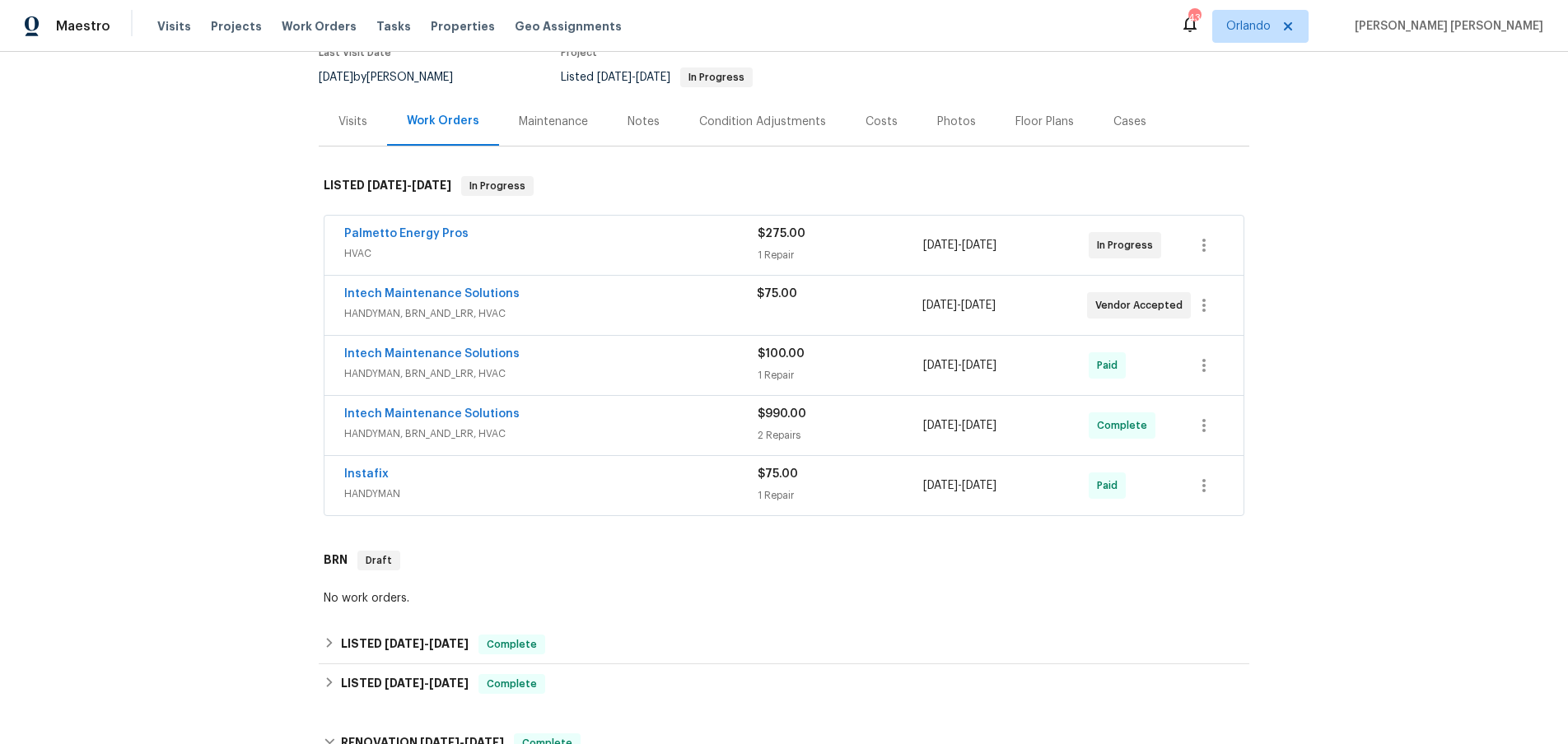
scroll to position [358, 0]
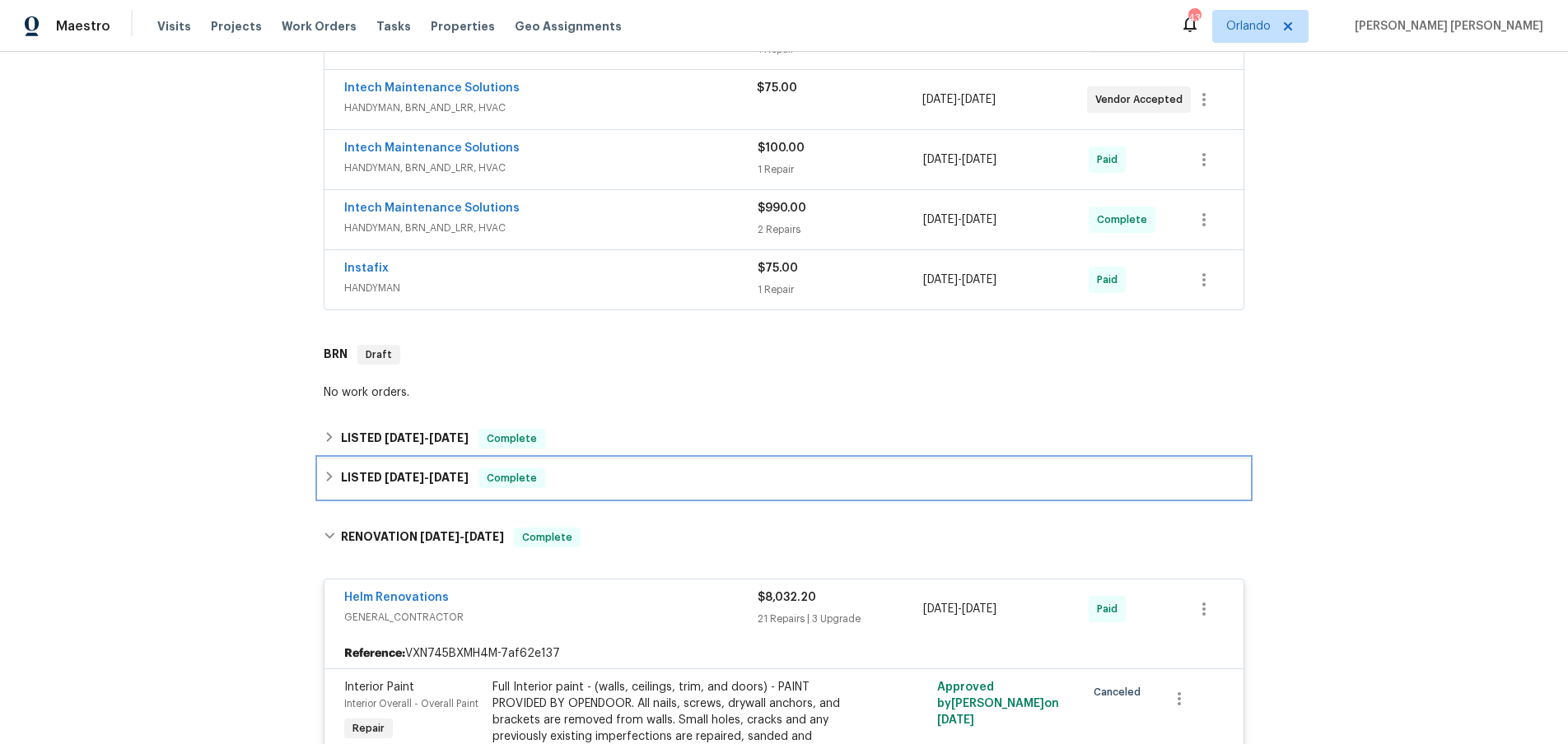
click at [321, 478] on div "LISTED 4/30/25 - 5/1/25 Complete" at bounding box center [784, 478] width 931 height 39
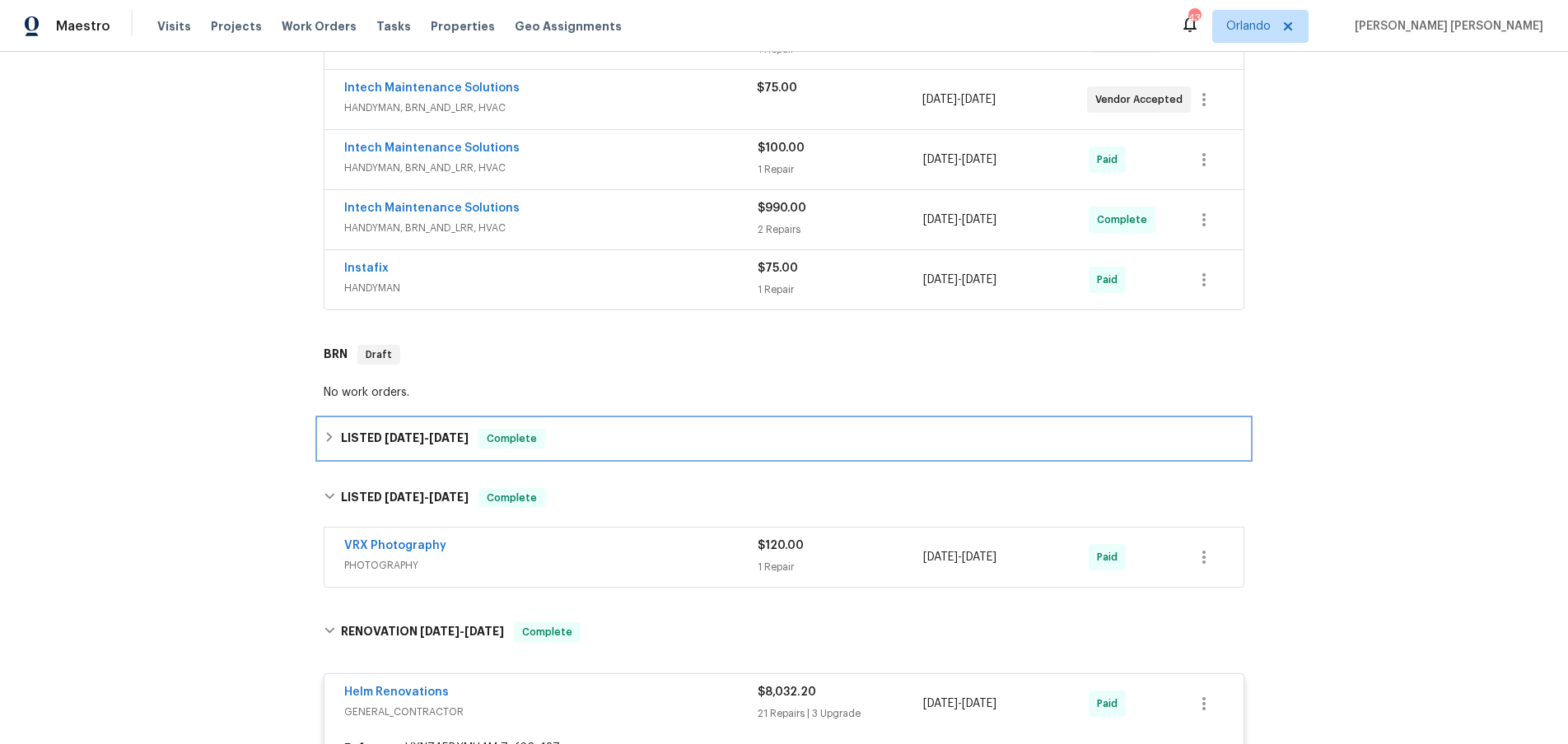
click at [324, 442] on icon at bounding box center [330, 438] width 12 height 12
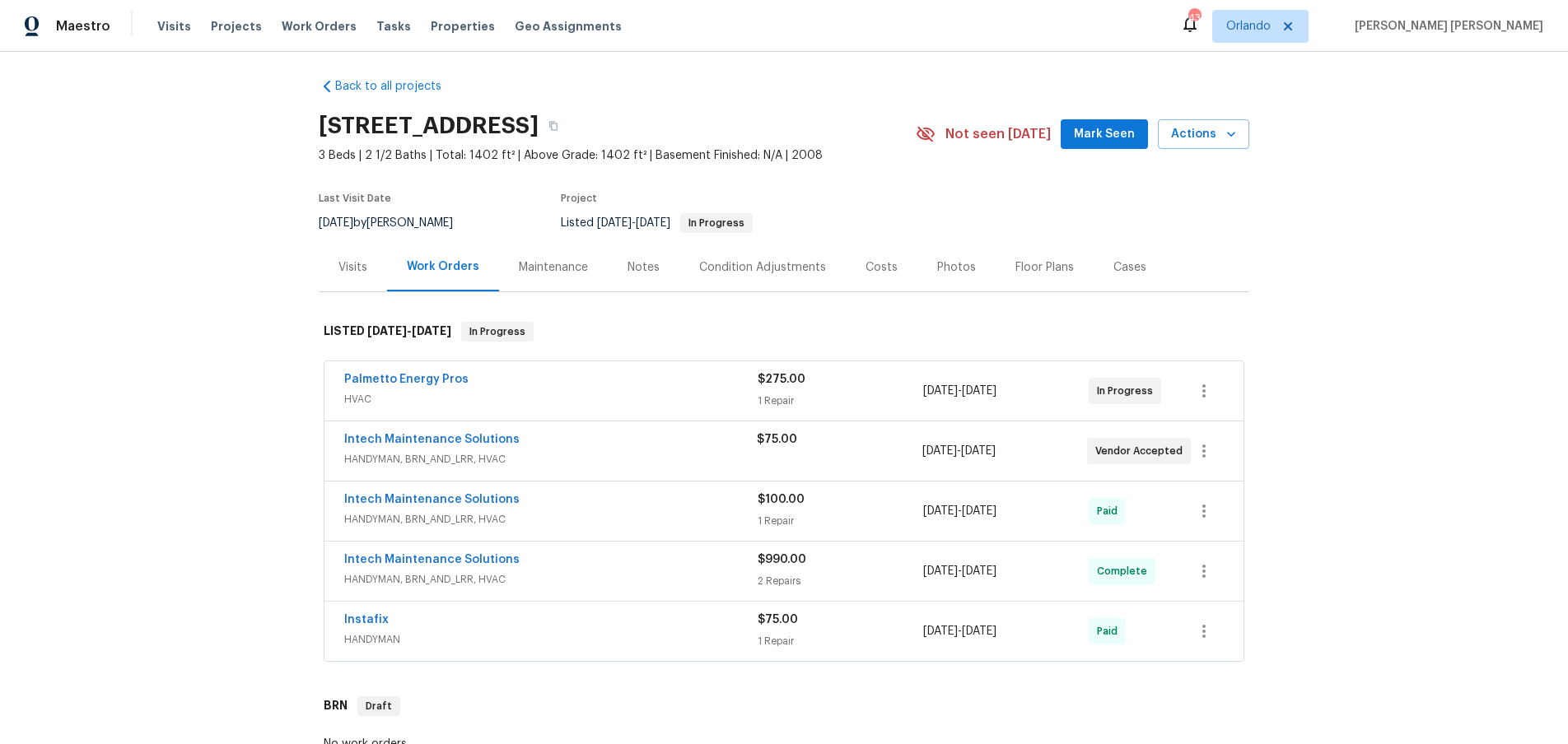
scroll to position [0, 0]
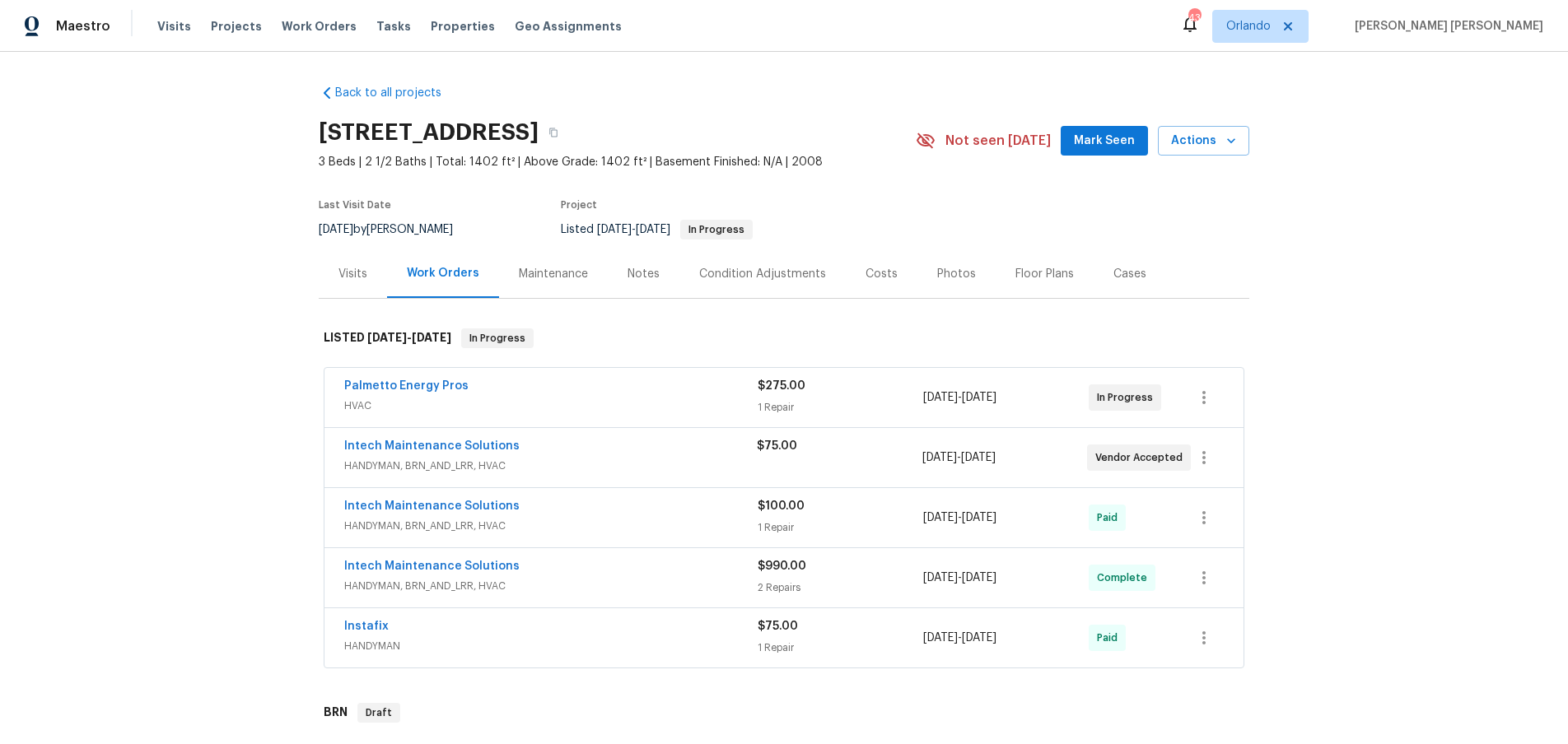
click at [1030, 274] on div "Floor Plans" at bounding box center [1044, 273] width 59 height 16
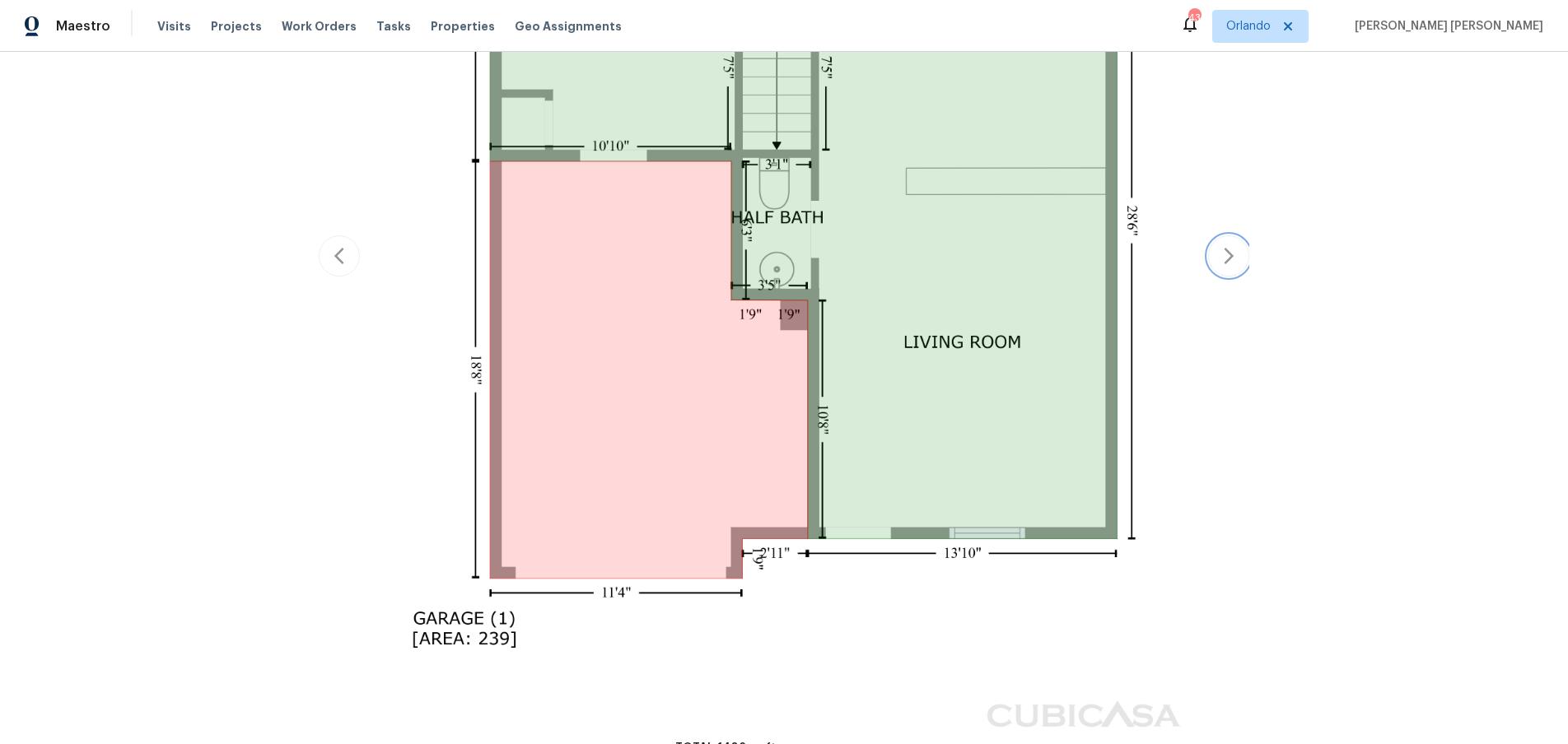
click at [1234, 257] on icon "button" at bounding box center [1228, 255] width 20 height 20
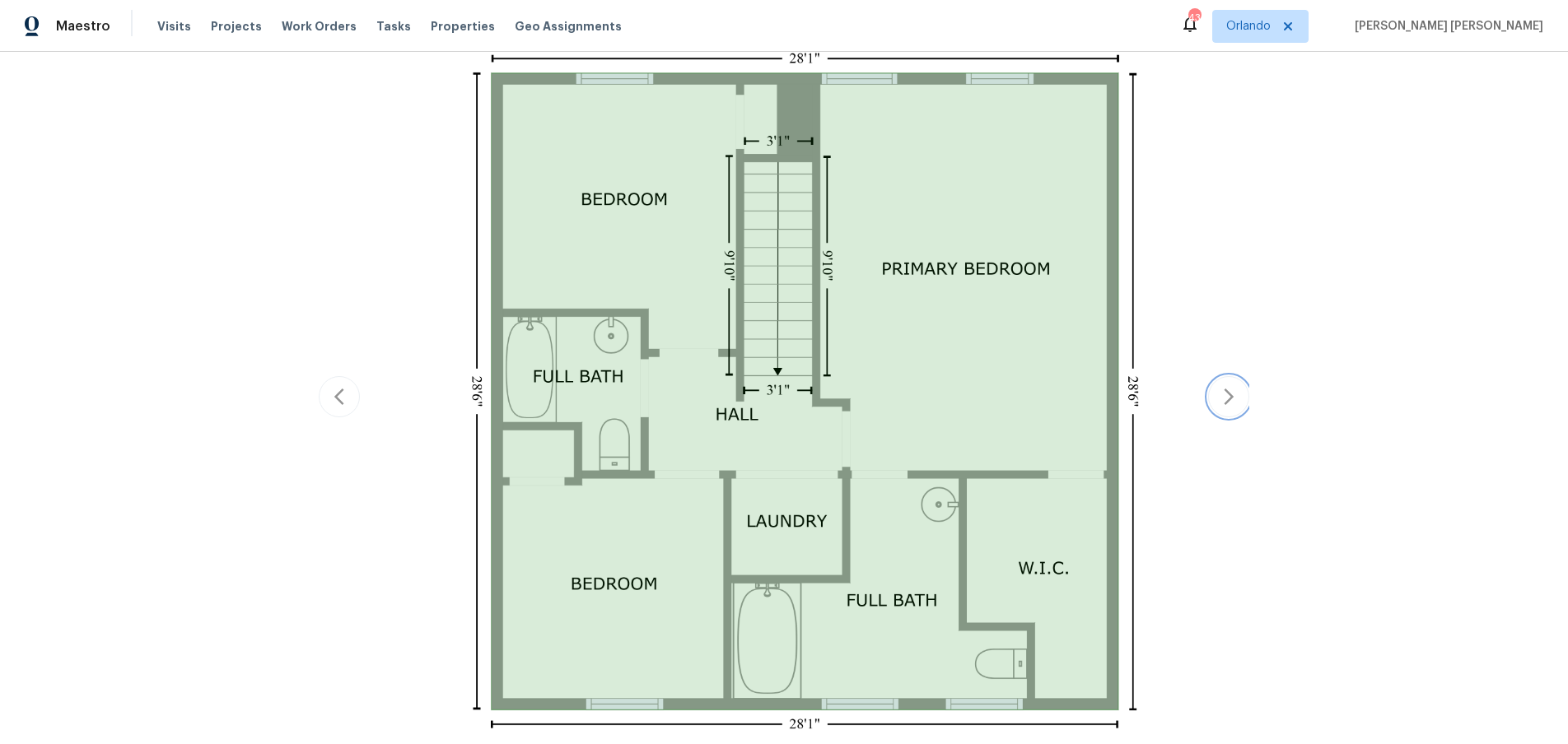
scroll to position [381, 0]
click at [1225, 391] on icon "button" at bounding box center [1228, 398] width 20 height 20
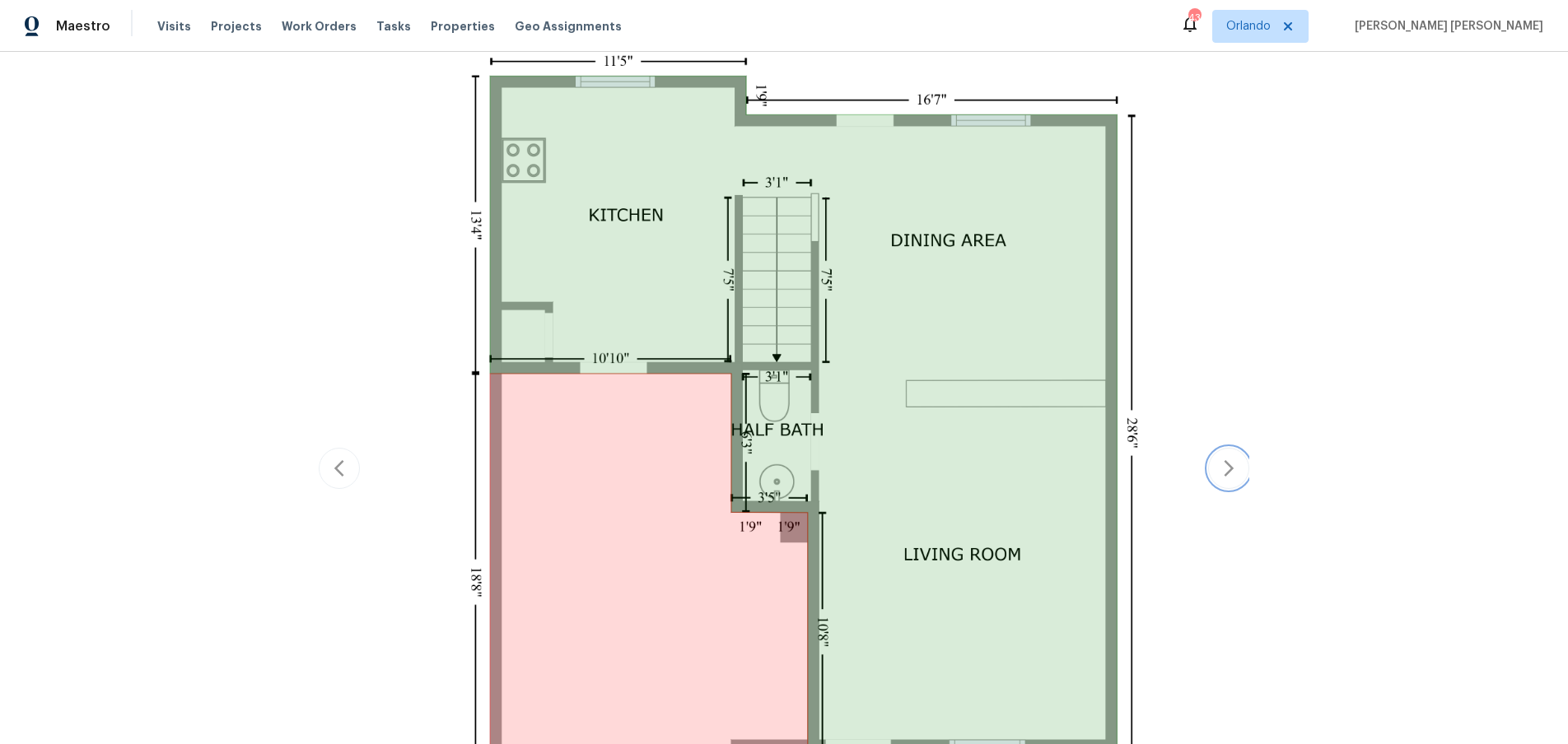
scroll to position [451, 0]
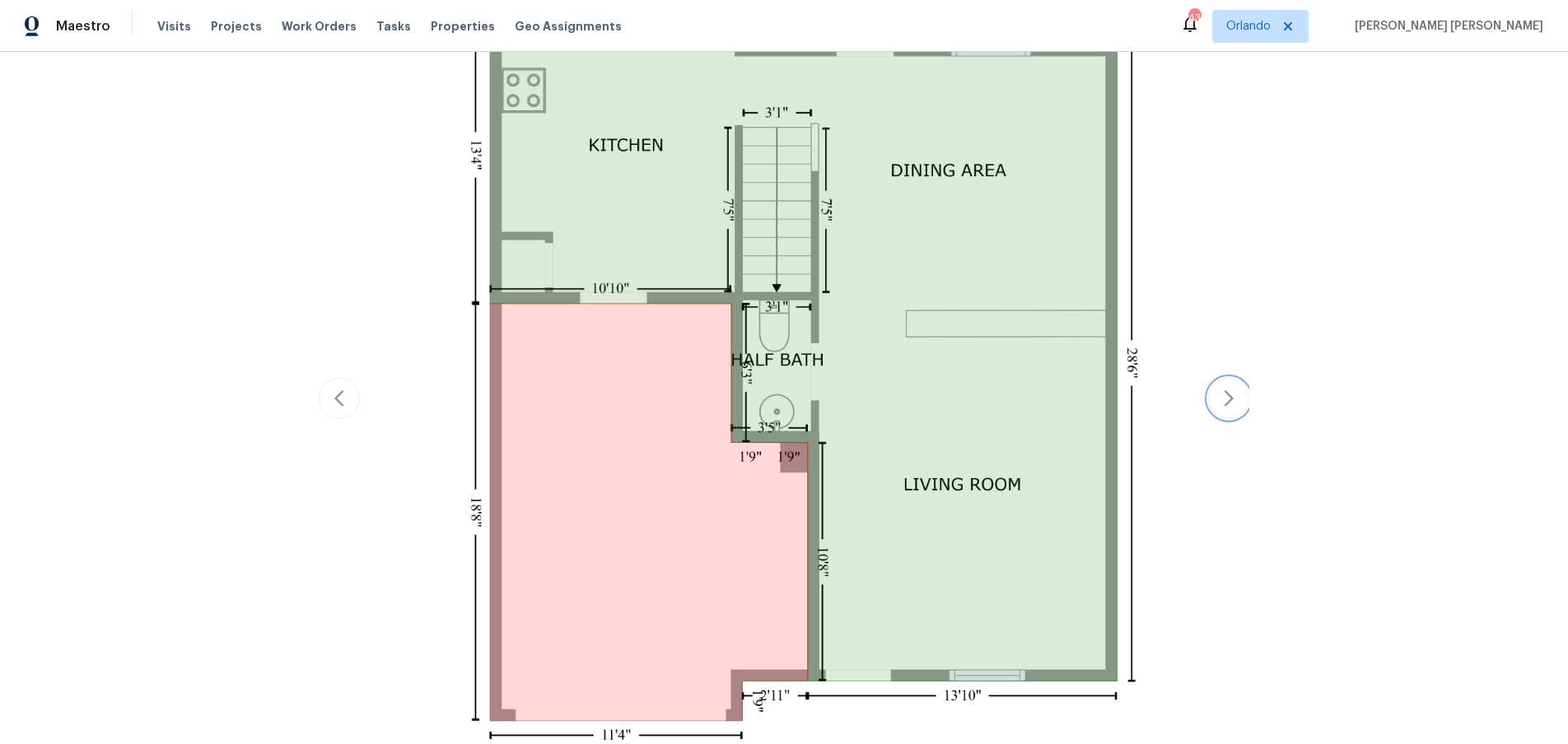
click at [1229, 400] on icon "button" at bounding box center [1228, 398] width 20 height 20
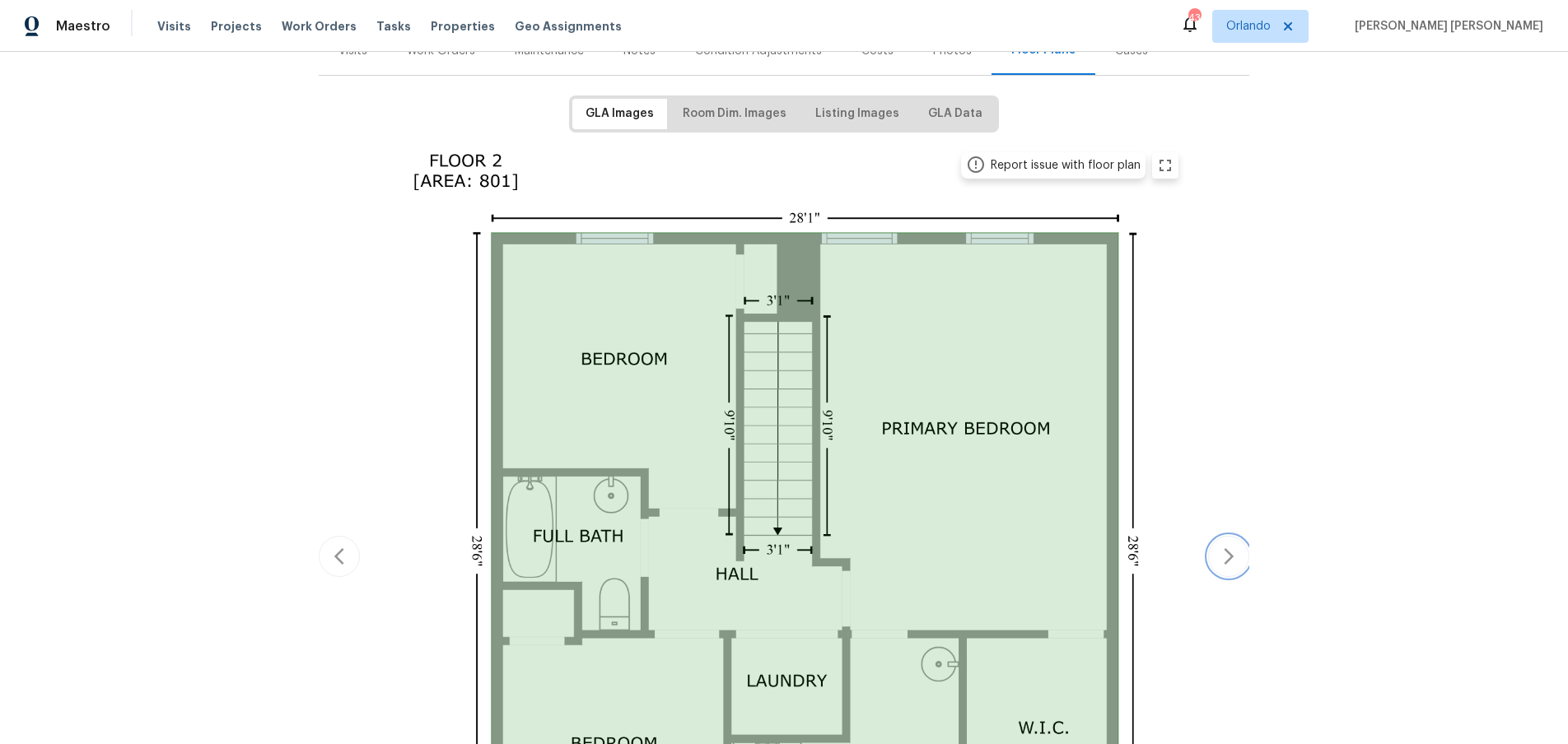
scroll to position [0, 0]
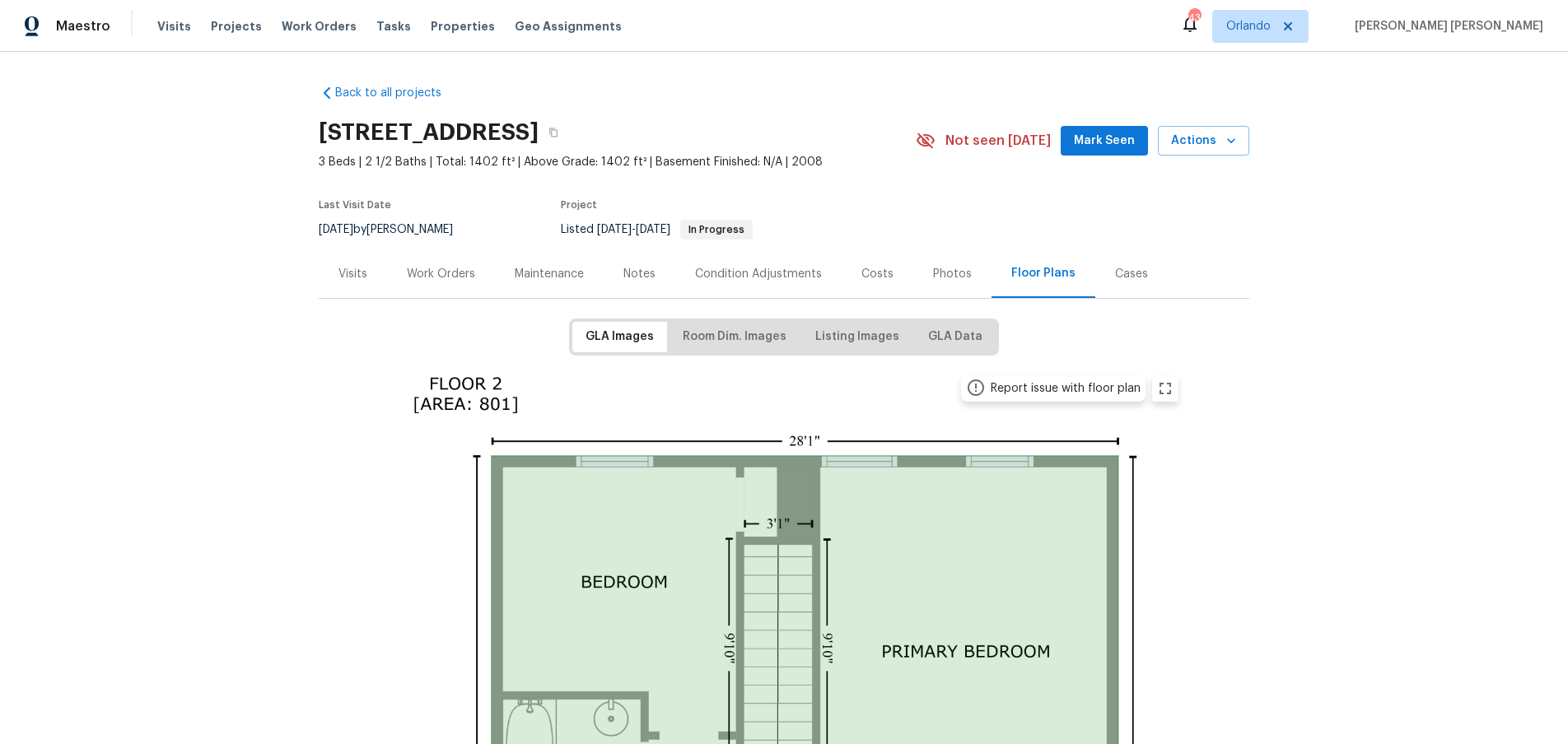
drag, startPoint x: 434, startPoint y: 278, endPoint x: 474, endPoint y: 289, distance: 41.5
click at [434, 278] on div "Work Orders" at bounding box center [441, 273] width 68 height 16
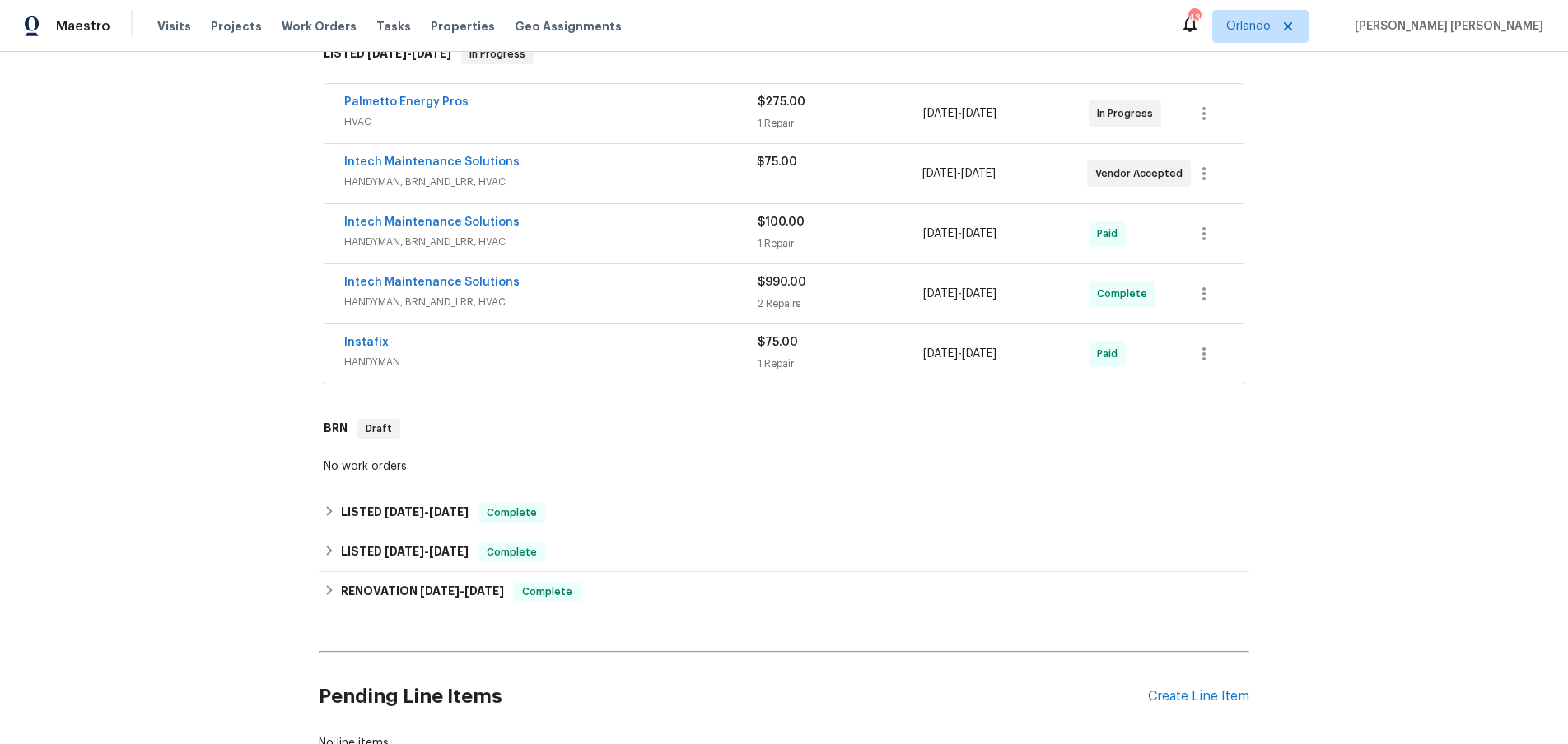
scroll to position [403, 0]
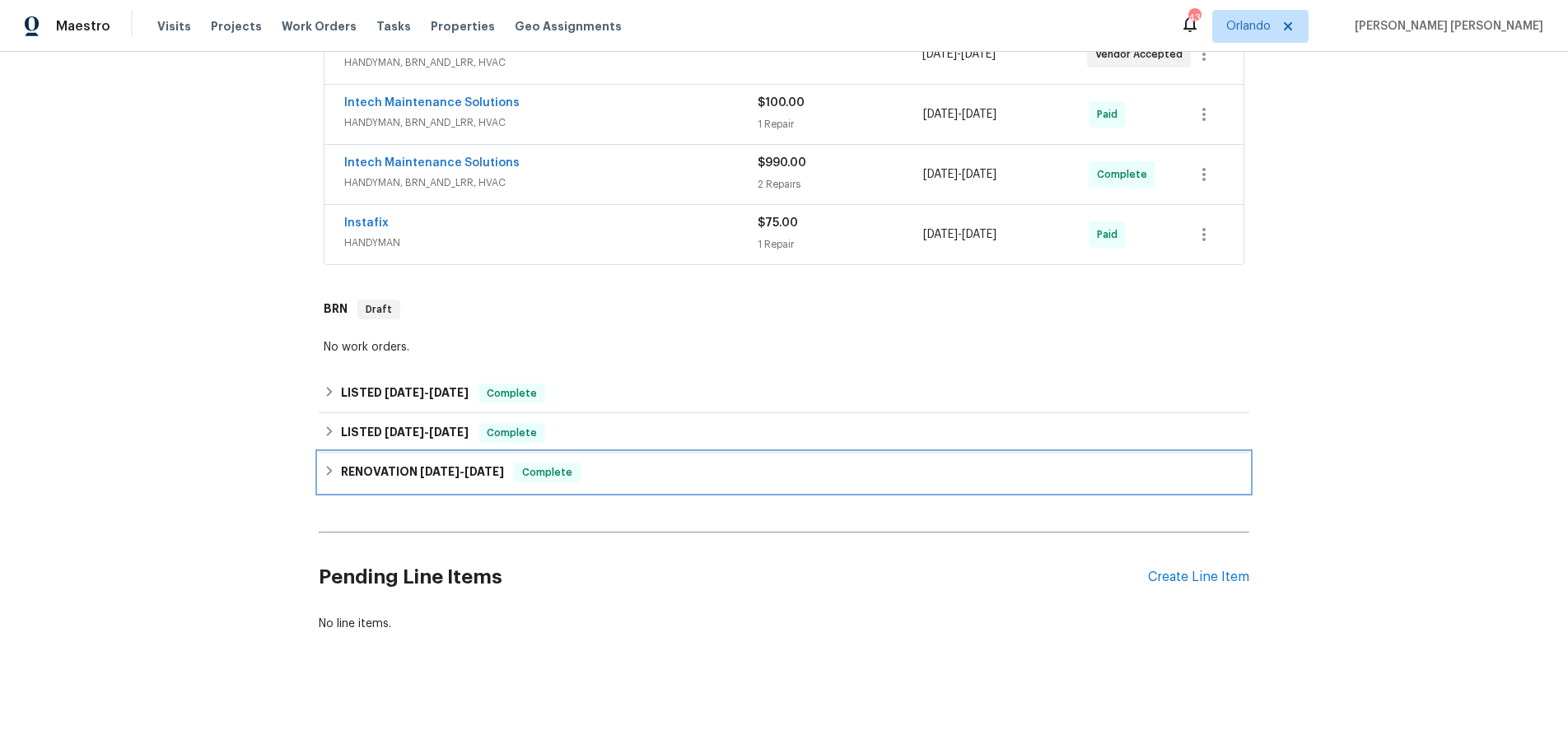
click at [335, 473] on icon at bounding box center [330, 471] width 12 height 12
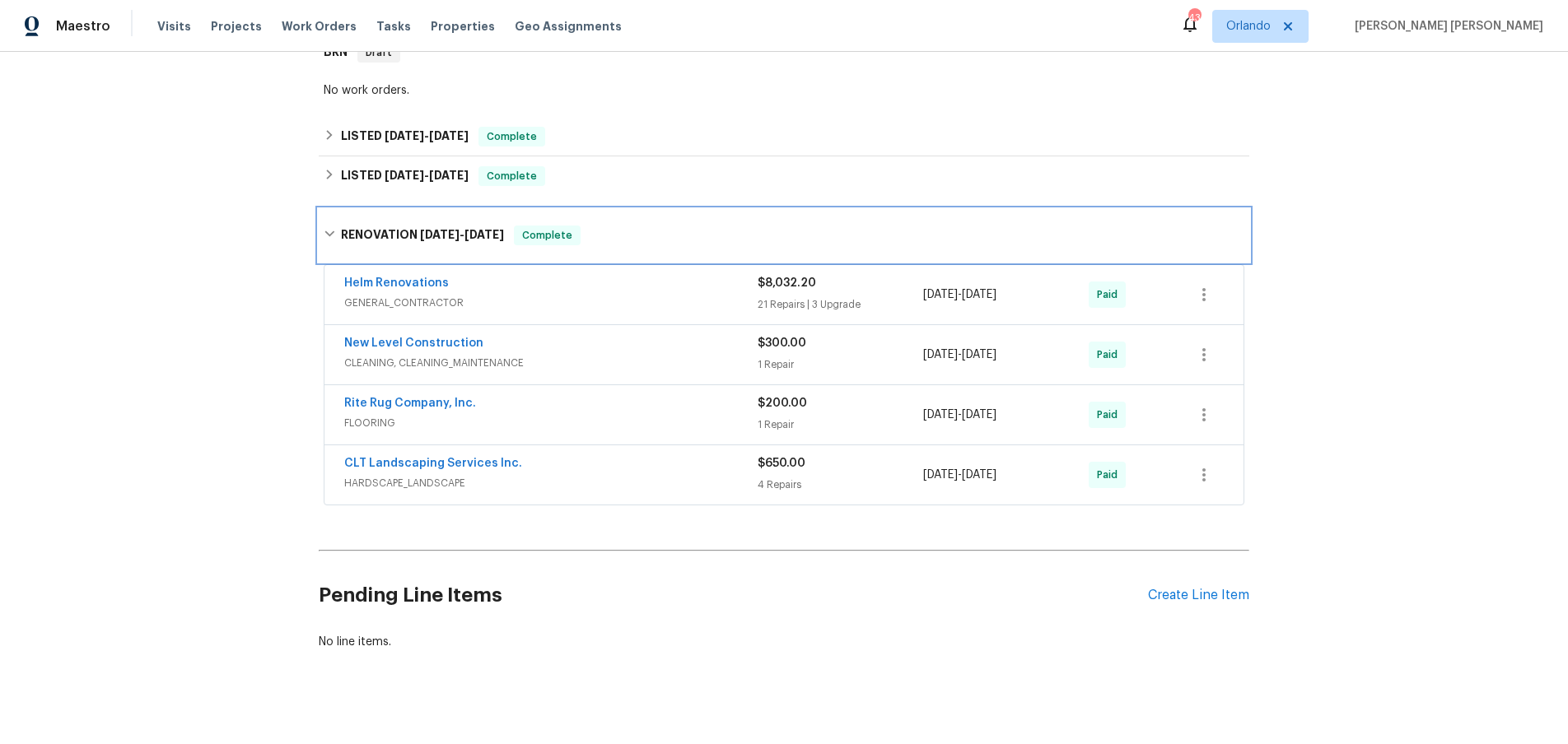
scroll to position [678, 0]
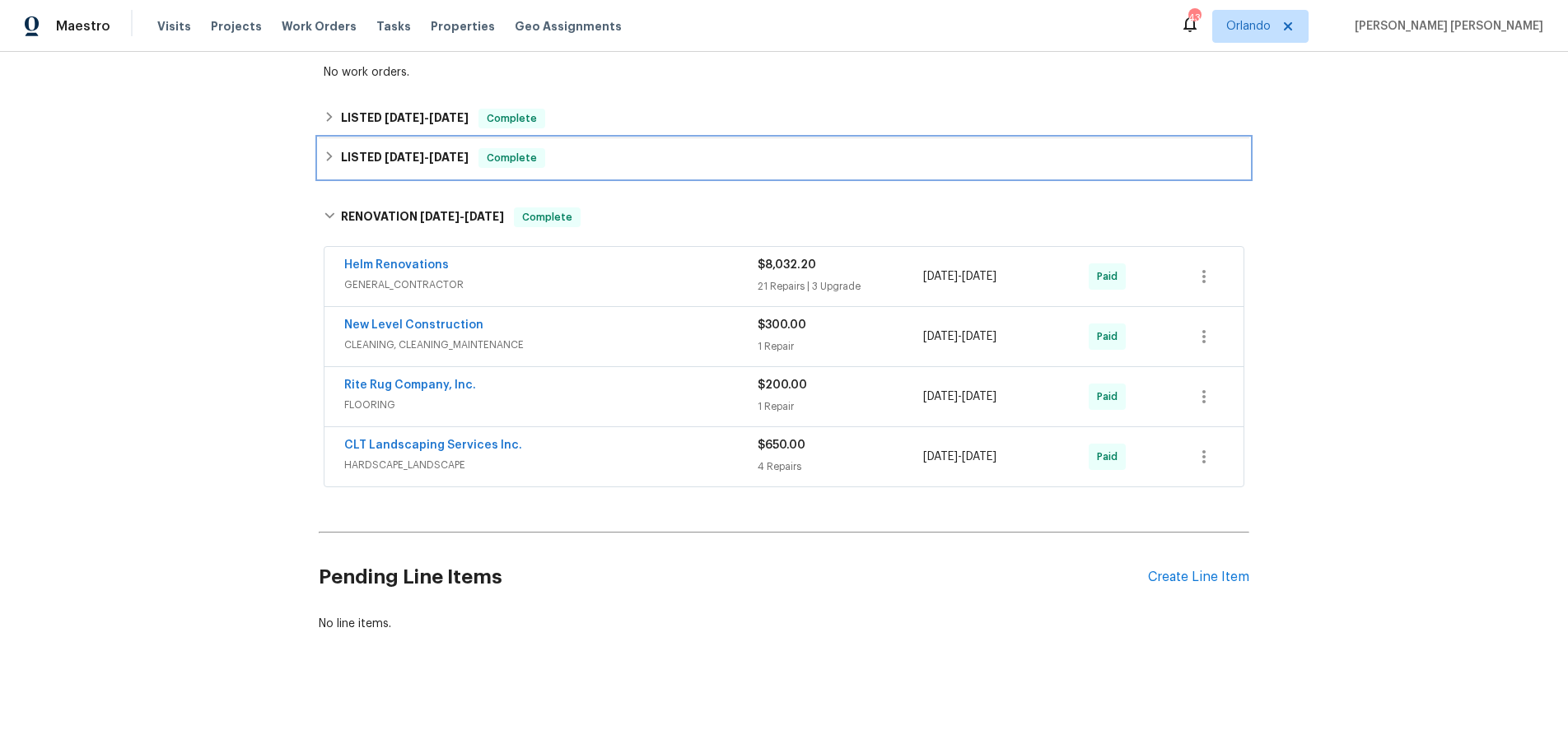
click at [331, 157] on icon at bounding box center [330, 157] width 6 height 10
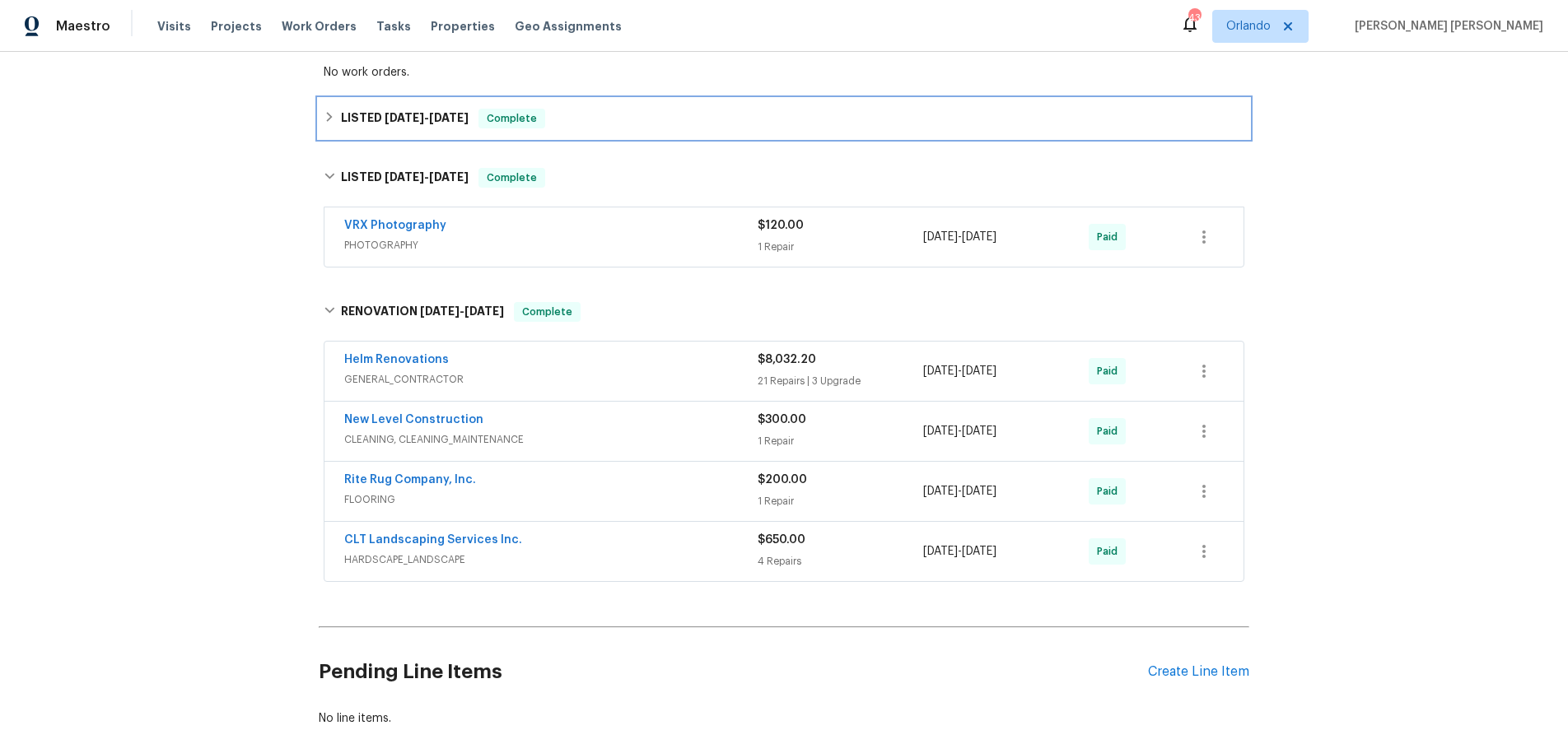
click at [327, 122] on icon at bounding box center [330, 117] width 6 height 10
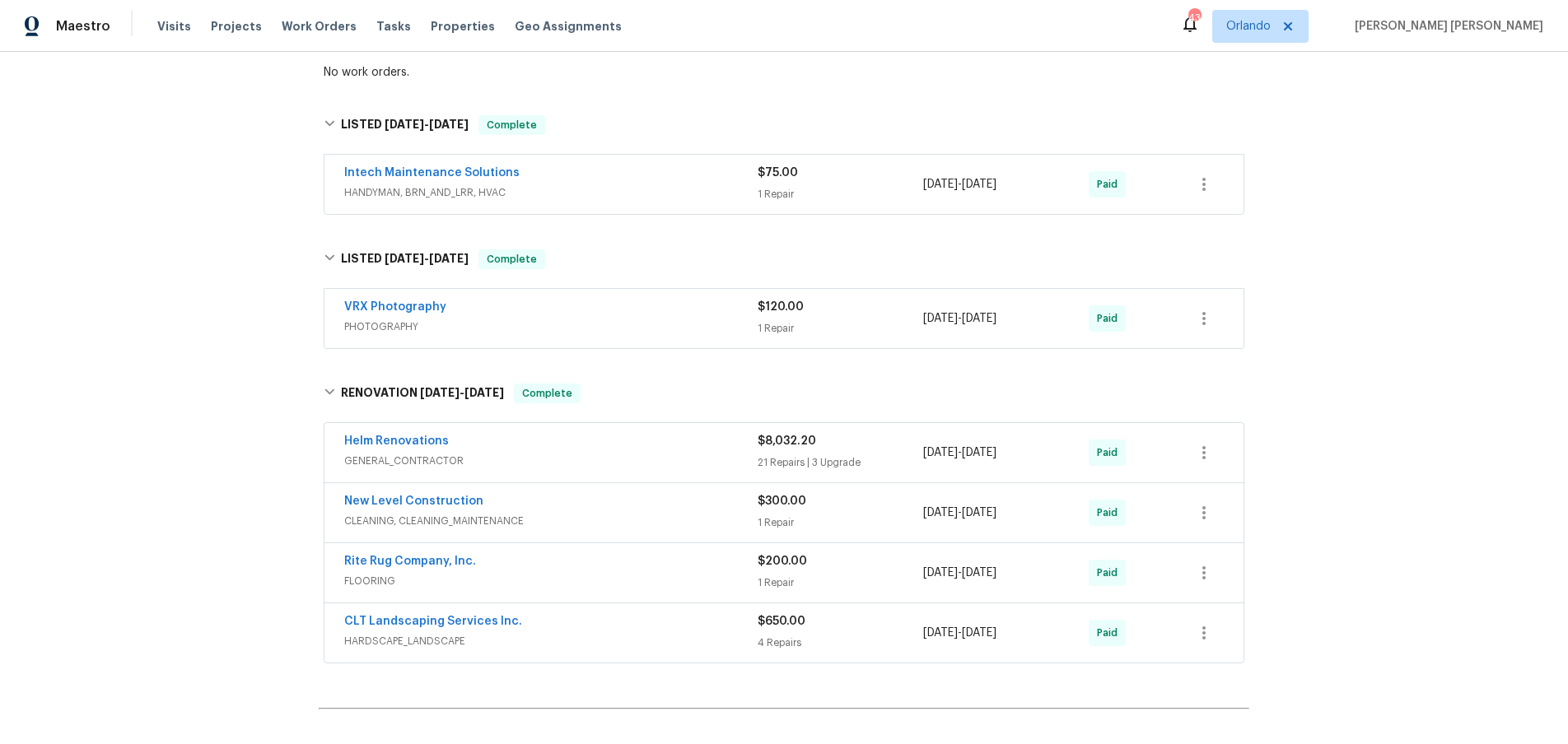
click at [671, 444] on div "Helm Renovations" at bounding box center [550, 443] width 413 height 20
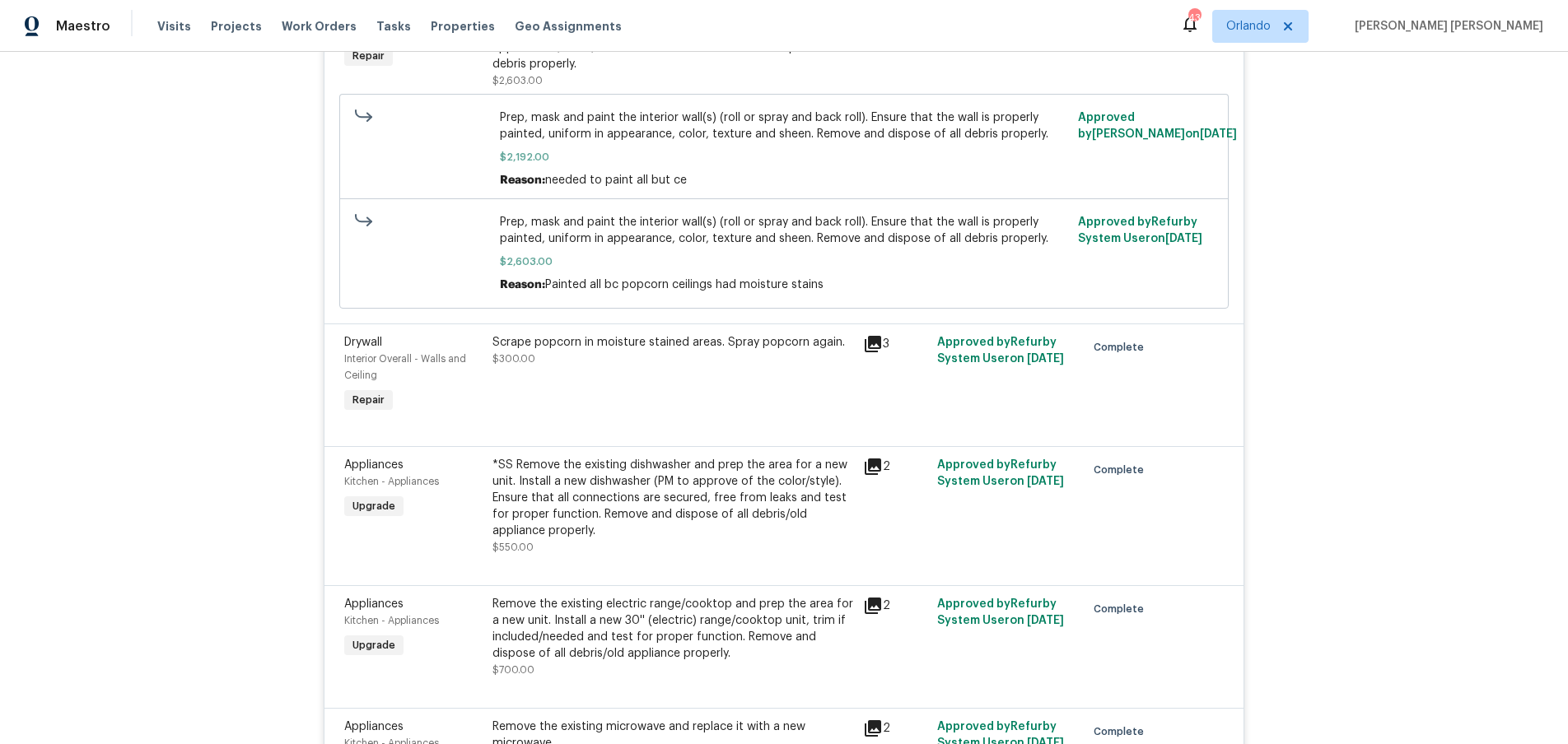
scroll to position [3042, 0]
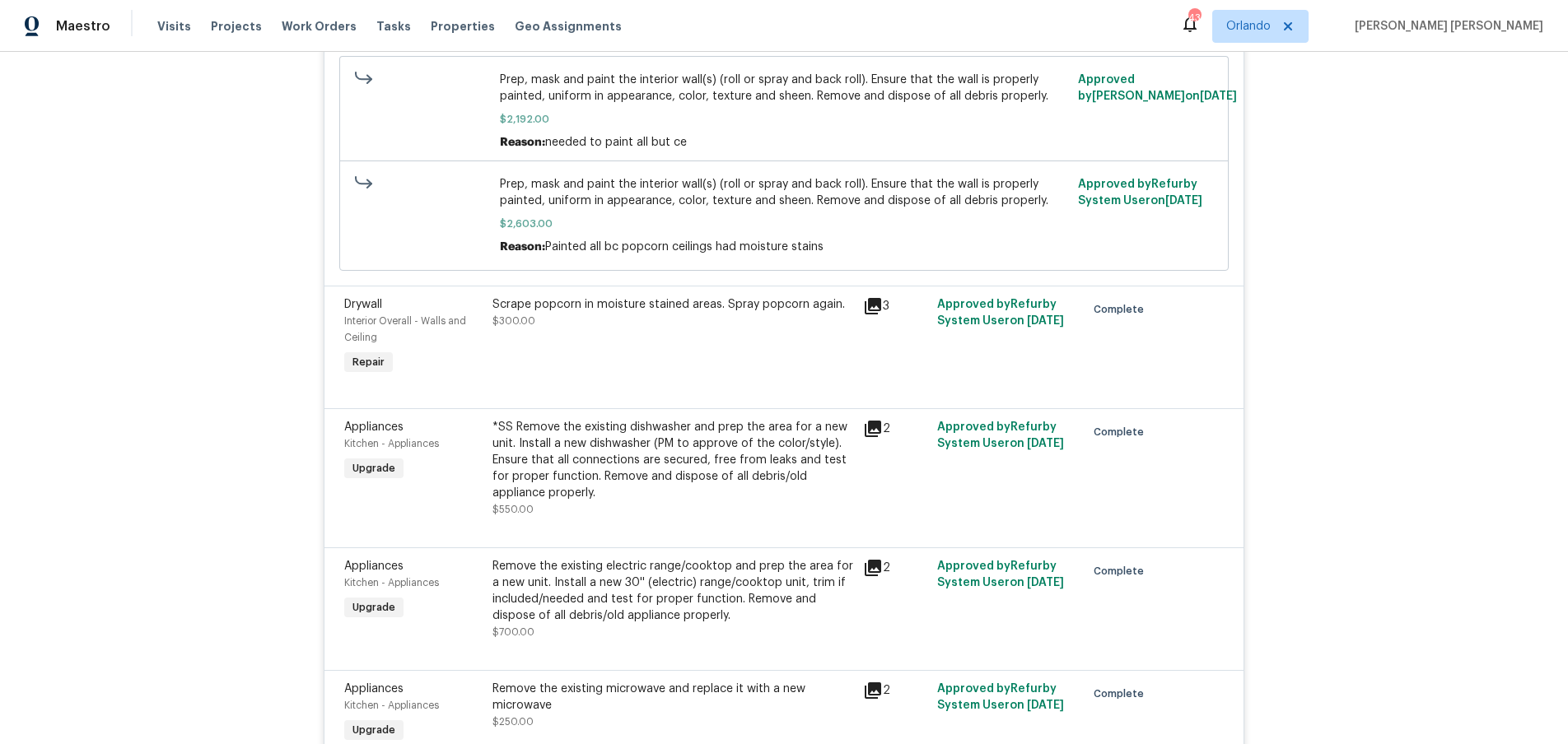
click at [874, 421] on icon at bounding box center [872, 428] width 16 height 16
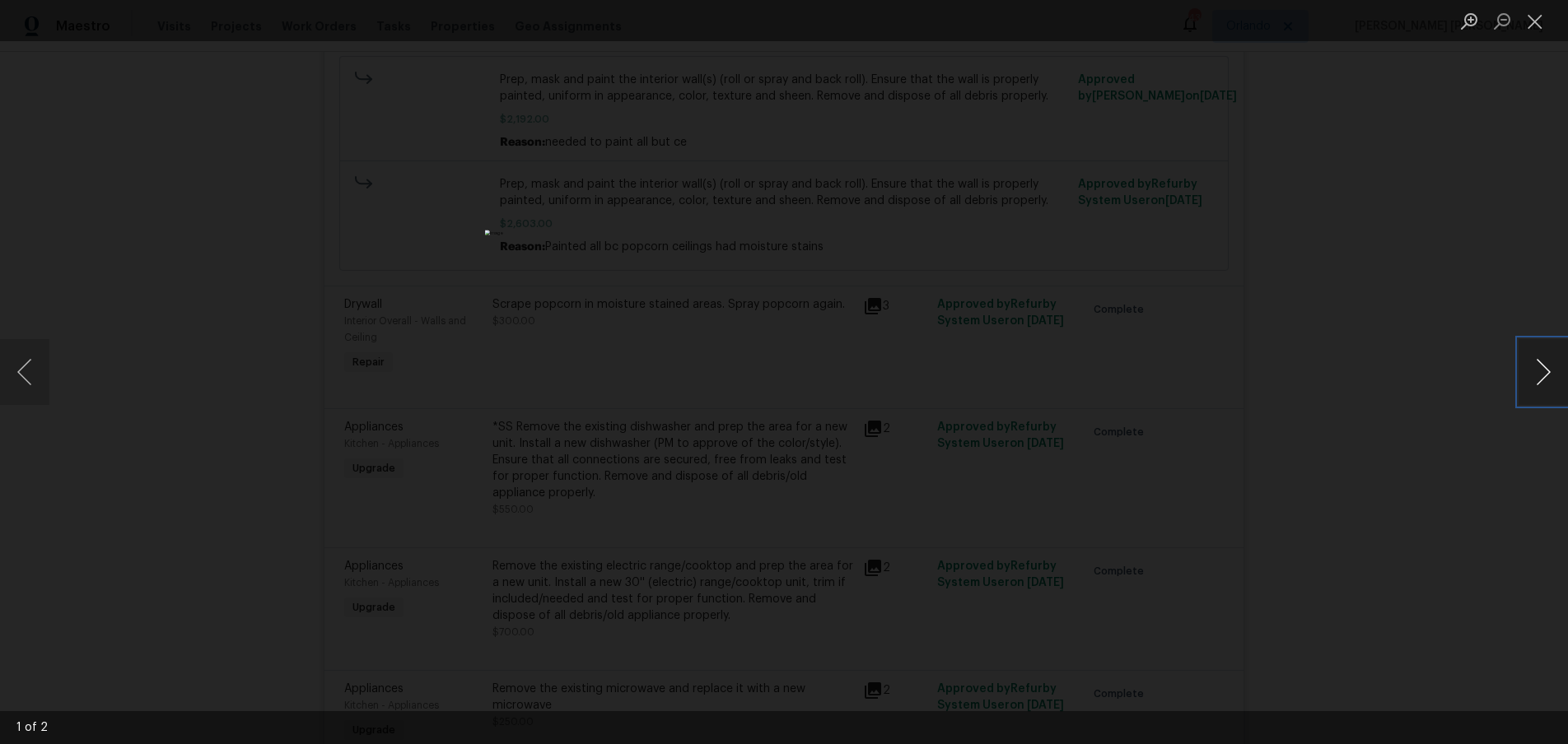
click at [1540, 385] on button "Next image" at bounding box center [1543, 371] width 49 height 66
drag, startPoint x: 1226, startPoint y: 579, endPoint x: 1250, endPoint y: 571, distance: 25.3
click at [1230, 578] on div "Lightbox" at bounding box center [784, 372] width 1568 height 744
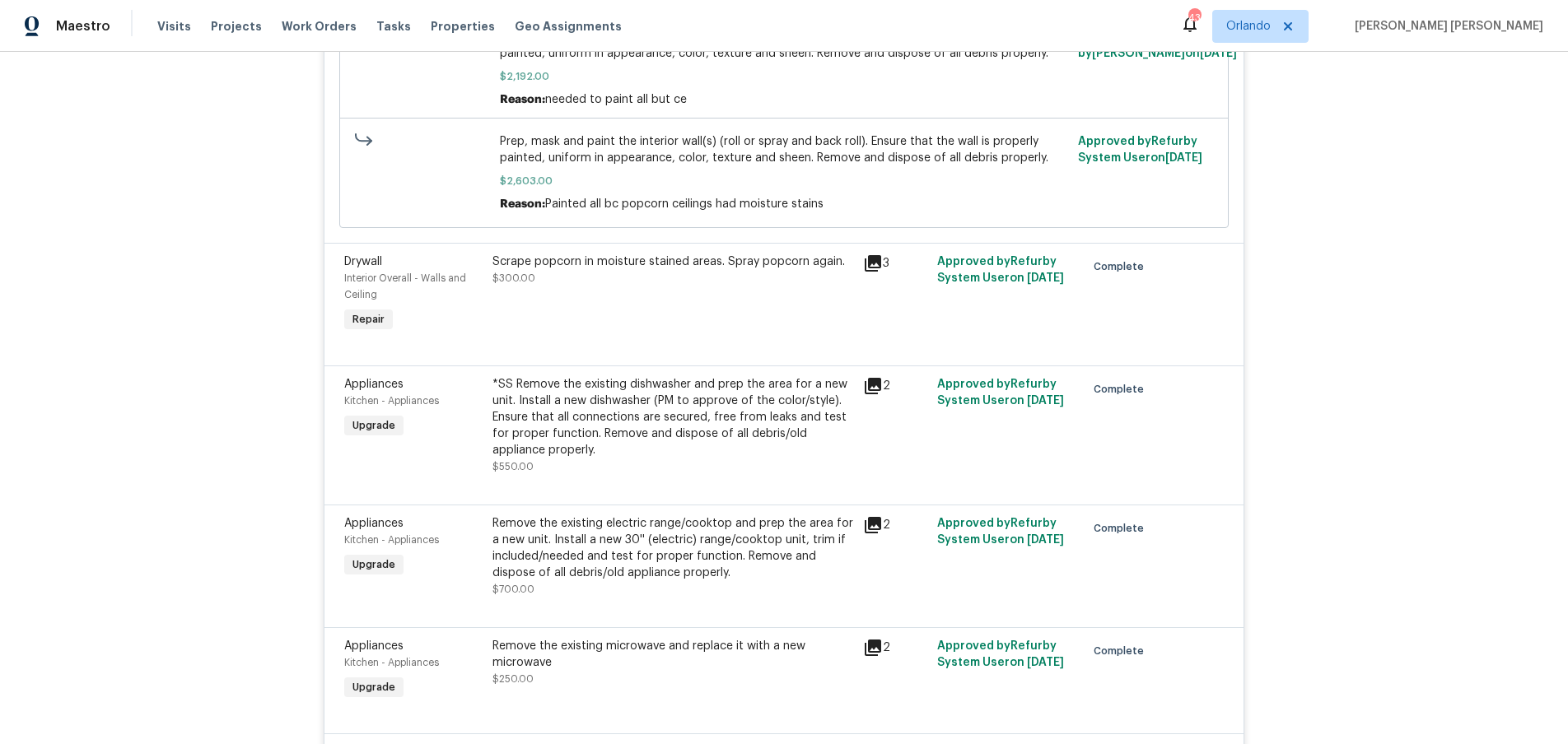
scroll to position [3100, 0]
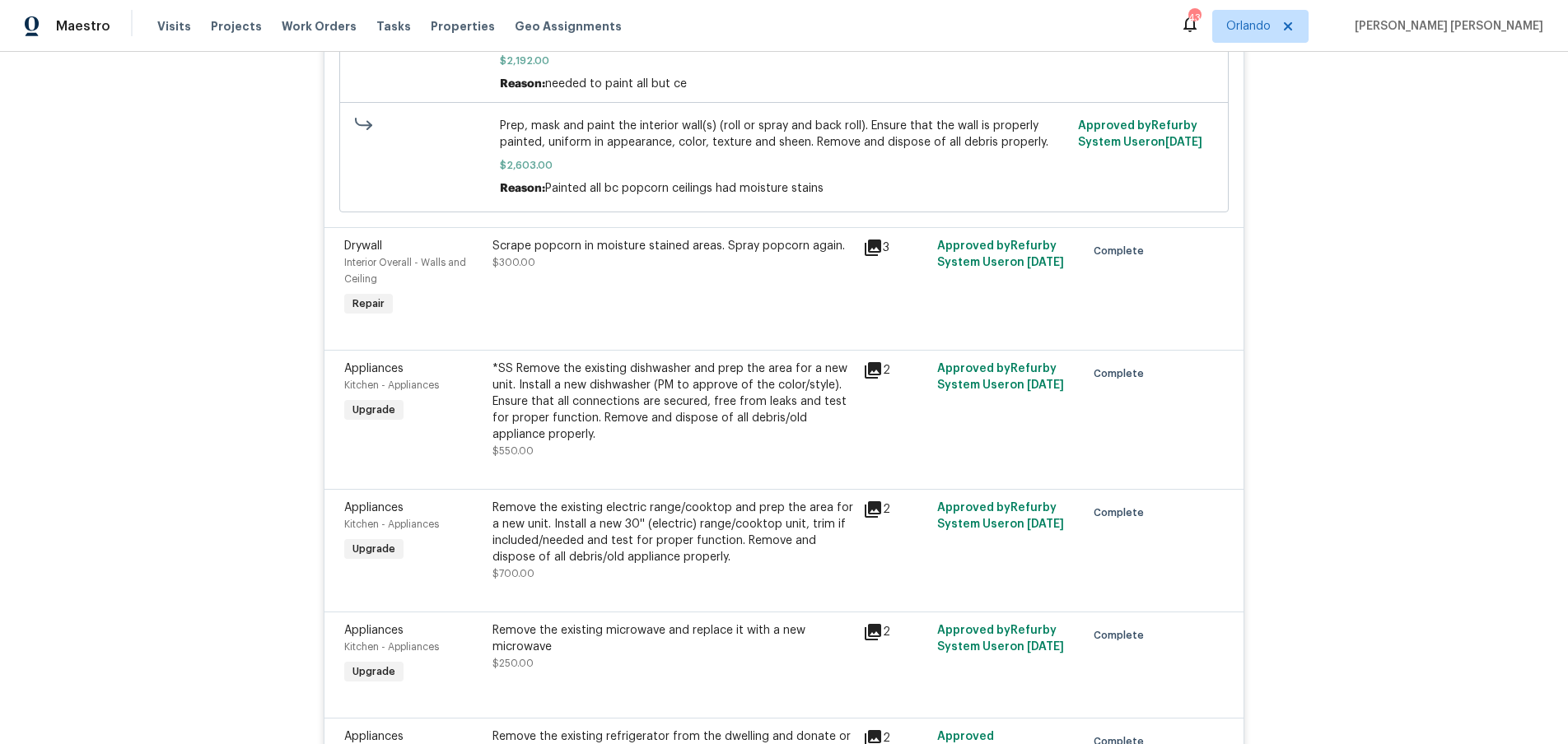
click at [876, 501] on icon at bounding box center [872, 509] width 16 height 16
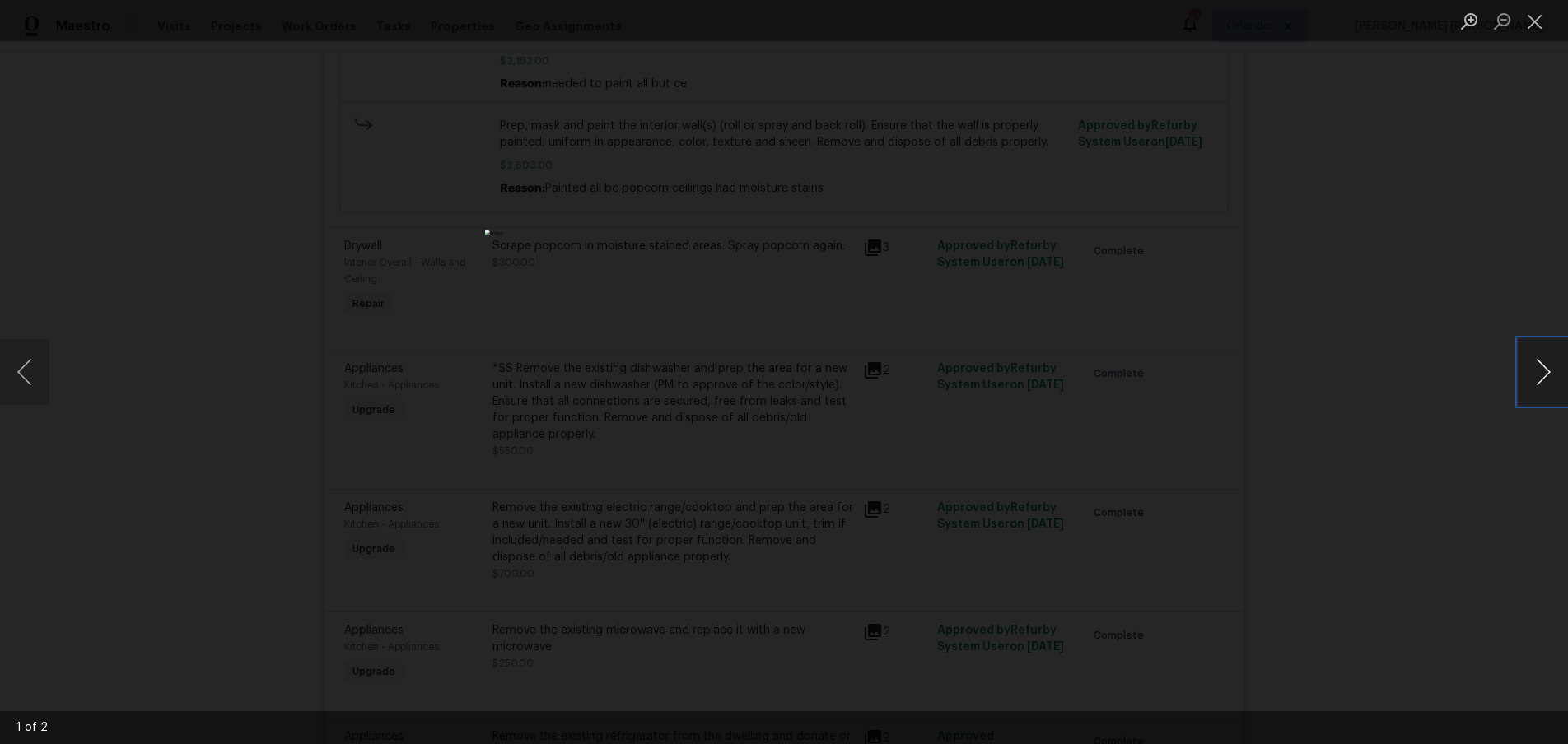
click at [1545, 378] on button "Next image" at bounding box center [1543, 371] width 49 height 66
click at [1372, 285] on div "Lightbox" at bounding box center [784, 372] width 1568 height 744
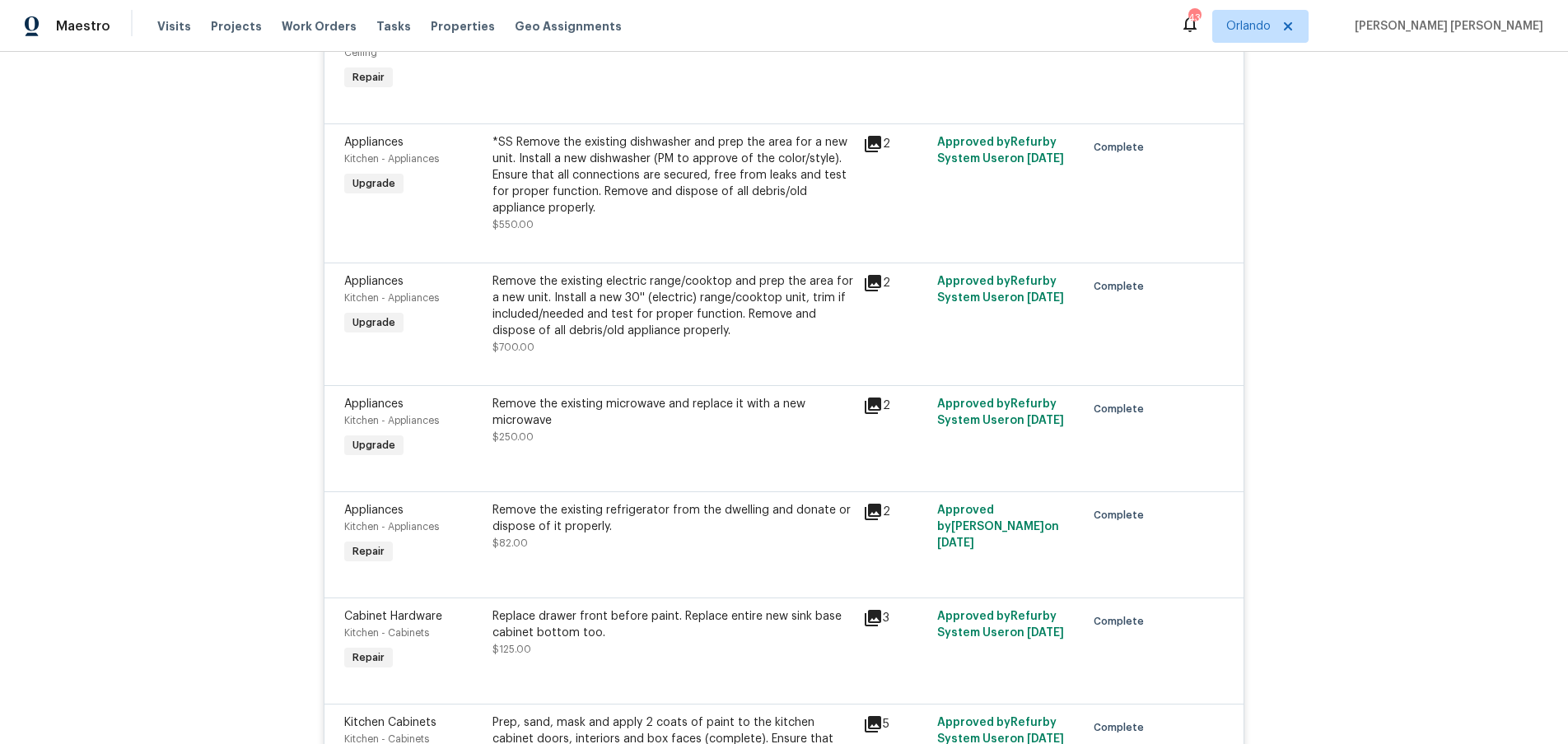
scroll to position [3321, 0]
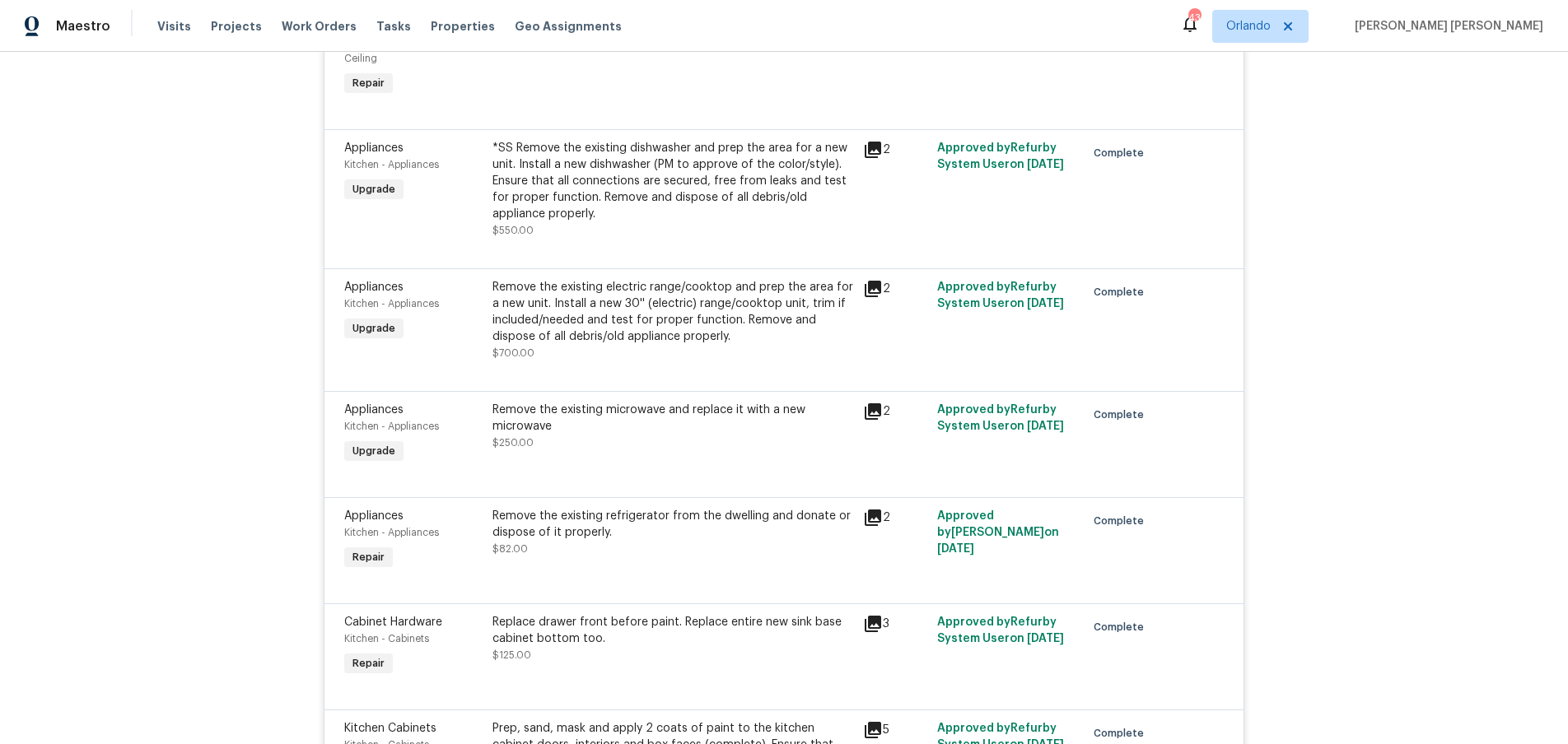
click at [872, 279] on icon at bounding box center [873, 289] width 20 height 20
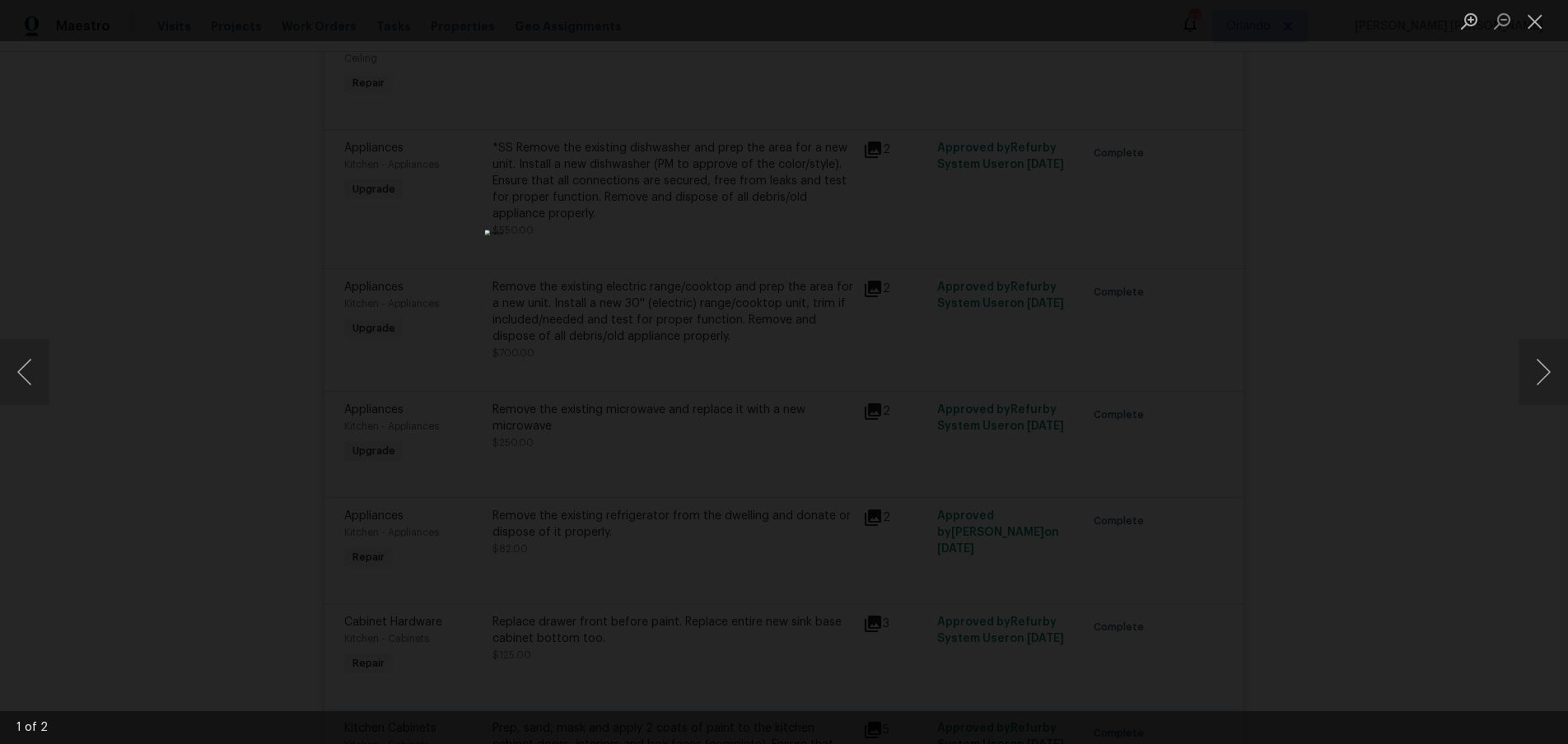
click at [1382, 442] on div "Lightbox" at bounding box center [784, 372] width 1568 height 744
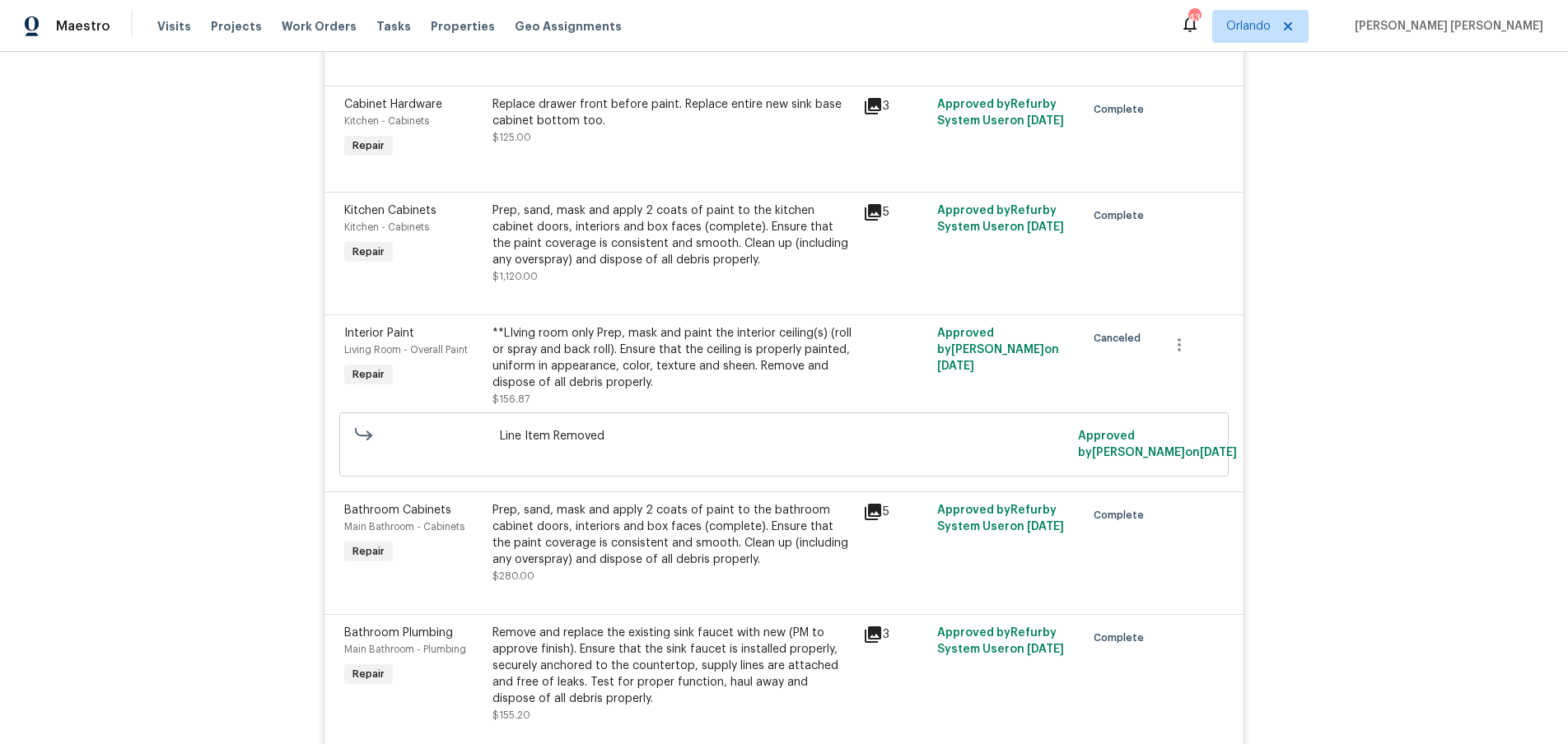
scroll to position [3784, 0]
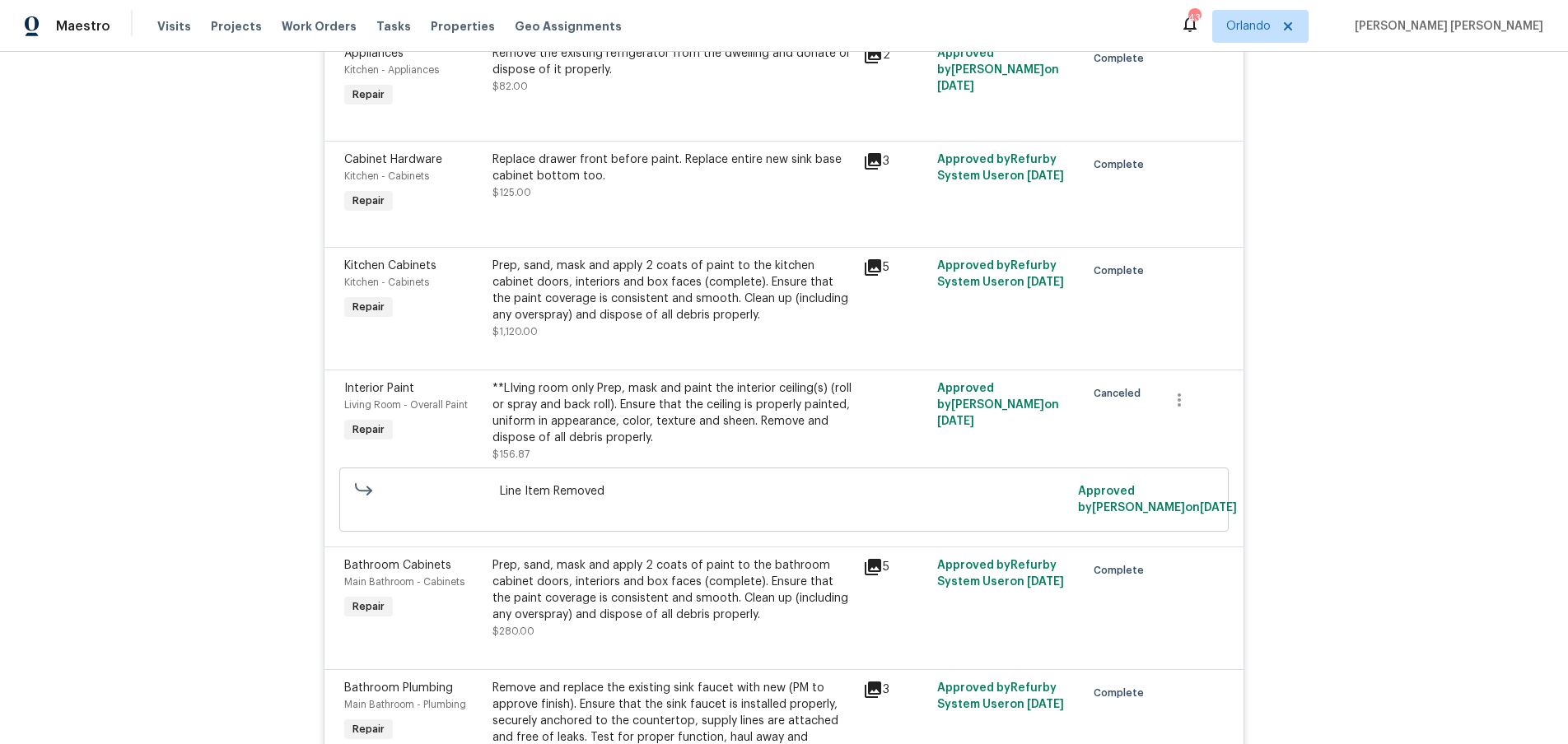
click at [875, 260] on icon at bounding box center [872, 267] width 16 height 16
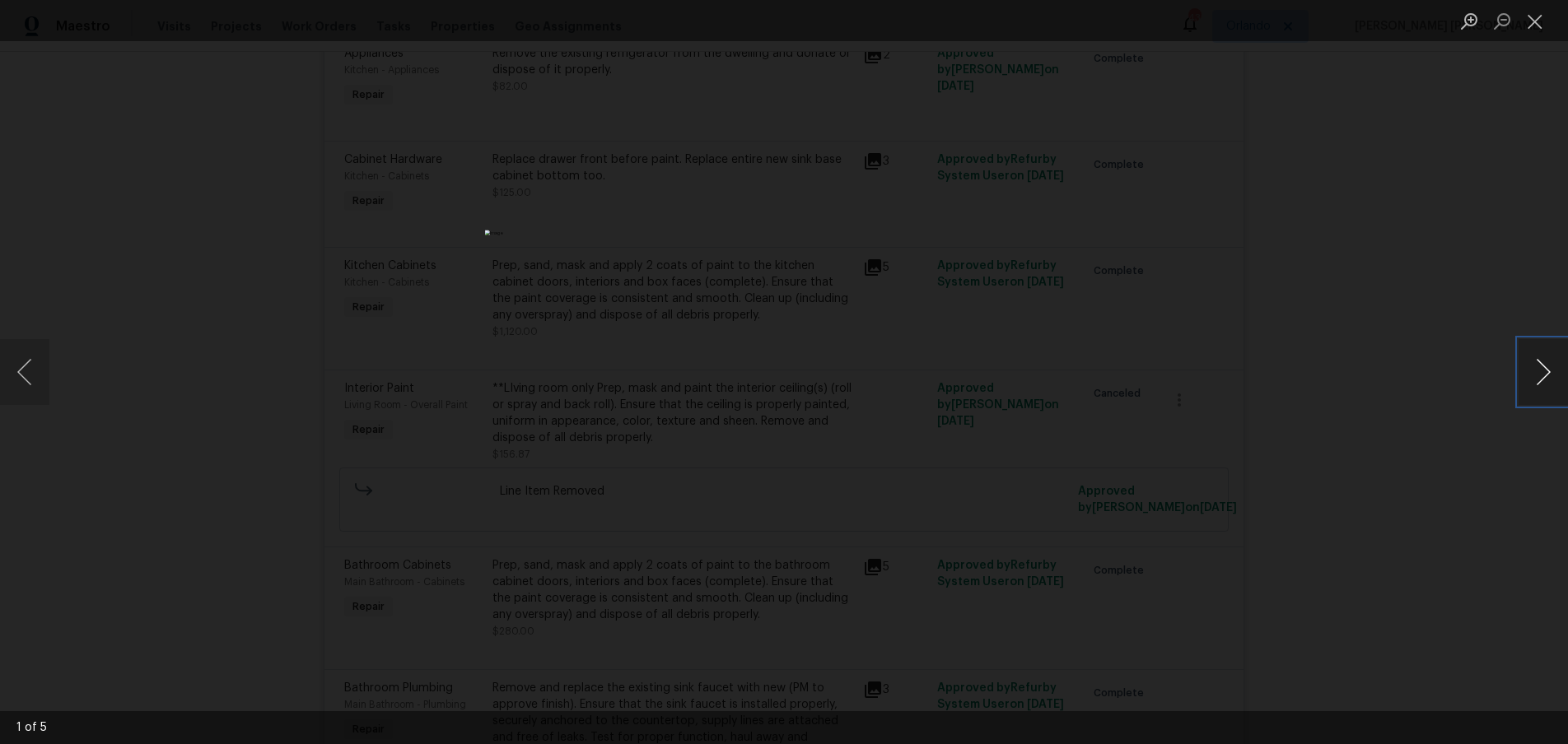
click at [1542, 381] on button "Next image" at bounding box center [1543, 371] width 49 height 66
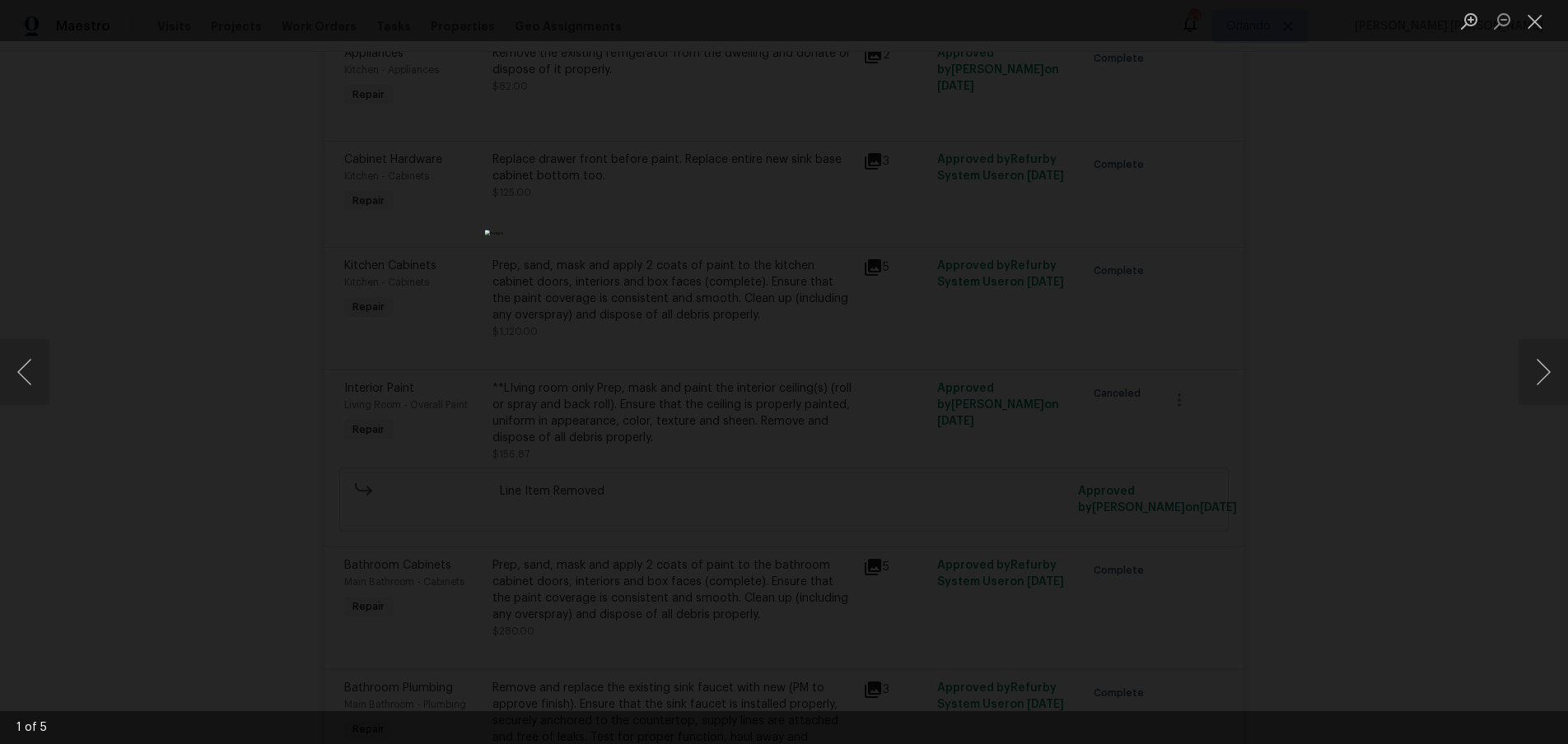
click at [1296, 488] on div "Lightbox" at bounding box center [784, 372] width 1568 height 744
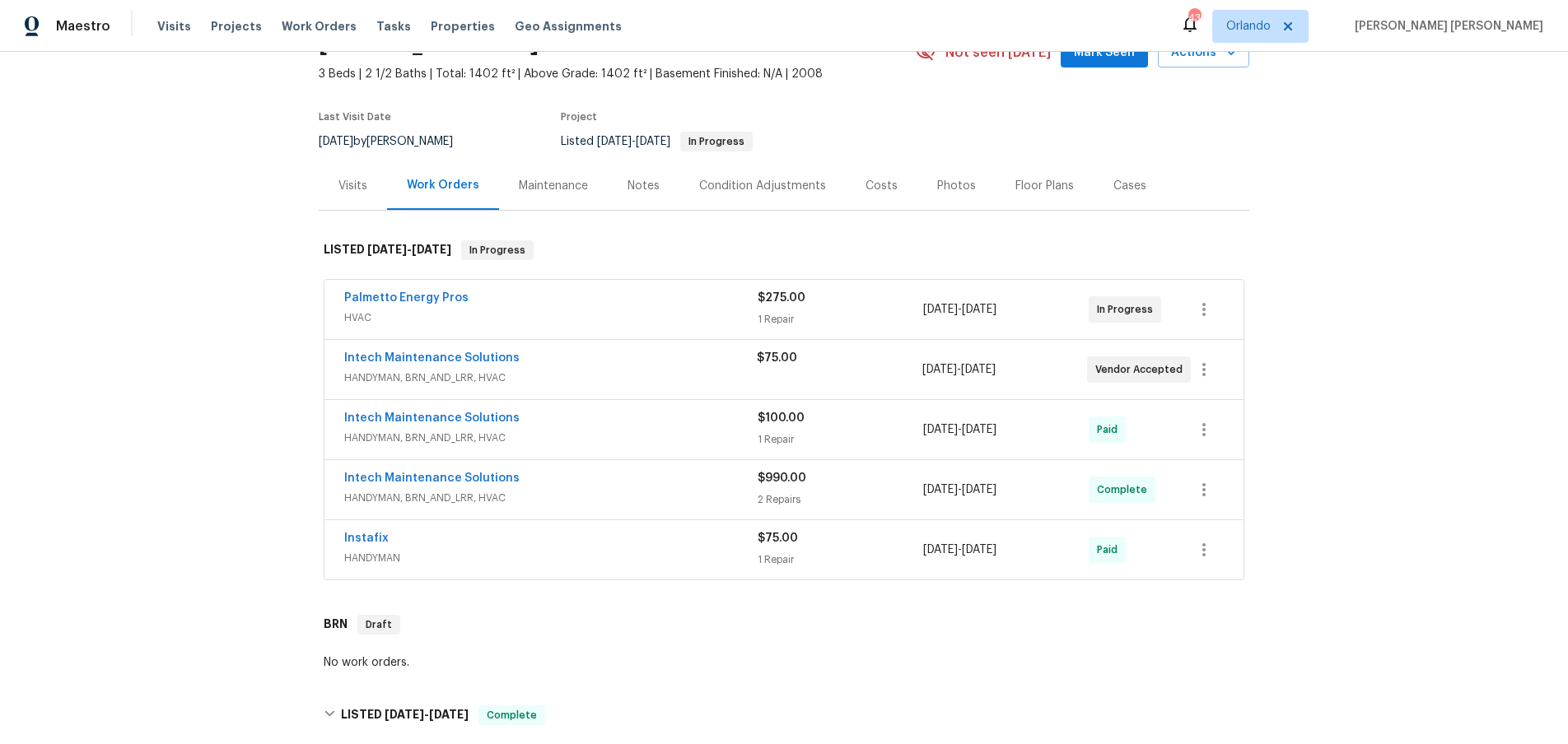
scroll to position [0, 0]
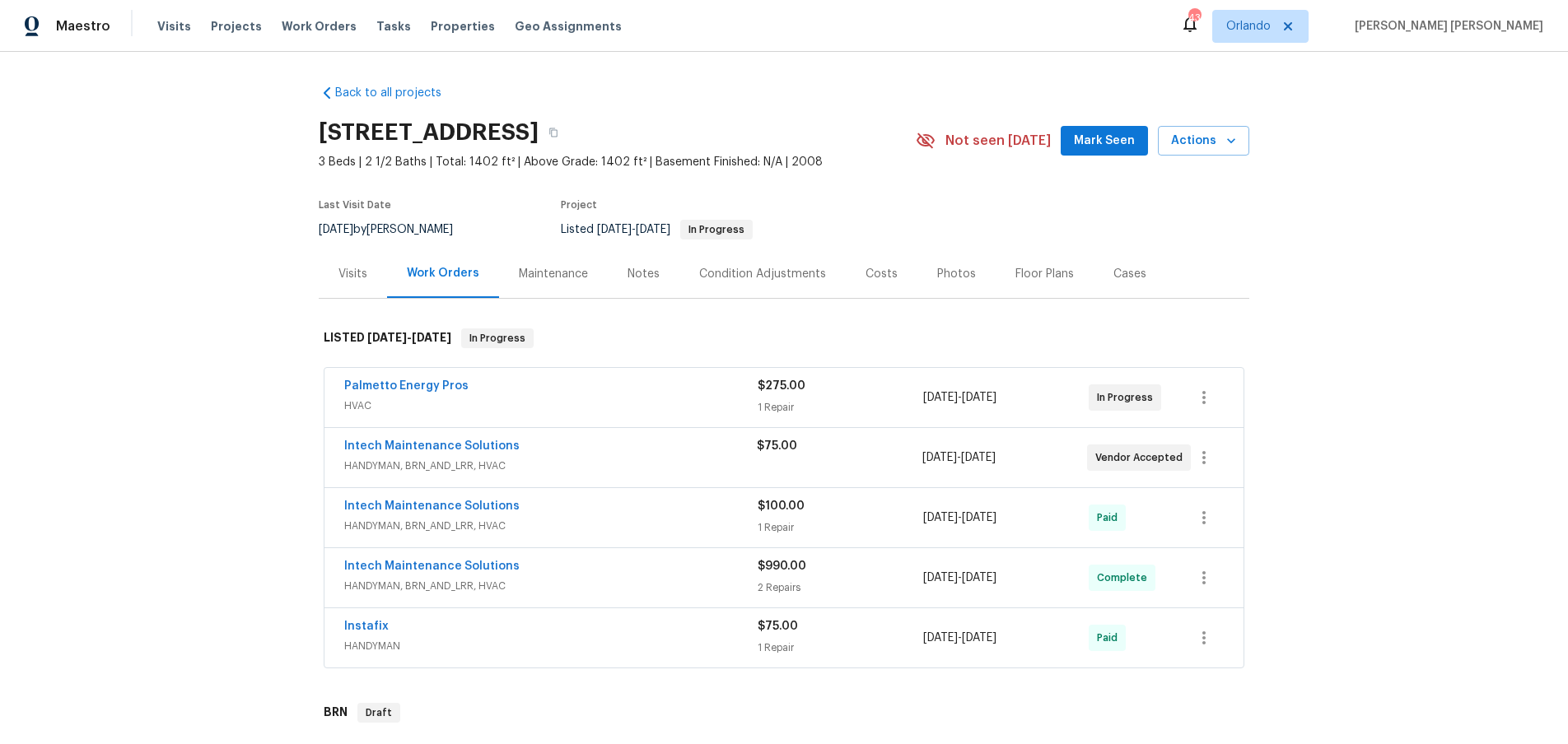
drag, startPoint x: 653, startPoint y: 578, endPoint x: 663, endPoint y: 575, distance: 10.4
click at [653, 578] on span "HANDYMAN, BRN_AND_LRR, HVAC" at bounding box center [550, 586] width 413 height 16
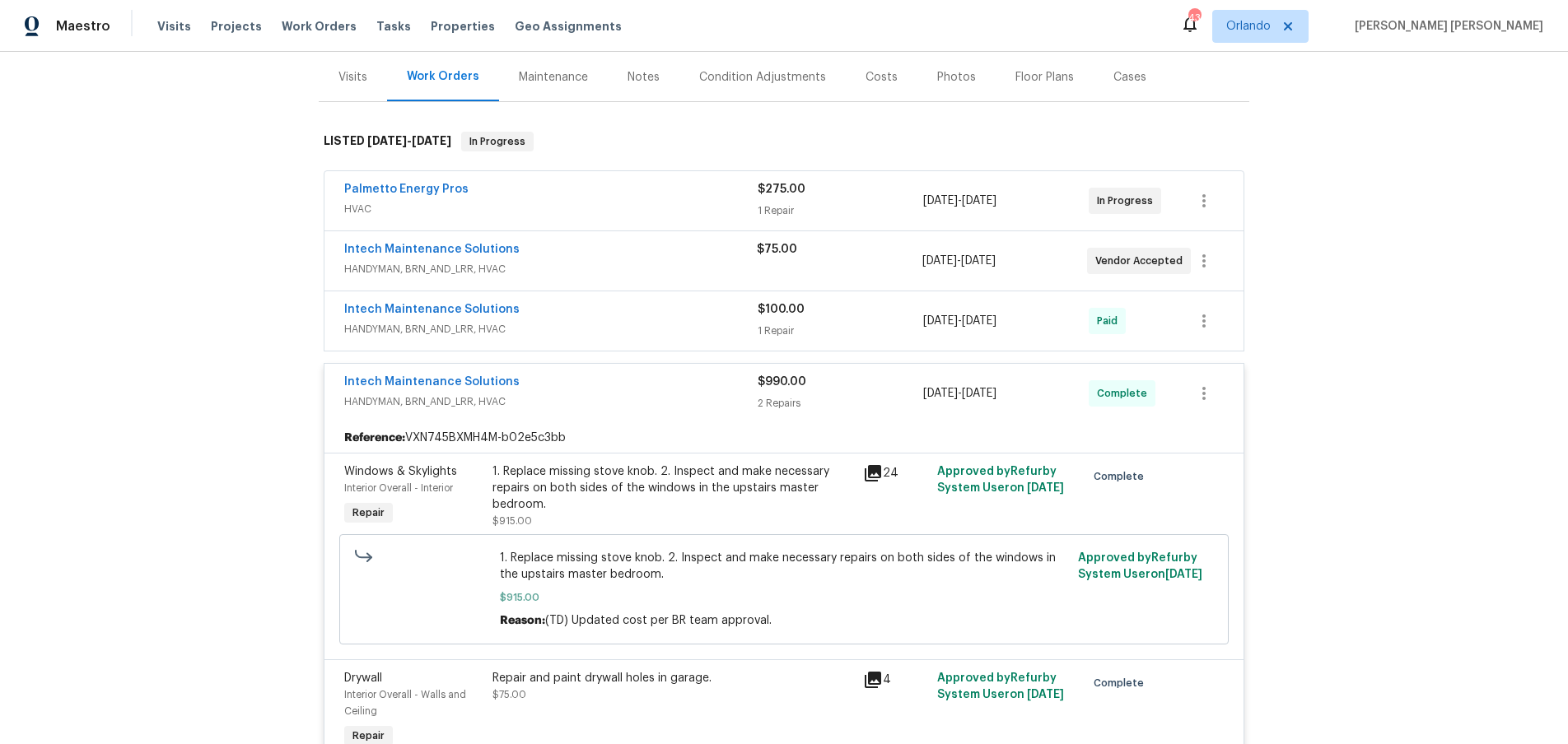
scroll to position [200, 0]
drag, startPoint x: 878, startPoint y: 468, endPoint x: 882, endPoint y: 500, distance: 32.2
click at [878, 468] on icon at bounding box center [872, 470] width 16 height 16
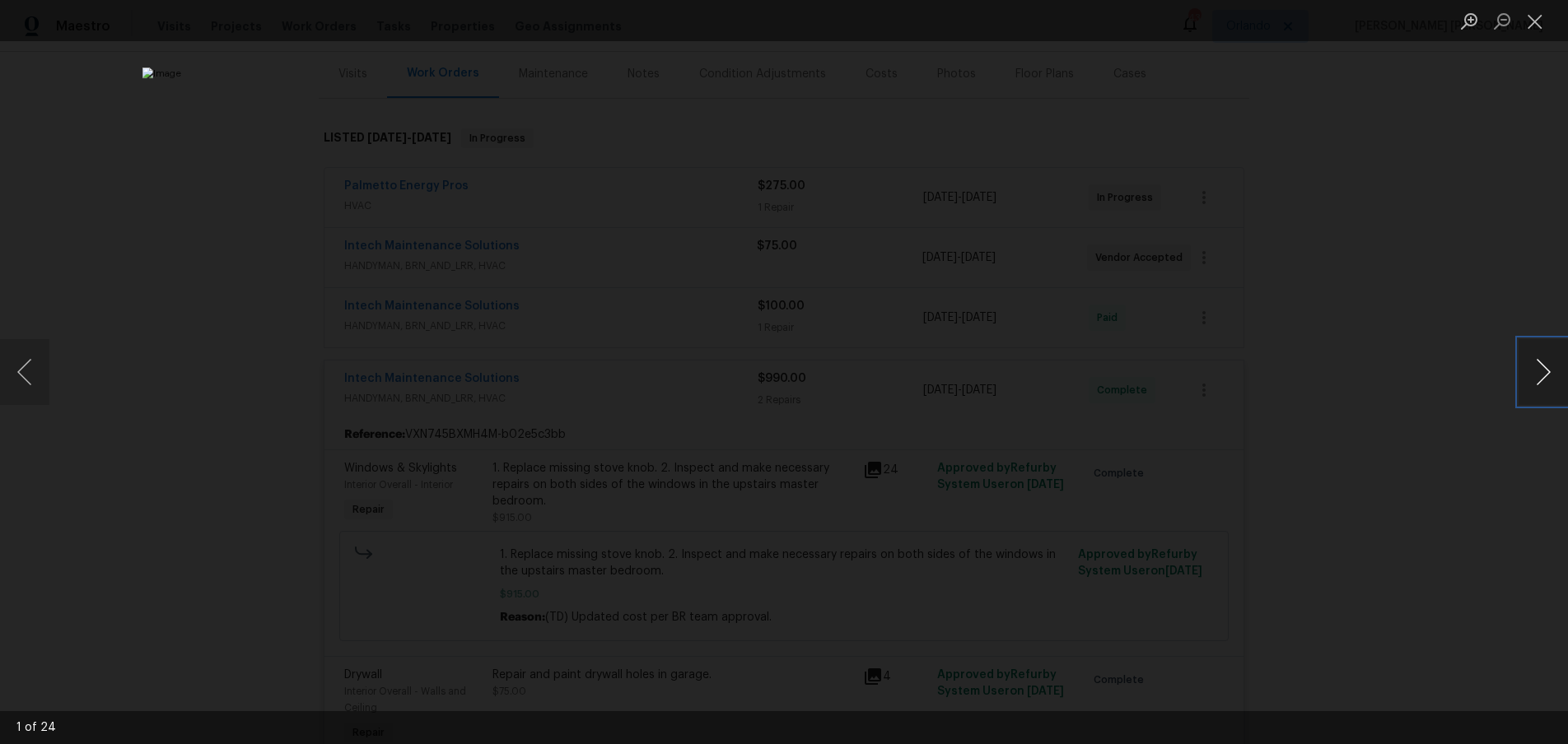
click at [1551, 394] on button "Next image" at bounding box center [1543, 371] width 49 height 66
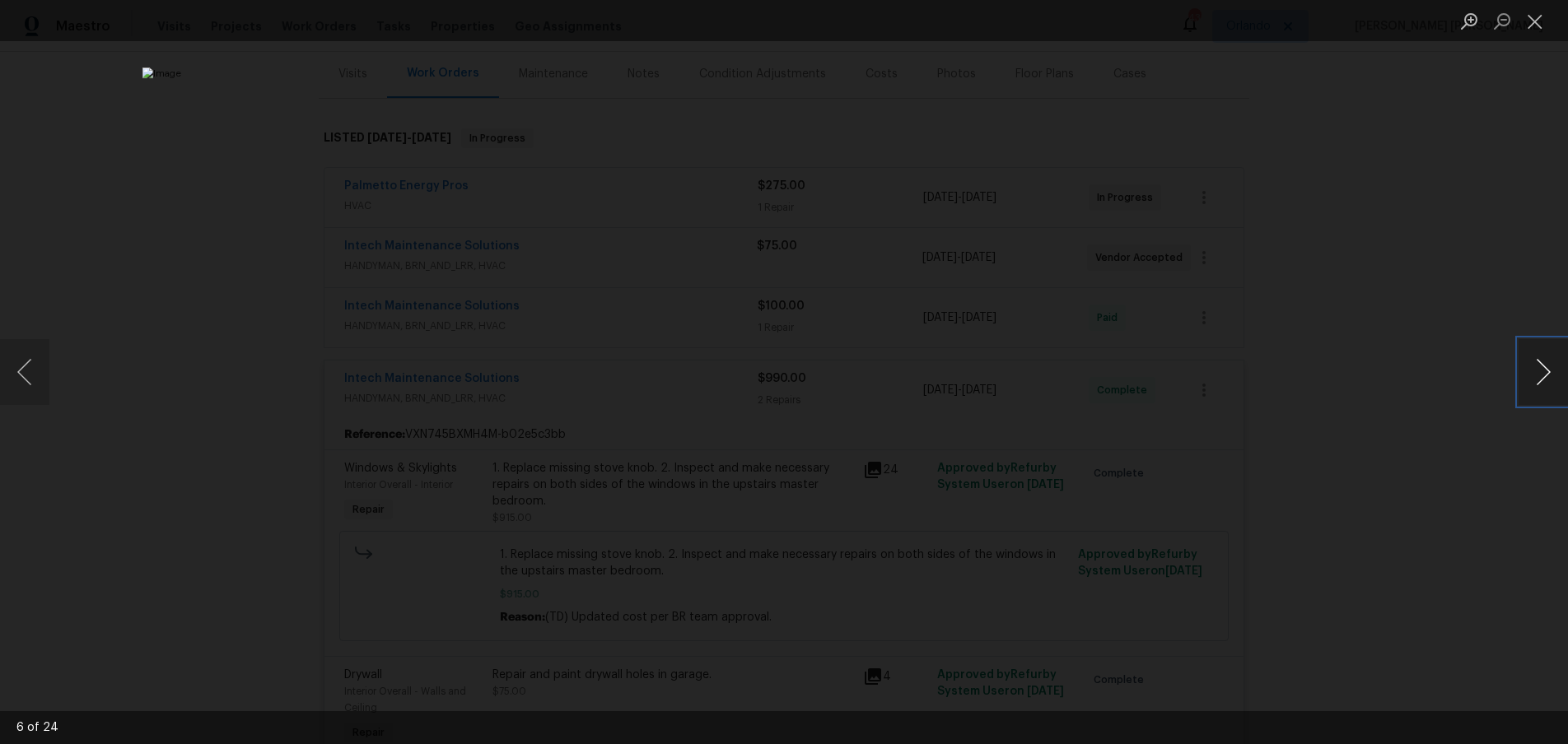
click at [1551, 394] on button "Next image" at bounding box center [1543, 371] width 49 height 66
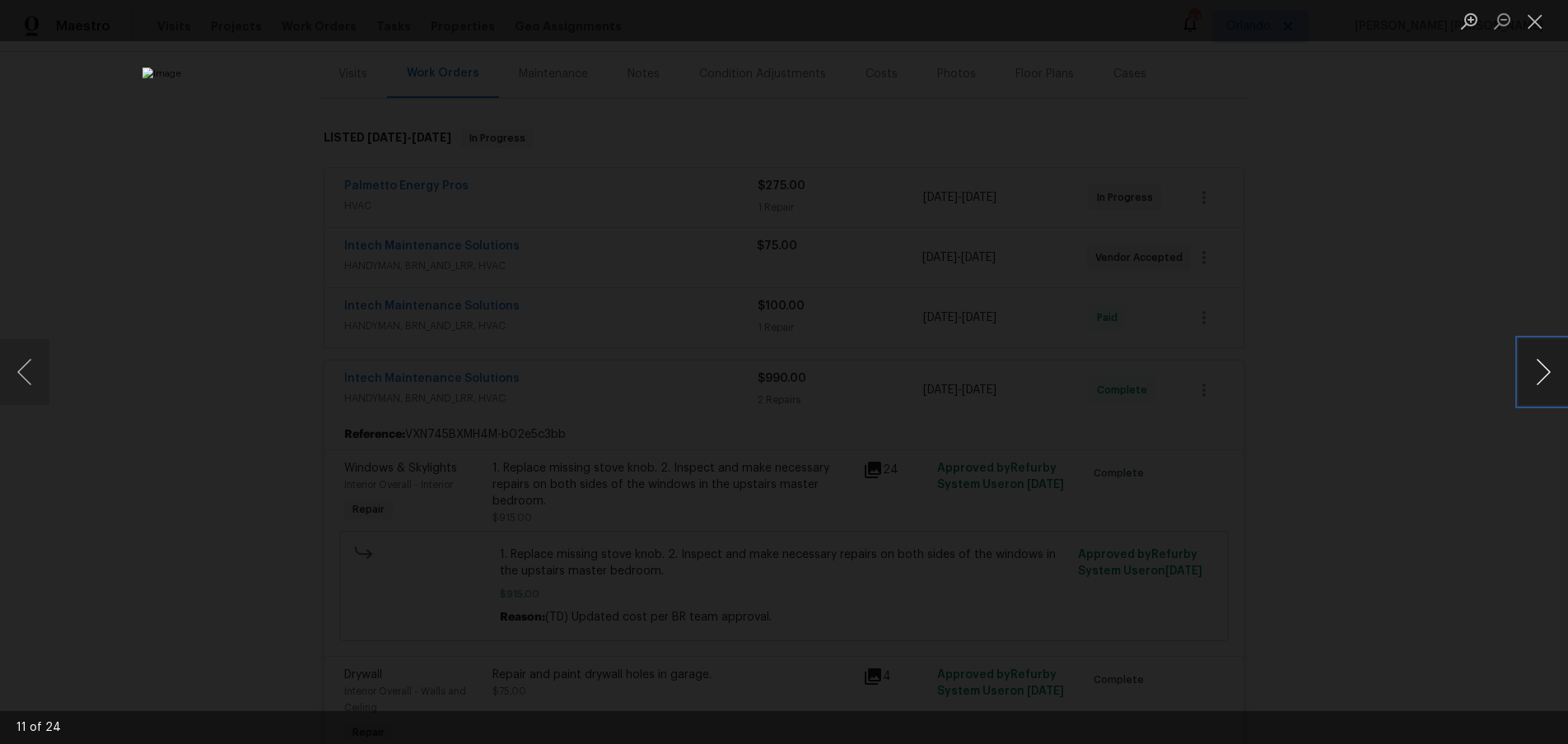
click at [1551, 394] on button "Next image" at bounding box center [1543, 371] width 49 height 66
drag, startPoint x: 23, startPoint y: 374, endPoint x: 89, endPoint y: 403, distance: 72.1
click at [28, 374] on button "Previous image" at bounding box center [25, 371] width 49 height 66
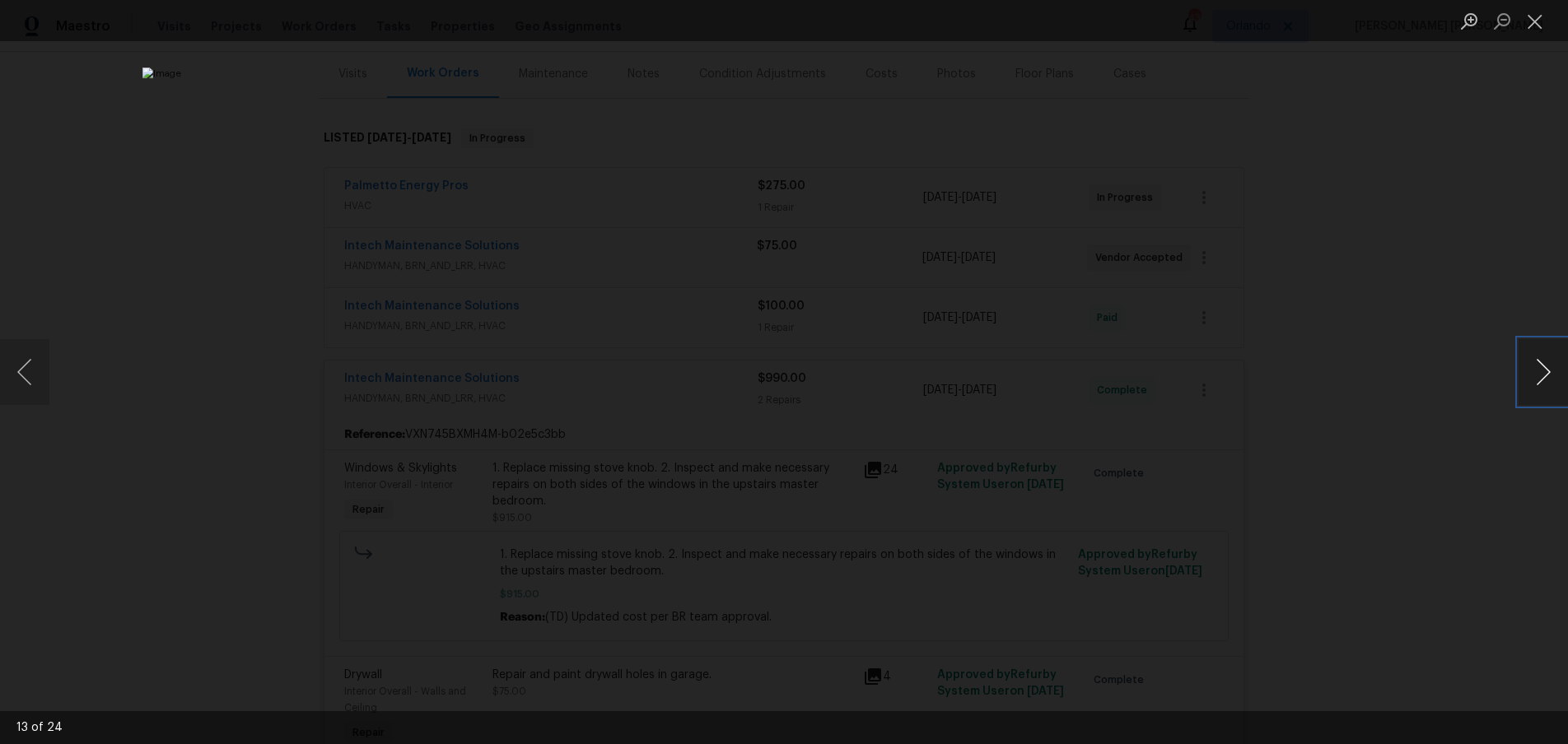
click at [1542, 375] on button "Next image" at bounding box center [1543, 371] width 49 height 66
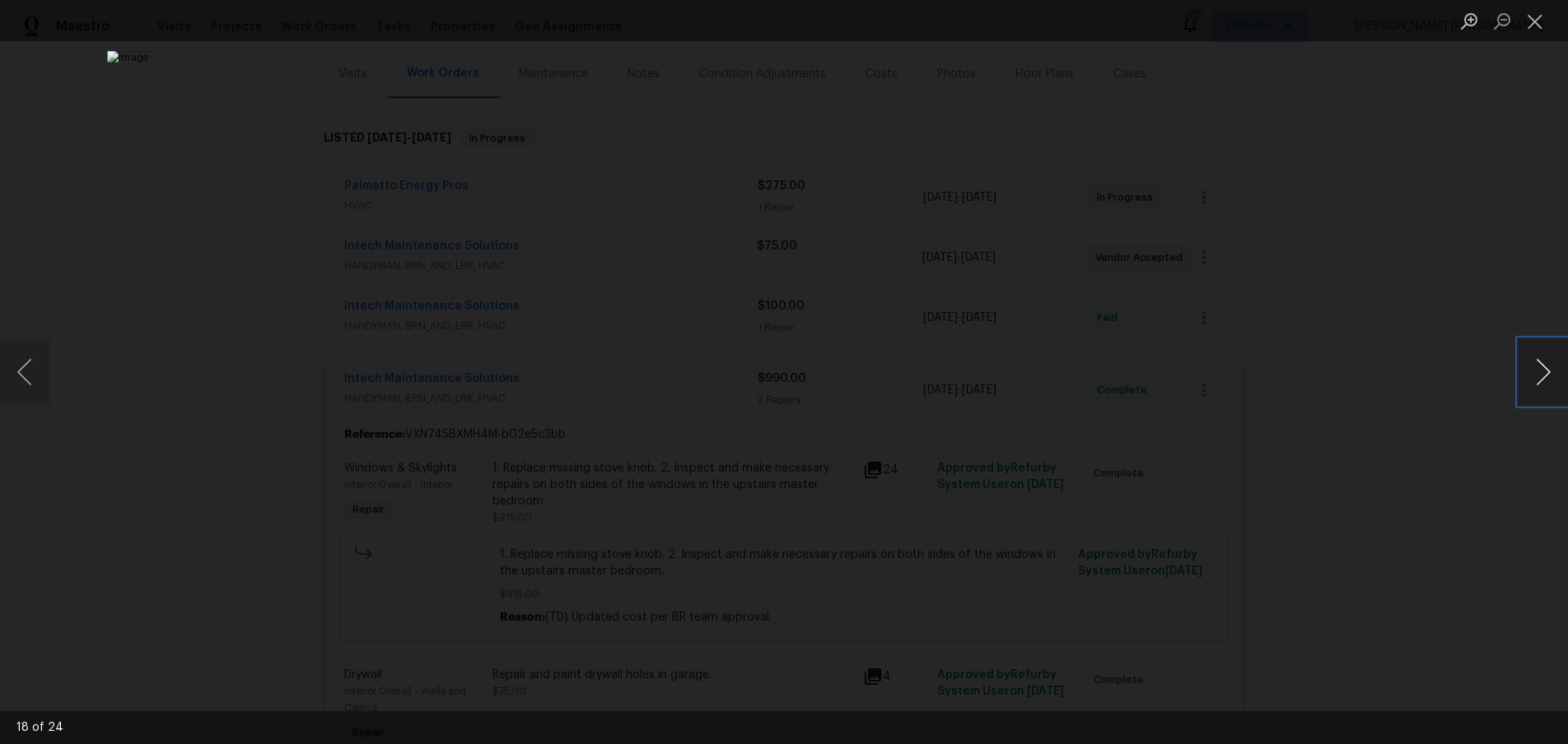
click at [1542, 375] on button "Next image" at bounding box center [1543, 371] width 49 height 66
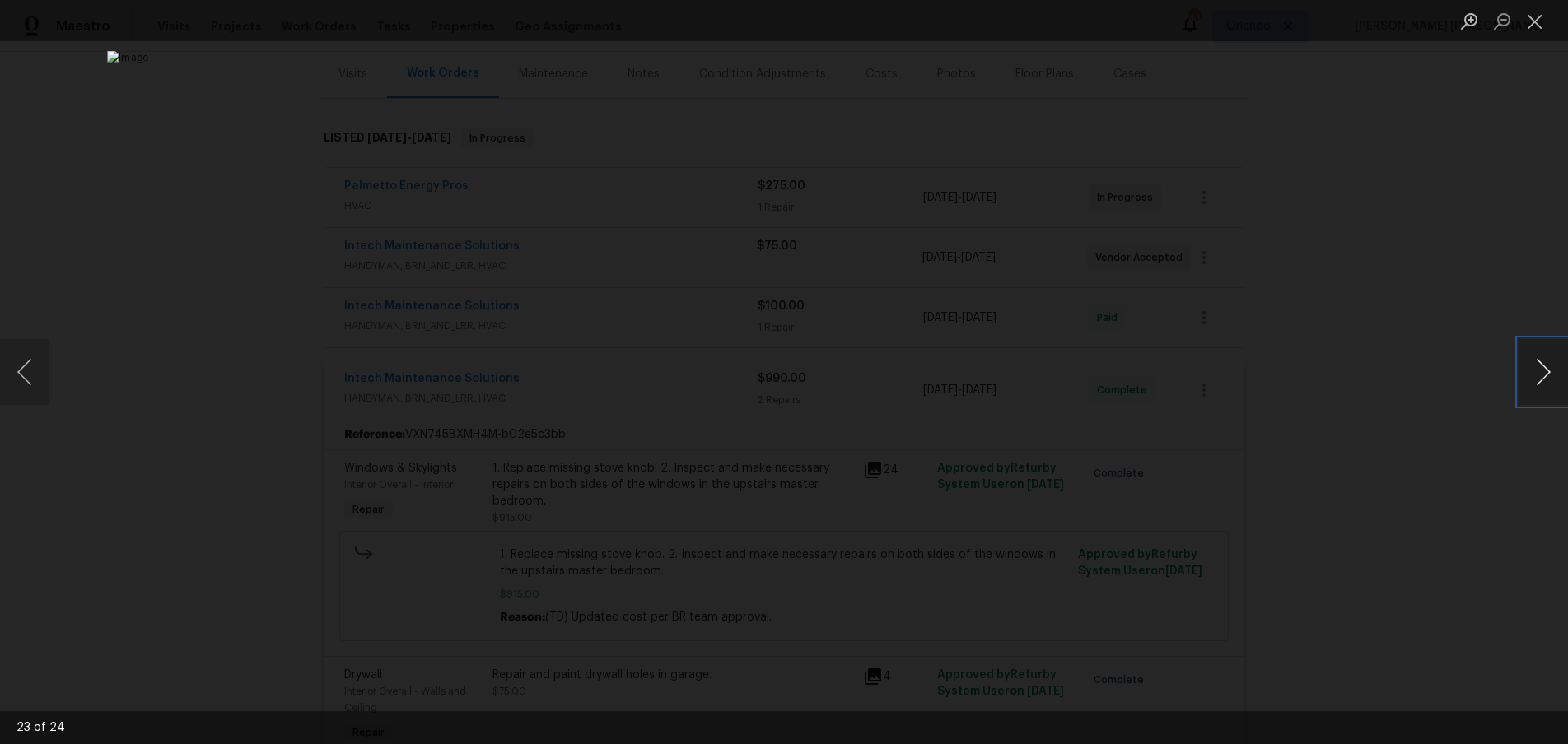
click at [1542, 375] on button "Next image" at bounding box center [1543, 371] width 49 height 66
click at [1486, 474] on div "Lightbox" at bounding box center [784, 372] width 1568 height 744
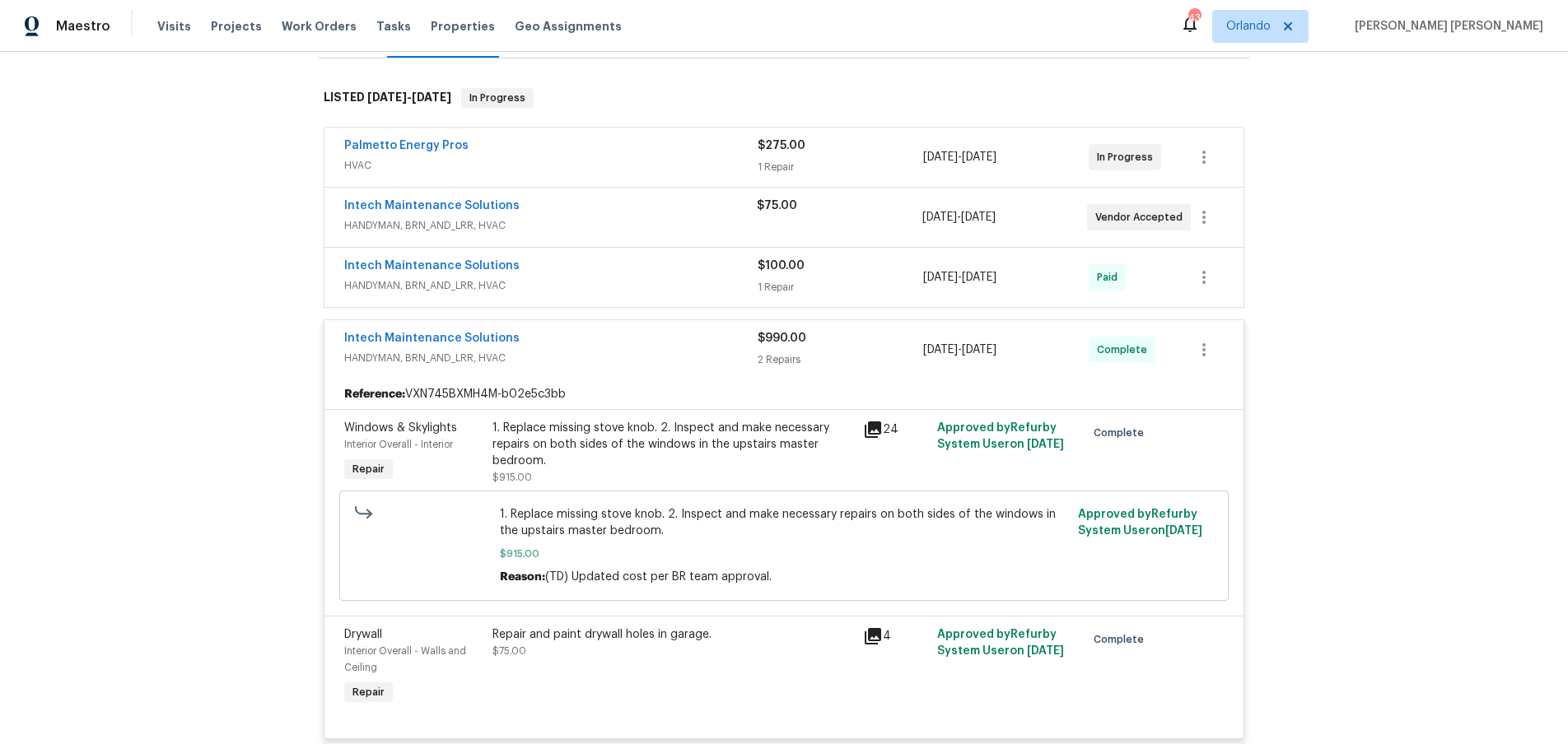
scroll to position [252, 0]
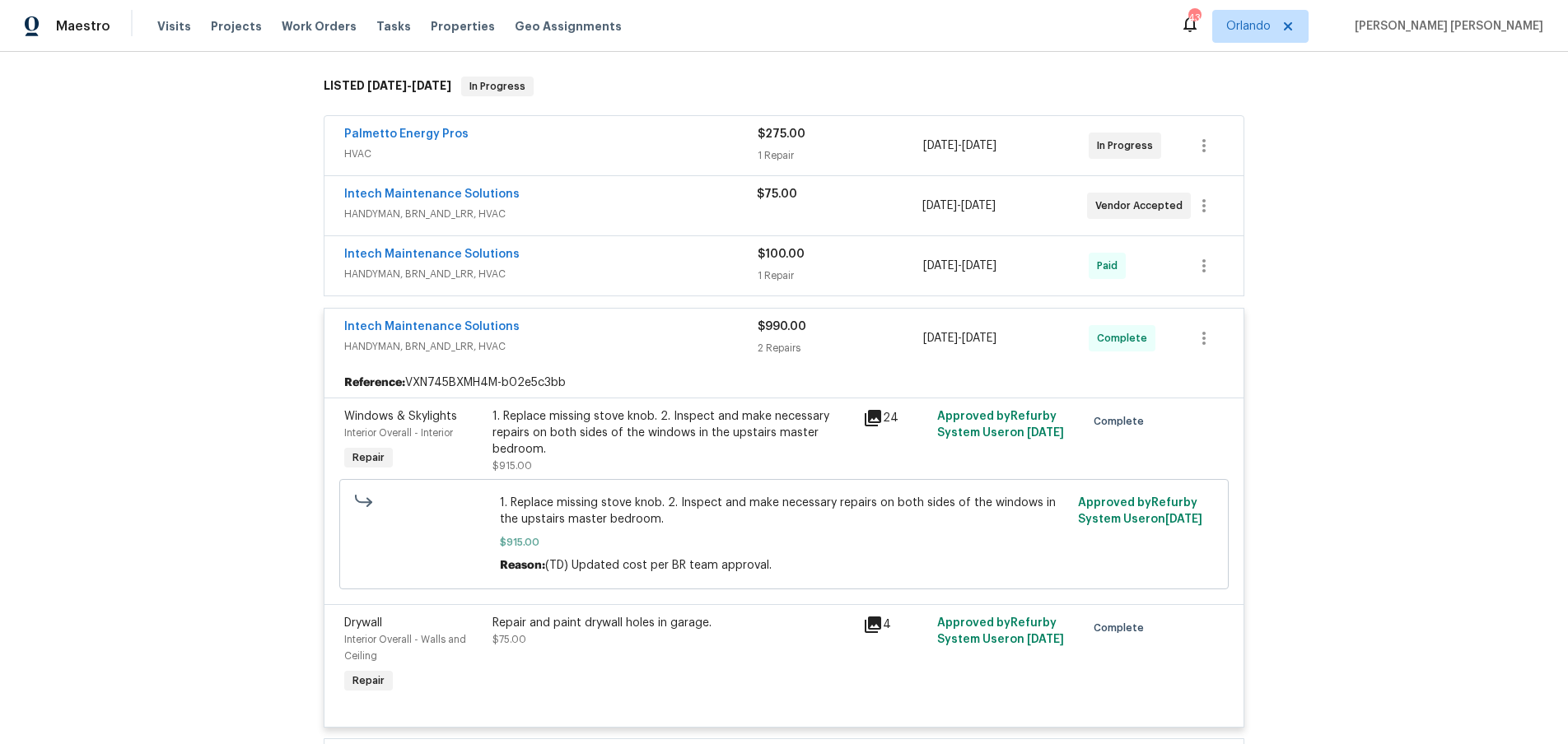
drag, startPoint x: 698, startPoint y: 354, endPoint x: 685, endPoint y: 352, distance: 13.2
click at [696, 354] on span "HANDYMAN, BRN_AND_LRR, HVAC" at bounding box center [550, 346] width 413 height 16
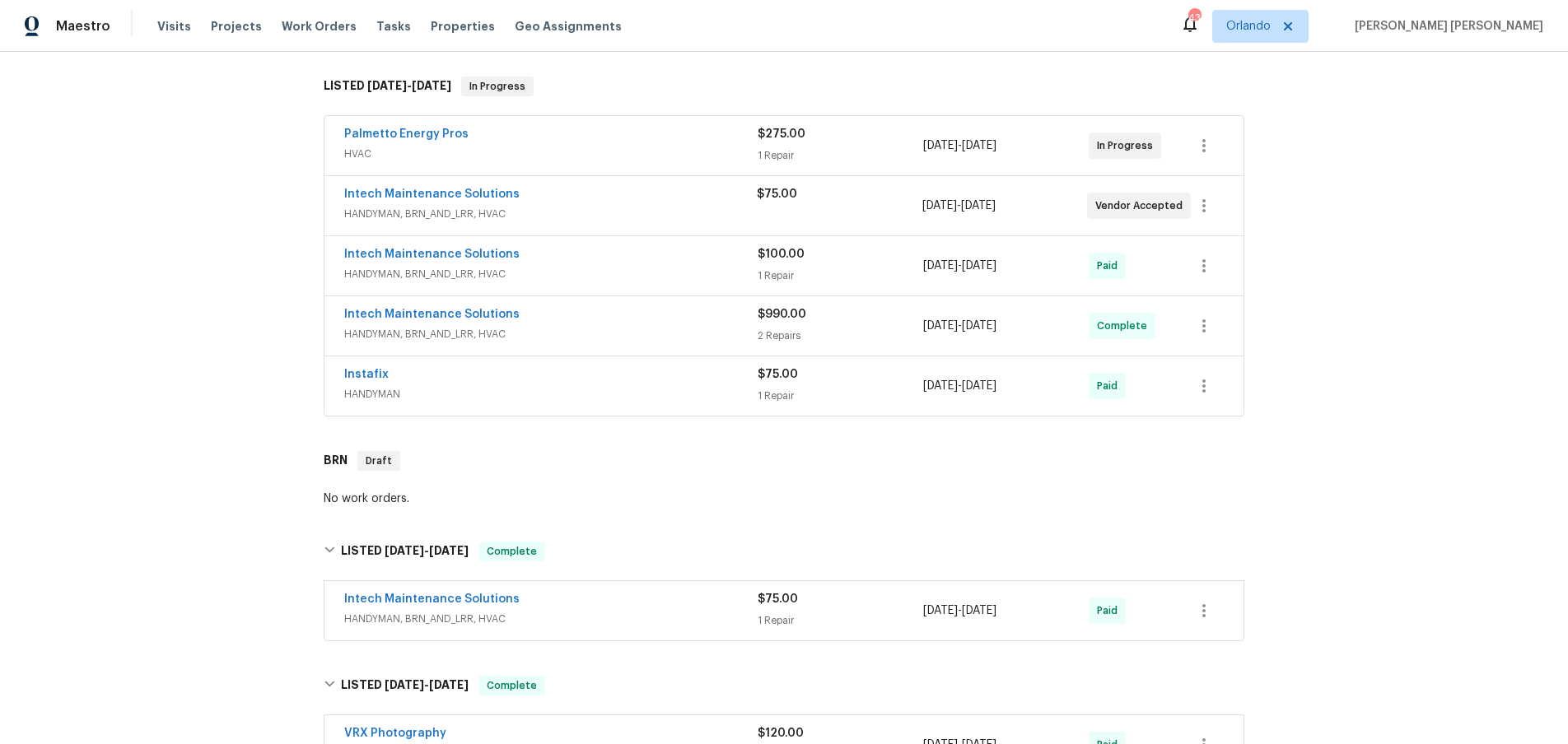
click at [510, 318] on div "Intech Maintenance Solutions" at bounding box center [550, 316] width 413 height 20
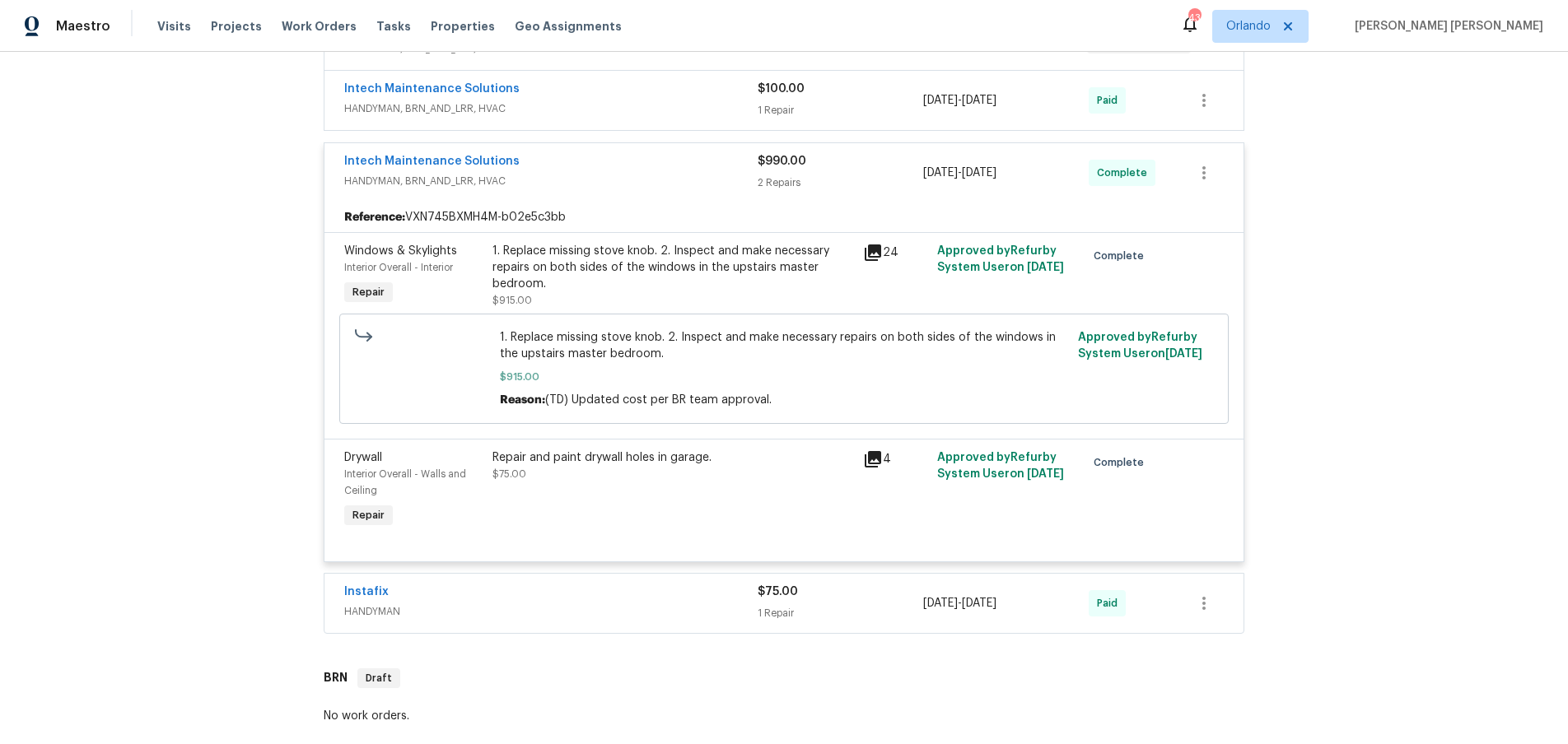
scroll to position [447, 0]
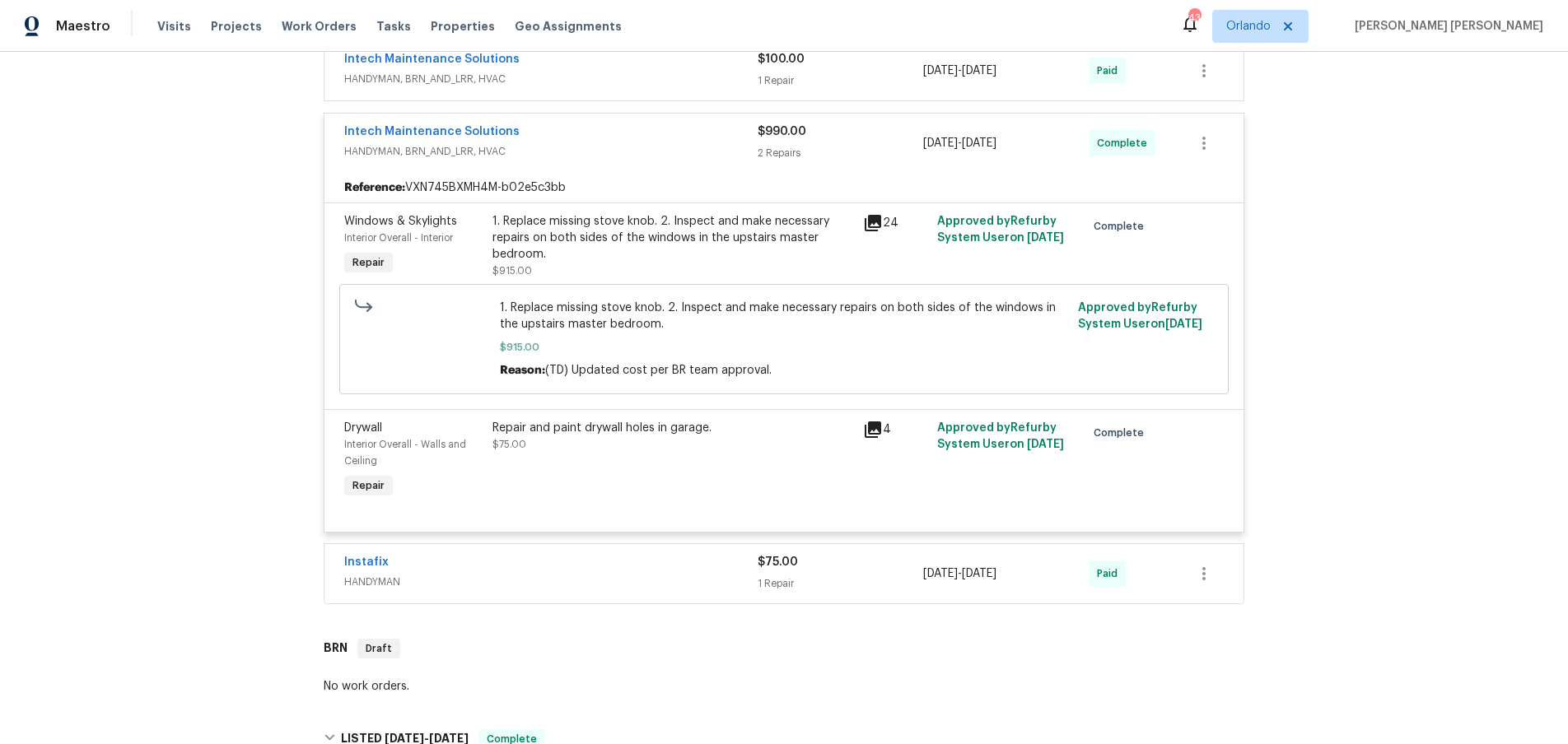
click at [717, 563] on div "Instafix" at bounding box center [550, 564] width 413 height 20
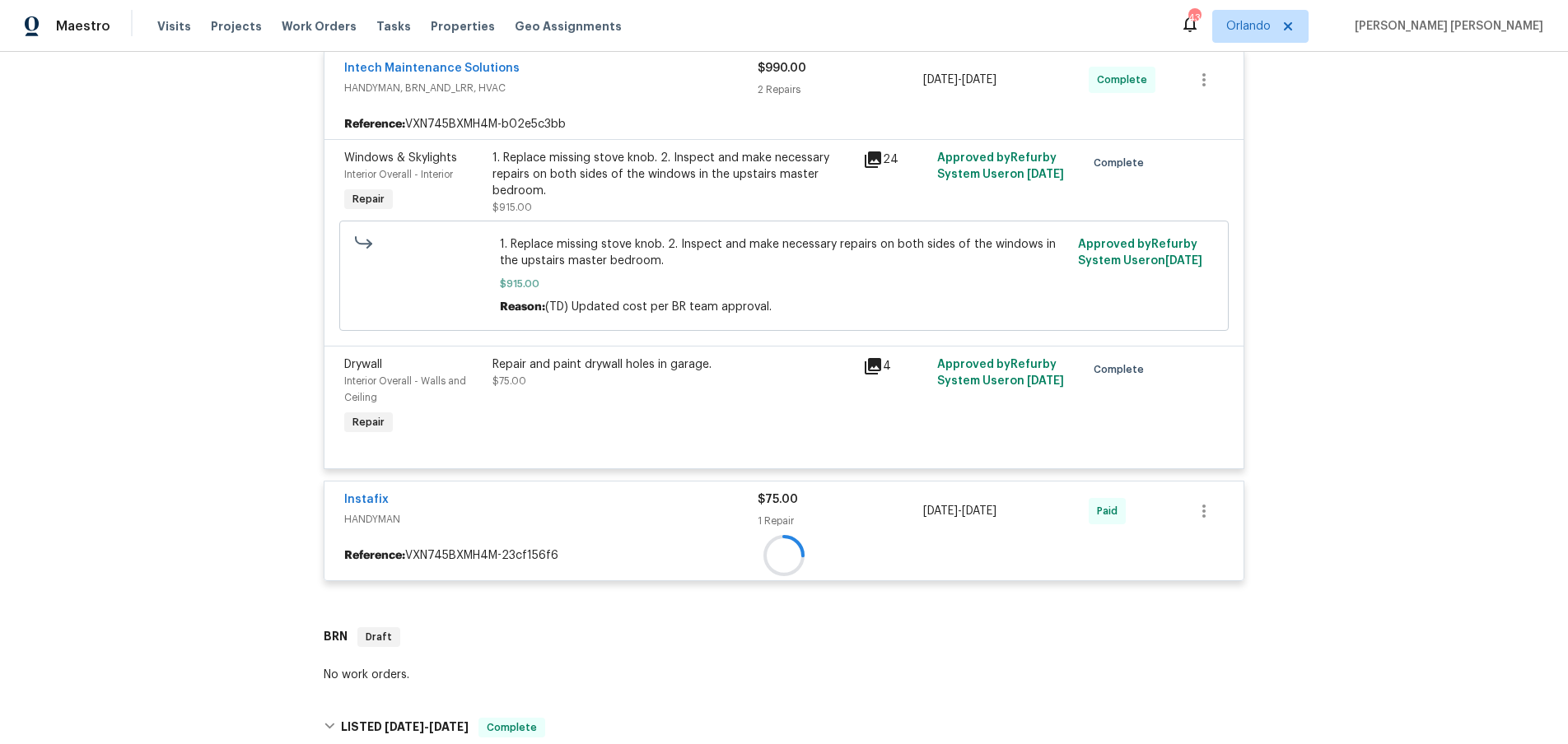
scroll to position [579, 0]
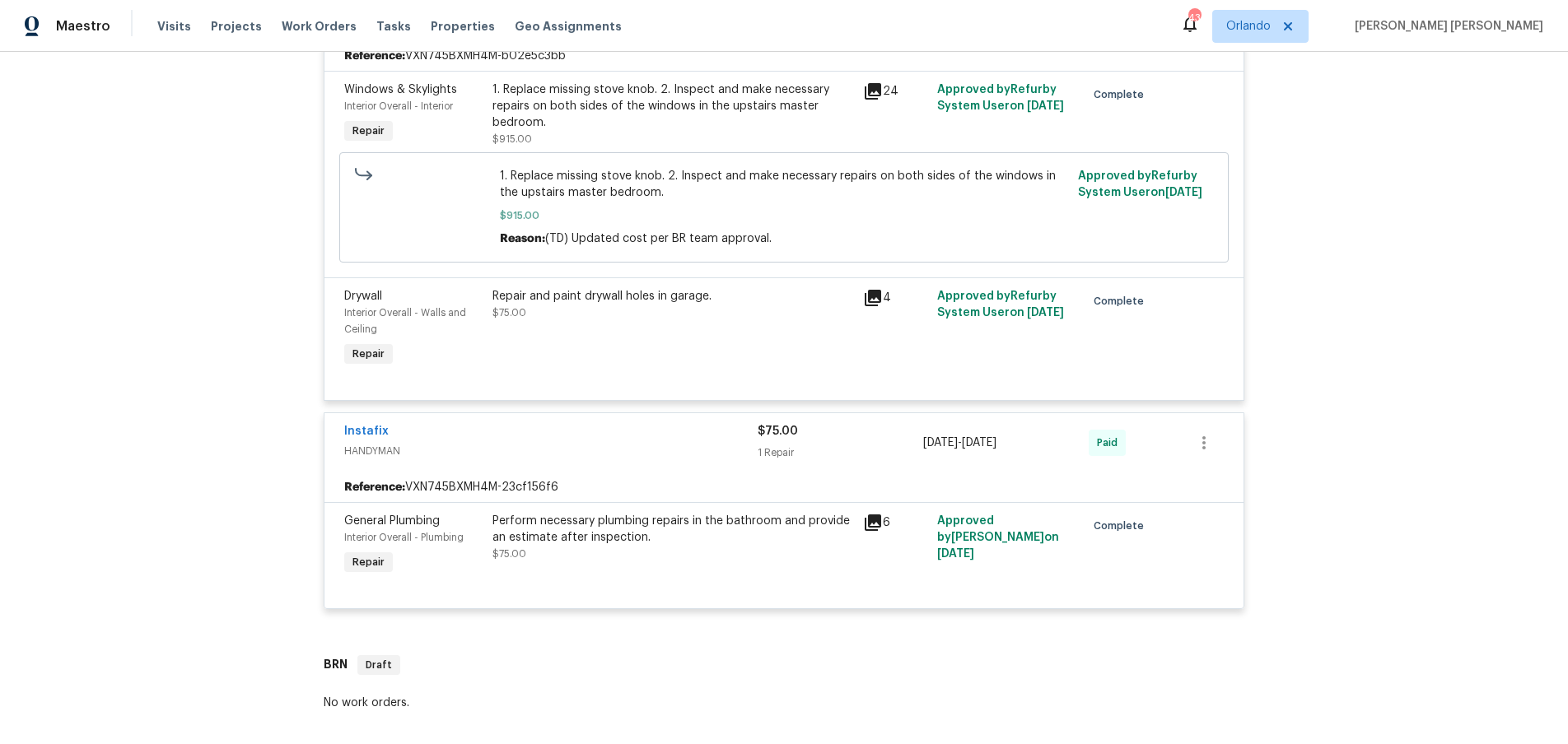
drag, startPoint x: 876, startPoint y: 524, endPoint x: 888, endPoint y: 520, distance: 12.6
click at [879, 523] on icon at bounding box center [873, 522] width 20 height 20
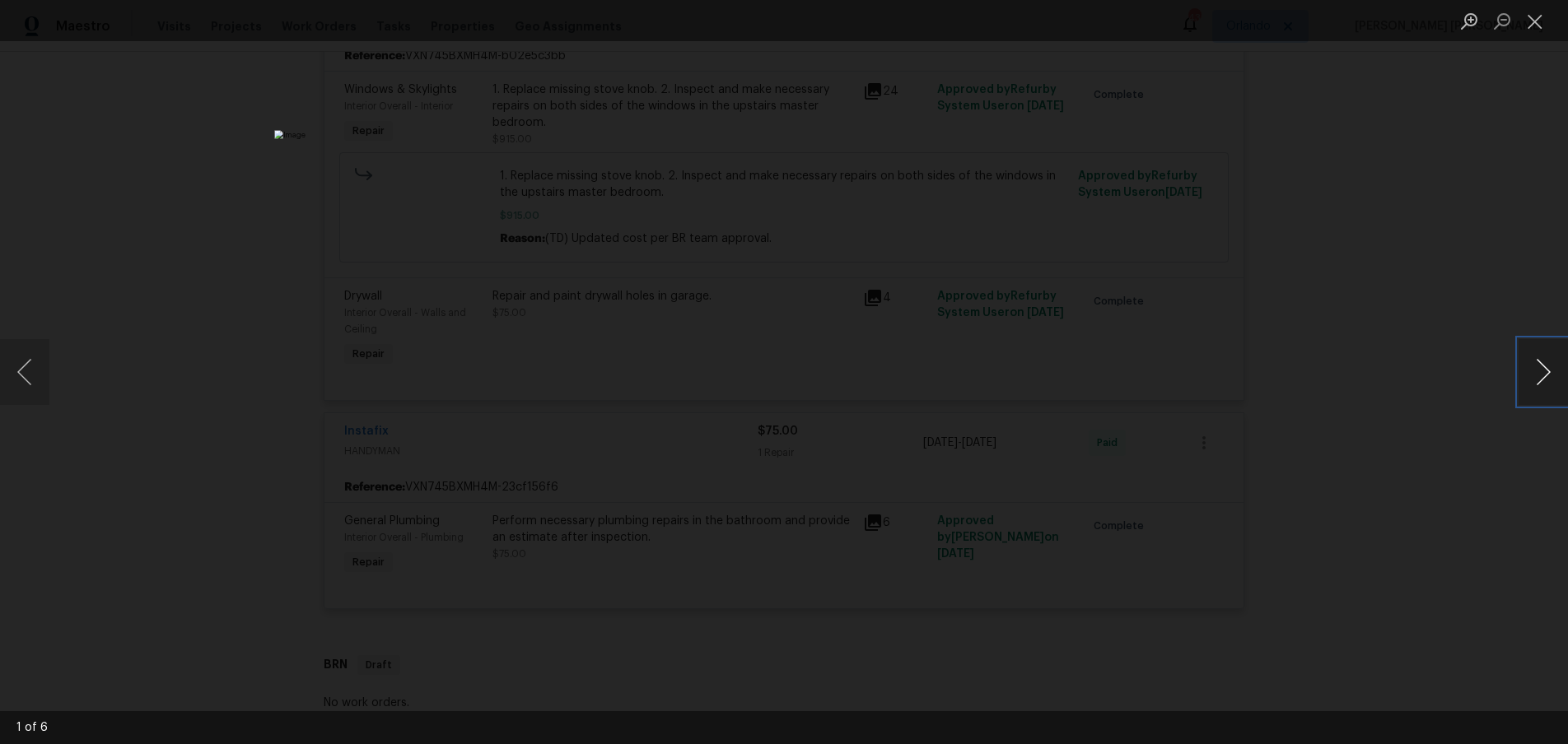
click at [1551, 380] on button "Next image" at bounding box center [1543, 371] width 49 height 66
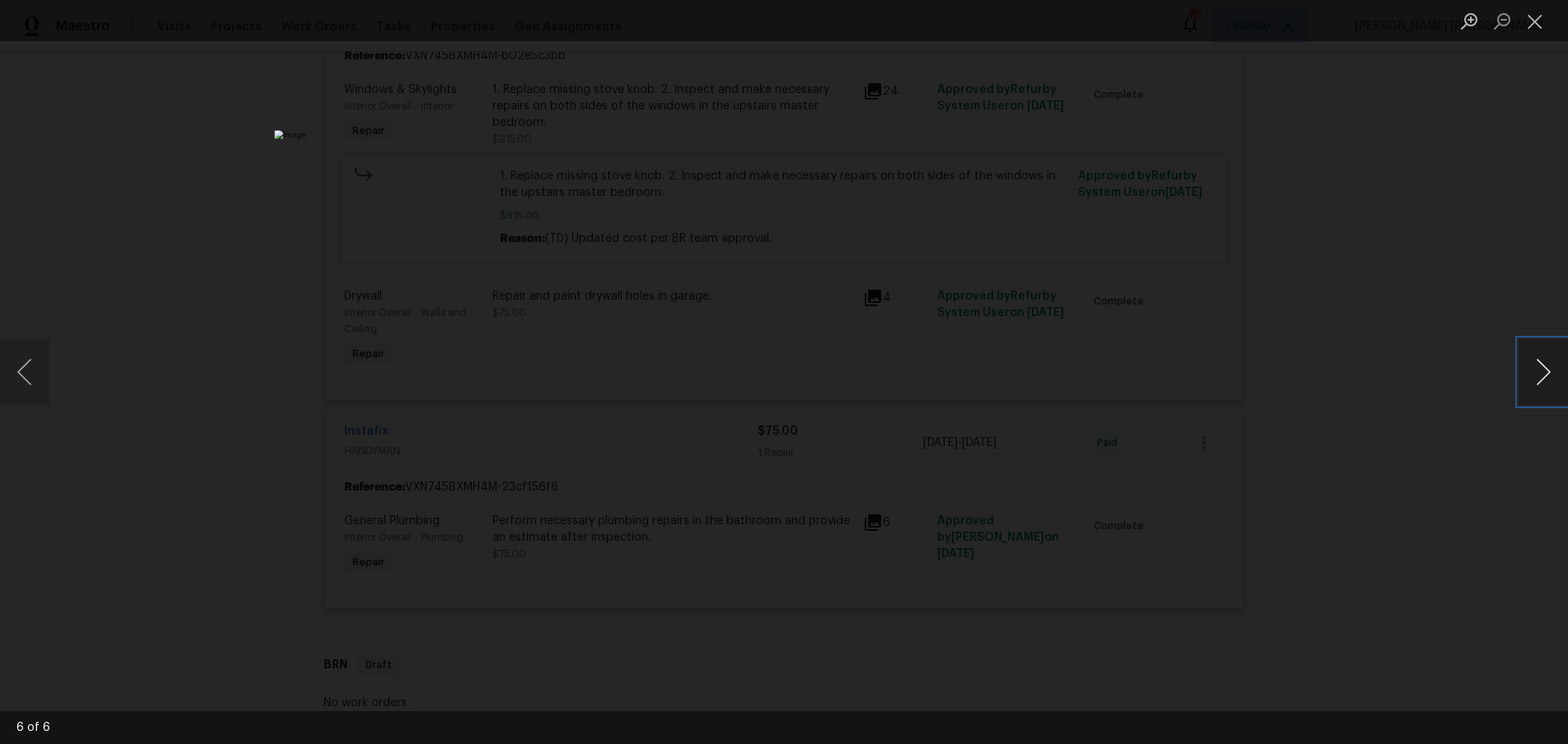
click at [1551, 380] on button "Next image" at bounding box center [1543, 371] width 49 height 66
click at [1430, 547] on div "Lightbox" at bounding box center [784, 372] width 1568 height 744
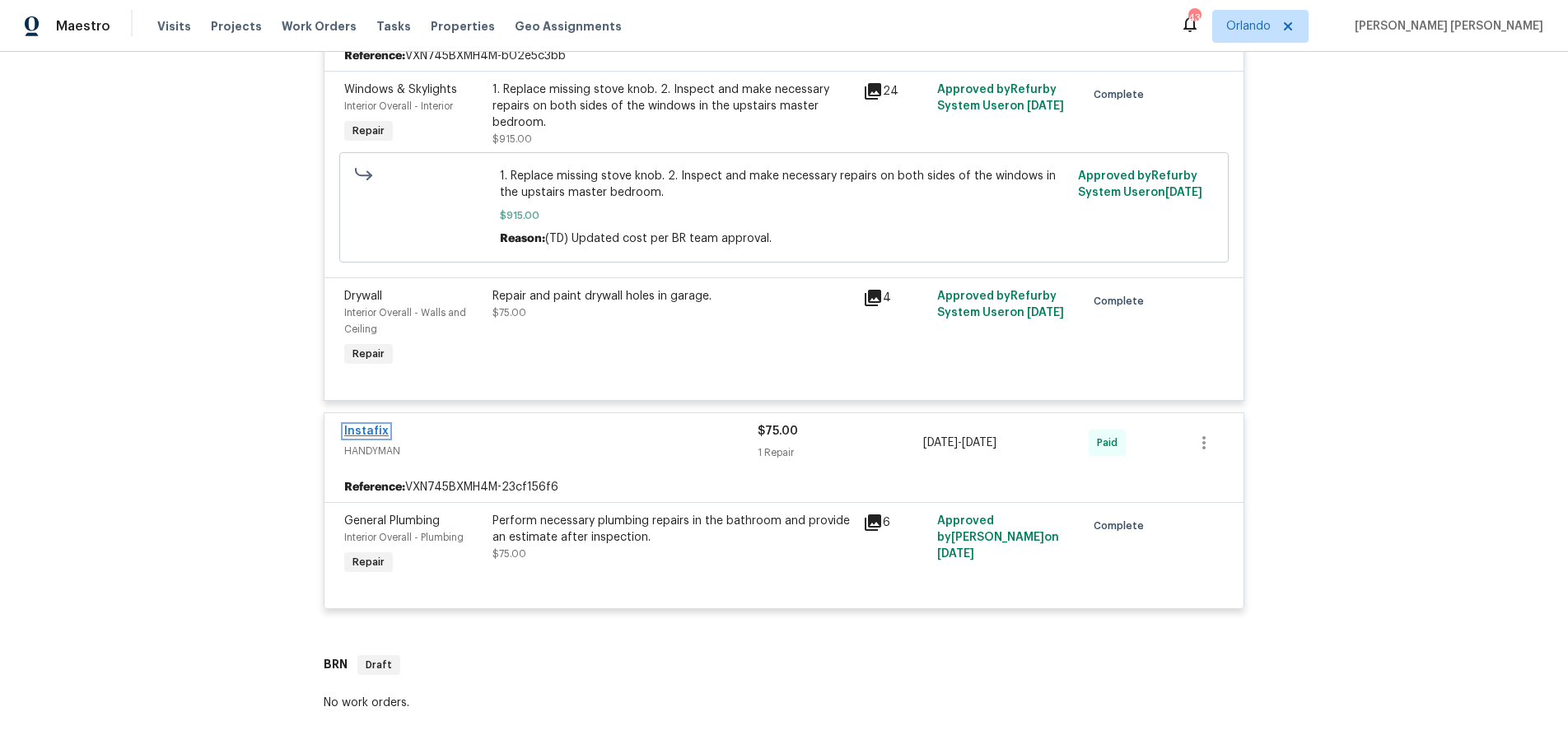
click at [373, 436] on link "Instafix" at bounding box center [366, 432] width 44 height 12
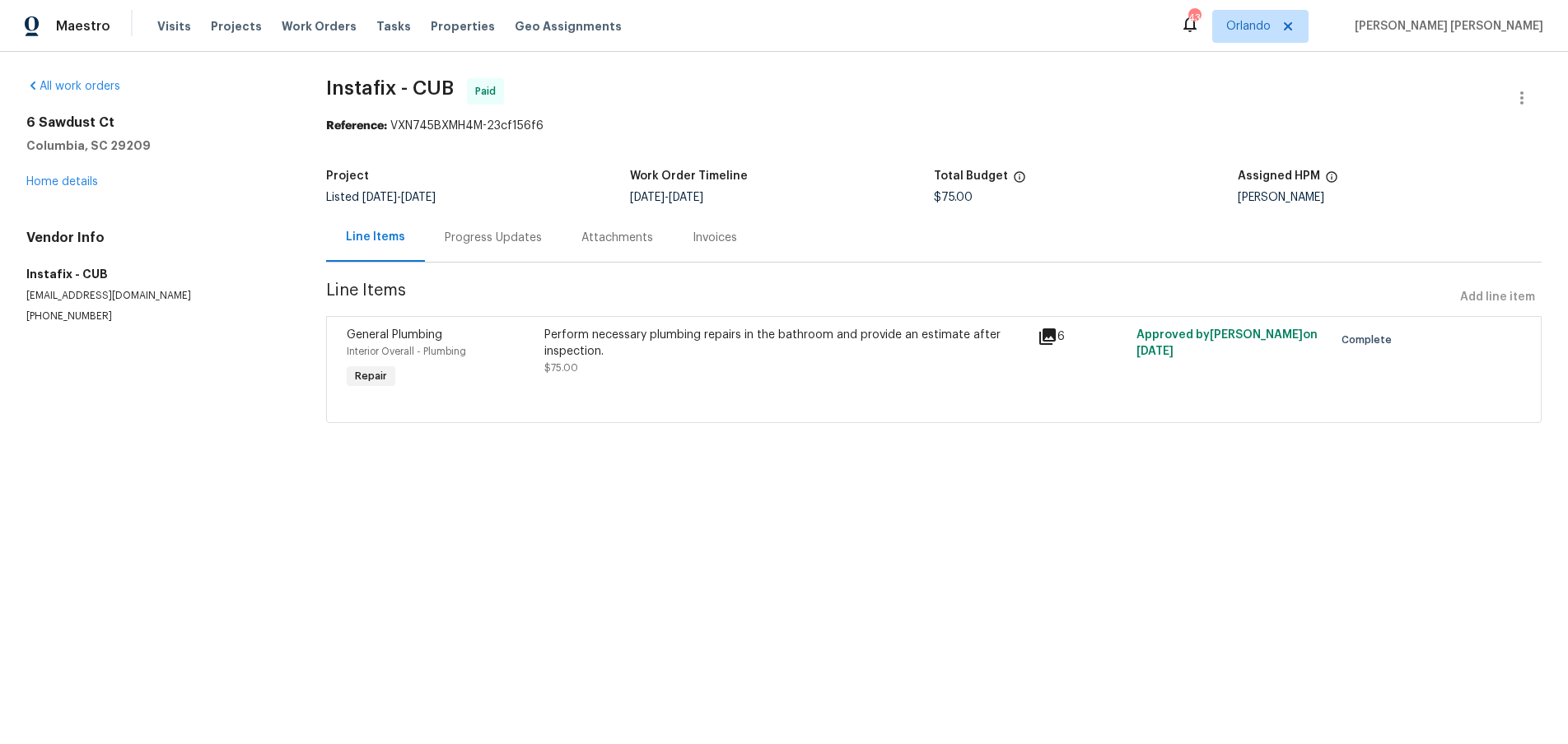
drag, startPoint x: 498, startPoint y: 239, endPoint x: 506, endPoint y: 256, distance: 18.8
click at [498, 238] on div "Progress Updates" at bounding box center [493, 238] width 97 height 16
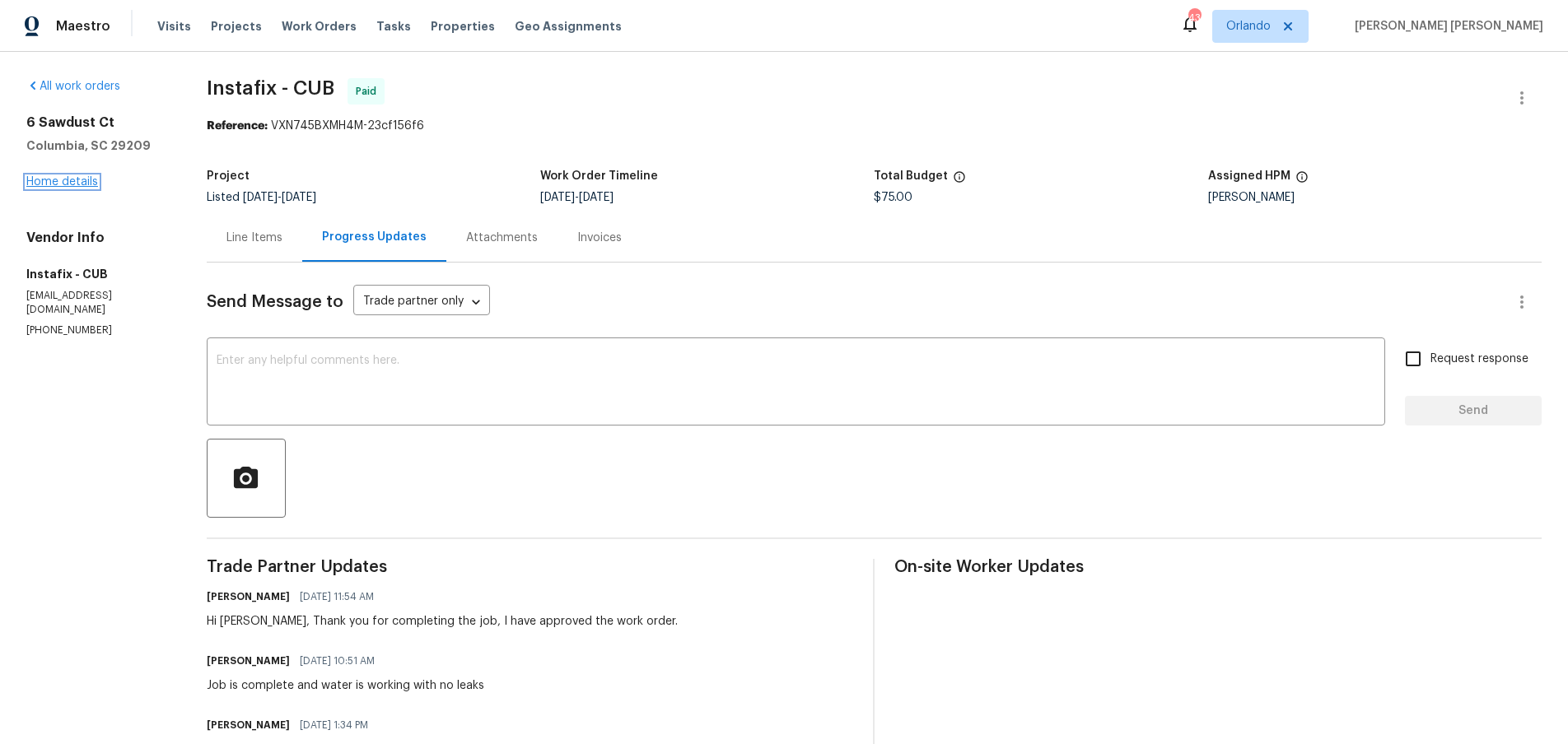
click at [71, 182] on link "Home details" at bounding box center [62, 182] width 72 height 12
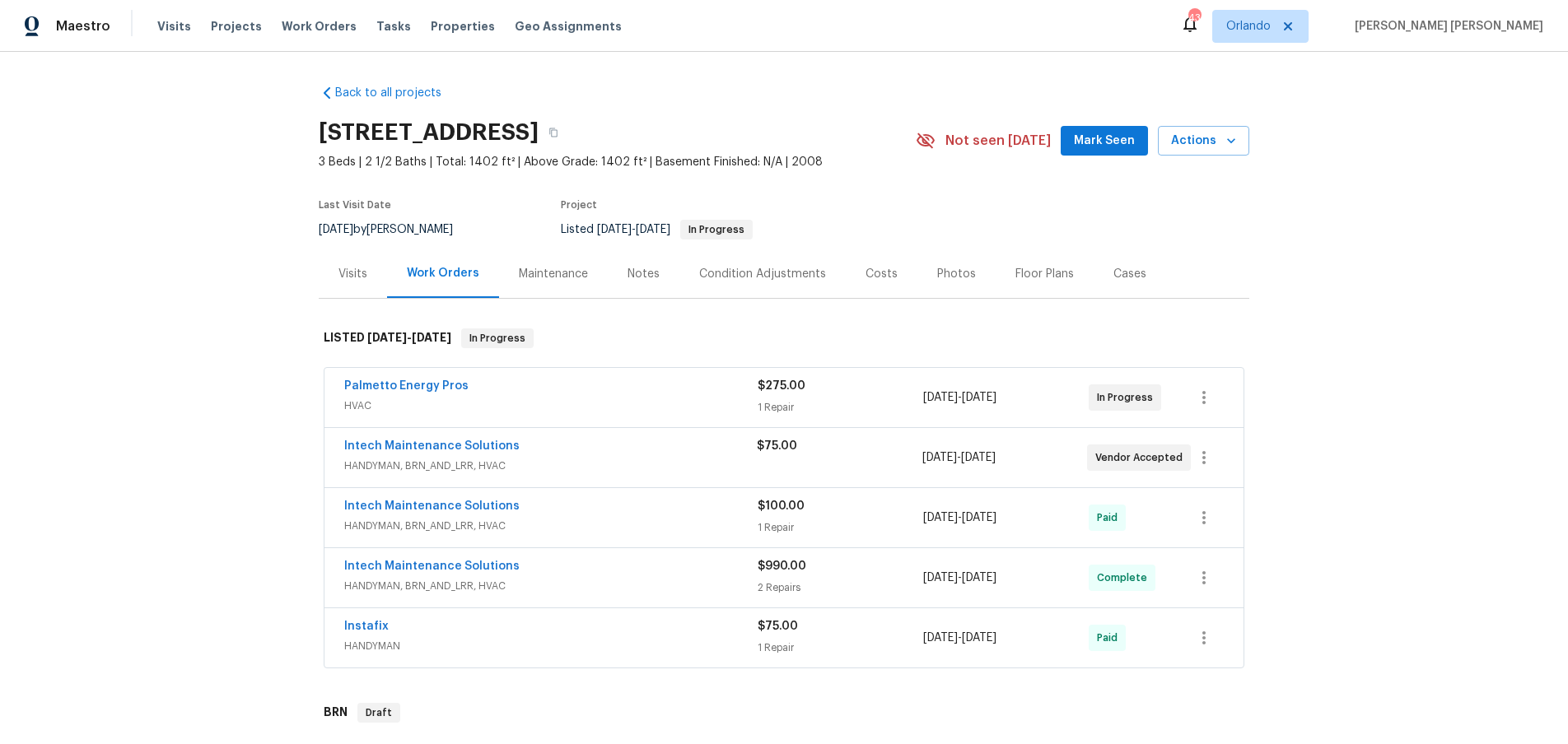
click at [548, 516] on div "Intech Maintenance Solutions" at bounding box center [550, 507] width 413 height 20
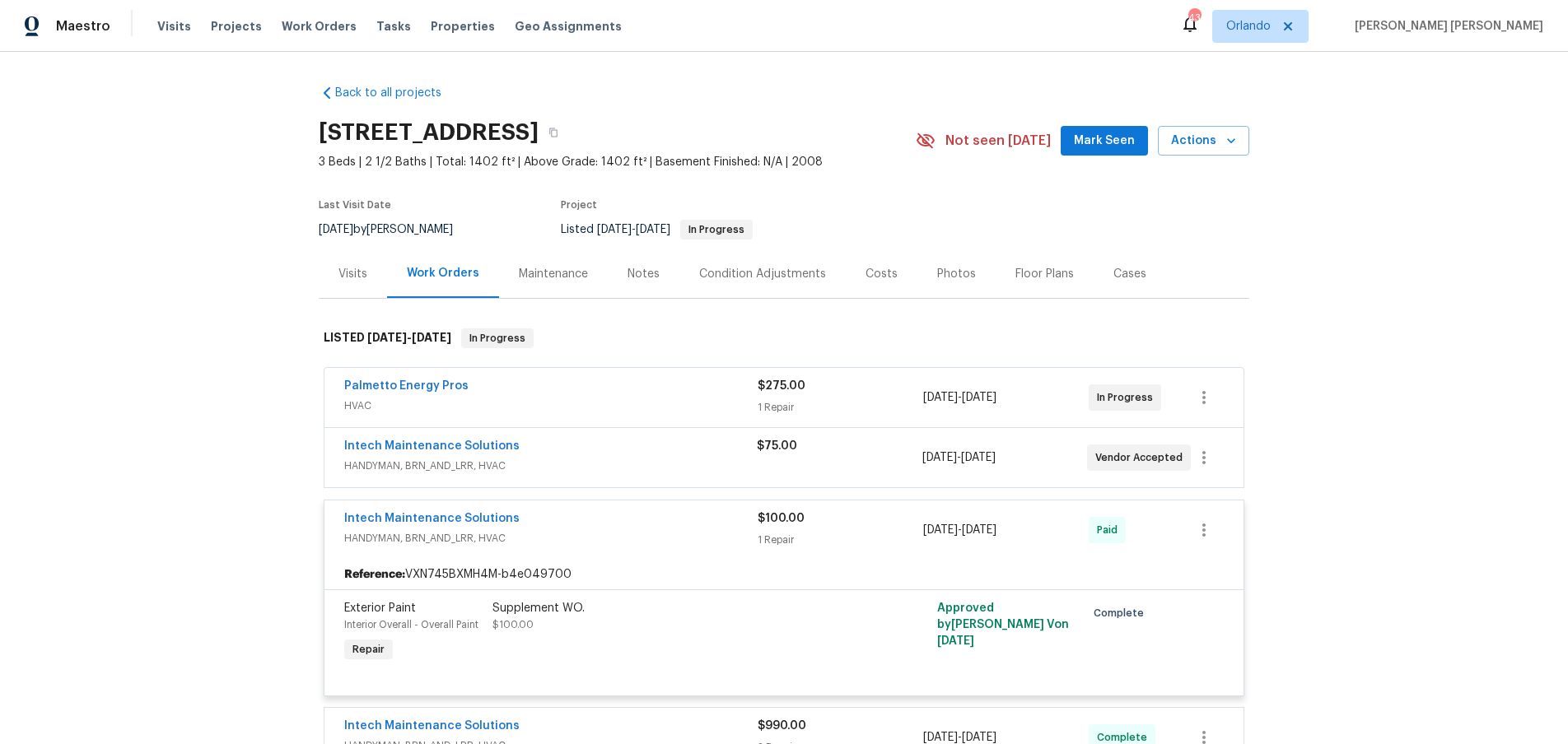
click at [548, 516] on div "Intech Maintenance Solutions" at bounding box center [550, 520] width 413 height 20
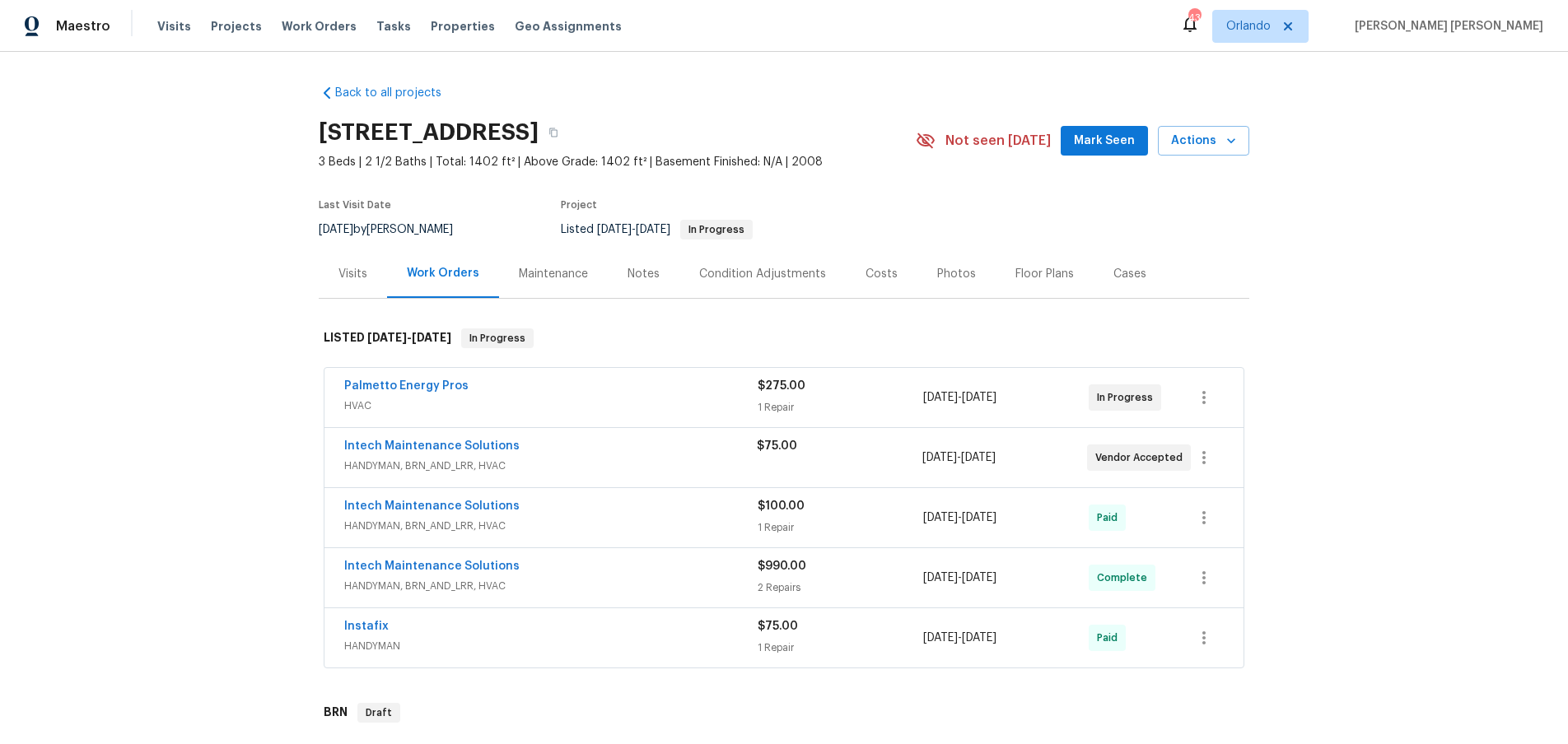
click at [549, 461] on span "HANDYMAN, BRN_AND_LRR, HVAC" at bounding box center [550, 466] width 413 height 16
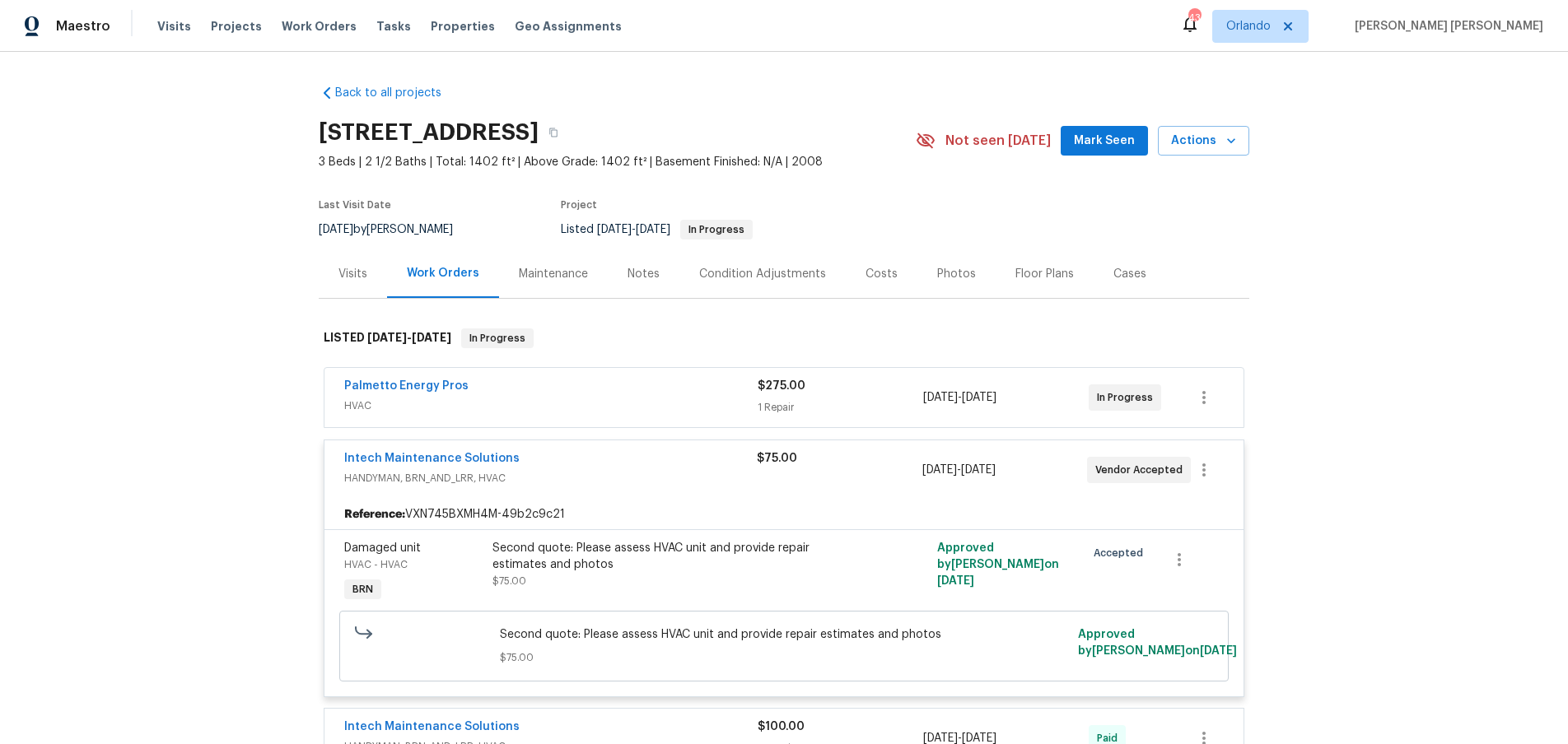
scroll to position [232, 0]
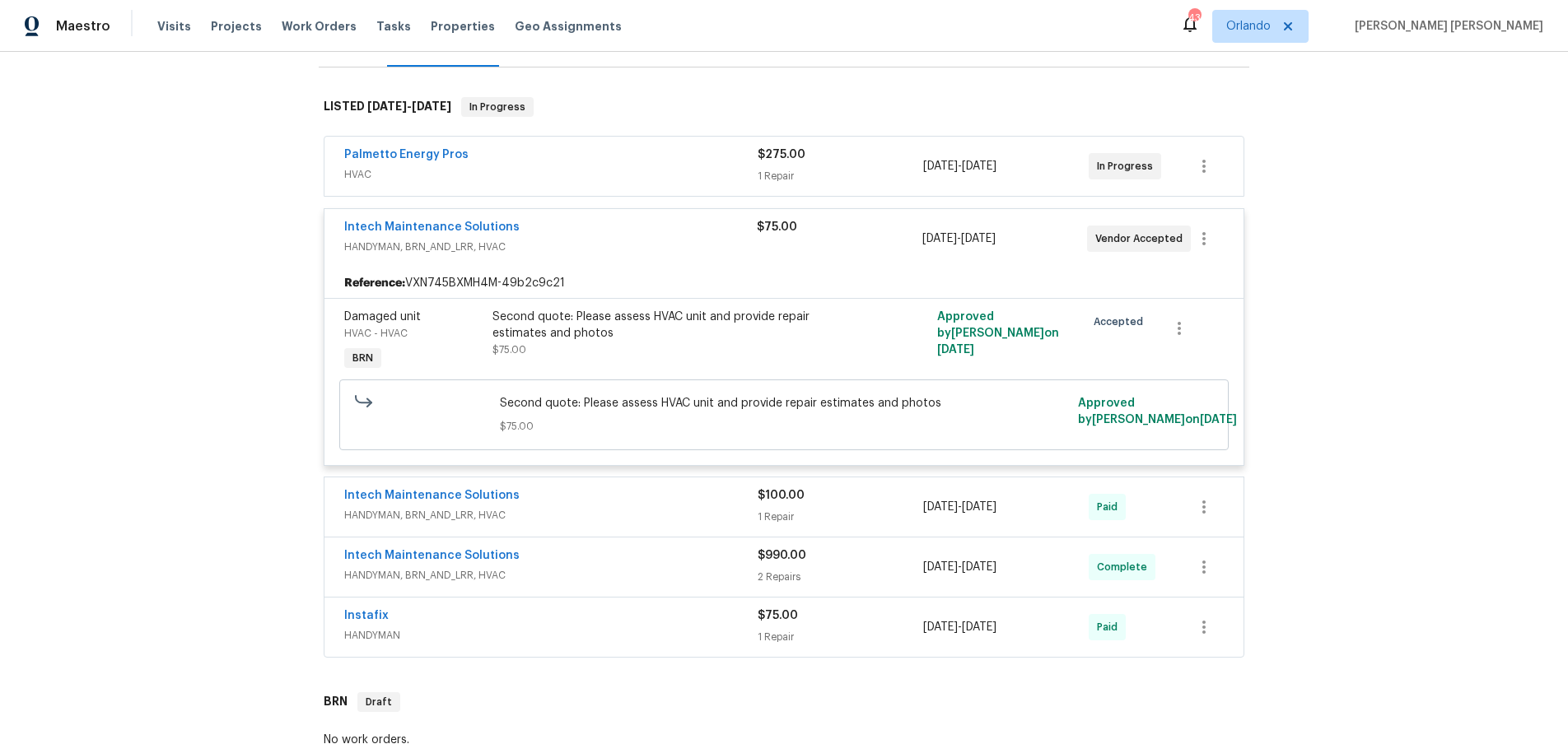
click at [652, 557] on div "Intech Maintenance Solutions" at bounding box center [550, 557] width 413 height 20
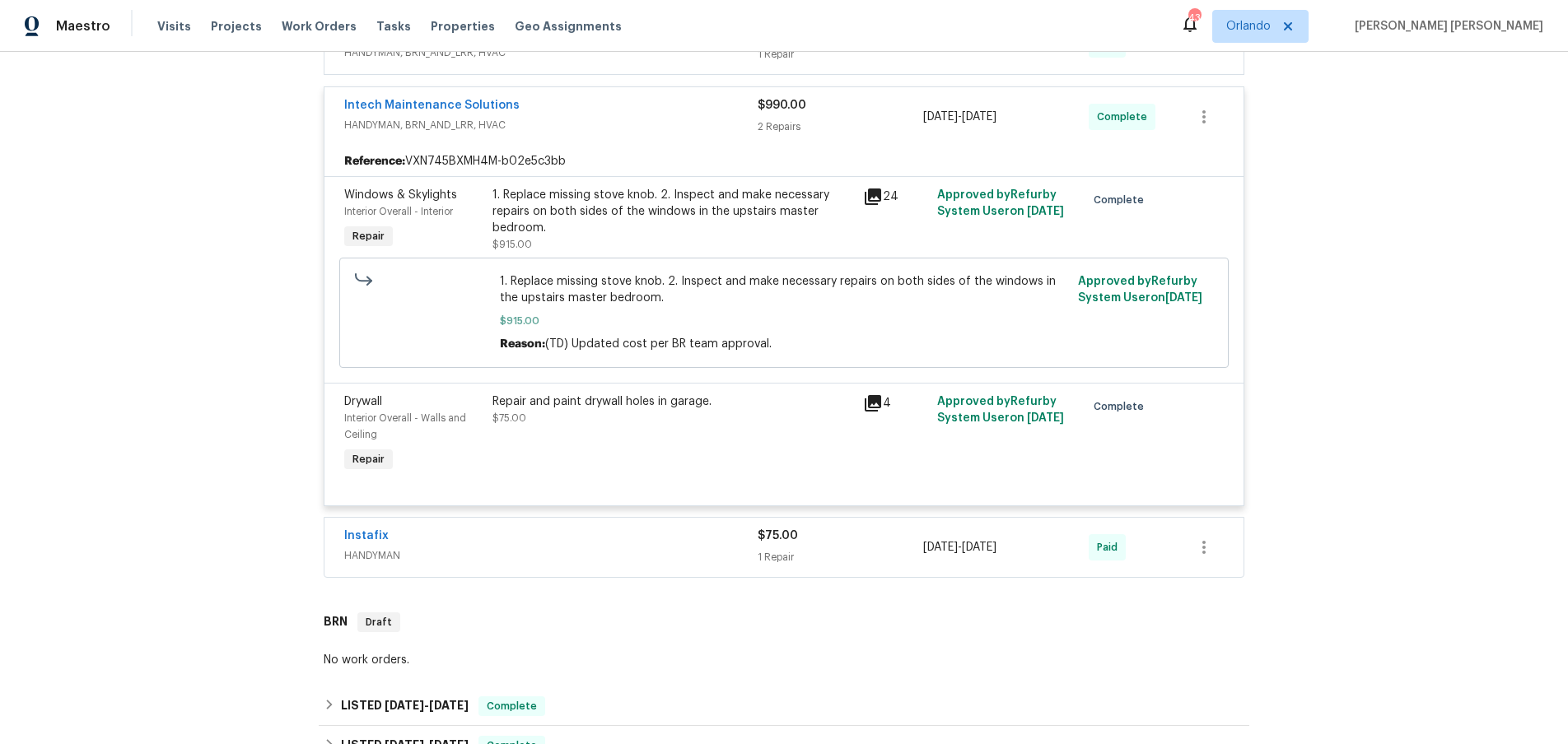
scroll to position [696, 0]
click at [723, 542] on div "Instafix" at bounding box center [550, 535] width 413 height 20
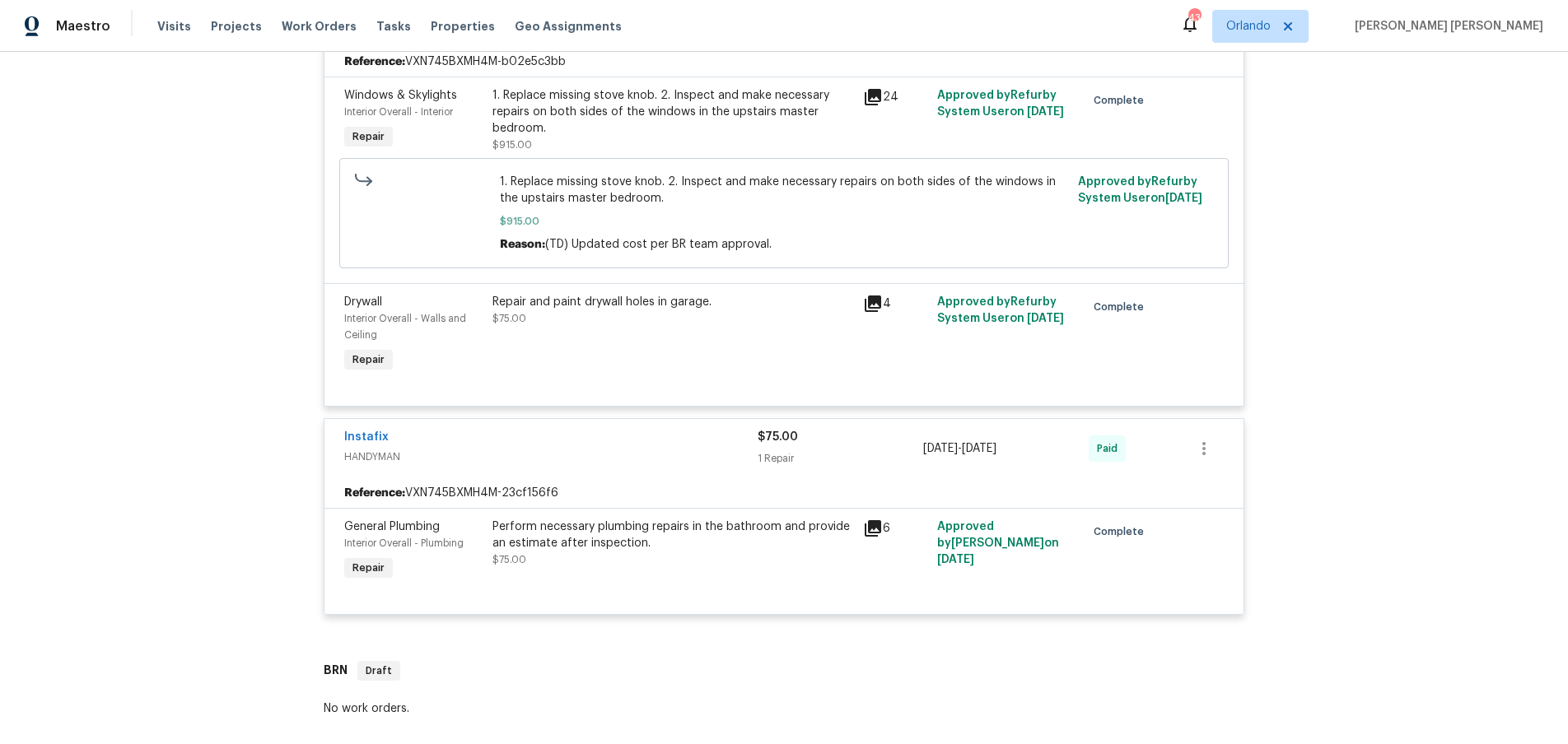
scroll to position [807, 0]
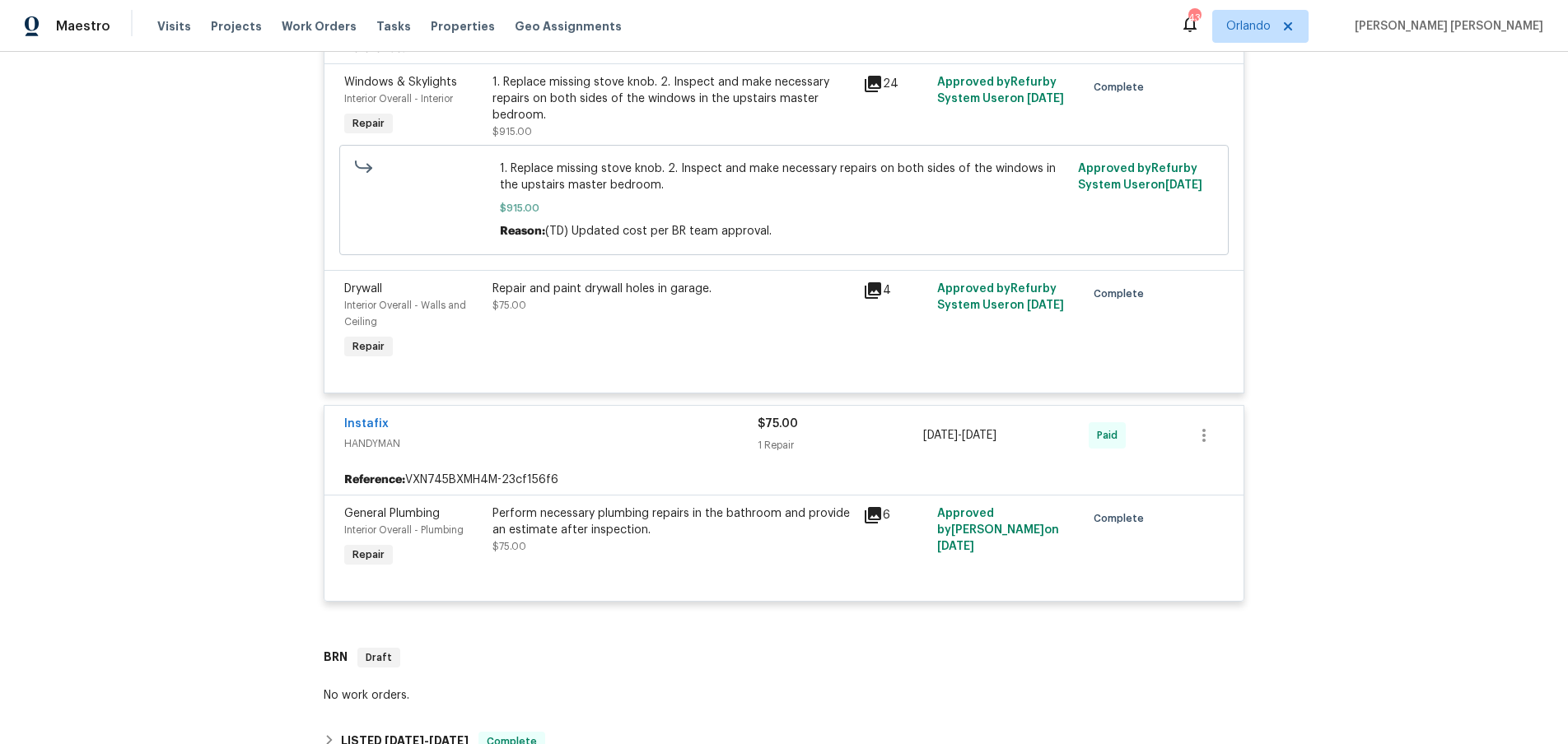
click at [870, 516] on icon at bounding box center [872, 515] width 16 height 16
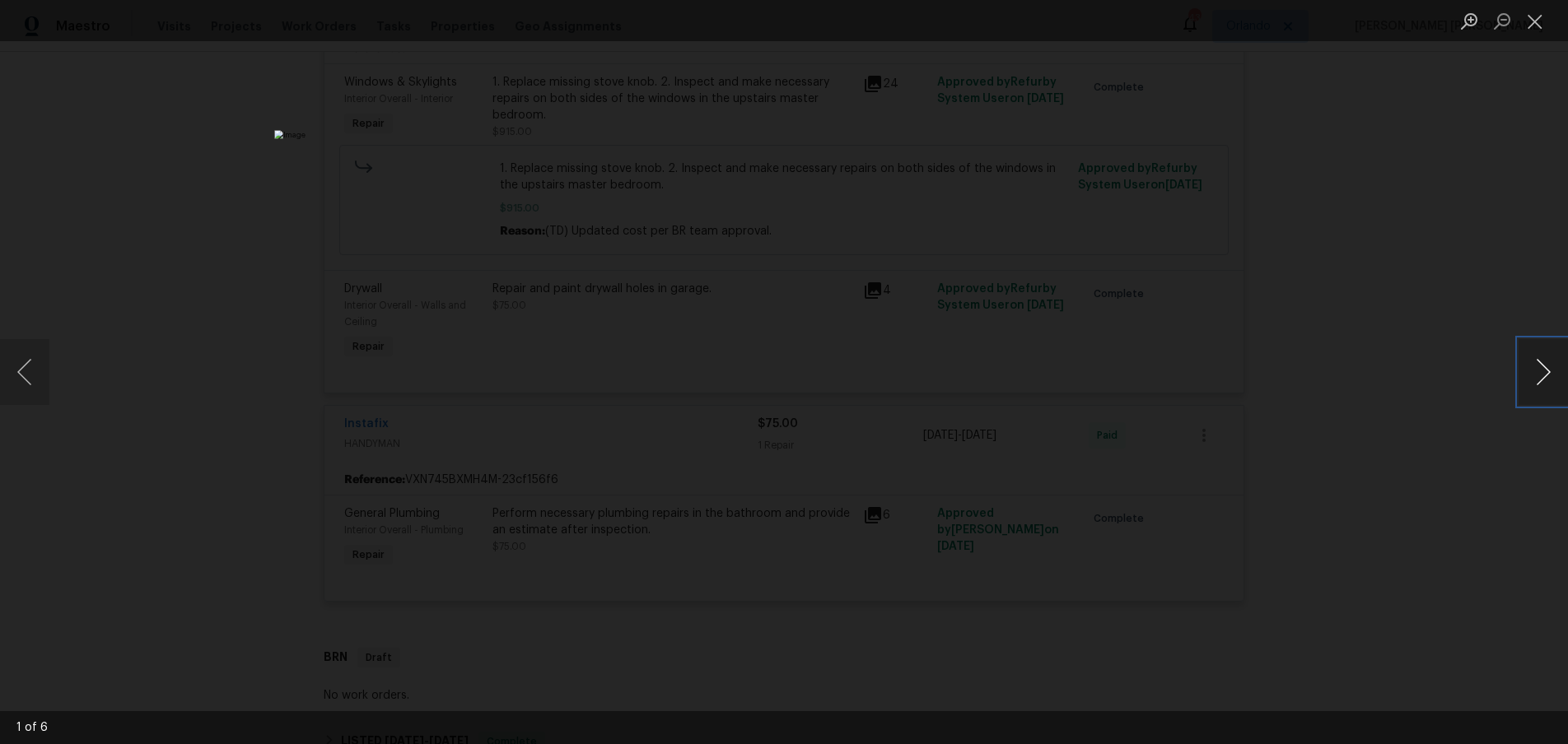
click at [1527, 388] on button "Next image" at bounding box center [1543, 371] width 49 height 66
click at [1505, 491] on div "Lightbox" at bounding box center [784, 372] width 1568 height 744
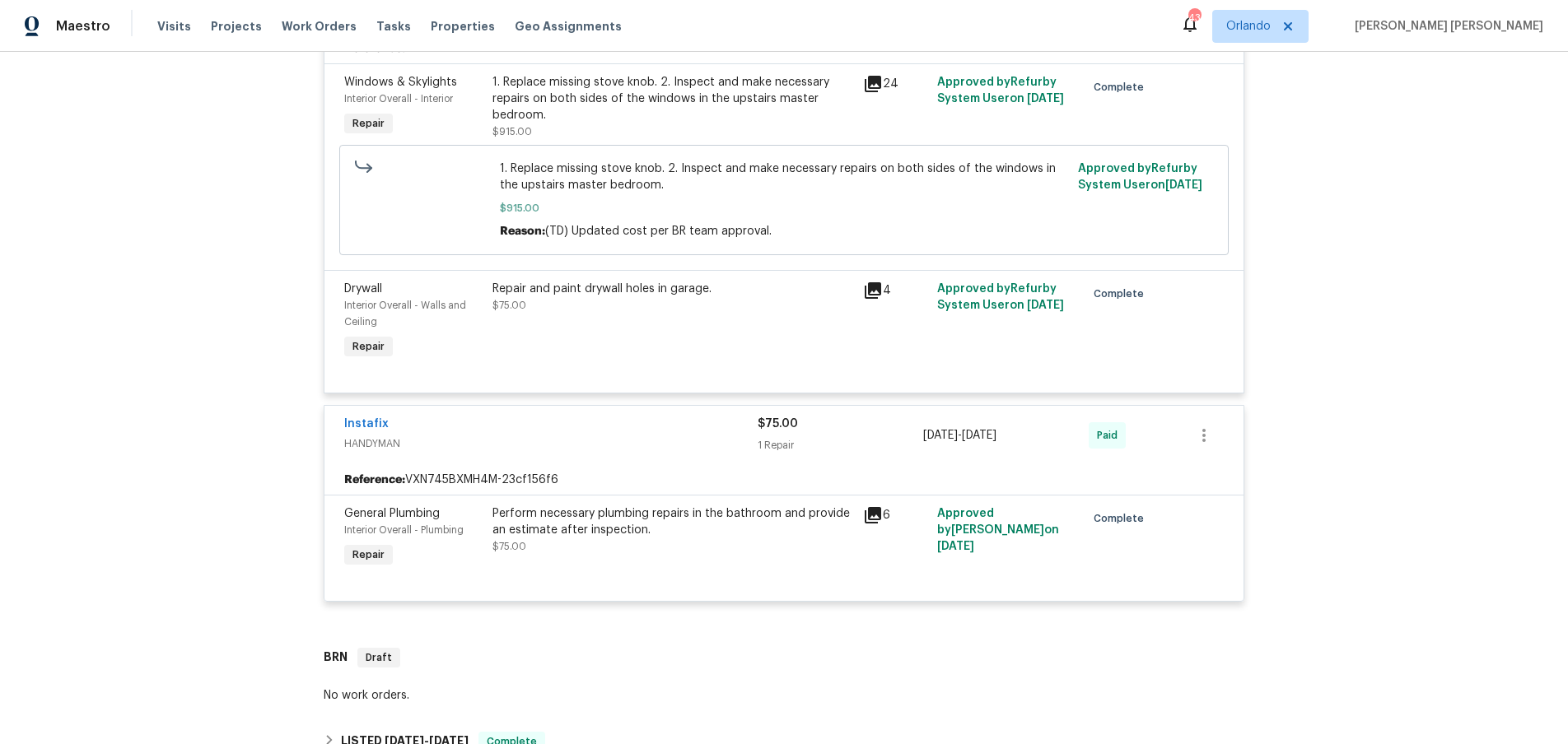
click at [868, 520] on icon at bounding box center [872, 515] width 16 height 16
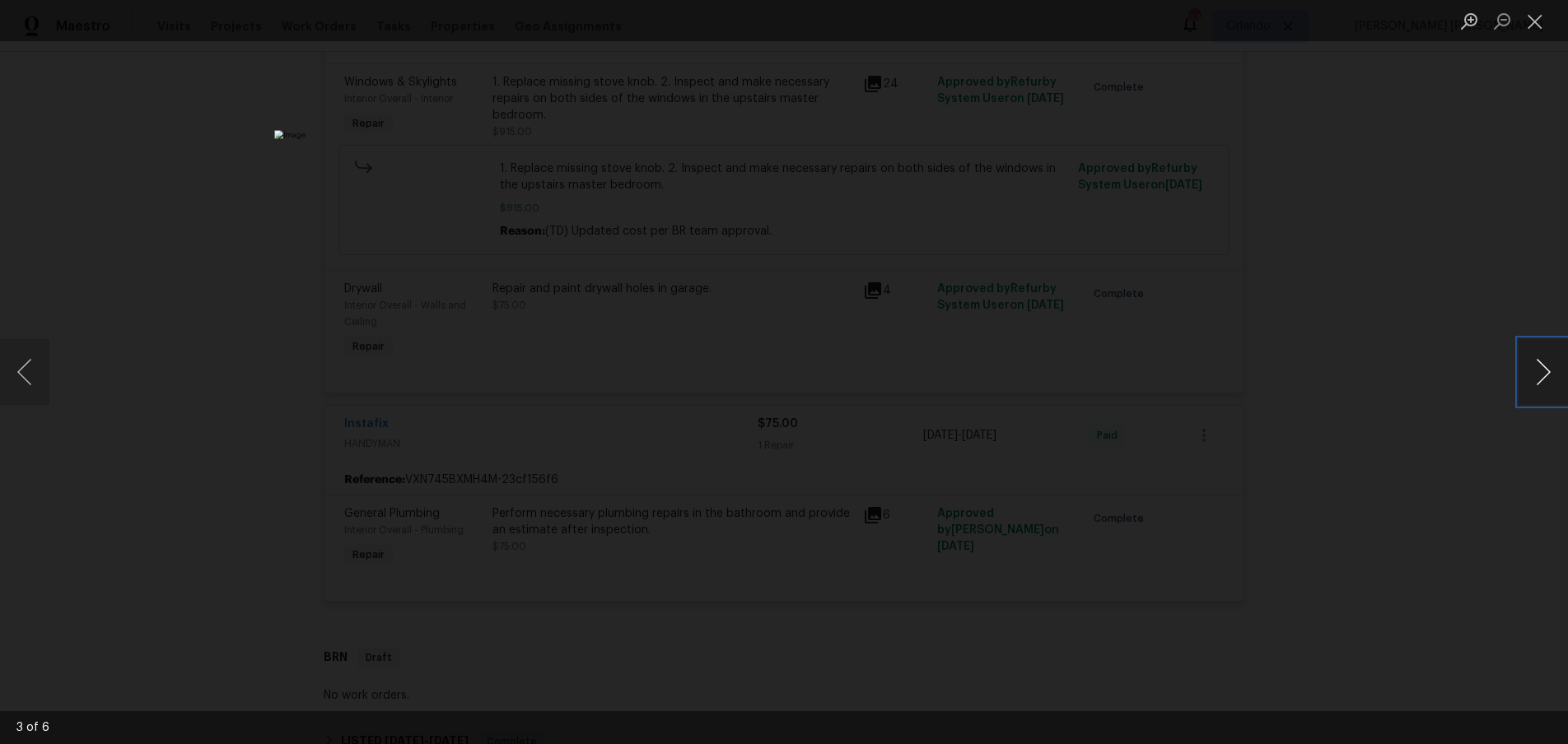
click at [1532, 384] on button "Next image" at bounding box center [1543, 371] width 49 height 66
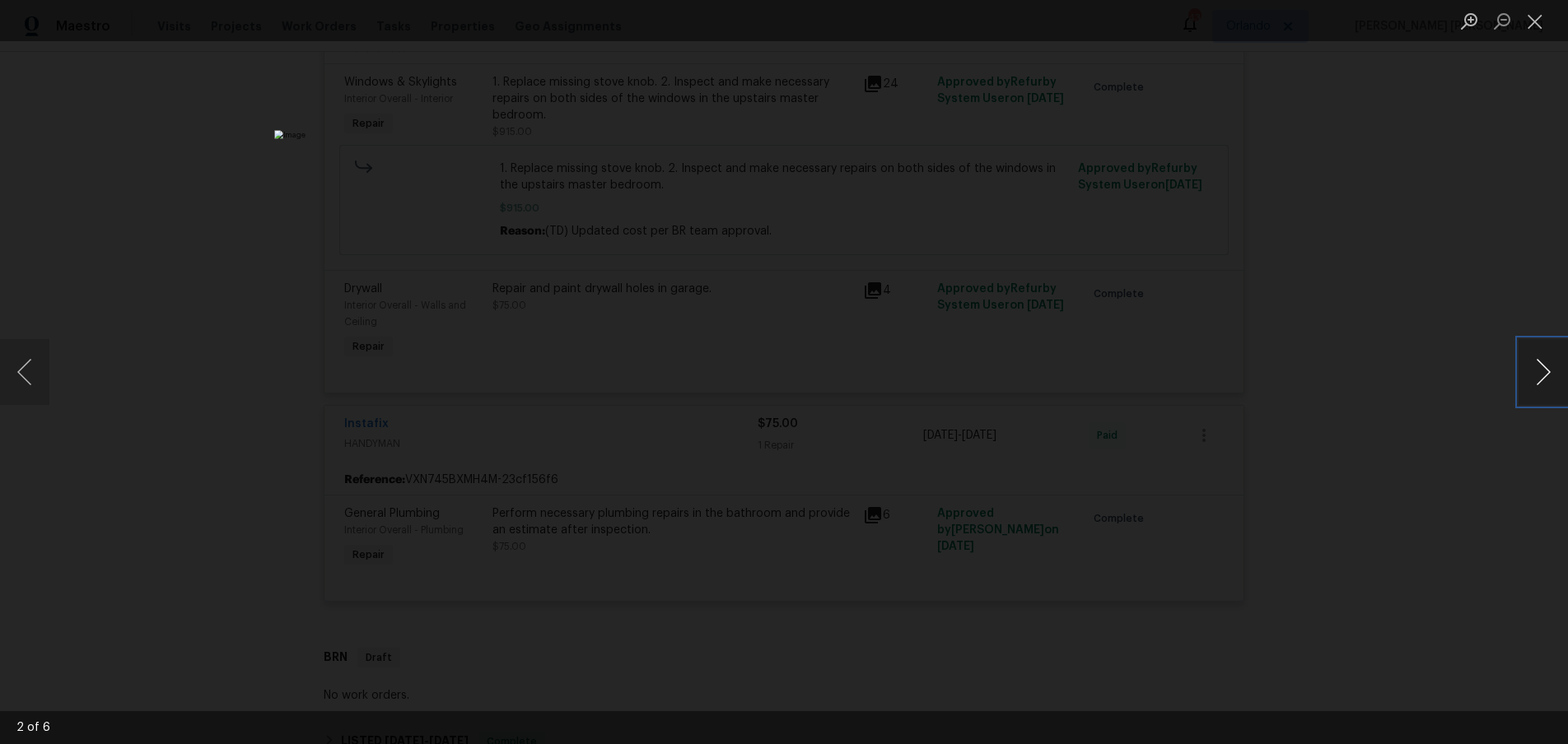
click at [1532, 384] on button "Next image" at bounding box center [1543, 371] width 49 height 66
click at [1399, 624] on div "Lightbox" at bounding box center [784, 372] width 1568 height 744
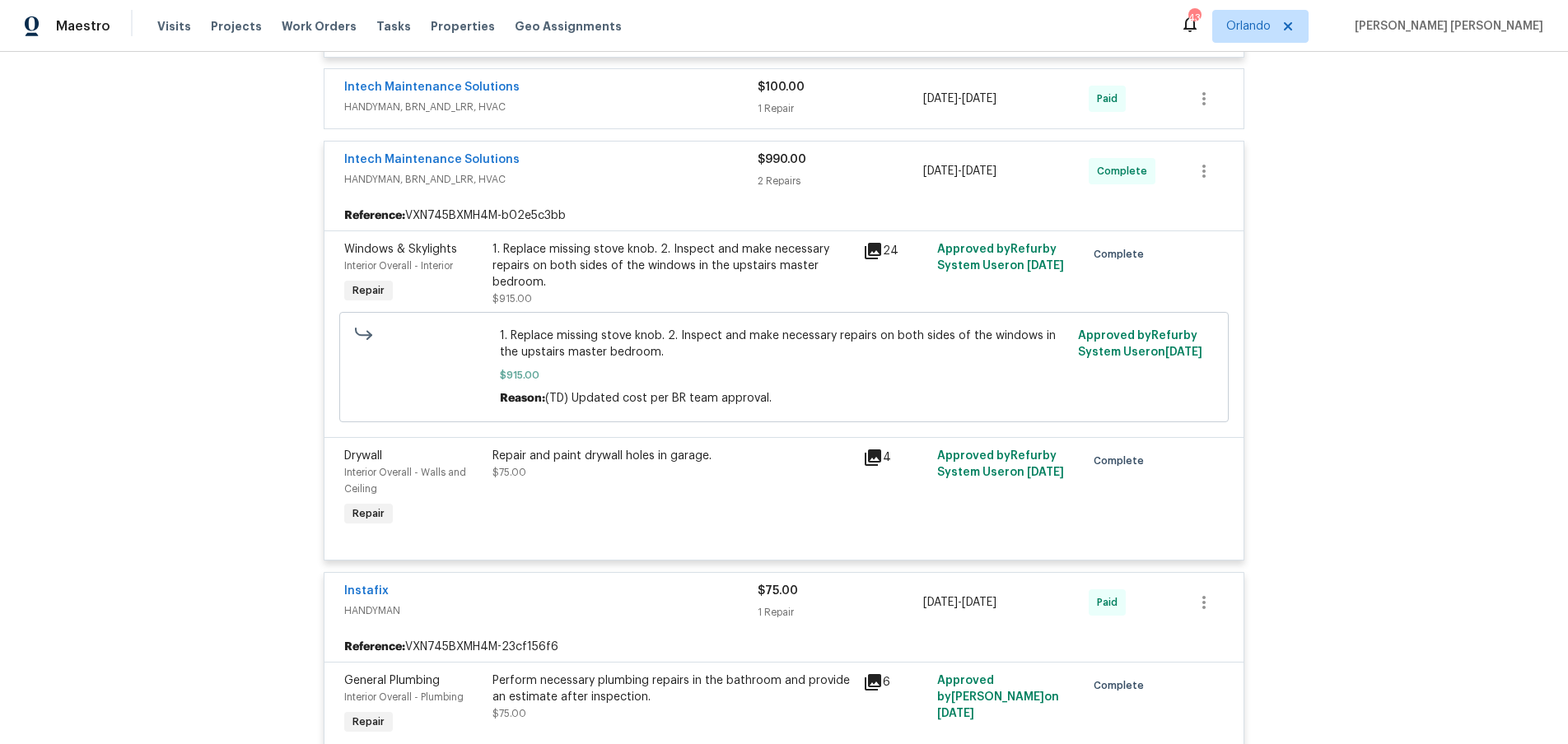
scroll to position [638, 0]
click at [879, 253] on icon at bounding box center [872, 251] width 16 height 16
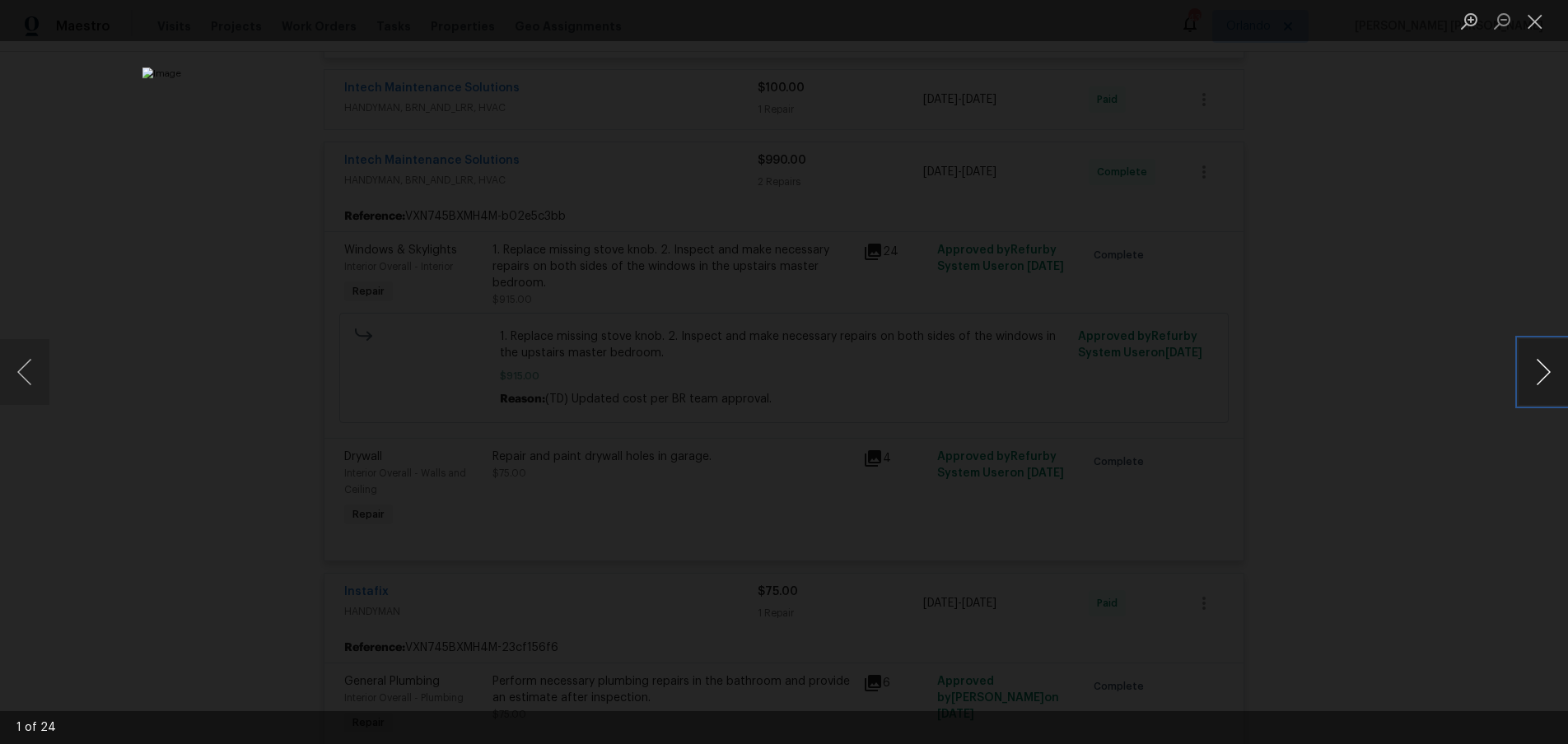
click at [1539, 383] on button "Next image" at bounding box center [1543, 371] width 49 height 66
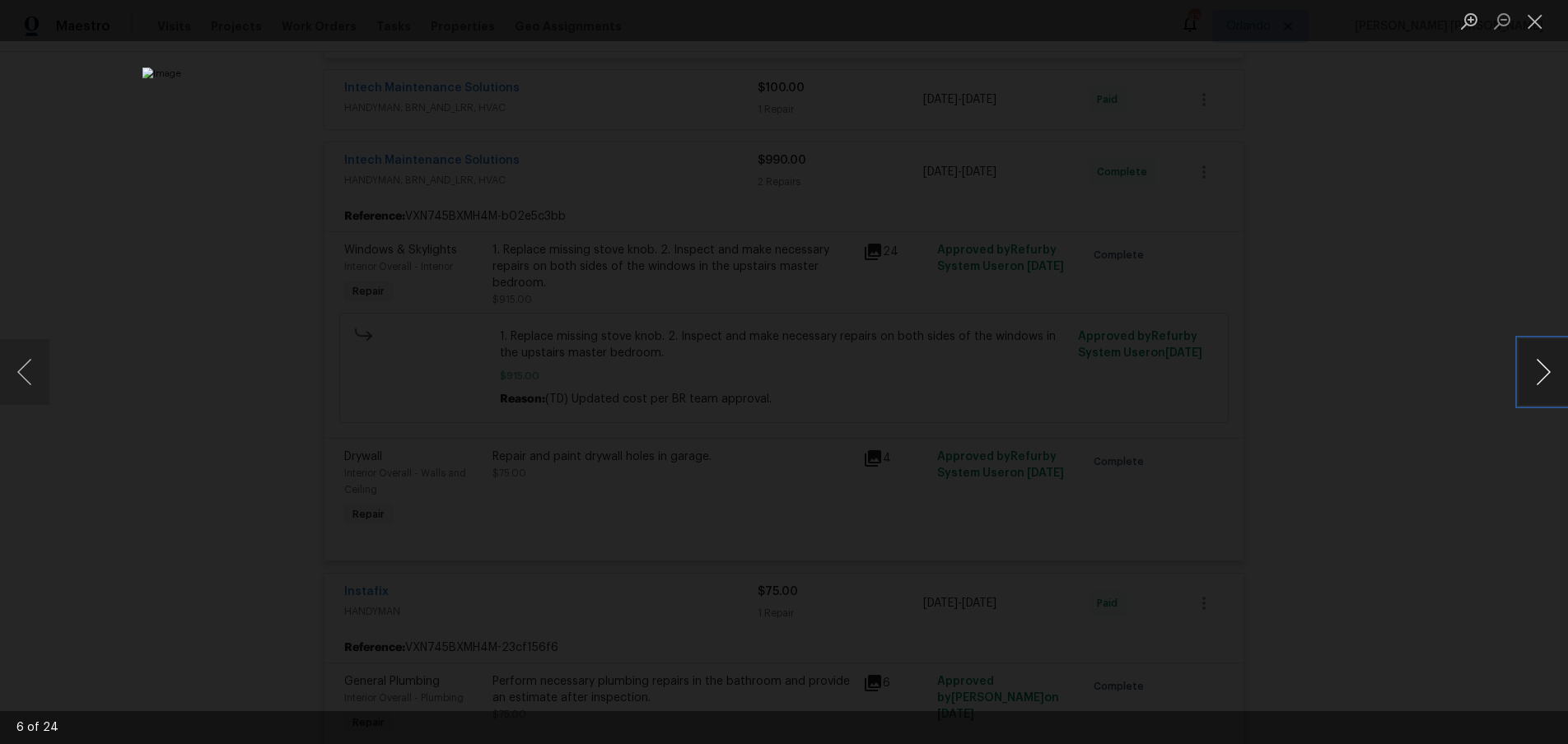
click at [1539, 383] on button "Next image" at bounding box center [1543, 371] width 49 height 66
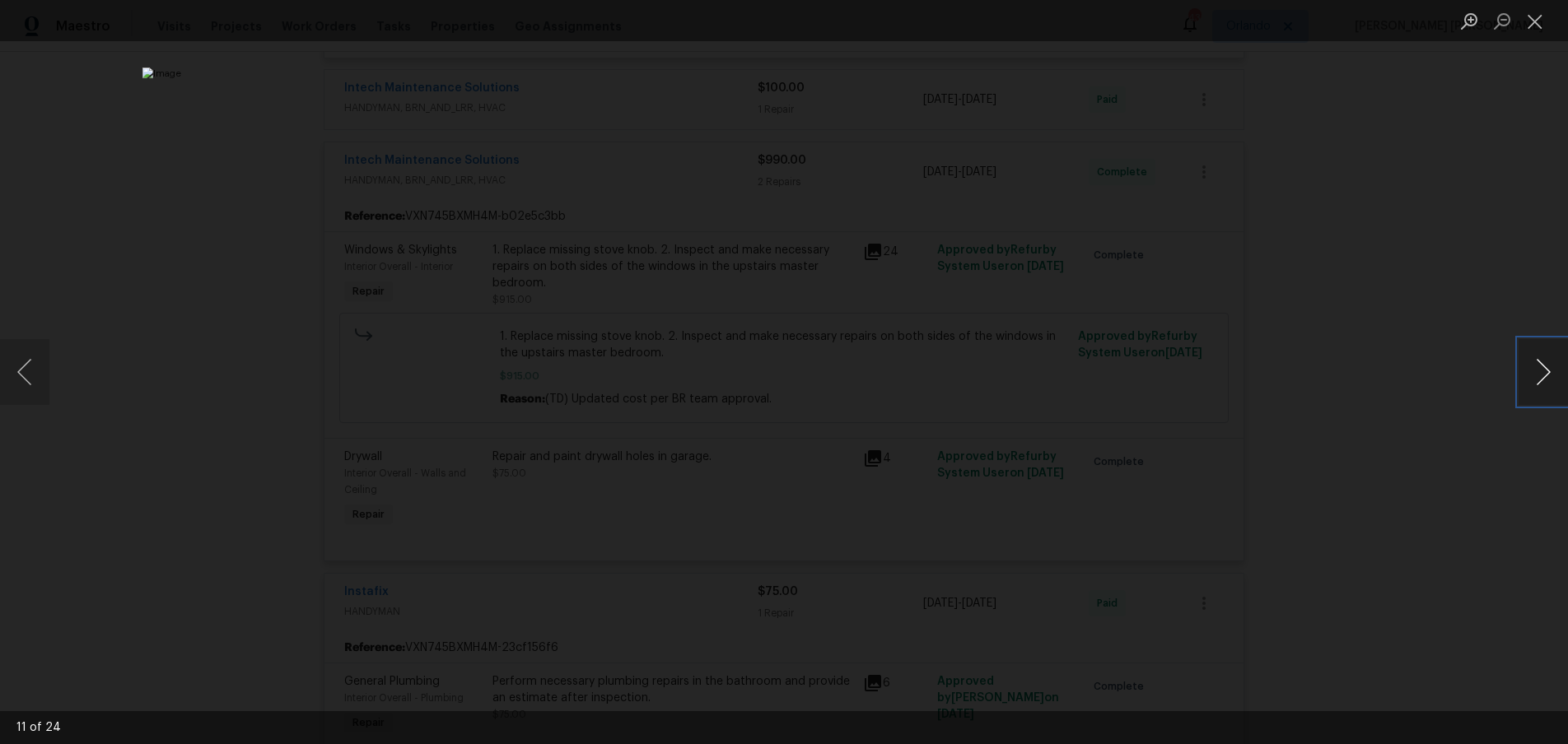
click at [1539, 383] on button "Next image" at bounding box center [1543, 371] width 49 height 66
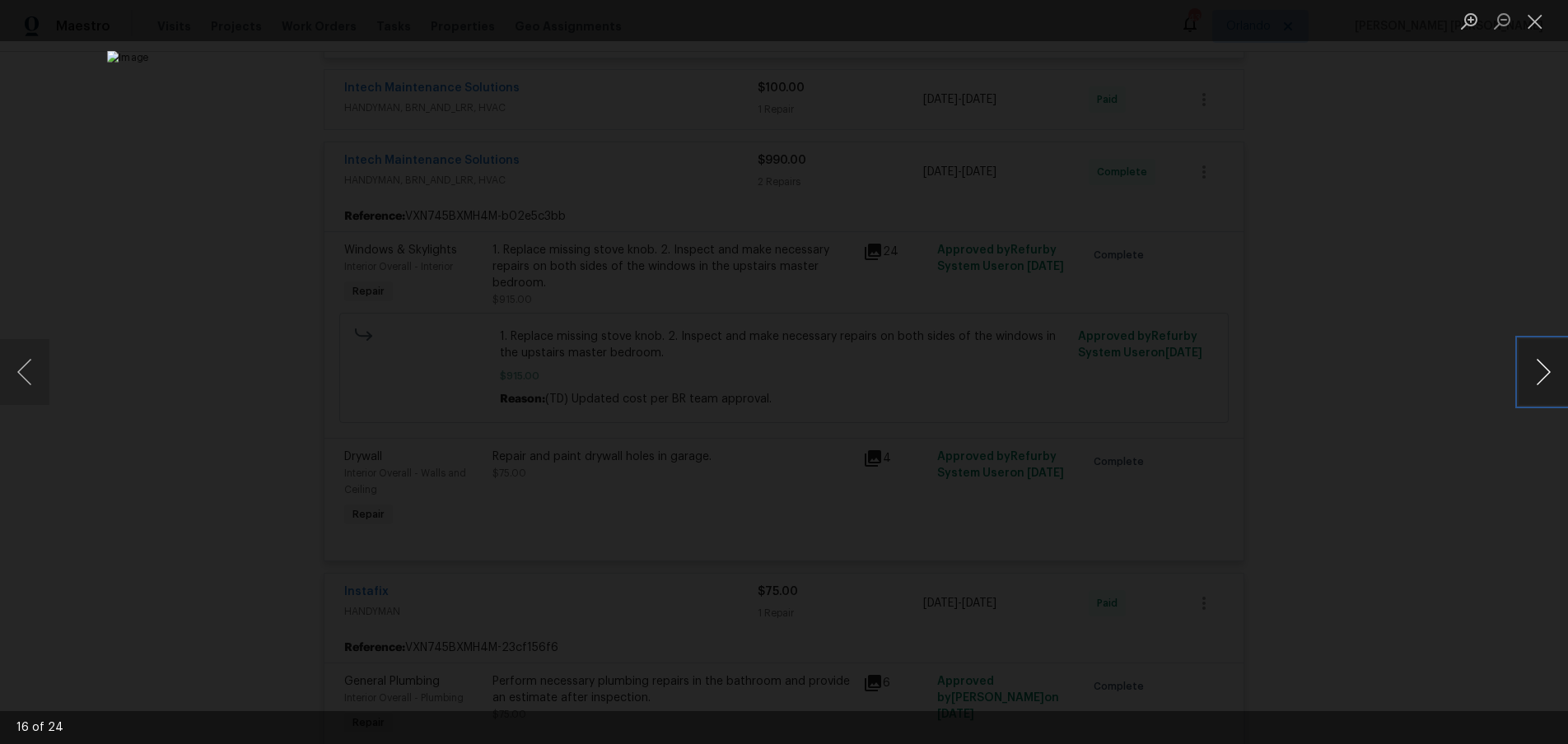
click at [1539, 383] on button "Next image" at bounding box center [1543, 371] width 49 height 66
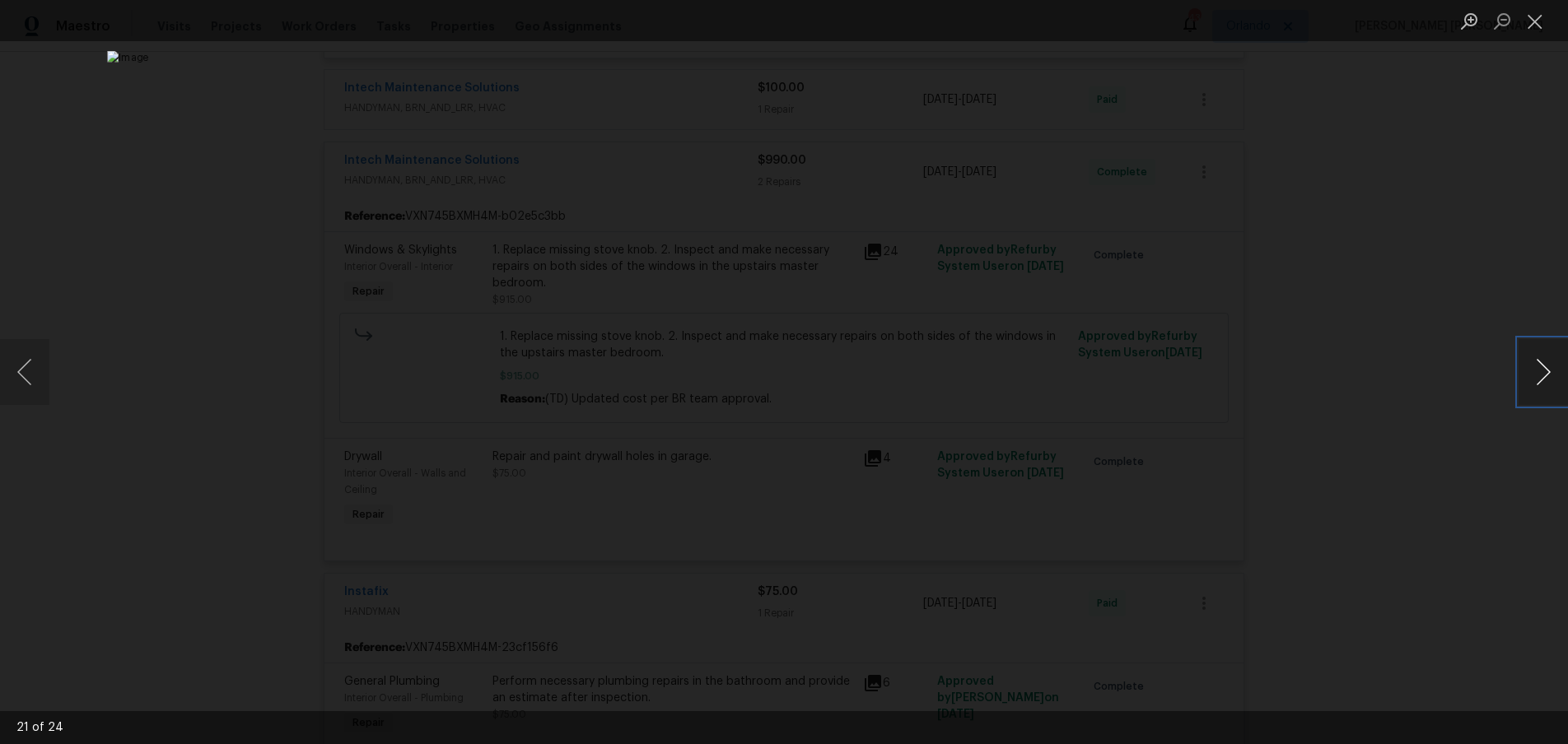
click at [1539, 383] on button "Next image" at bounding box center [1543, 371] width 49 height 66
click at [1377, 528] on div "Lightbox" at bounding box center [784, 372] width 1568 height 744
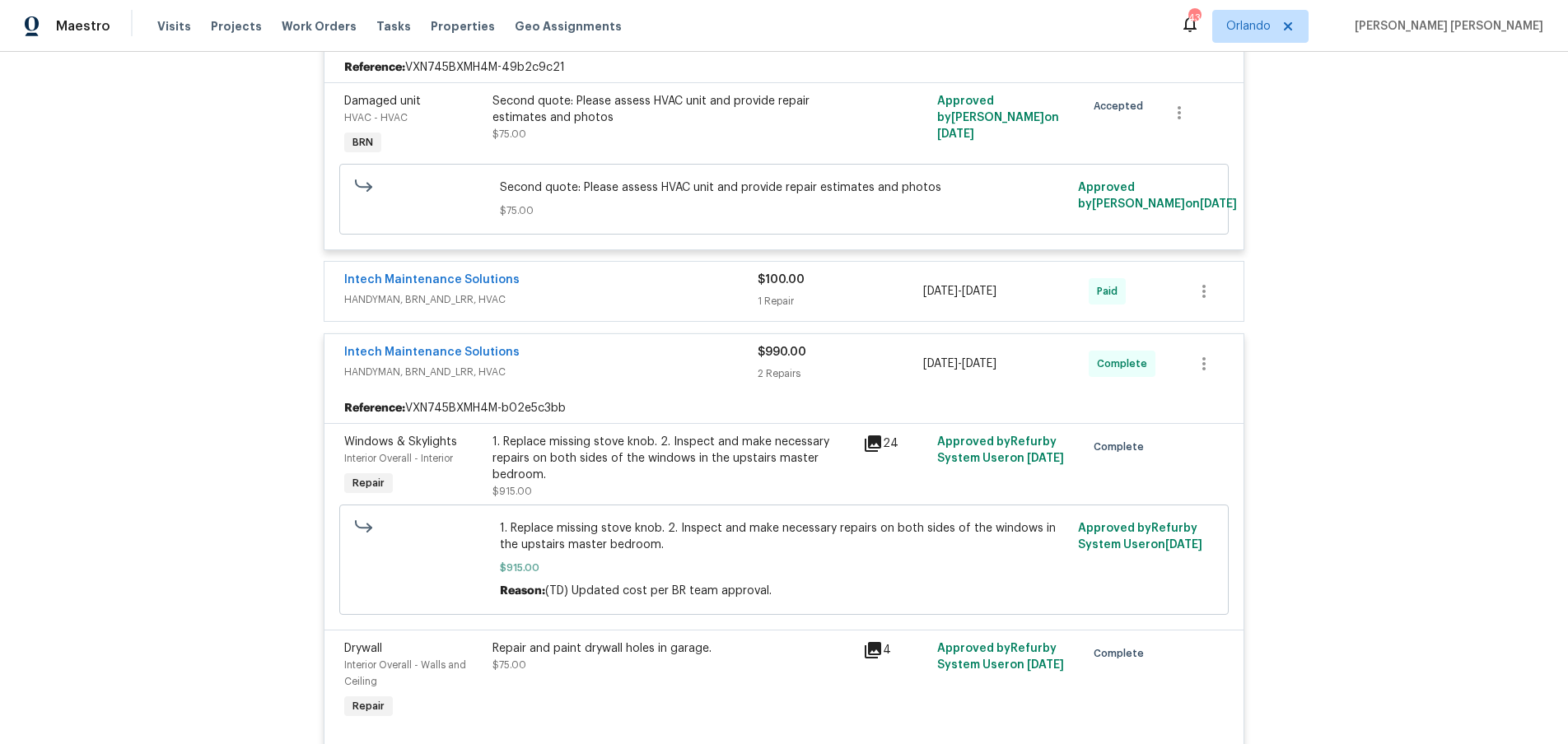
scroll to position [438, 0]
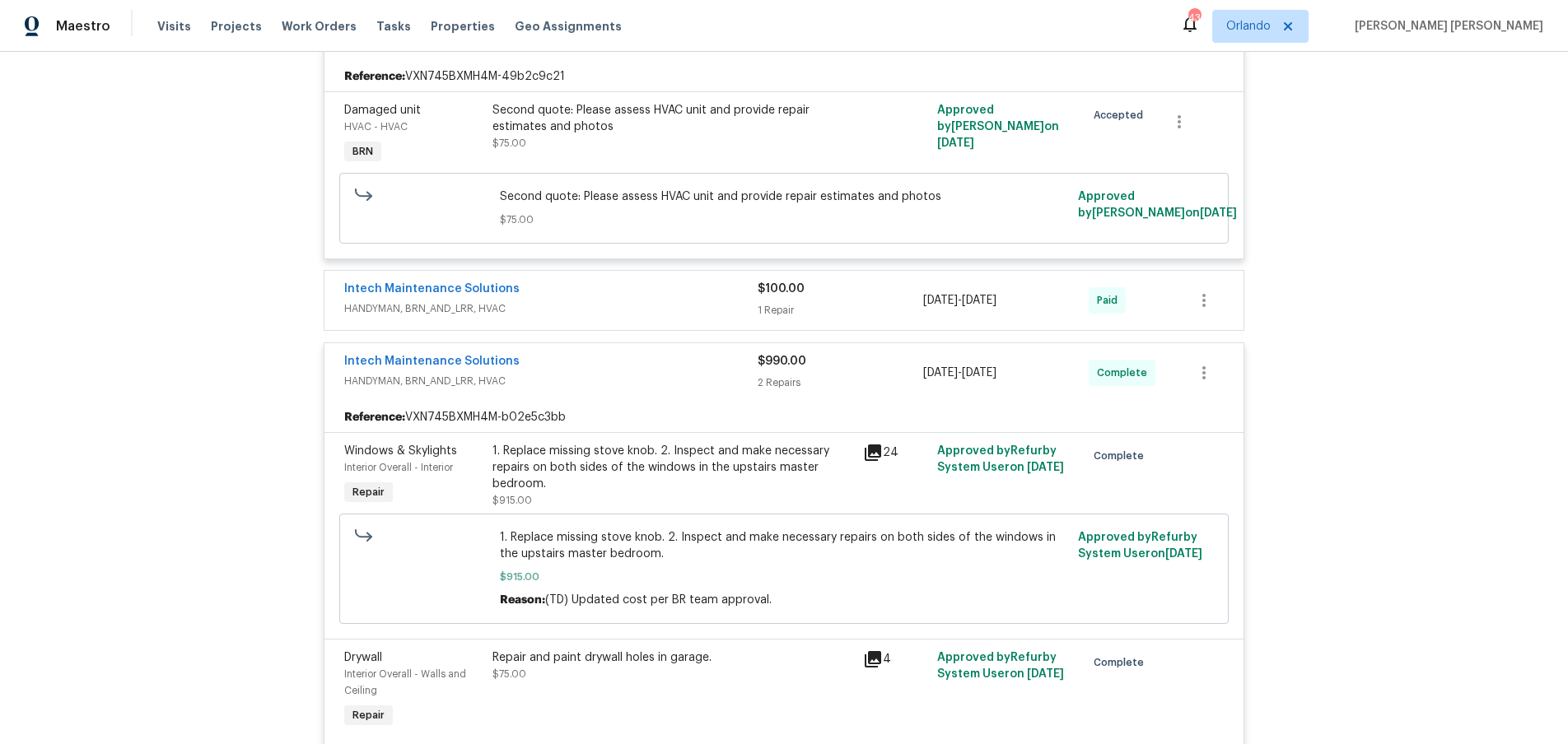
click at [658, 304] on span "HANDYMAN, BRN_AND_LRR, HVAC" at bounding box center [550, 308] width 413 height 16
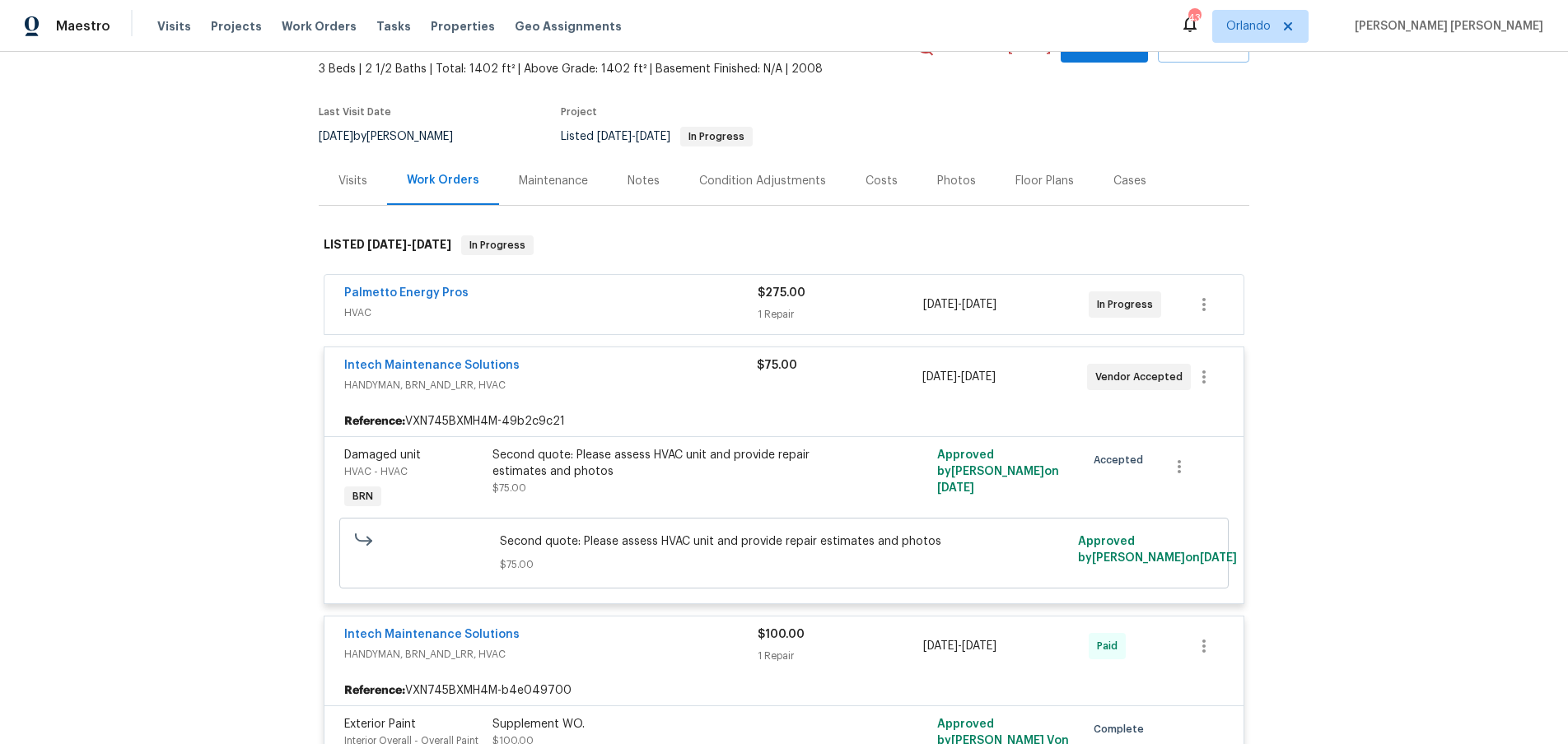
scroll to position [0, 0]
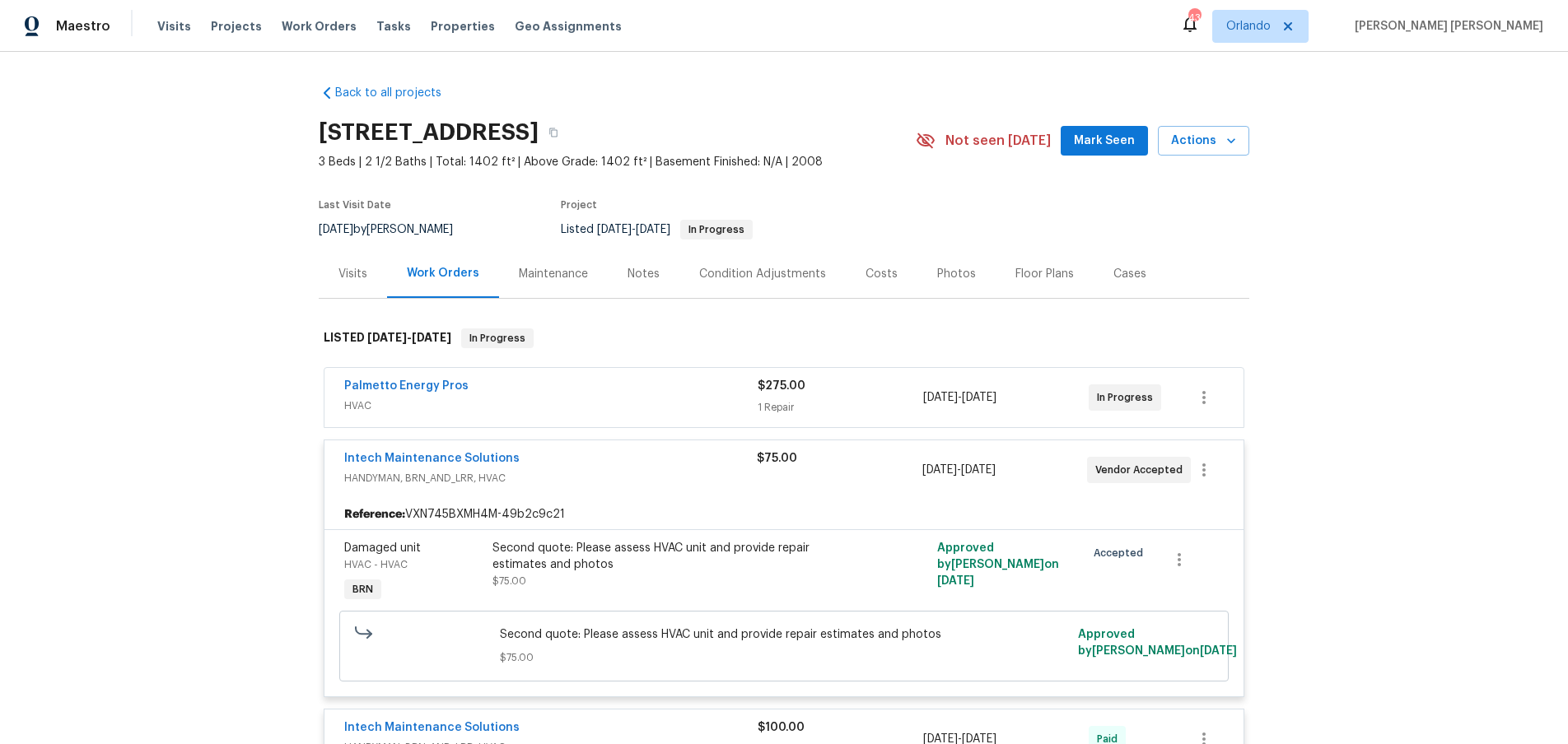
click at [356, 278] on div "Visits" at bounding box center [353, 273] width 29 height 16
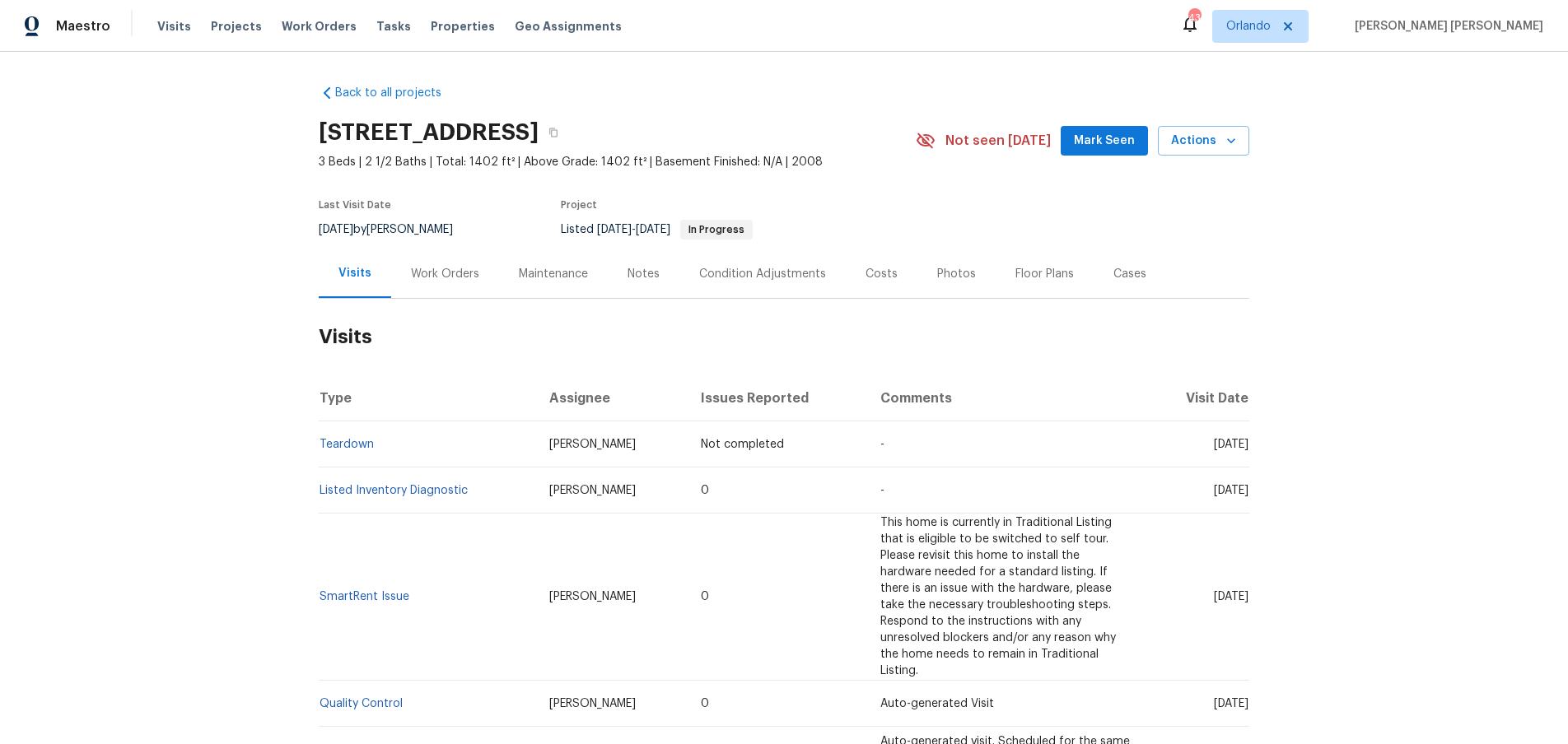
click at [438, 284] on div "Work Orders" at bounding box center [445, 273] width 108 height 49
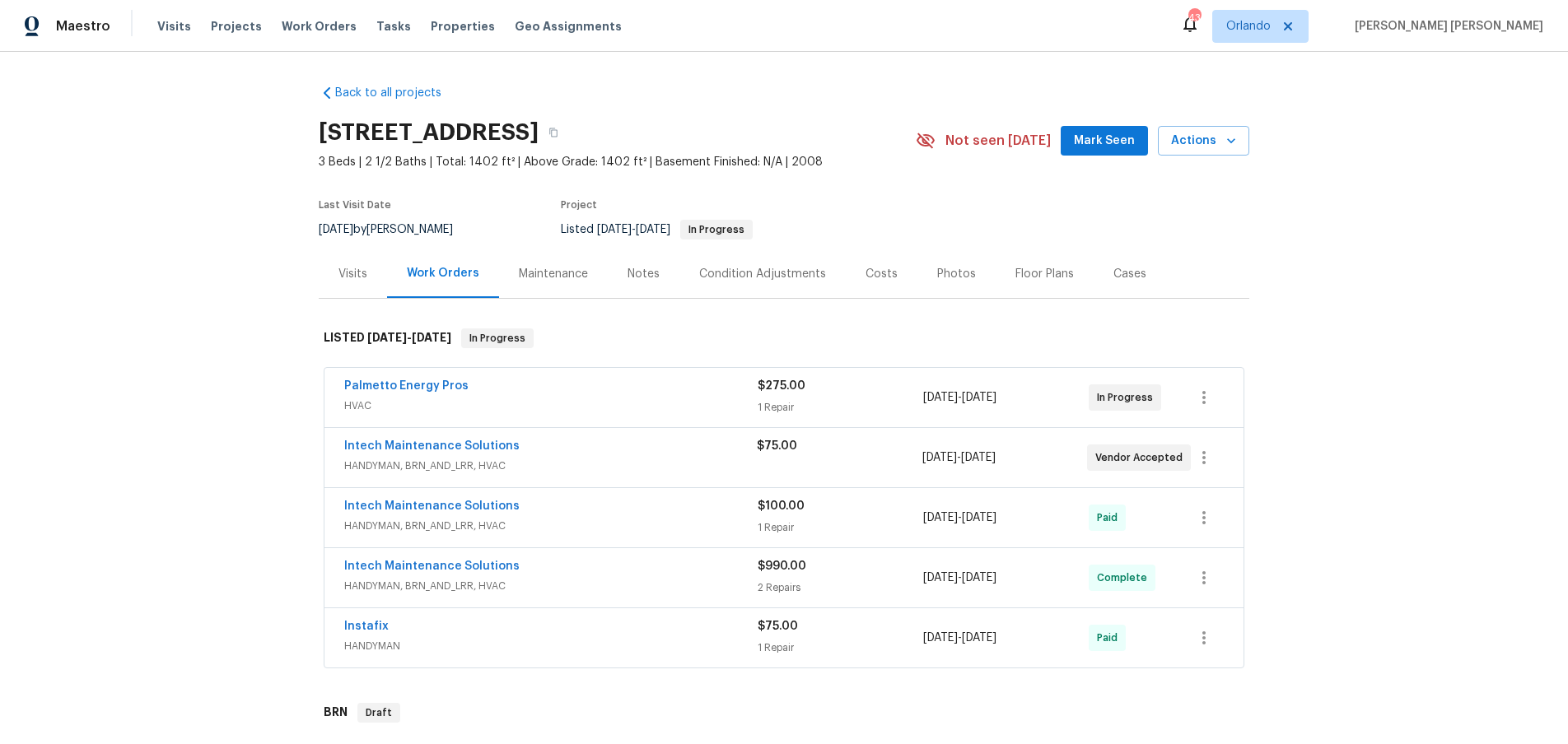
click at [634, 539] on div "Intech Maintenance Solutions HANDYMAN, BRN_AND_LRR, HVAC $100.00 1 Repair 7/14/…" at bounding box center [784, 518] width 919 height 60
click at [626, 564] on div "Intech Maintenance Solutions" at bounding box center [550, 568] width 413 height 20
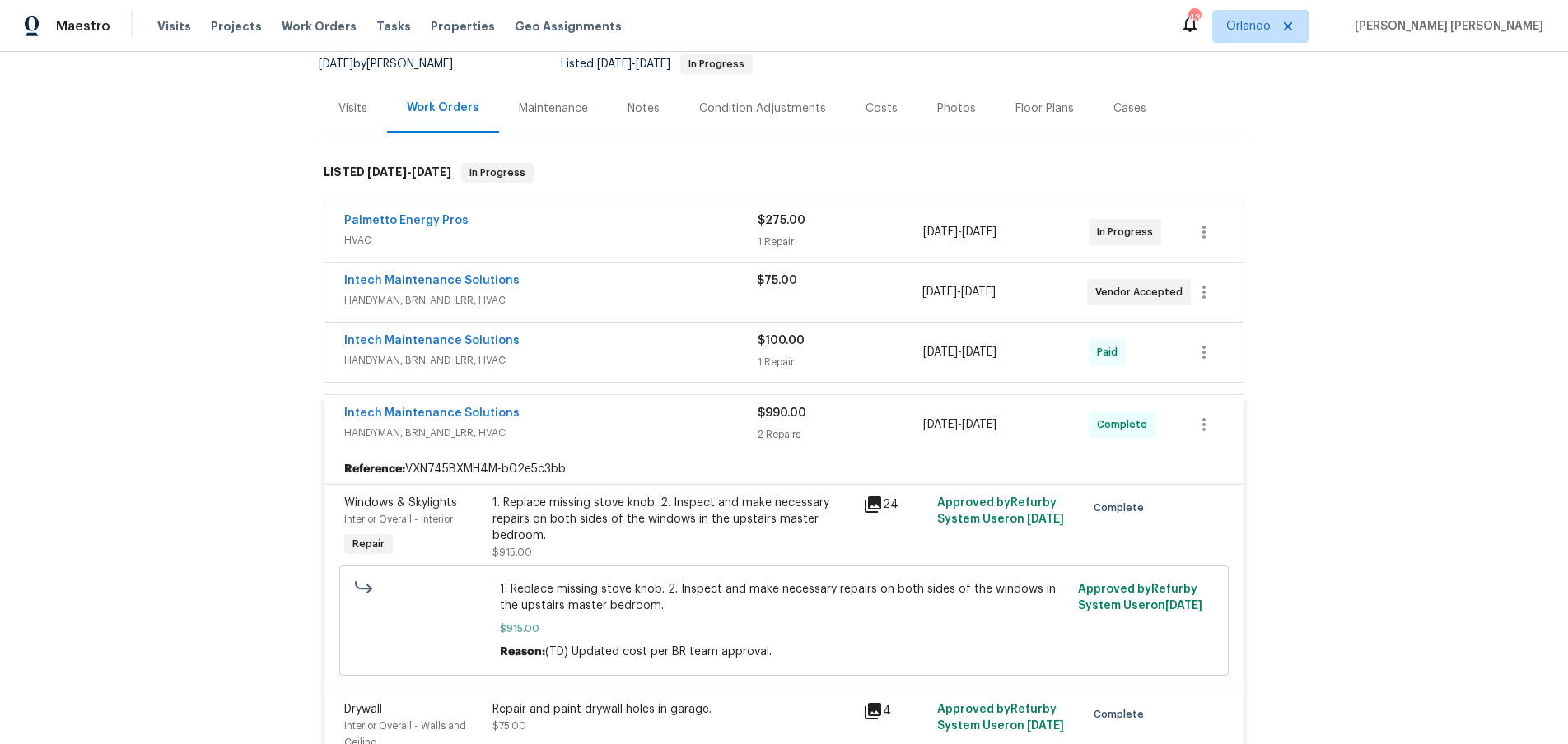
scroll to position [203, 0]
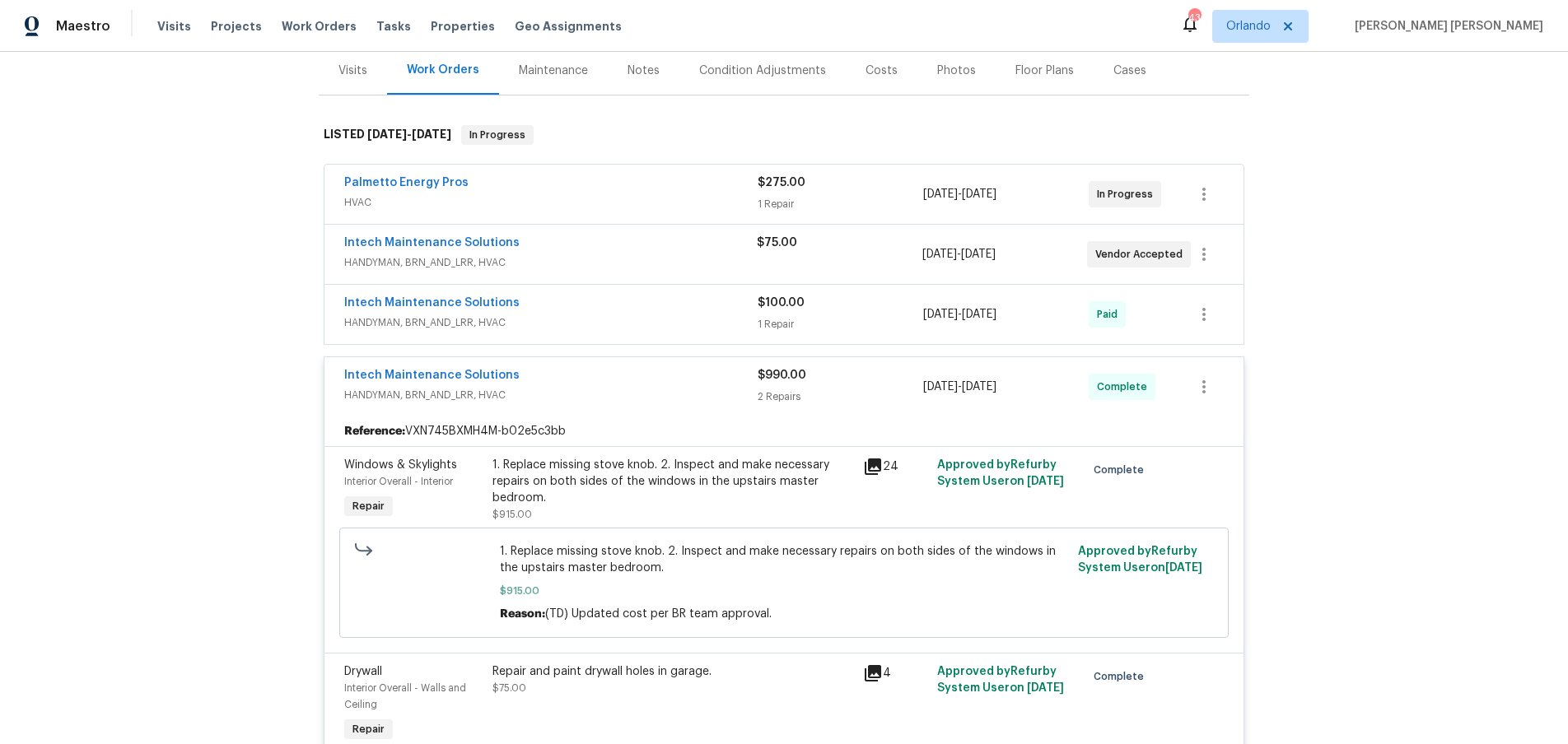
click at [874, 466] on icon at bounding box center [872, 466] width 16 height 16
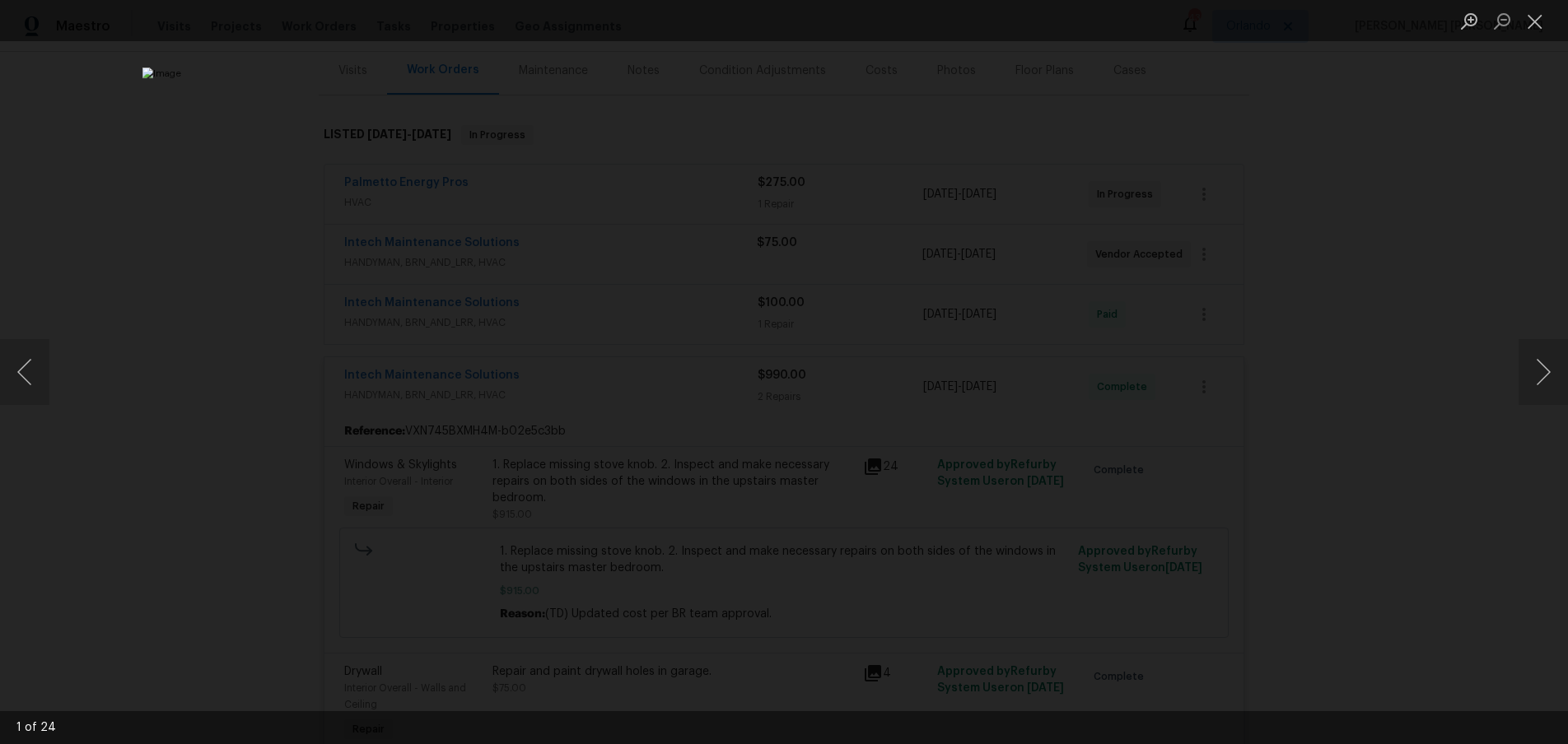
click at [1454, 414] on div "Lightbox" at bounding box center [784, 372] width 1568 height 744
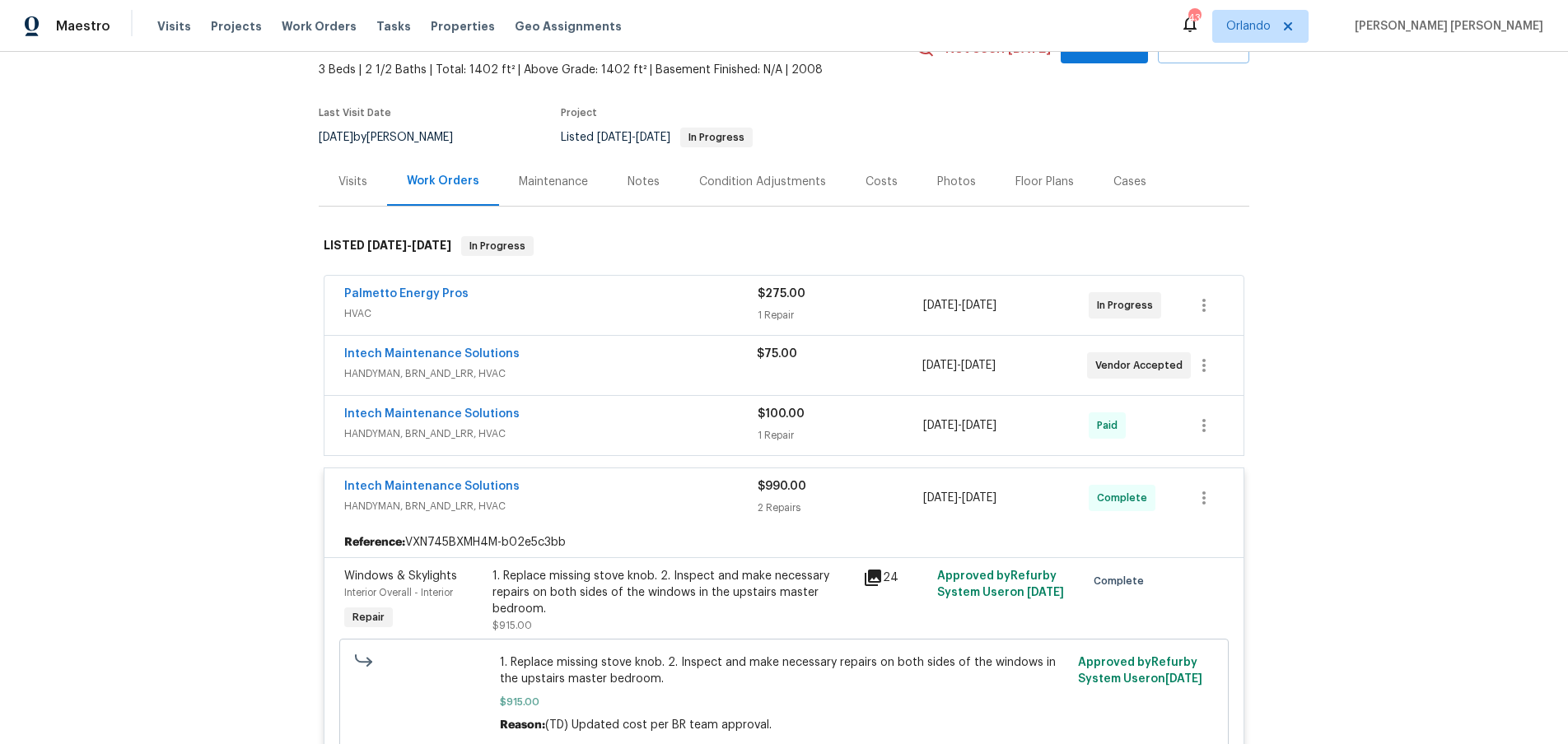
scroll to position [0, 0]
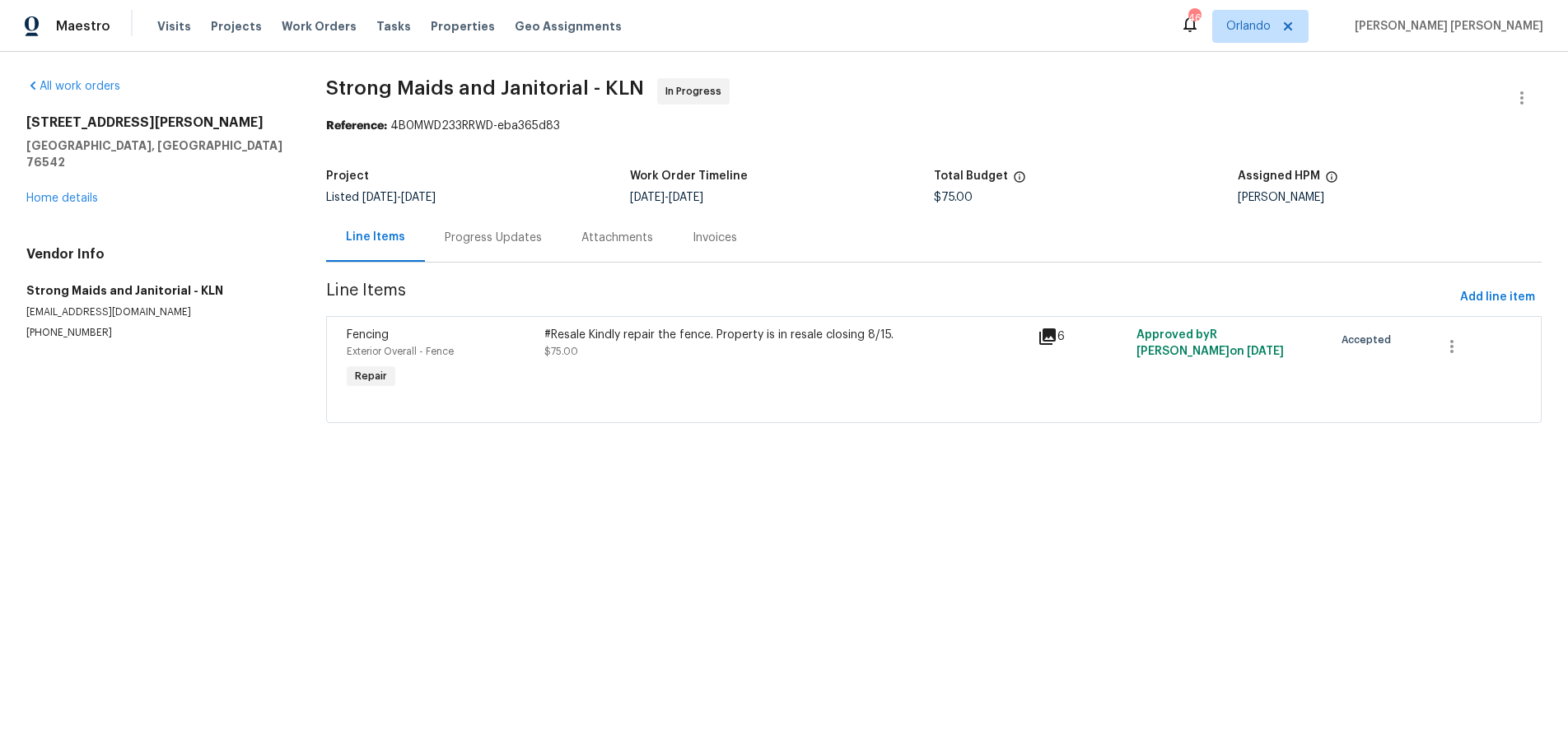
click at [1048, 337] on icon at bounding box center [1047, 336] width 16 height 16
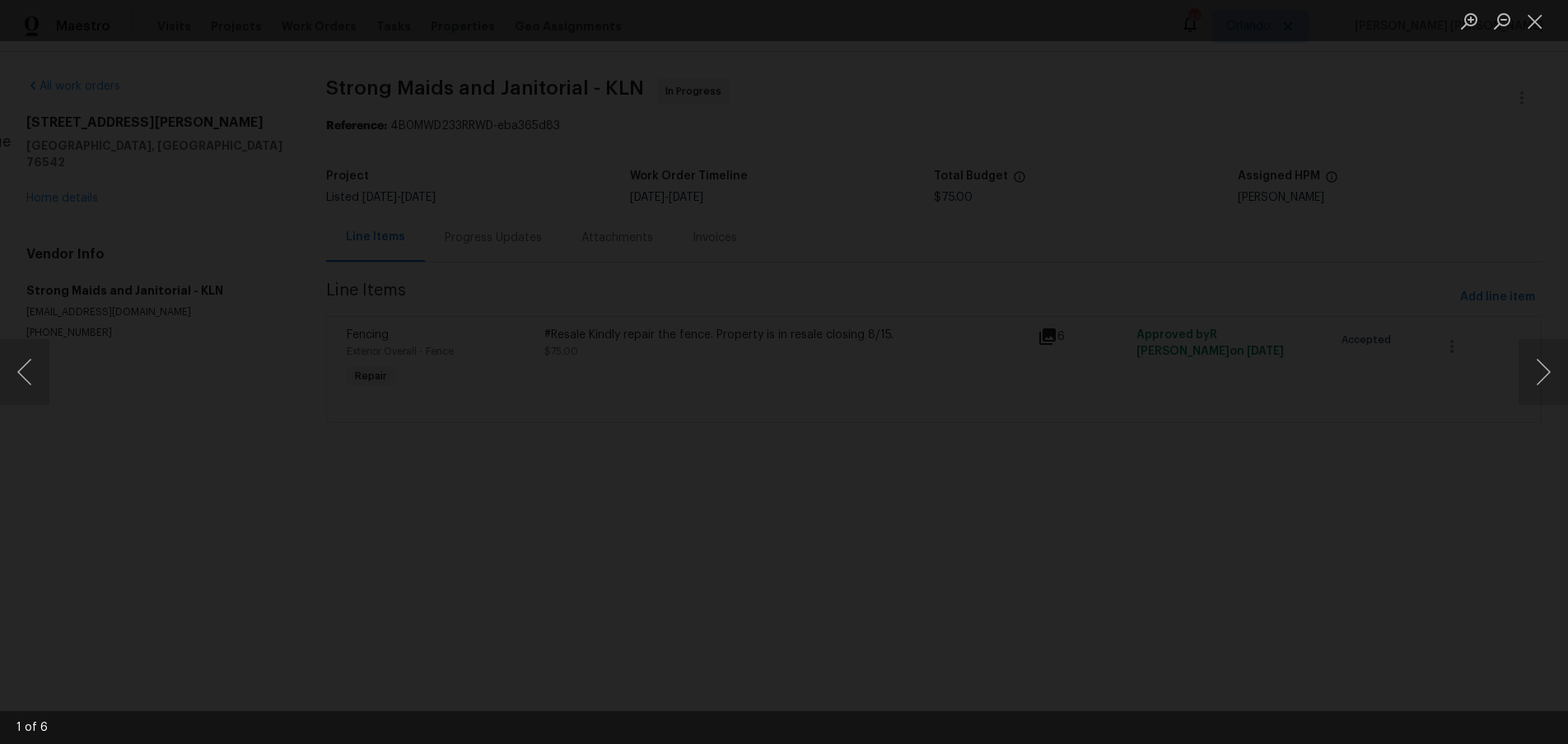
click at [770, 599] on img "Lightbox" at bounding box center [956, 610] width 2013 height 955
click at [1542, 378] on button "Next image" at bounding box center [1543, 371] width 49 height 66
click at [1542, 379] on button "Next image" at bounding box center [1543, 371] width 49 height 66
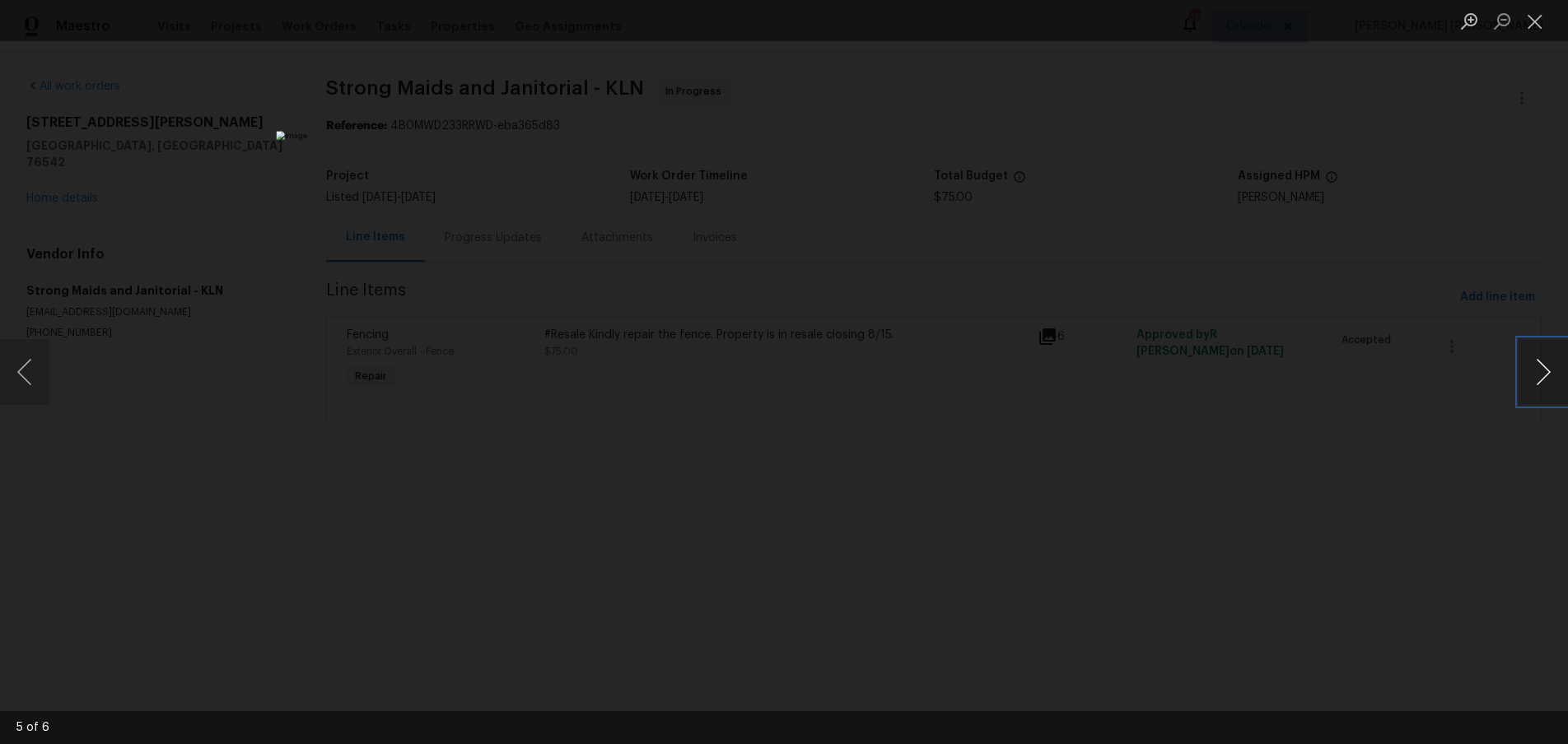
click at [1542, 379] on button "Next image" at bounding box center [1543, 371] width 49 height 66
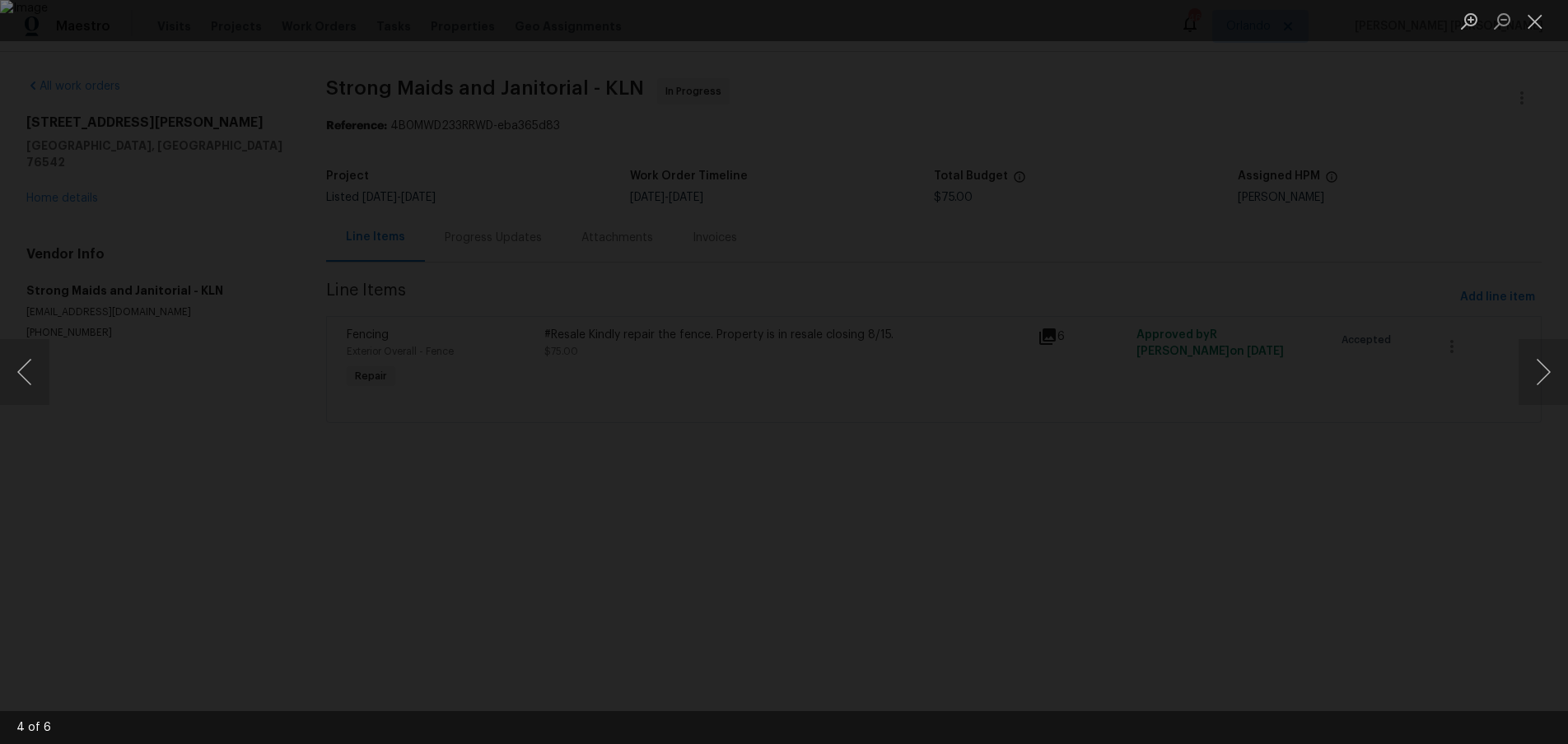
click at [1445, 166] on div "Lightbox" at bounding box center [784, 372] width 1568 height 744
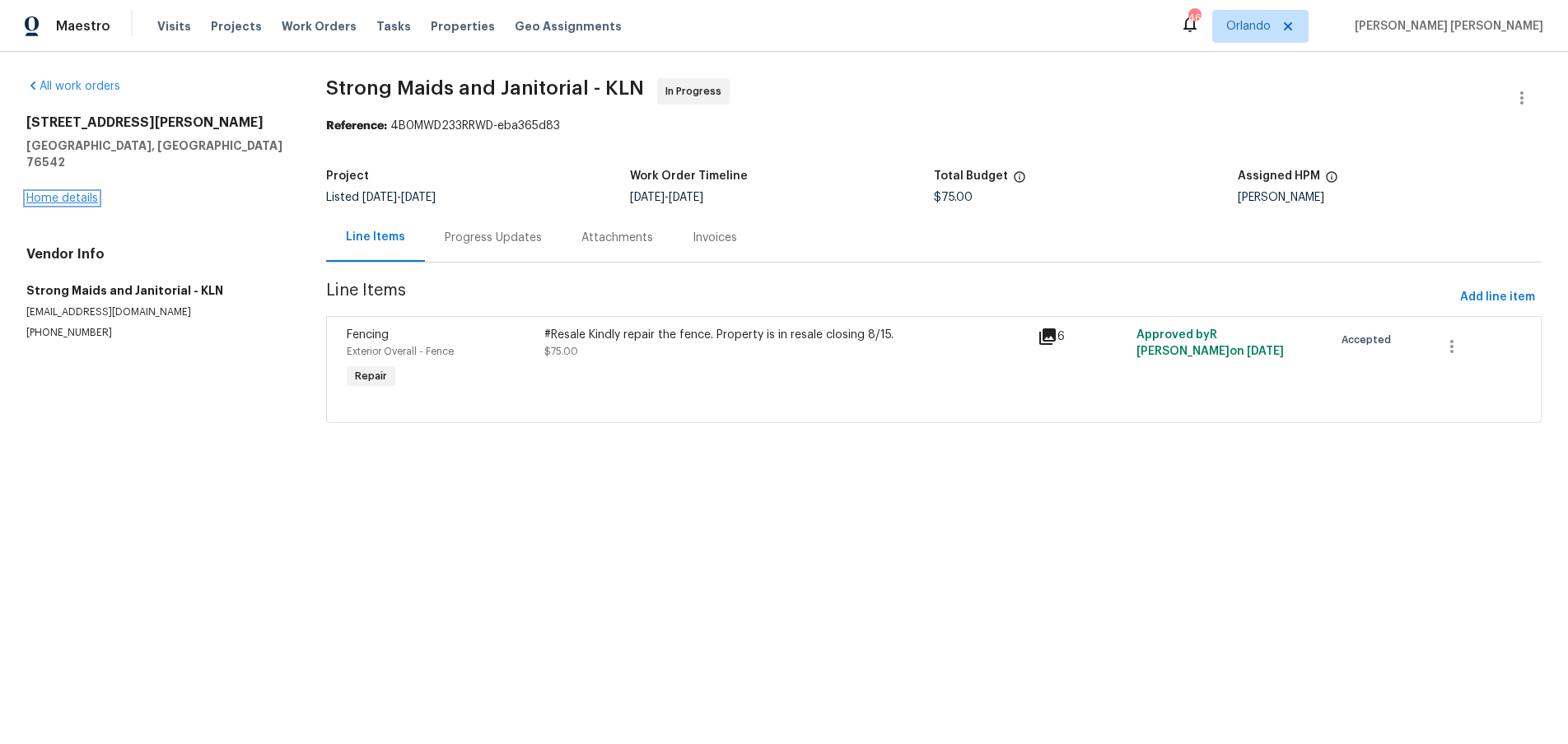
click at [70, 192] on link "Home details" at bounding box center [62, 198] width 72 height 12
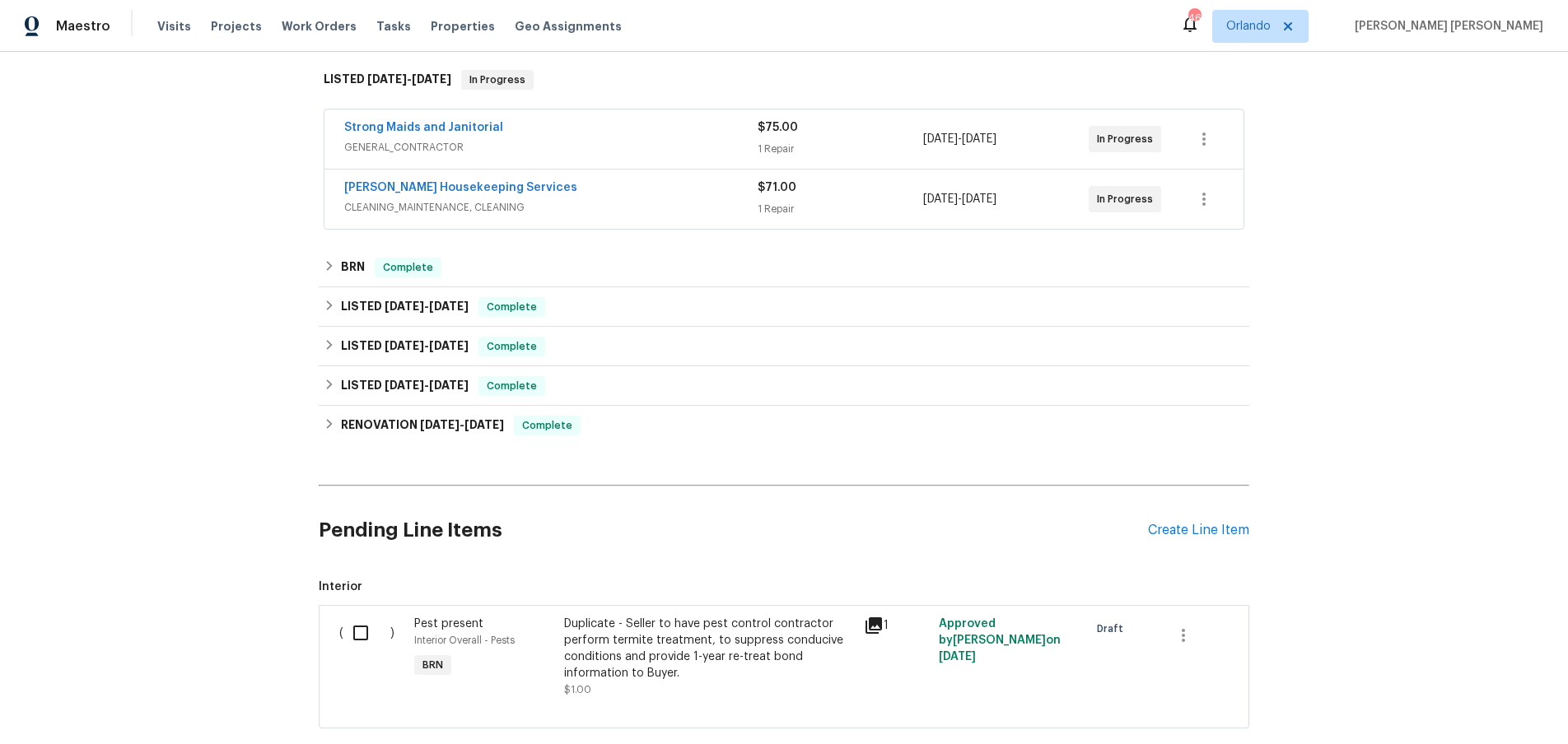
scroll to position [77, 0]
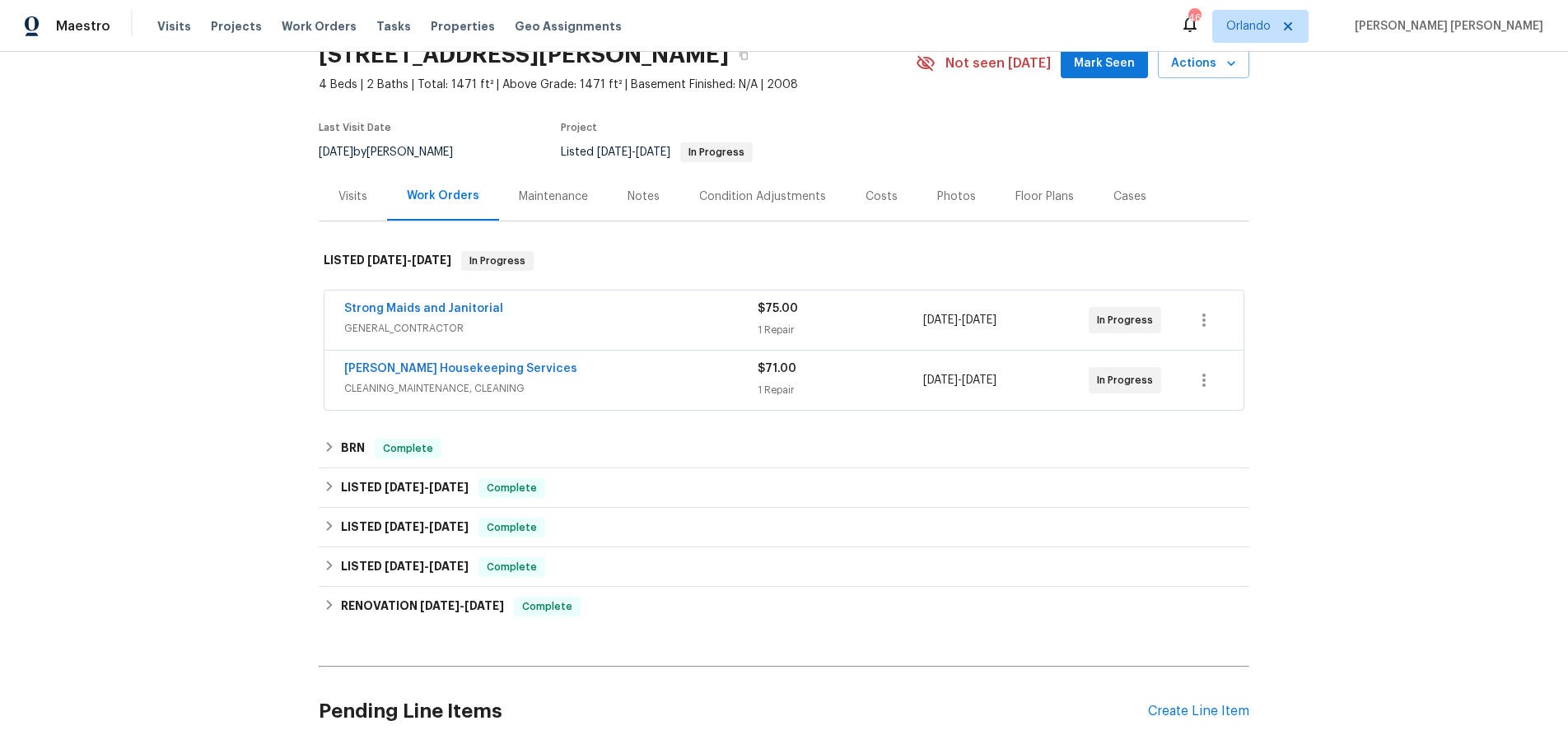
click at [663, 396] on span "CLEANING_MAINTENANCE, CLEANING" at bounding box center [550, 388] width 413 height 16
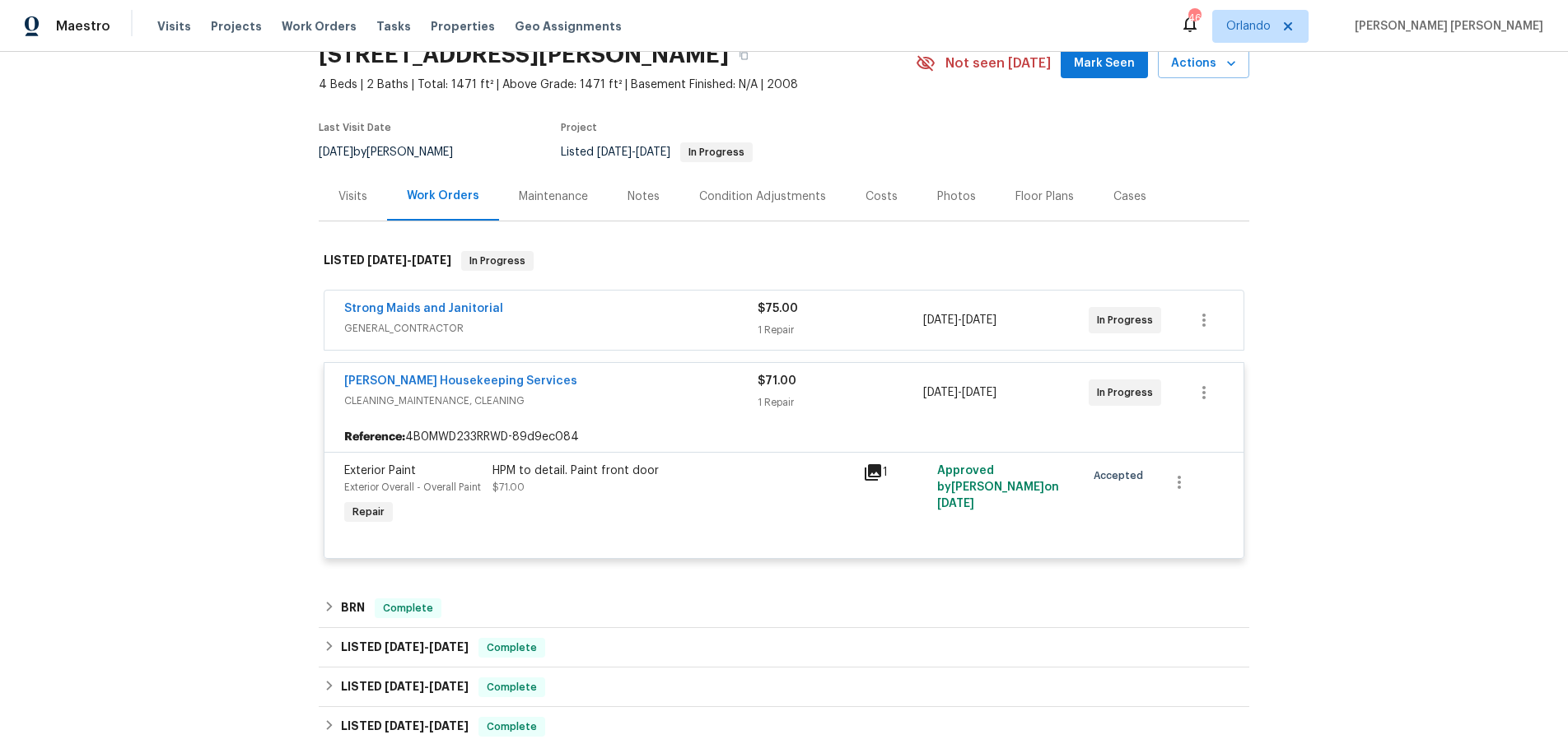
click at [876, 472] on icon at bounding box center [873, 472] width 20 height 20
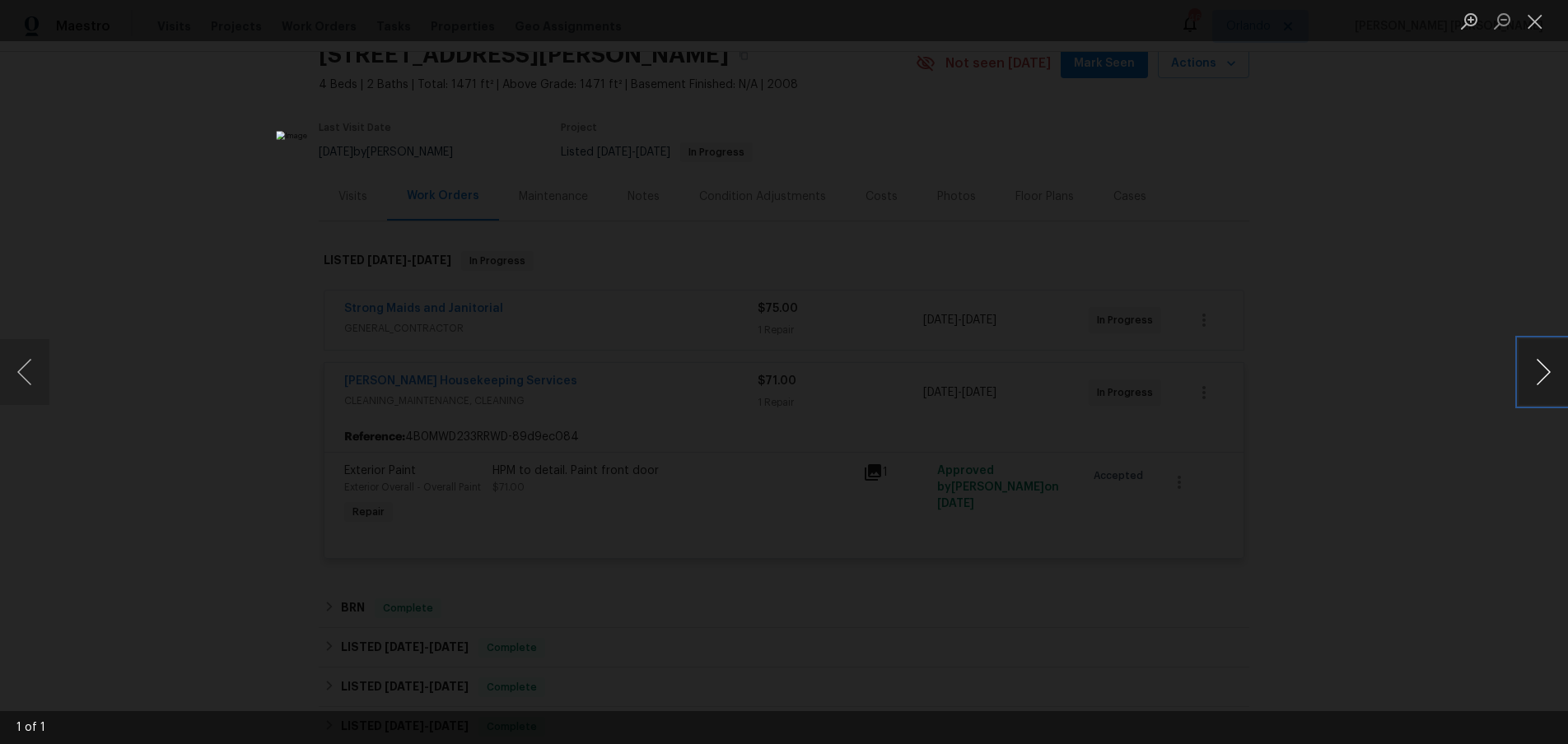
click at [1530, 375] on button "Next image" at bounding box center [1543, 371] width 49 height 66
click at [1525, 385] on button "Next image" at bounding box center [1543, 371] width 49 height 66
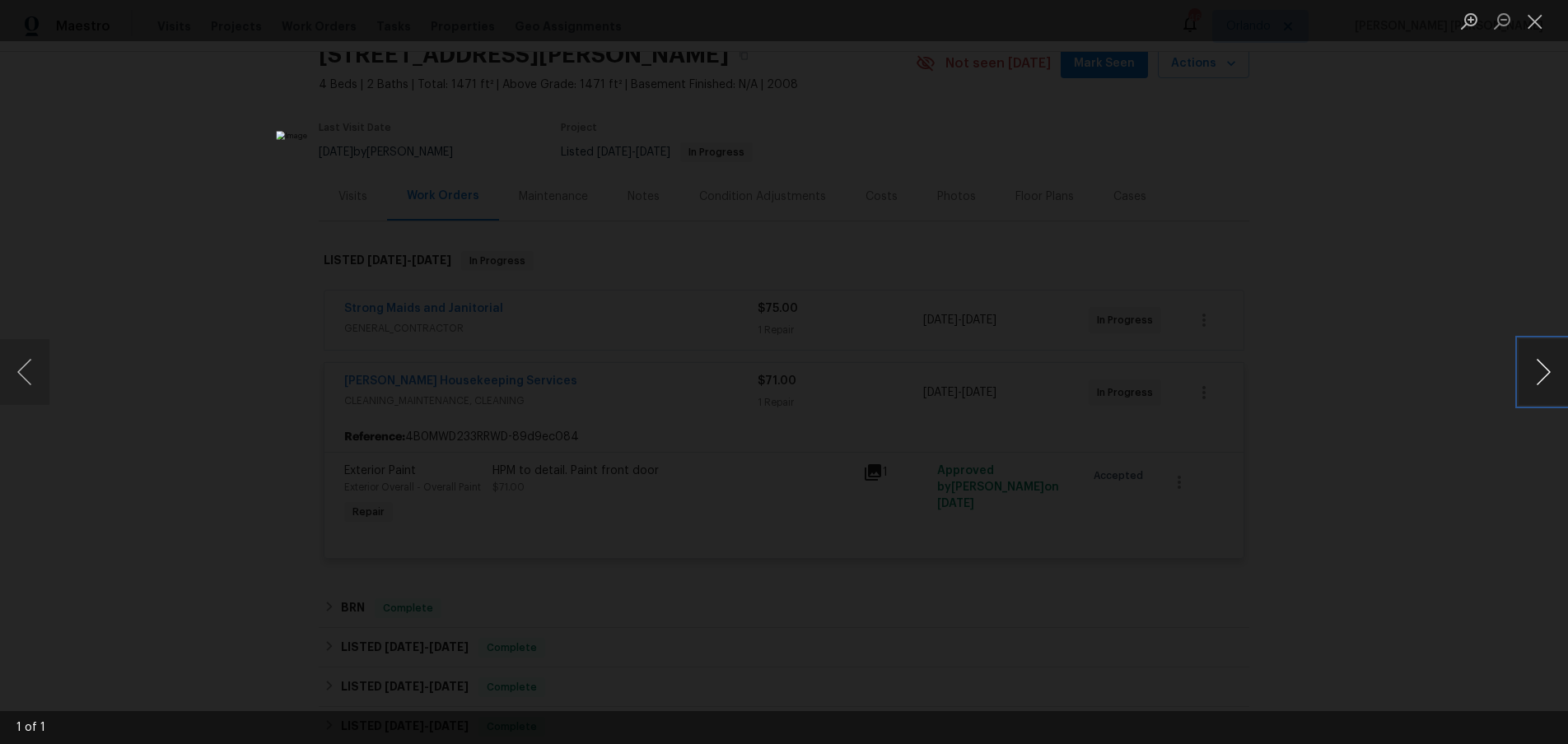
click at [1525, 385] on button "Next image" at bounding box center [1543, 371] width 49 height 66
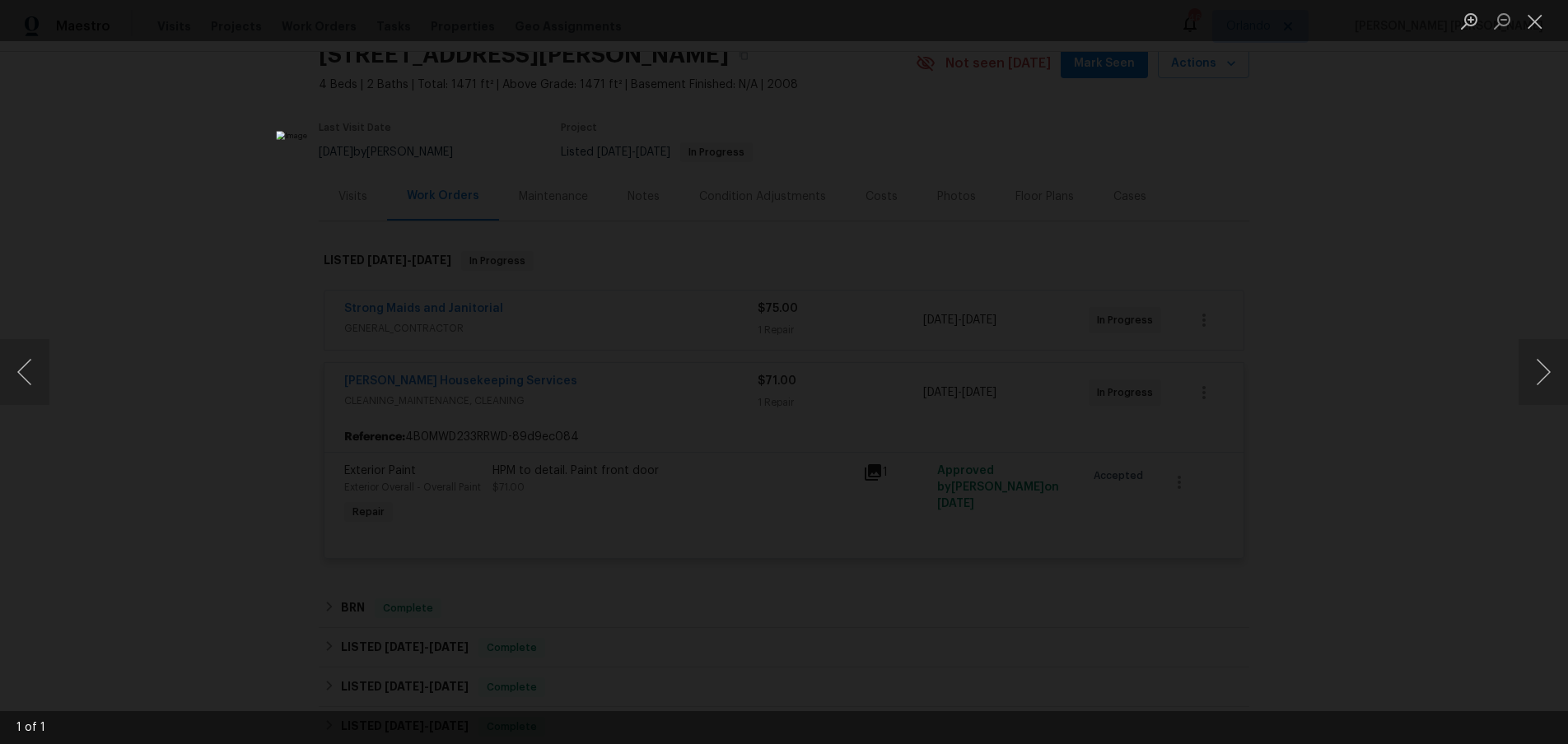
click at [1361, 472] on div "Lightbox" at bounding box center [784, 372] width 1568 height 744
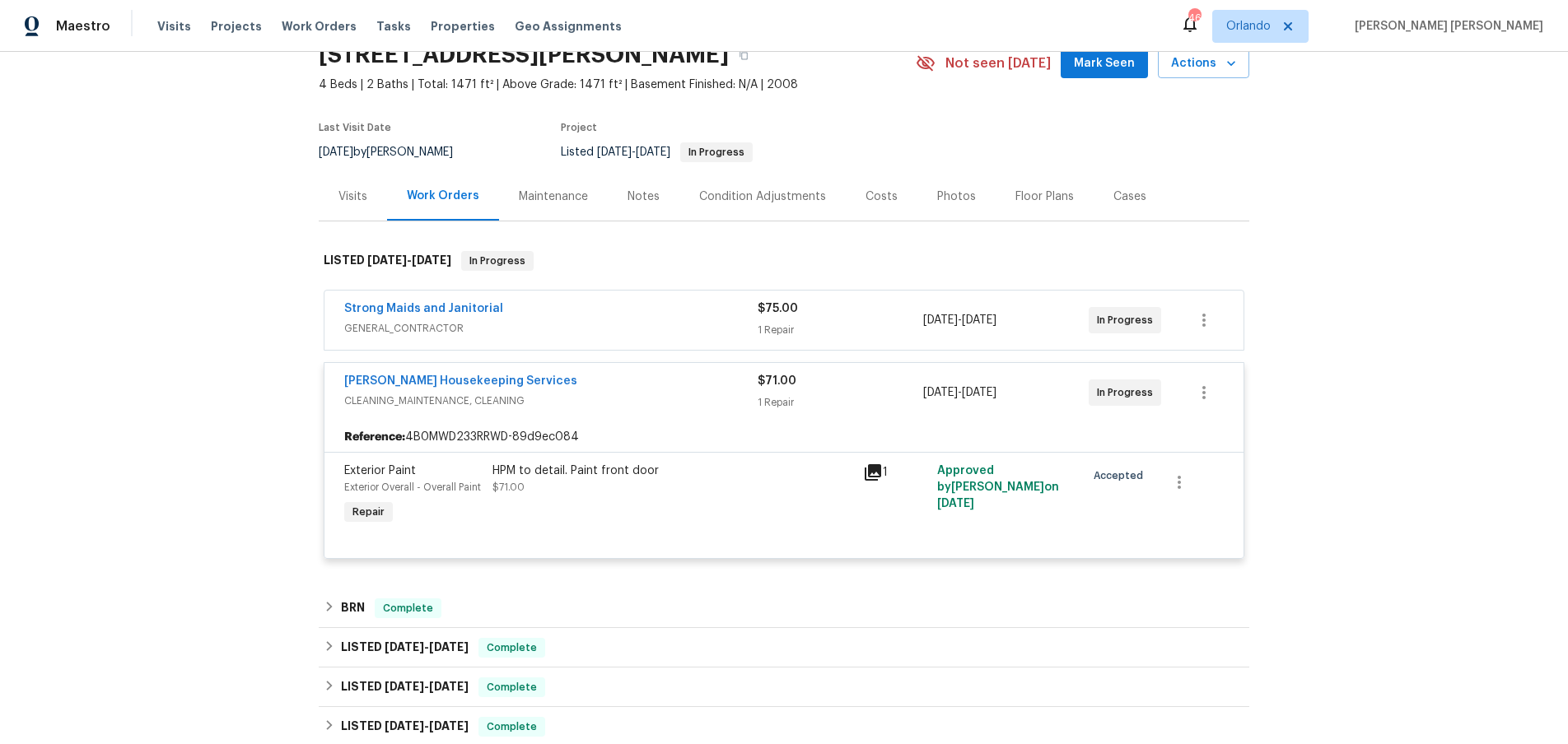
click at [1335, 478] on div "Back to all projects [STREET_ADDRESS][PERSON_NAME] 4 Beds | 2 Baths | Total: 14…" at bounding box center [784, 398] width 1568 height 692
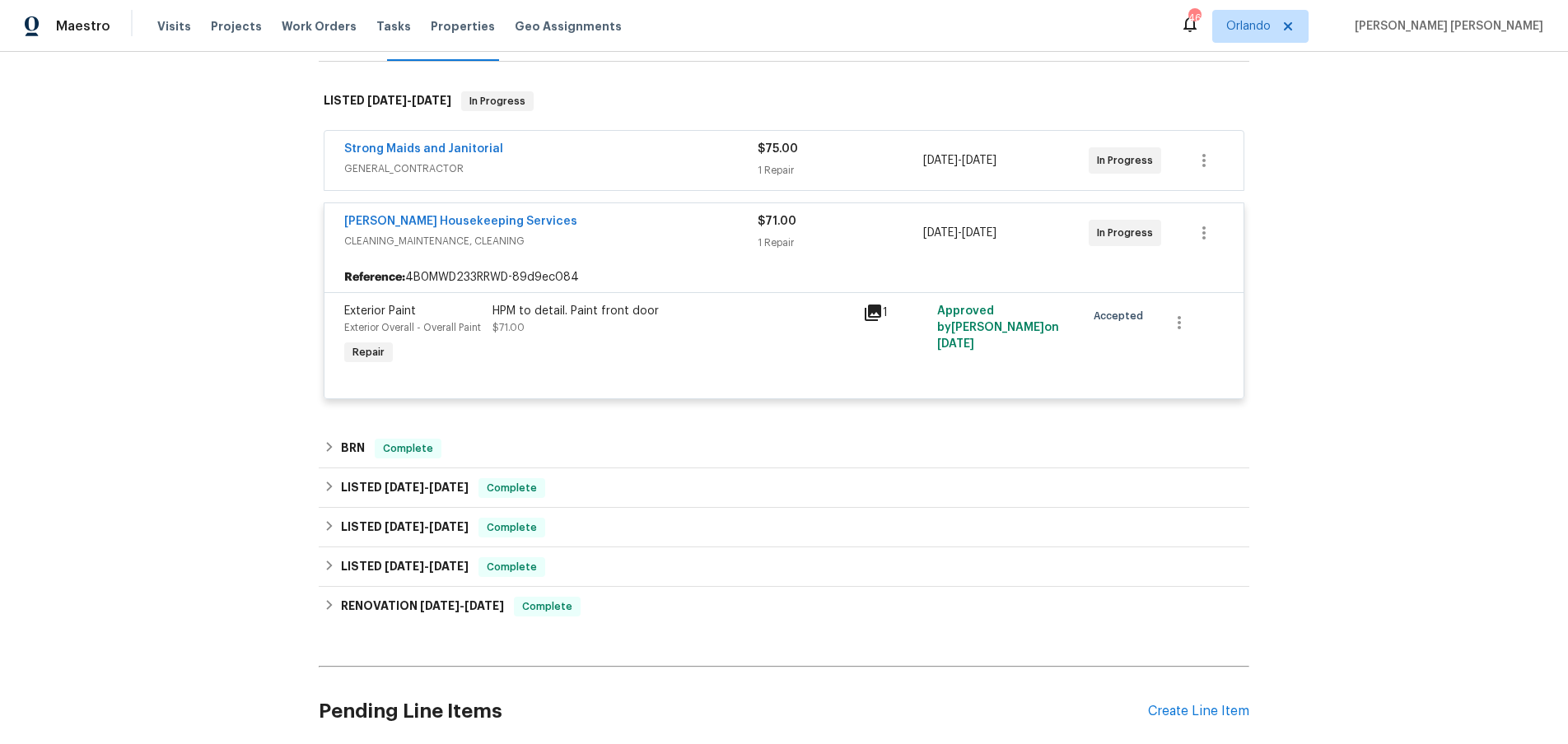
scroll to position [254, 0]
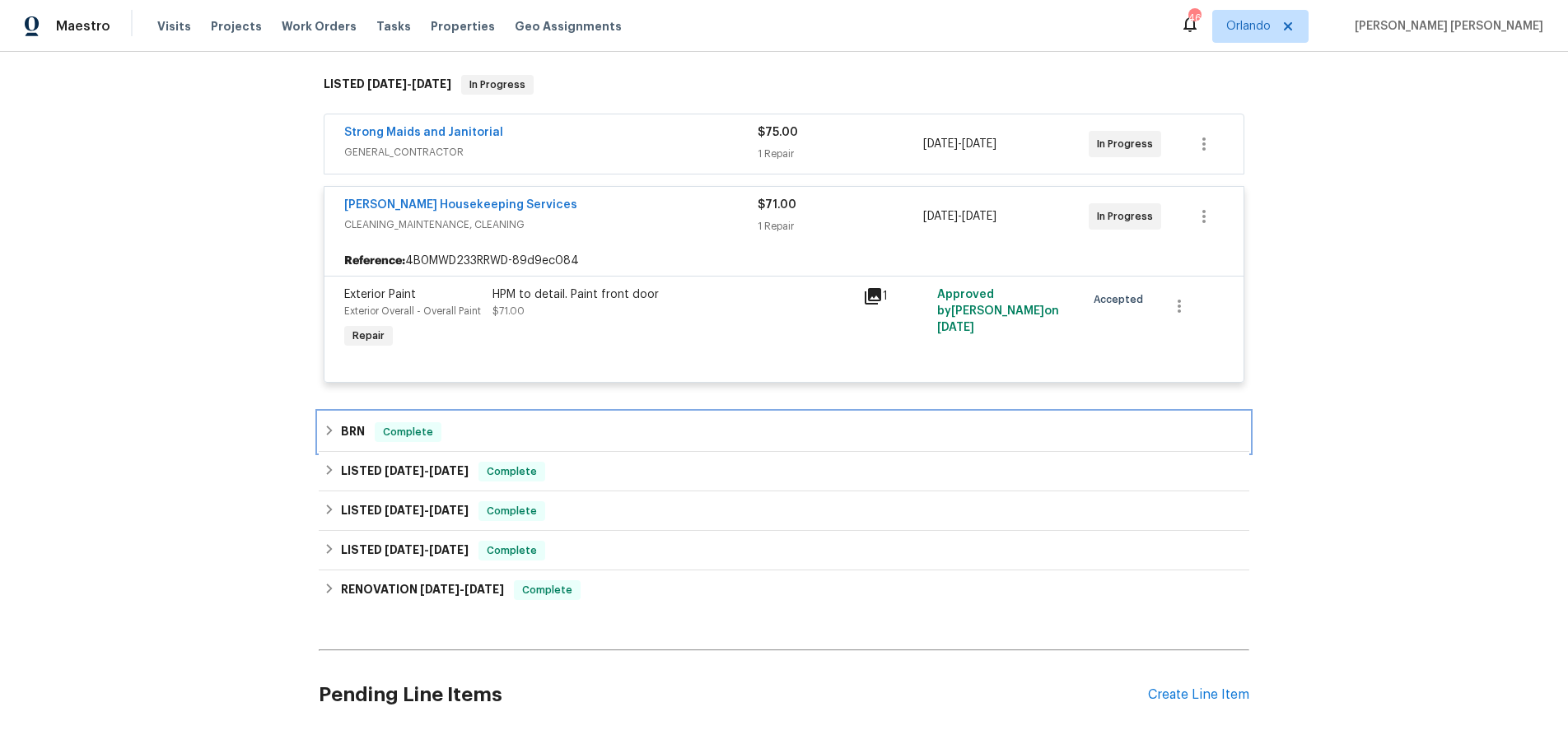
click at [338, 438] on div "BRN Complete" at bounding box center [784, 432] width 921 height 20
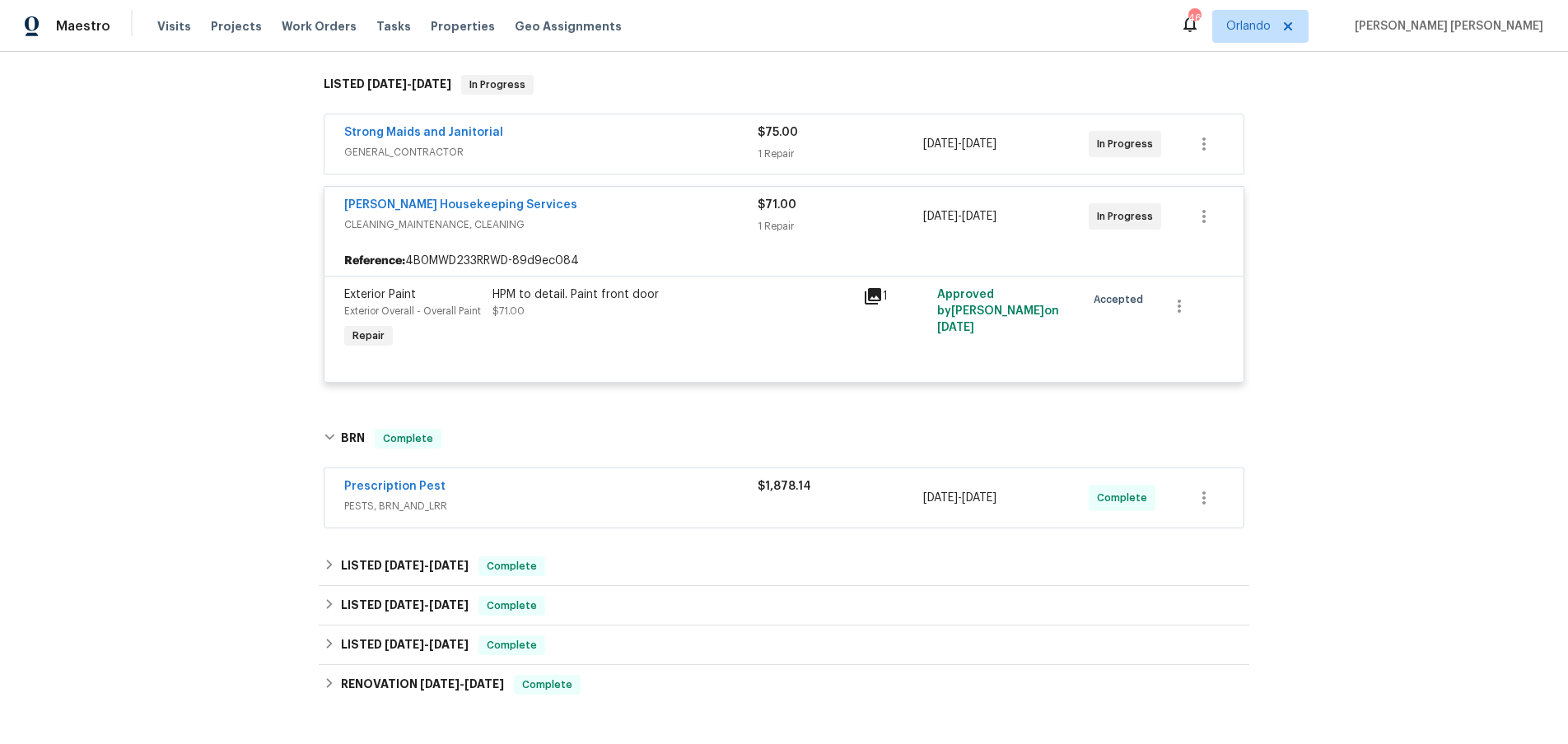
click at [560, 500] on span "PESTS, BRN_AND_LRR" at bounding box center [550, 506] width 413 height 16
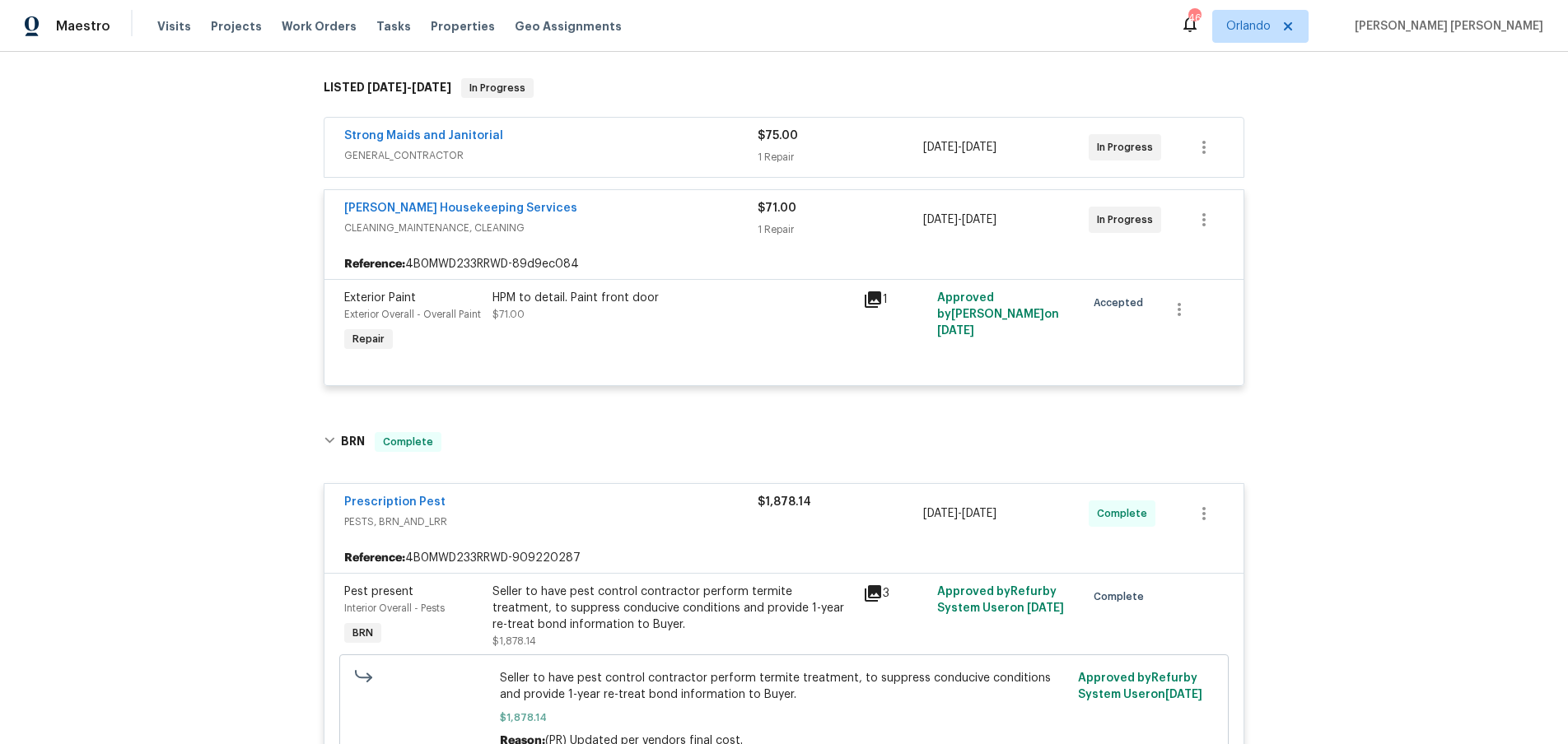
scroll to position [288, 0]
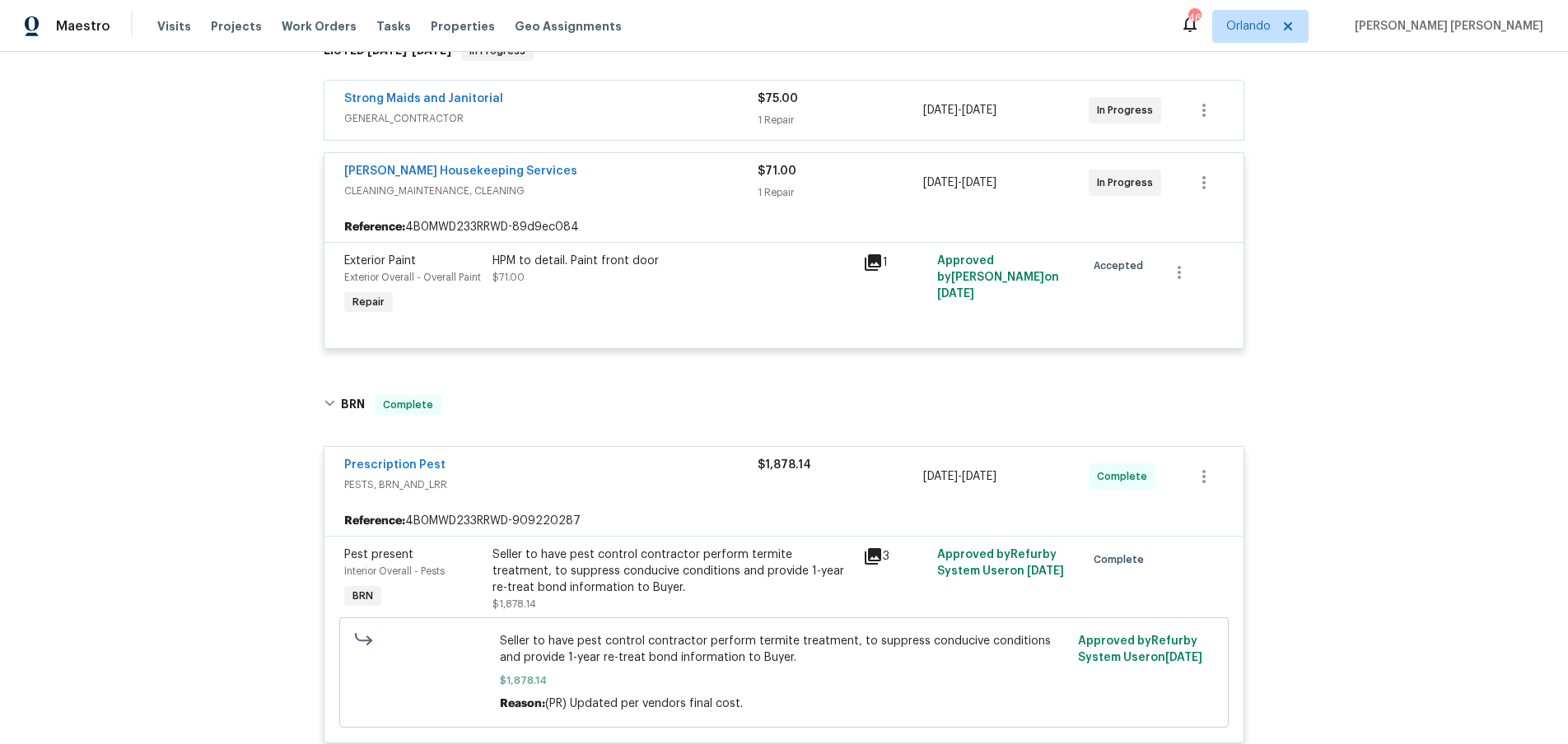
click at [868, 561] on icon at bounding box center [873, 556] width 20 height 20
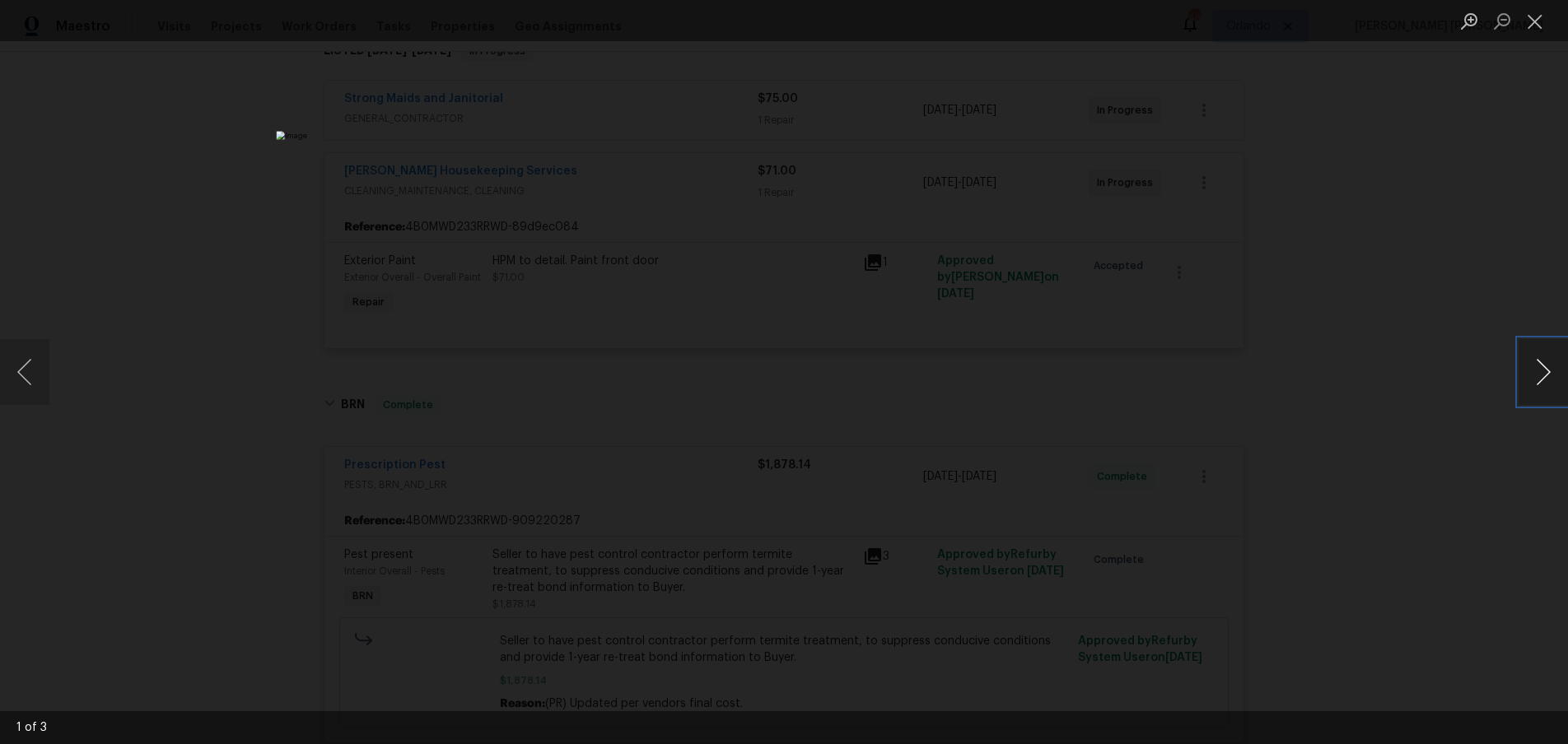
click at [1547, 388] on button "Next image" at bounding box center [1543, 371] width 49 height 66
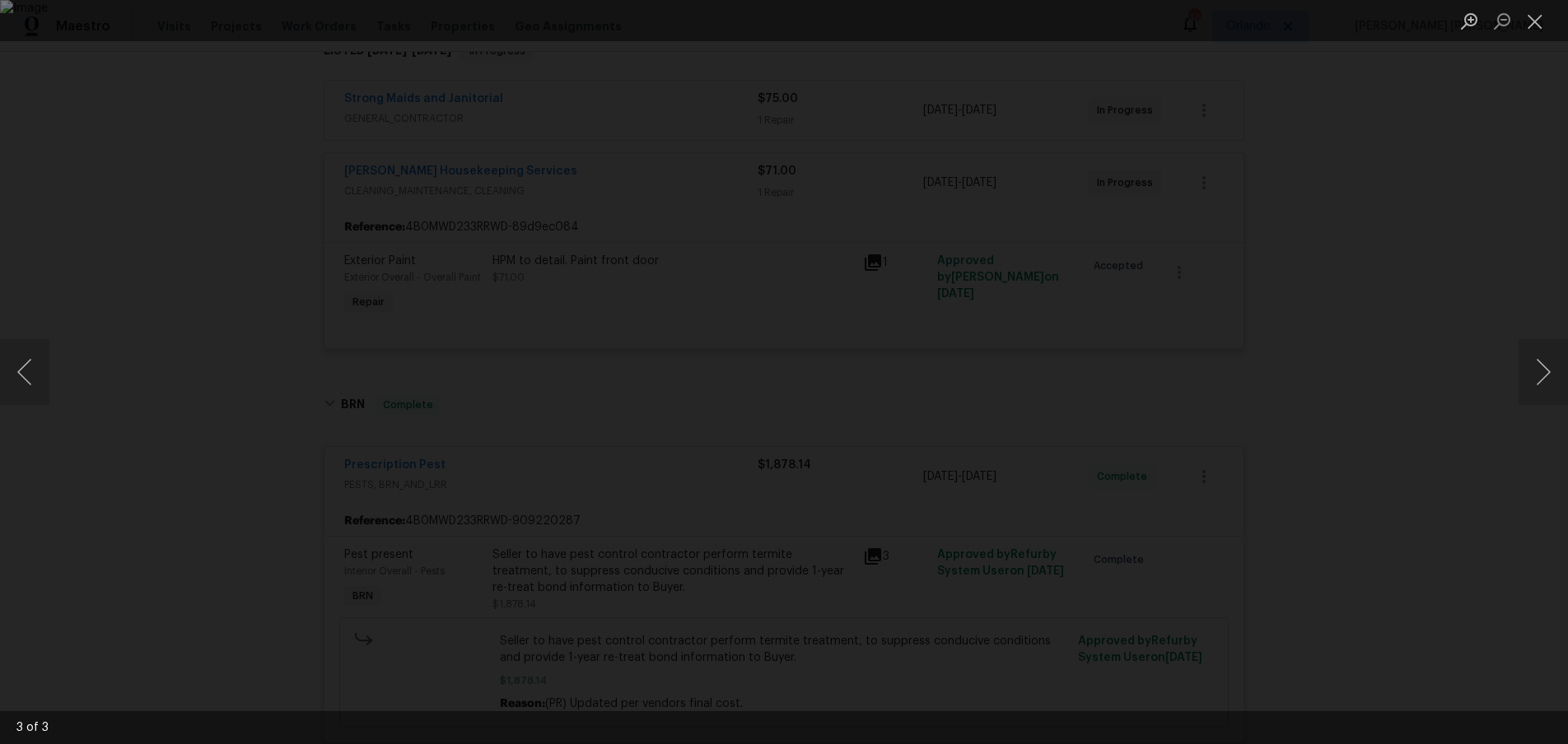
click at [1339, 496] on div "Lightbox" at bounding box center [784, 372] width 1568 height 744
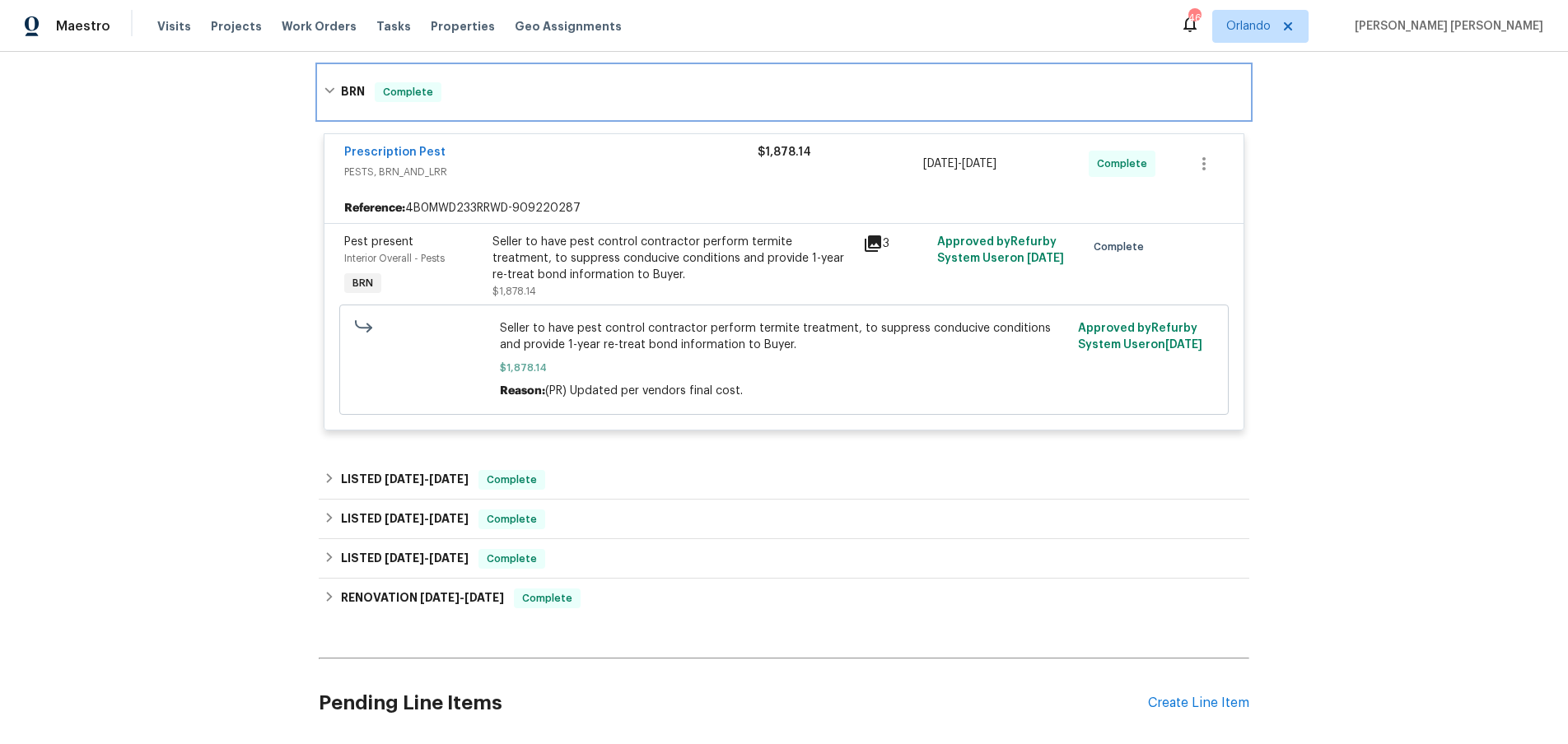
click at [328, 96] on icon at bounding box center [330, 91] width 12 height 12
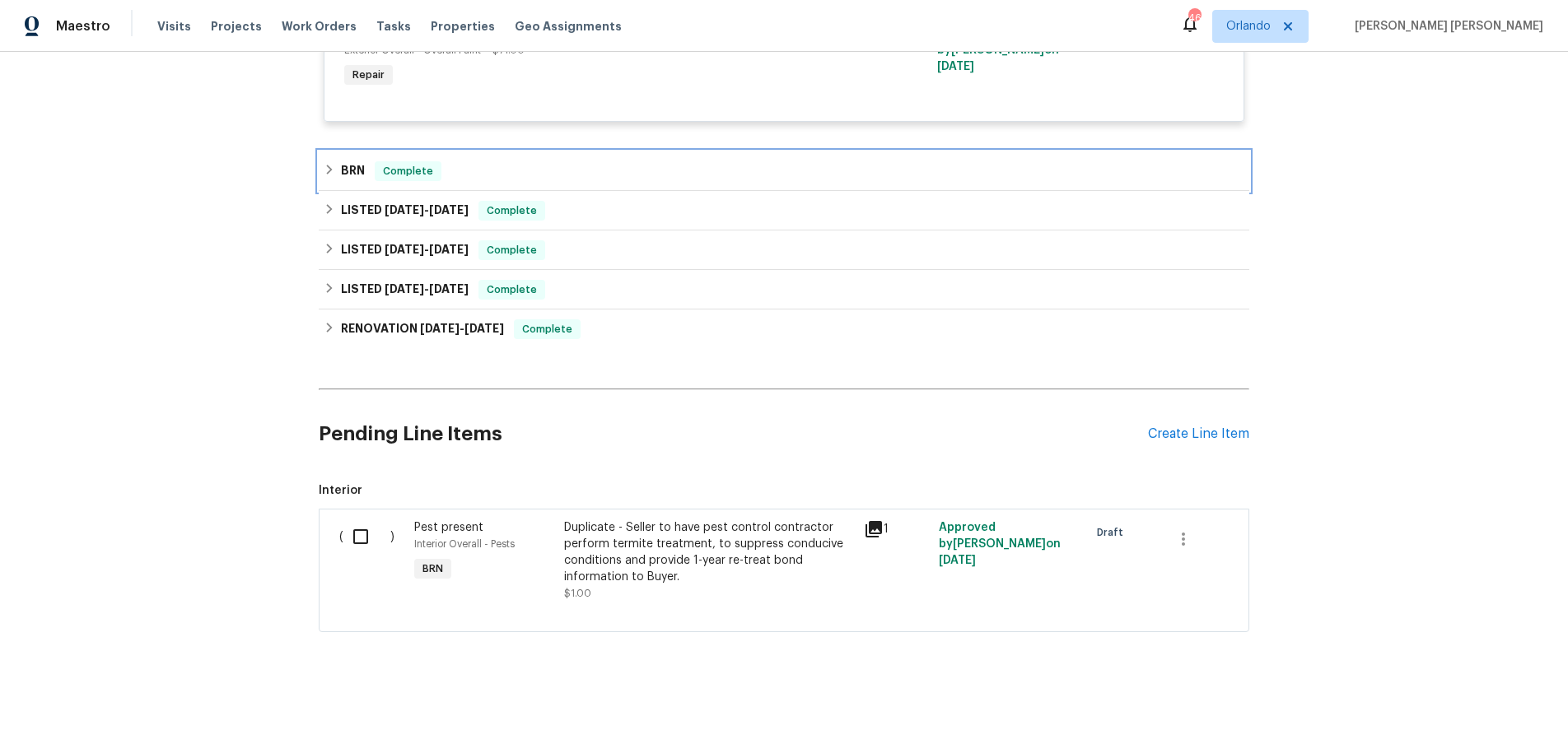
scroll to position [514, 0]
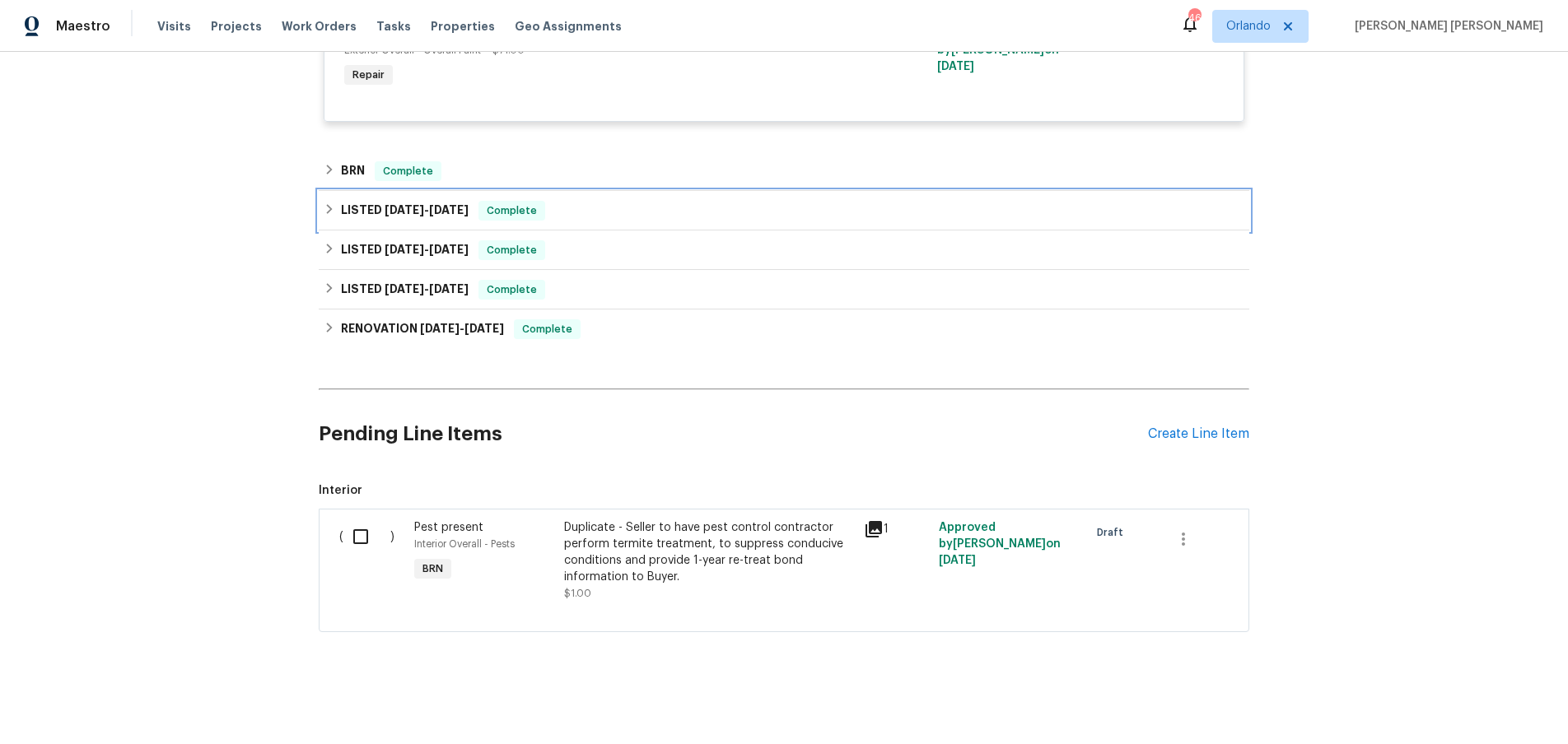
click at [326, 213] on icon at bounding box center [330, 209] width 12 height 12
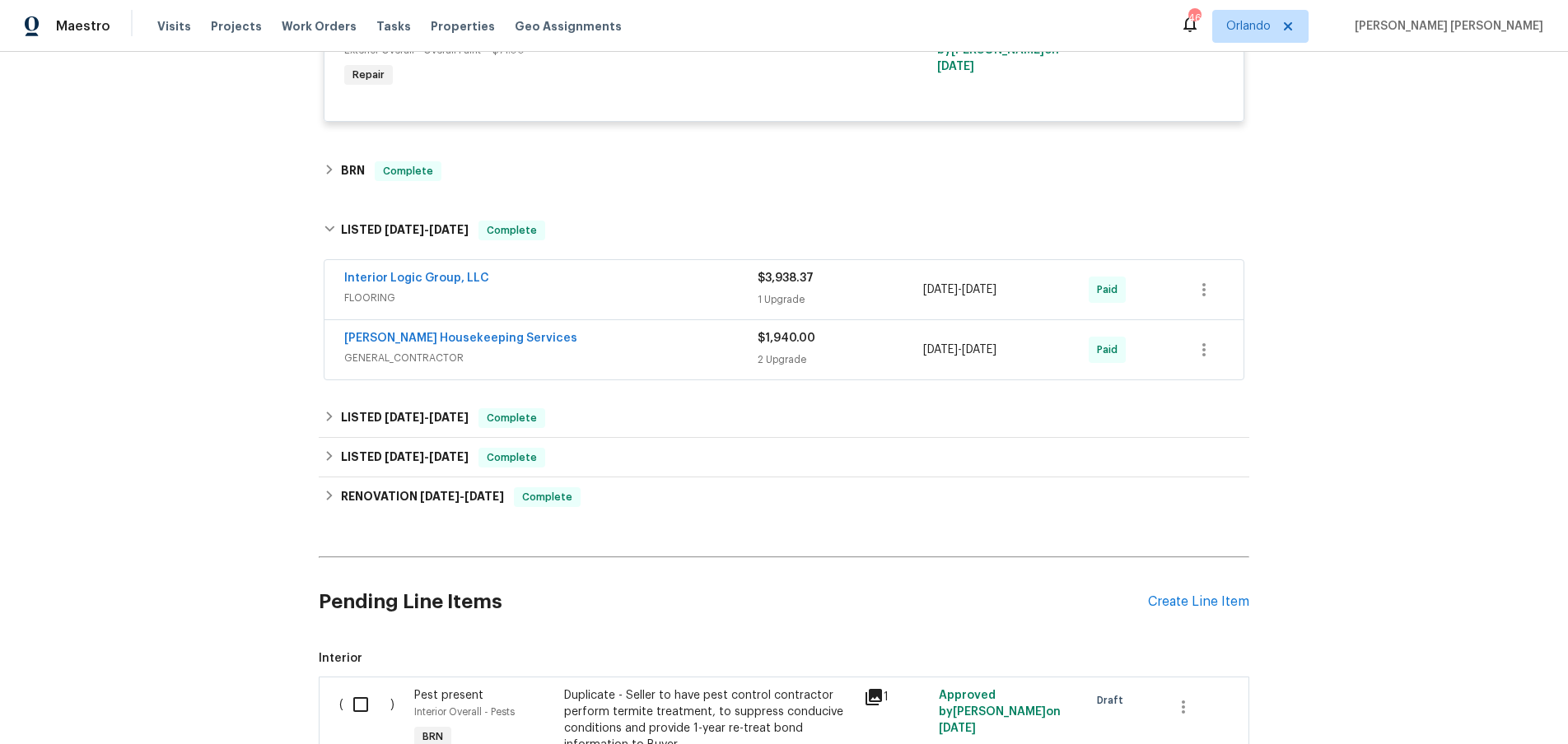
click at [635, 352] on span "GENERAL_CONTRACTOR" at bounding box center [550, 358] width 413 height 16
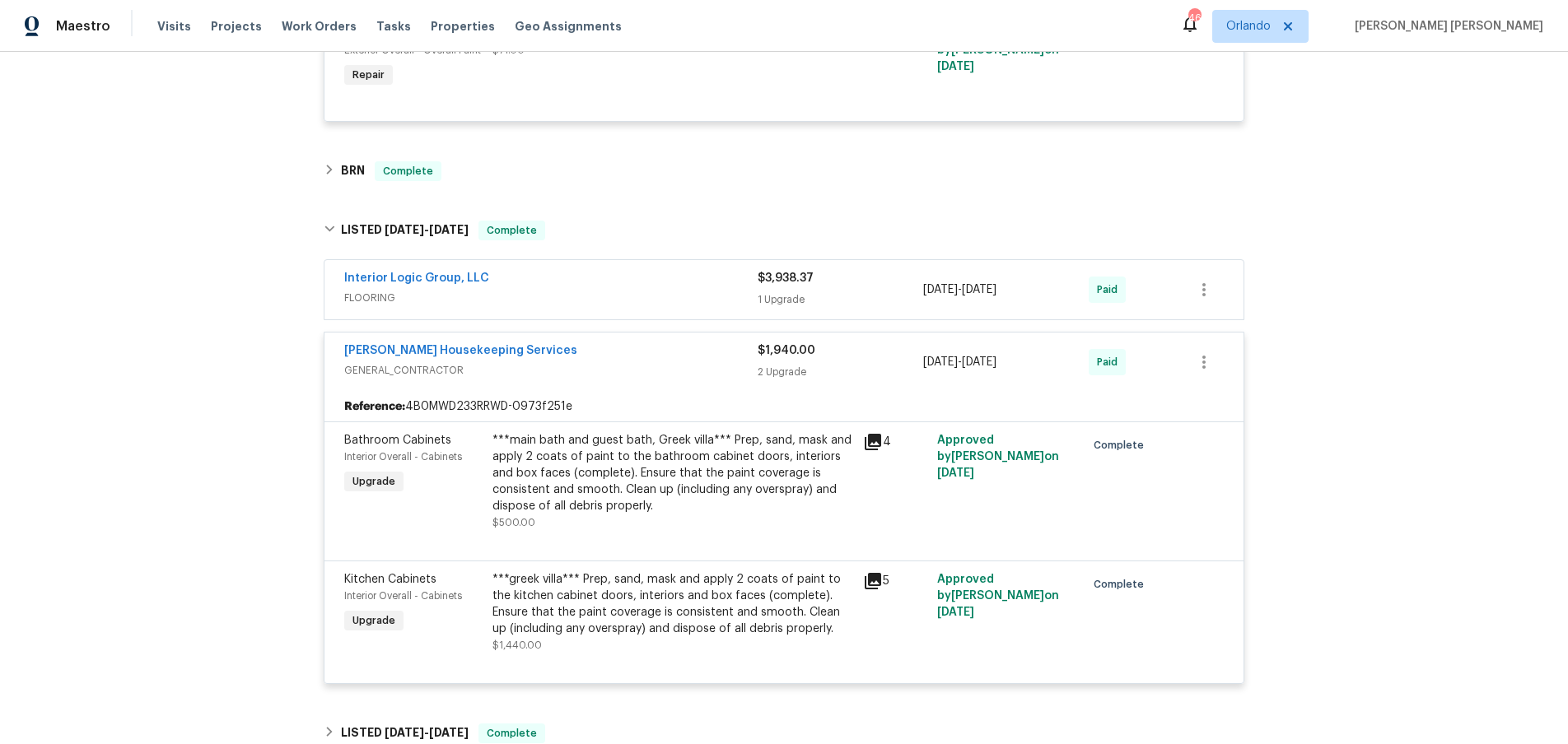
click at [635, 352] on div "[PERSON_NAME] Housekeeping Services" at bounding box center [550, 352] width 413 height 20
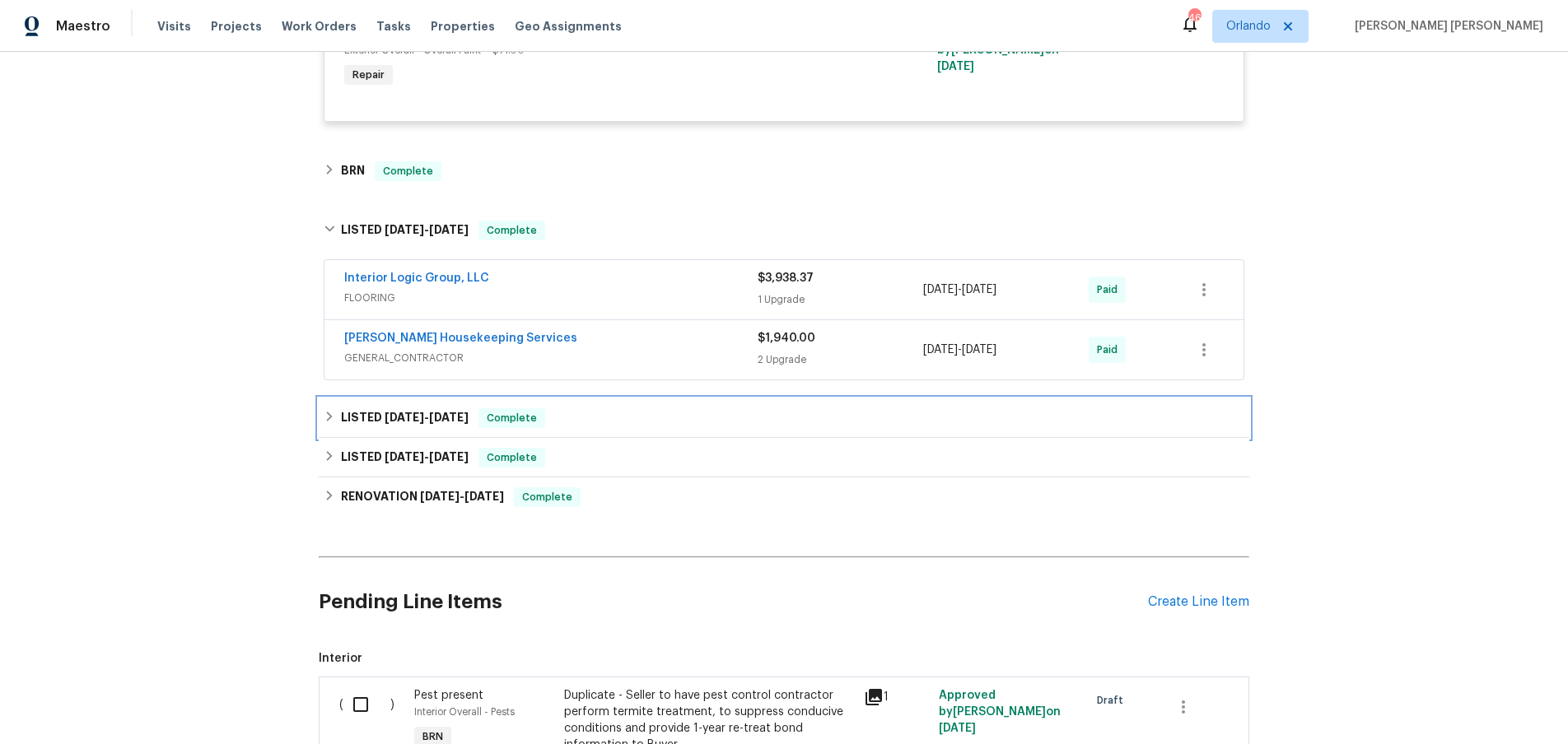
click at [322, 419] on div "LISTED [DATE] - [DATE] Complete" at bounding box center [784, 418] width 931 height 39
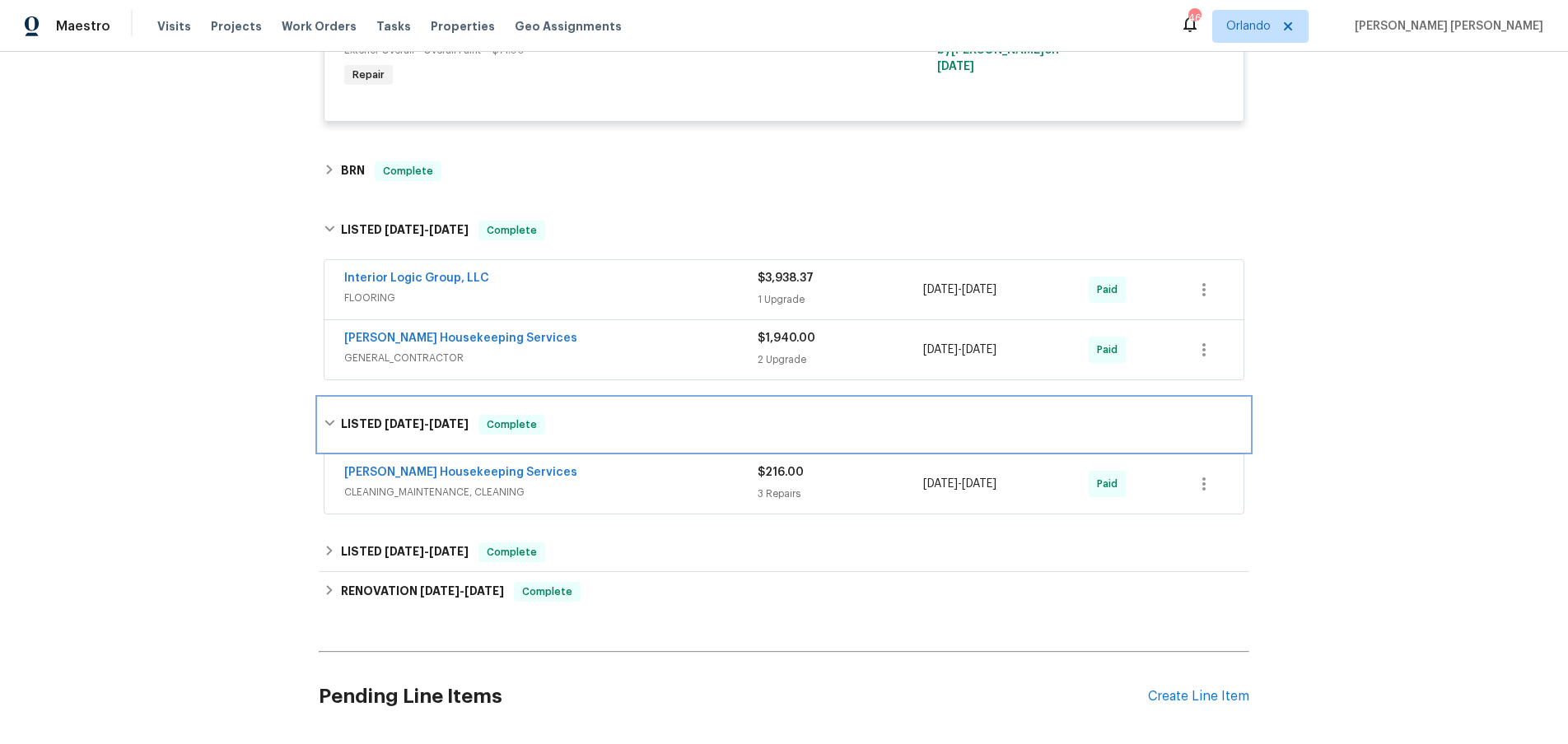
click at [322, 419] on div "LISTED [DATE] - [DATE] Complete" at bounding box center [784, 425] width 931 height 53
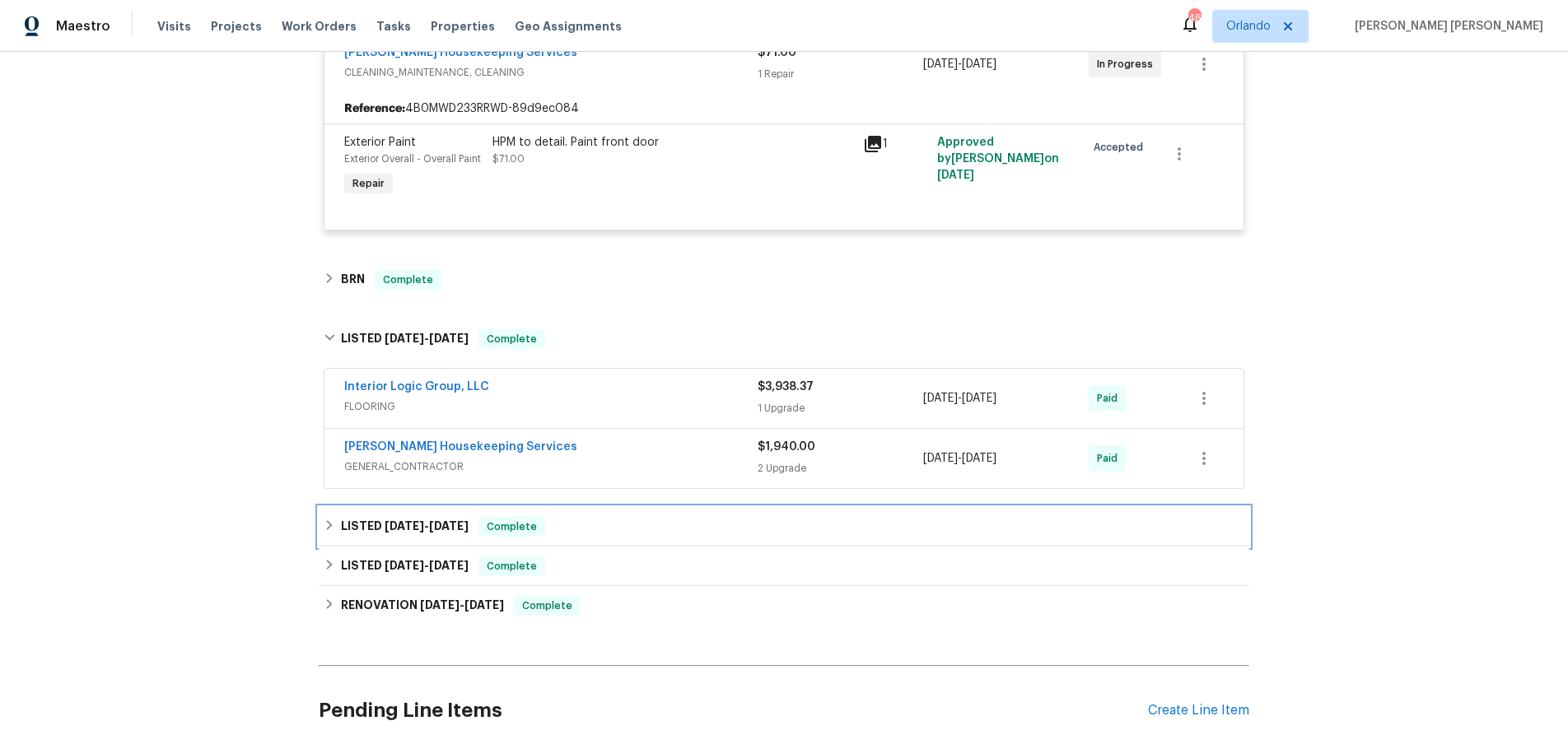
scroll to position [0, 0]
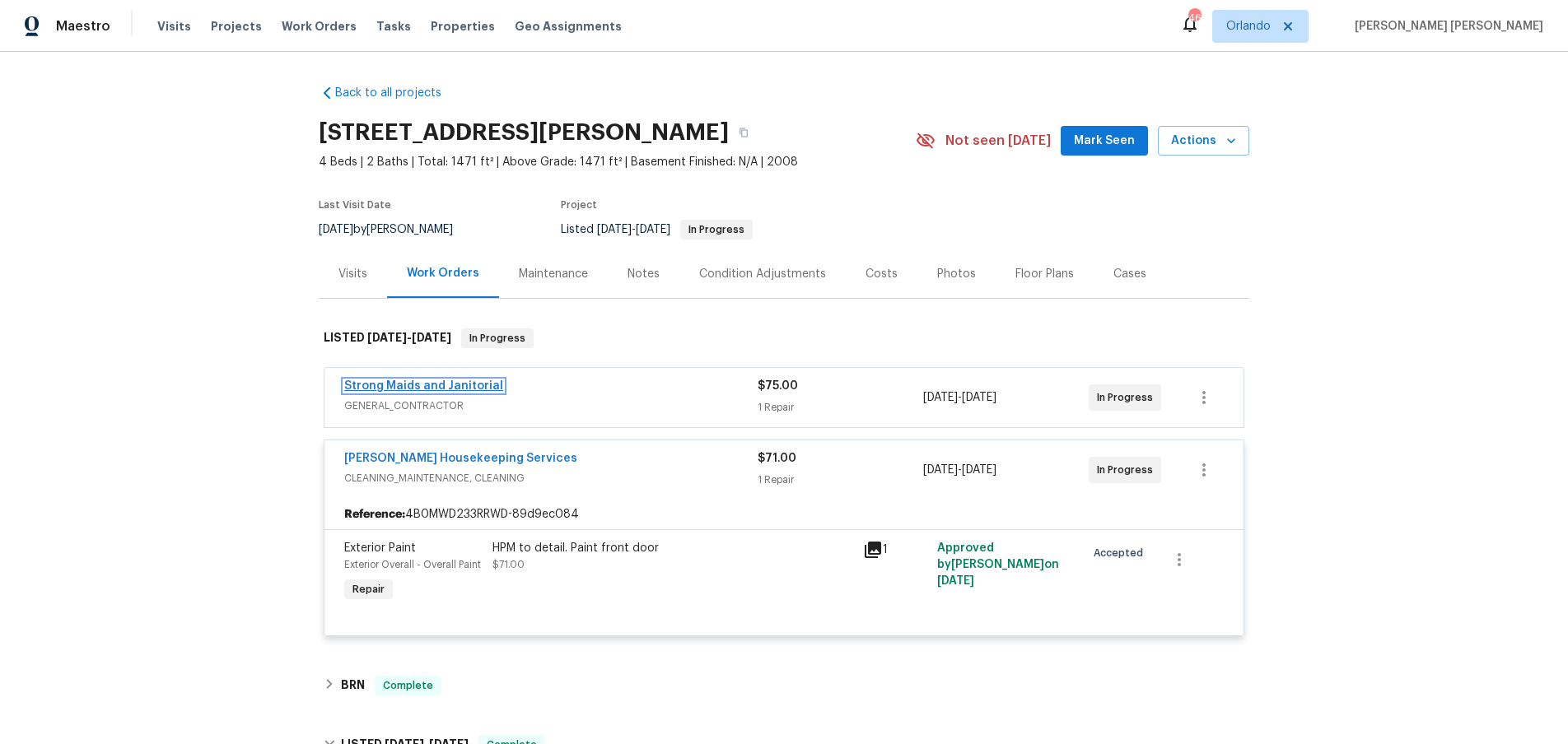
click at [474, 386] on link "Strong Maids and Janitorial" at bounding box center [423, 386] width 159 height 12
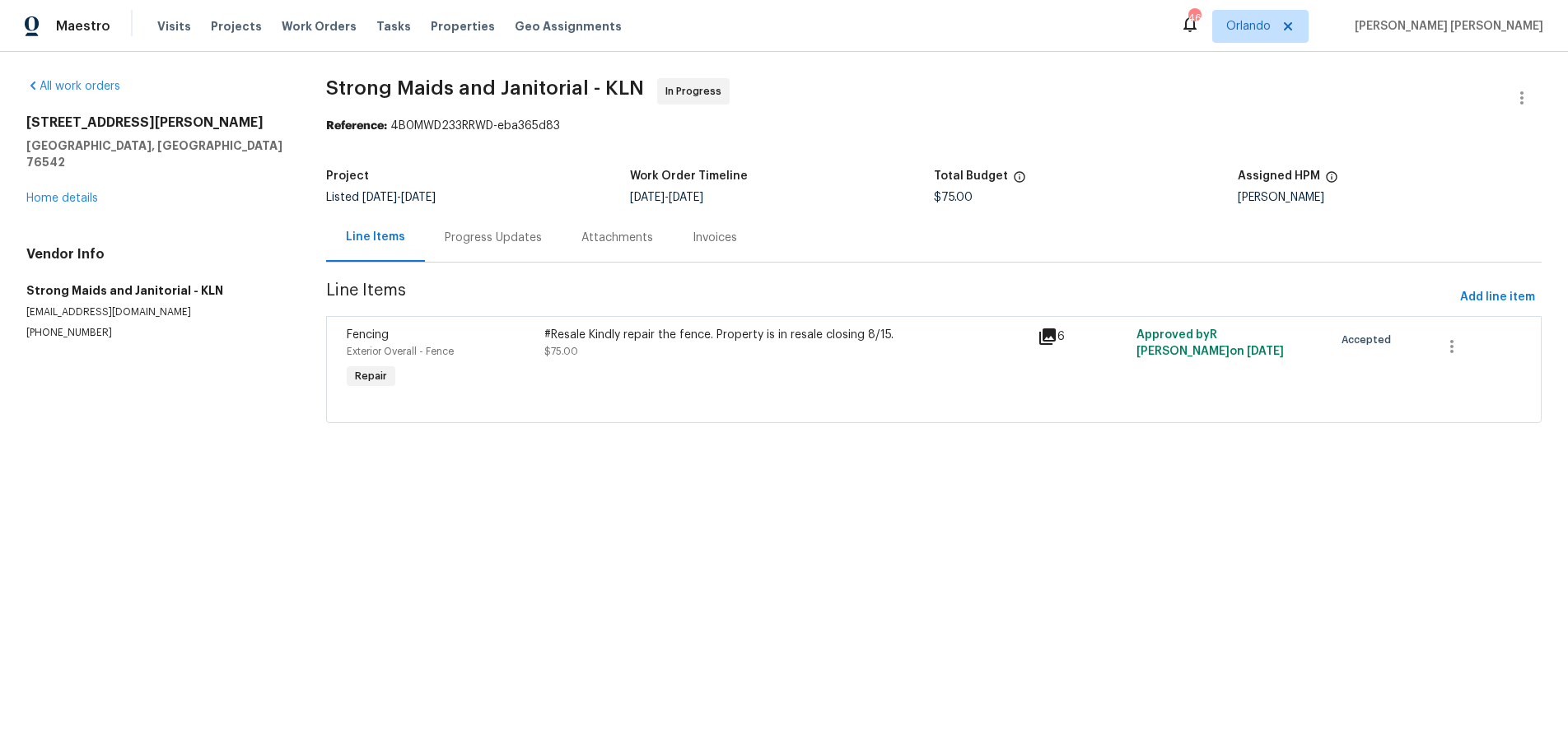
click at [1044, 335] on icon at bounding box center [1047, 336] width 16 height 16
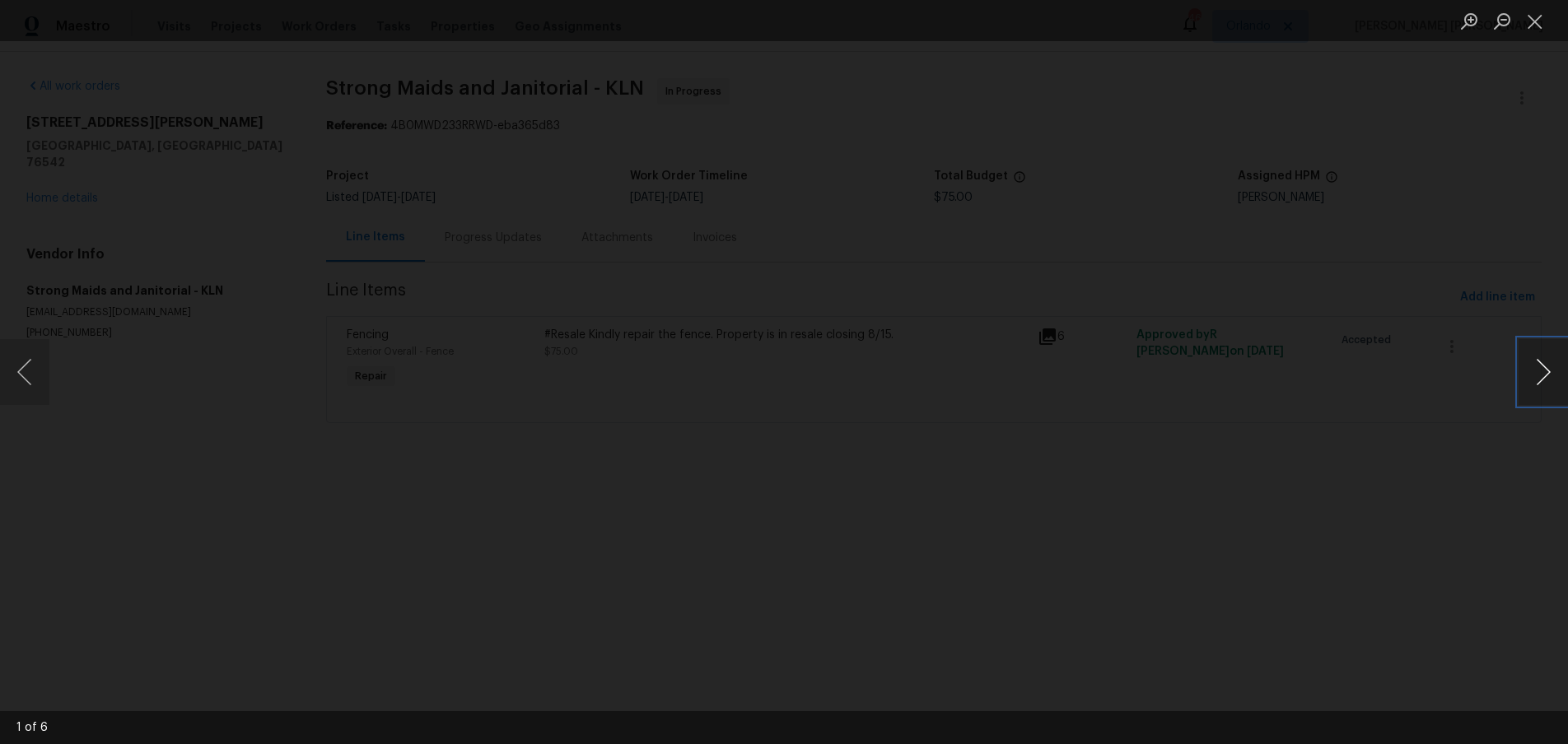
click at [1545, 380] on button "Next image" at bounding box center [1543, 371] width 49 height 66
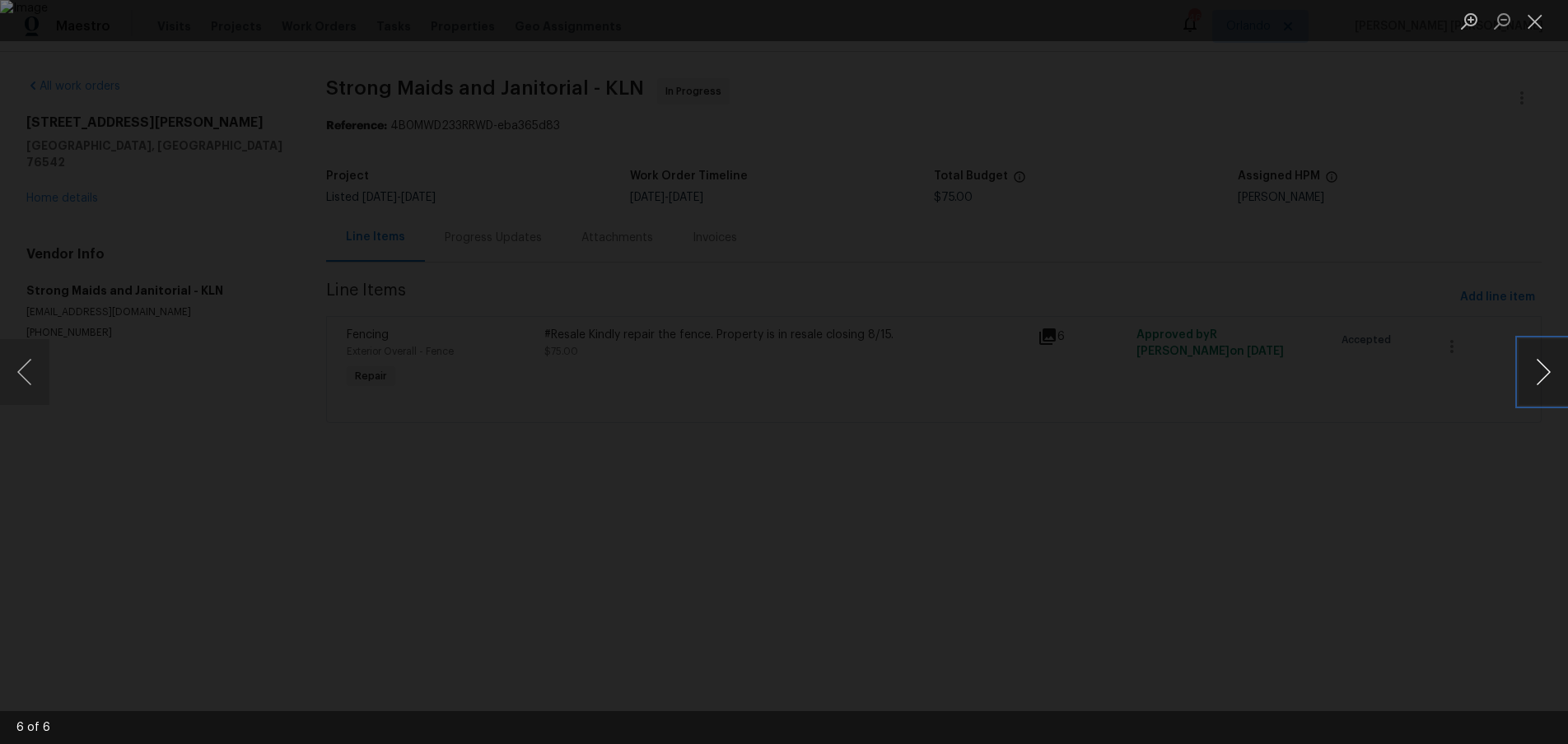
click at [1545, 380] on button "Next image" at bounding box center [1543, 371] width 49 height 66
click at [1535, 390] on button "Next image" at bounding box center [1543, 371] width 49 height 66
click at [1333, 571] on div "Lightbox" at bounding box center [784, 372] width 1568 height 744
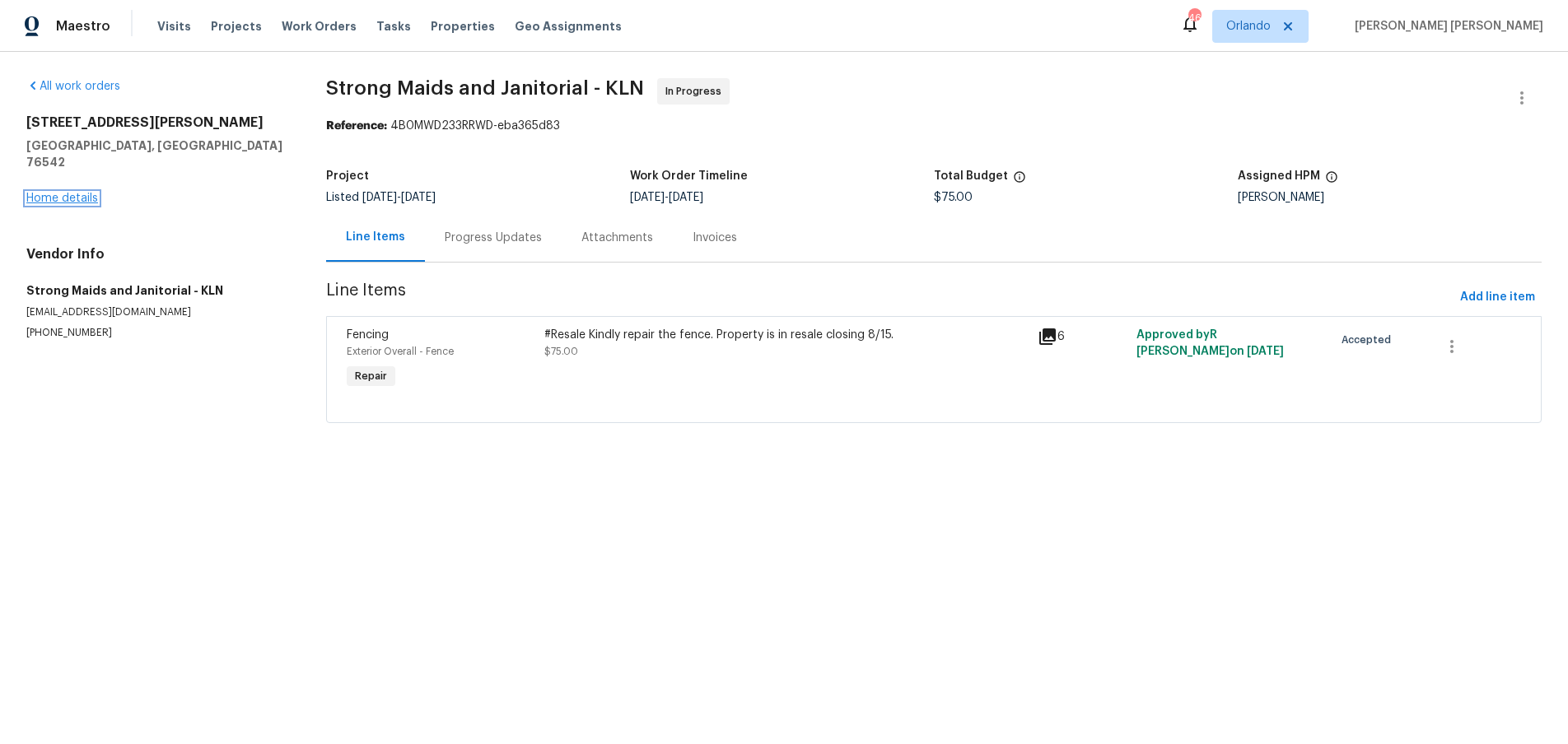
click at [77, 192] on link "Home details" at bounding box center [62, 198] width 72 height 12
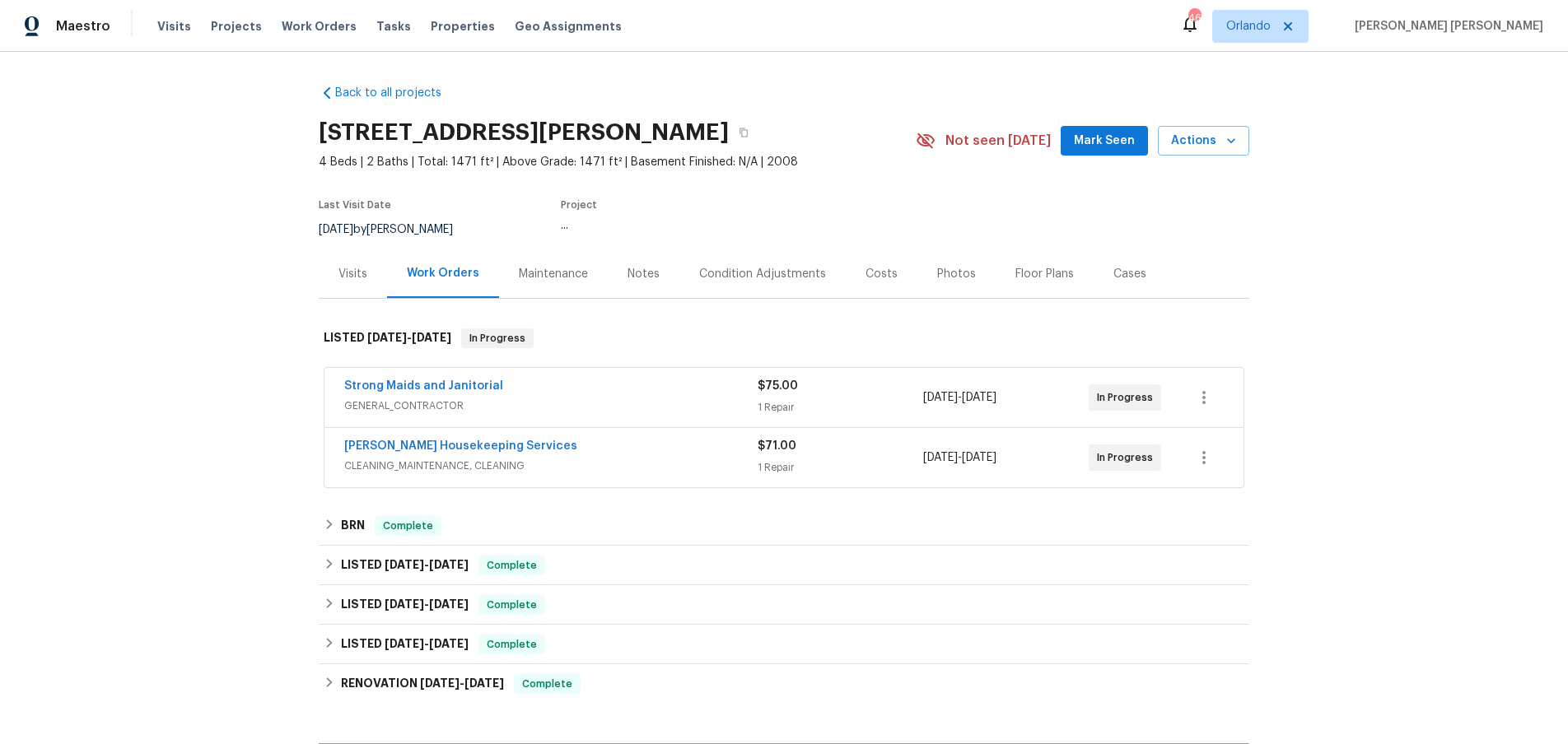
click at [345, 272] on div "Visits" at bounding box center [353, 273] width 29 height 16
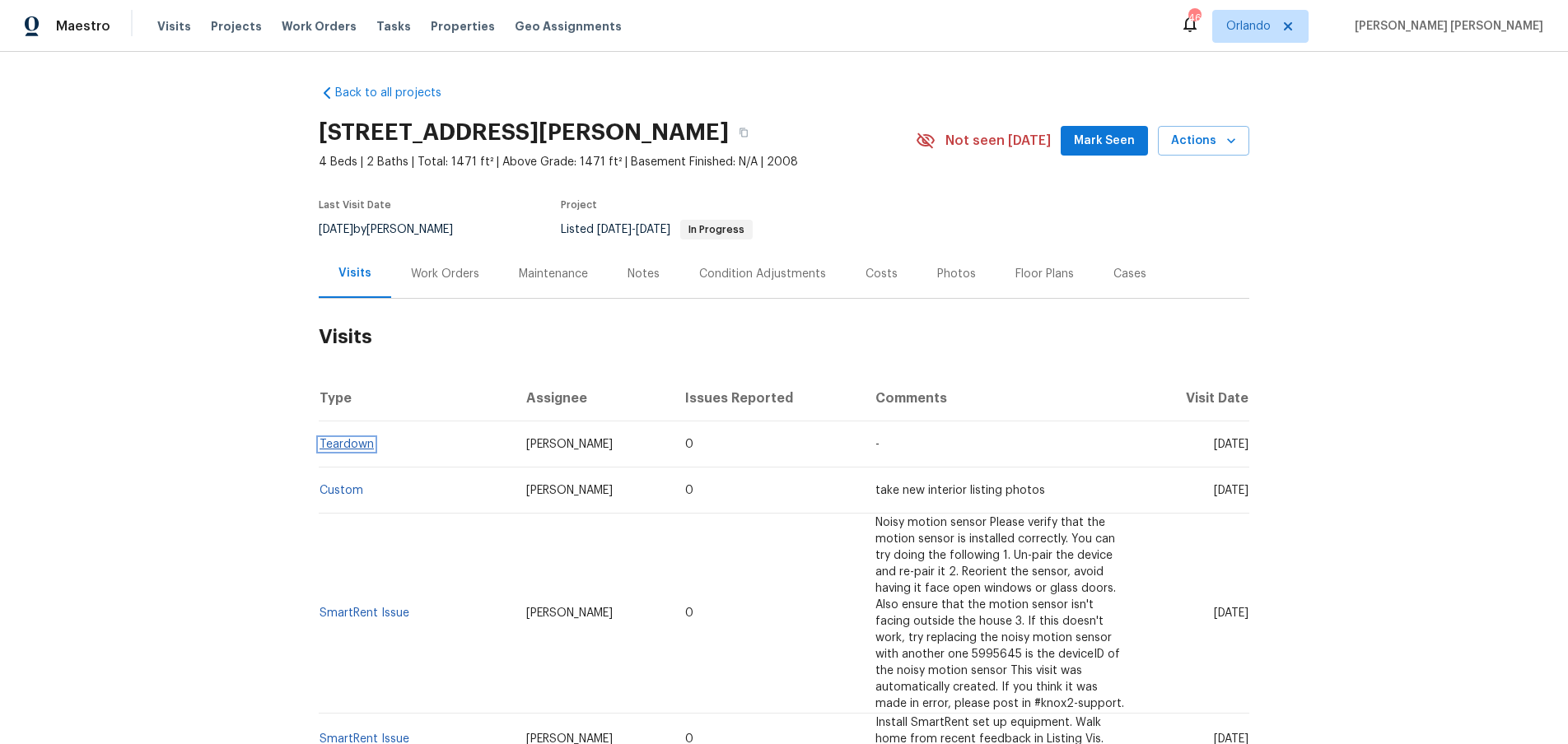
click at [359, 449] on link "Teardown" at bounding box center [347, 444] width 55 height 12
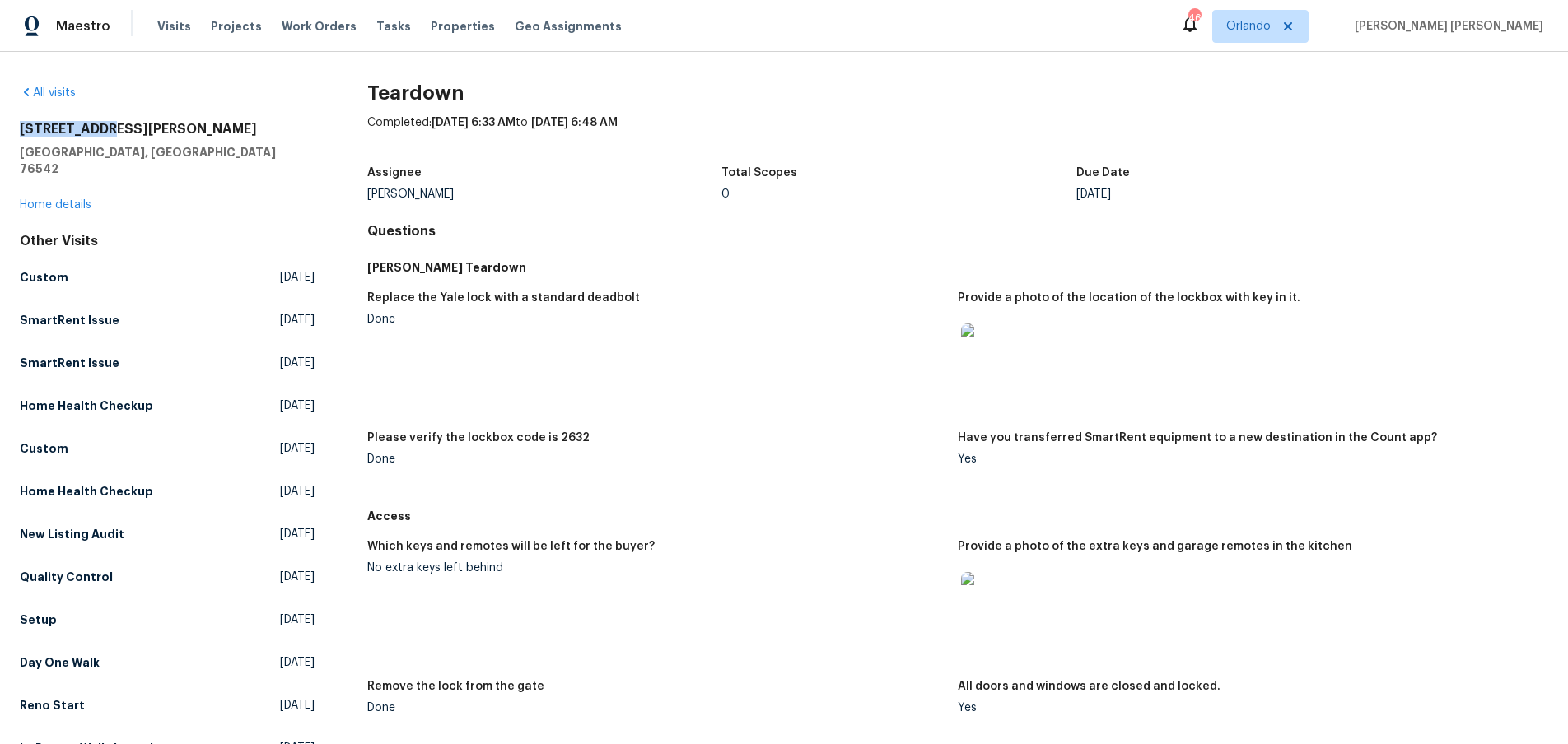
drag, startPoint x: 106, startPoint y: 129, endPoint x: 16, endPoint y: 126, distance: 90.0
click at [16, 126] on div "All visits 407 Viola Dr Killeen, TX 76542 Home details Other Visits Custom Thu,…" at bounding box center [784, 398] width 1568 height 692
click at [66, 181] on div "407 Viola Dr Killeen, TX 76542 Home details" at bounding box center [167, 167] width 295 height 92
click at [67, 199] on link "Home details" at bounding box center [55, 205] width 72 height 12
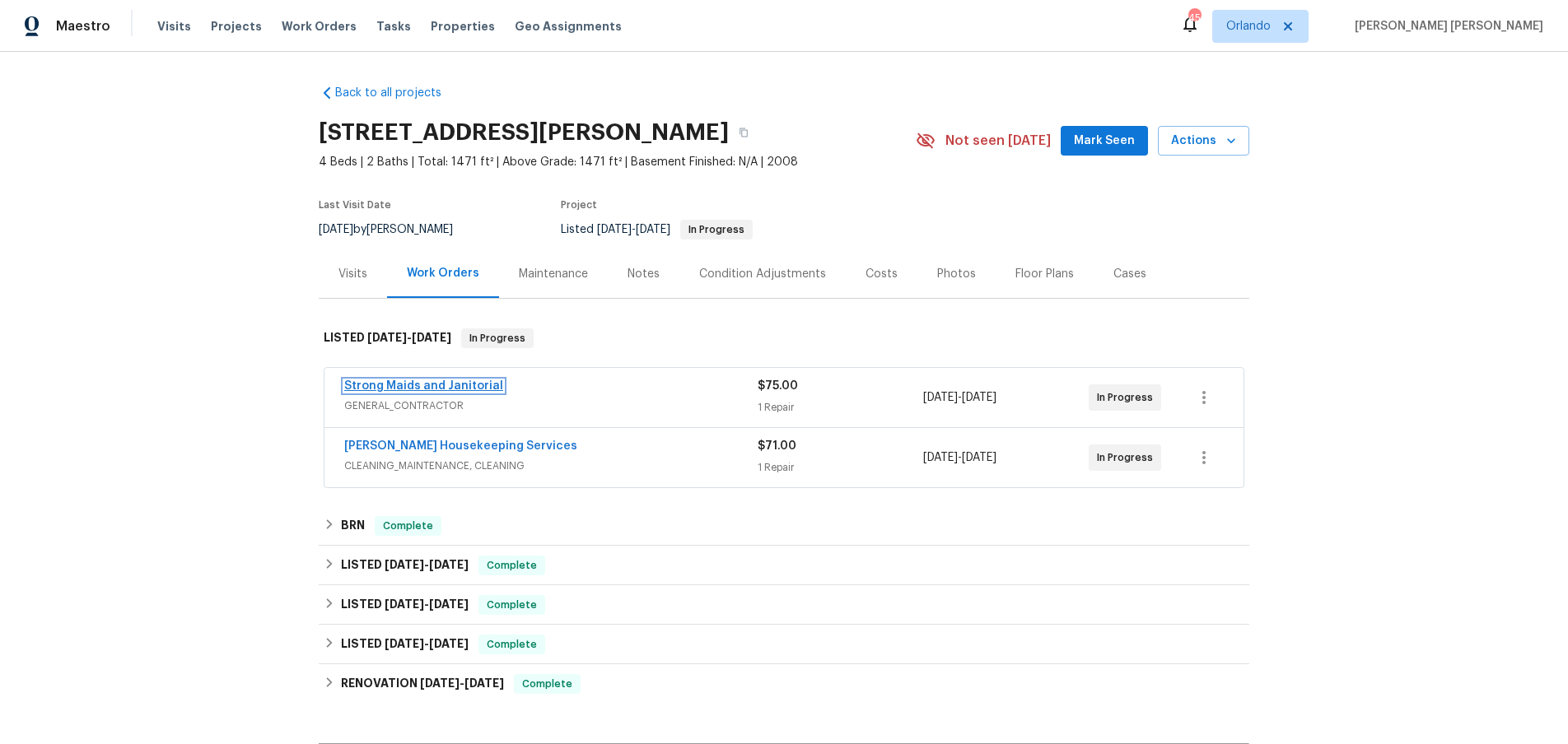
click at [453, 388] on link "Strong Maids and Janitorial" at bounding box center [423, 386] width 159 height 12
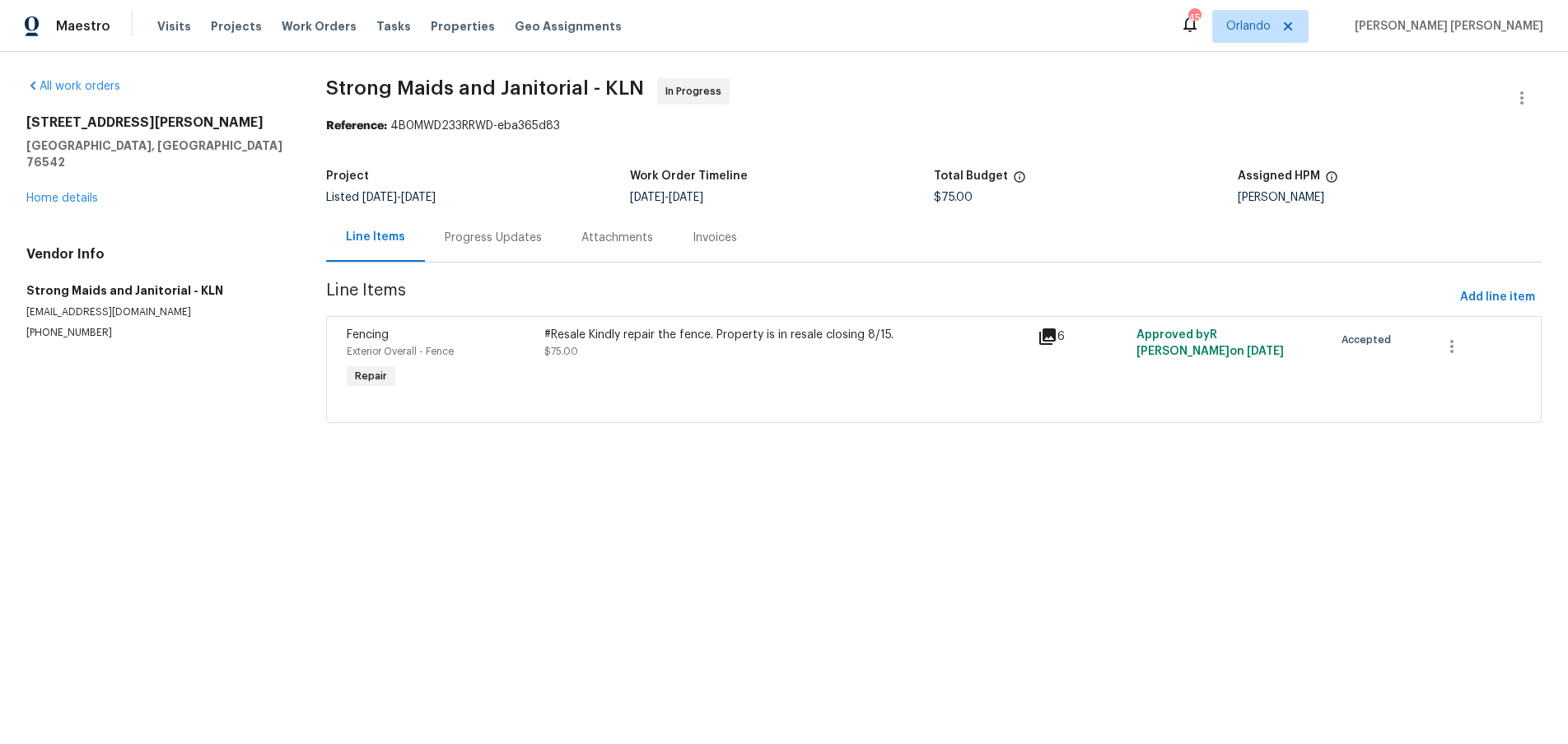
click at [1048, 338] on icon at bounding box center [1048, 336] width 20 height 20
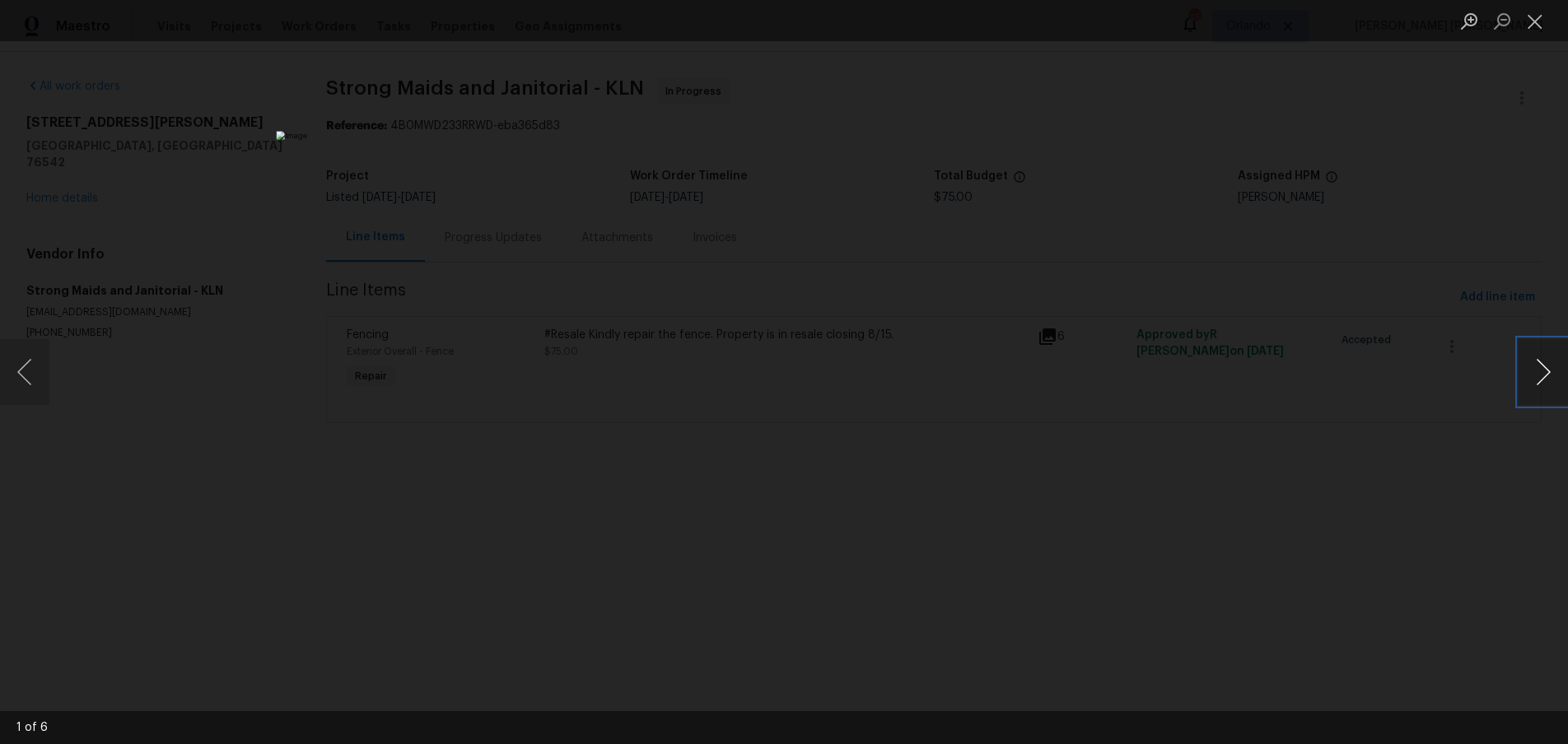
click at [1538, 372] on button "Next image" at bounding box center [1543, 371] width 49 height 66
click at [1533, 398] on button "Next image" at bounding box center [1543, 371] width 49 height 66
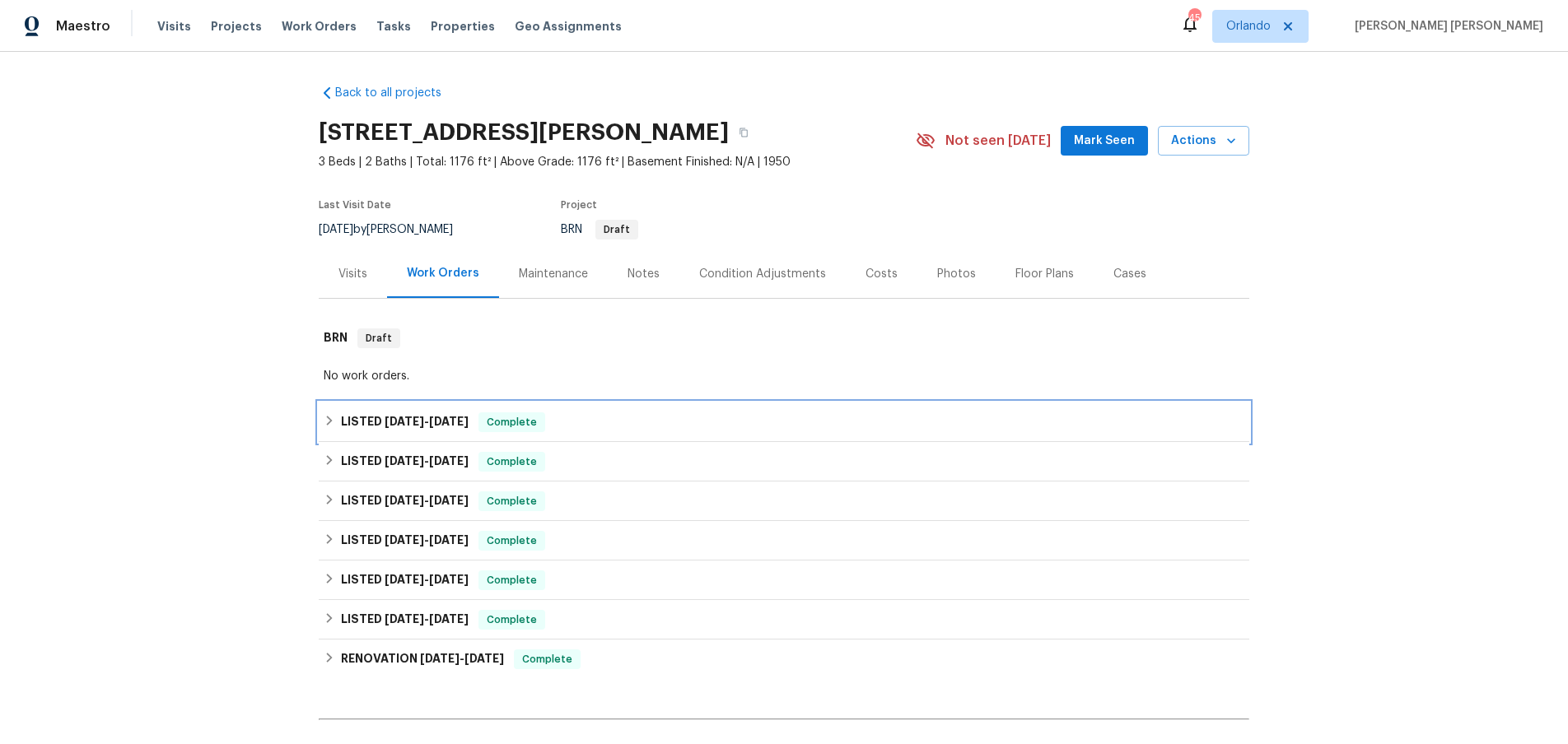
click at [331, 413] on div "LISTED [DATE] - [DATE] Complete" at bounding box center [784, 422] width 921 height 20
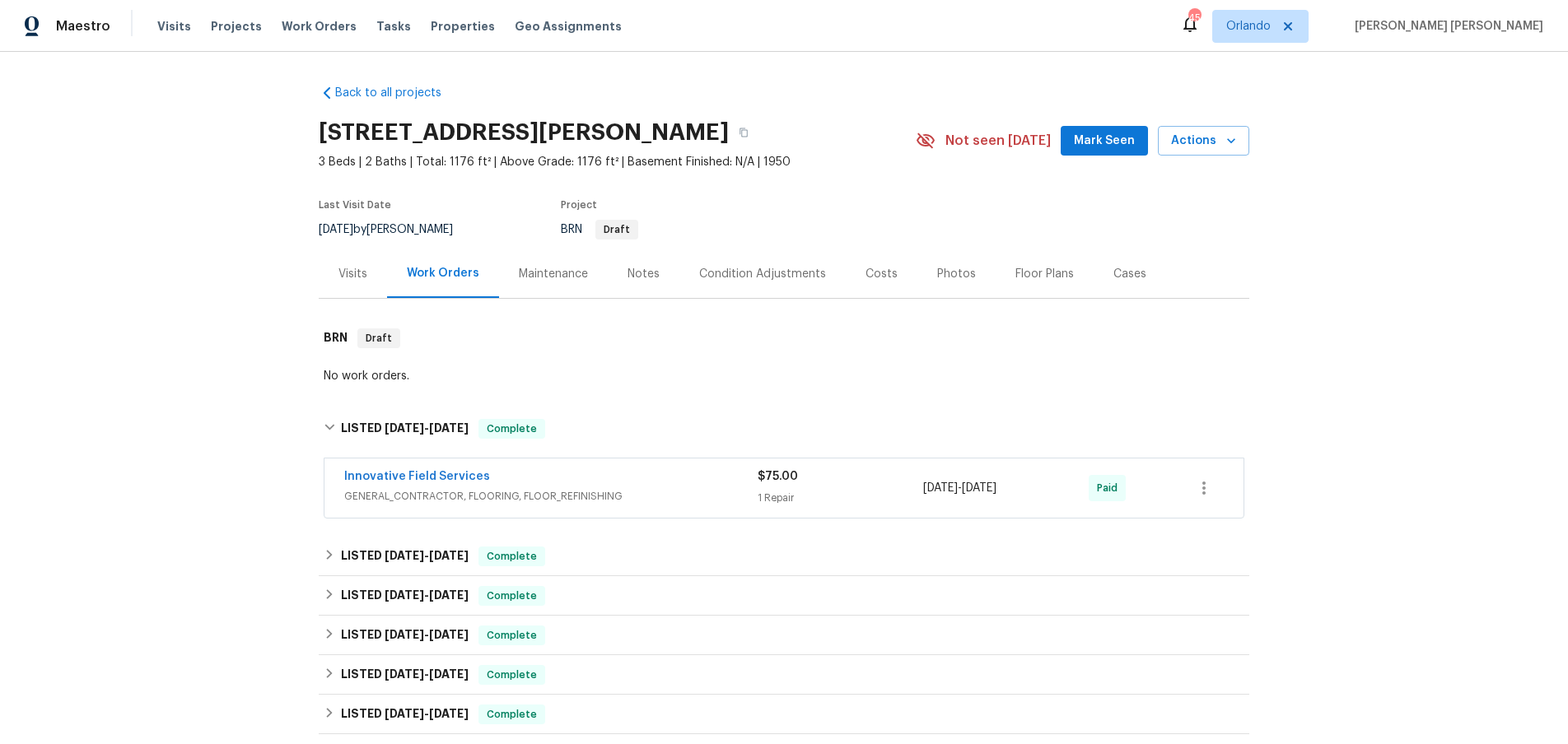
drag, startPoint x: 703, startPoint y: 484, endPoint x: 698, endPoint y: 472, distance: 13.0
click at [704, 479] on div "Innovative Field Services" at bounding box center [550, 478] width 413 height 20
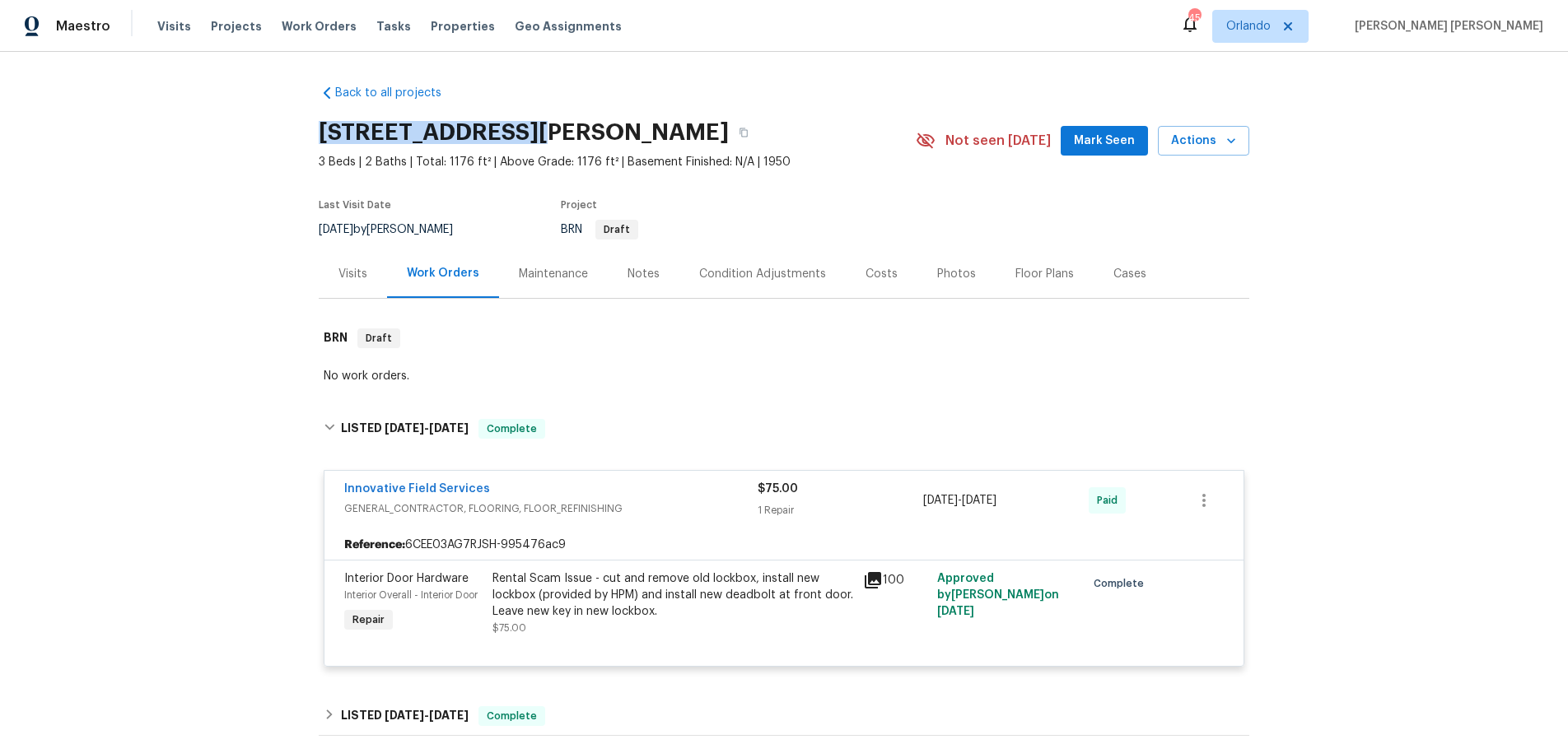
drag, startPoint x: 321, startPoint y: 133, endPoint x: 524, endPoint y: 125, distance: 203.2
click at [524, 125] on h2 "[STREET_ADDRESS][PERSON_NAME]" at bounding box center [524, 132] width 411 height 16
copy h2 "1035 [PERSON_NAME]"
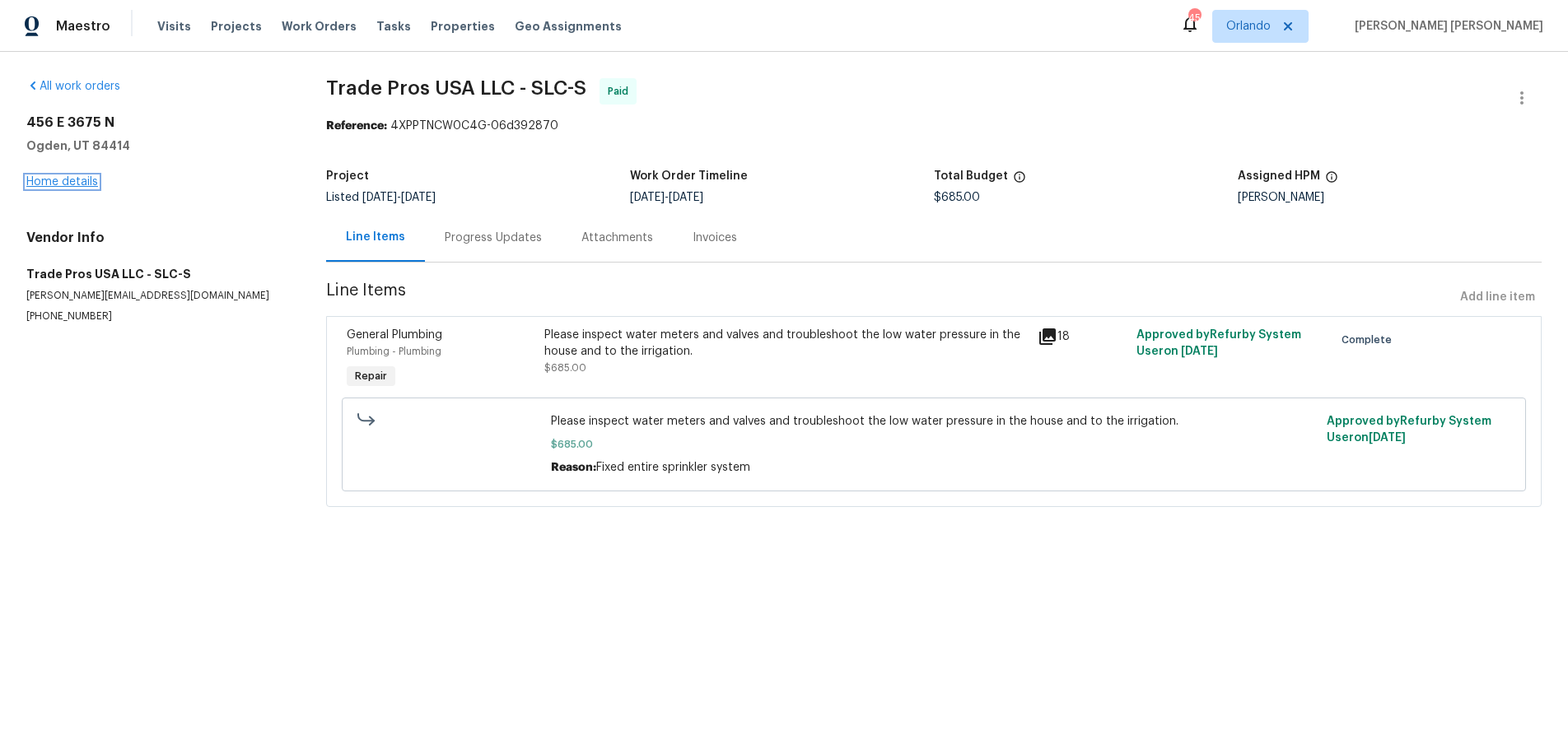
click at [62, 181] on link "Home details" at bounding box center [62, 182] width 72 height 12
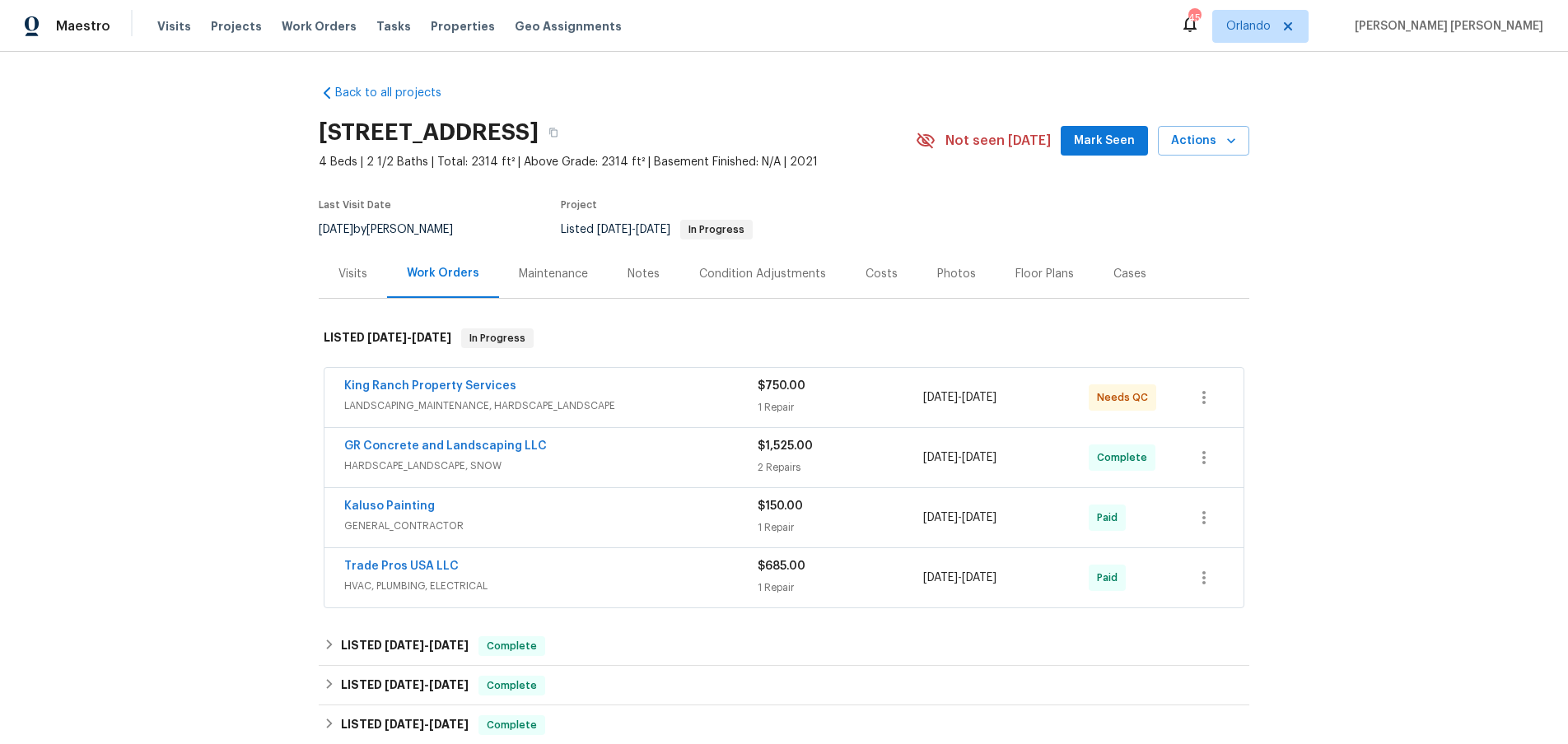
click at [694, 520] on span "GENERAL_CONTRACTOR" at bounding box center [550, 525] width 413 height 16
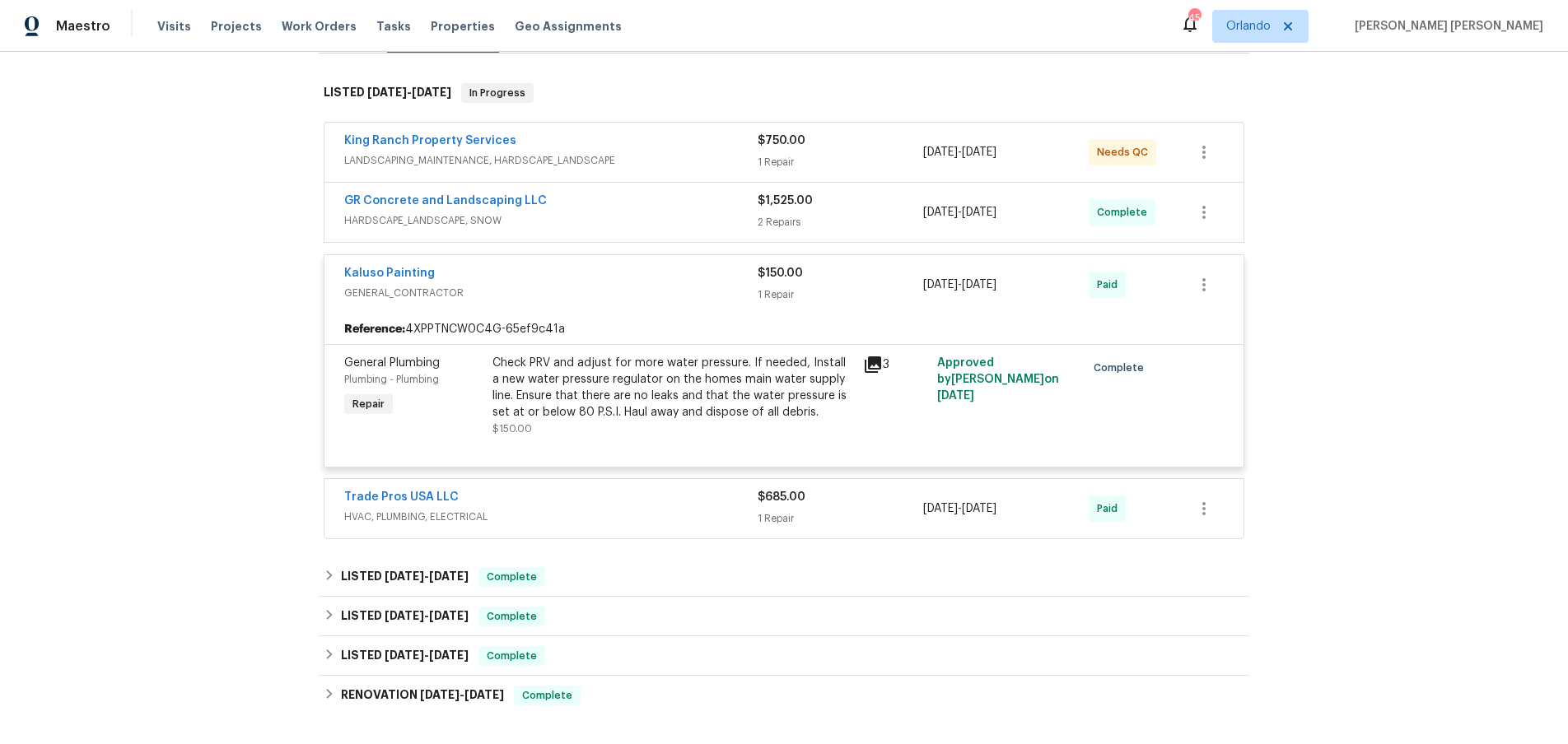
scroll to position [252, 0]
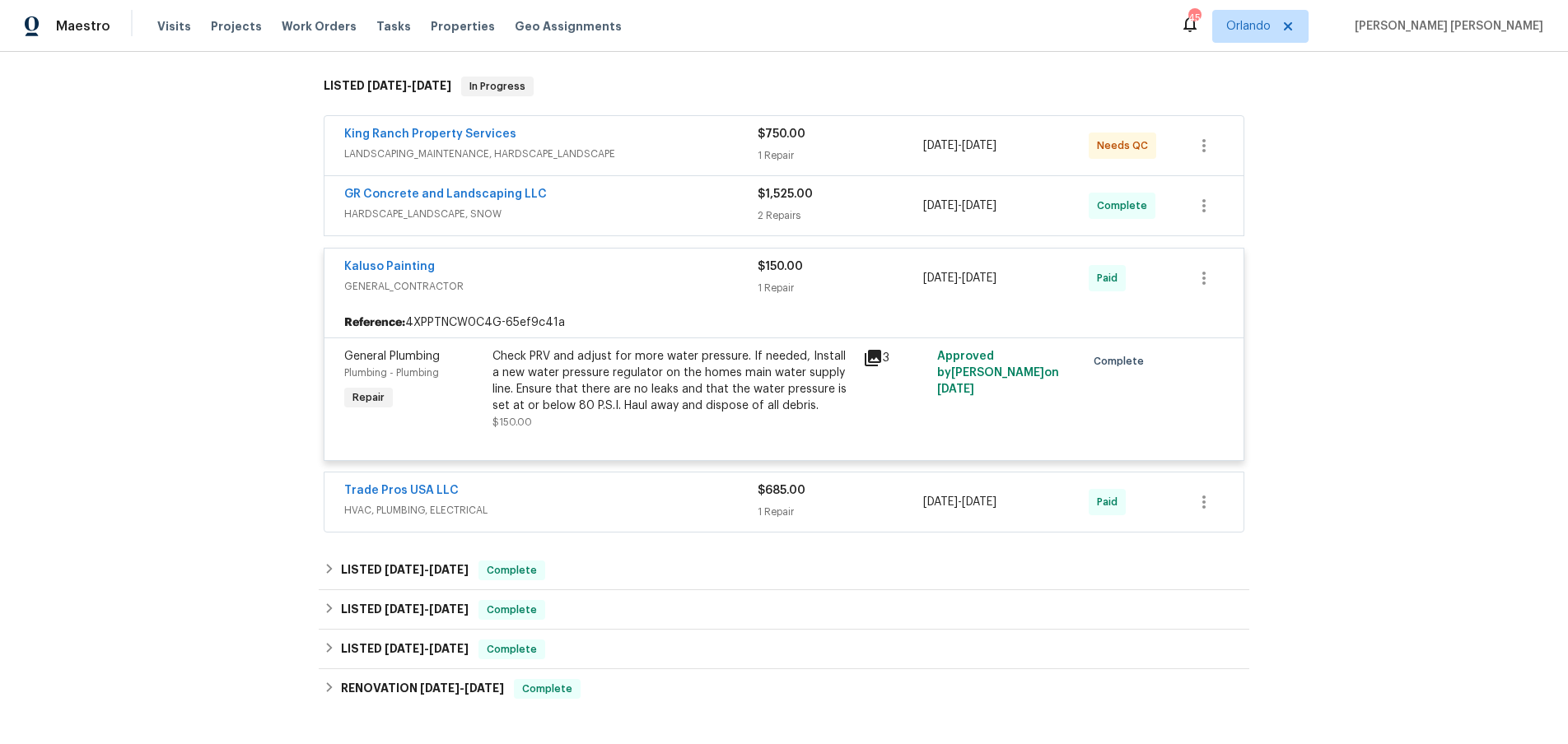
click at [664, 494] on div "Trade Pros USA LLC" at bounding box center [550, 492] width 413 height 20
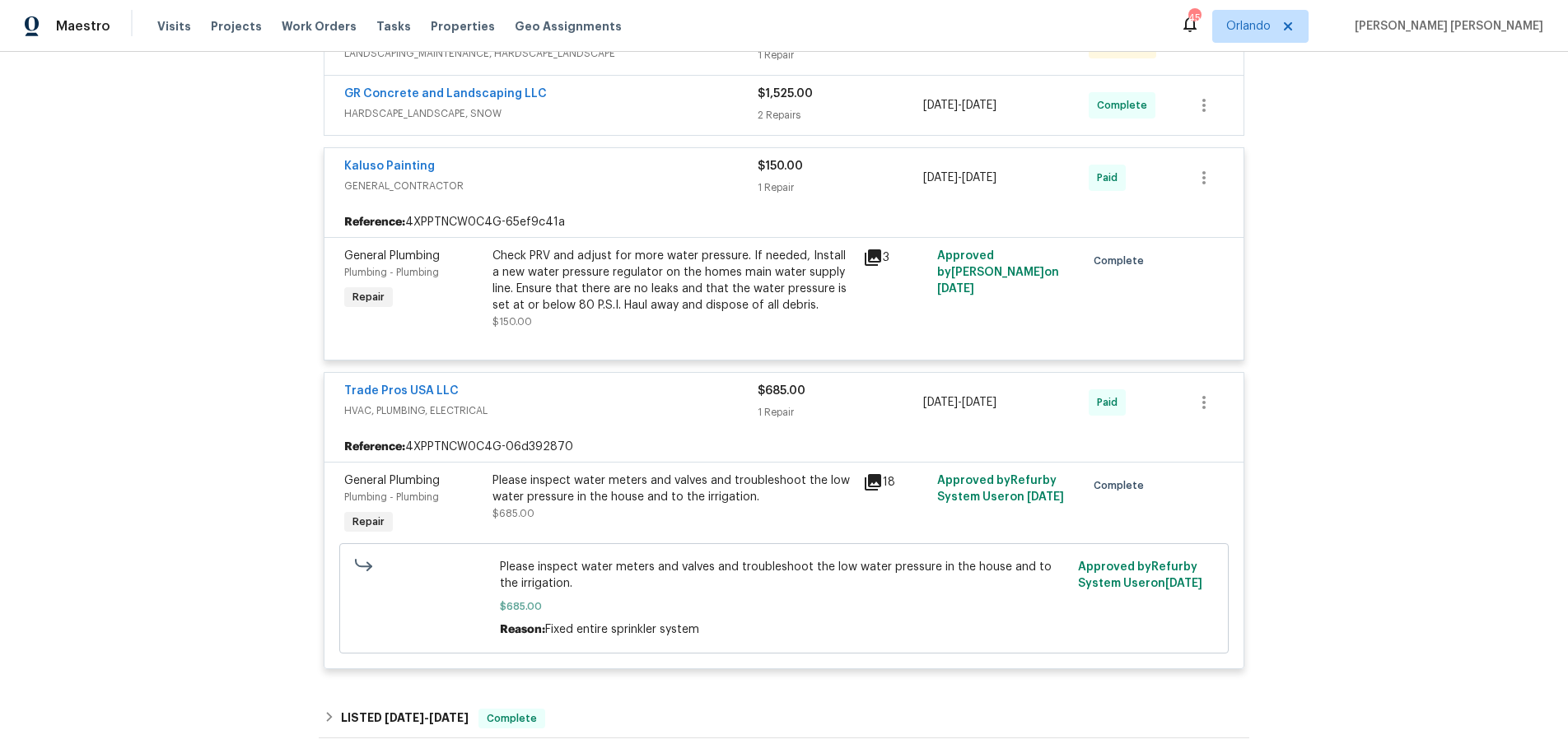
scroll to position [329, 0]
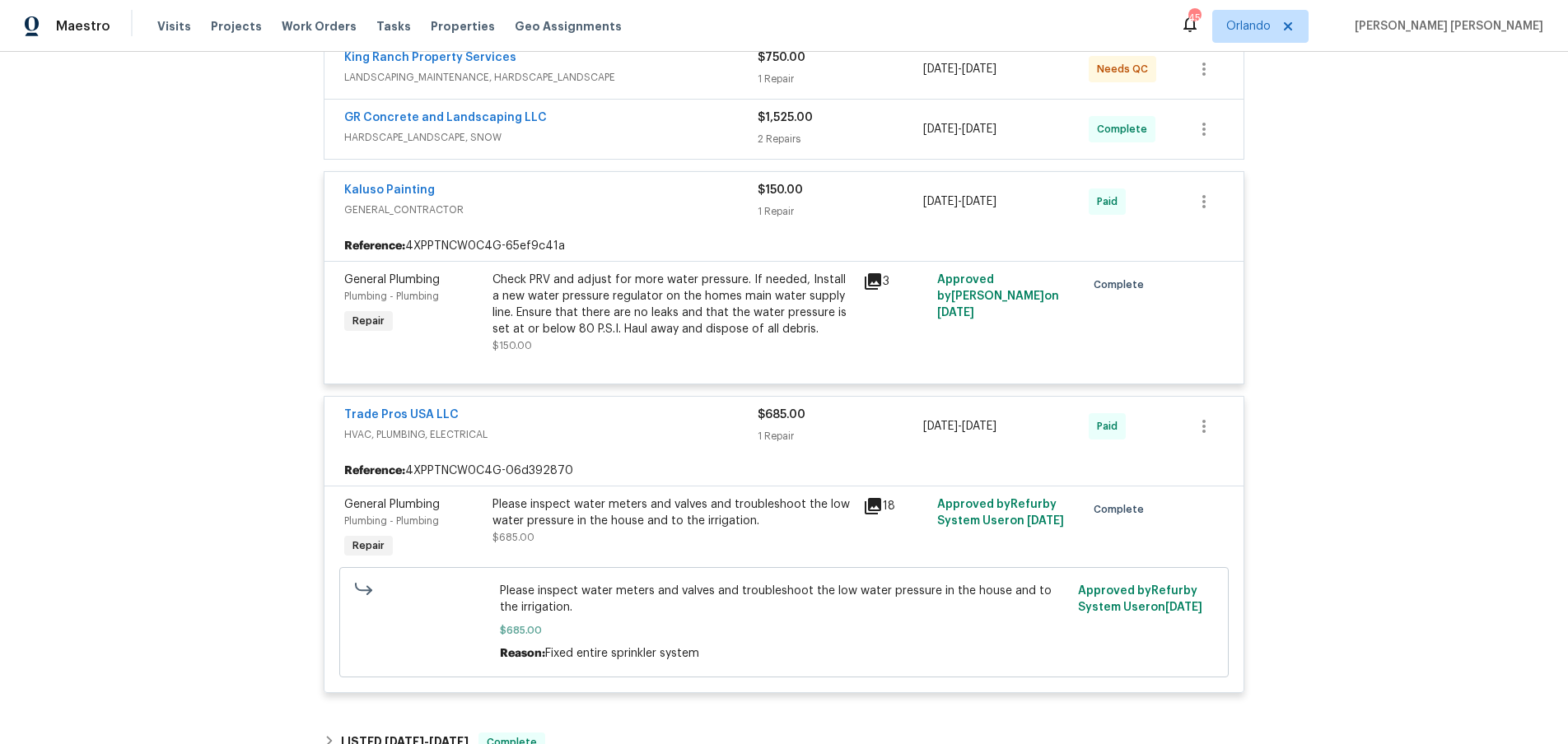
click at [651, 100] on div "GR Concrete and Landscaping LLC HARDSCAPE_LANDSCAPE, SNOW $1,525.00 2 Repairs […" at bounding box center [784, 129] width 919 height 60
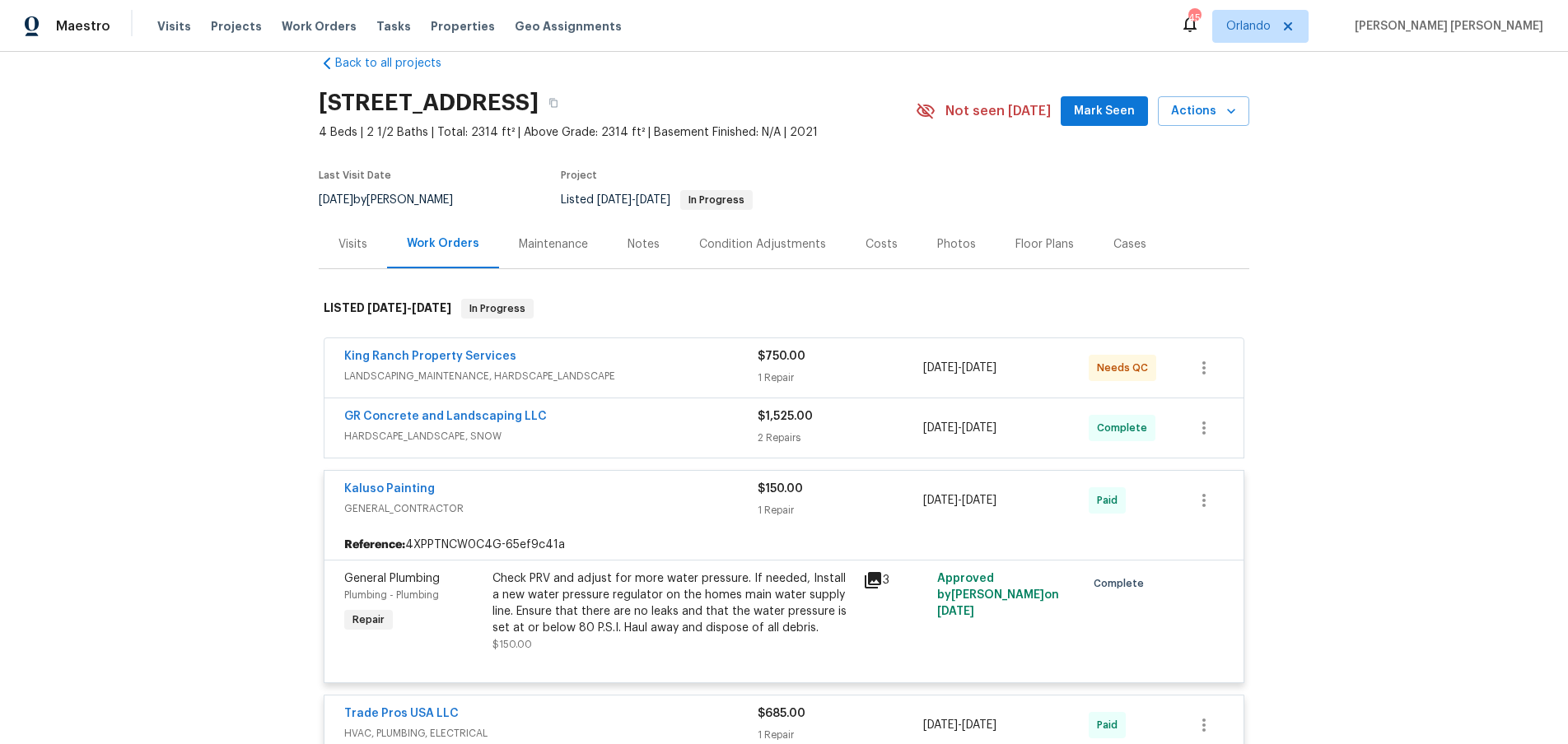
scroll to position [0, 0]
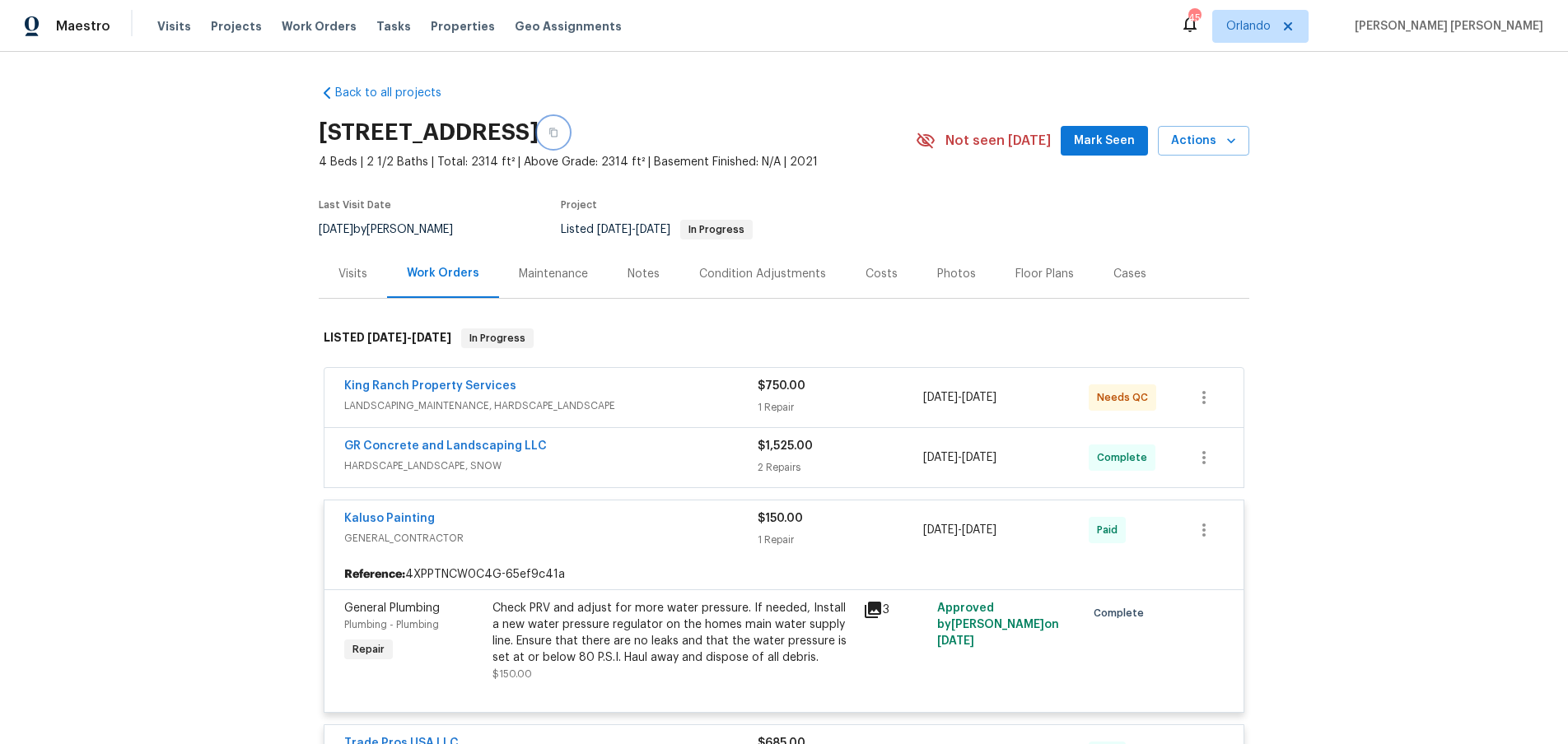
click at [559, 131] on icon "button" at bounding box center [554, 133] width 10 height 10
click at [356, 266] on div "Visits" at bounding box center [353, 273] width 29 height 16
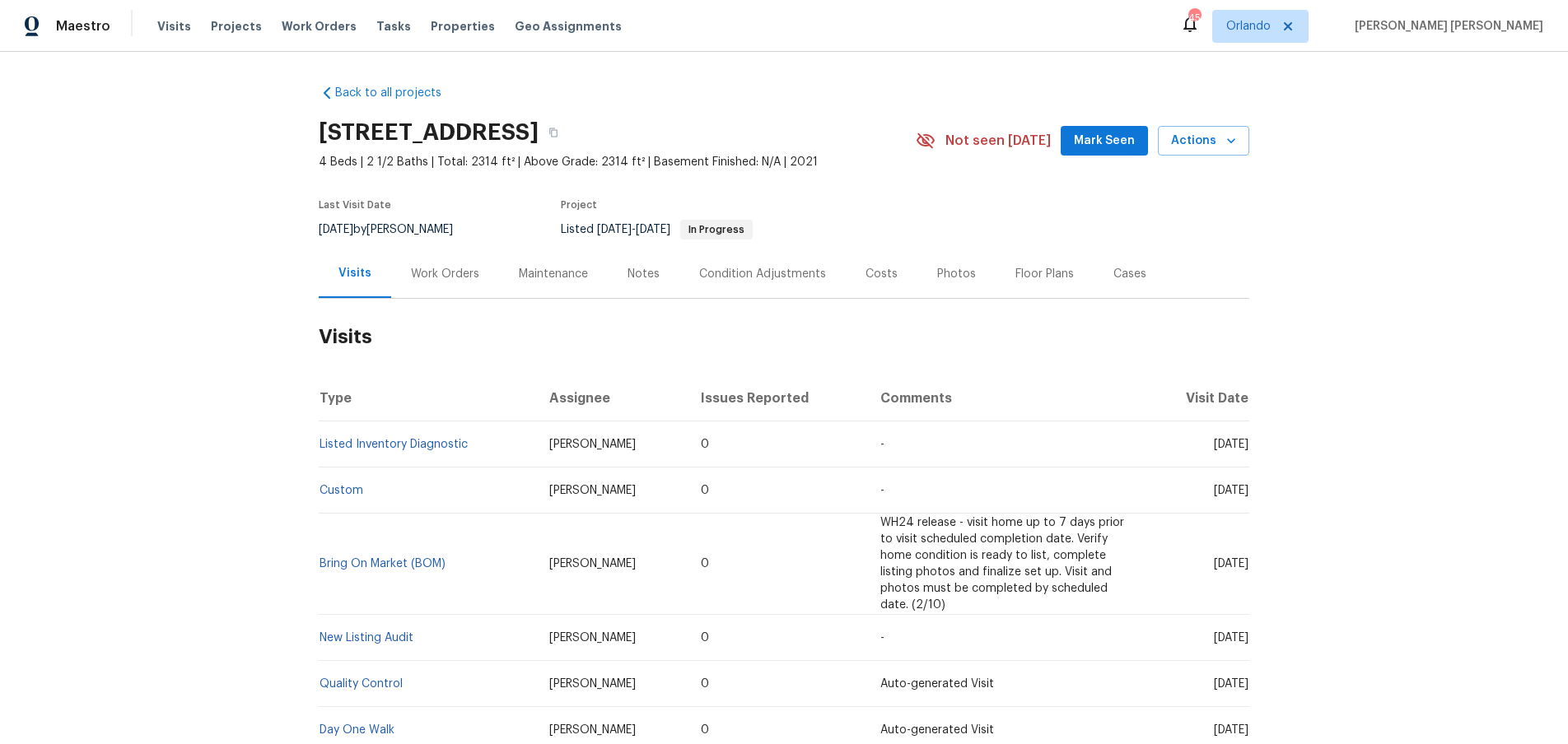
click at [441, 280] on div "Work Orders" at bounding box center [445, 273] width 68 height 16
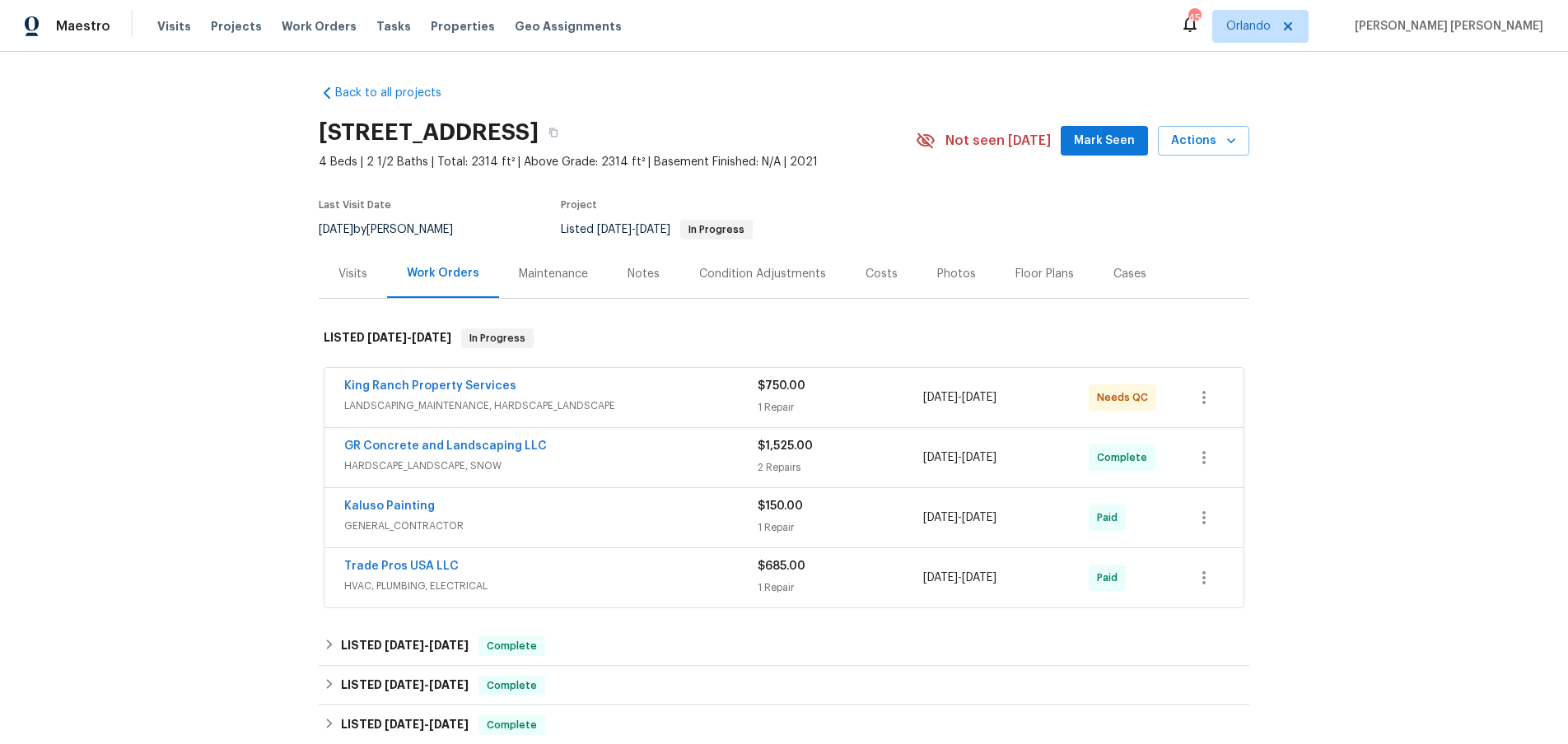
click at [465, 395] on div "King Ranch Property Services" at bounding box center [550, 387] width 413 height 20
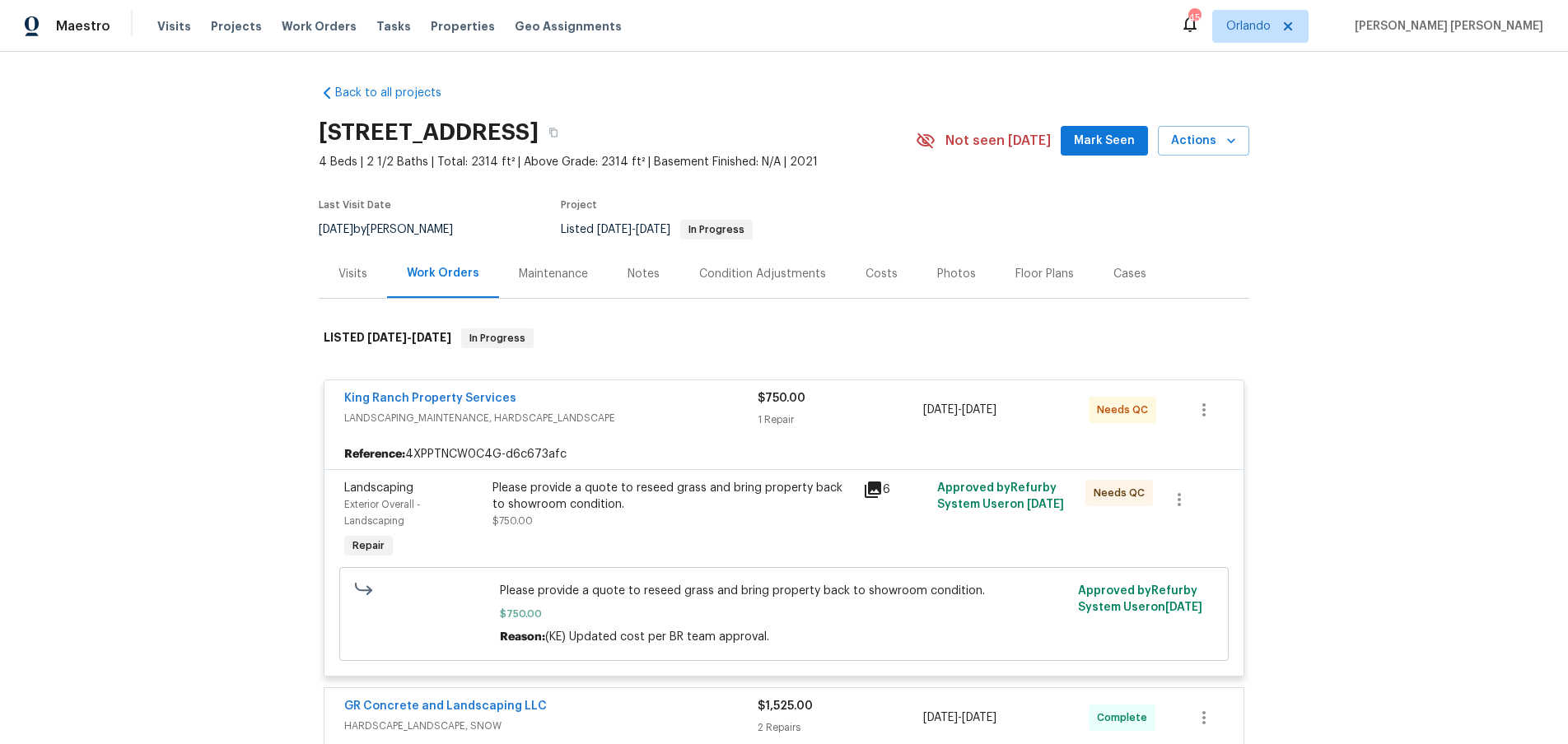
click at [864, 487] on icon at bounding box center [873, 489] width 20 height 20
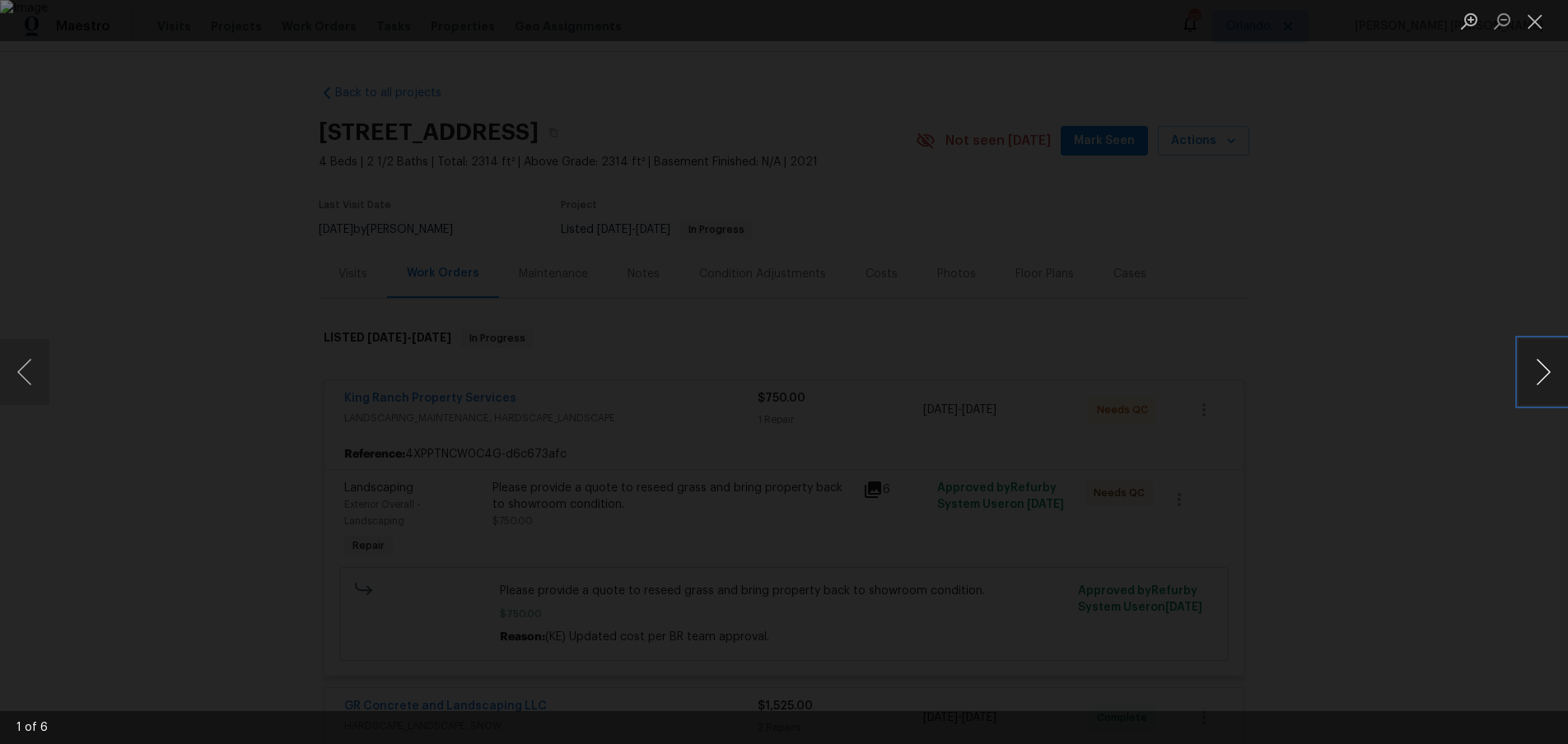
click at [1544, 378] on button "Next image" at bounding box center [1543, 371] width 49 height 66
click at [1545, 387] on button "Next image" at bounding box center [1543, 371] width 49 height 66
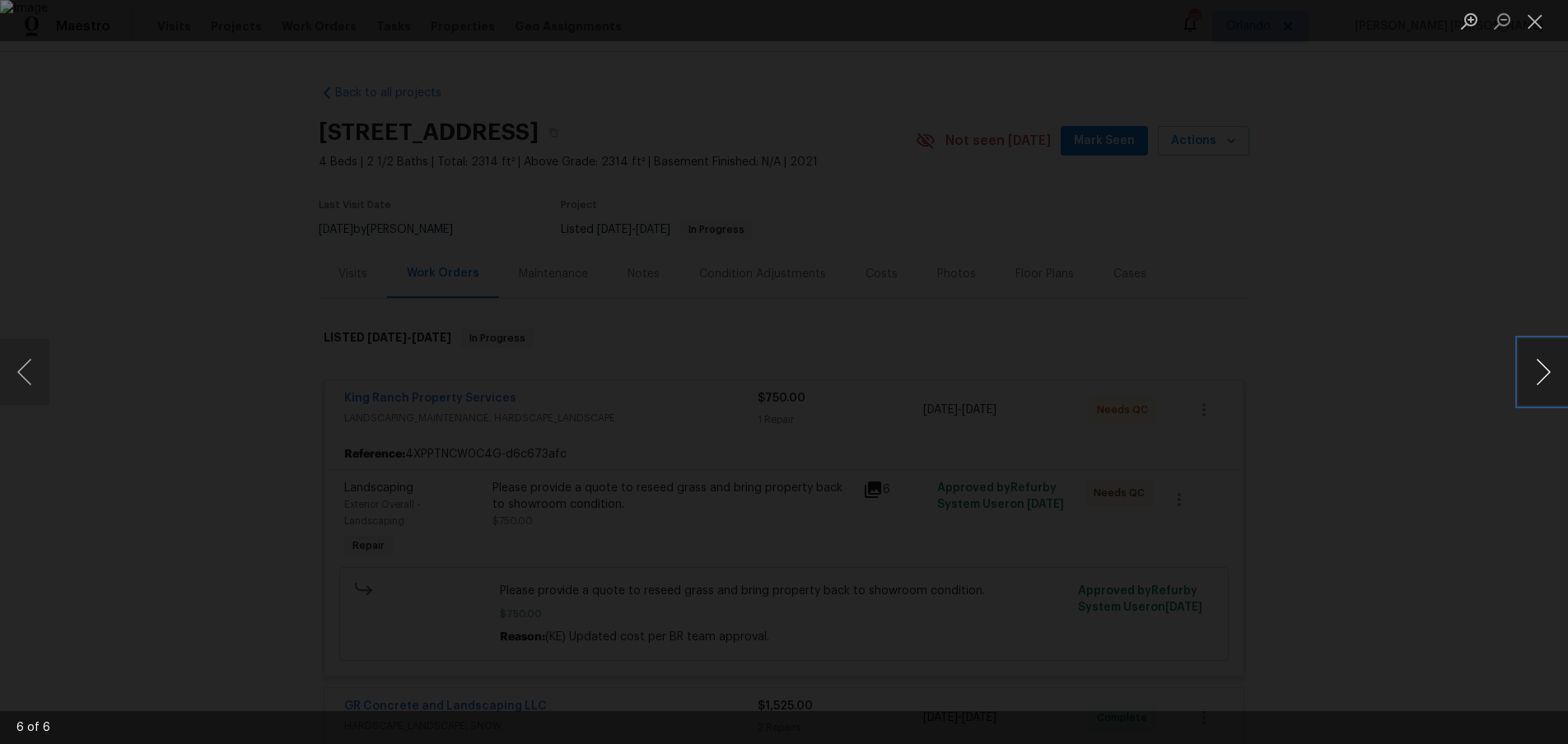
click at [1545, 387] on button "Next image" at bounding box center [1543, 371] width 49 height 66
click at [1541, 381] on button "Next image" at bounding box center [1543, 371] width 49 height 66
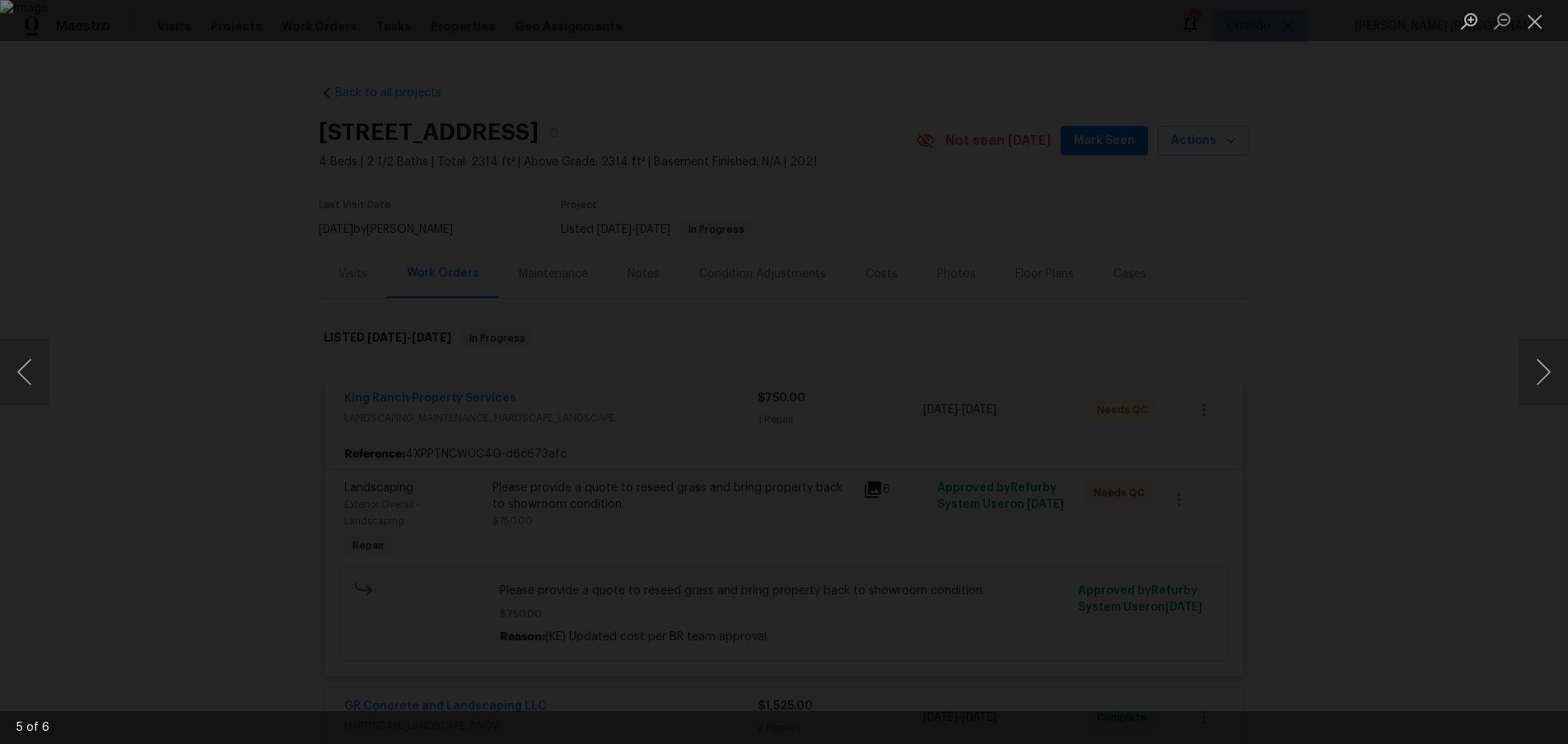
click at [1411, 319] on div "Lightbox" at bounding box center [784, 372] width 1568 height 744
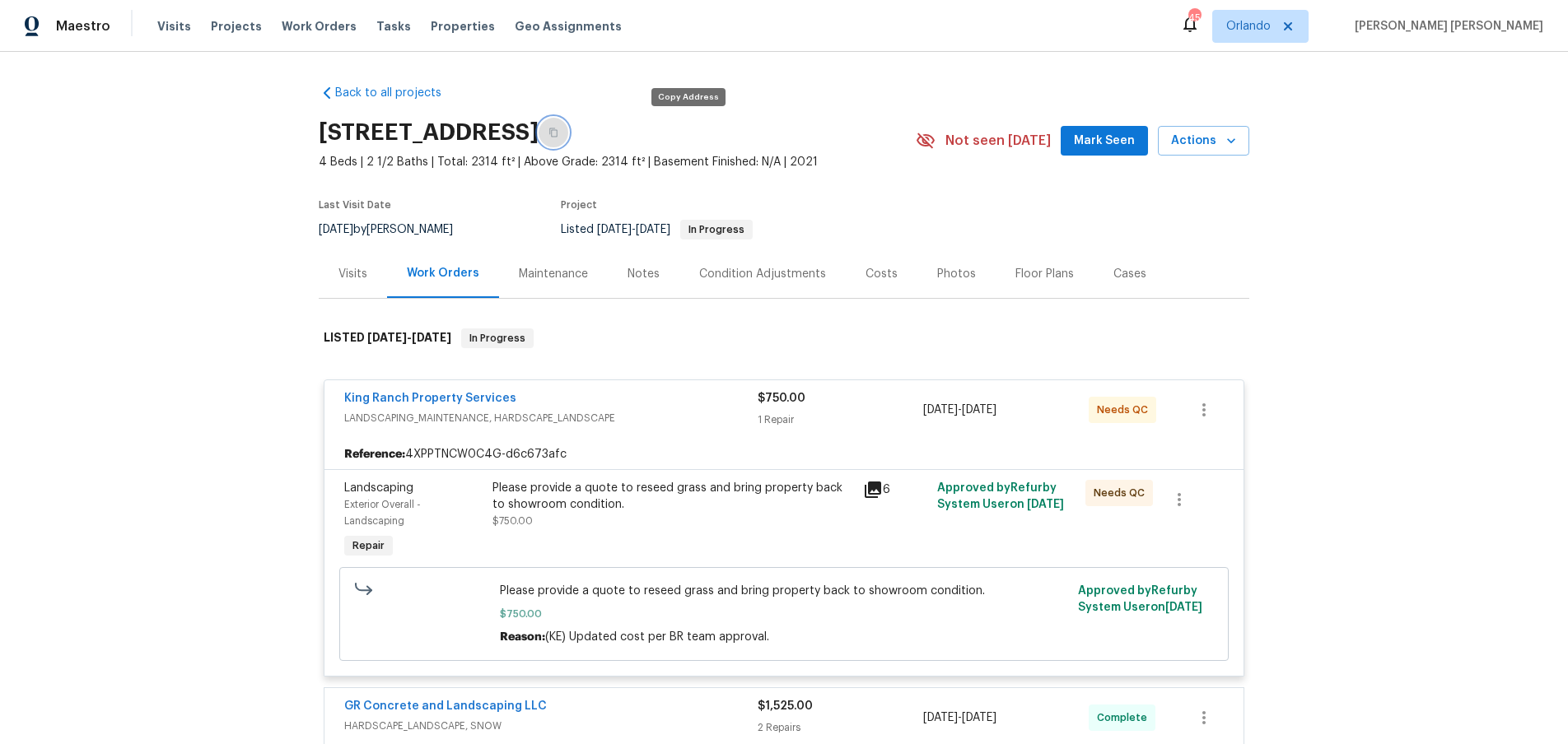
click at [558, 129] on icon "button" at bounding box center [554, 133] width 9 height 9
